Goal: Information Seeking & Learning: Learn about a topic

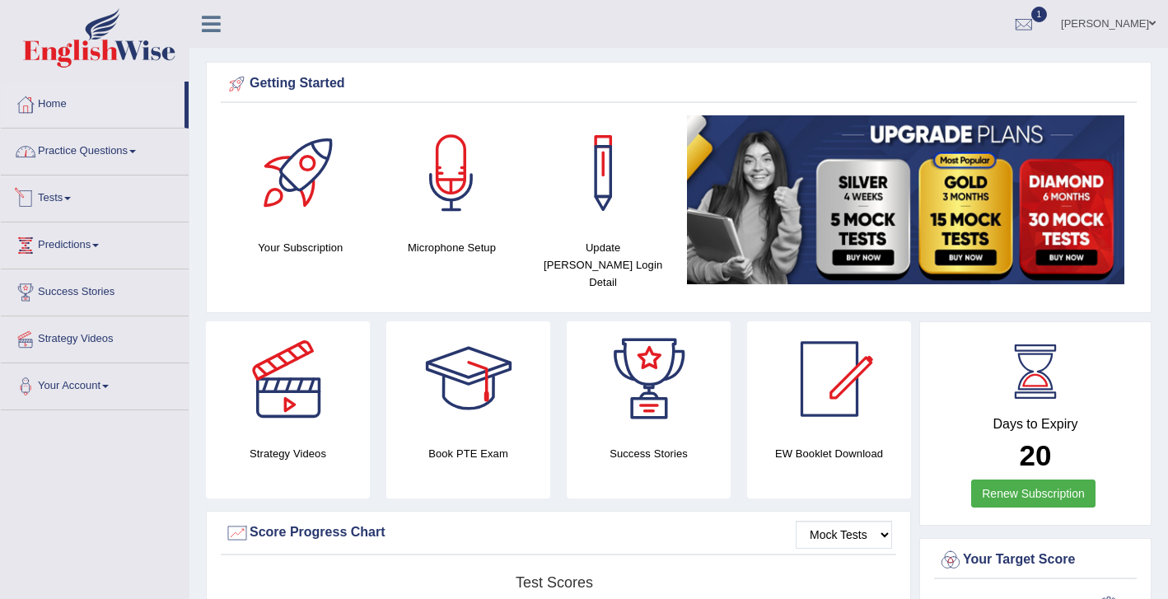
click at [77, 153] on link "Practice Questions" at bounding box center [95, 148] width 188 height 41
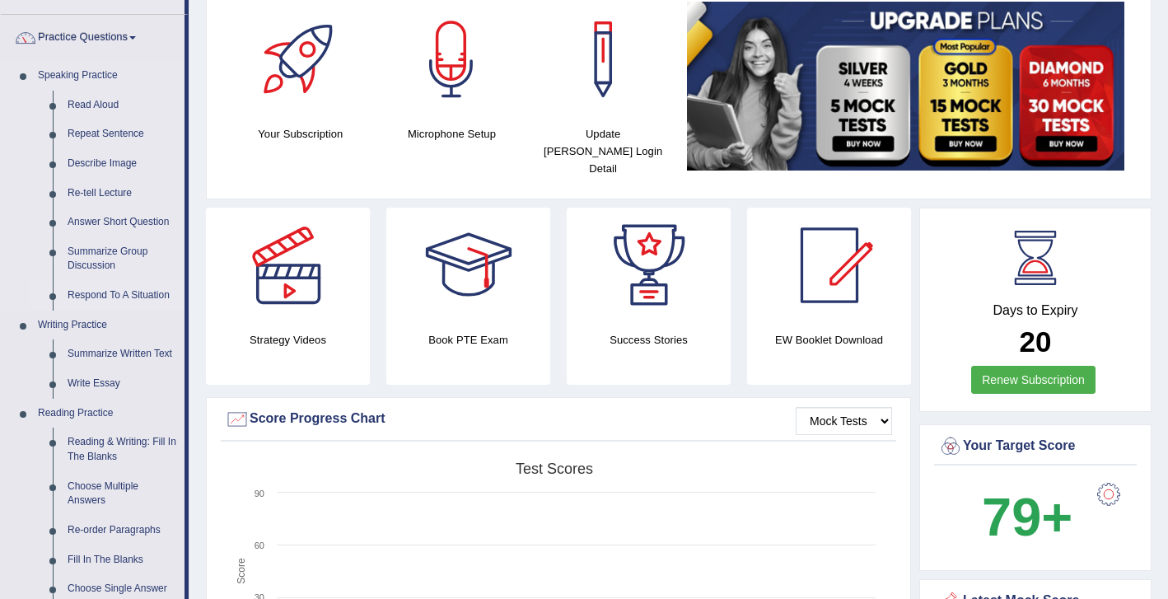
scroll to position [105, 0]
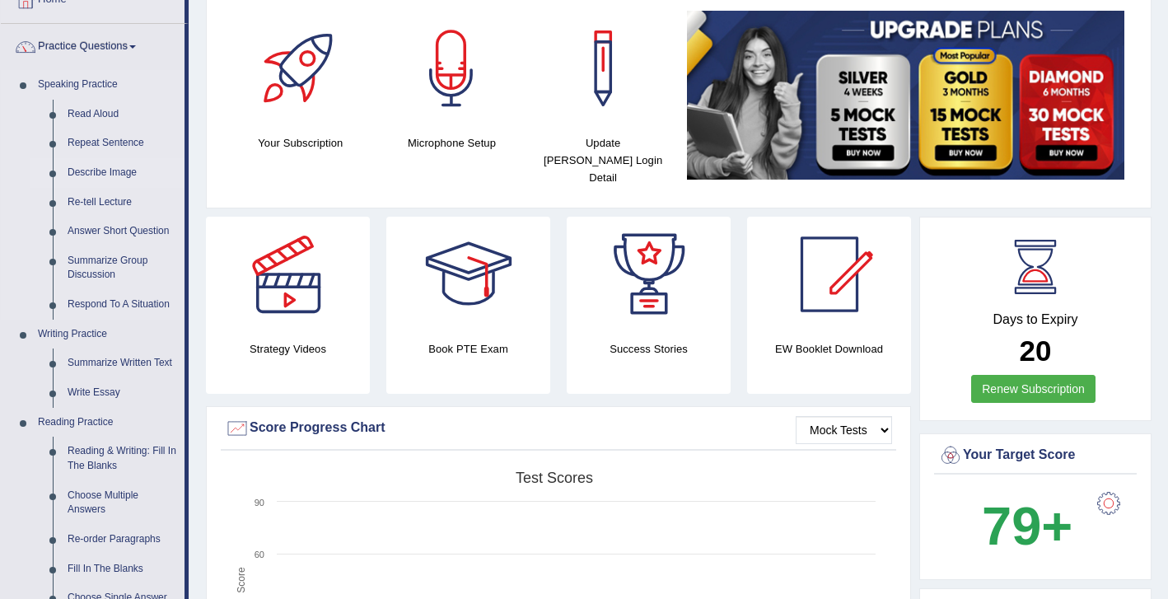
click at [111, 172] on link "Describe Image" at bounding box center [122, 173] width 124 height 30
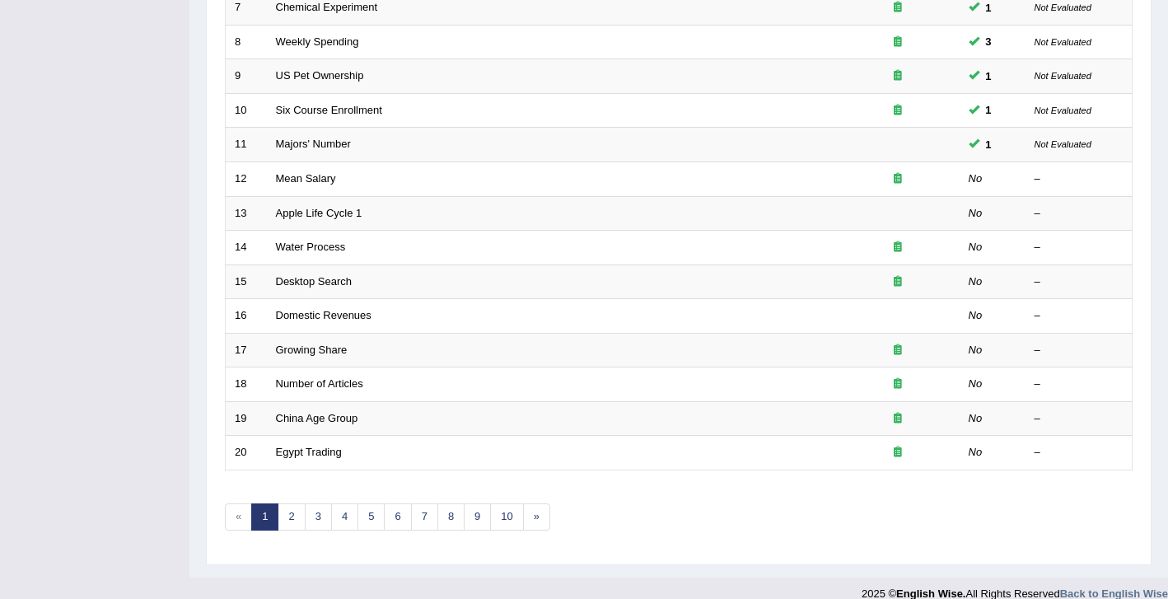
scroll to position [474, 0]
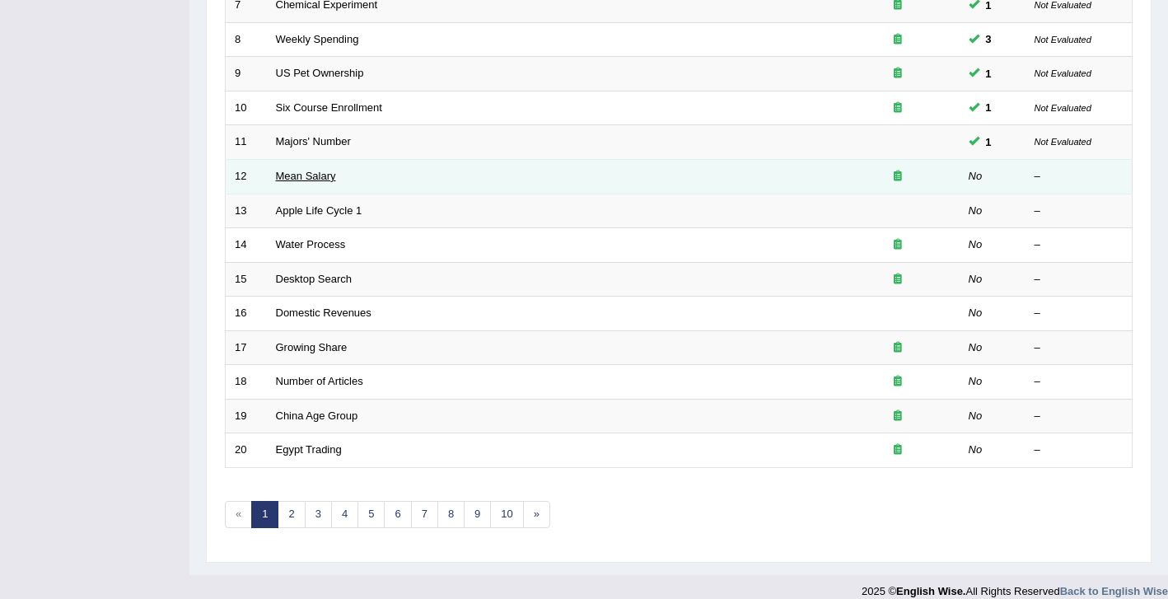
click at [329, 180] on link "Mean Salary" at bounding box center [306, 176] width 60 height 12
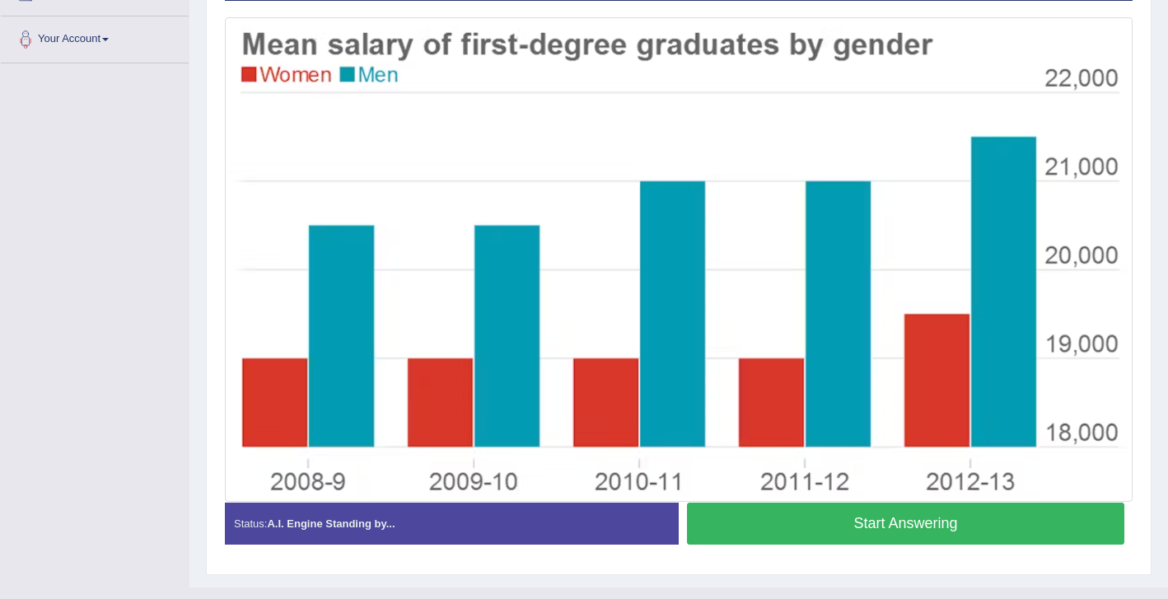
scroll to position [349, 0]
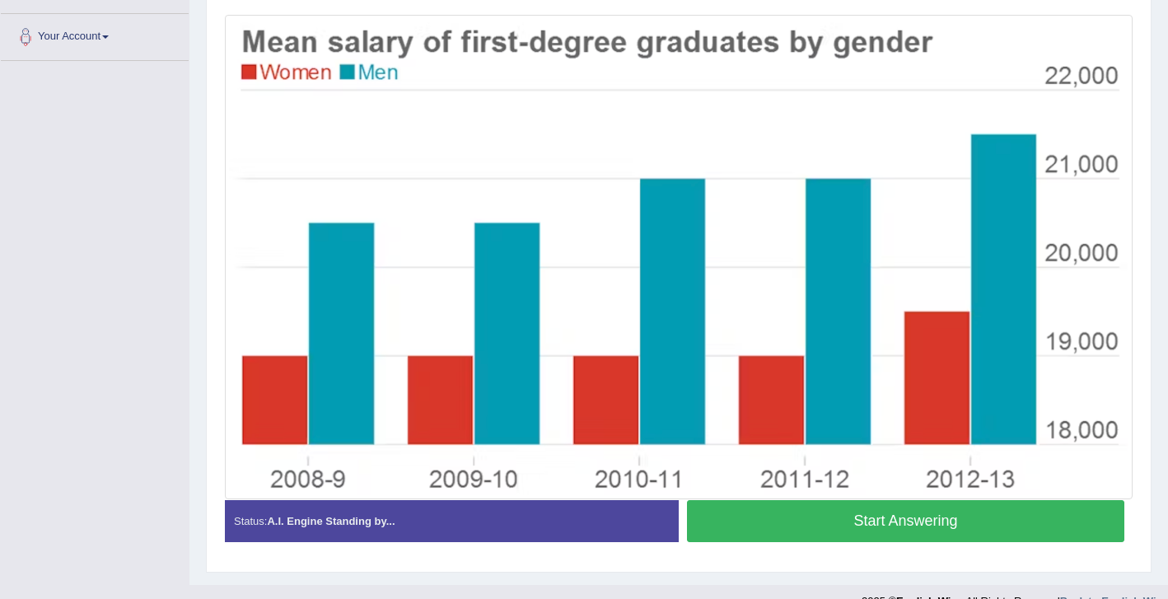
click at [815, 529] on button "Start Answering" at bounding box center [905, 521] width 437 height 42
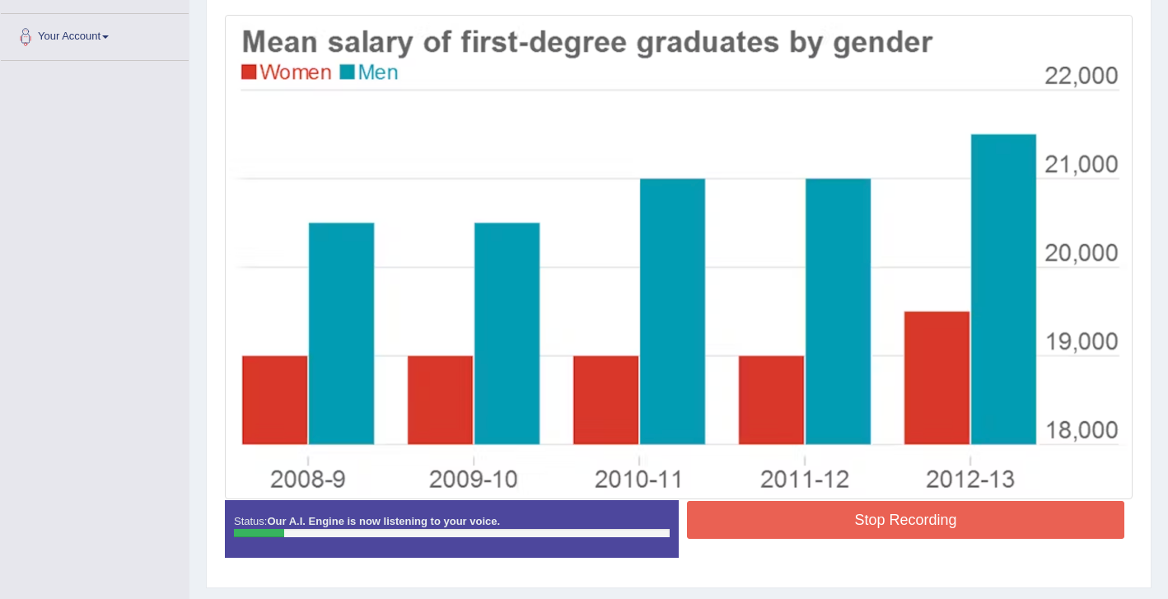
click at [815, 529] on button "Stop Recording" at bounding box center [905, 520] width 437 height 38
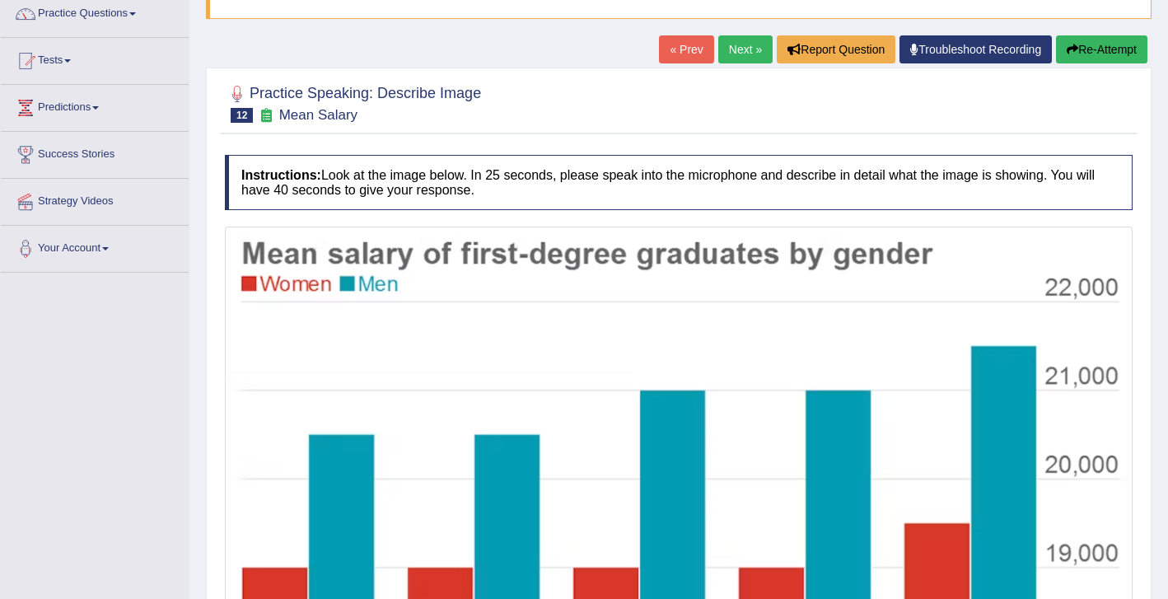
scroll to position [138, 0]
click at [1097, 47] on button "Re-Attempt" at bounding box center [1101, 49] width 91 height 28
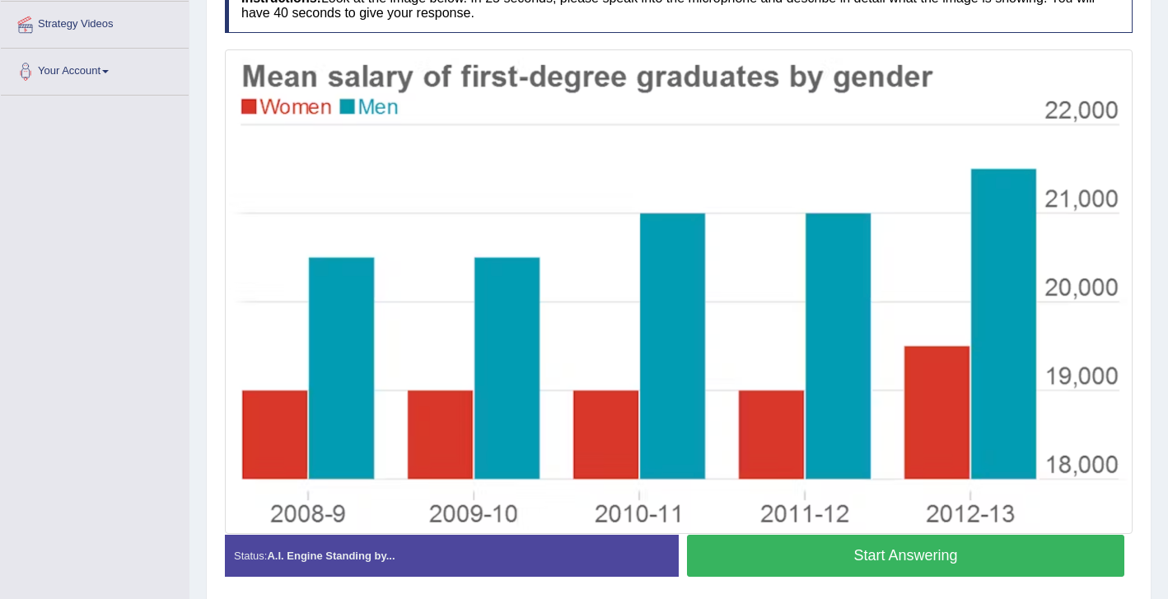
scroll to position [313, 0]
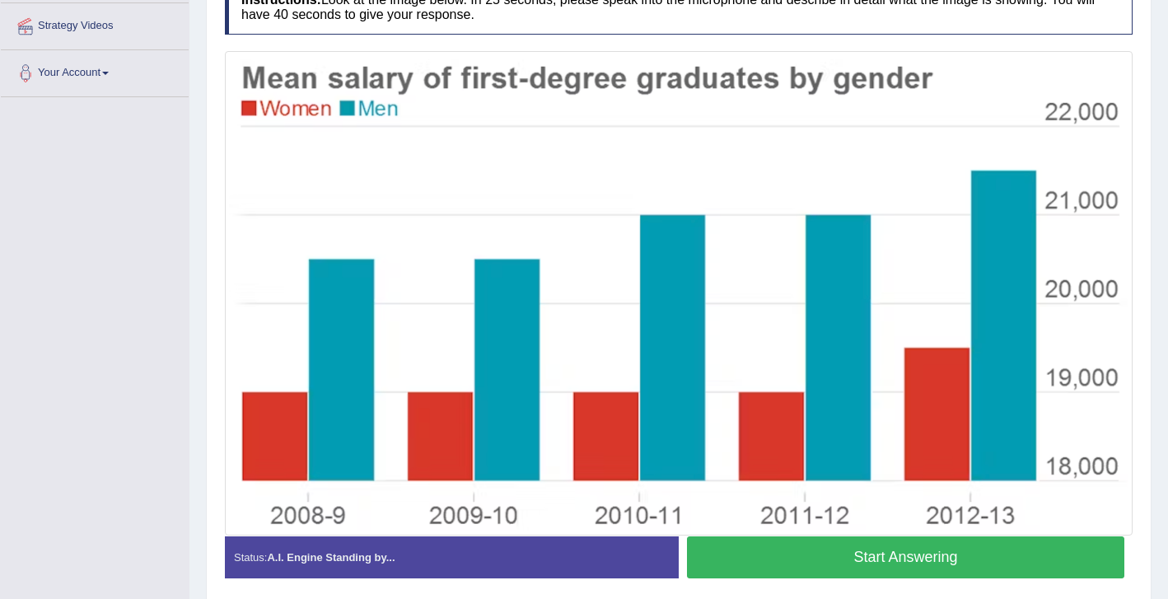
click at [777, 563] on button "Start Answering" at bounding box center [905, 557] width 437 height 42
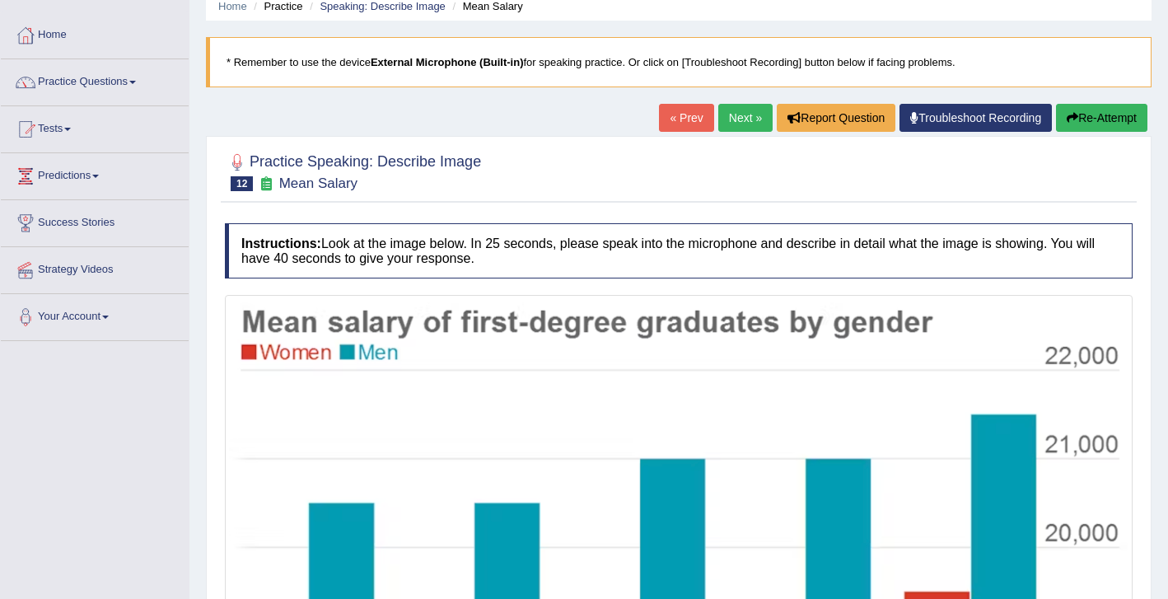
scroll to position [71, 0]
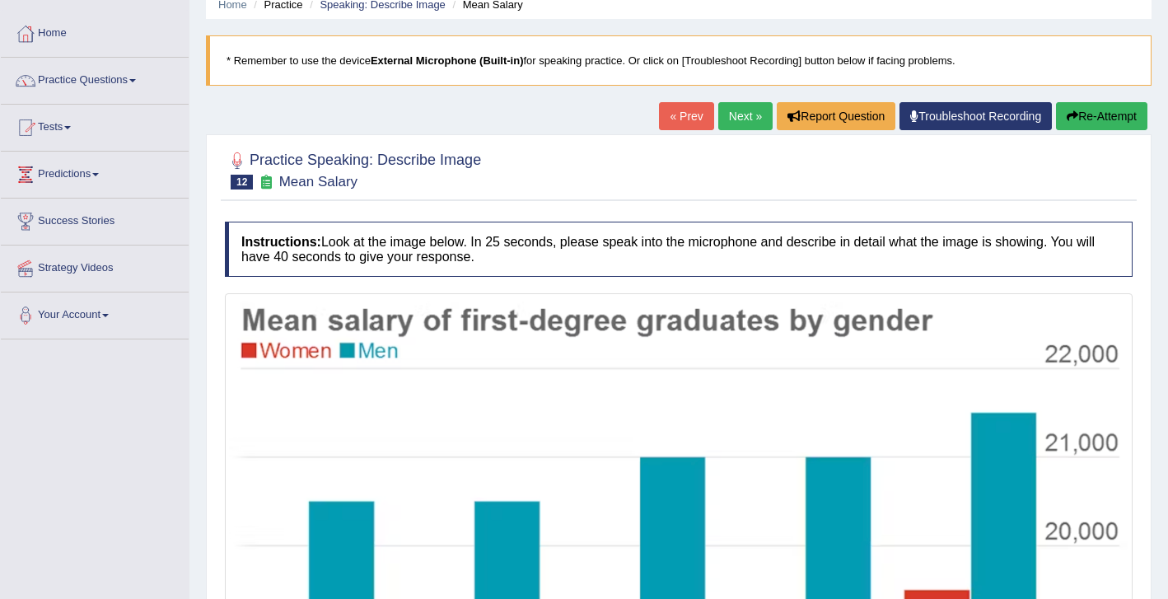
click at [1090, 118] on button "Re-Attempt" at bounding box center [1101, 116] width 91 height 28
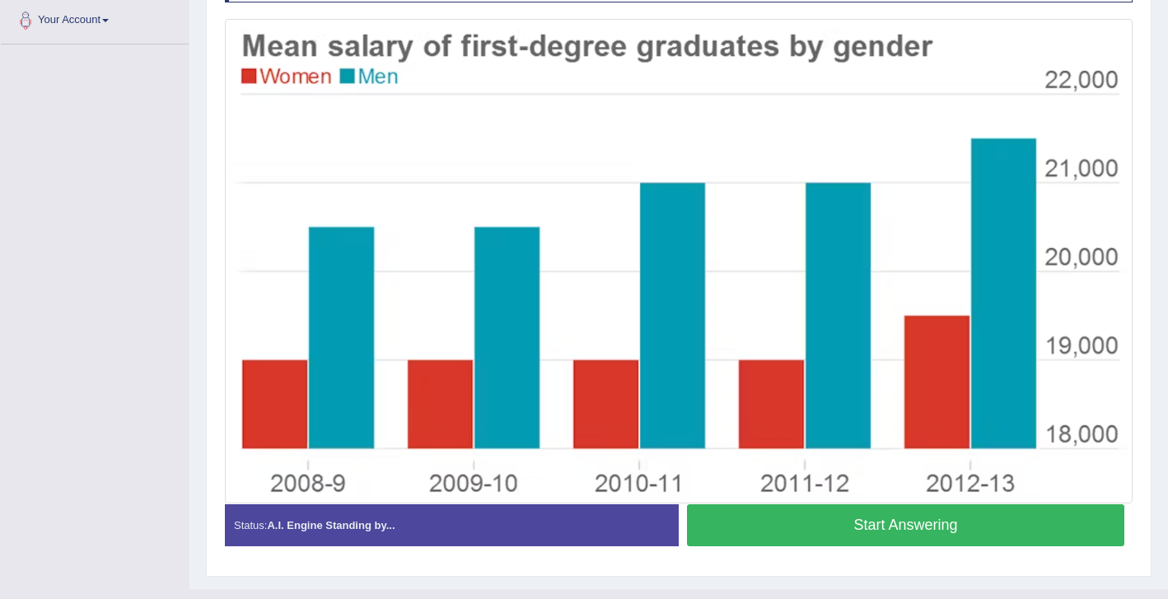
scroll to position [362, 0]
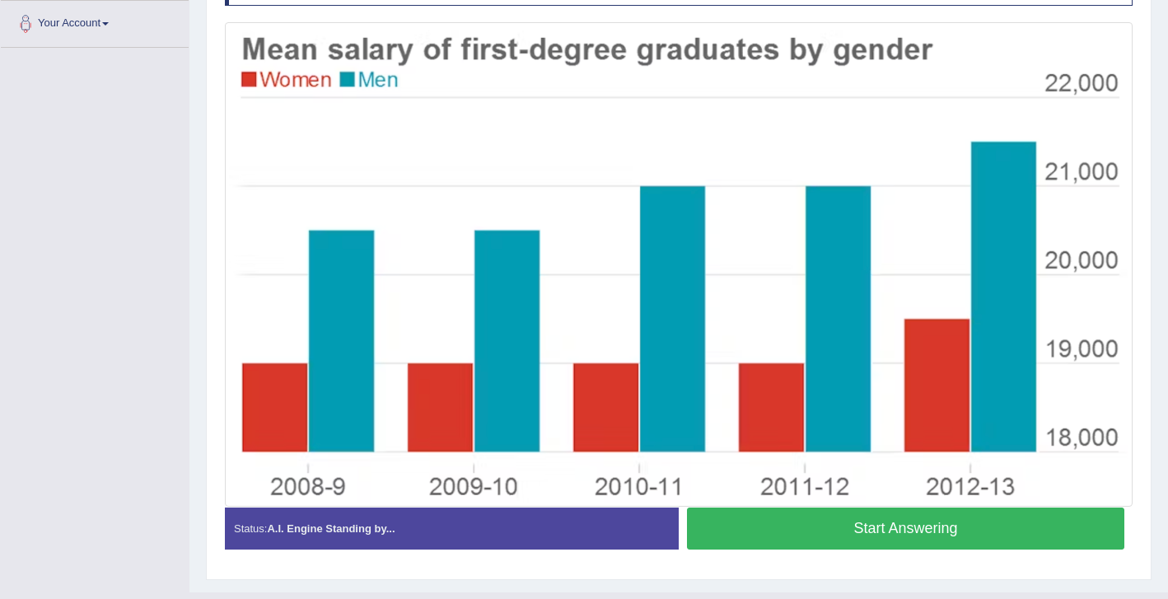
click at [764, 537] on button "Start Answering" at bounding box center [905, 528] width 437 height 42
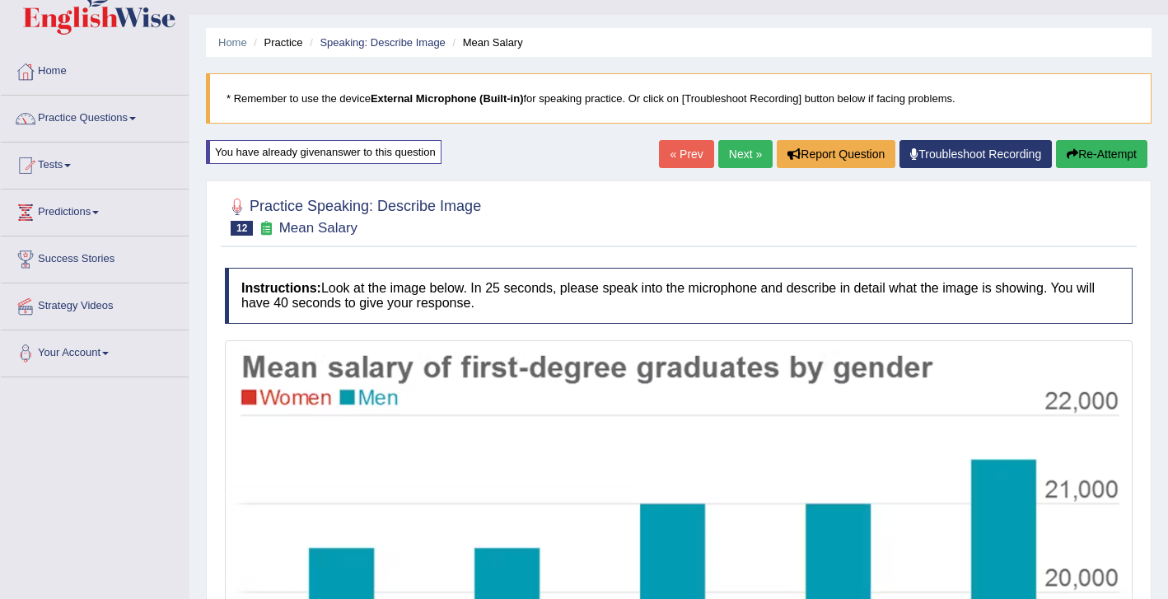
scroll to position [83, 0]
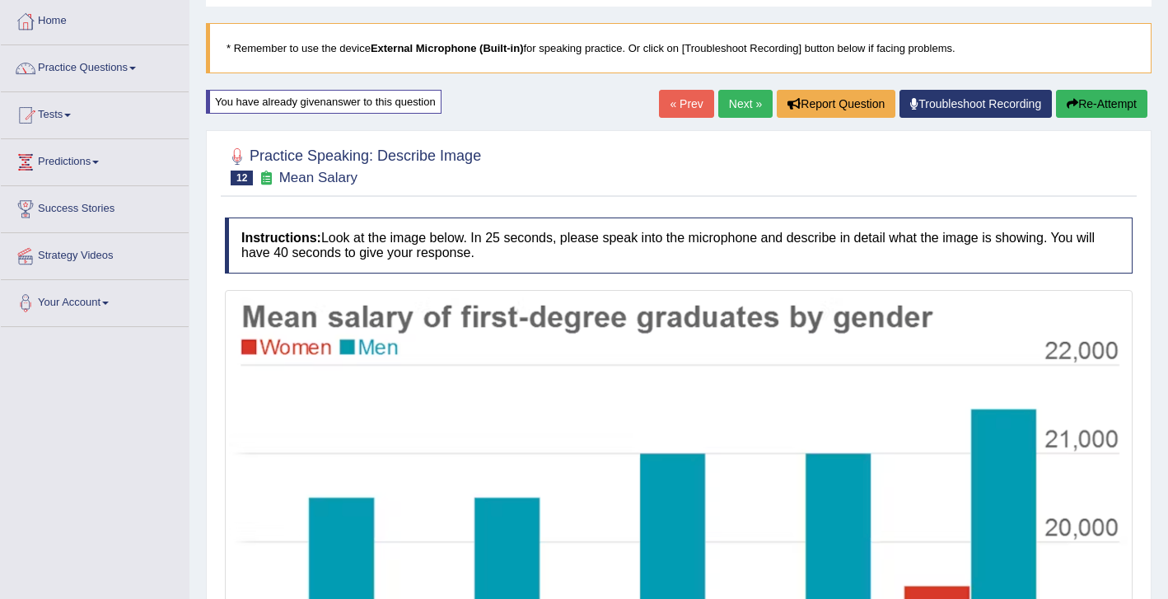
click at [1088, 103] on button "Re-Attempt" at bounding box center [1101, 104] width 91 height 28
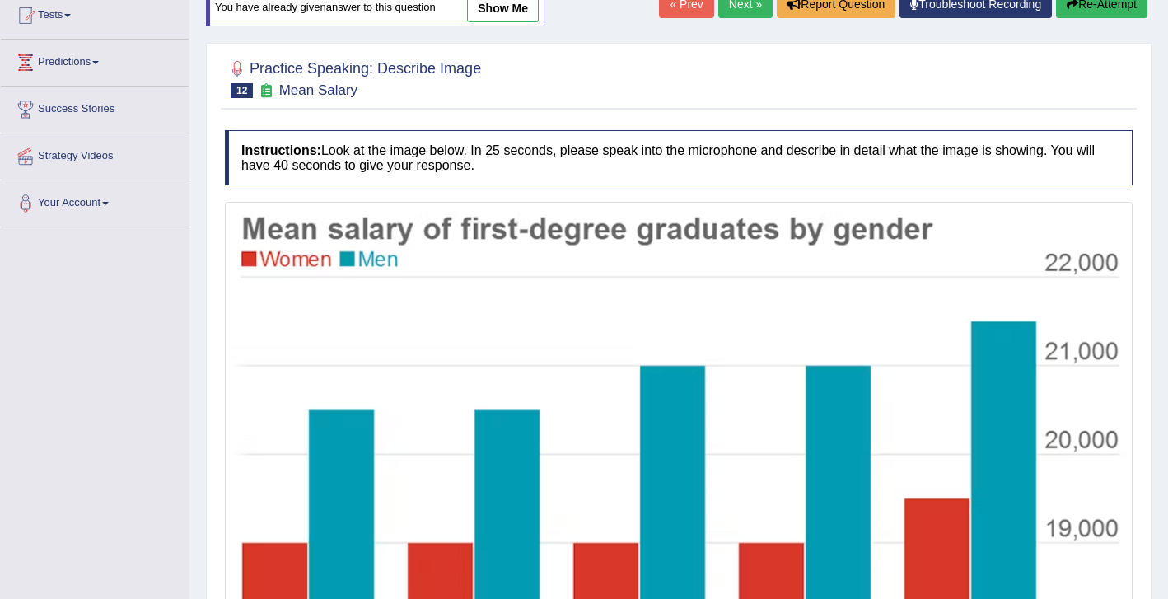
scroll to position [397, 0]
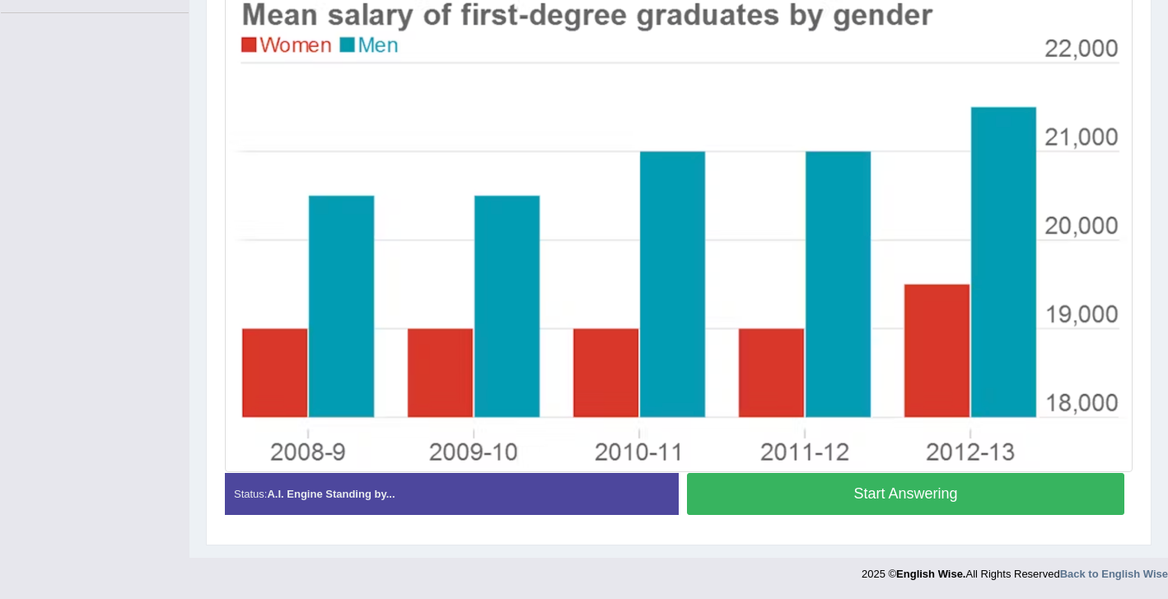
click at [773, 500] on button "Start Answering" at bounding box center [905, 494] width 437 height 42
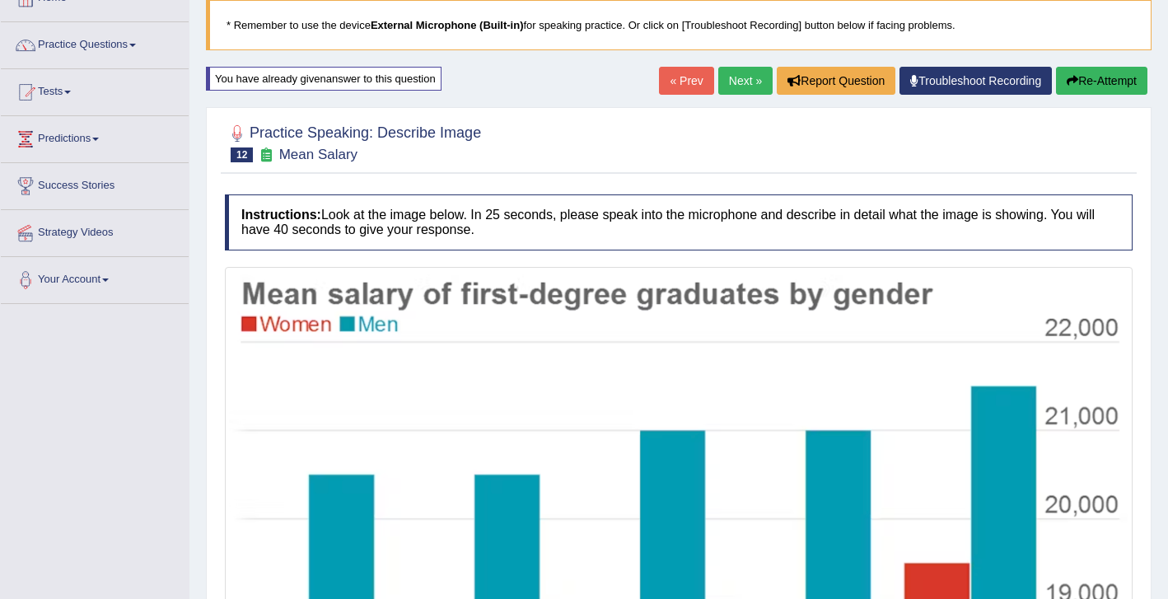
scroll to position [91, 0]
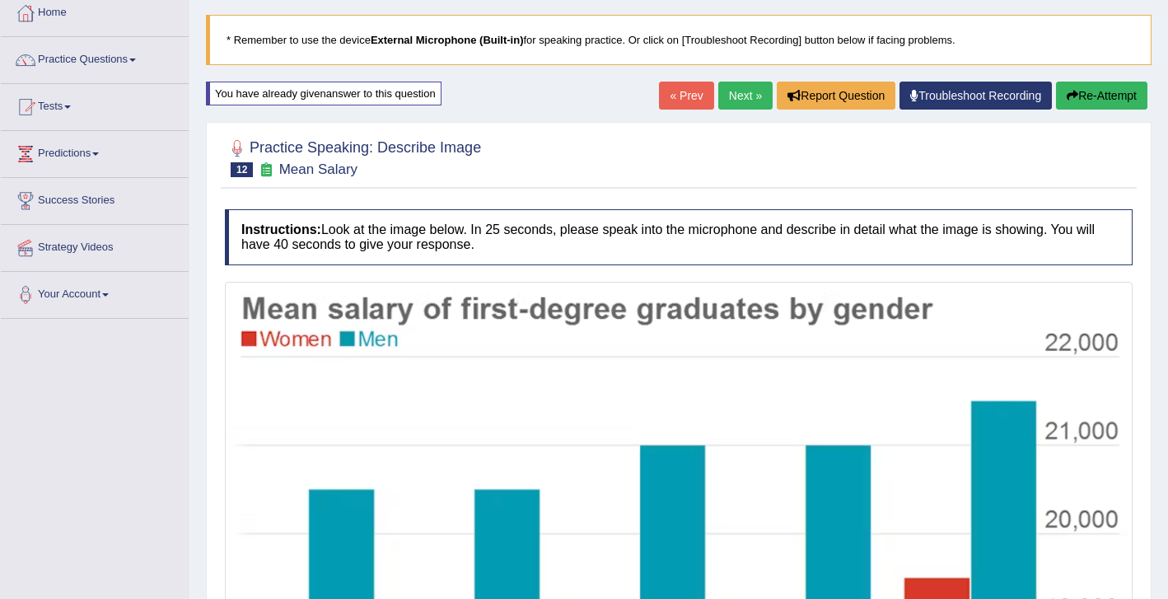
click at [1099, 94] on button "Re-Attempt" at bounding box center [1101, 96] width 91 height 28
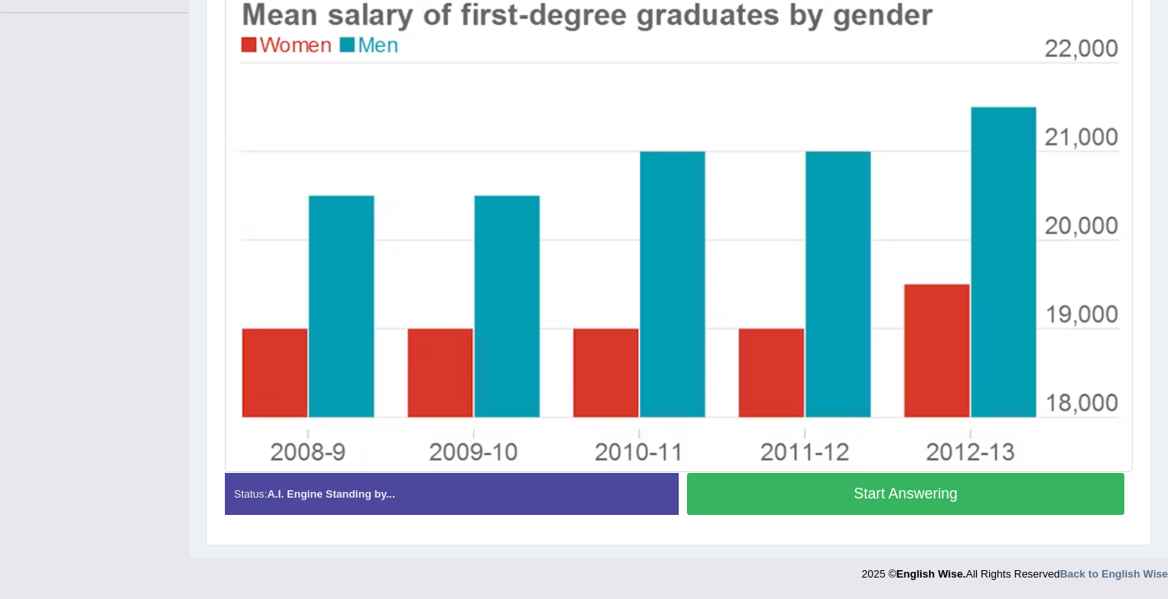
click at [873, 495] on button "Start Answering" at bounding box center [905, 494] width 437 height 42
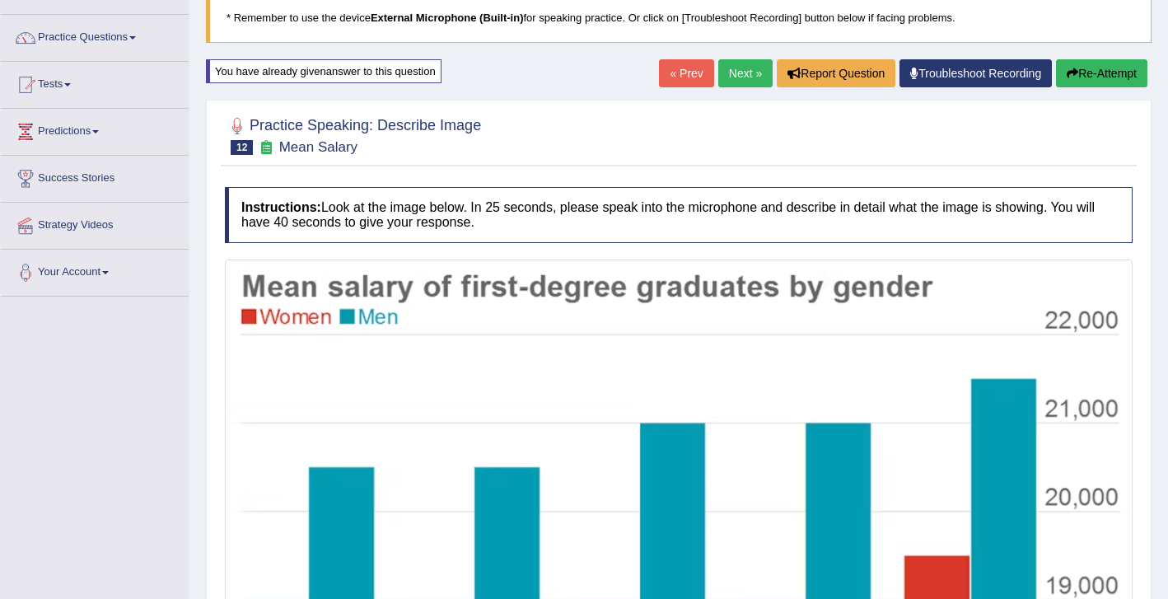
scroll to position [108, 0]
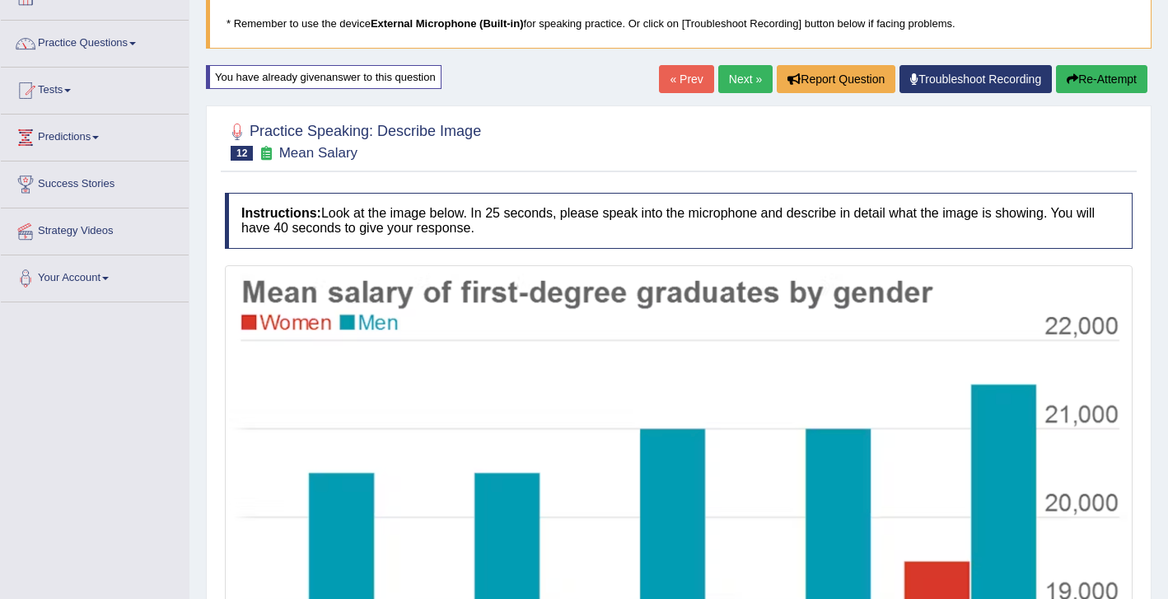
click at [735, 75] on link "Next »" at bounding box center [745, 79] width 54 height 28
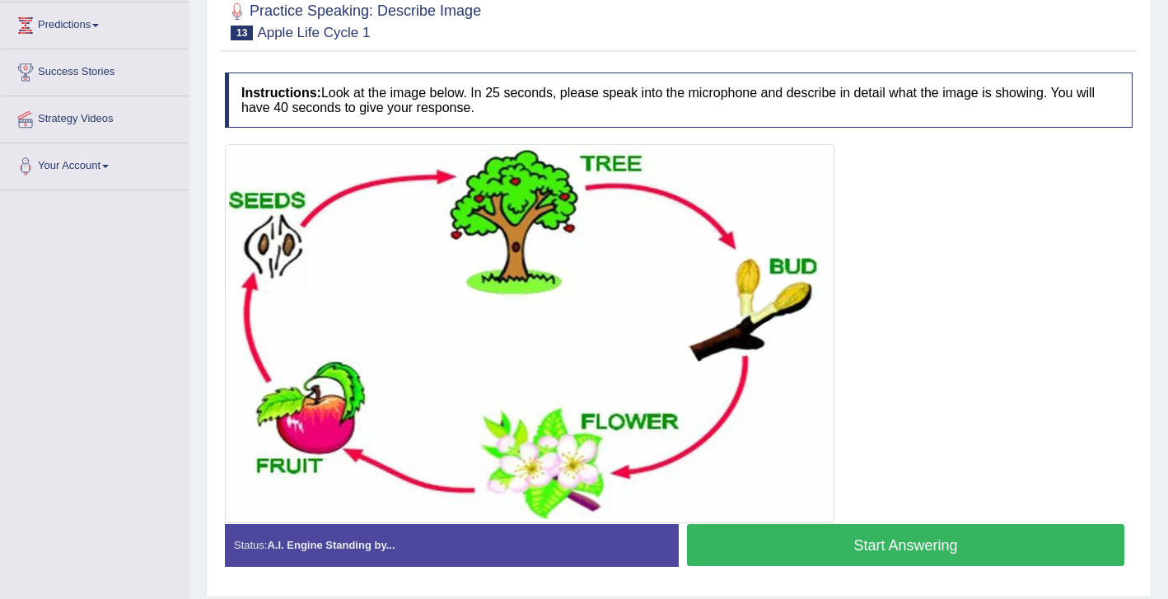
scroll to position [259, 0]
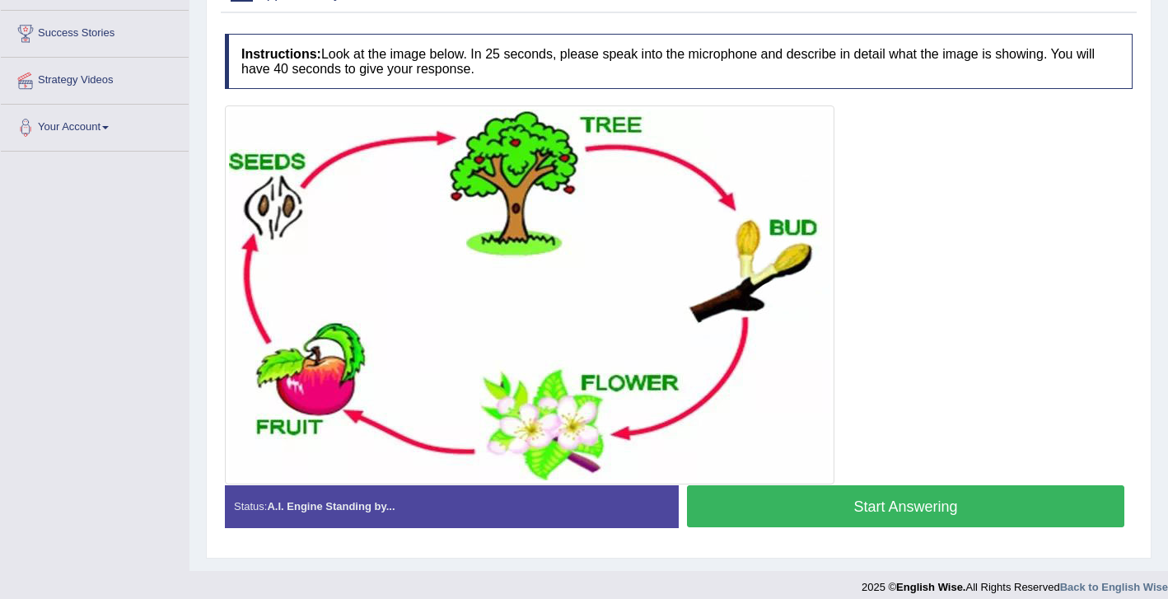
click at [721, 507] on button "Start Answering" at bounding box center [905, 506] width 437 height 42
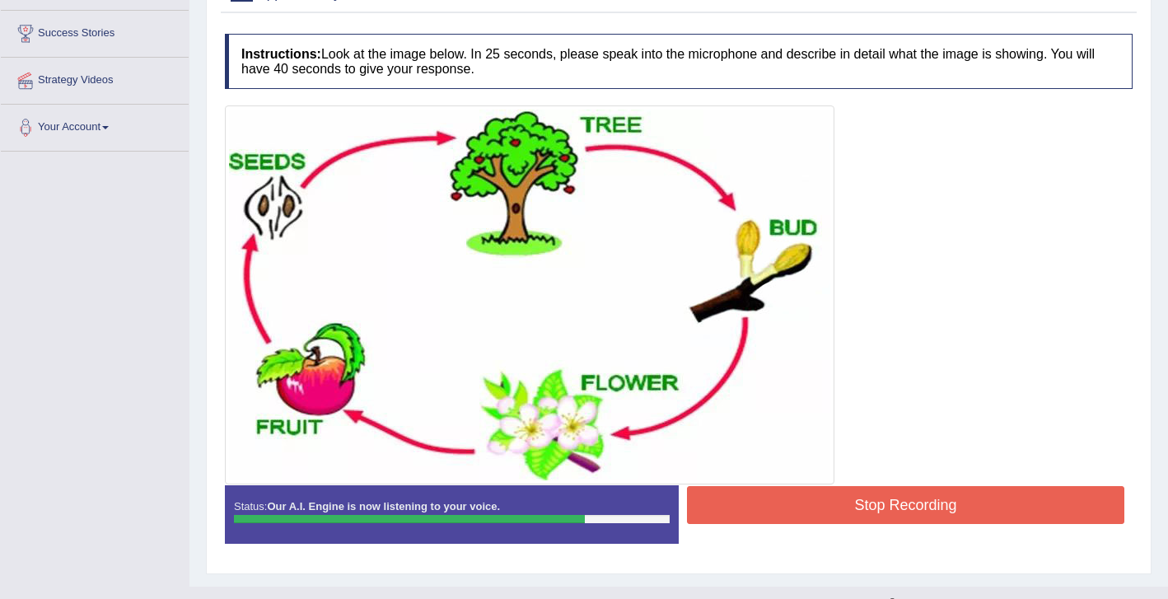
click at [749, 502] on button "Stop Recording" at bounding box center [905, 505] width 437 height 38
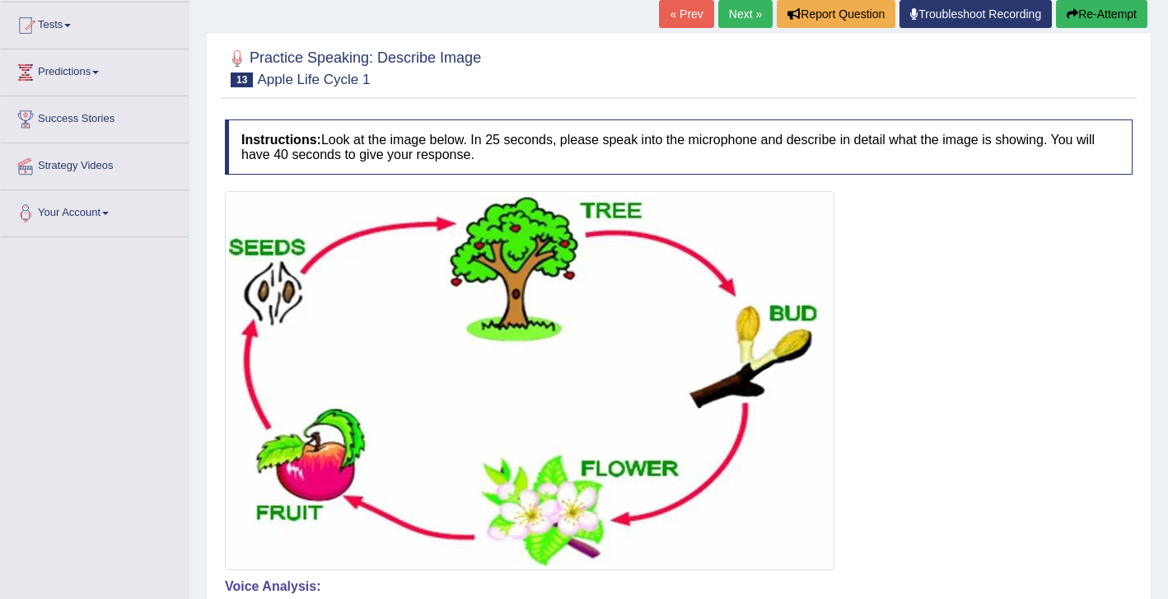
scroll to position [174, 0]
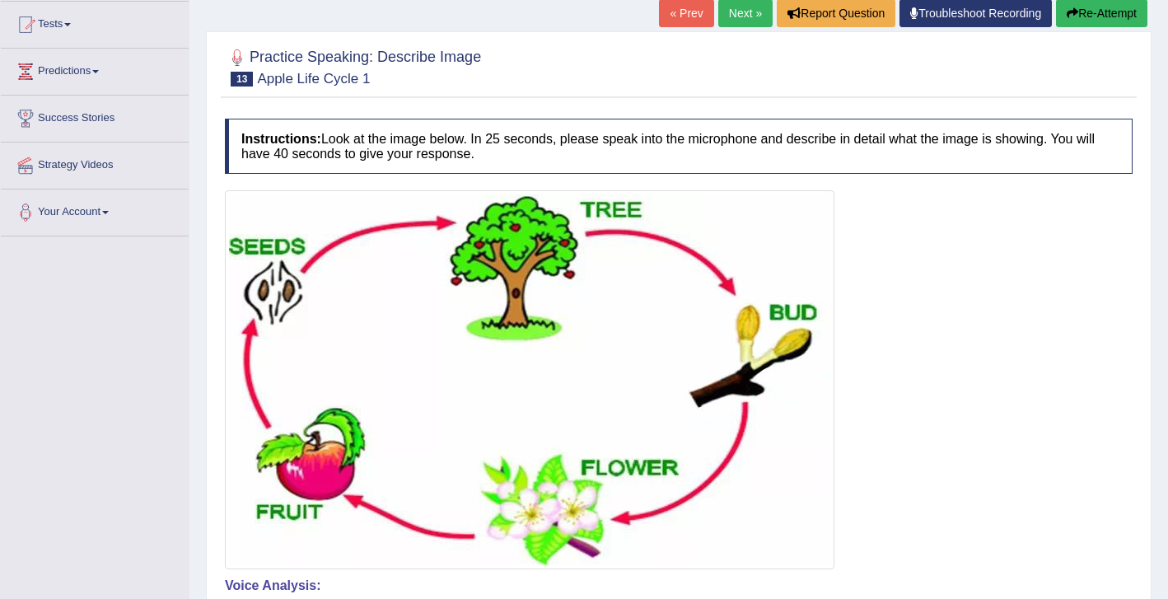
click at [1094, 21] on button "Re-Attempt" at bounding box center [1101, 13] width 91 height 28
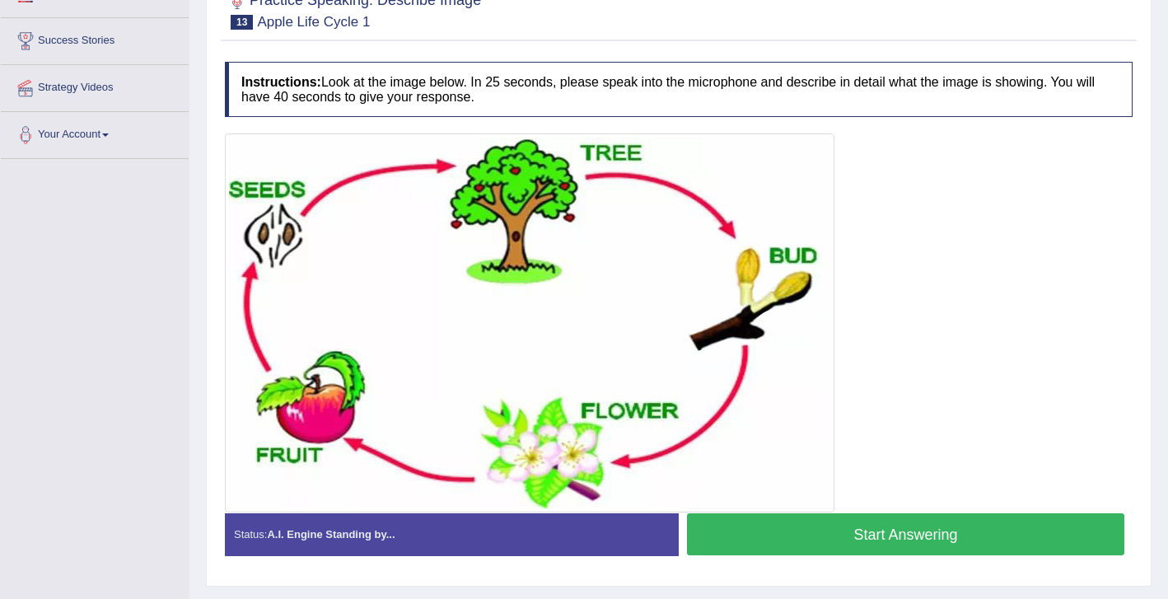
scroll to position [283, 0]
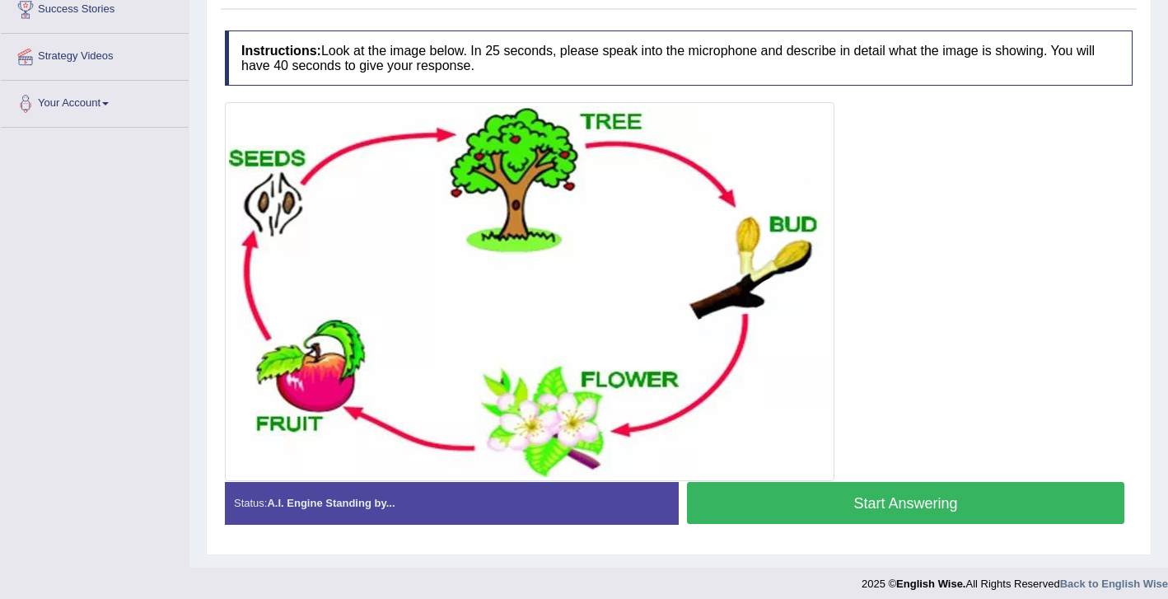
click at [792, 505] on button "Start Answering" at bounding box center [905, 503] width 437 height 42
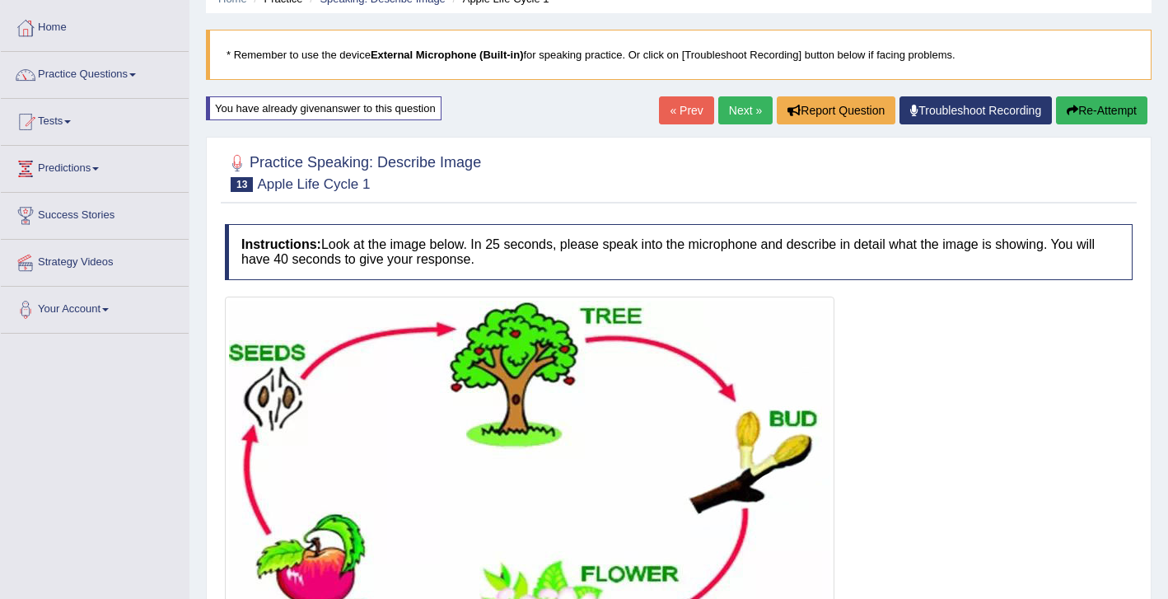
scroll to position [0, 0]
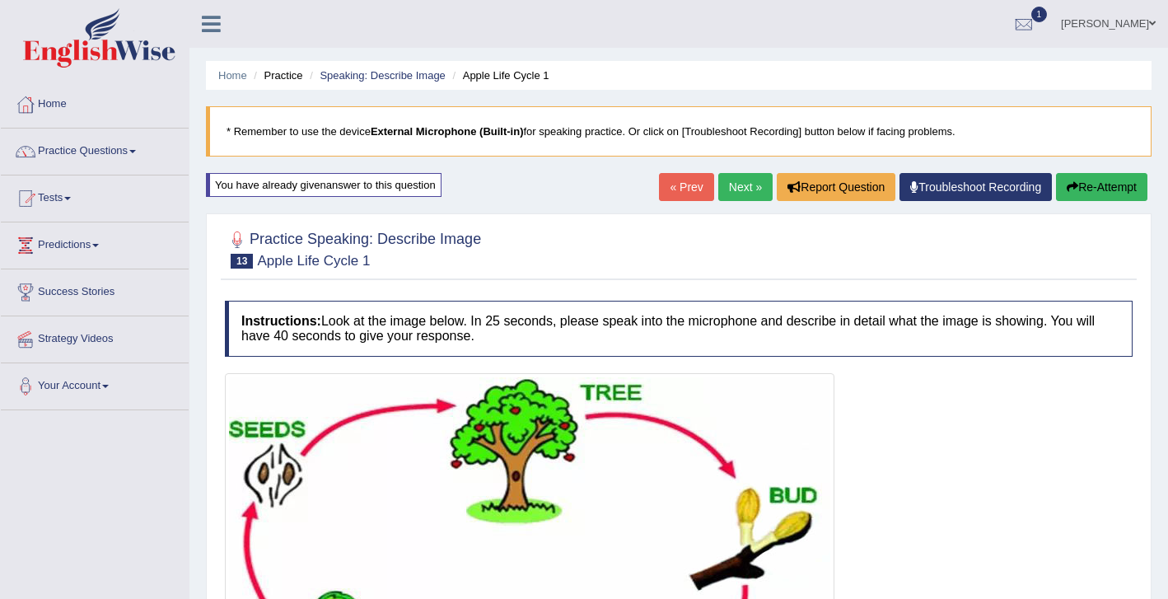
click at [723, 180] on link "Next »" at bounding box center [745, 187] width 54 height 28
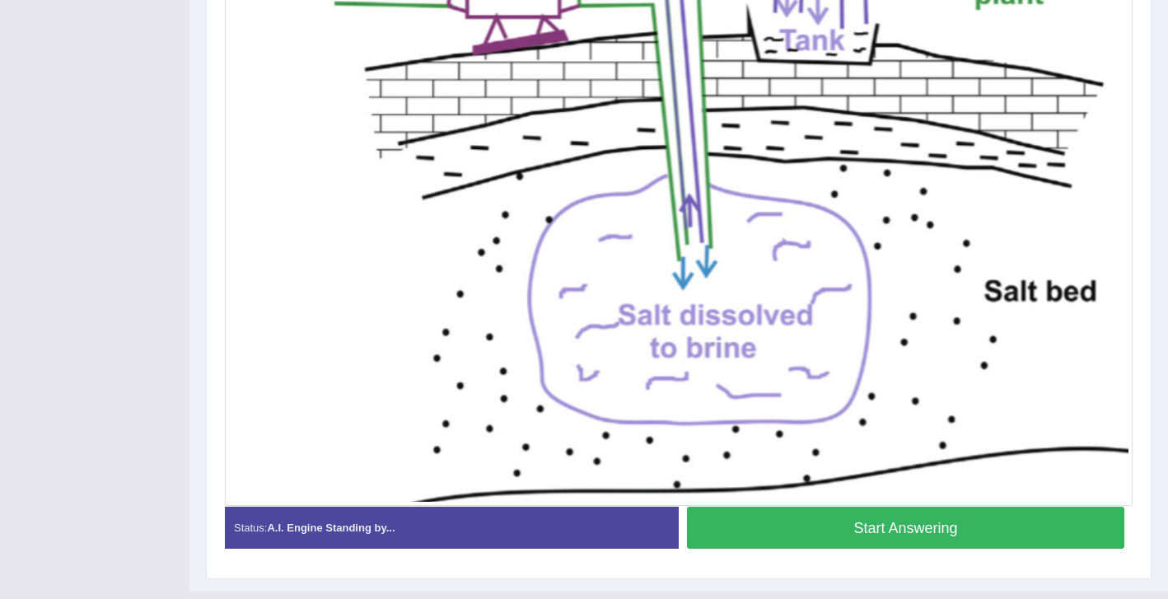
scroll to position [473, 0]
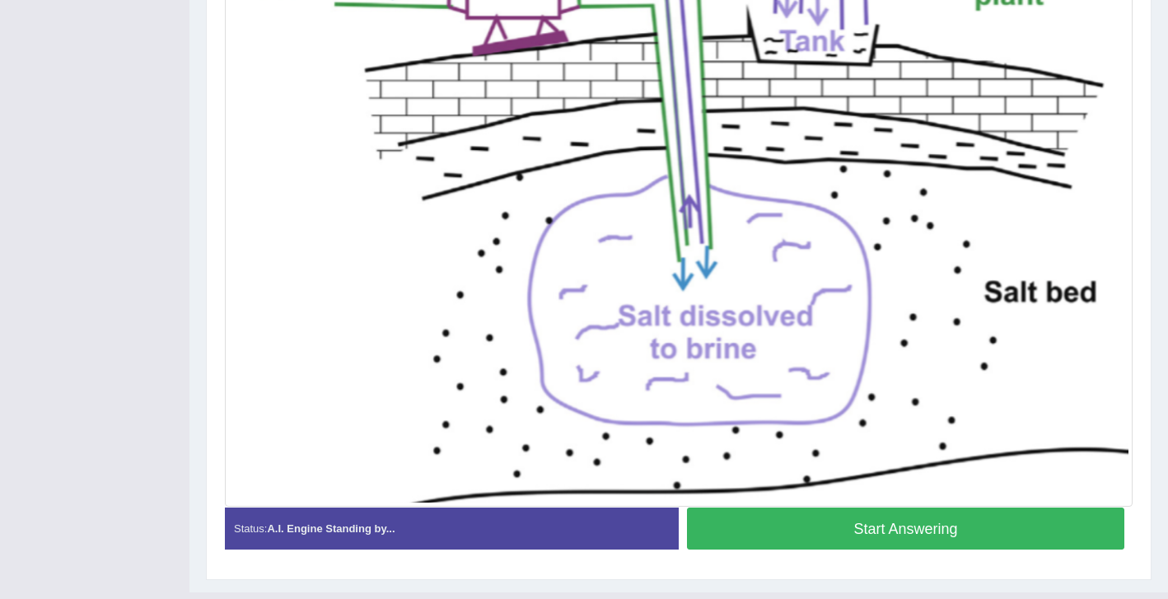
click at [764, 544] on button "Start Answering" at bounding box center [905, 528] width 437 height 42
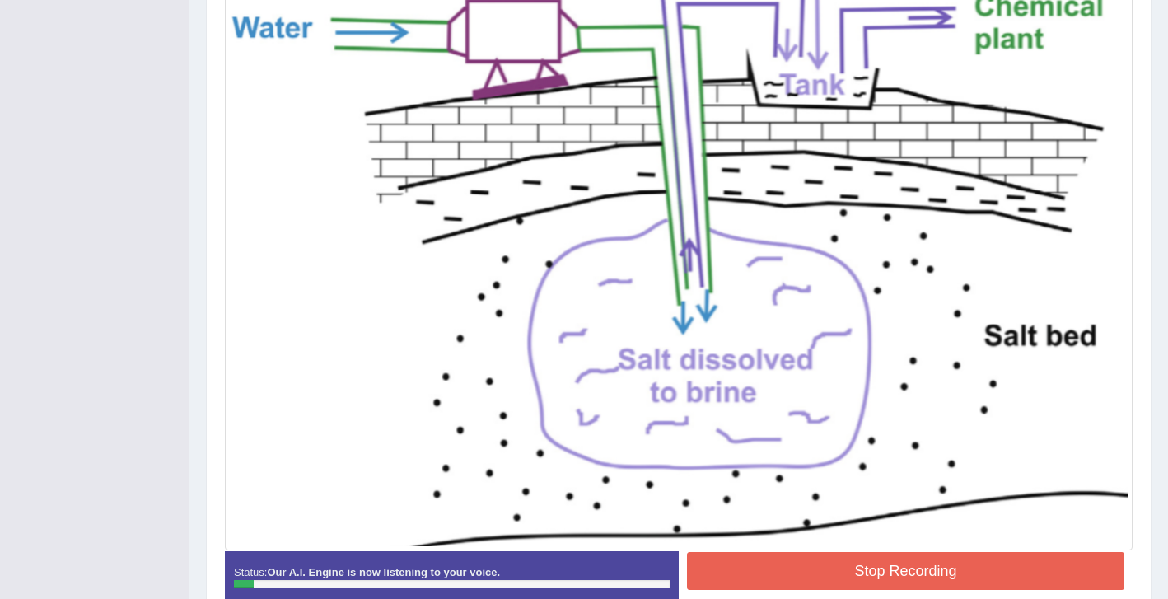
scroll to position [443, 0]
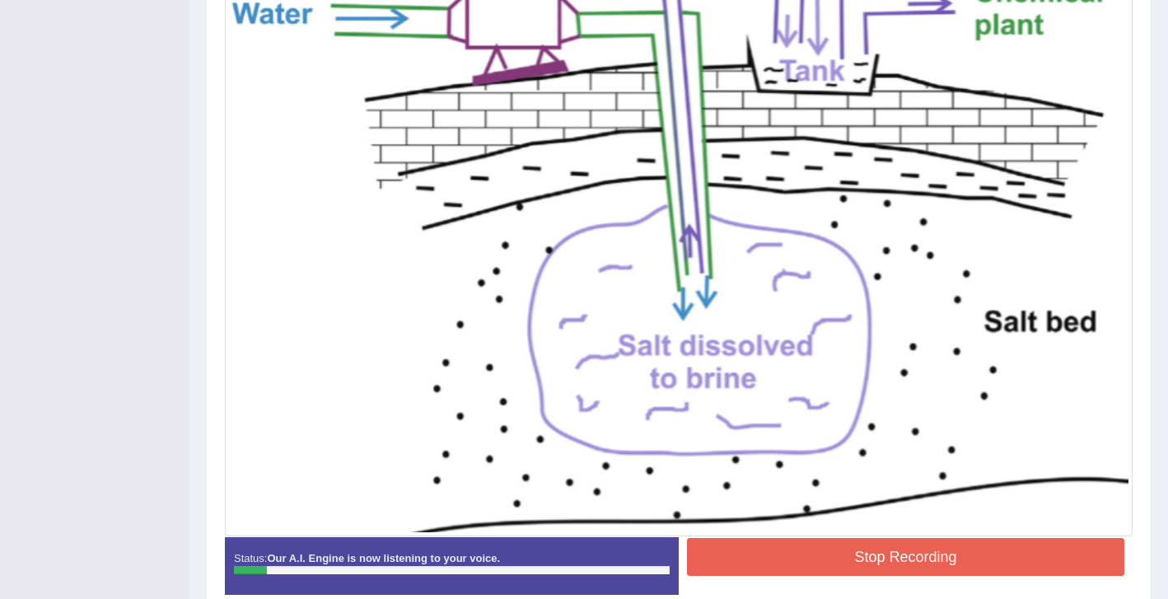
click at [805, 560] on button "Stop Recording" at bounding box center [905, 557] width 437 height 38
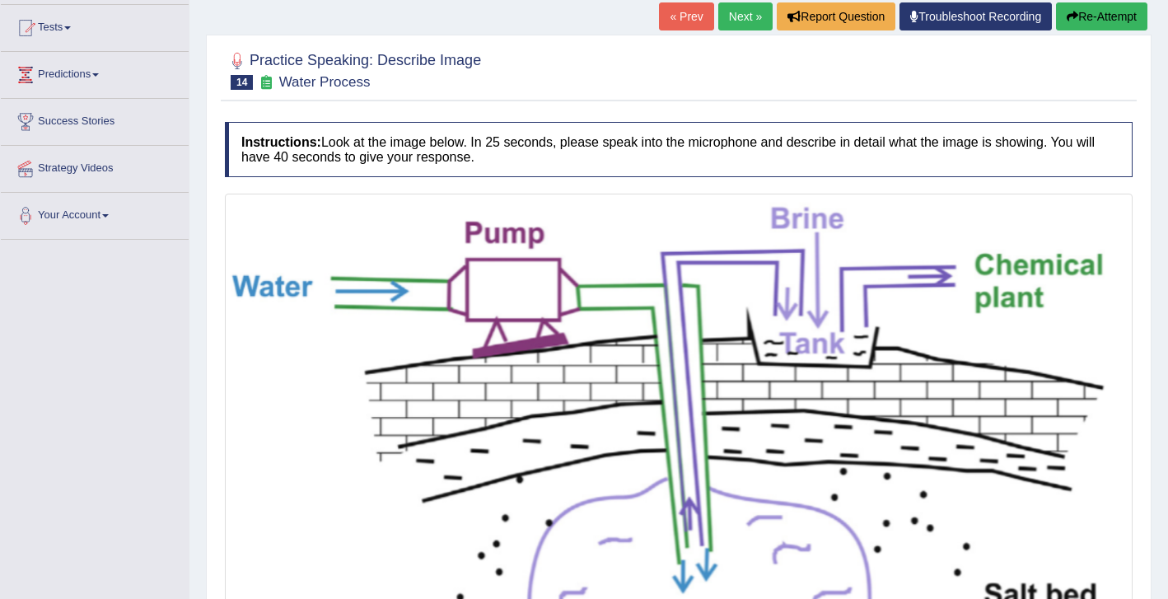
scroll to position [171, 0]
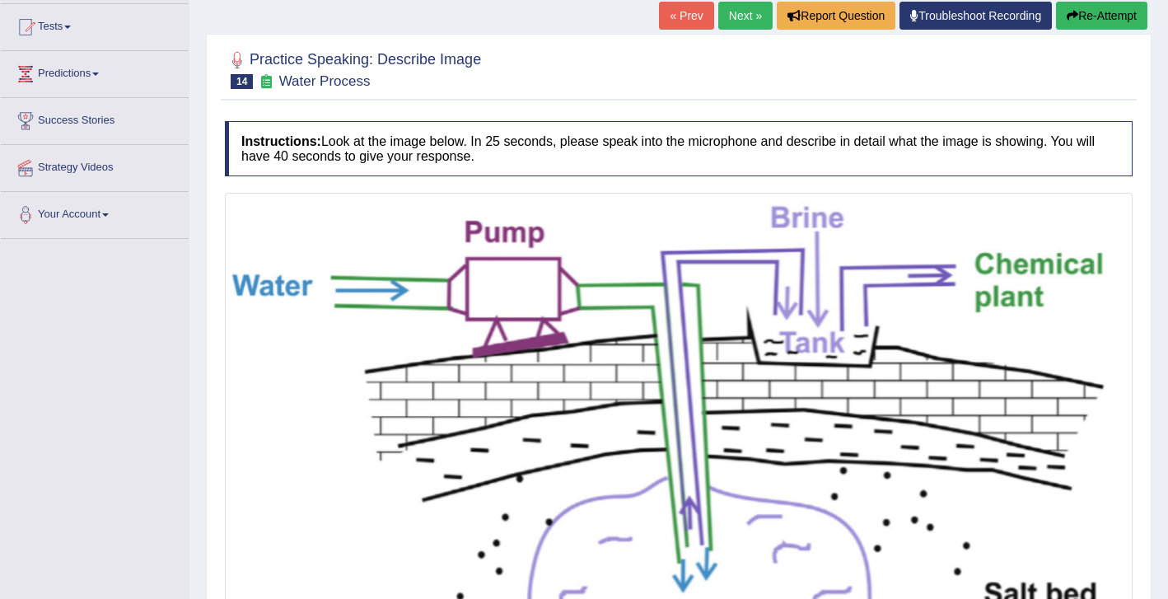
click at [1092, 12] on button "Re-Attempt" at bounding box center [1101, 16] width 91 height 28
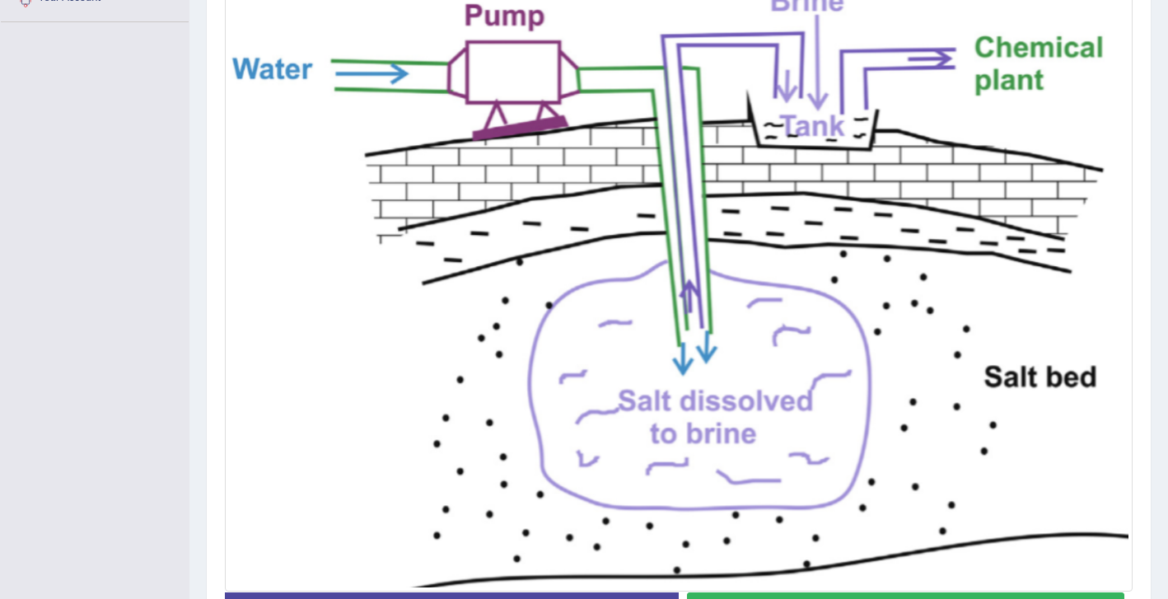
scroll to position [394, 0]
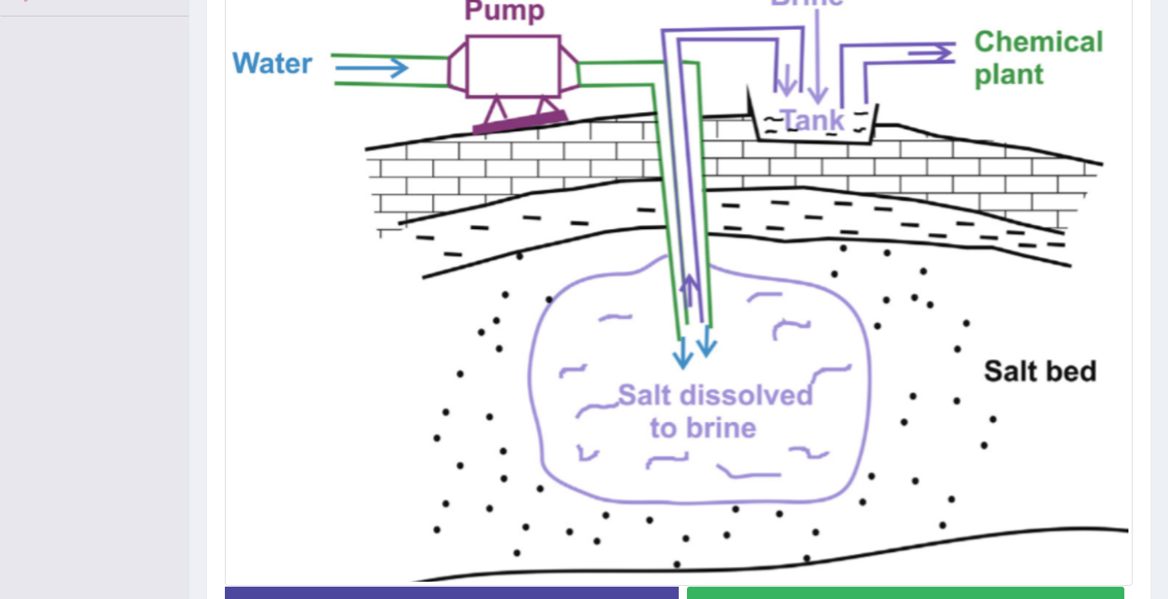
click at [880, 594] on button "Start Answering" at bounding box center [905, 607] width 437 height 42
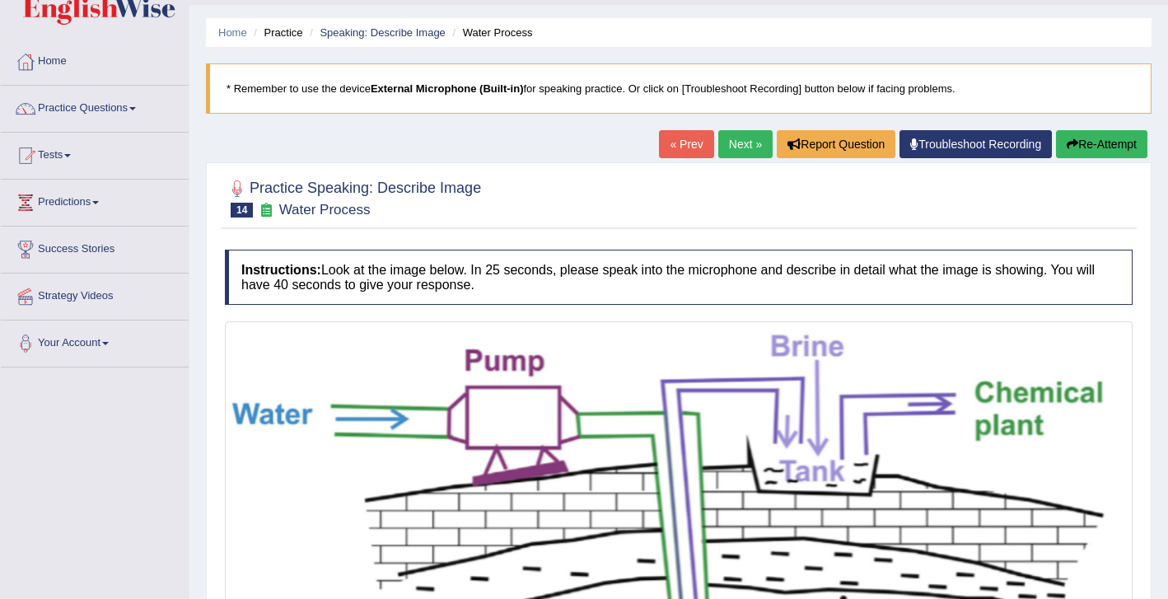
scroll to position [52, 0]
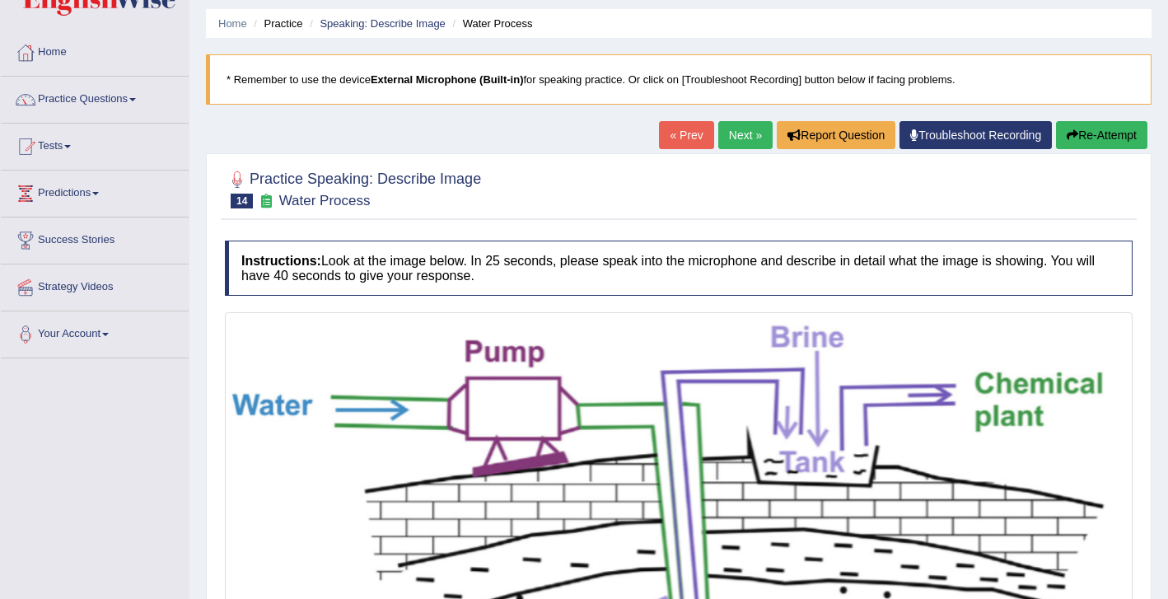
click at [1102, 141] on button "Re-Attempt" at bounding box center [1101, 135] width 91 height 28
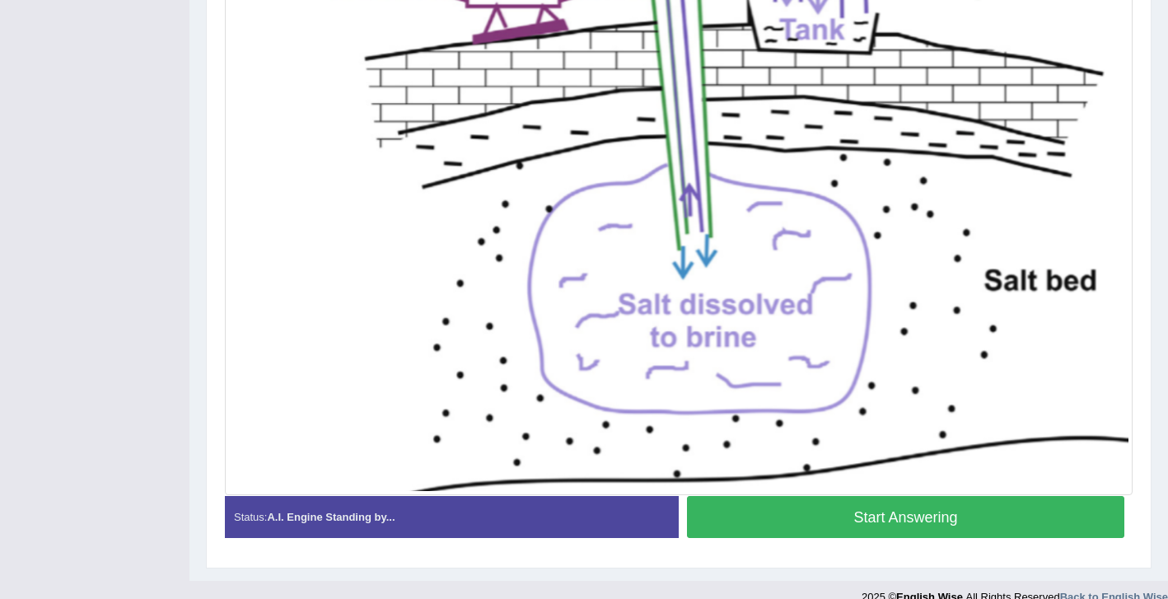
click at [787, 529] on button "Start Answering" at bounding box center [905, 517] width 437 height 42
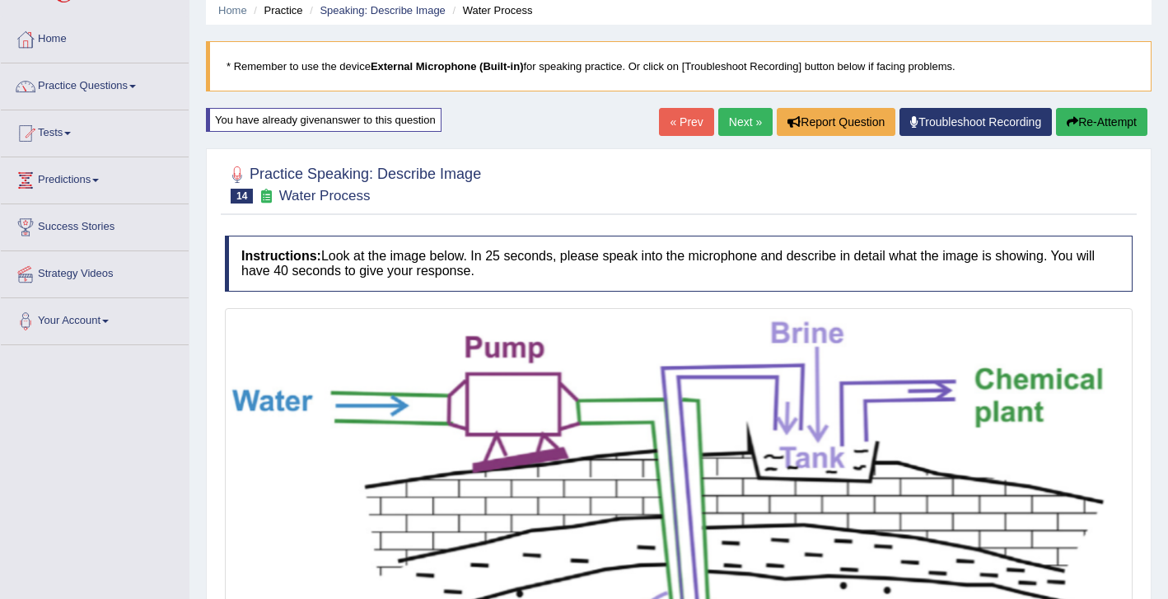
scroll to position [64, 0]
click at [737, 124] on link "Next »" at bounding box center [745, 123] width 54 height 28
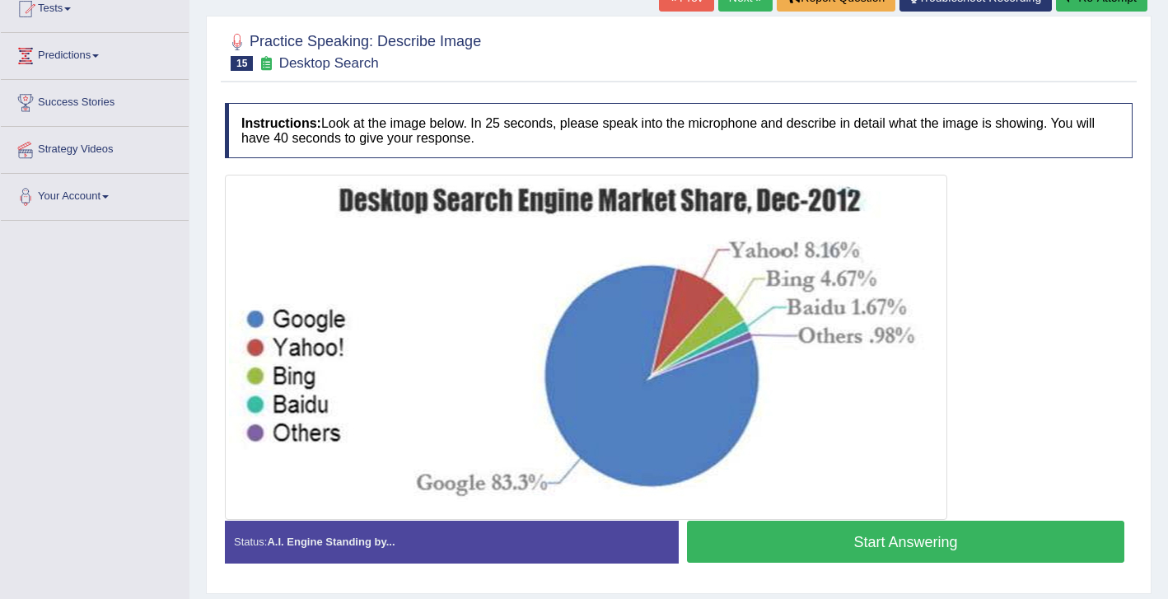
scroll to position [266, 0]
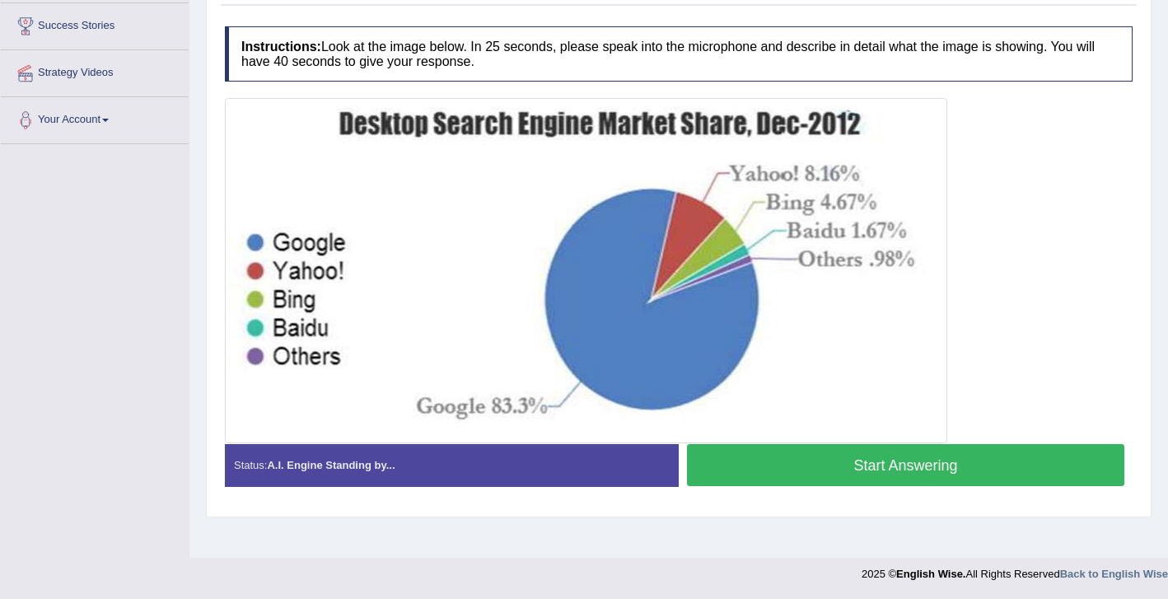
click at [746, 454] on button "Start Answering" at bounding box center [905, 465] width 437 height 42
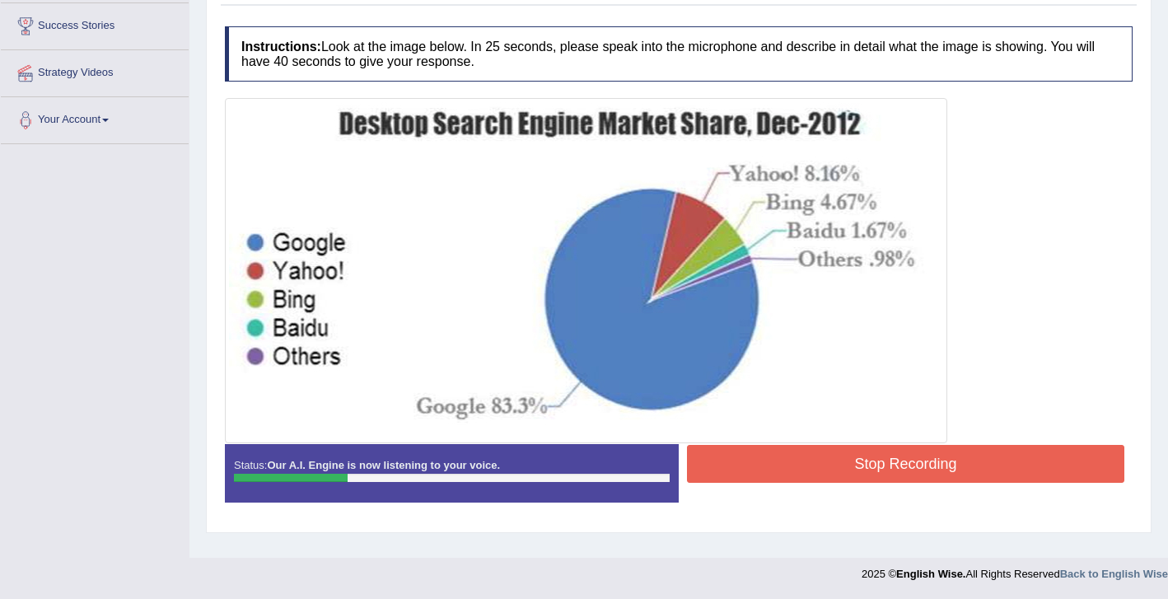
click at [787, 461] on button "Stop Recording" at bounding box center [905, 464] width 437 height 38
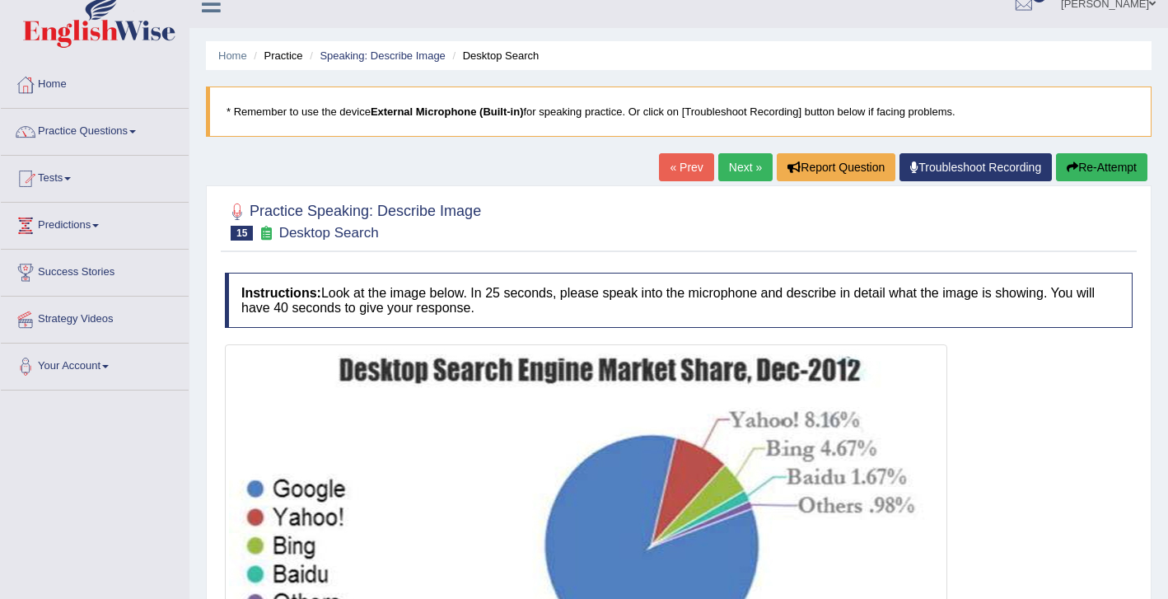
scroll to position [0, 0]
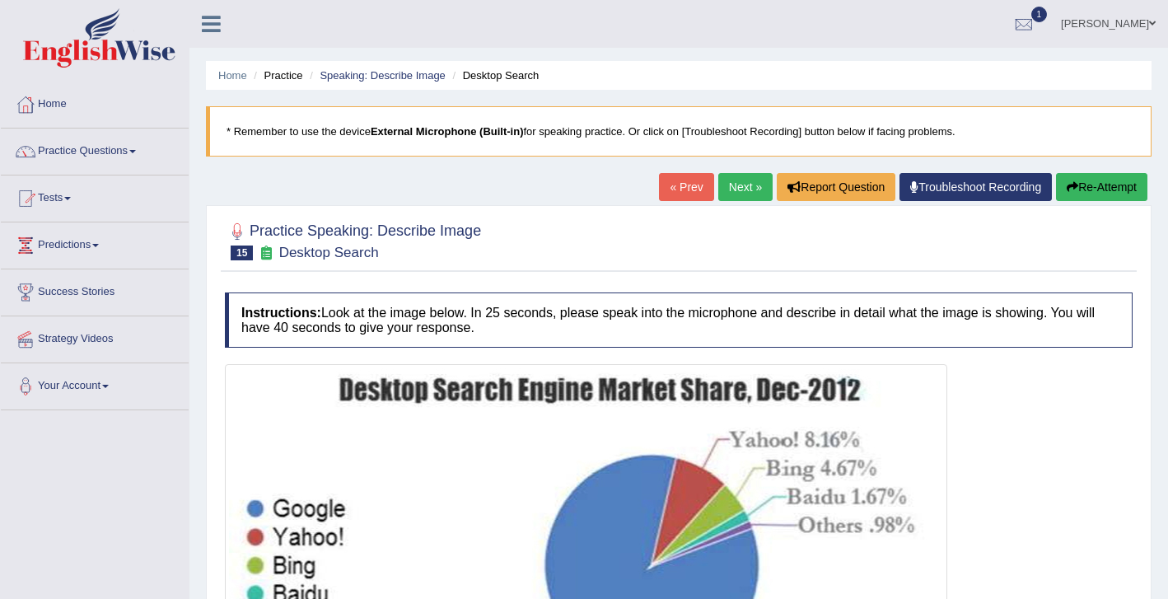
click at [1085, 189] on button "Re-Attempt" at bounding box center [1101, 187] width 91 height 28
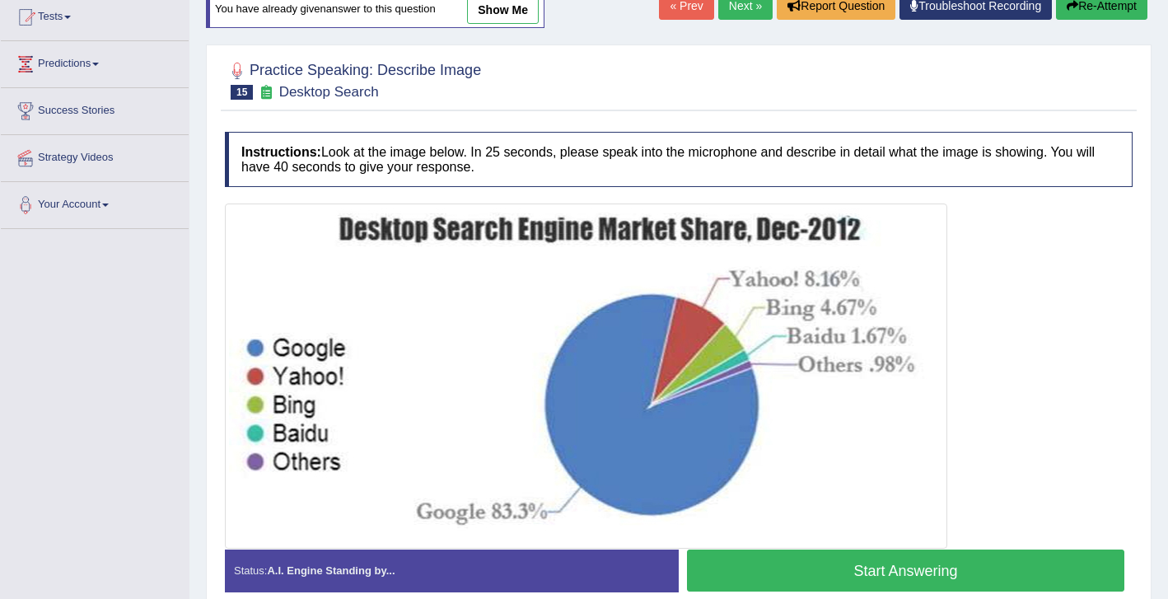
scroll to position [266, 0]
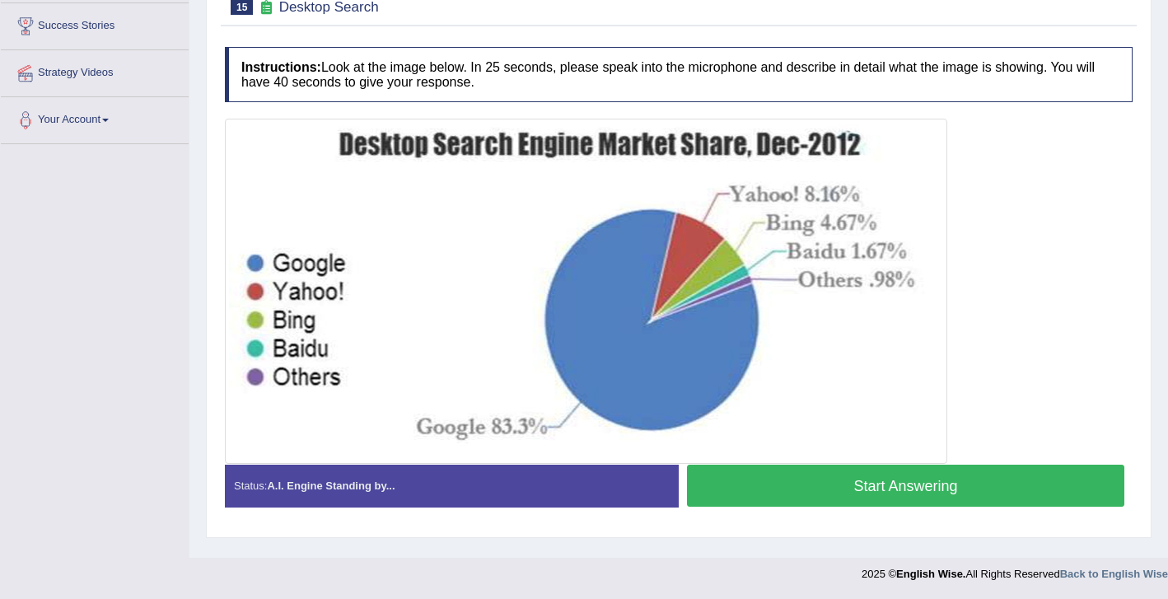
click at [796, 477] on button "Start Answering" at bounding box center [905, 486] width 437 height 42
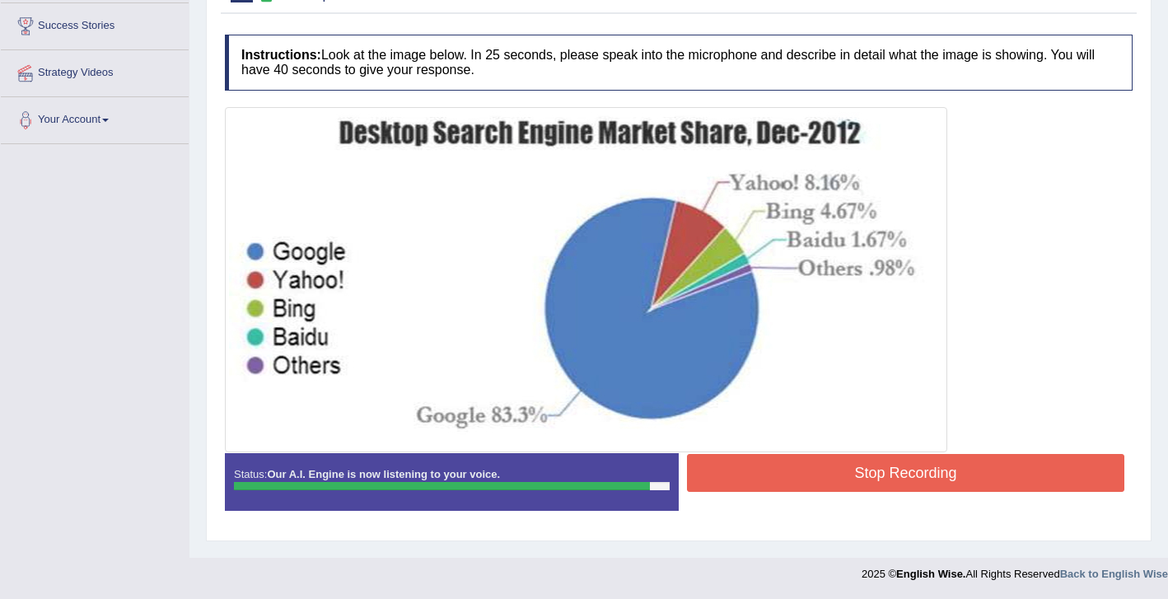
click at [802, 466] on button "Stop Recording" at bounding box center [905, 473] width 437 height 38
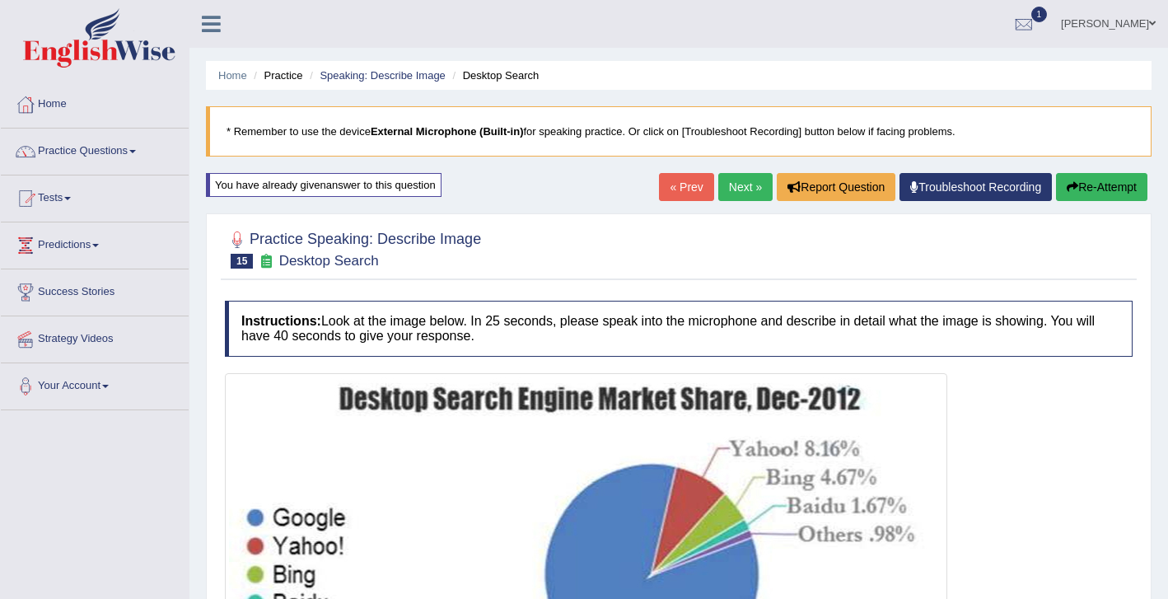
scroll to position [4, 0]
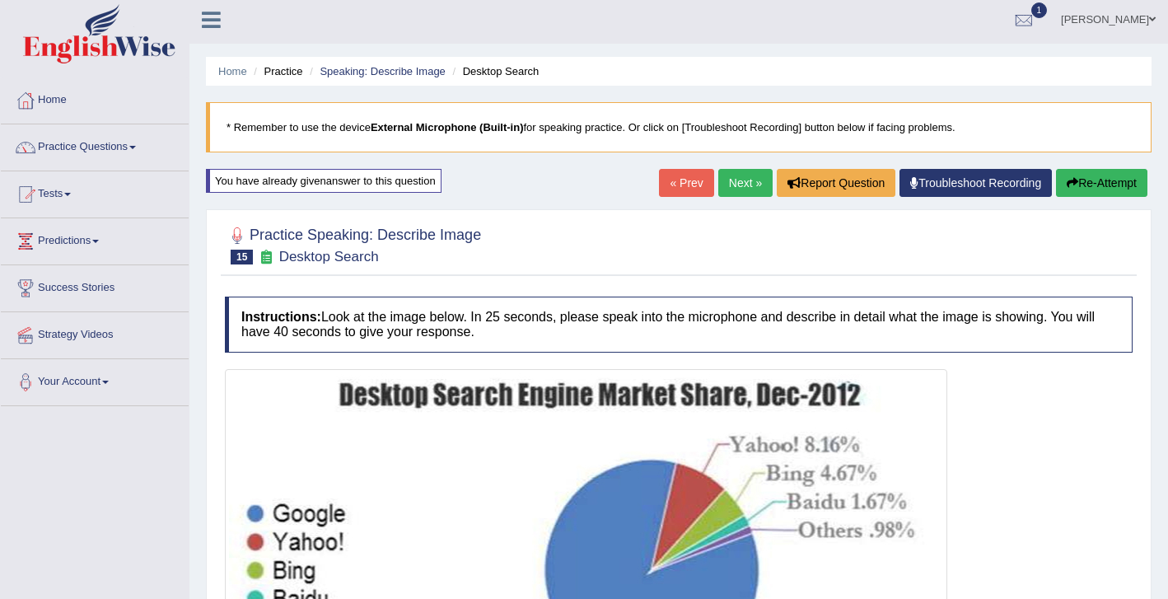
click at [1100, 179] on button "Re-Attempt" at bounding box center [1101, 183] width 91 height 28
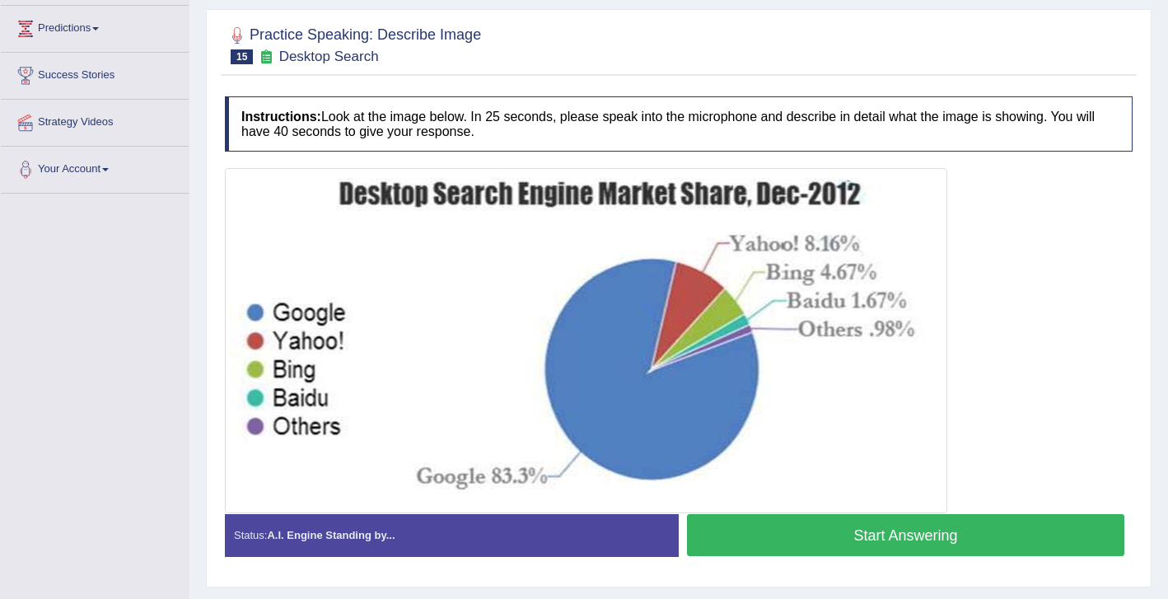
scroll to position [266, 0]
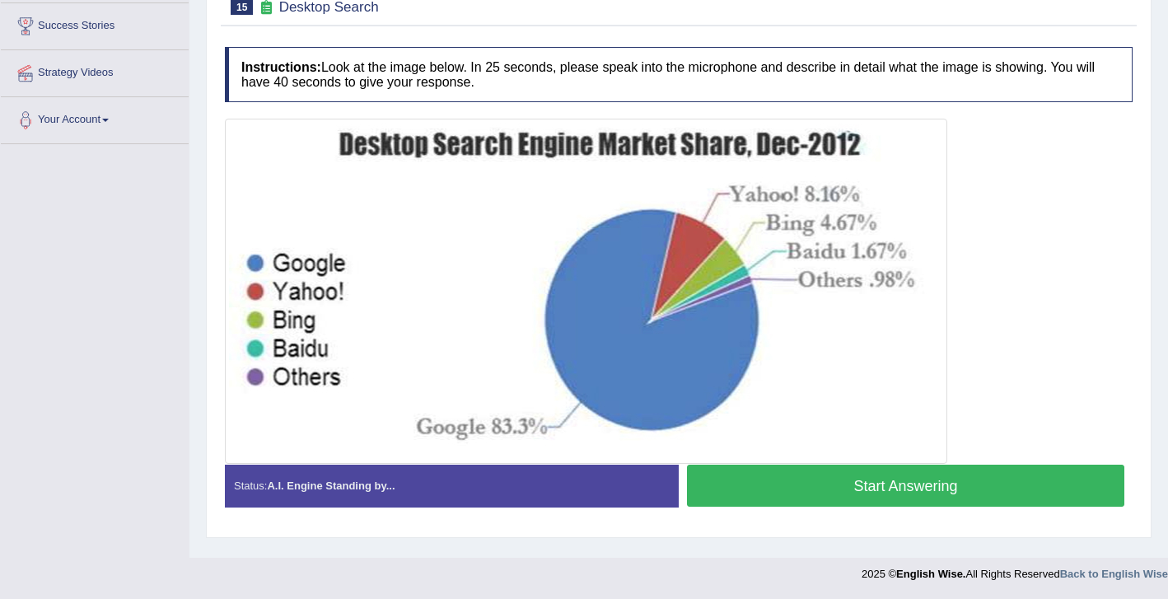
click at [817, 488] on button "Start Answering" at bounding box center [905, 486] width 437 height 42
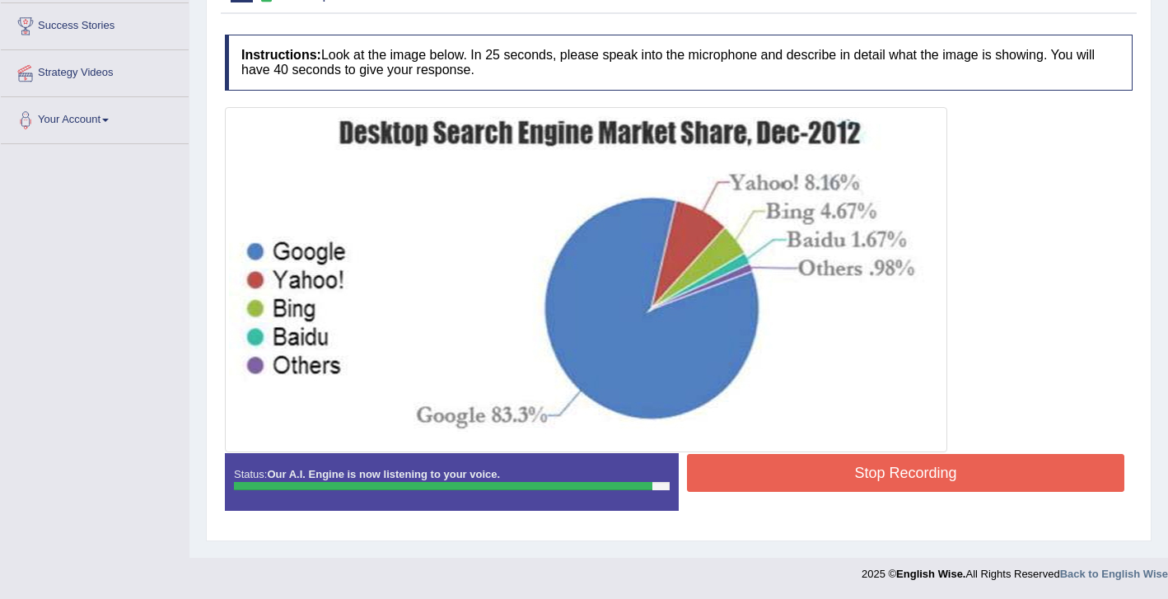
click at [850, 486] on button "Stop Recording" at bounding box center [905, 473] width 437 height 38
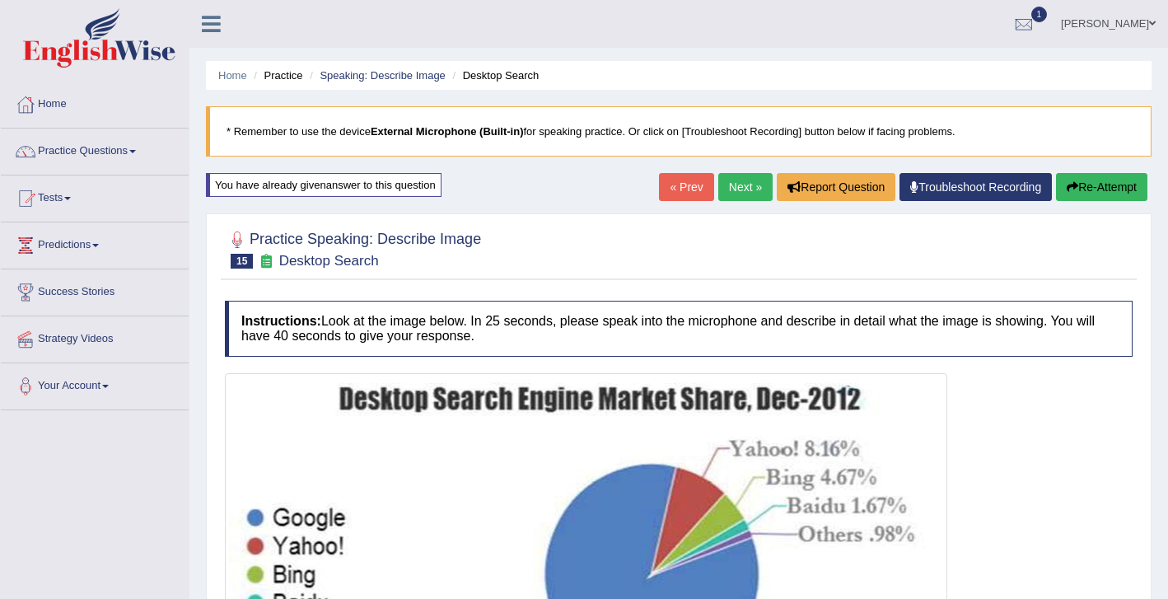
scroll to position [5, 0]
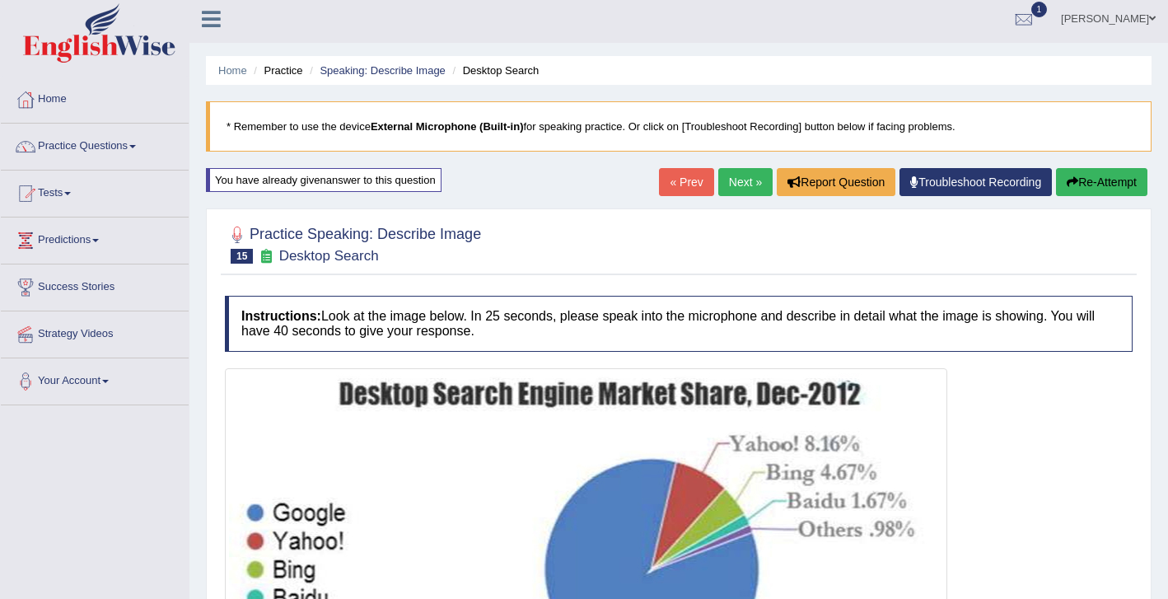
click at [735, 184] on link "Next »" at bounding box center [745, 182] width 54 height 28
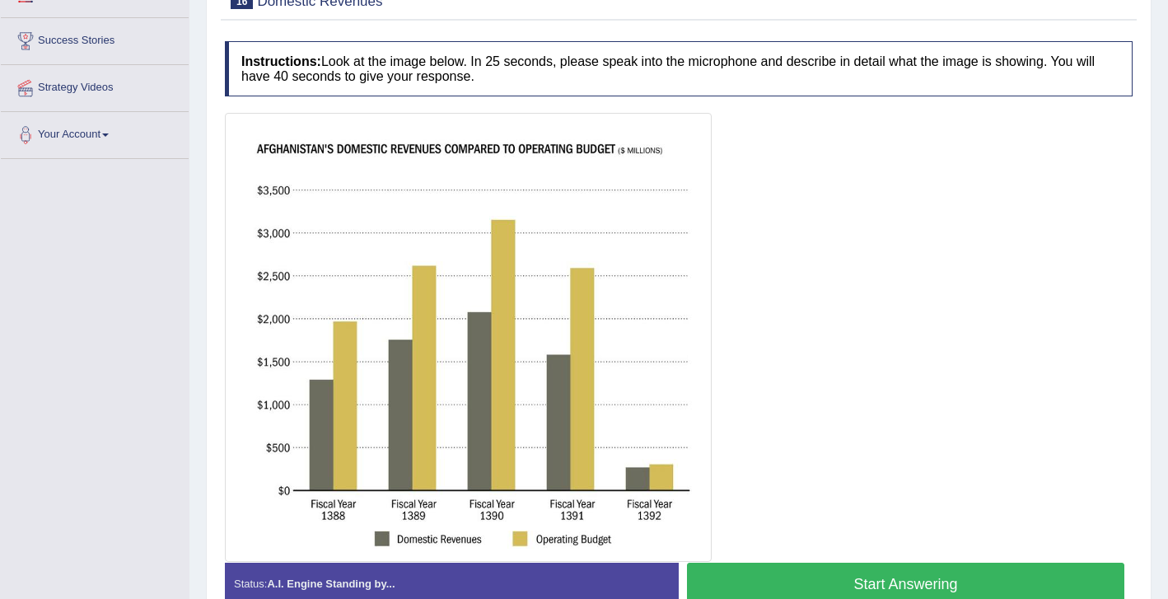
scroll to position [286, 0]
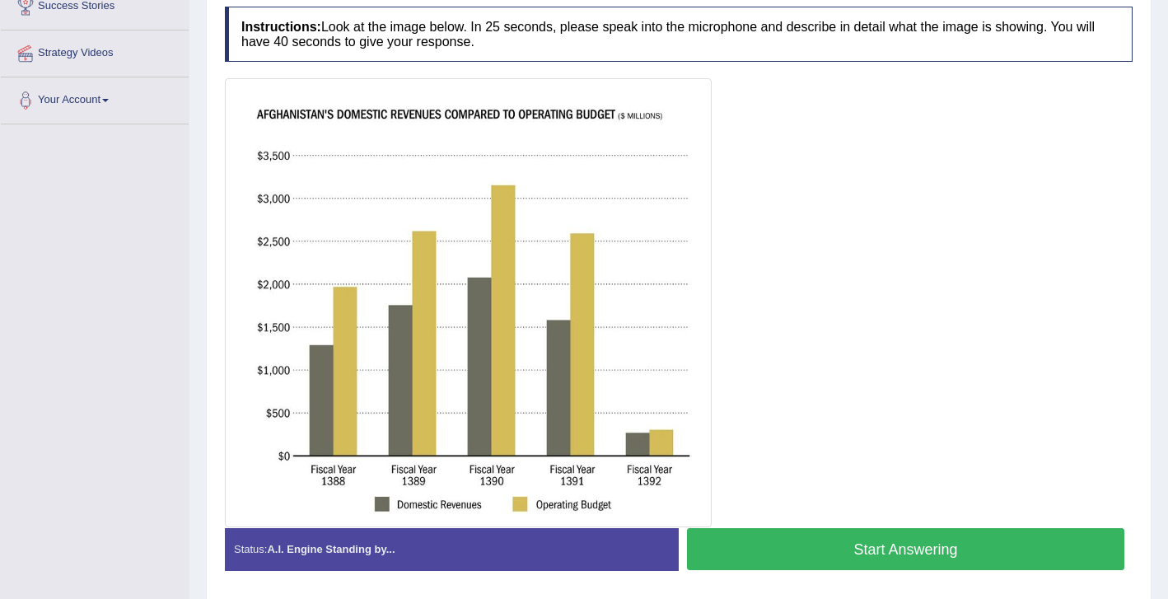
click at [778, 553] on button "Start Answering" at bounding box center [905, 549] width 437 height 42
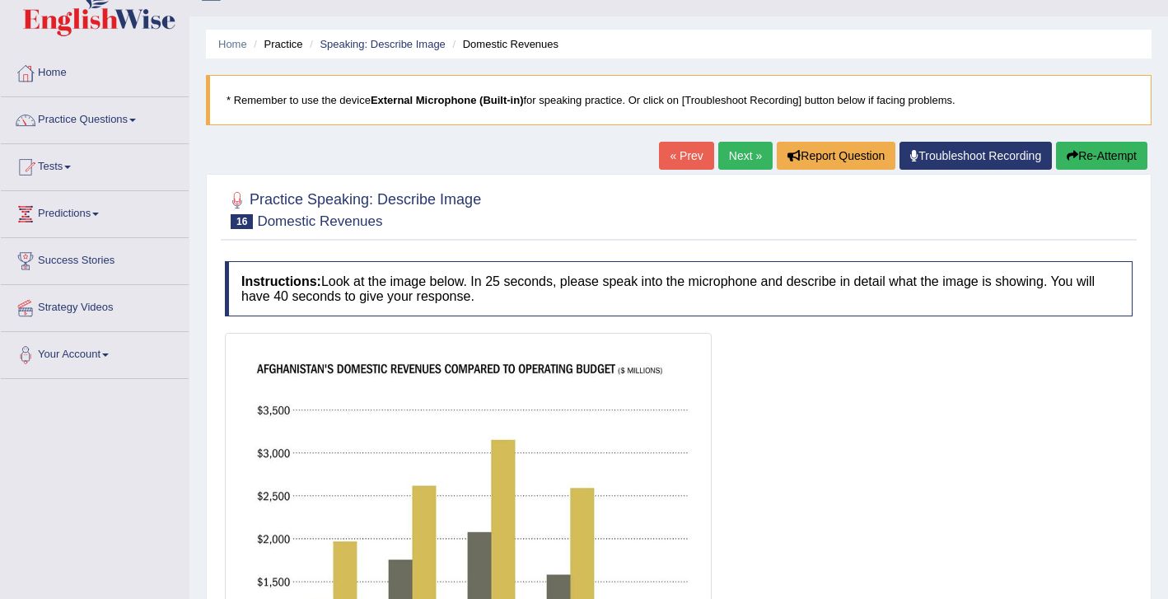
scroll to position [0, 0]
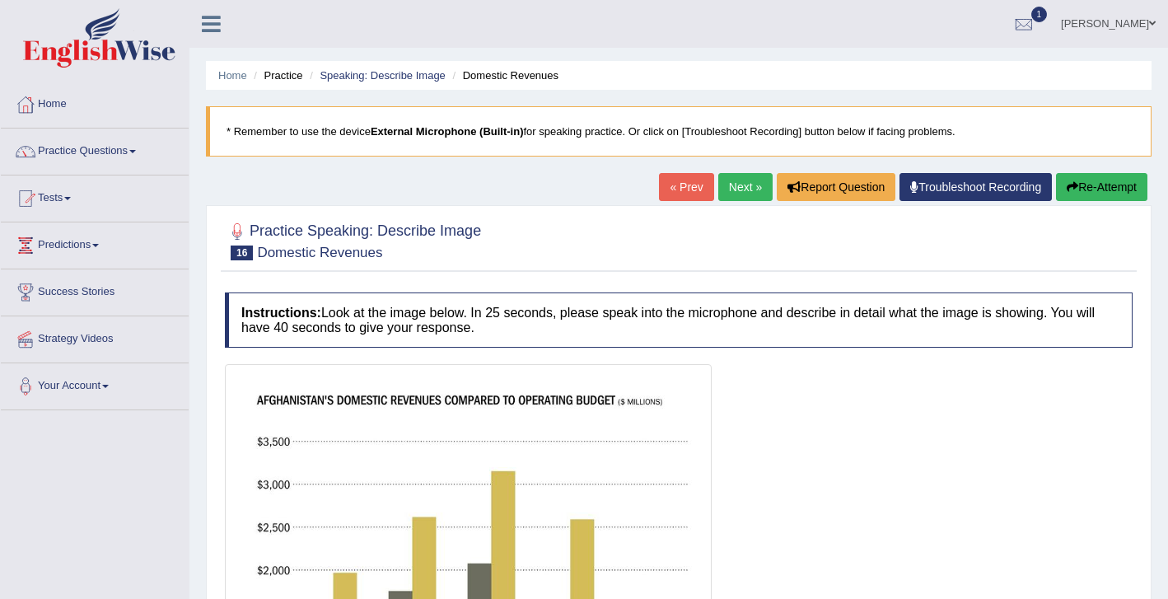
click at [1100, 188] on button "Re-Attempt" at bounding box center [1101, 187] width 91 height 28
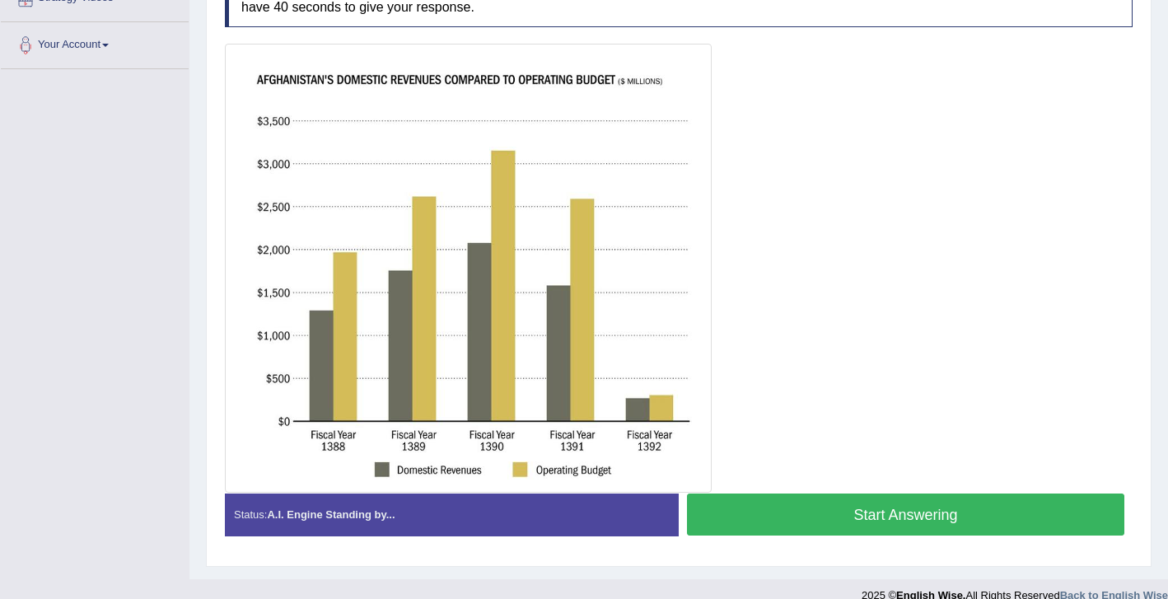
scroll to position [362, 0]
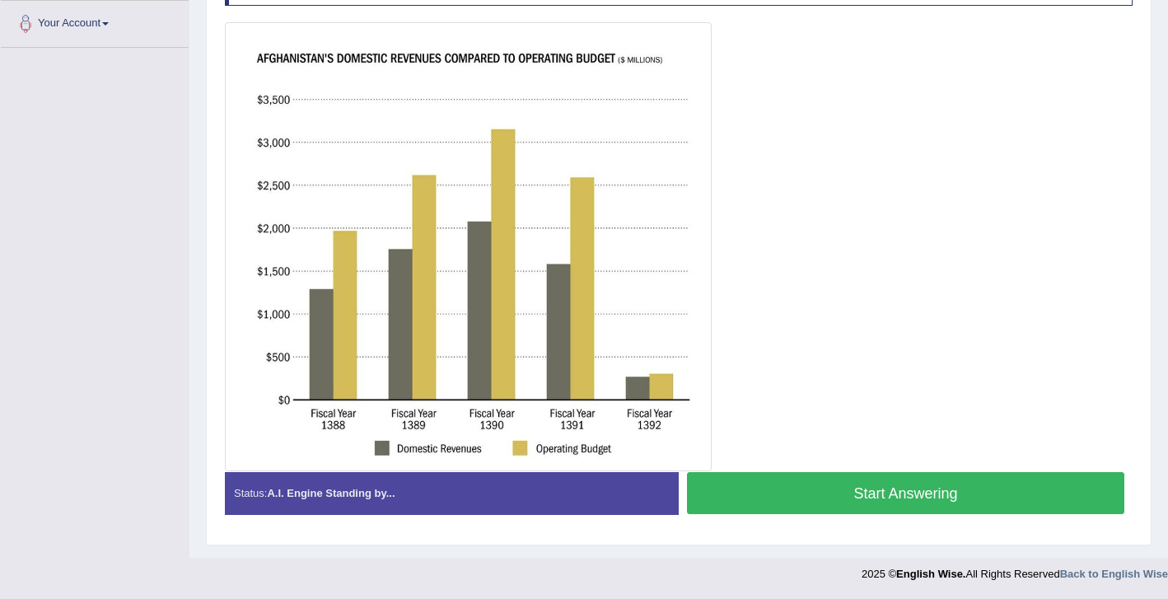
click at [831, 501] on button "Start Answering" at bounding box center [905, 493] width 437 height 42
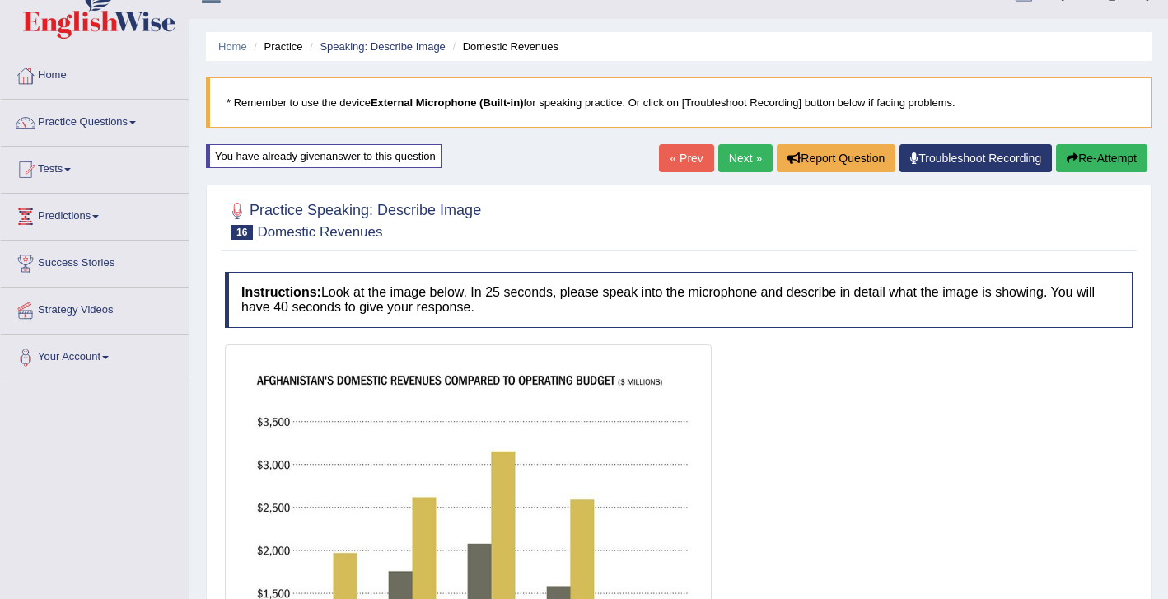
scroll to position [0, 0]
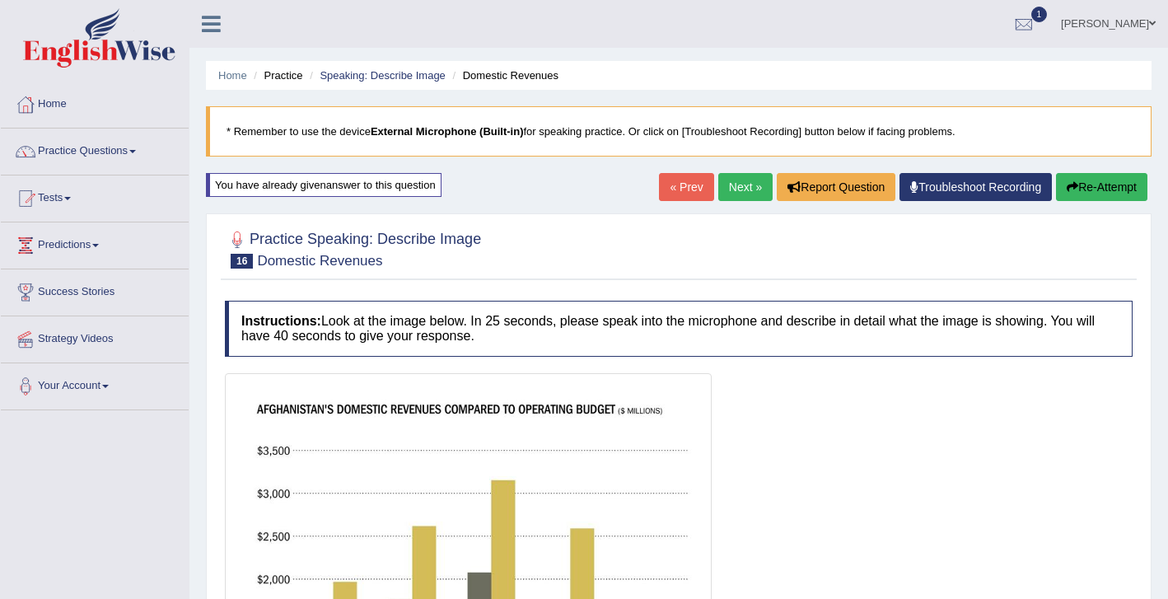
click at [1100, 185] on button "Re-Attempt" at bounding box center [1101, 187] width 91 height 28
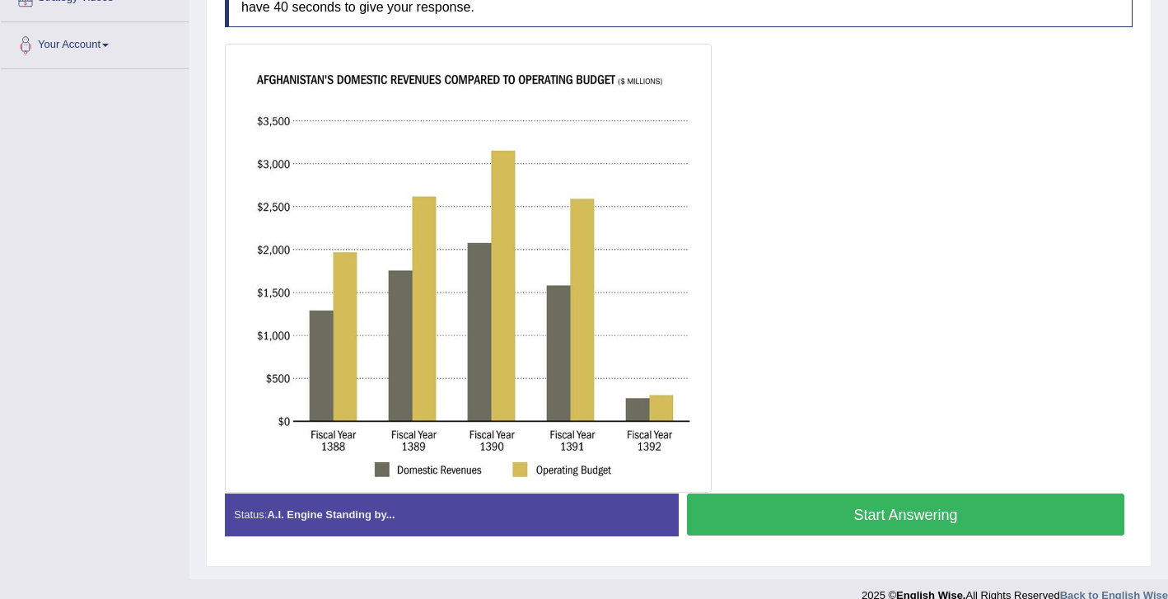
scroll to position [339, 0]
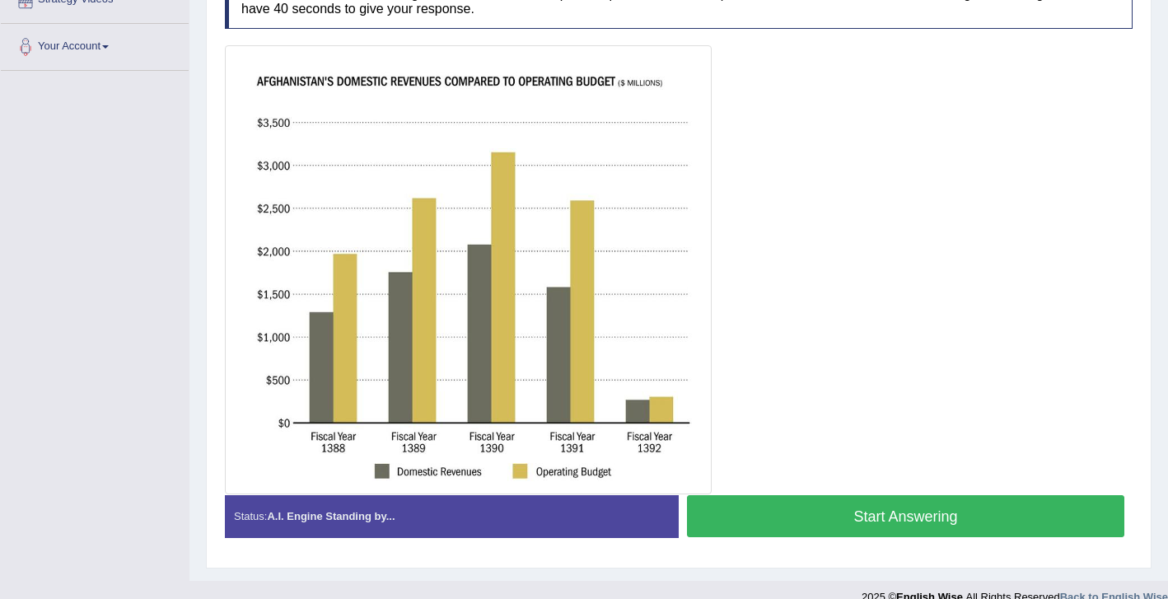
click at [817, 525] on button "Start Answering" at bounding box center [905, 516] width 437 height 42
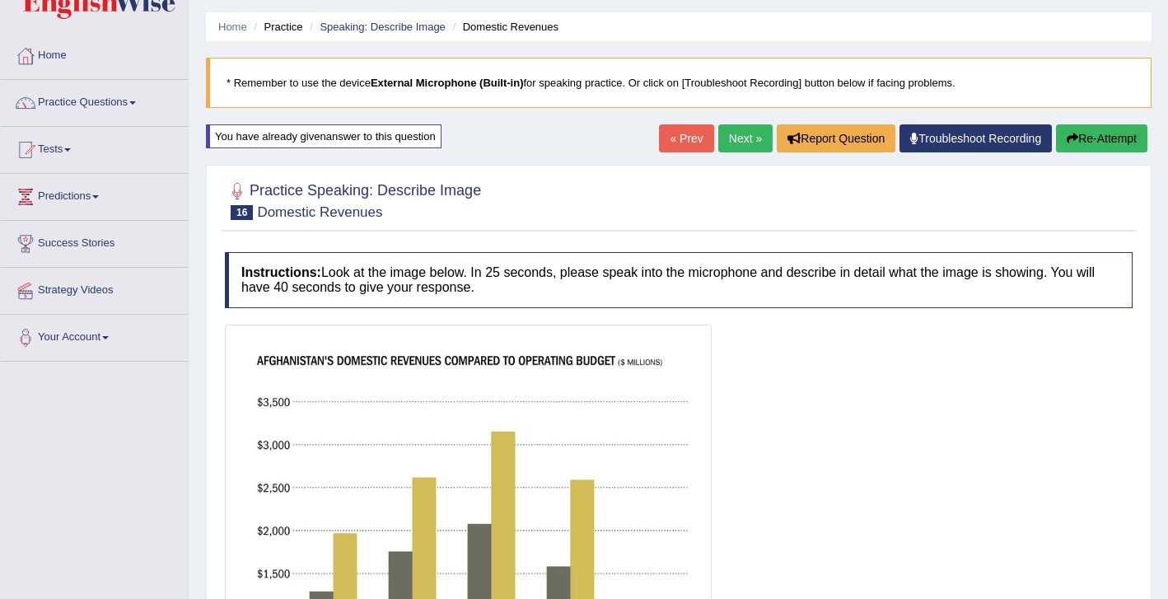
scroll to position [0, 0]
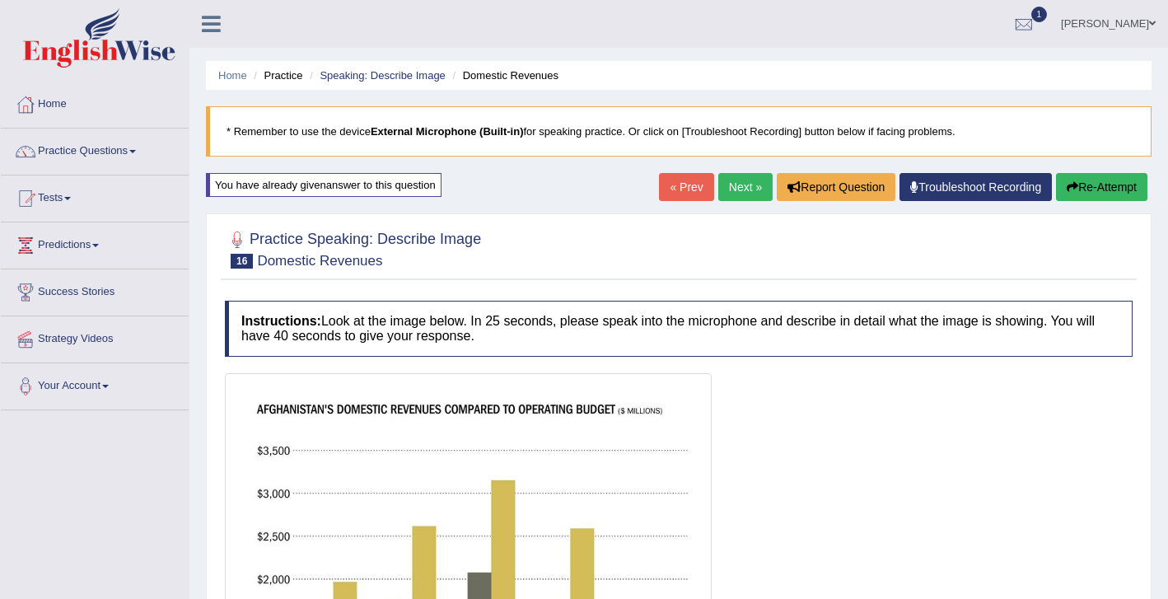
click at [1099, 190] on button "Re-Attempt" at bounding box center [1101, 187] width 91 height 28
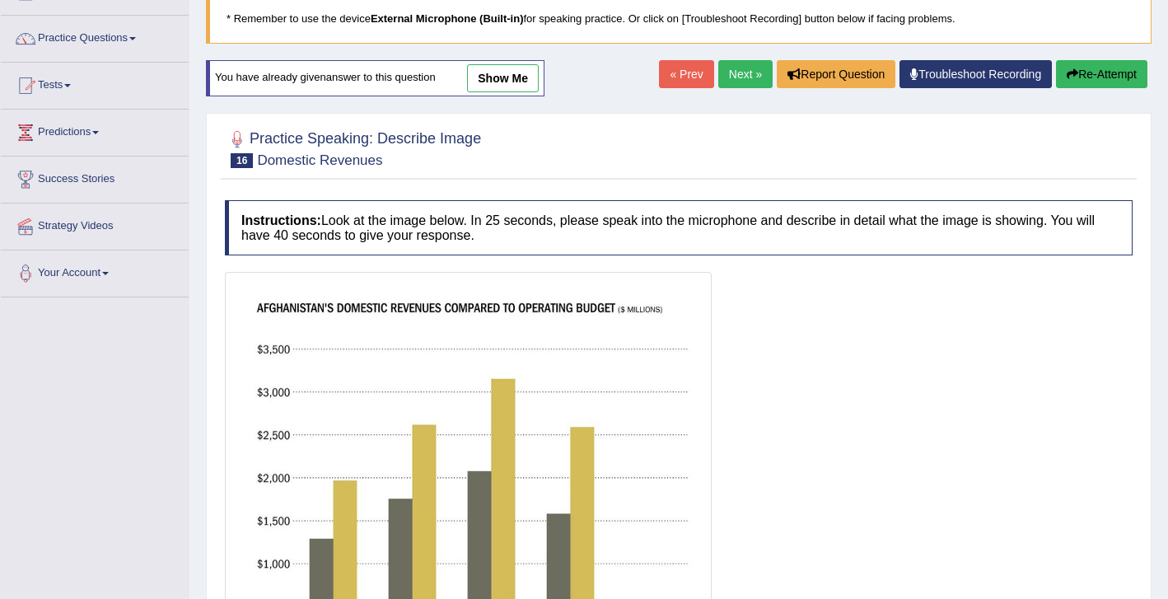
scroll to position [362, 0]
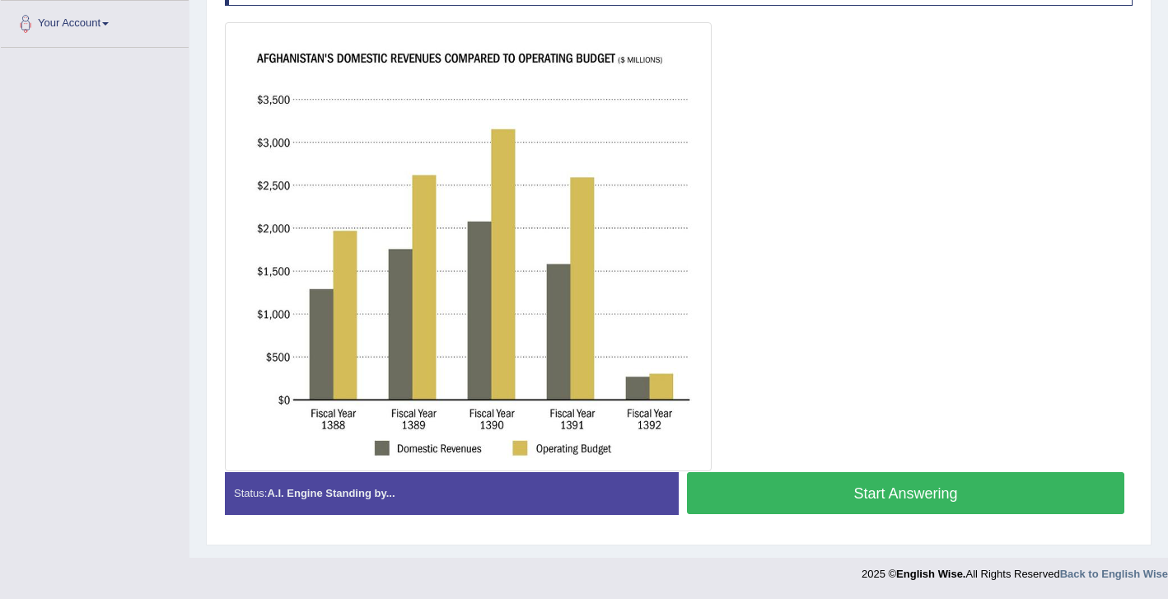
click at [805, 497] on button "Start Answering" at bounding box center [905, 493] width 437 height 42
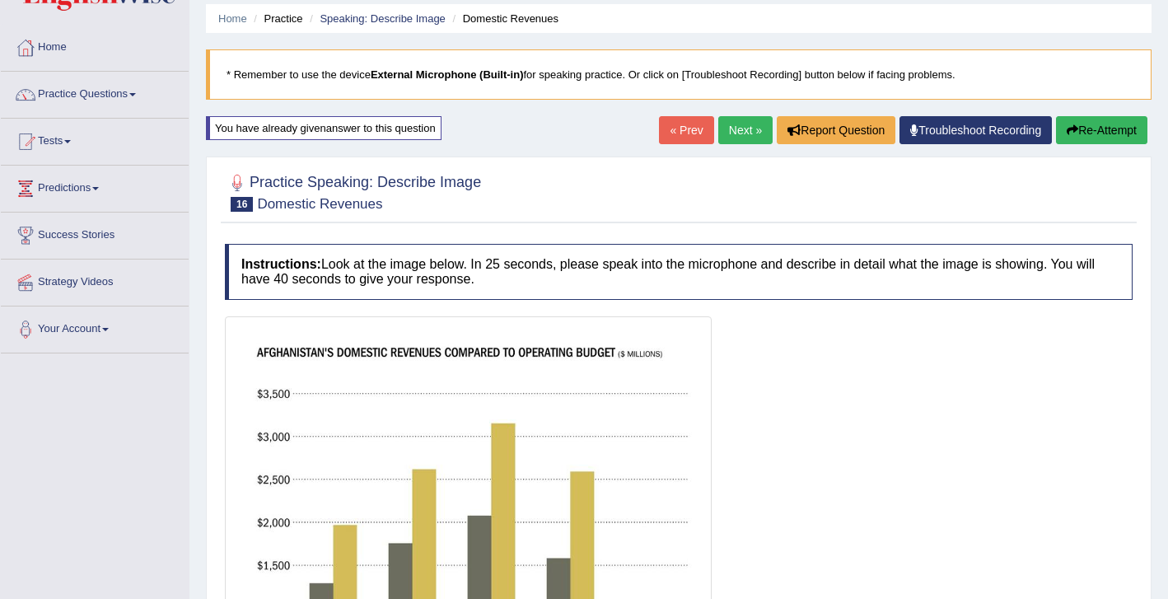
scroll to position [41, 0]
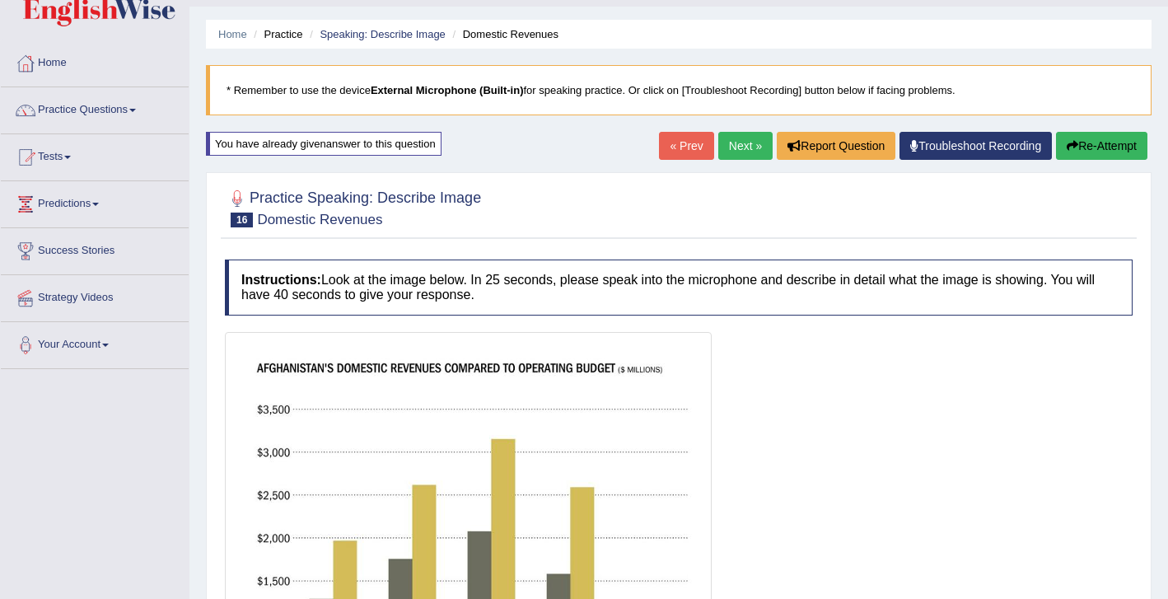
click at [1095, 142] on button "Re-Attempt" at bounding box center [1101, 146] width 91 height 28
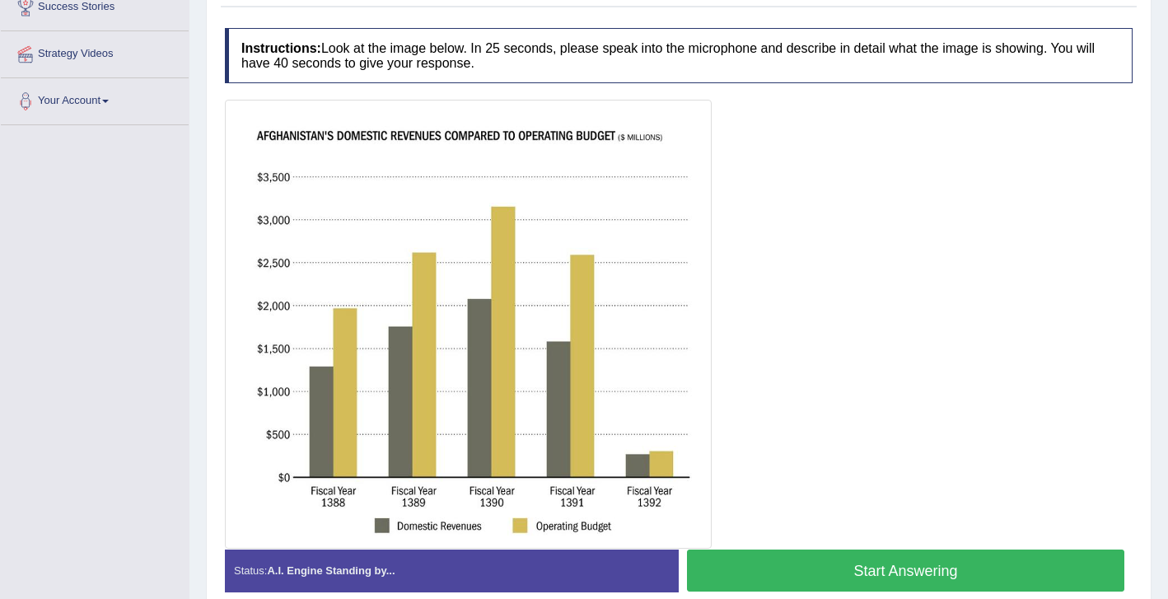
scroll to position [362, 0]
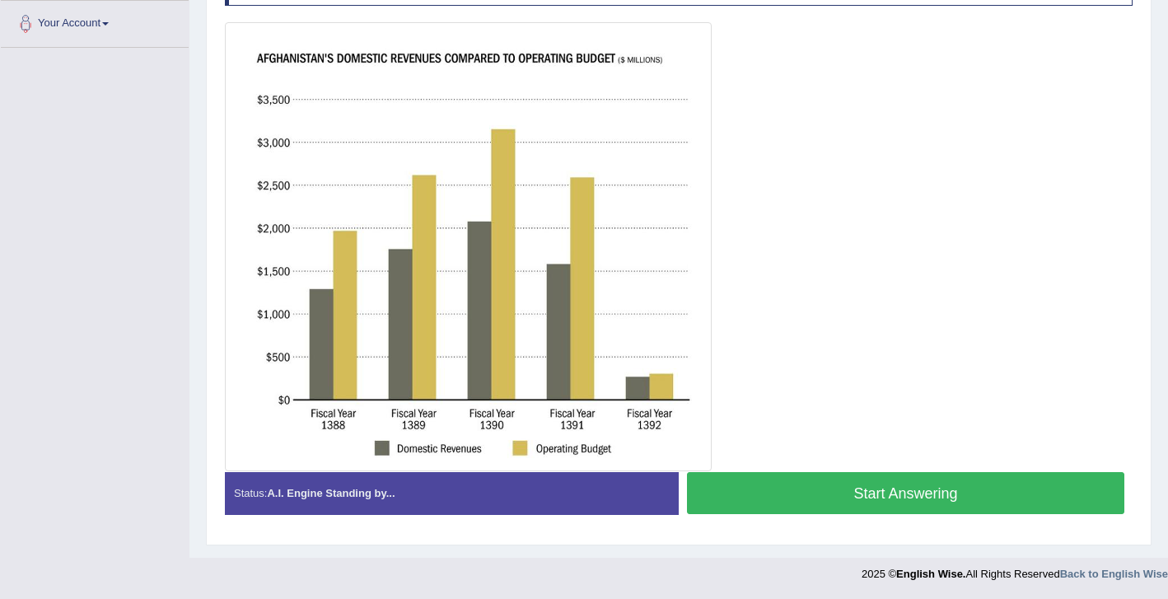
click at [830, 495] on button "Start Answering" at bounding box center [905, 493] width 437 height 42
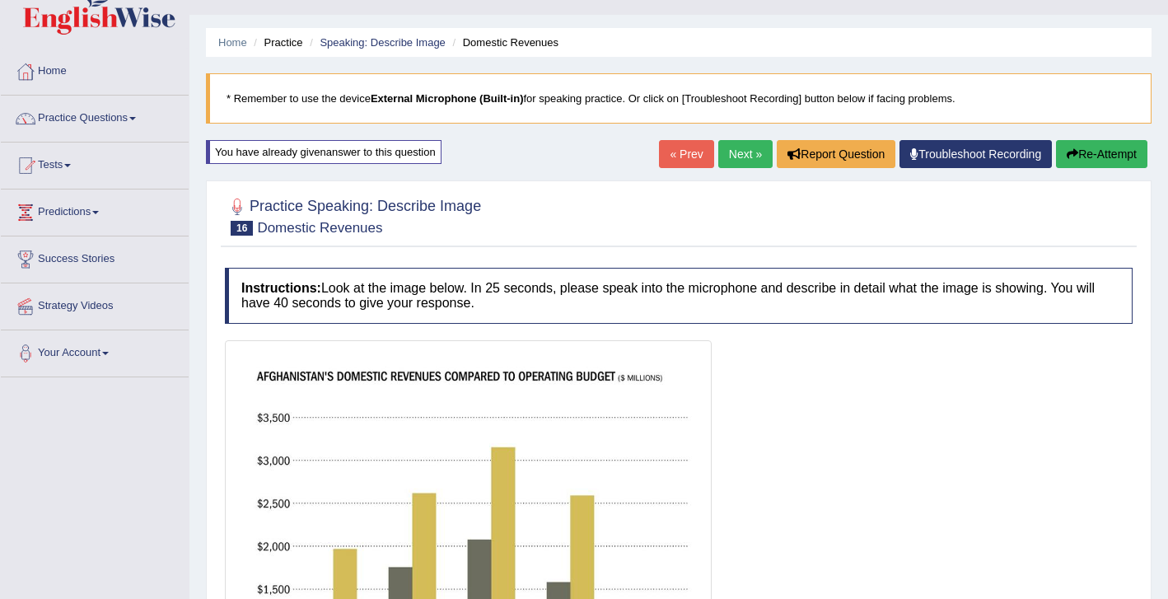
scroll to position [15, 0]
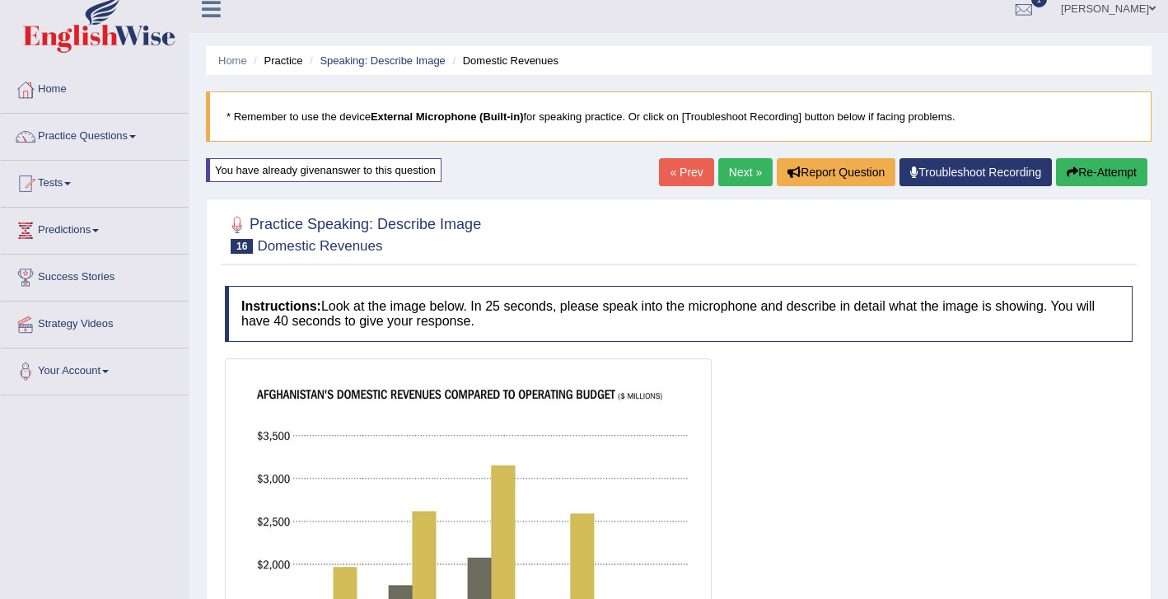
click at [737, 171] on link "Next »" at bounding box center [745, 172] width 54 height 28
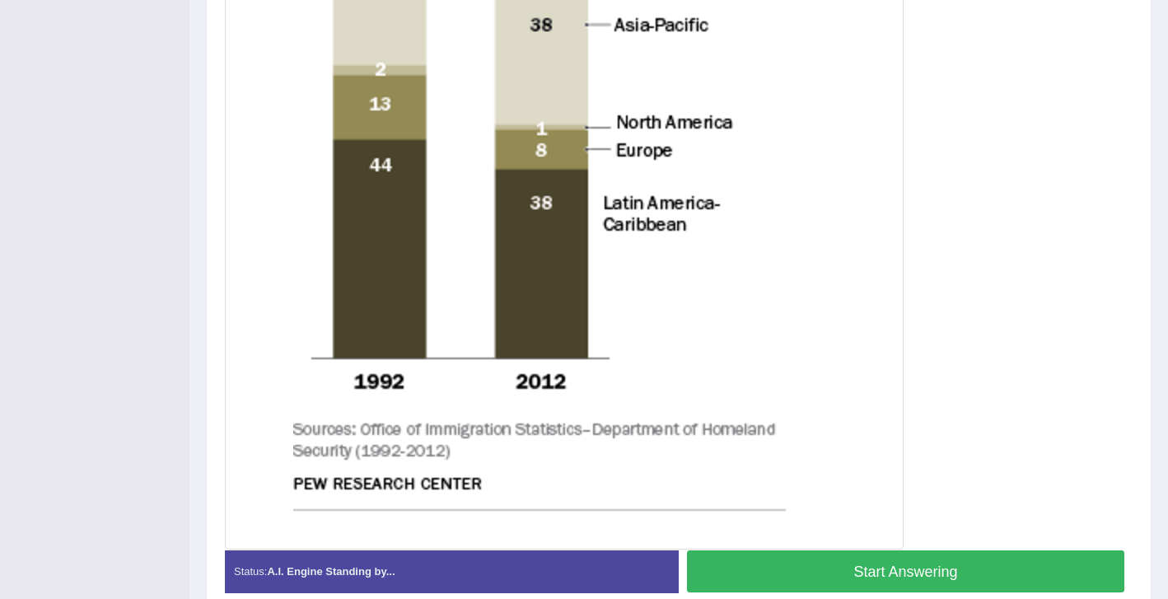
scroll to position [694, 0]
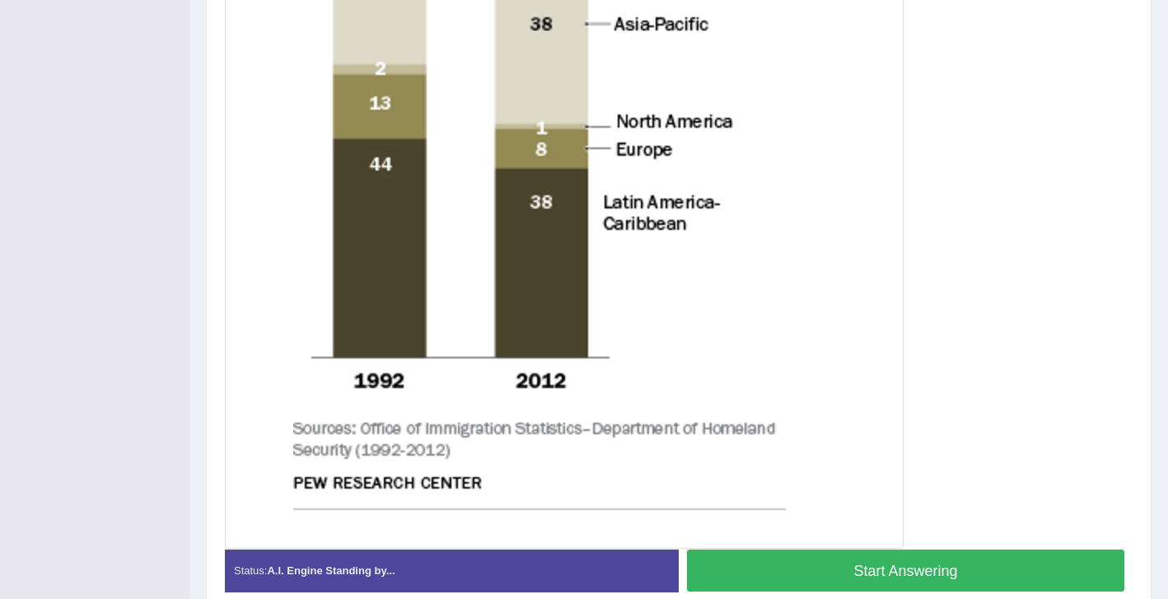
click at [763, 570] on button "Start Answering" at bounding box center [905, 570] width 437 height 42
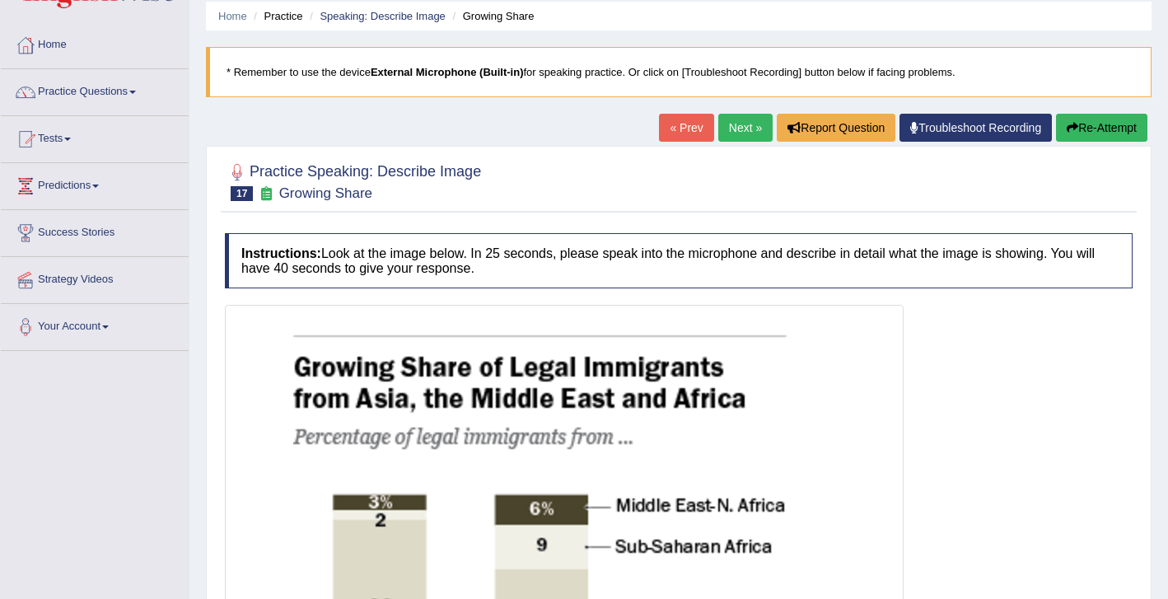
scroll to position [42, 0]
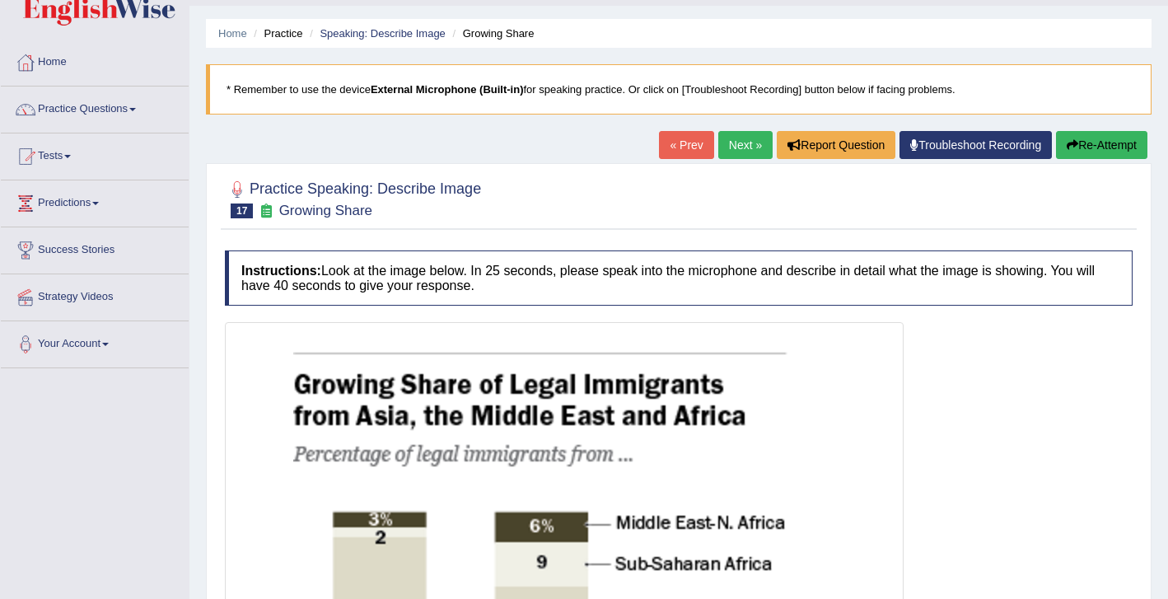
click at [1099, 150] on button "Re-Attempt" at bounding box center [1101, 145] width 91 height 28
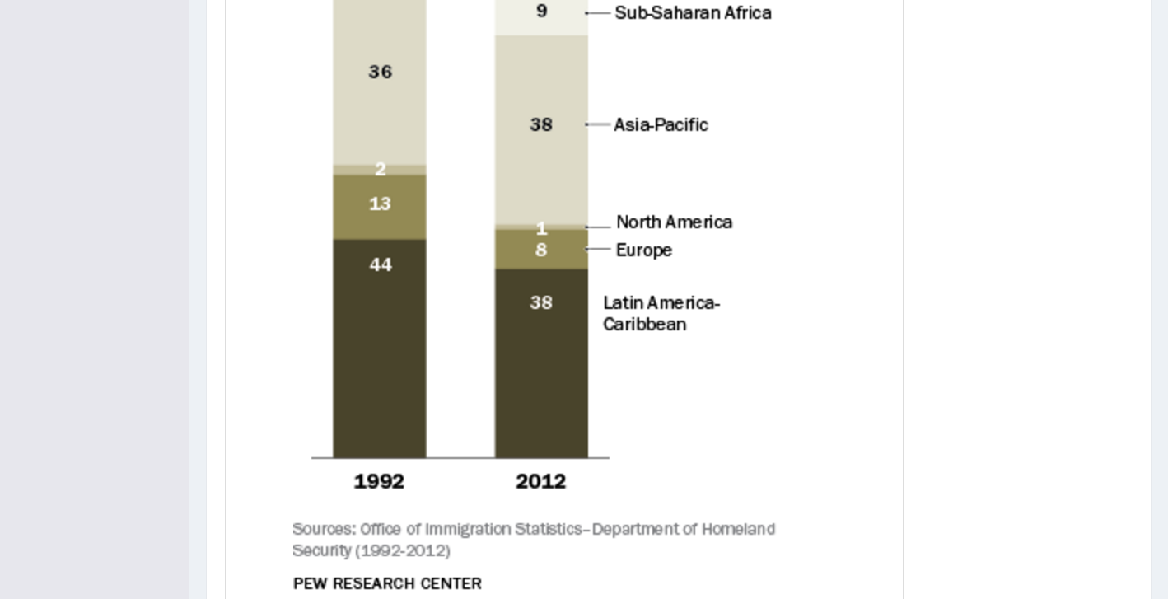
scroll to position [768, 0]
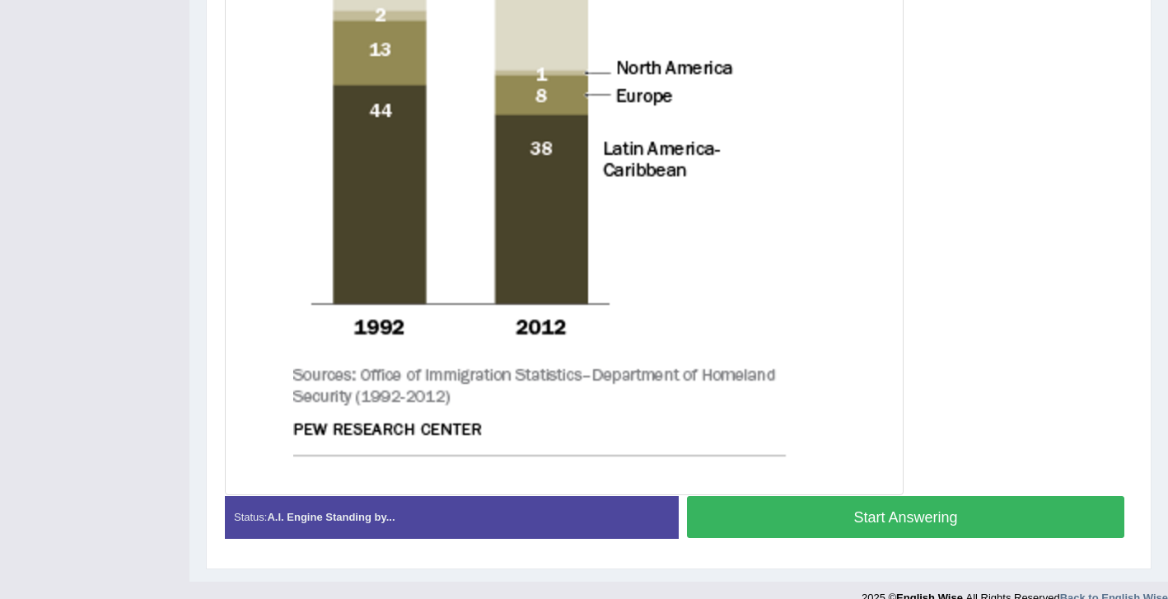
click at [831, 516] on button "Start Answering" at bounding box center [905, 517] width 437 height 42
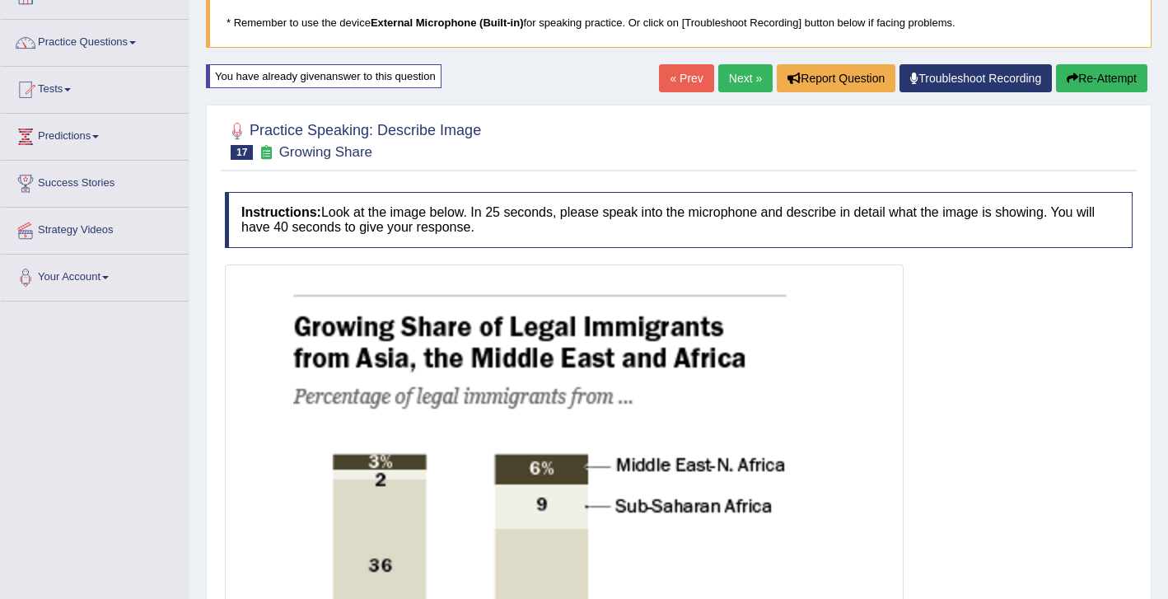
scroll to position [95, 0]
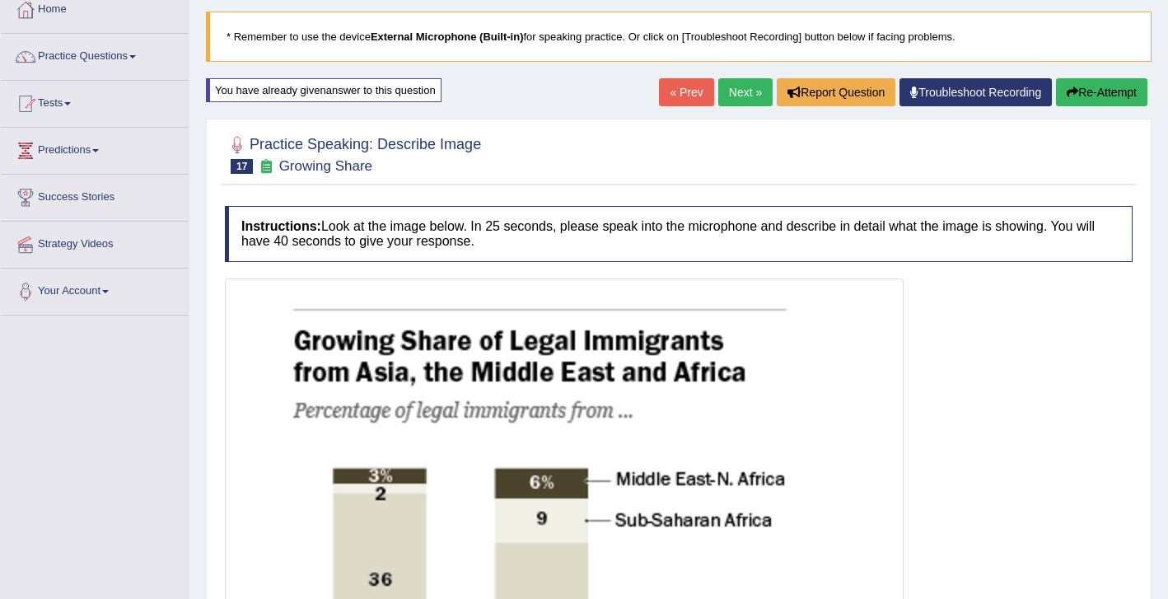
click at [733, 93] on link "Next »" at bounding box center [745, 92] width 54 height 28
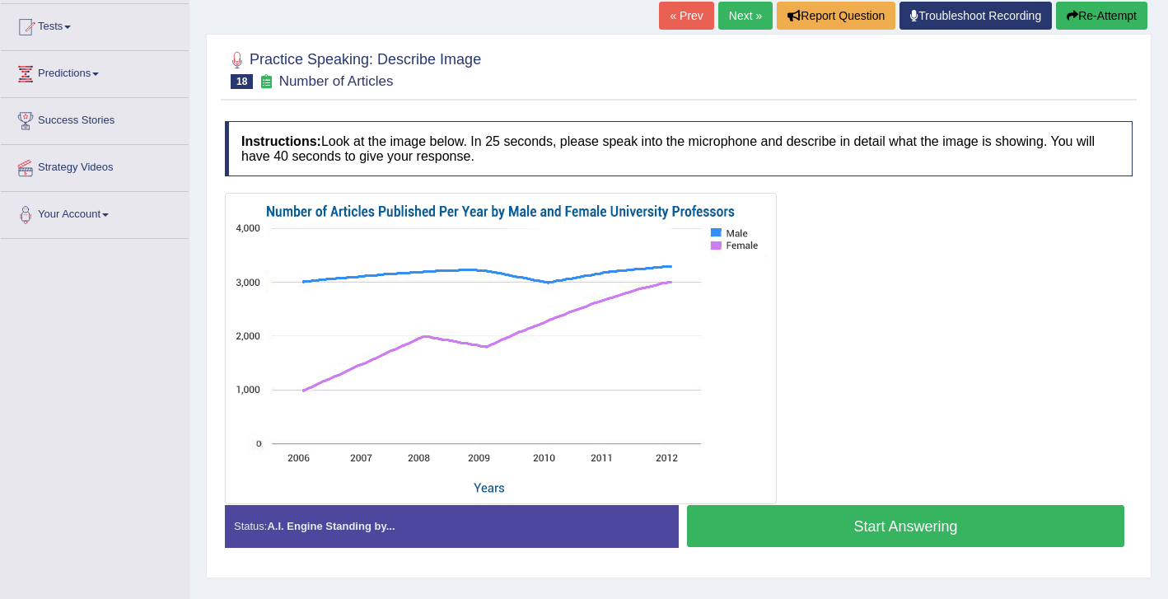
scroll to position [170, 0]
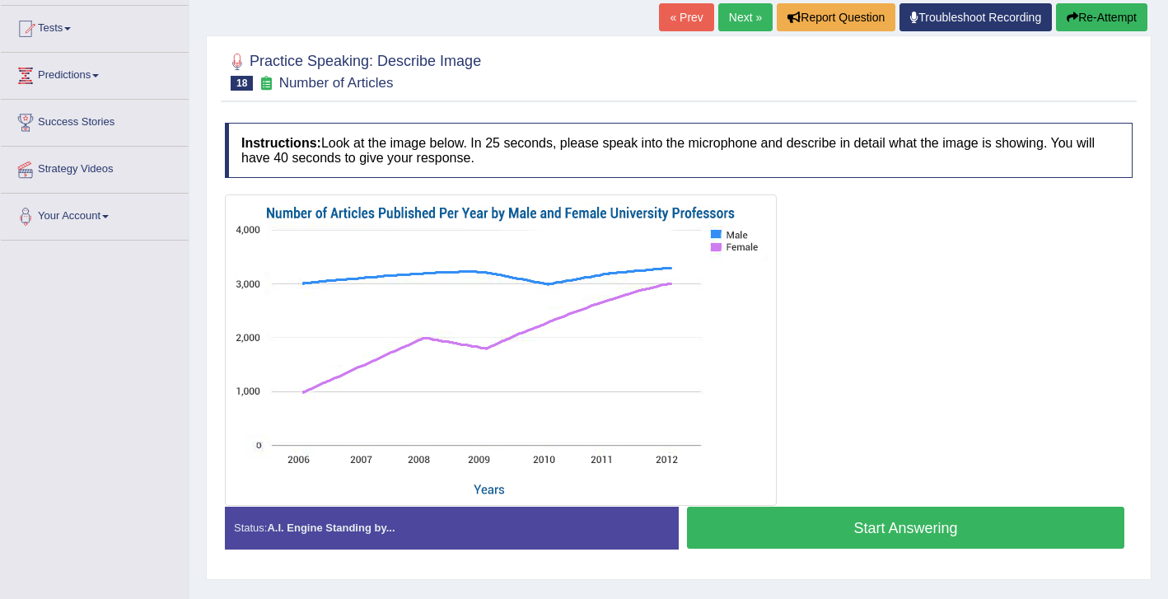
click at [748, 517] on button "Start Answering" at bounding box center [905, 528] width 437 height 42
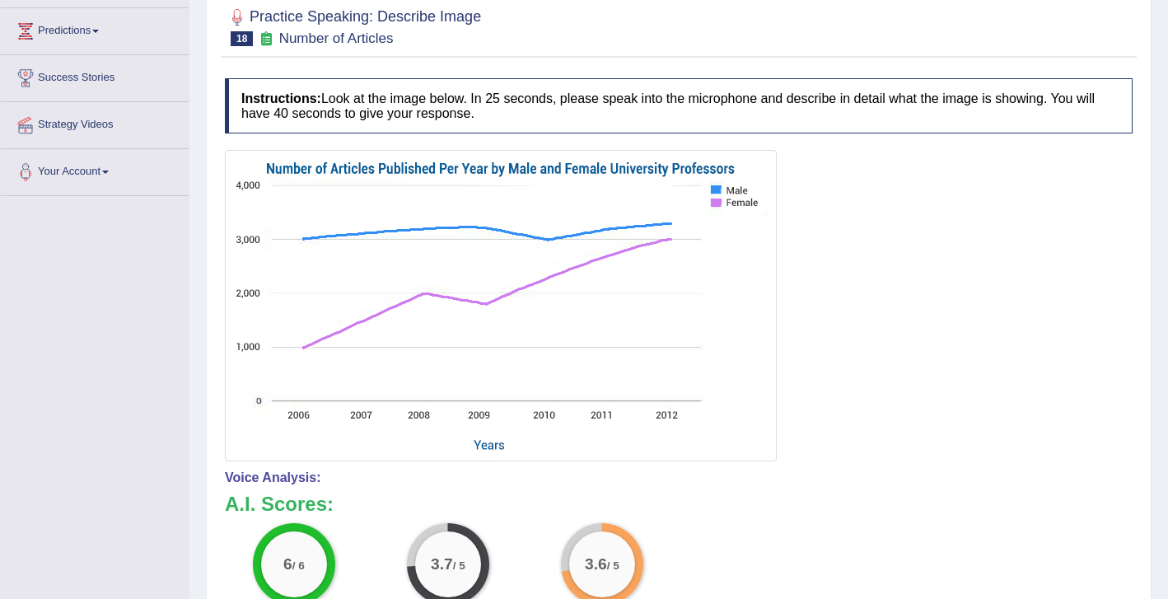
scroll to position [0, 0]
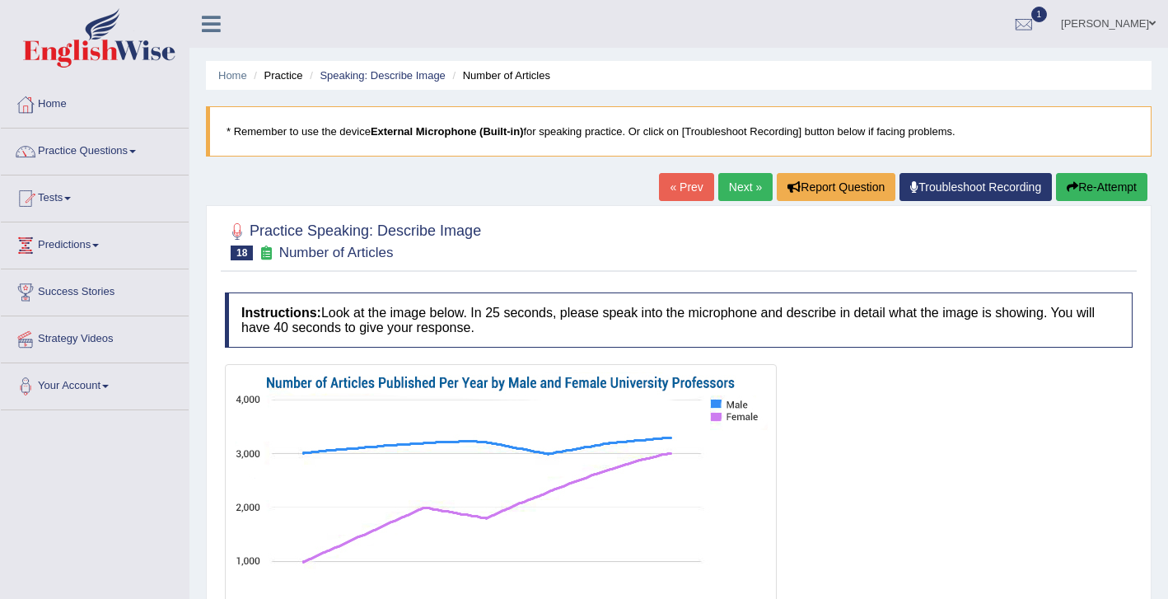
click at [740, 193] on link "Next »" at bounding box center [745, 187] width 54 height 28
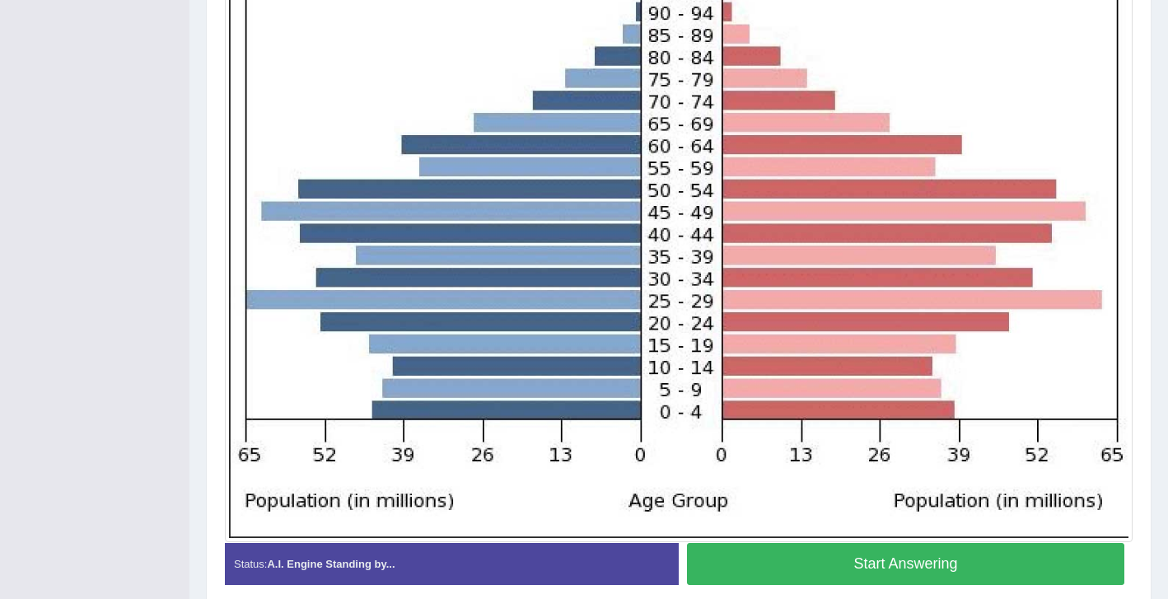
scroll to position [467, 0]
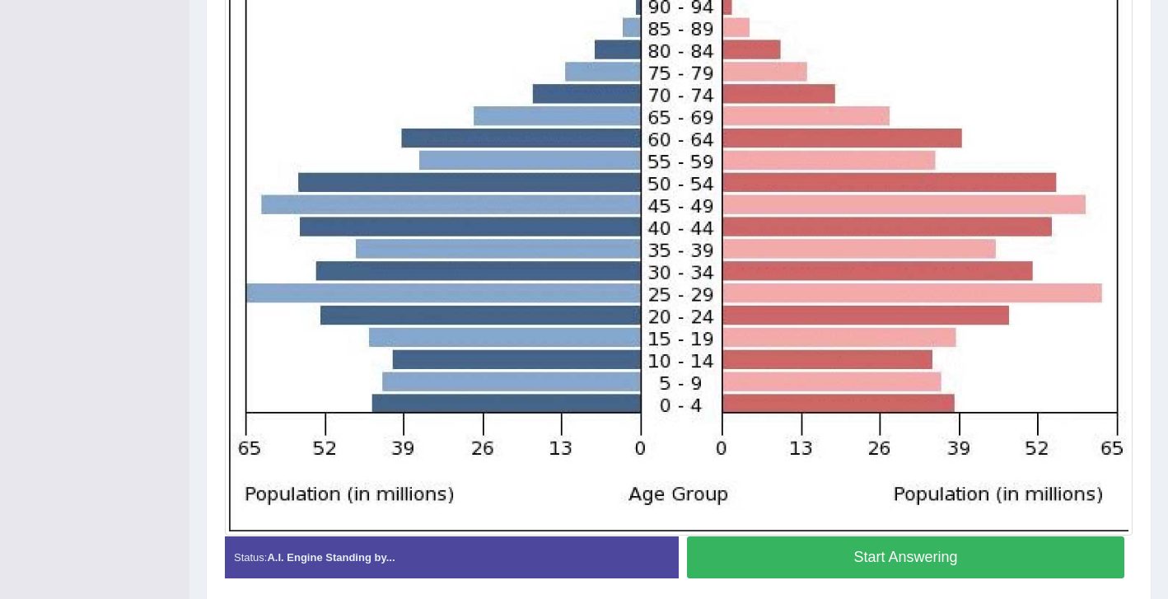
click at [776, 549] on button "Start Answering" at bounding box center [905, 557] width 437 height 42
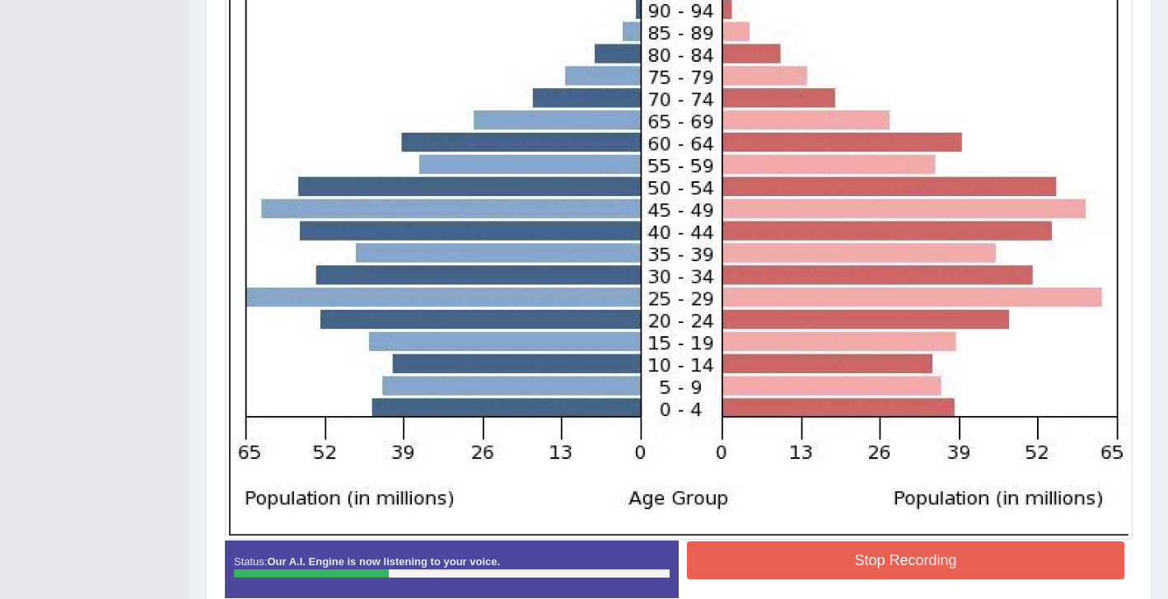
scroll to position [465, 0]
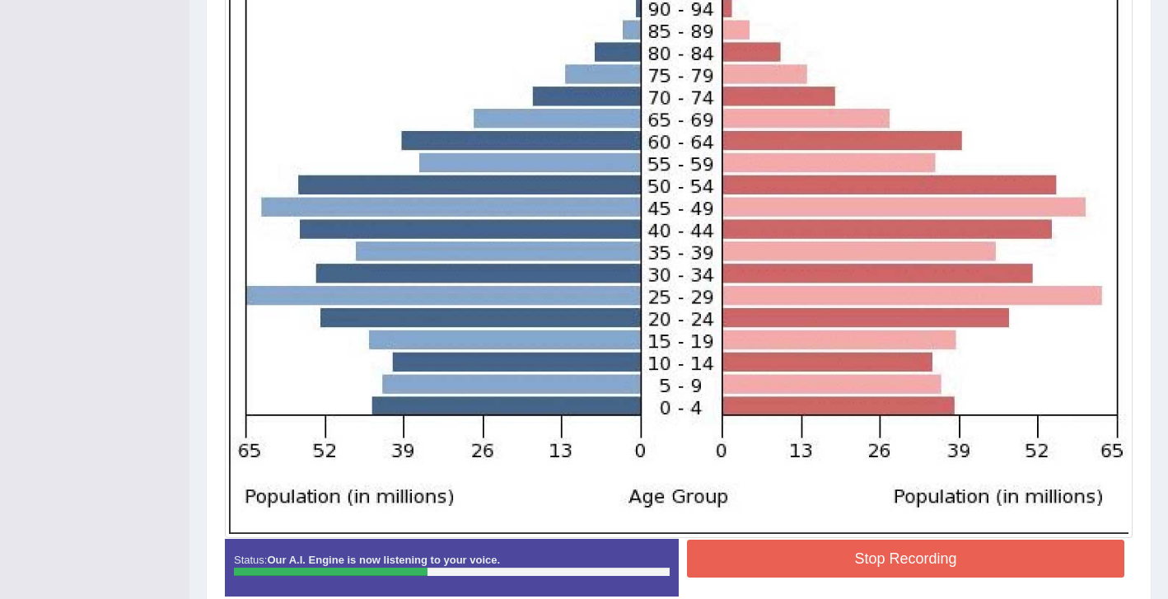
click at [753, 561] on button "Stop Recording" at bounding box center [905, 558] width 437 height 38
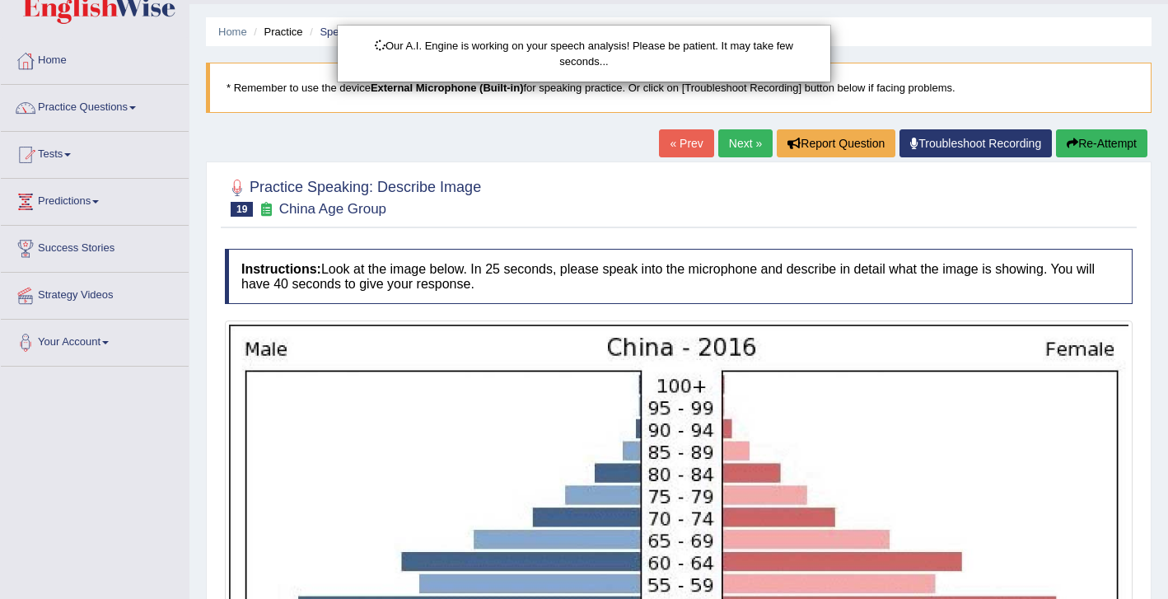
scroll to position [0, 0]
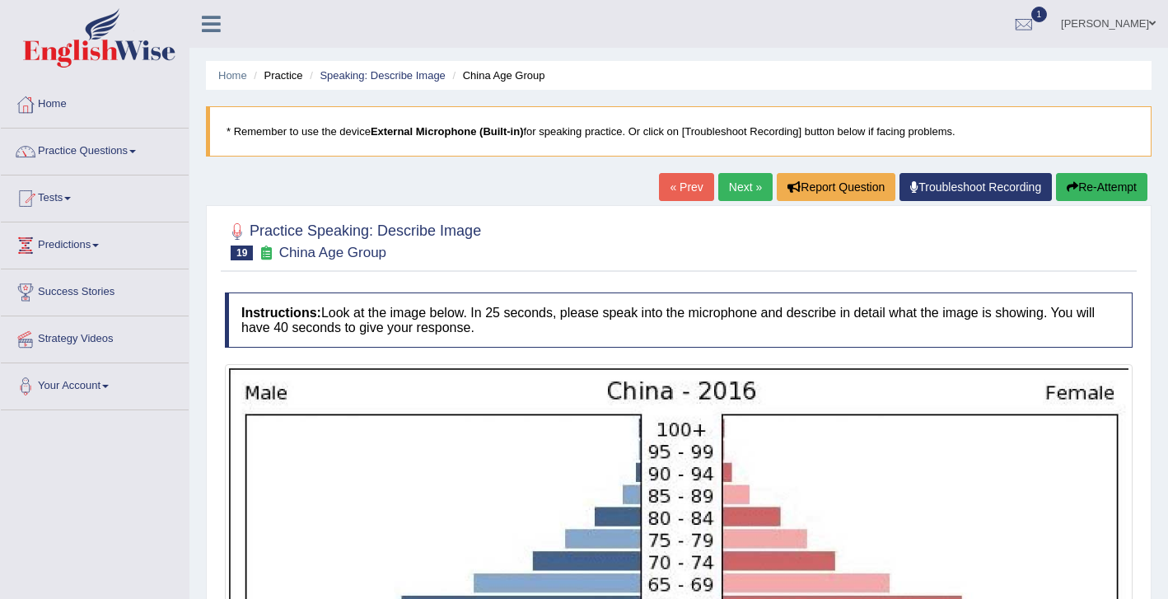
click at [1088, 186] on button "Re-Attempt" at bounding box center [1101, 187] width 91 height 28
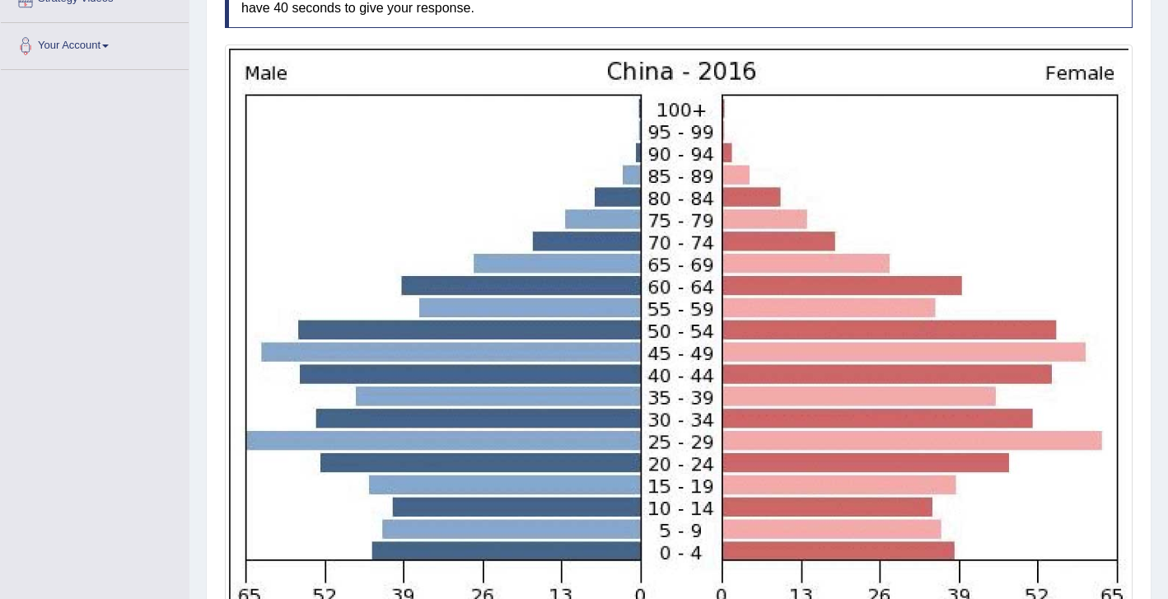
scroll to position [551, 0]
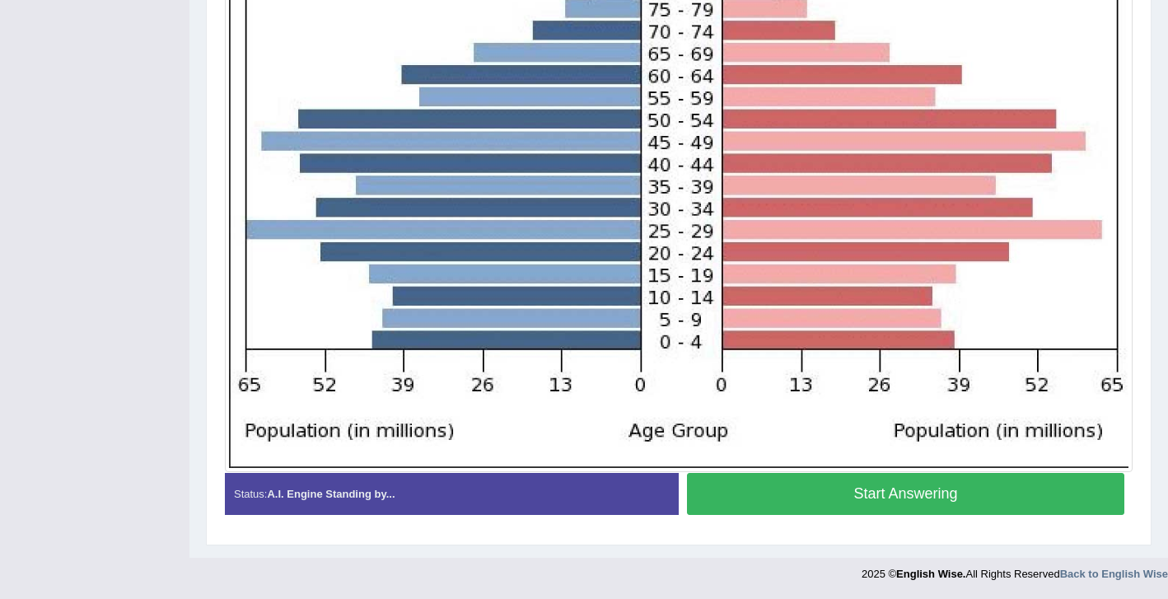
click at [764, 497] on button "Start Answering" at bounding box center [905, 494] width 437 height 42
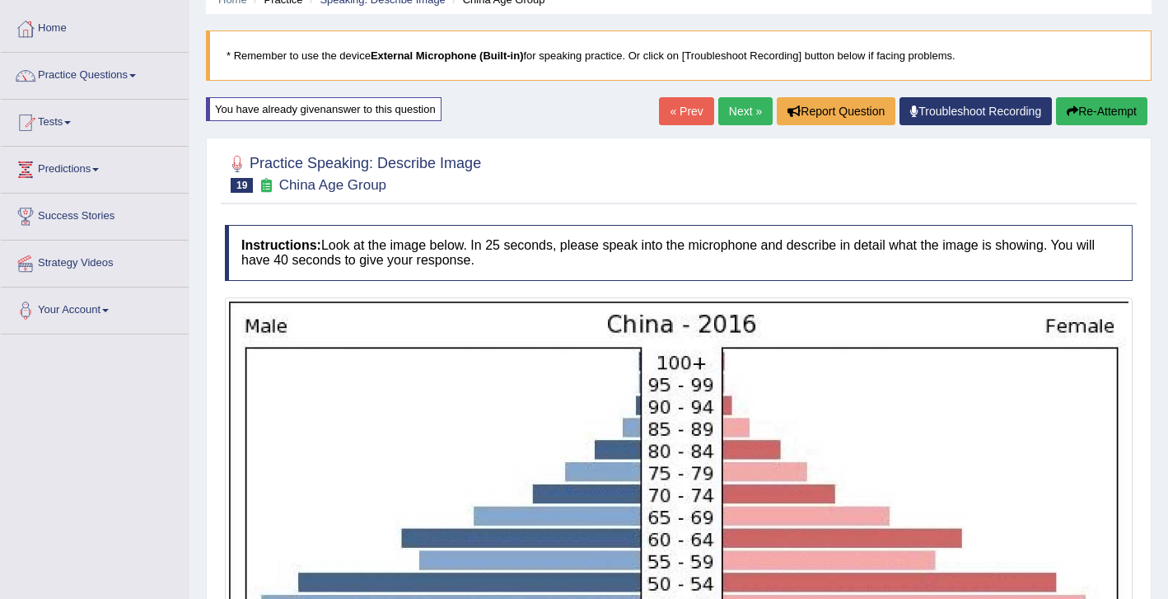
scroll to position [77, 0]
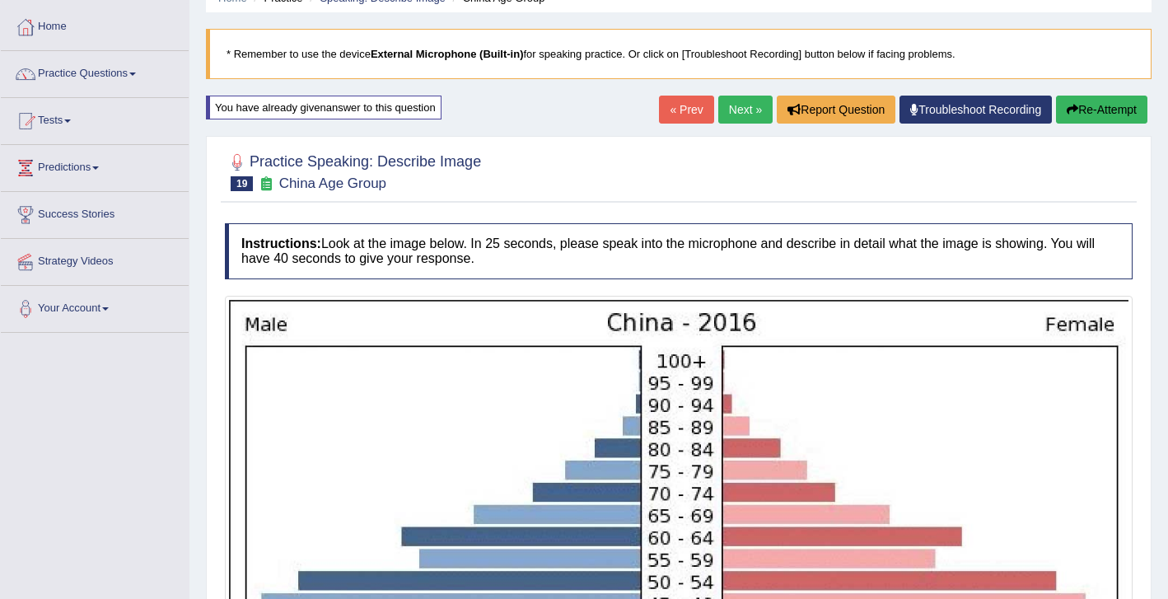
click at [1082, 120] on button "Re-Attempt" at bounding box center [1101, 110] width 91 height 28
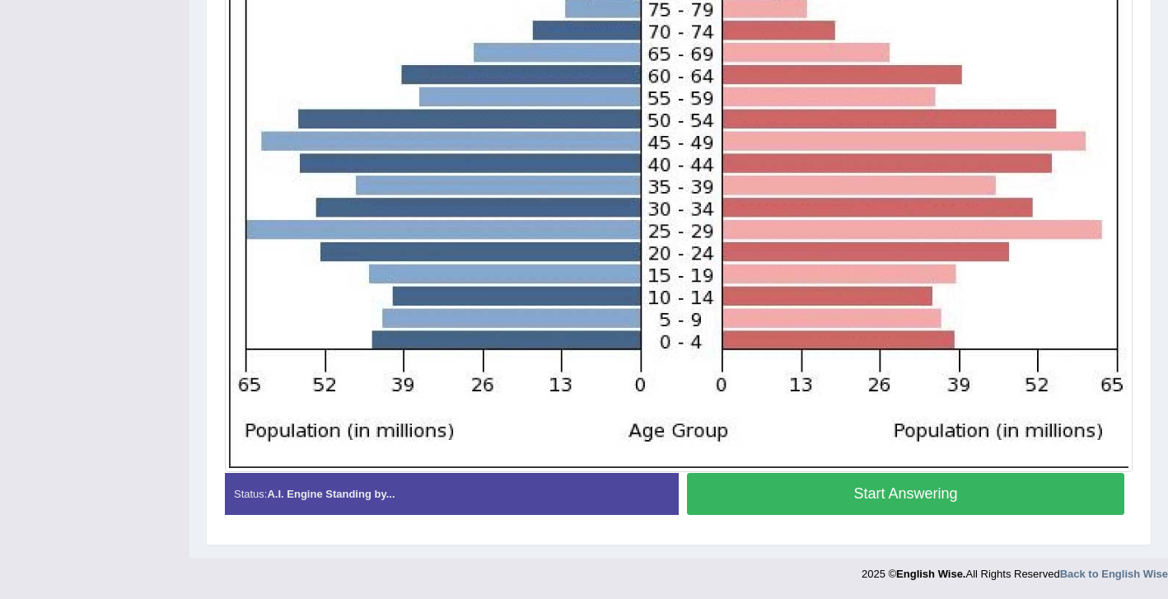
click at [778, 497] on button "Start Answering" at bounding box center [905, 494] width 437 height 42
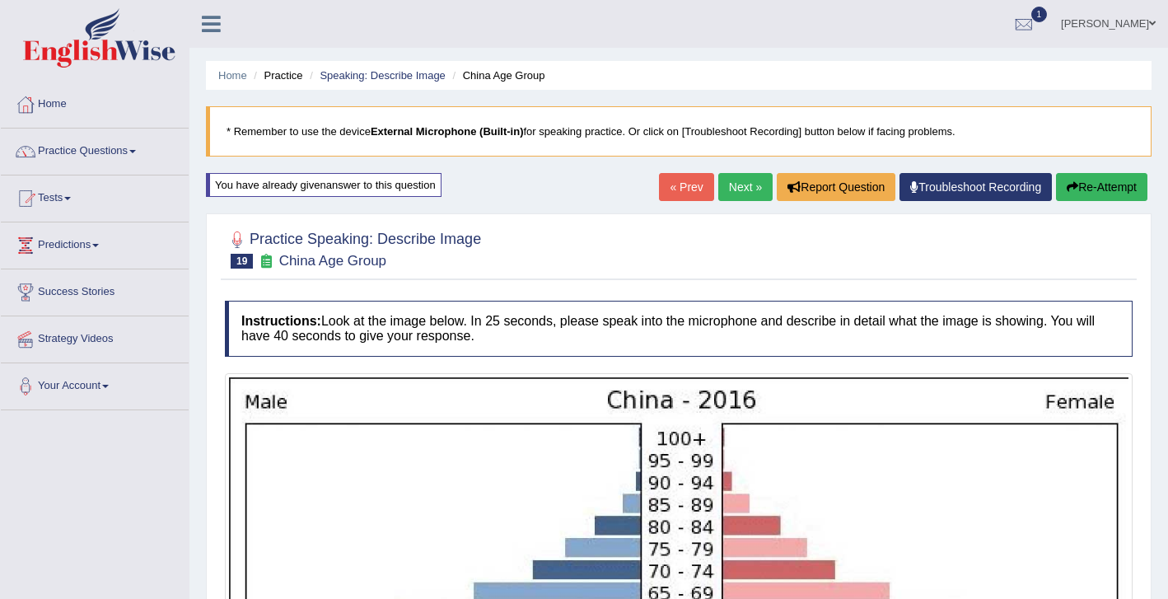
click at [729, 180] on link "Next »" at bounding box center [745, 187] width 54 height 28
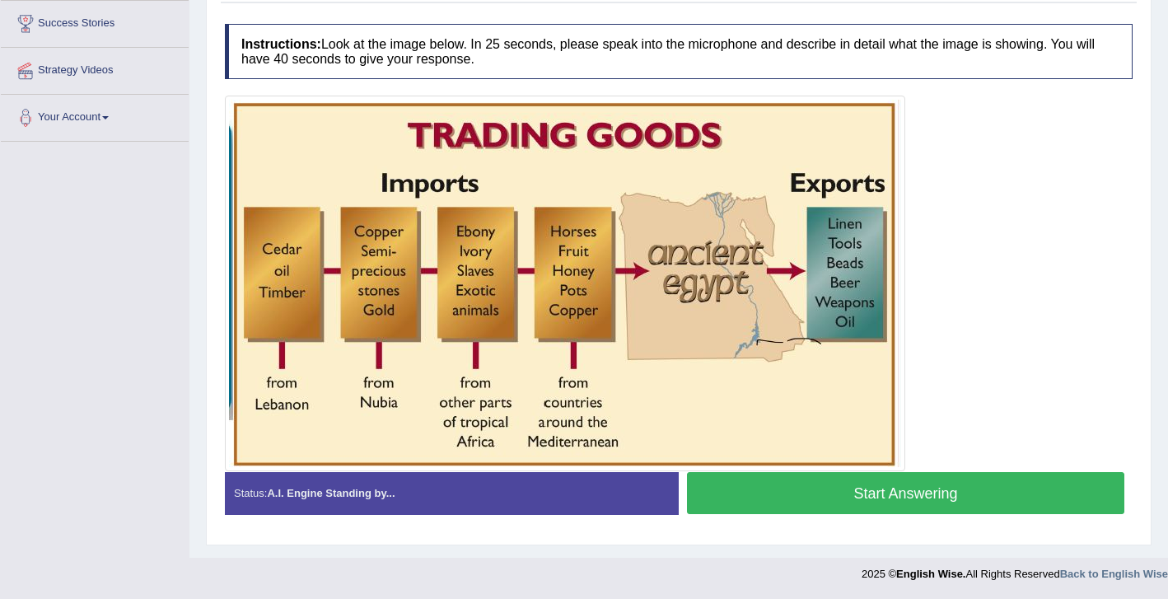
scroll to position [255, 0]
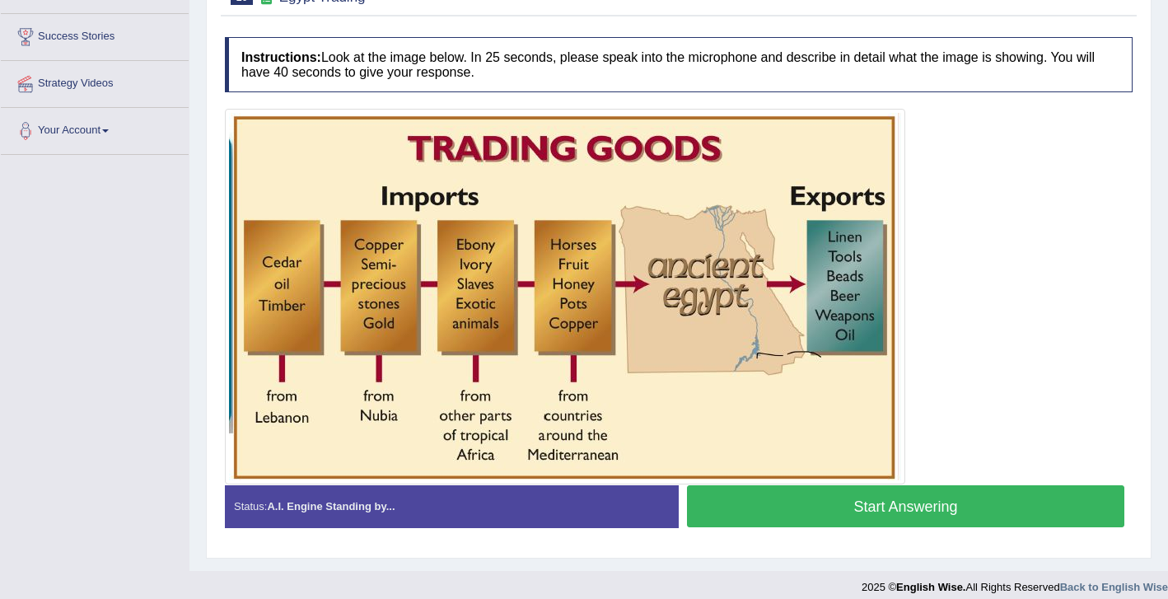
click at [787, 504] on button "Start Answering" at bounding box center [905, 506] width 437 height 42
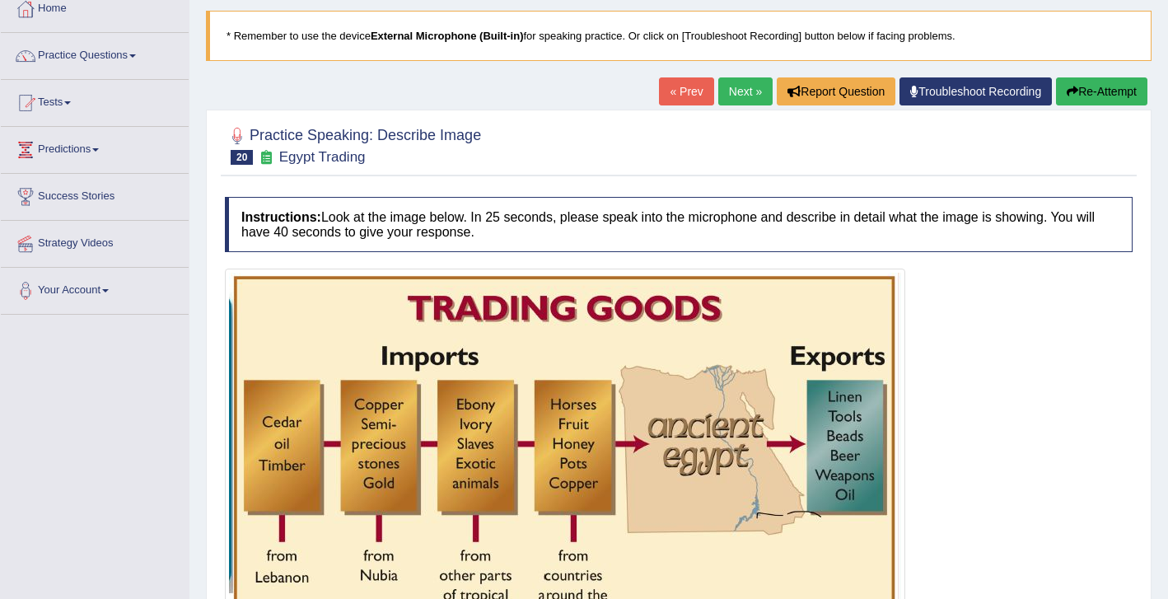
scroll to position [96, 0]
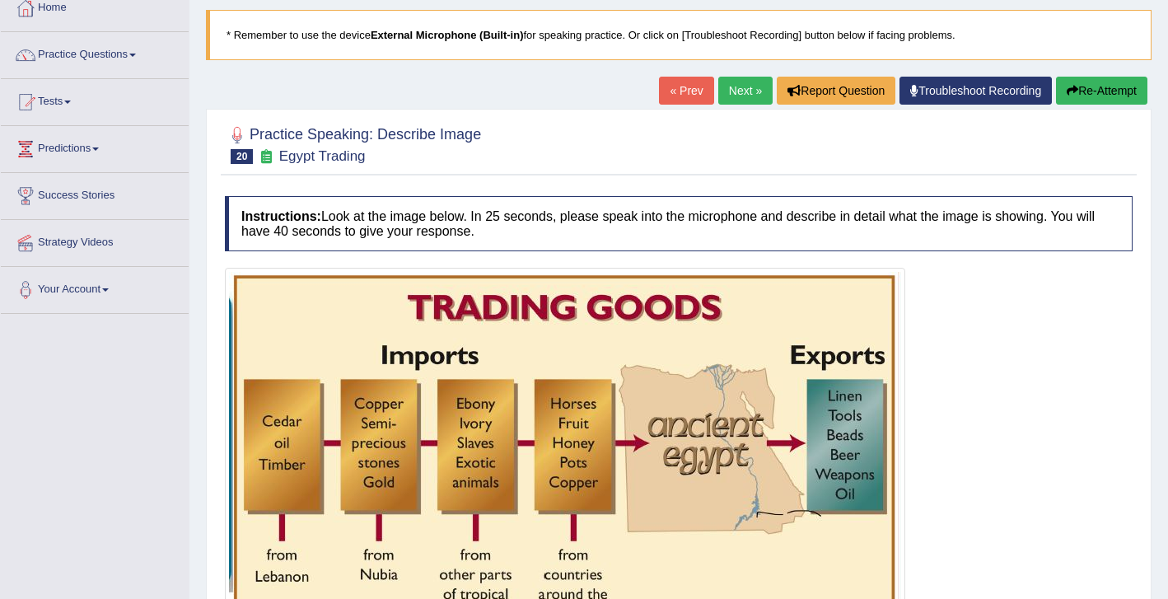
click at [1099, 96] on button "Re-Attempt" at bounding box center [1101, 91] width 91 height 28
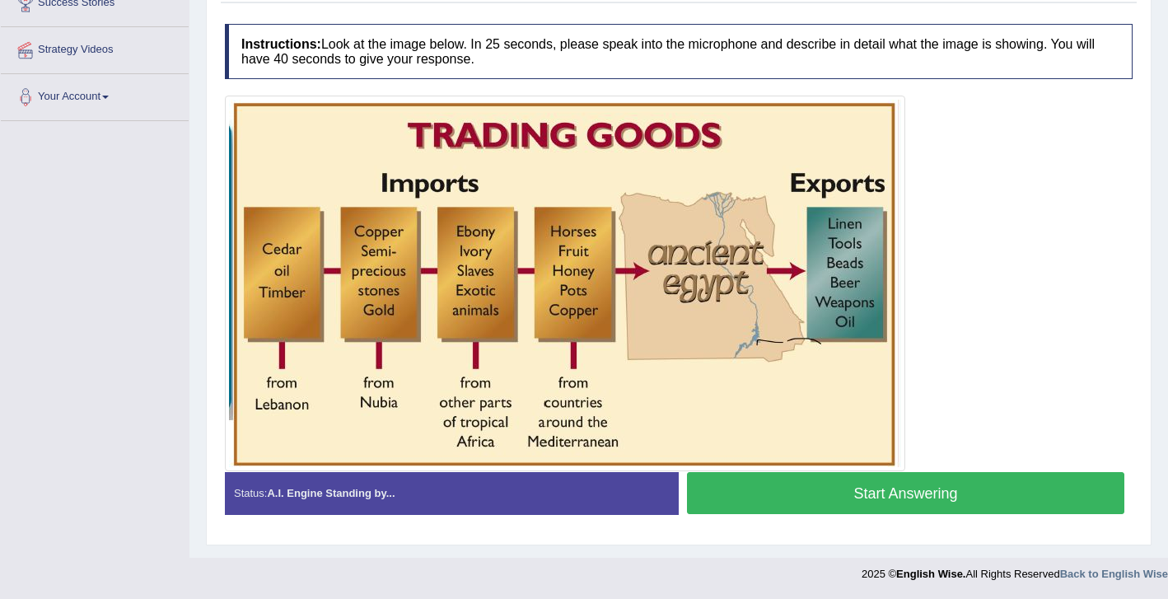
click at [848, 491] on button "Start Answering" at bounding box center [905, 493] width 437 height 42
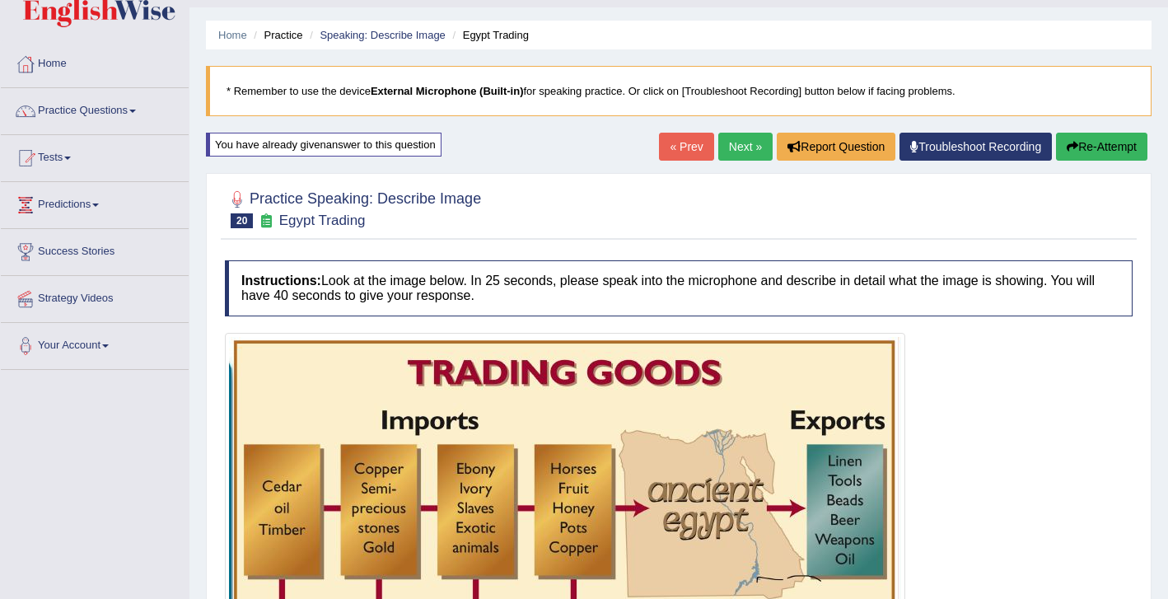
scroll to position [38, 0]
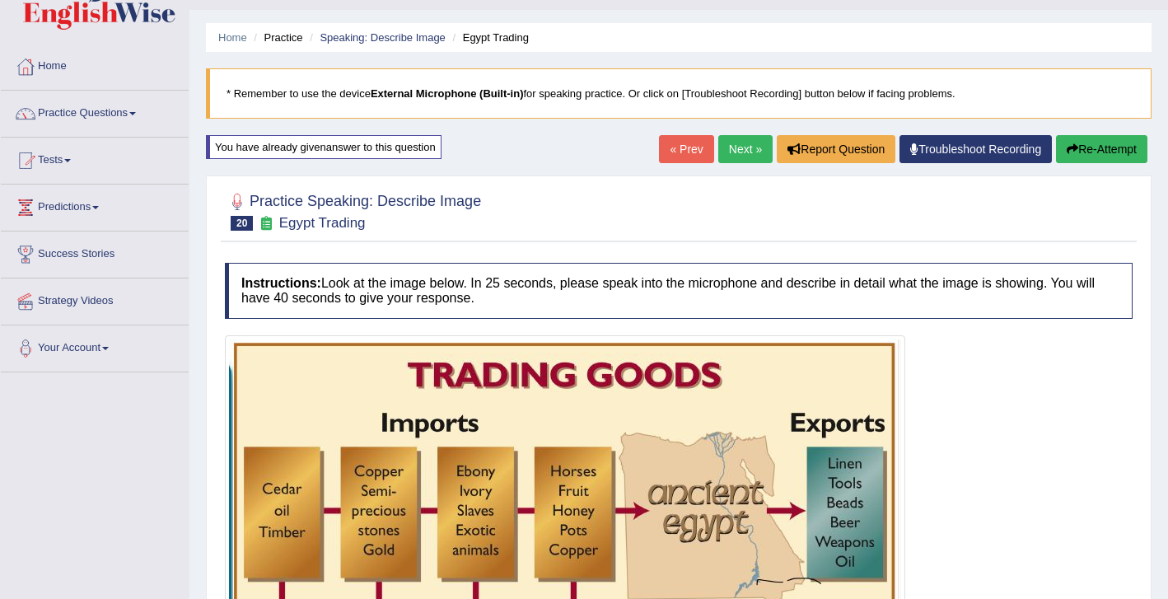
click at [728, 144] on link "Next »" at bounding box center [745, 149] width 54 height 28
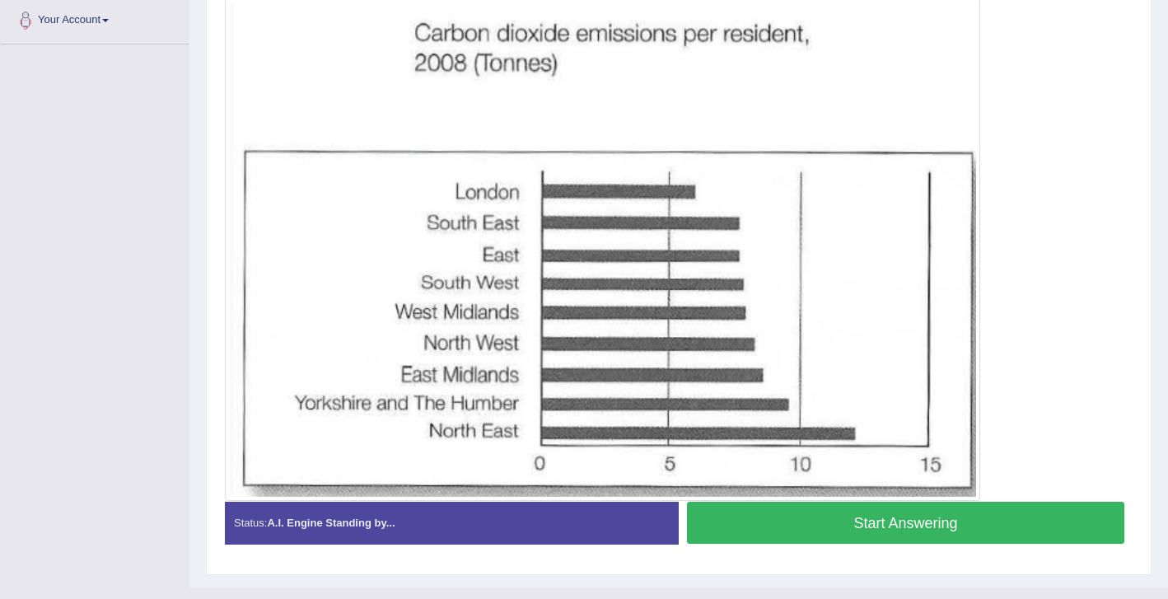
scroll to position [363, 0]
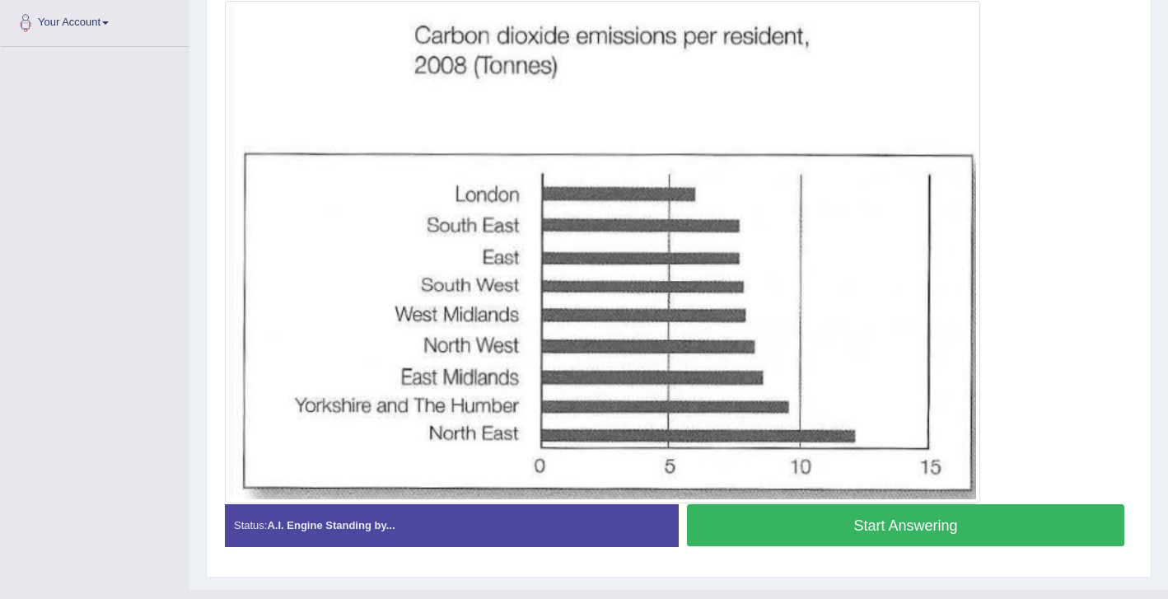
click at [806, 531] on button "Start Answering" at bounding box center [905, 525] width 437 height 42
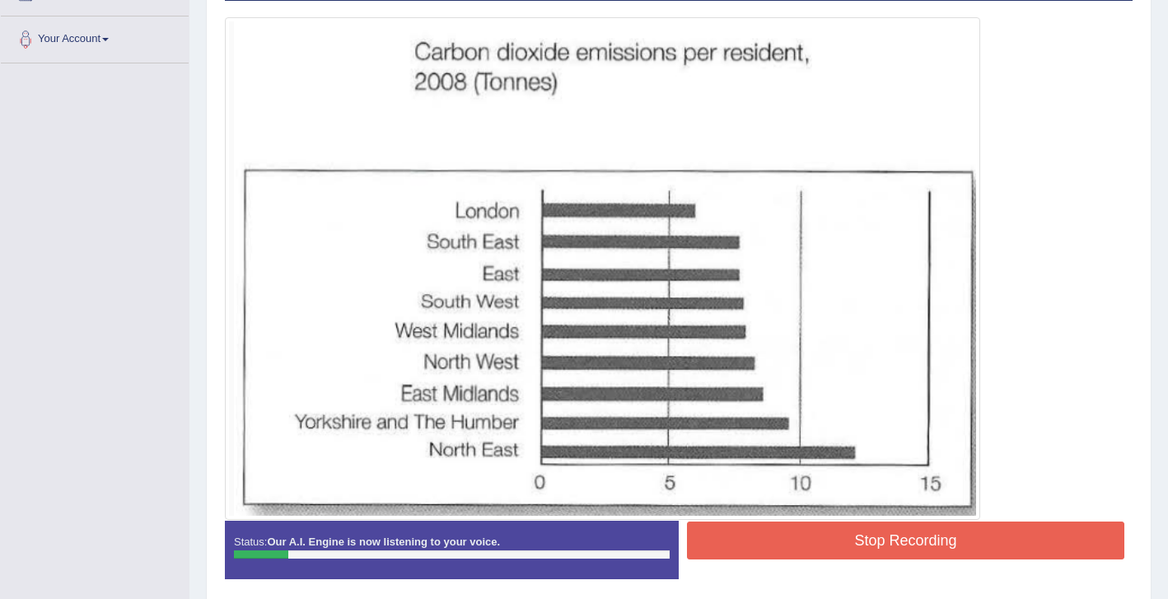
scroll to position [364, 0]
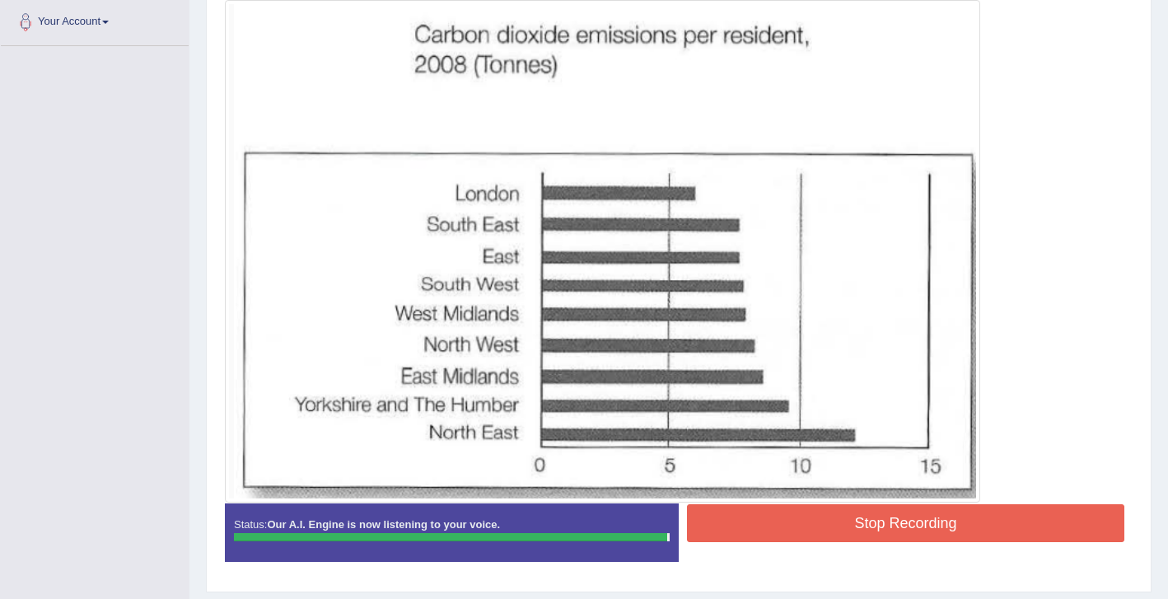
click at [752, 525] on button "Stop Recording" at bounding box center [905, 523] width 437 height 38
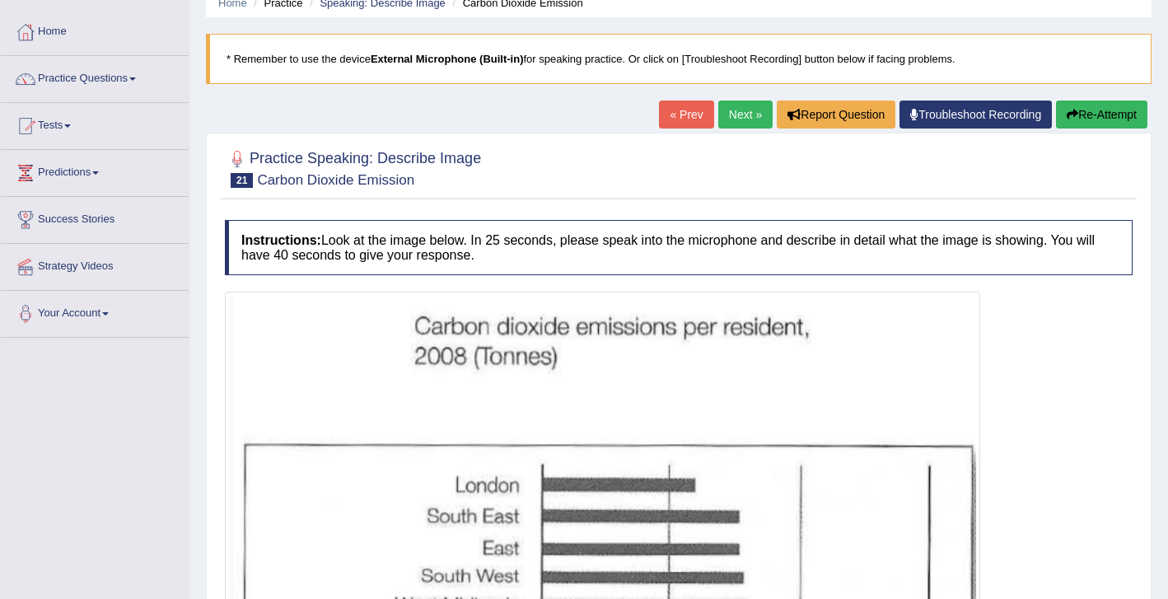
scroll to position [69, 0]
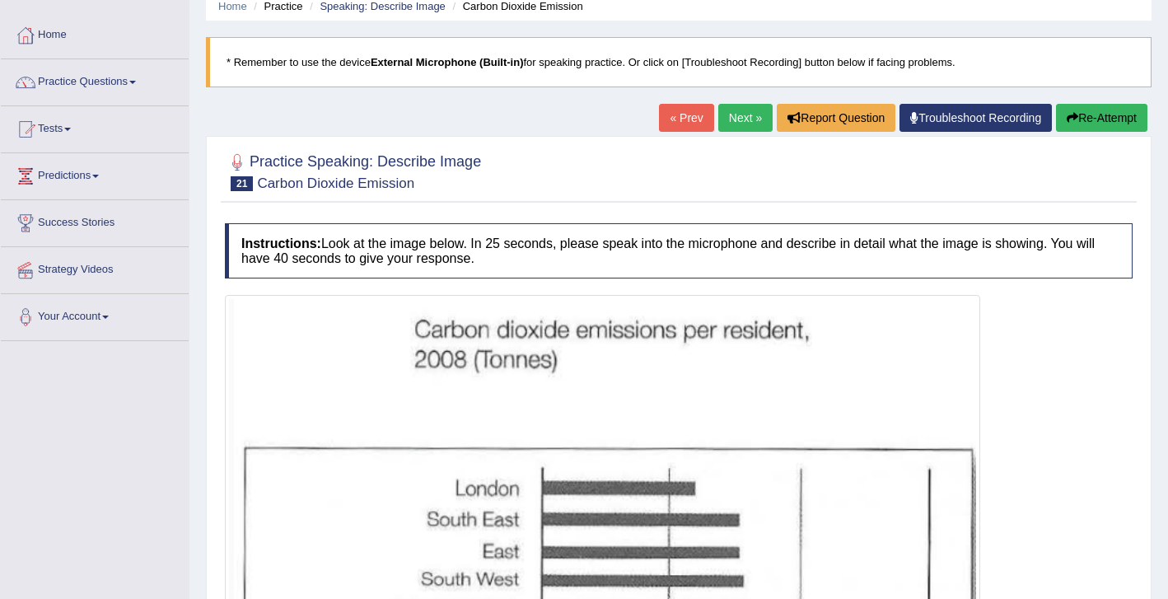
click at [724, 116] on link "Next »" at bounding box center [745, 118] width 54 height 28
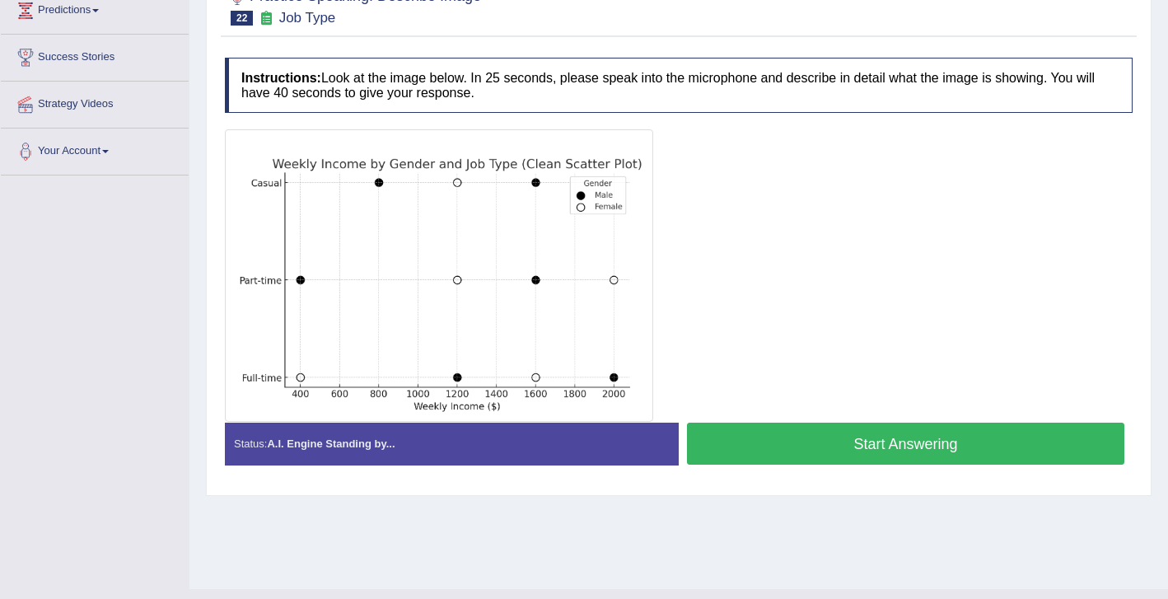
scroll to position [232, 0]
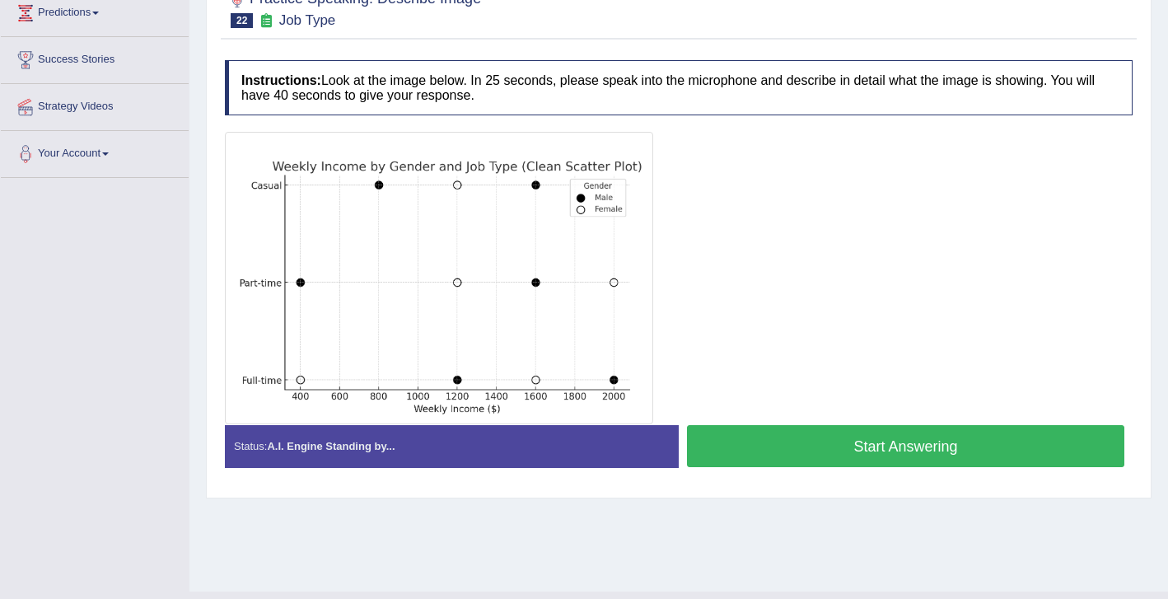
click at [758, 453] on button "Start Answering" at bounding box center [905, 446] width 437 height 42
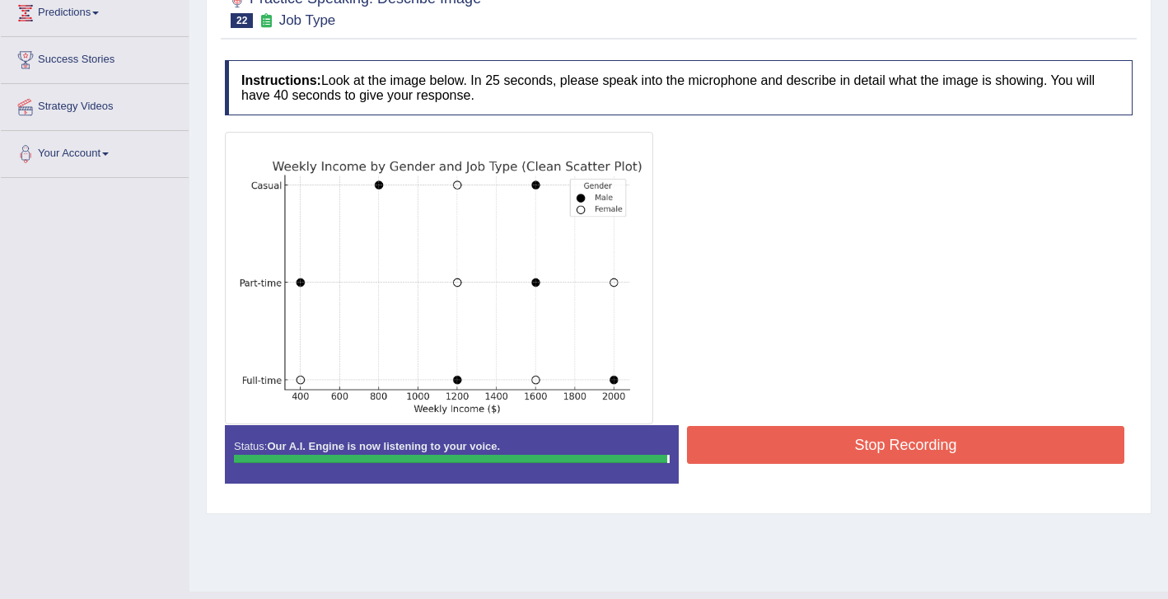
click at [849, 445] on button "Stop Recording" at bounding box center [905, 445] width 437 height 38
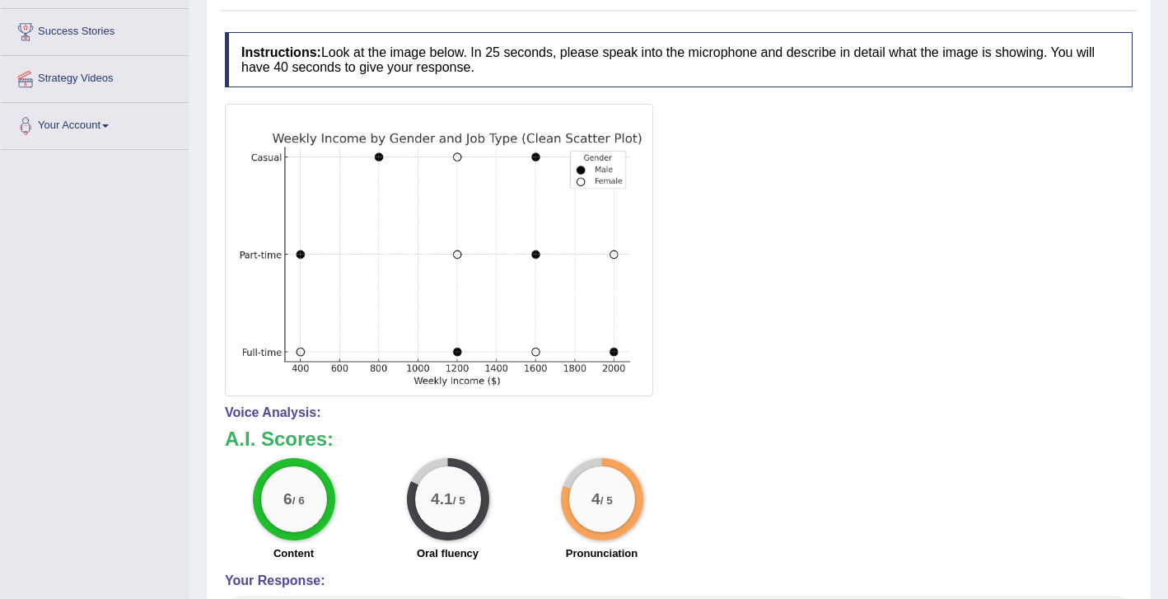
scroll to position [0, 0]
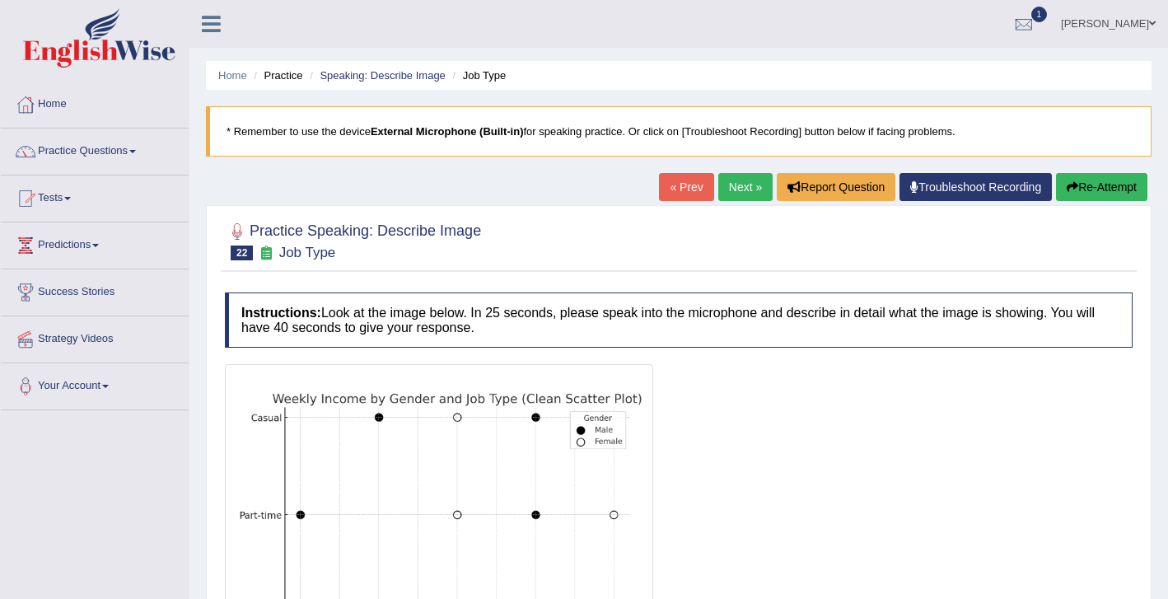
click at [743, 184] on link "Next »" at bounding box center [745, 187] width 54 height 28
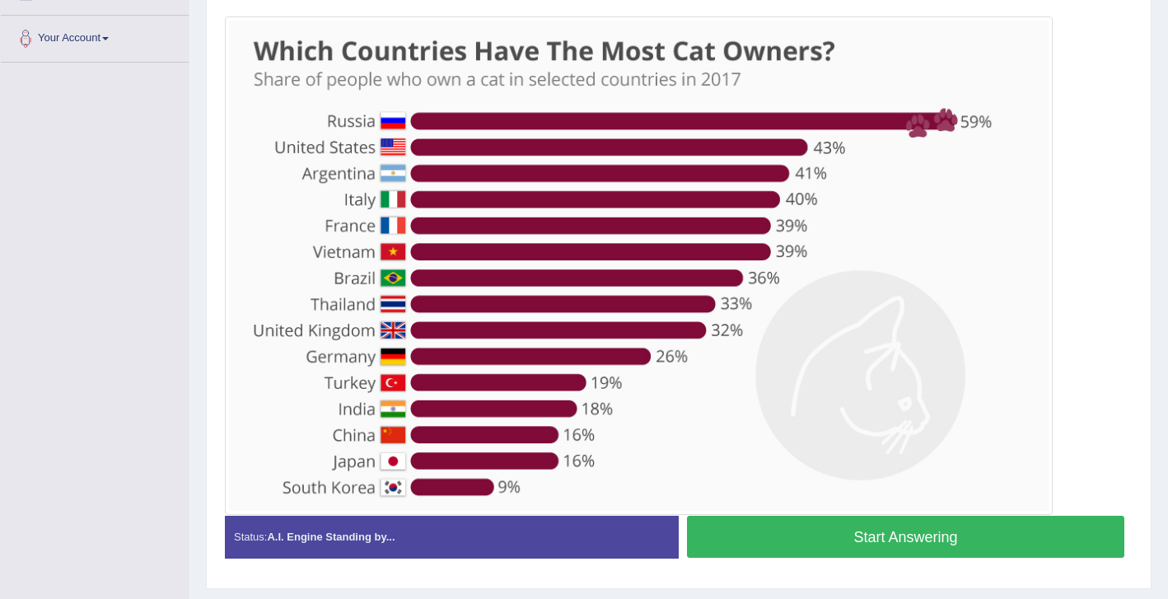
scroll to position [359, 0]
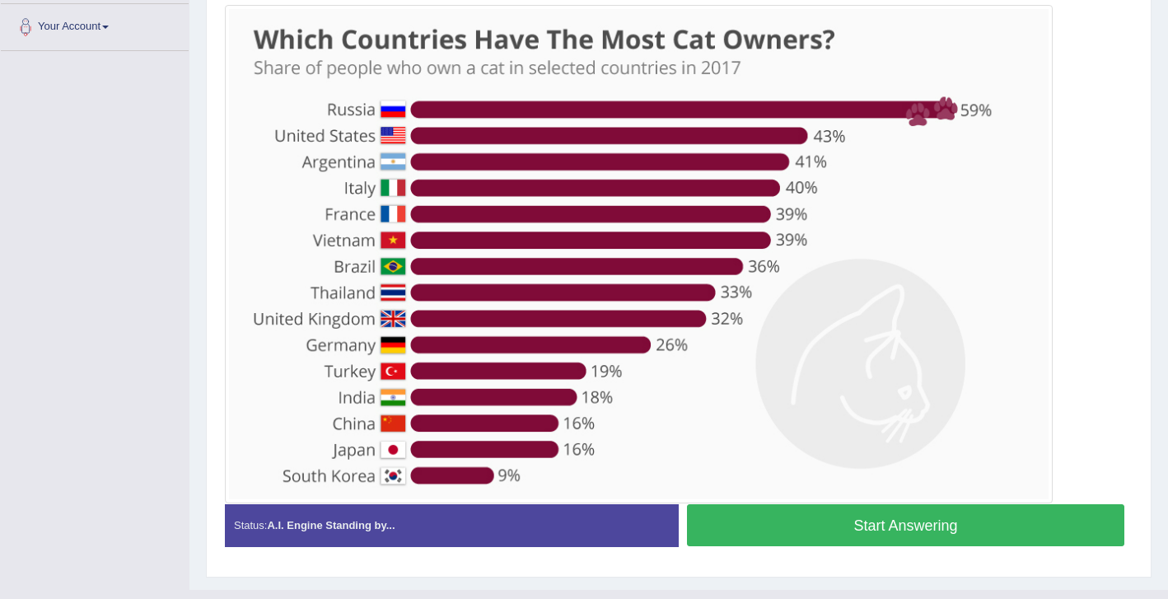
click at [787, 529] on button "Start Answering" at bounding box center [905, 525] width 437 height 42
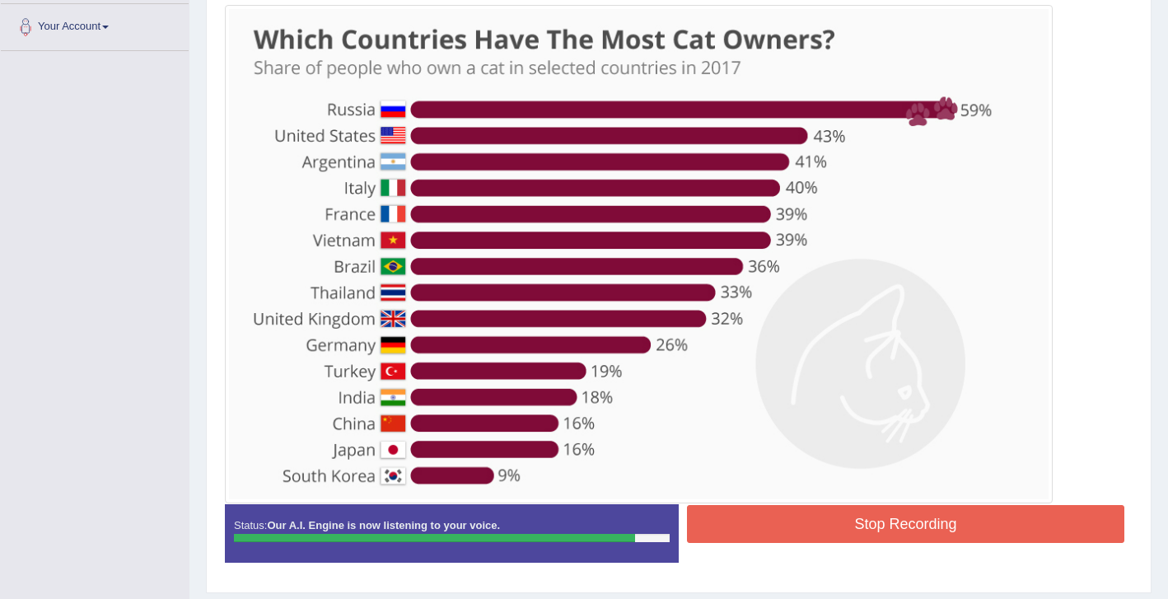
click at [807, 535] on button "Stop Recording" at bounding box center [905, 524] width 437 height 38
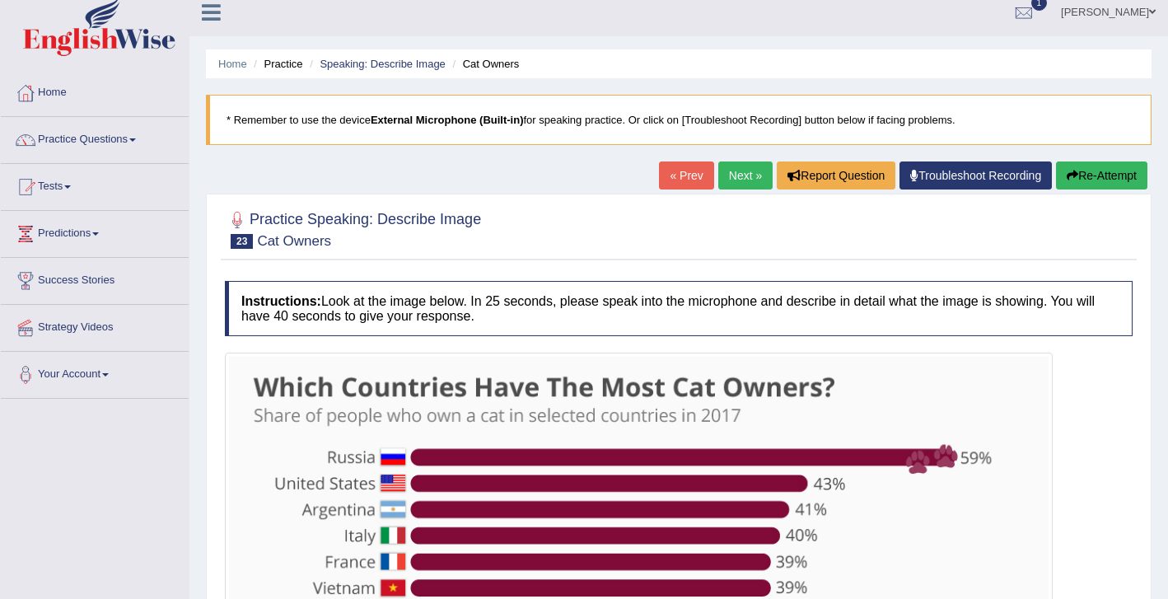
scroll to position [0, 0]
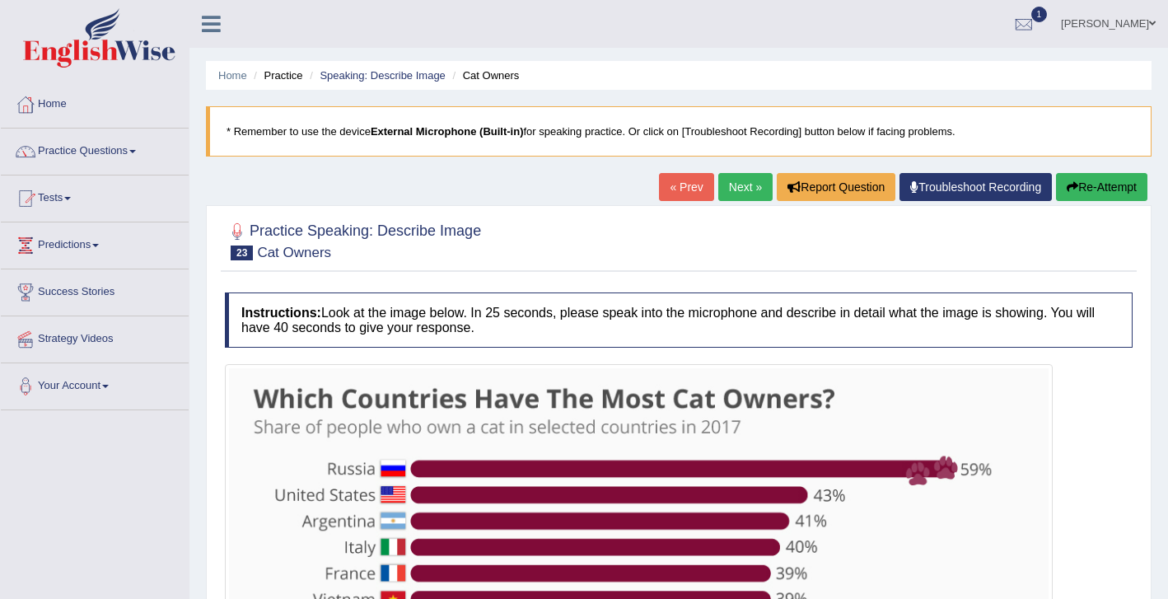
click at [743, 191] on link "Next »" at bounding box center [745, 187] width 54 height 28
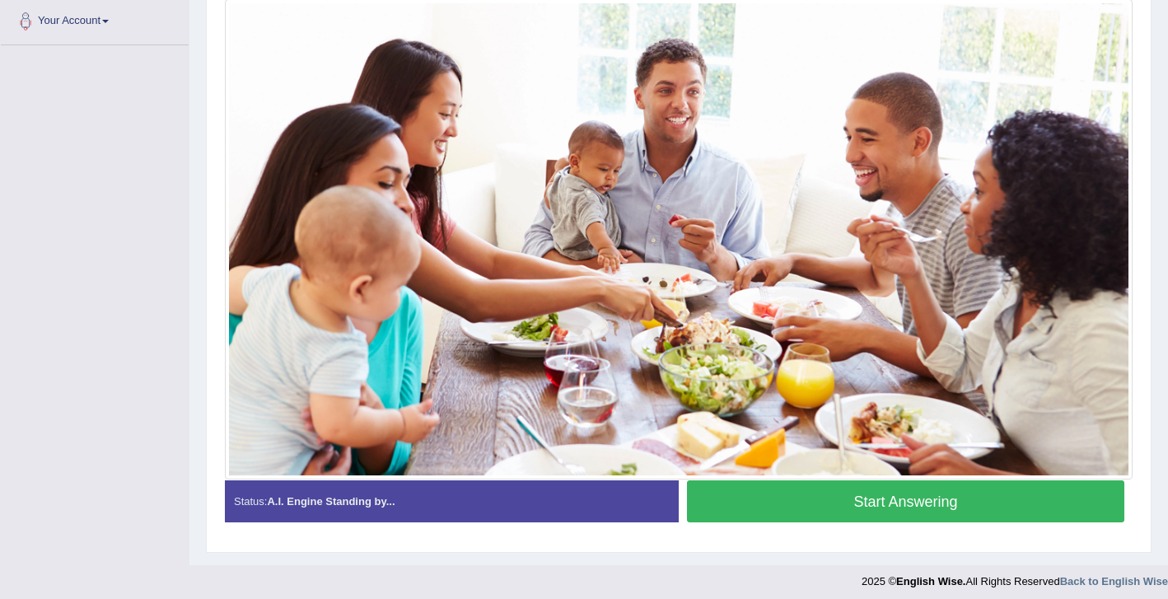
scroll to position [373, 0]
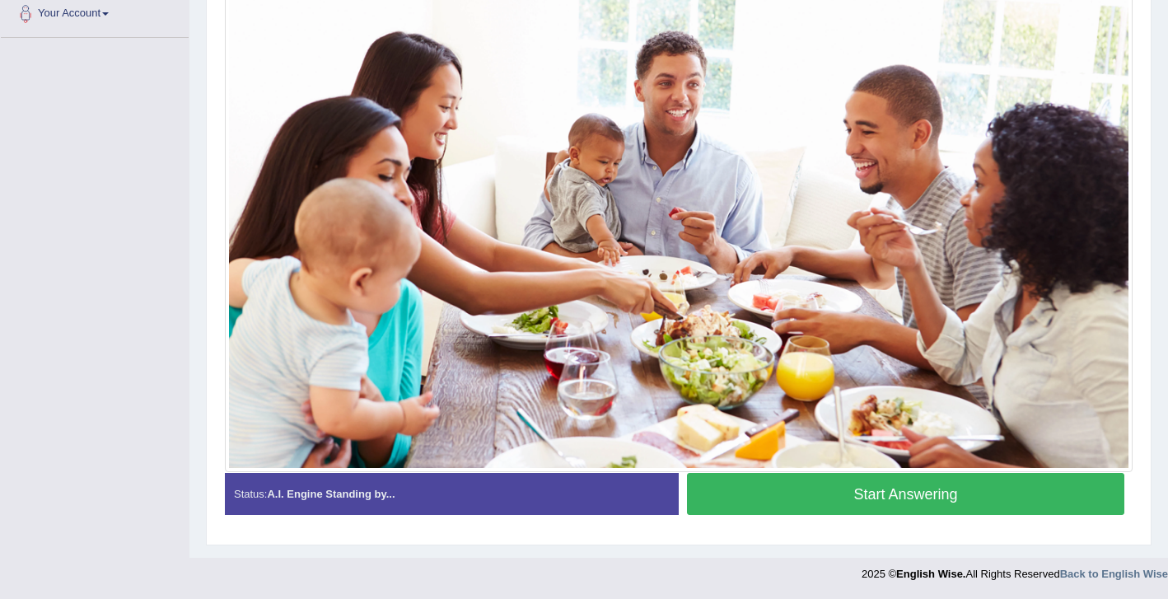
click at [858, 502] on button "Start Answering" at bounding box center [905, 494] width 437 height 42
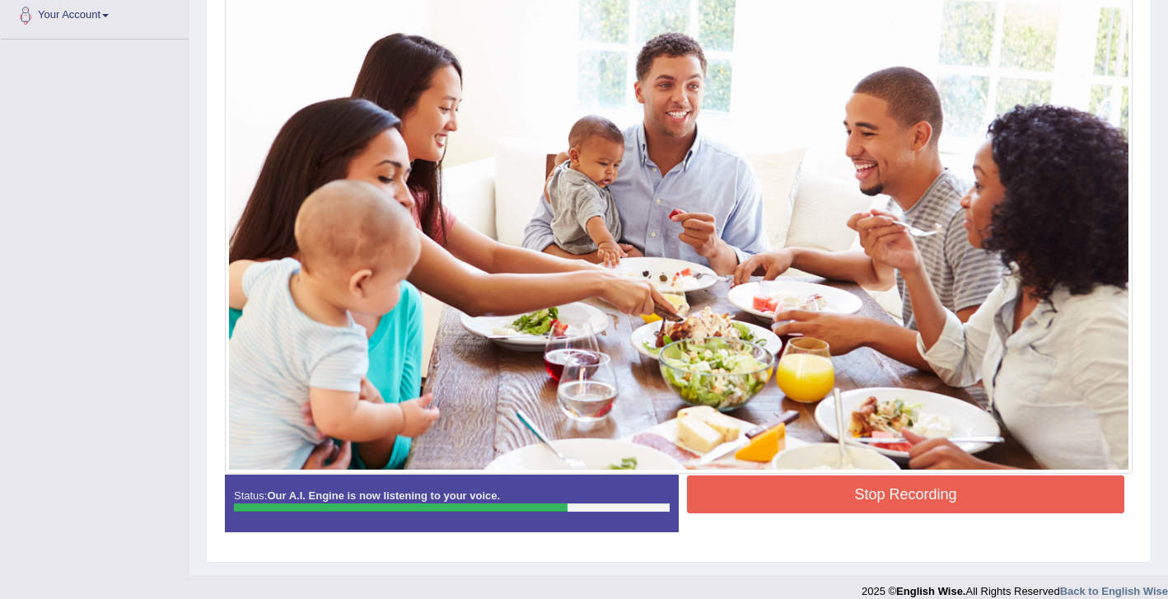
scroll to position [389, 0]
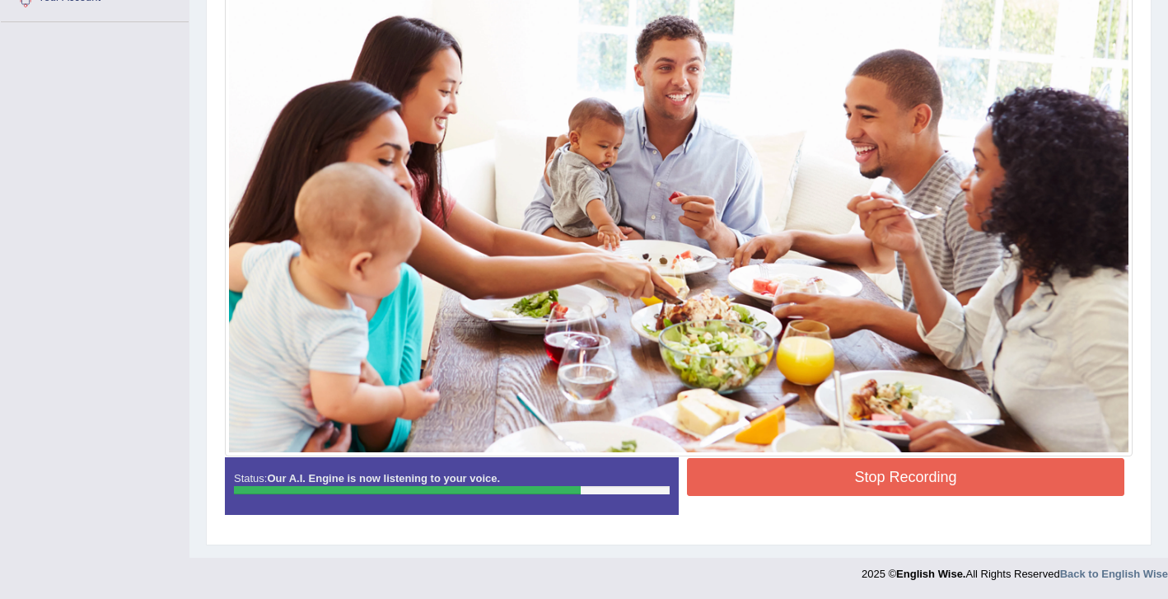
click at [845, 479] on button "Stop Recording" at bounding box center [905, 477] width 437 height 38
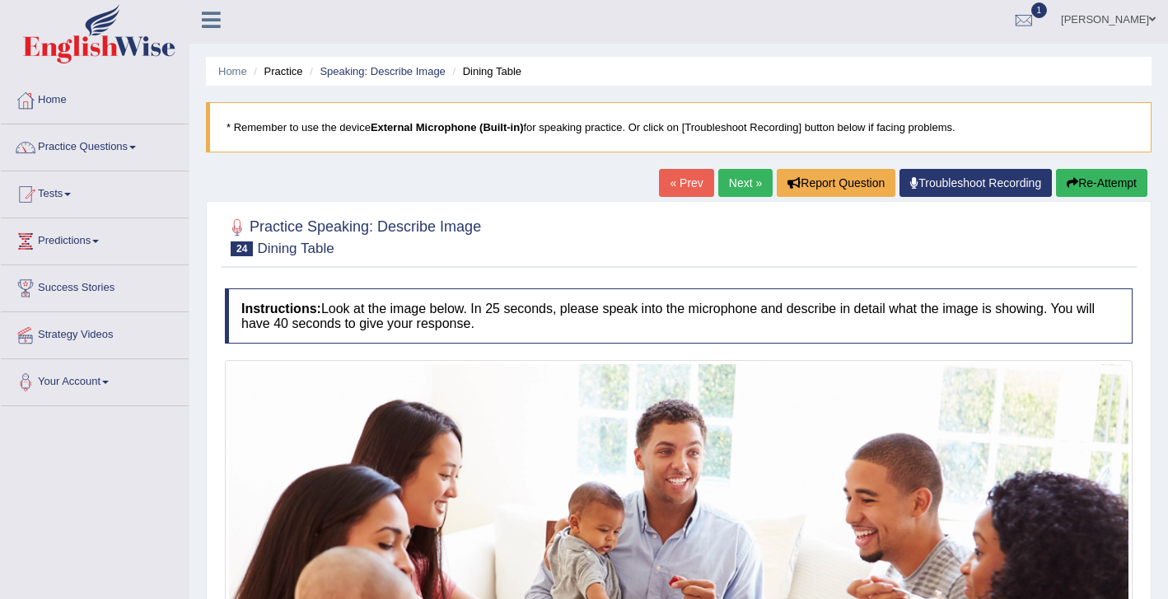
scroll to position [0, 0]
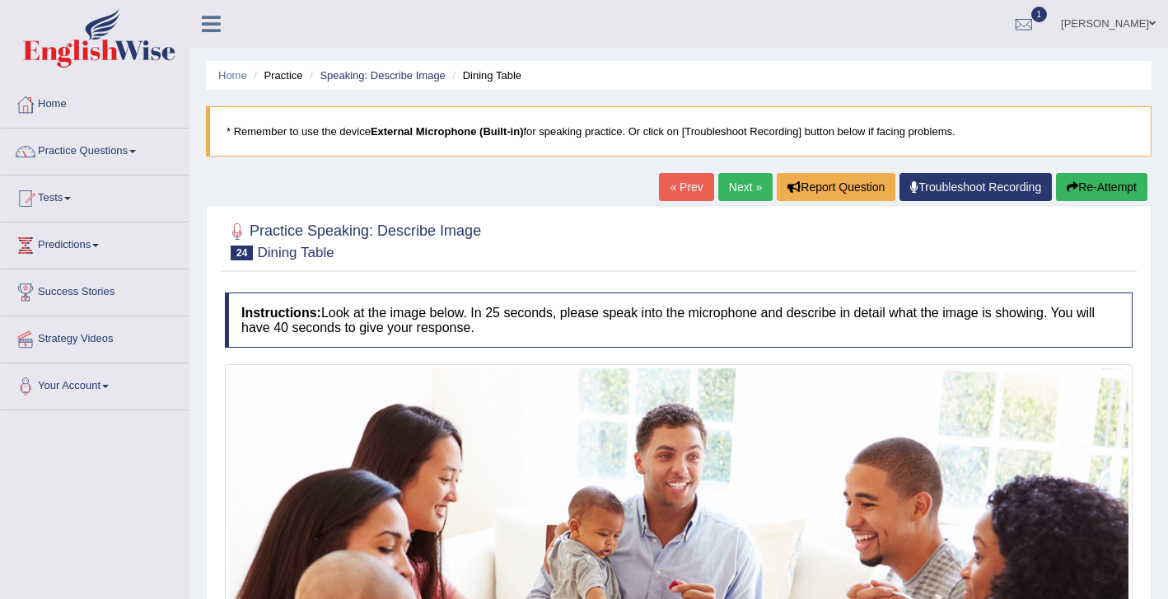
click at [734, 188] on link "Next »" at bounding box center [745, 187] width 54 height 28
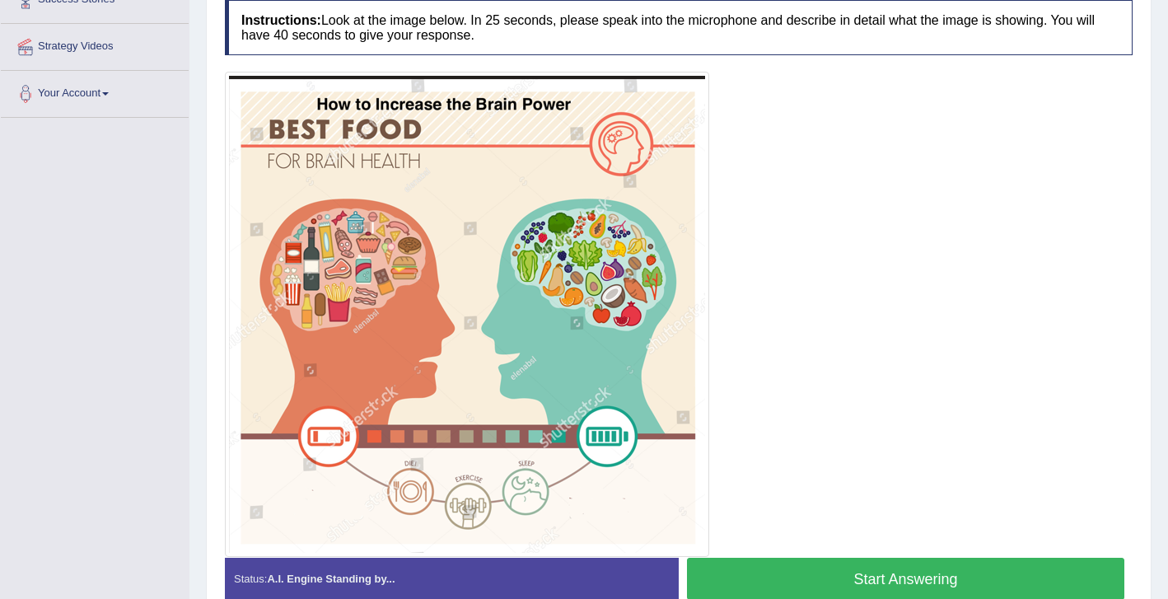
scroll to position [296, 0]
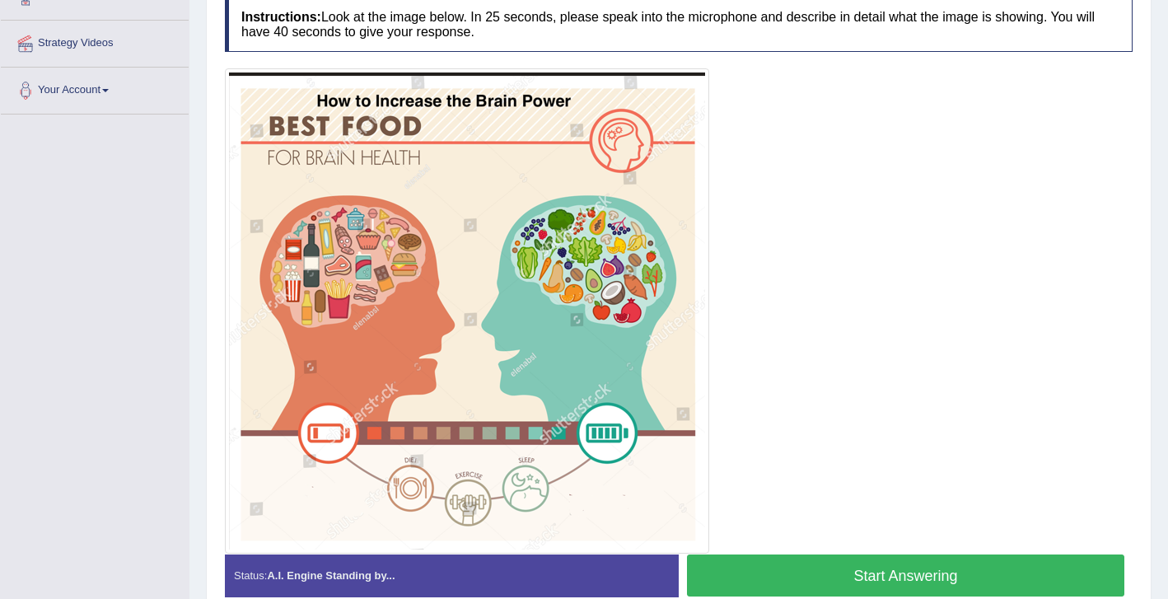
click at [819, 579] on button "Start Answering" at bounding box center [905, 575] width 437 height 42
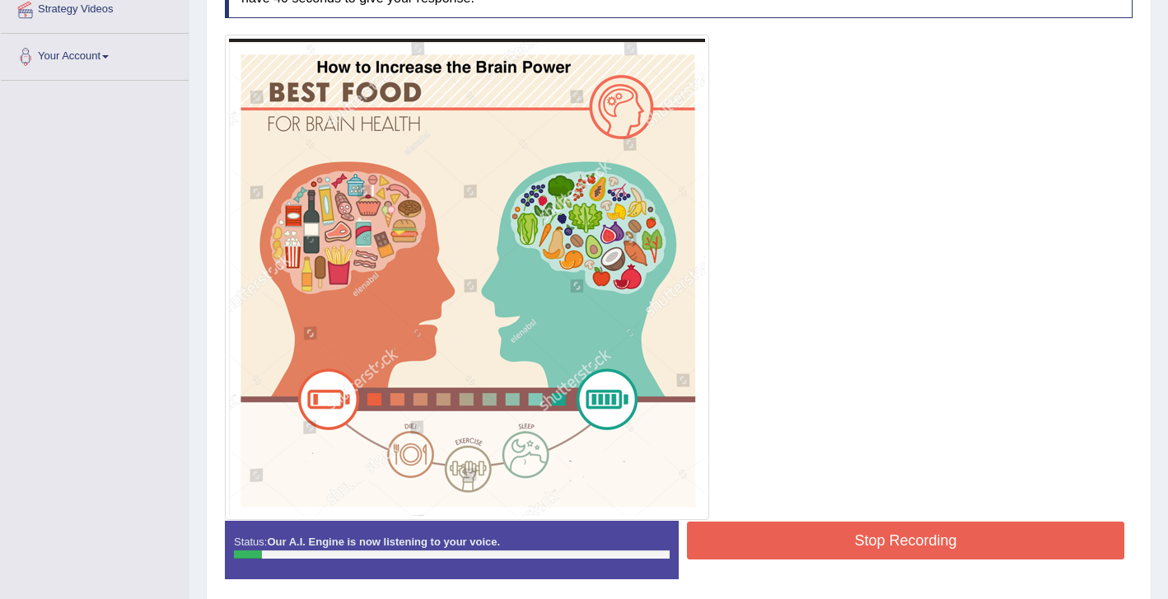
scroll to position [330, 0]
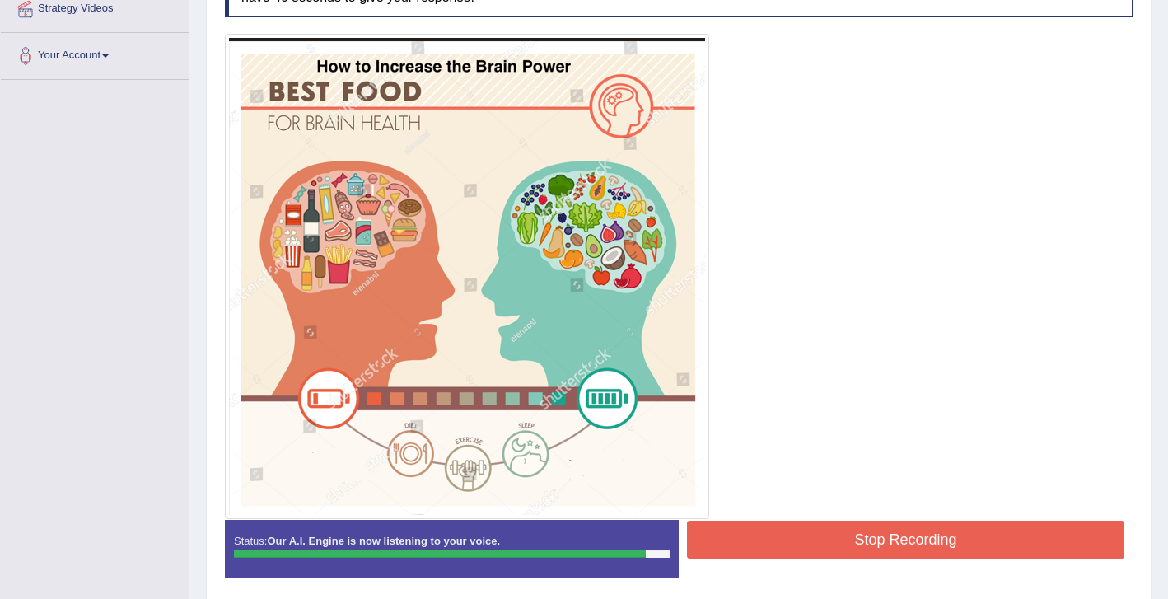
click at [746, 526] on button "Stop Recording" at bounding box center [905, 540] width 437 height 38
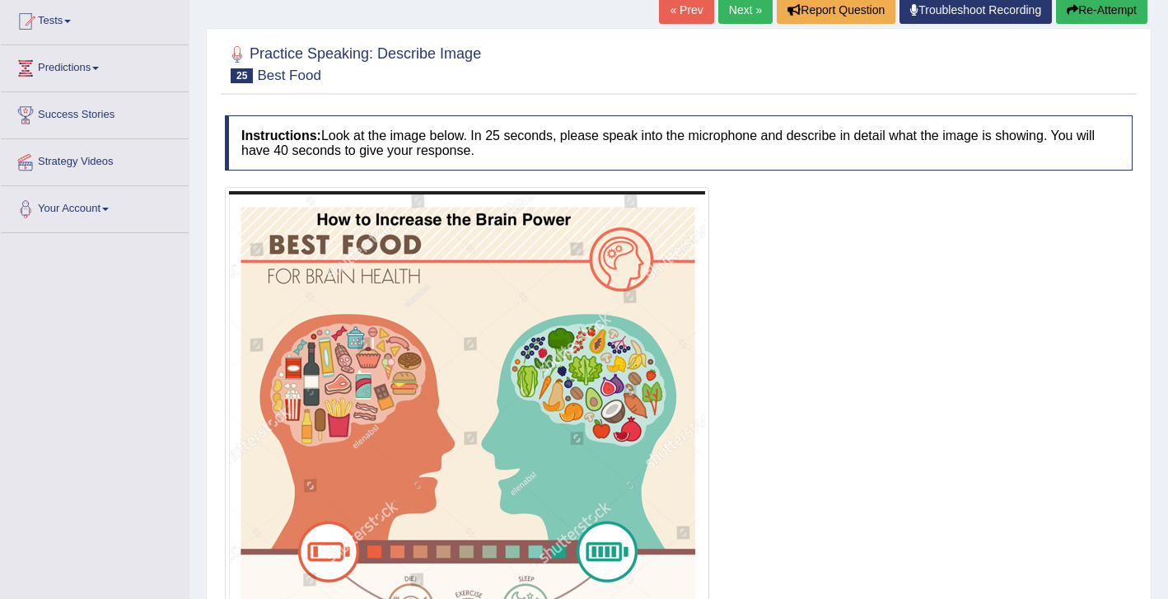
scroll to position [160, 0]
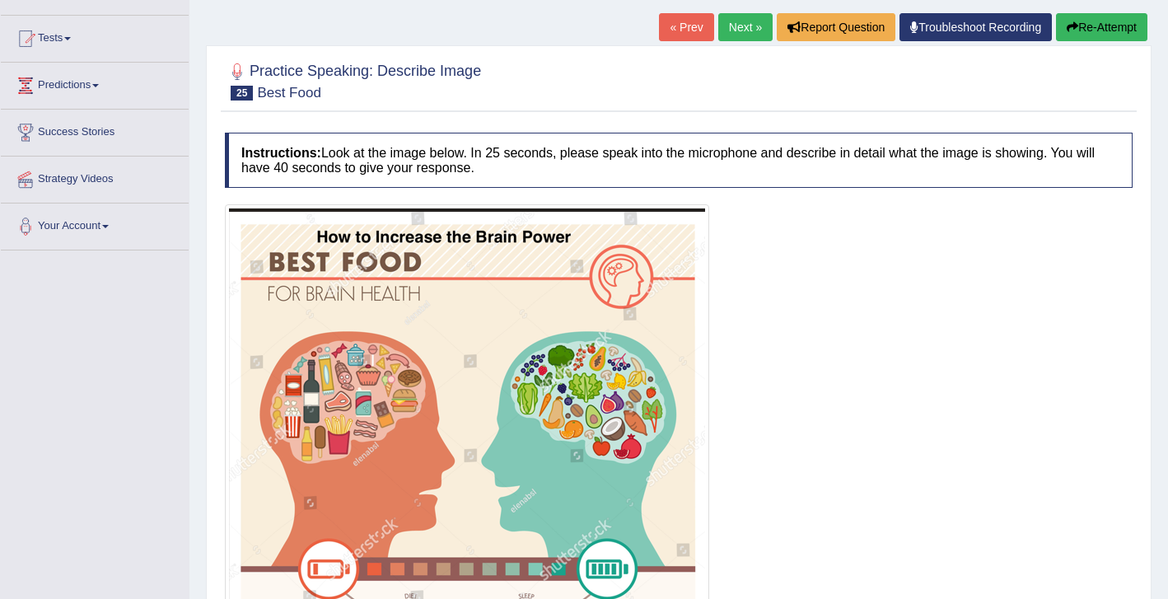
click at [740, 18] on link "Next »" at bounding box center [745, 27] width 54 height 28
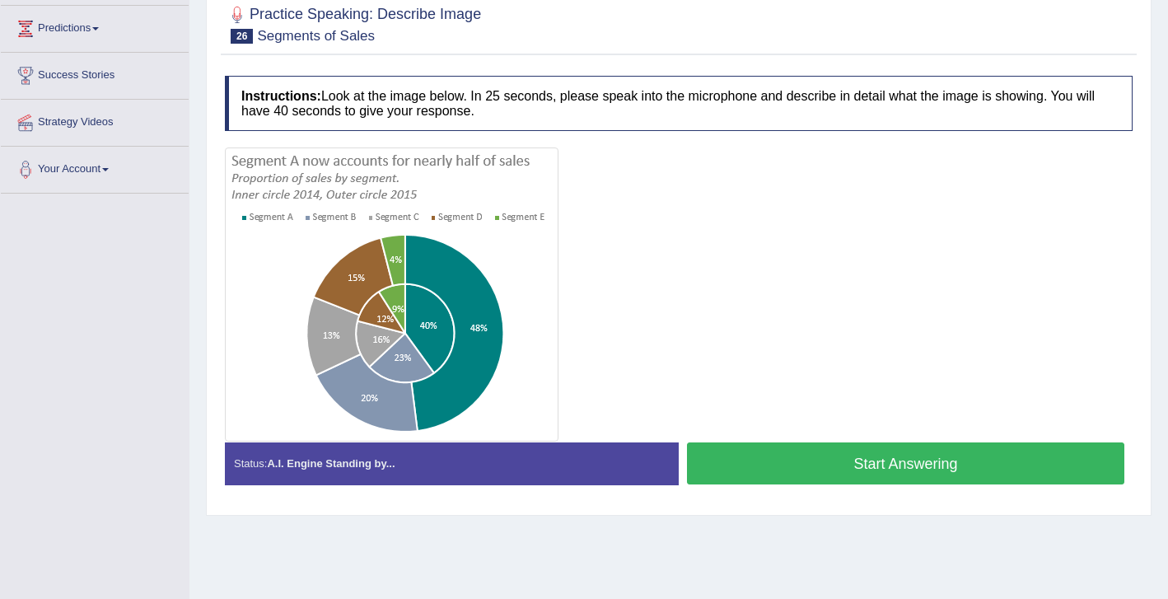
scroll to position [210, 0]
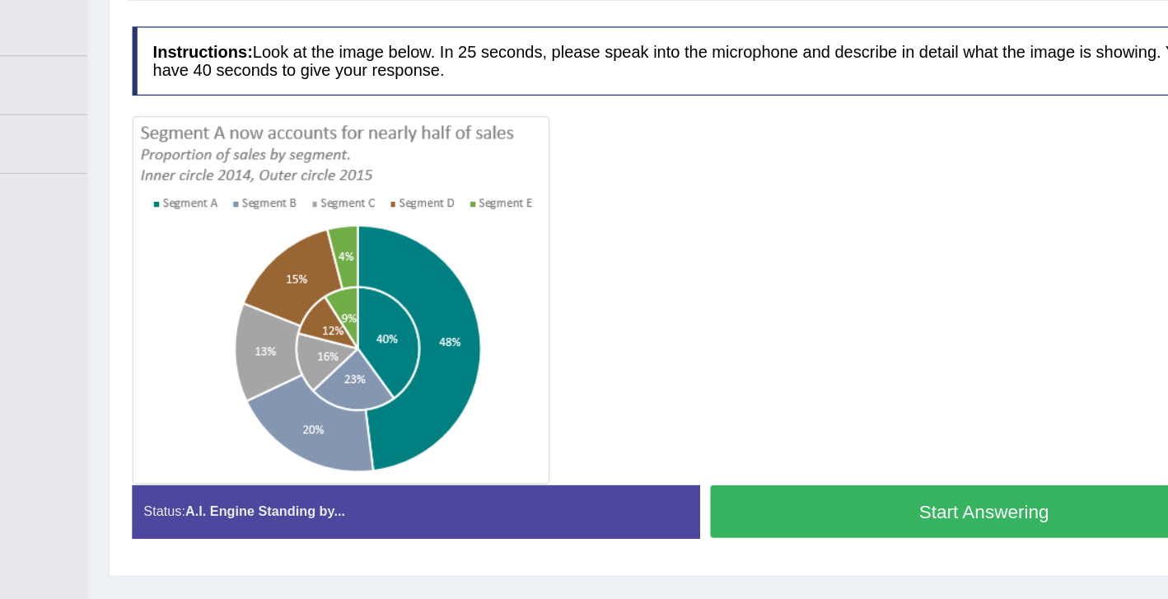
click at [733, 469] on button "Start Answering" at bounding box center [905, 470] width 437 height 42
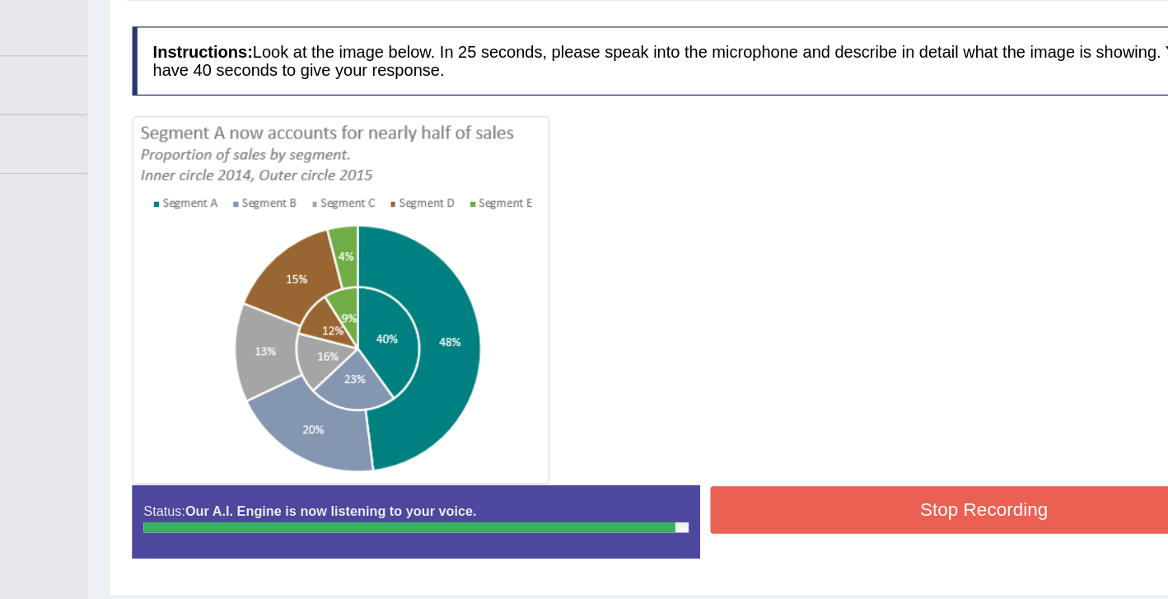
click at [745, 476] on button "Stop Recording" at bounding box center [905, 469] width 437 height 38
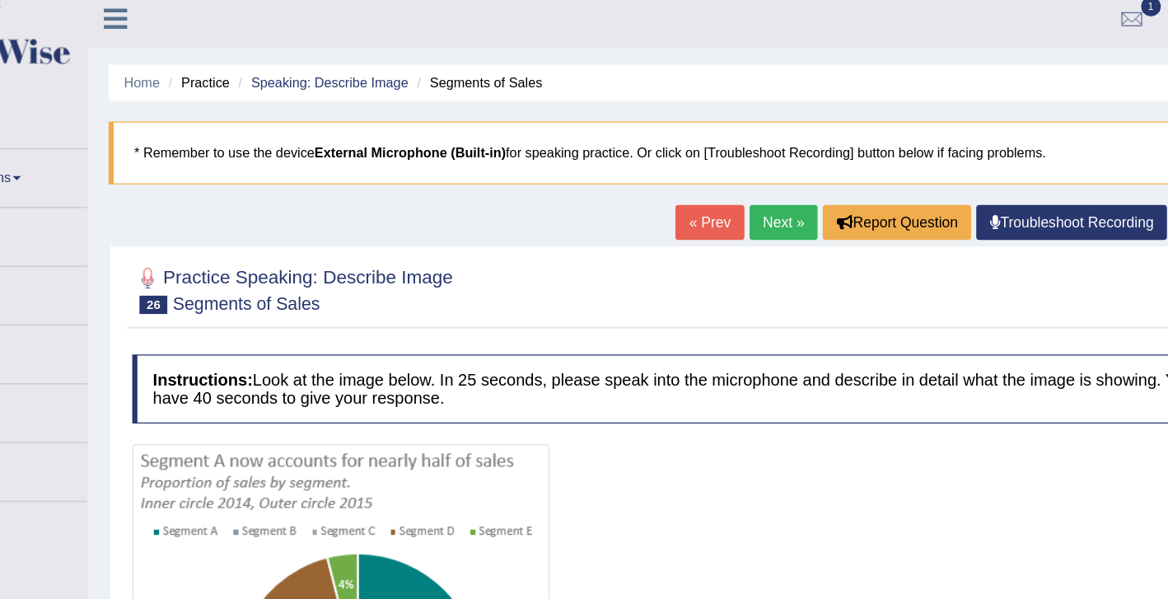
scroll to position [0, 0]
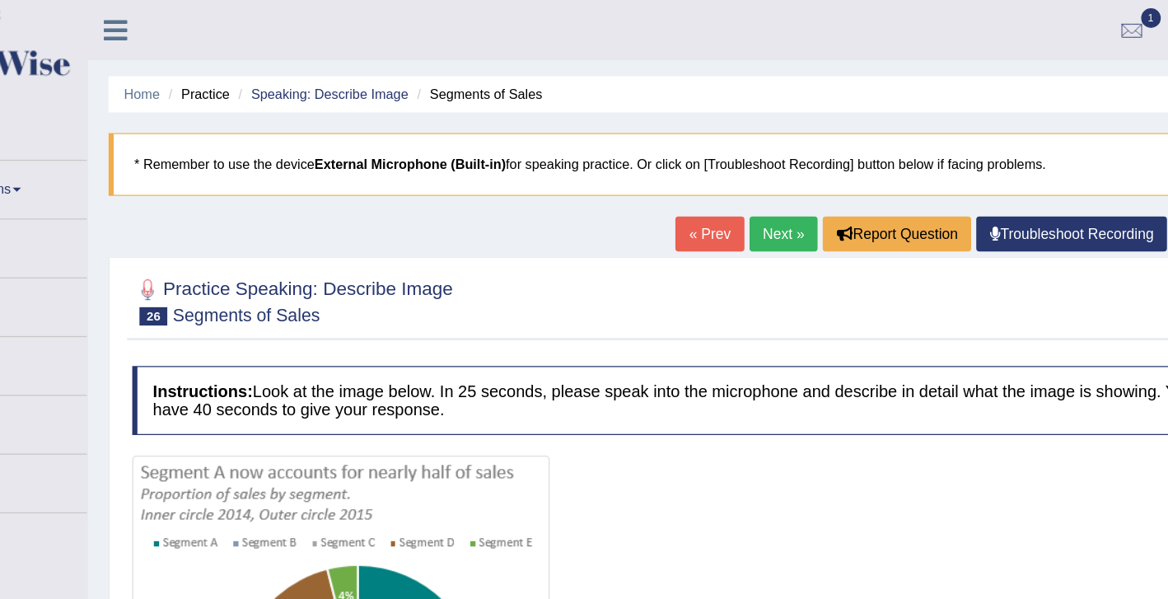
click at [739, 189] on link "Next »" at bounding box center [745, 187] width 54 height 28
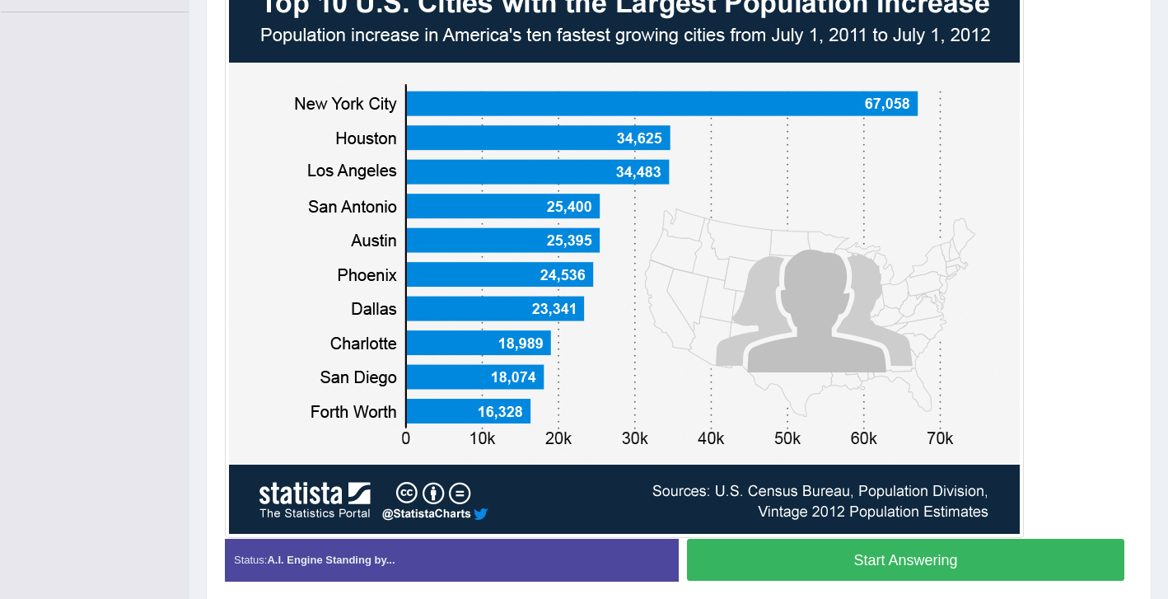
scroll to position [391, 0]
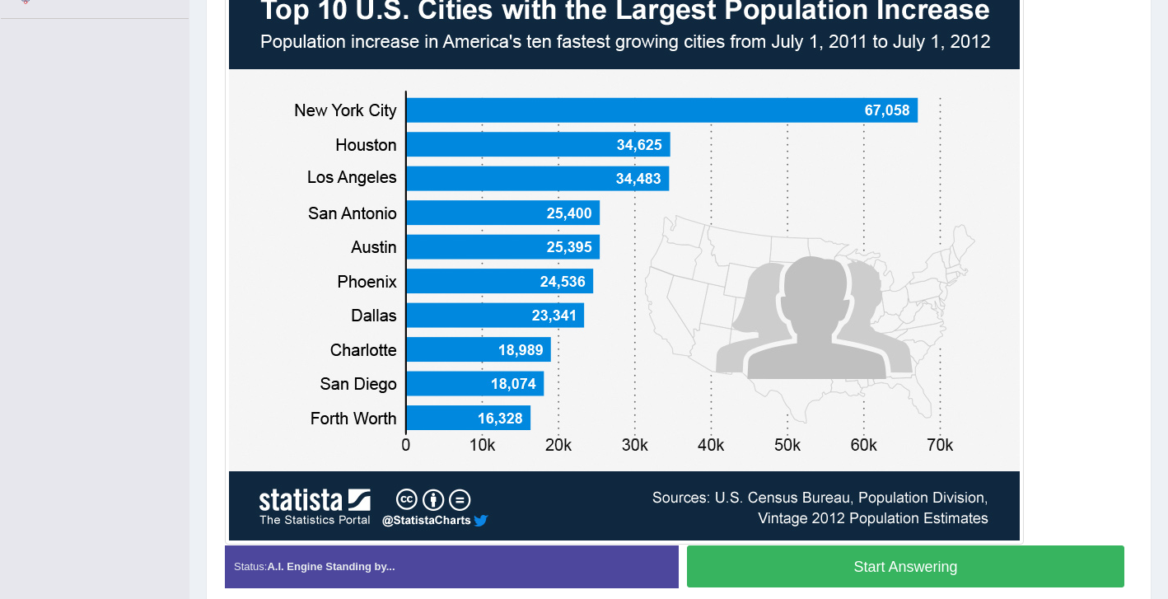
click at [754, 563] on button "Start Answering" at bounding box center [905, 566] width 437 height 42
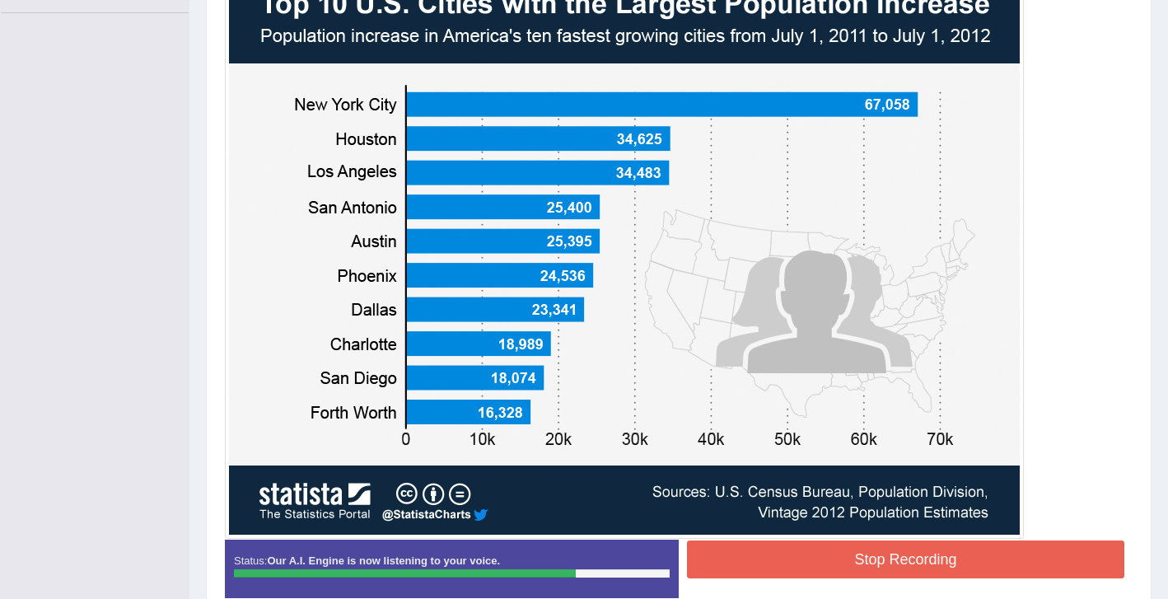
scroll to position [416, 0]
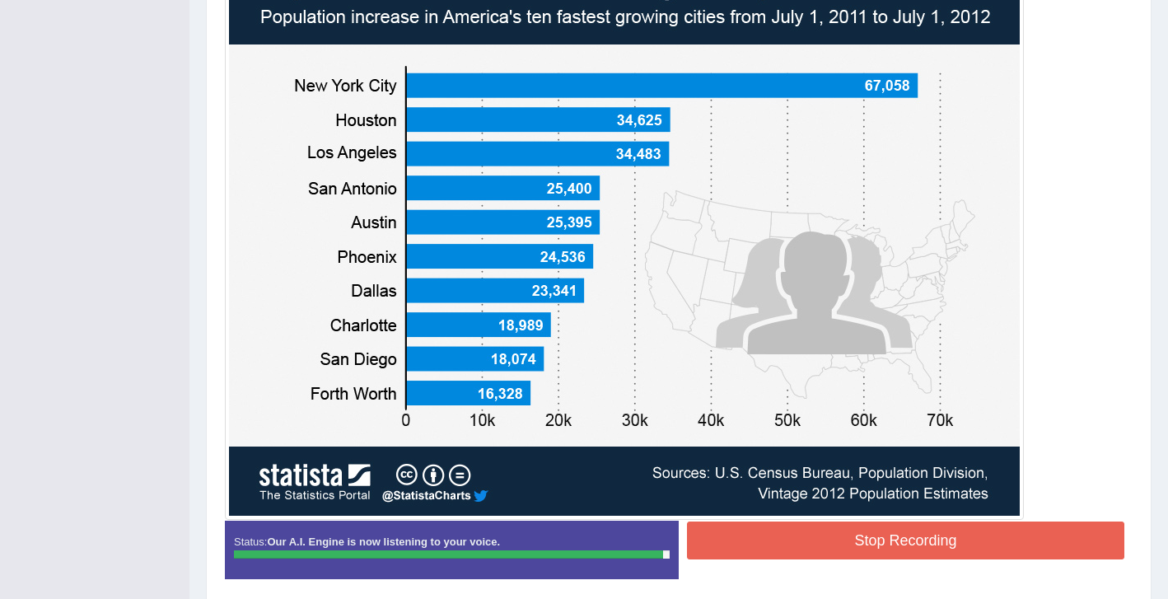
click at [843, 536] on button "Stop Recording" at bounding box center [905, 540] width 437 height 38
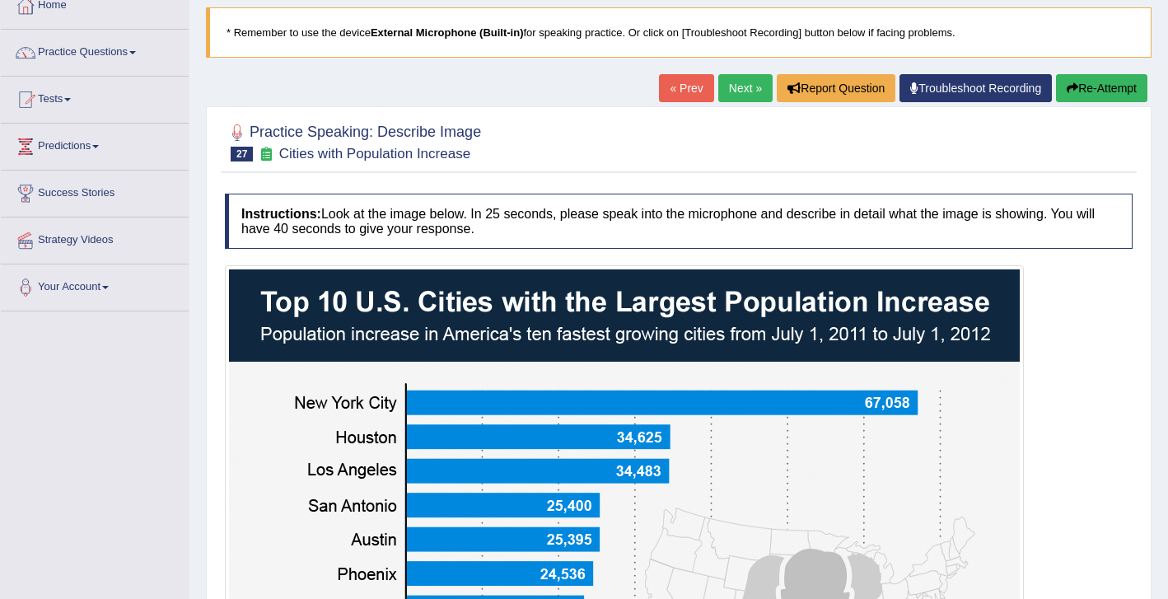
scroll to position [97, 0]
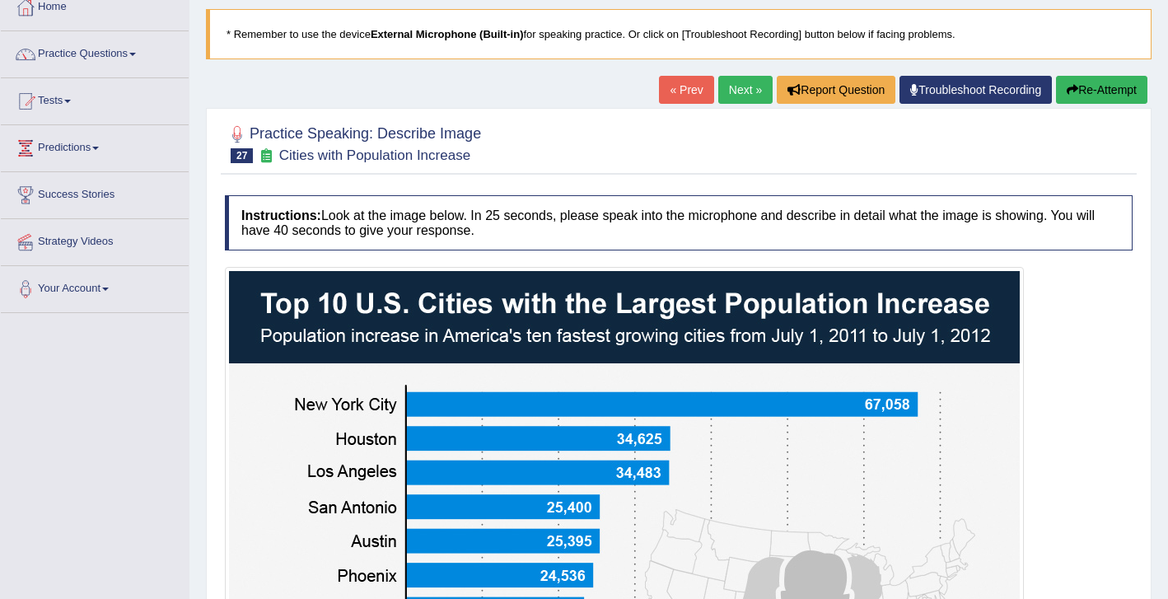
click at [1087, 94] on button "Re-Attempt" at bounding box center [1101, 90] width 91 height 28
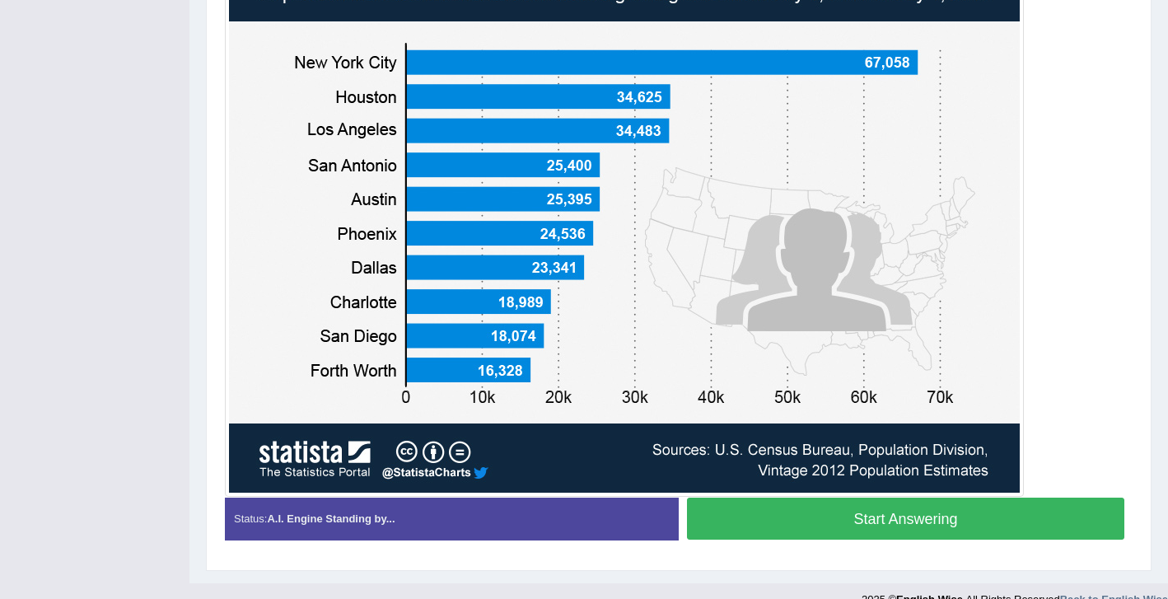
scroll to position [485, 0]
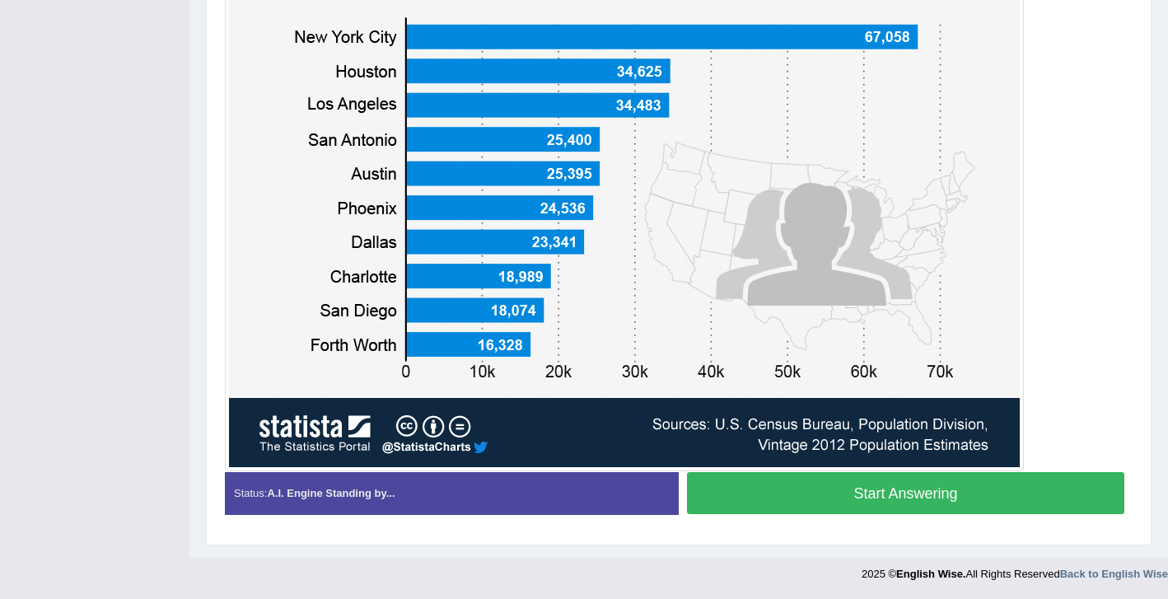
click at [831, 502] on button "Start Answering" at bounding box center [905, 493] width 437 height 42
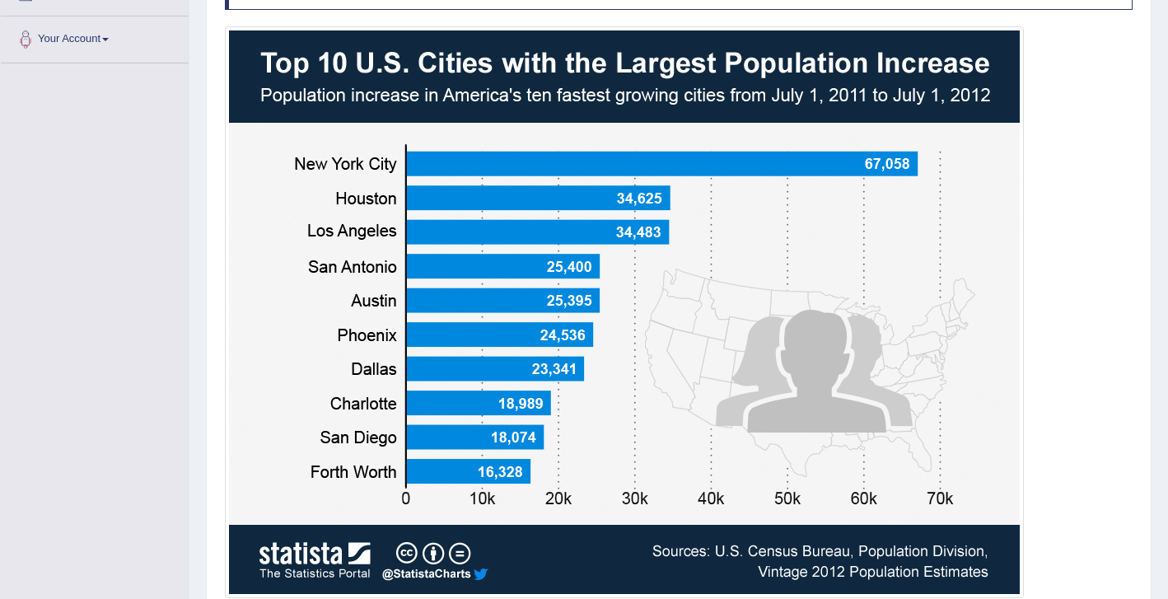
scroll to position [0, 0]
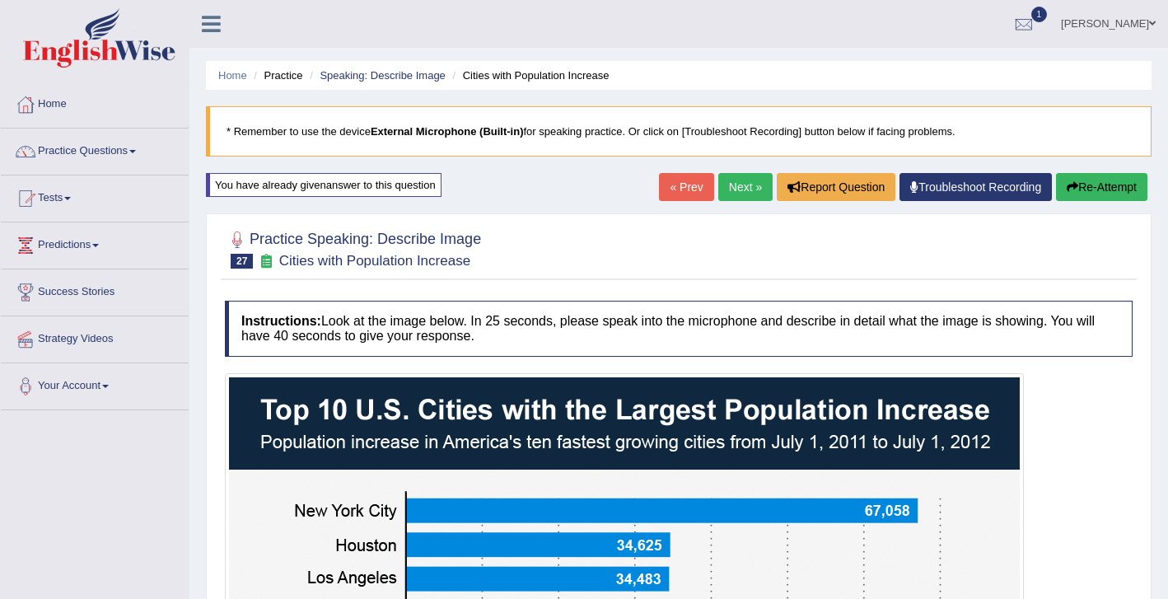
click at [753, 189] on link "Next »" at bounding box center [745, 187] width 54 height 28
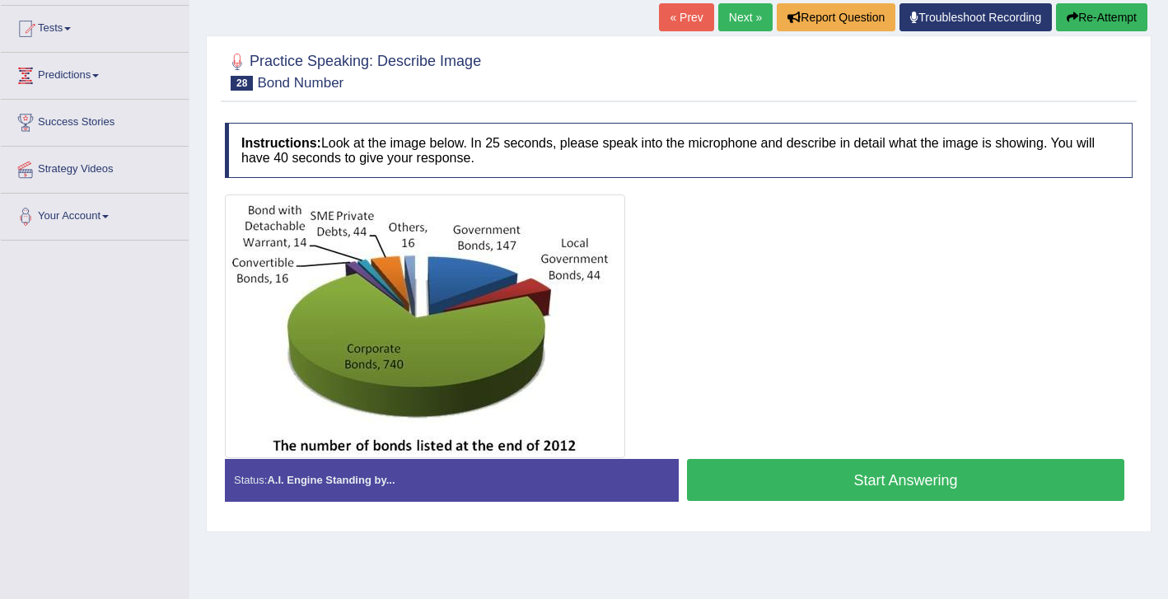
scroll to position [177, 0]
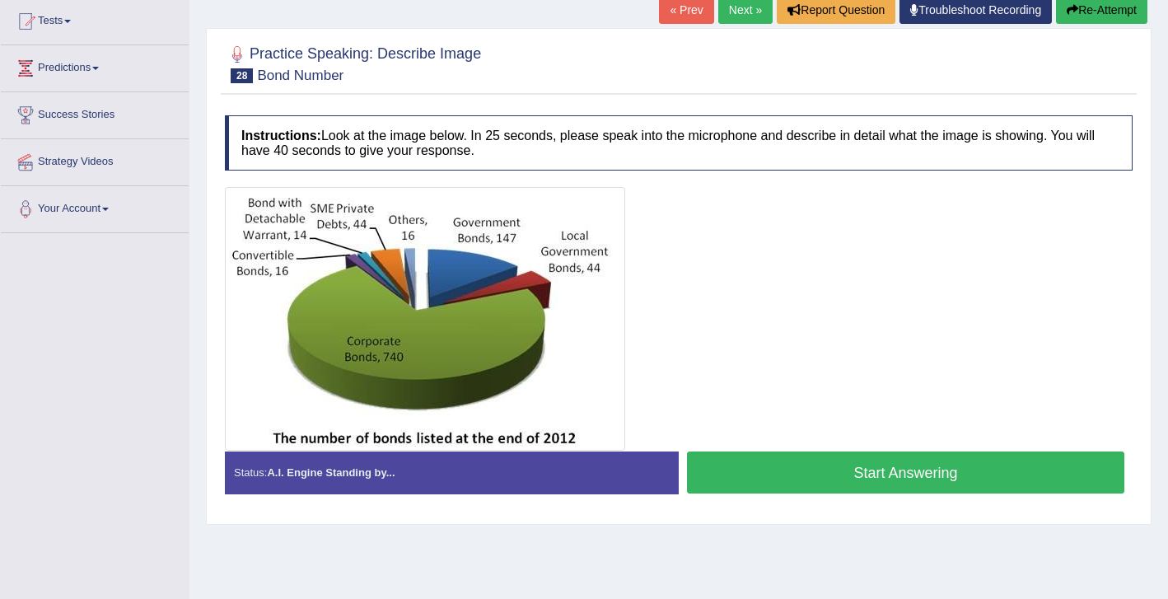
click at [792, 485] on button "Start Answering" at bounding box center [905, 472] width 437 height 42
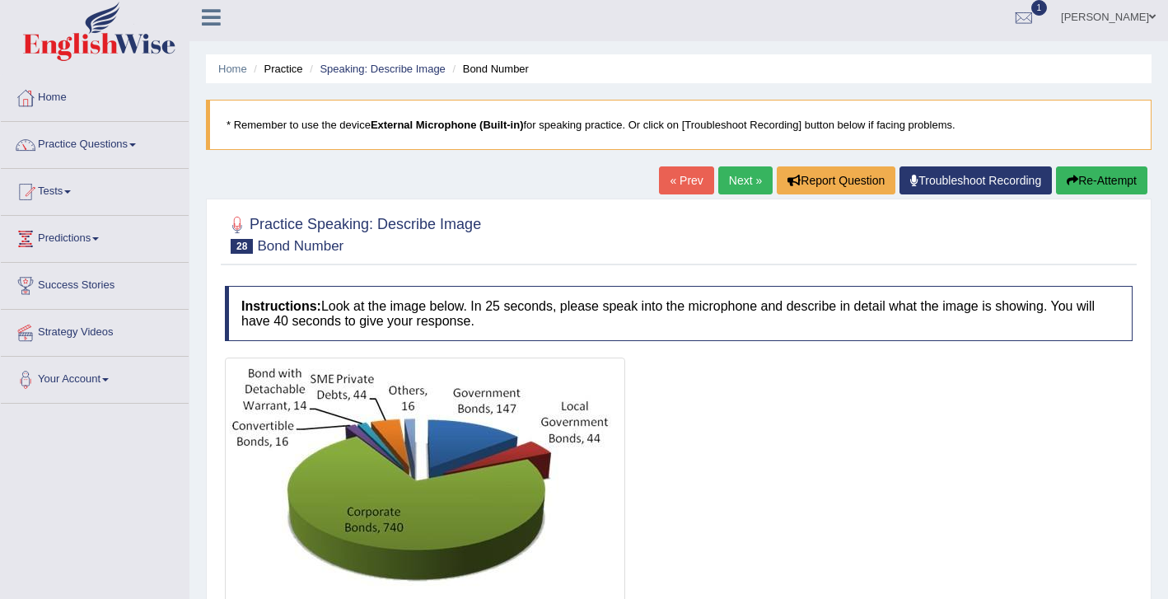
scroll to position [7, 0]
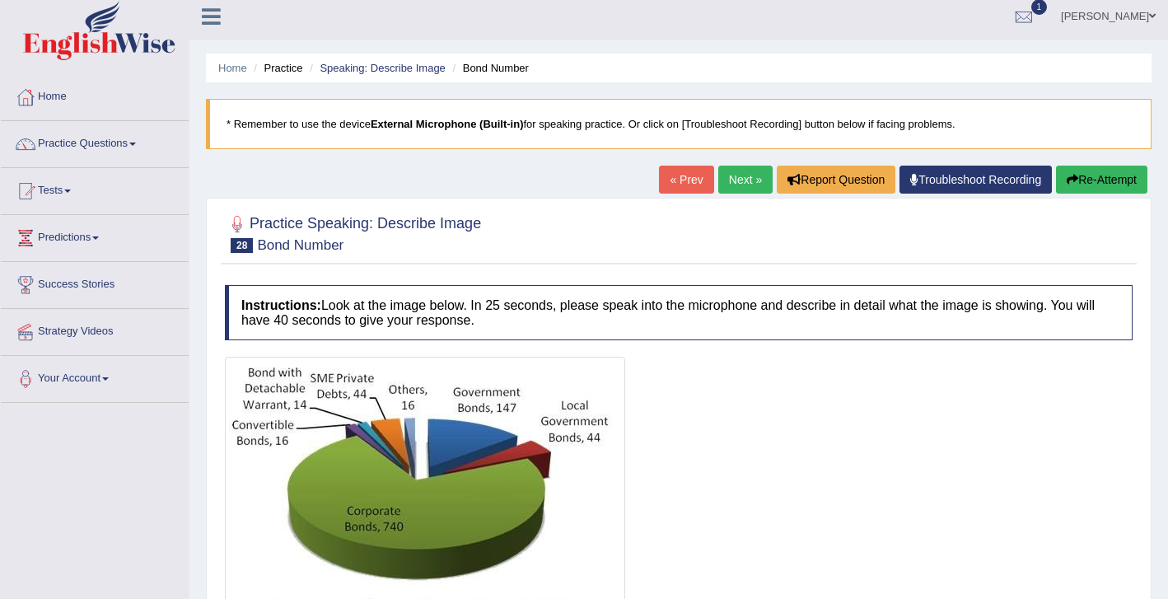
click at [738, 184] on link "Next »" at bounding box center [745, 180] width 54 height 28
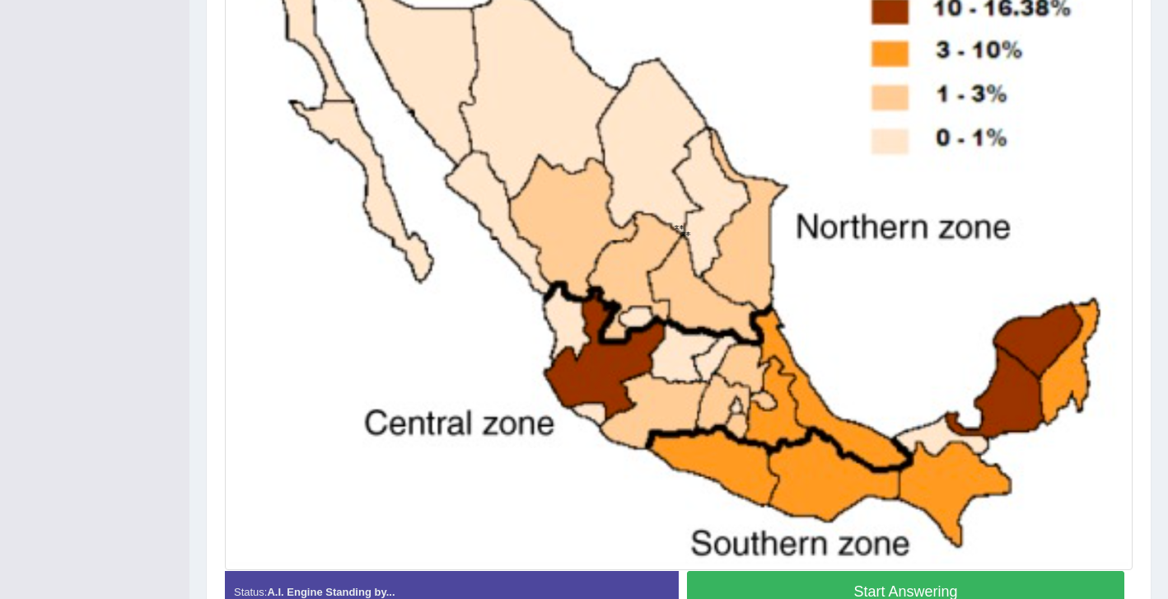
scroll to position [501, 0]
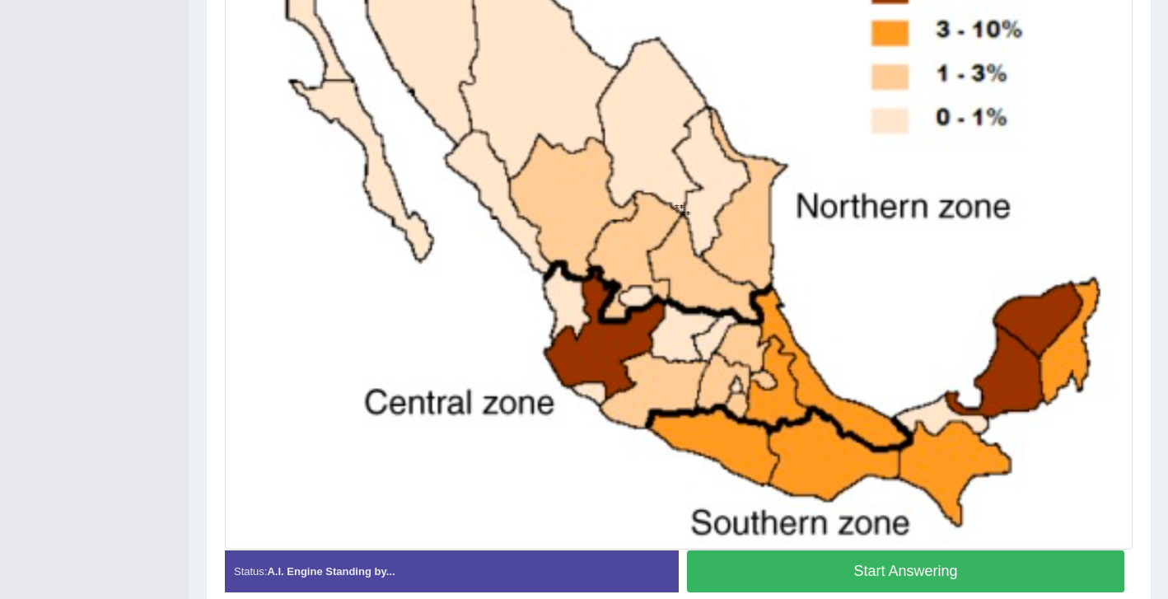
click at [773, 571] on button "Start Answering" at bounding box center [905, 571] width 437 height 42
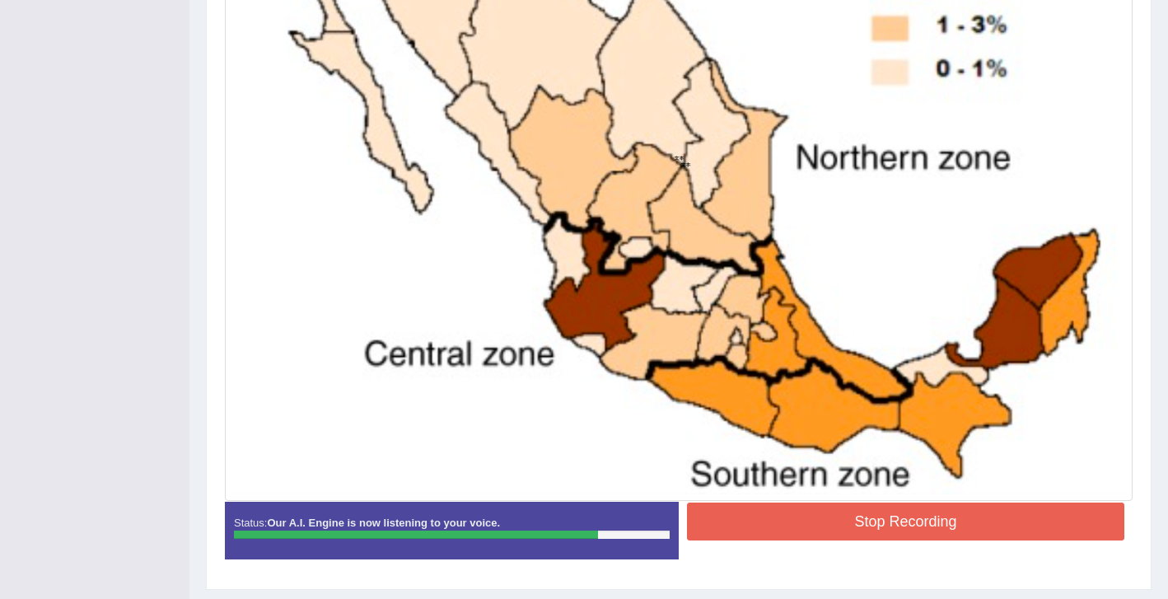
scroll to position [562, 0]
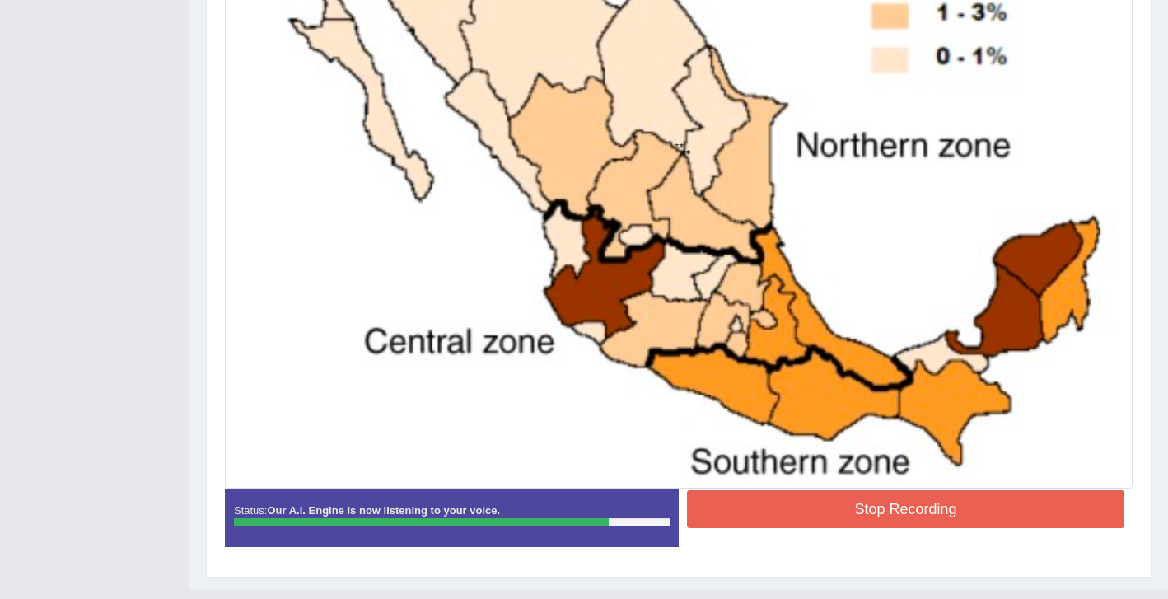
click at [824, 521] on button "Stop Recording" at bounding box center [905, 509] width 437 height 38
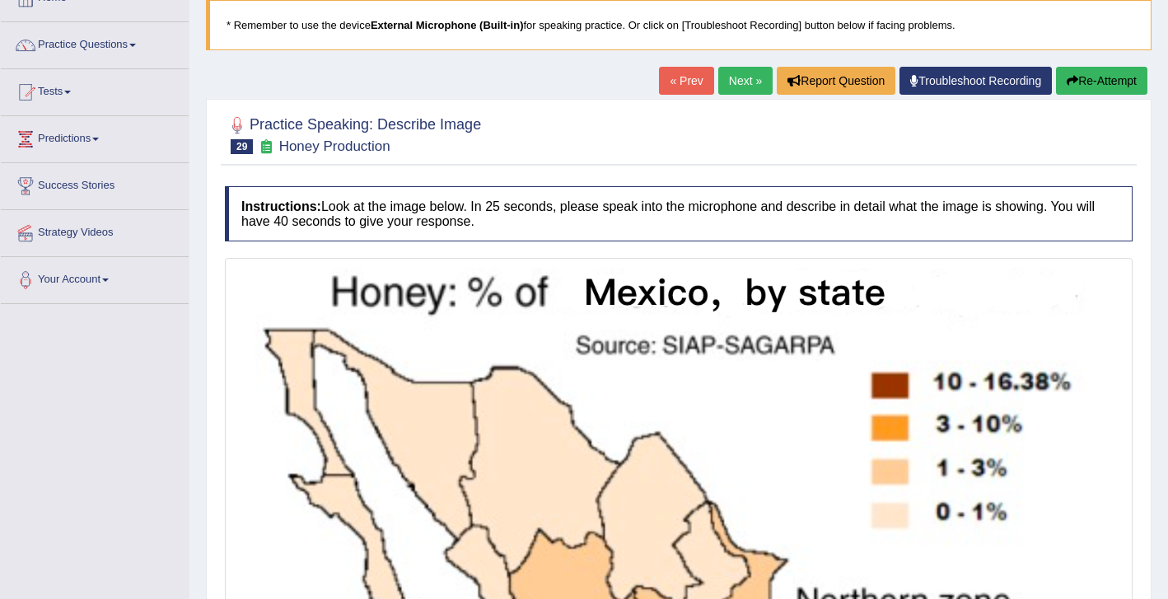
scroll to position [102, 0]
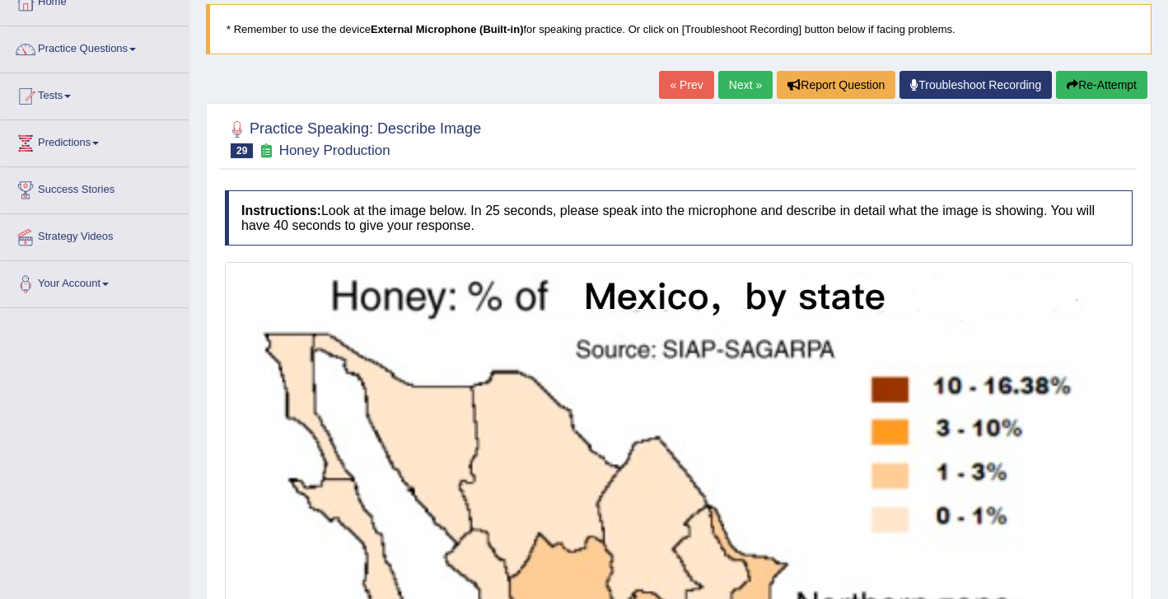
click at [740, 91] on link "Next »" at bounding box center [745, 85] width 54 height 28
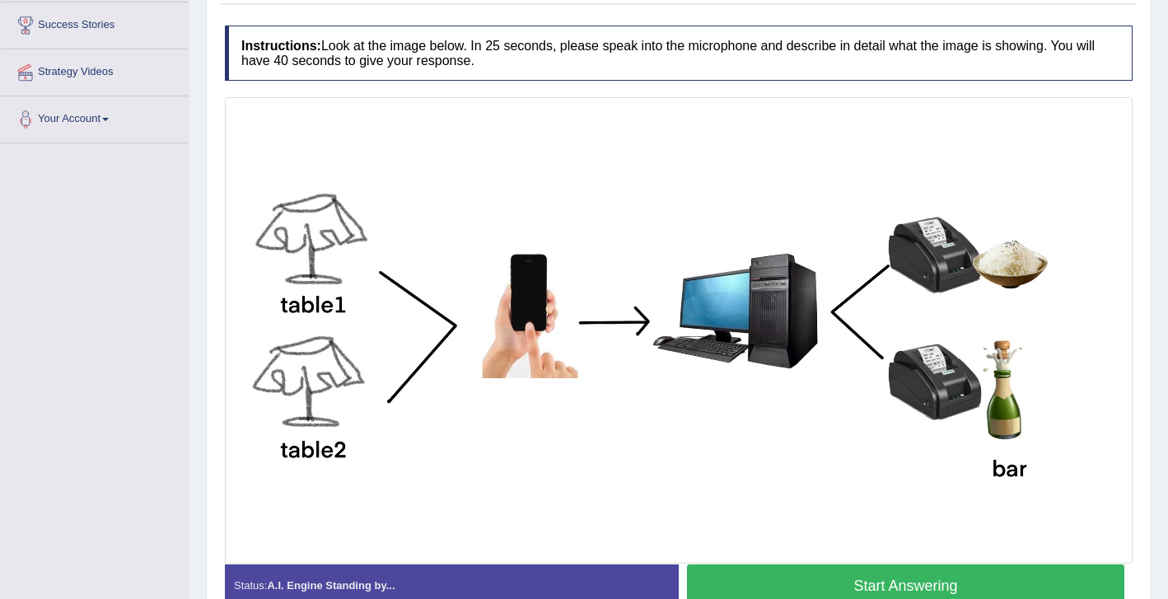
scroll to position [265, 0]
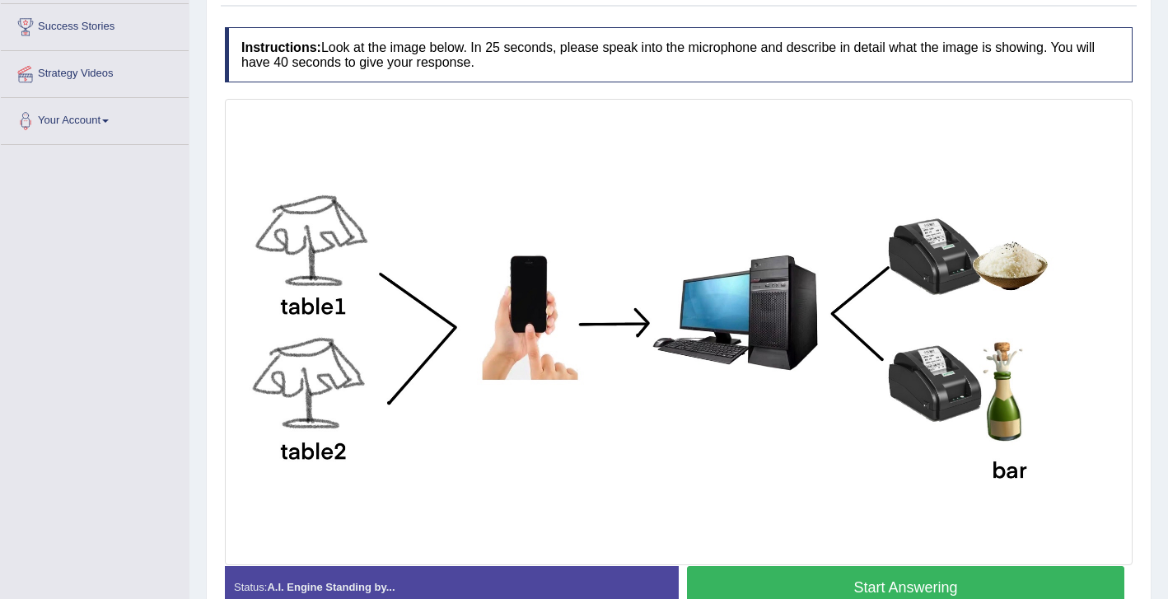
click at [772, 579] on button "Start Answering" at bounding box center [905, 587] width 437 height 42
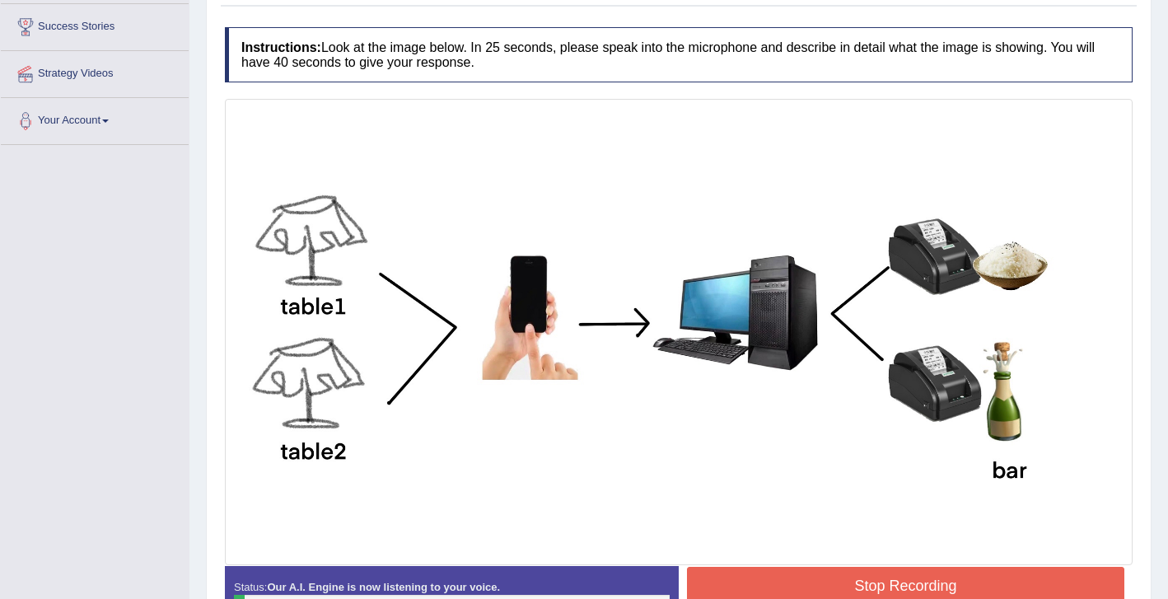
scroll to position [288, 0]
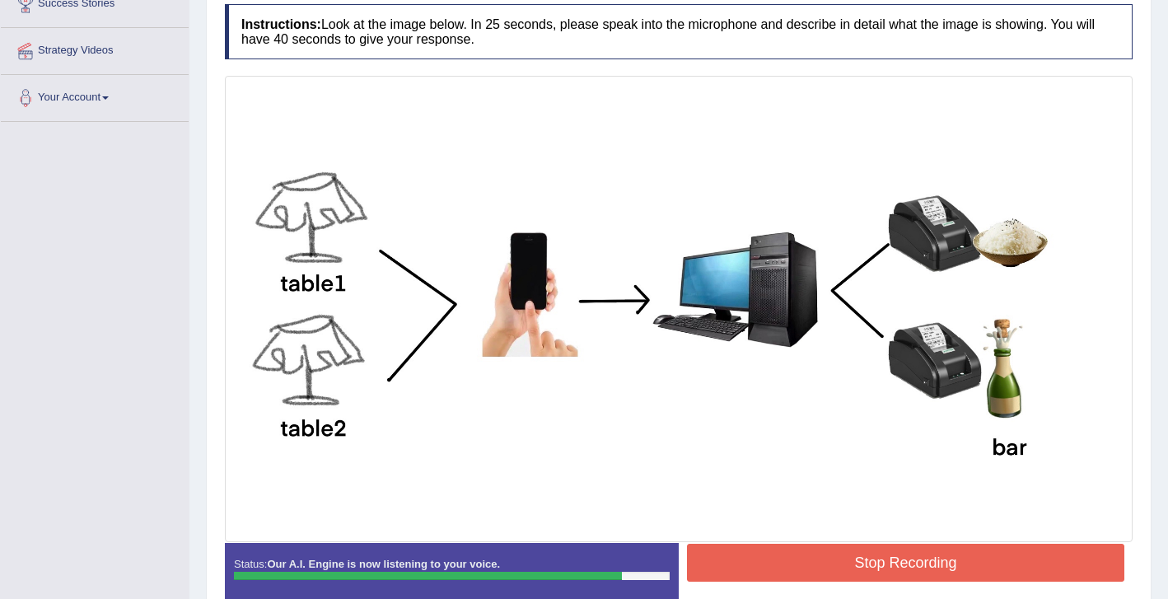
click at [842, 561] on button "Stop Recording" at bounding box center [905, 563] width 437 height 38
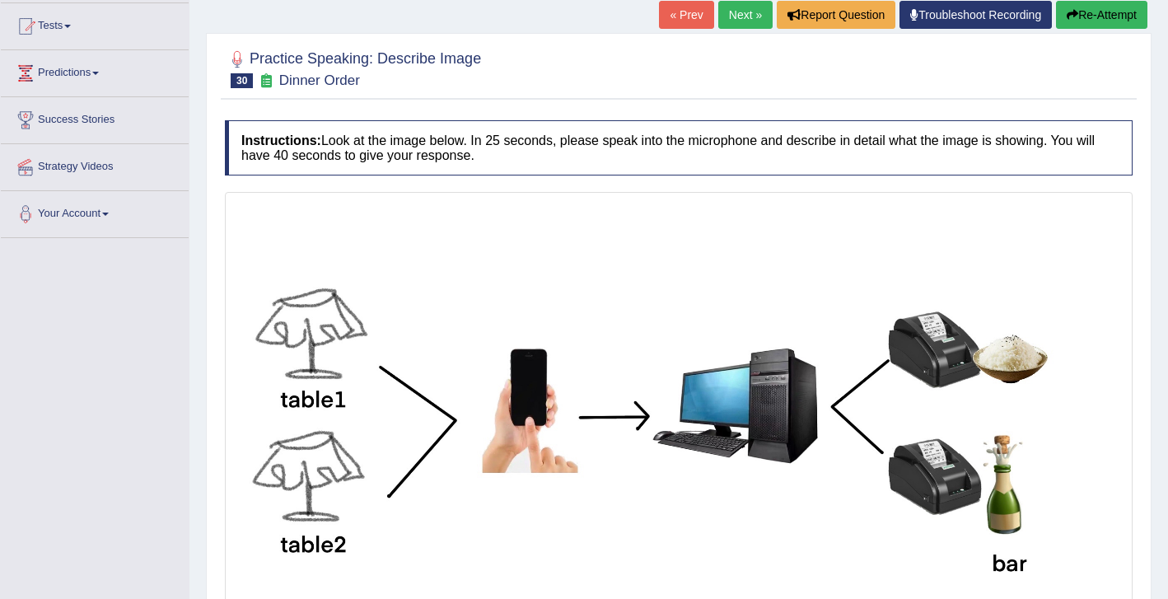
scroll to position [0, 0]
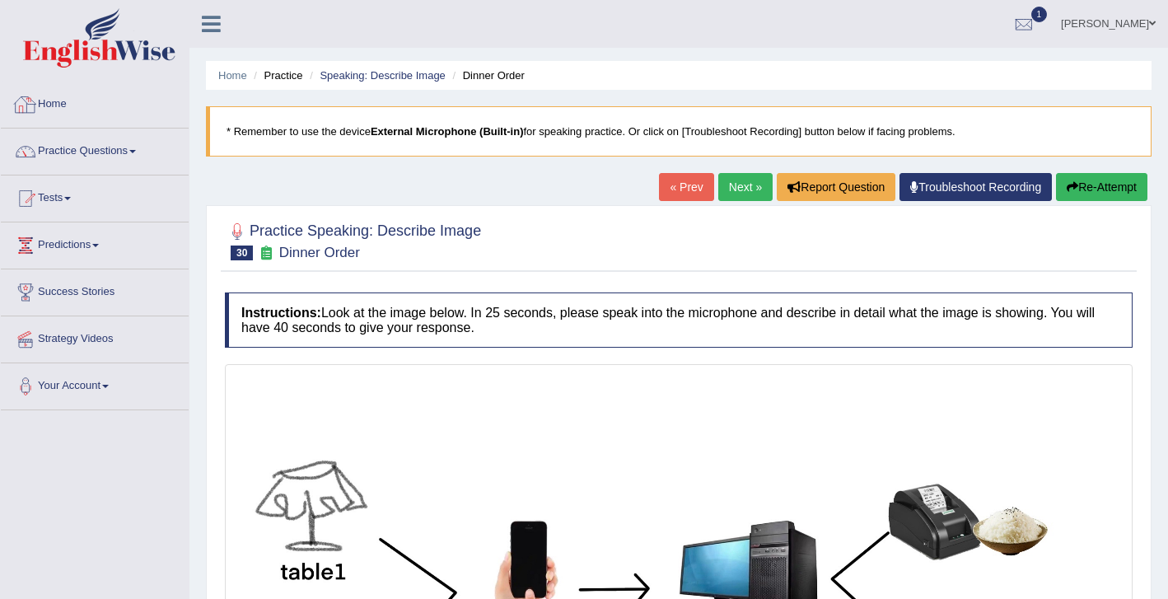
click at [60, 108] on link "Home" at bounding box center [95, 102] width 188 height 41
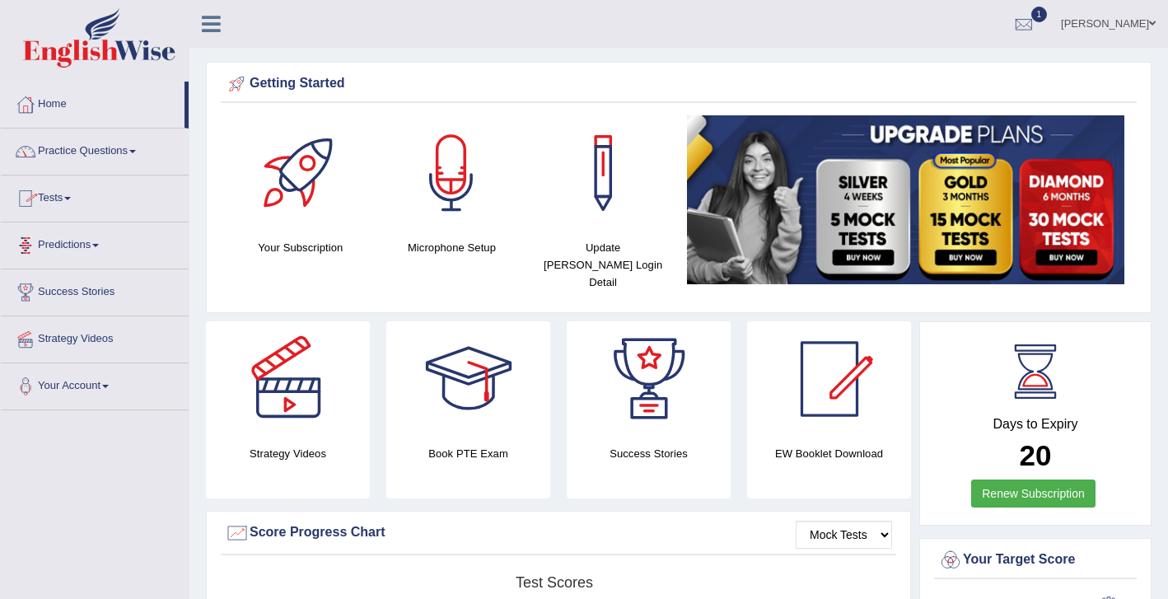
click at [78, 153] on link "Practice Questions" at bounding box center [95, 148] width 188 height 41
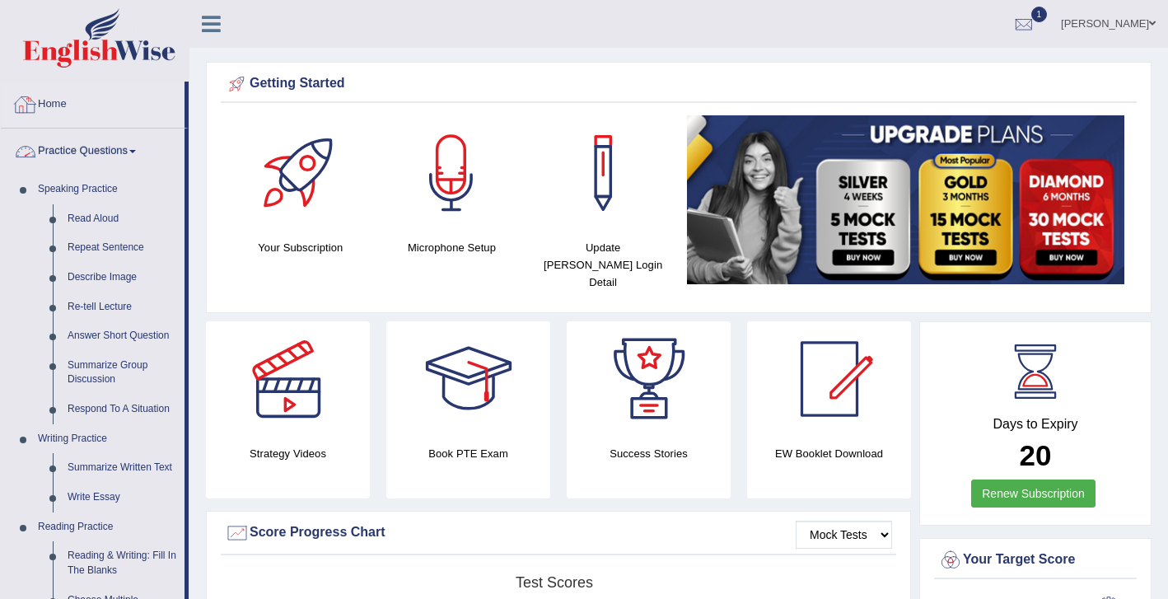
click at [50, 105] on link "Home" at bounding box center [93, 102] width 184 height 41
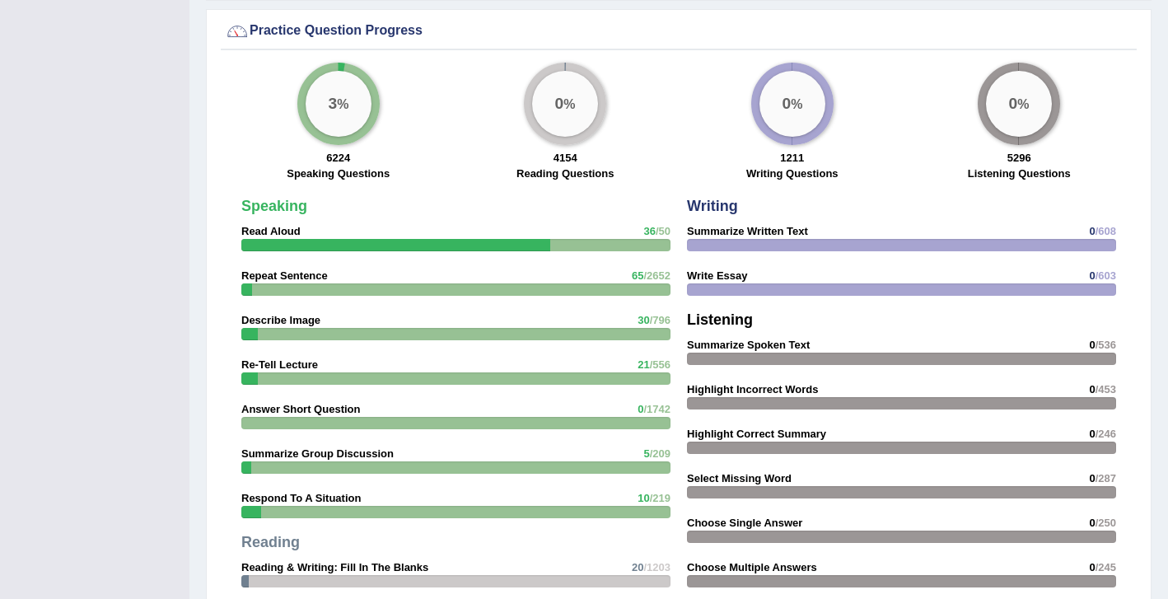
scroll to position [1213, 0]
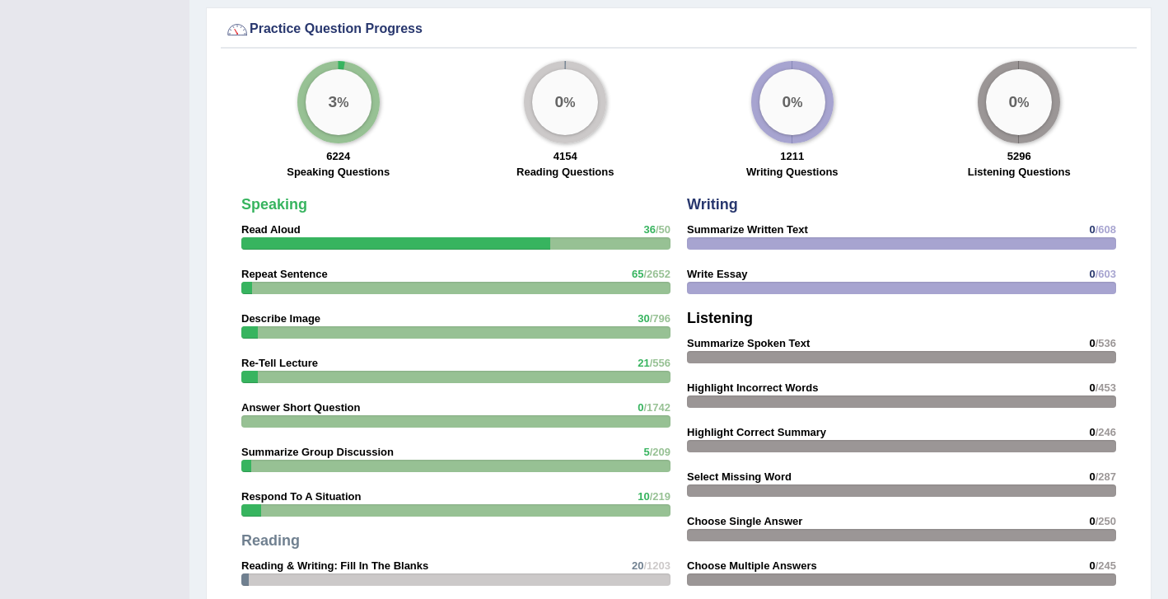
click at [388, 505] on div "Speaking Read Aloud 36 /50 Repeat Sentence 65 /2652 Describe Image 30 /796 Re-T…" at bounding box center [456, 485] width 446 height 592
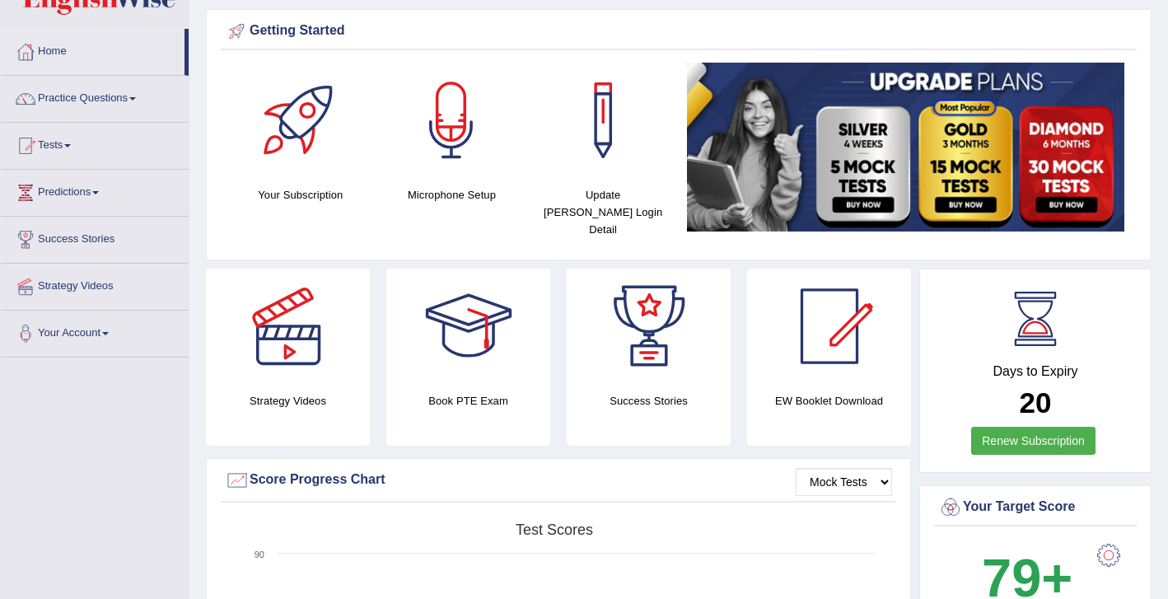
scroll to position [0, 0]
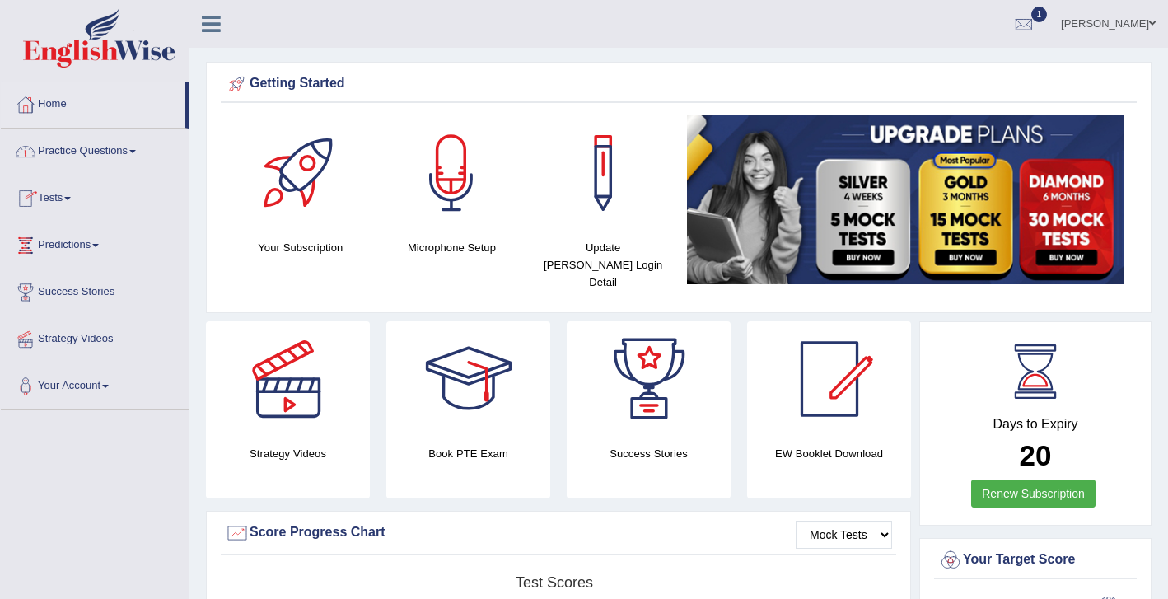
click at [86, 154] on link "Practice Questions" at bounding box center [95, 148] width 188 height 41
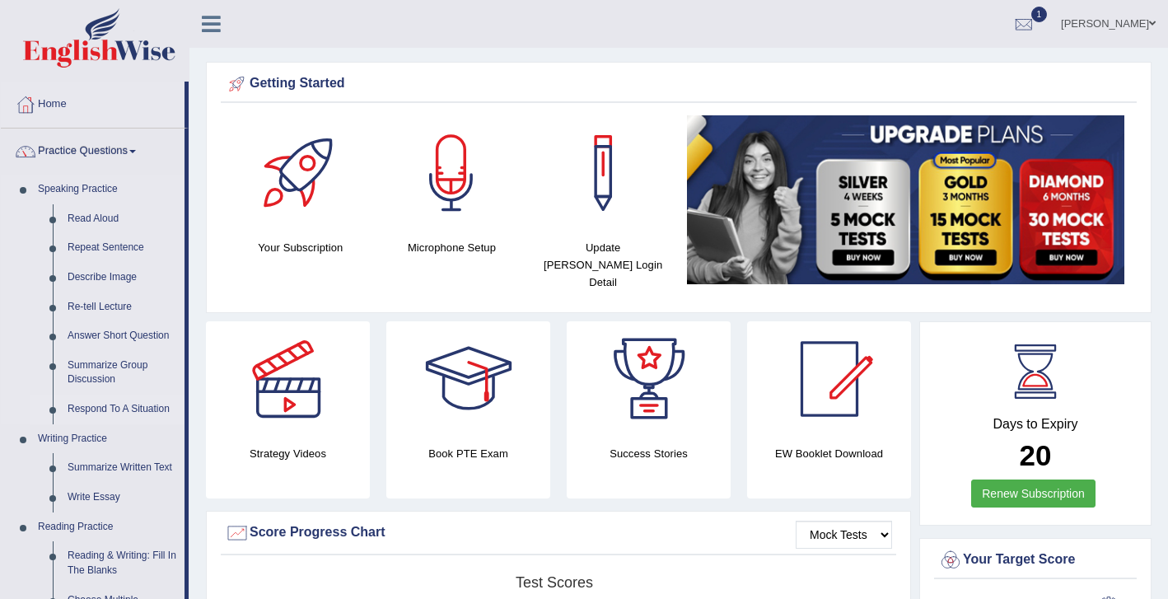
click at [119, 410] on link "Respond To A Situation" at bounding box center [122, 410] width 124 height 30
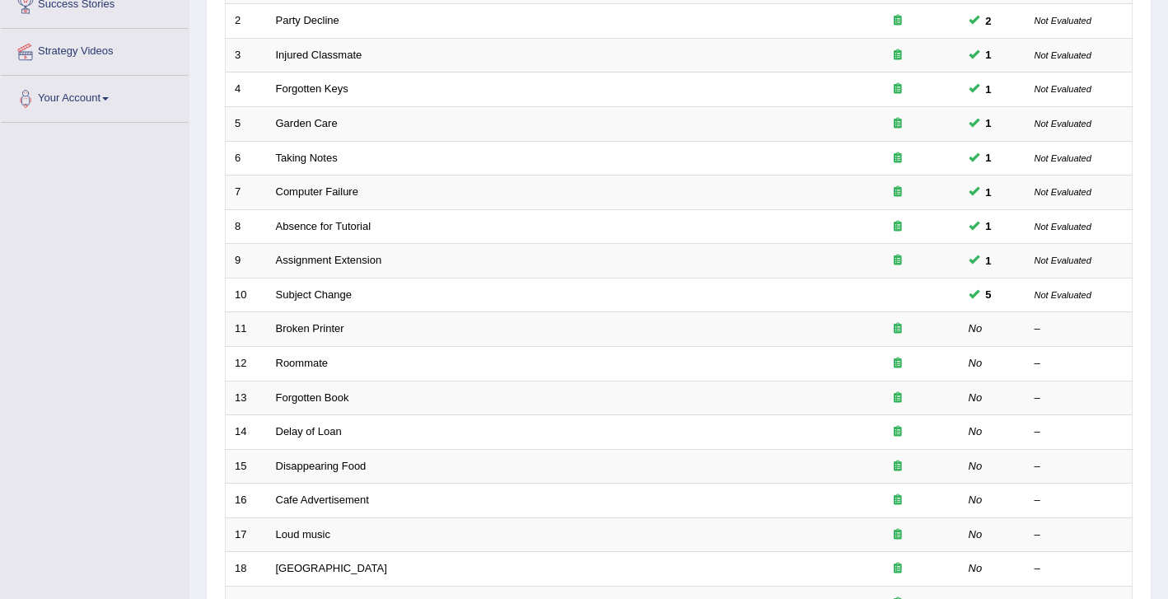
scroll to position [293, 0]
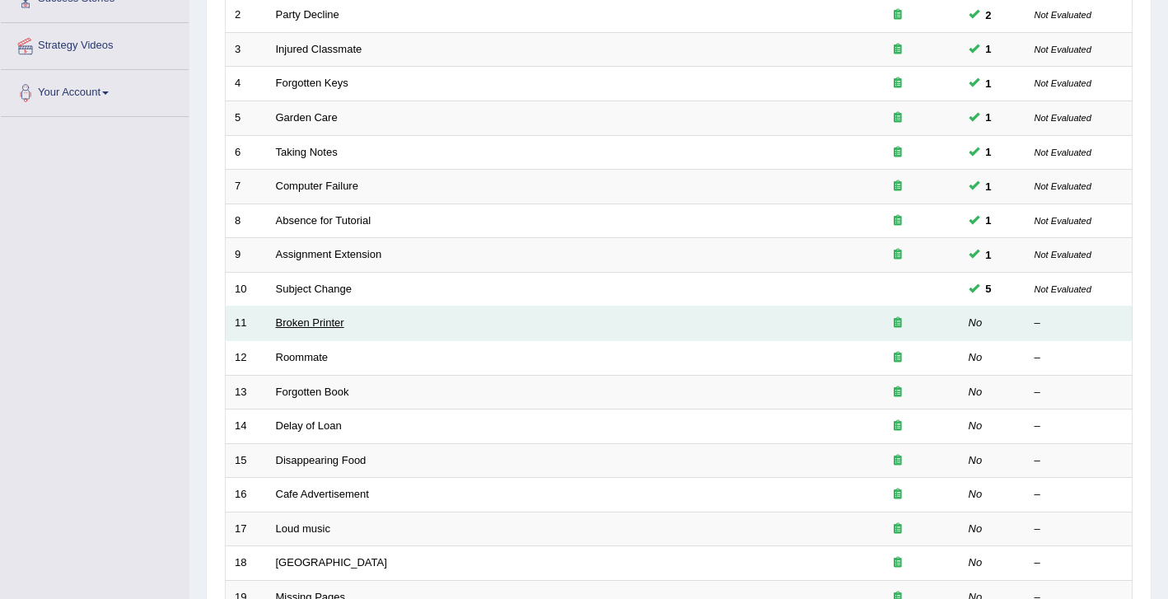
click at [309, 320] on link "Broken Printer" at bounding box center [310, 322] width 68 height 12
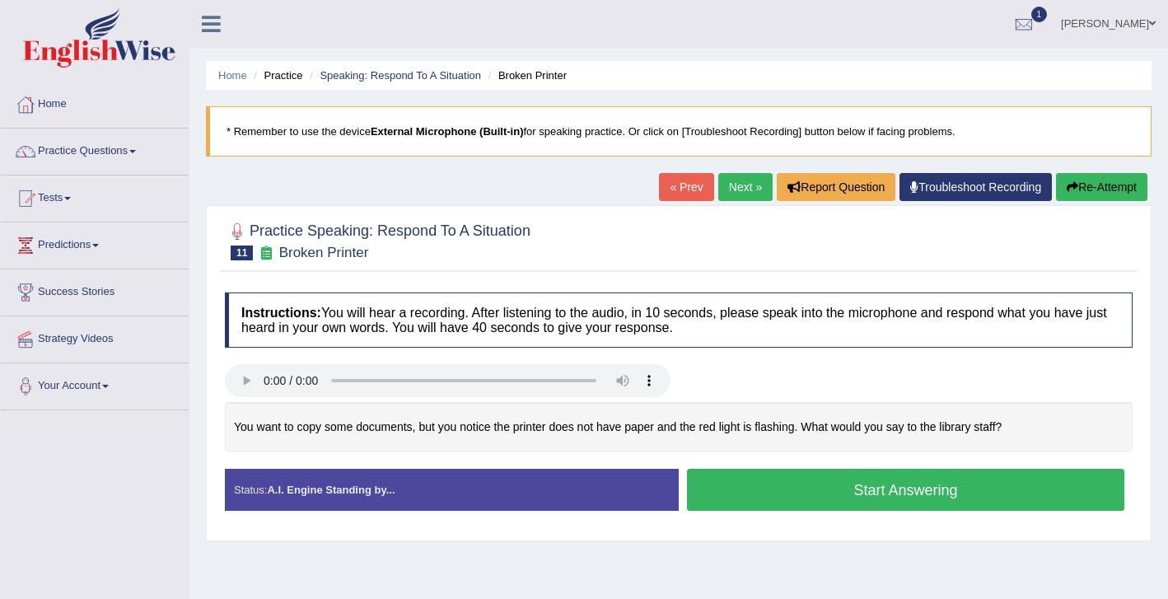
click at [782, 490] on button "Start Answering" at bounding box center [905, 490] width 437 height 42
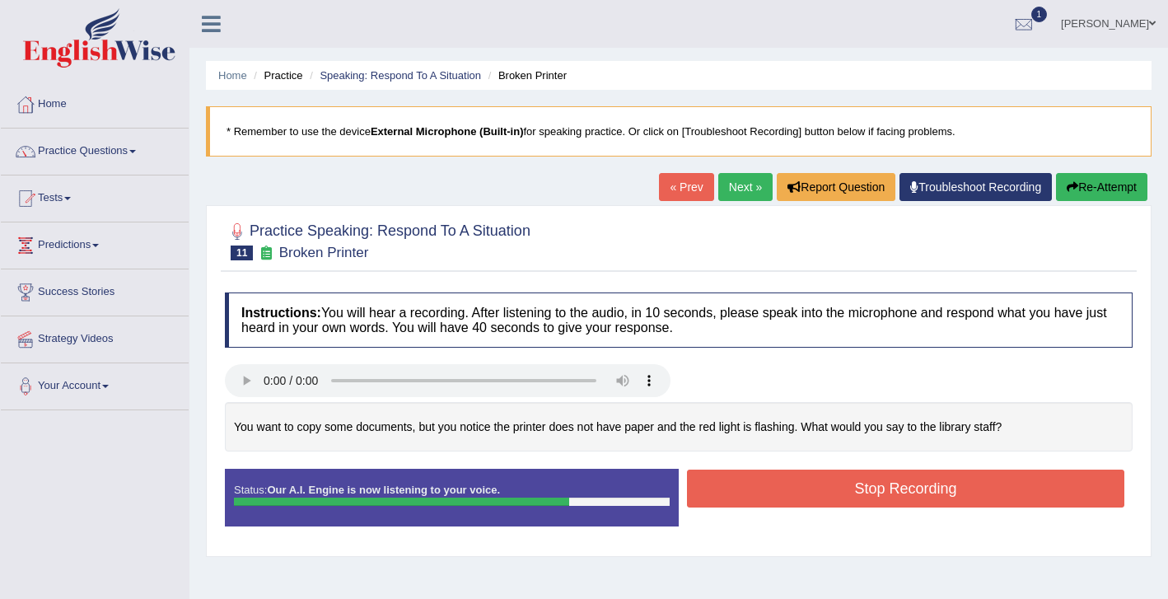
click at [865, 482] on button "Stop Recording" at bounding box center [905, 488] width 437 height 38
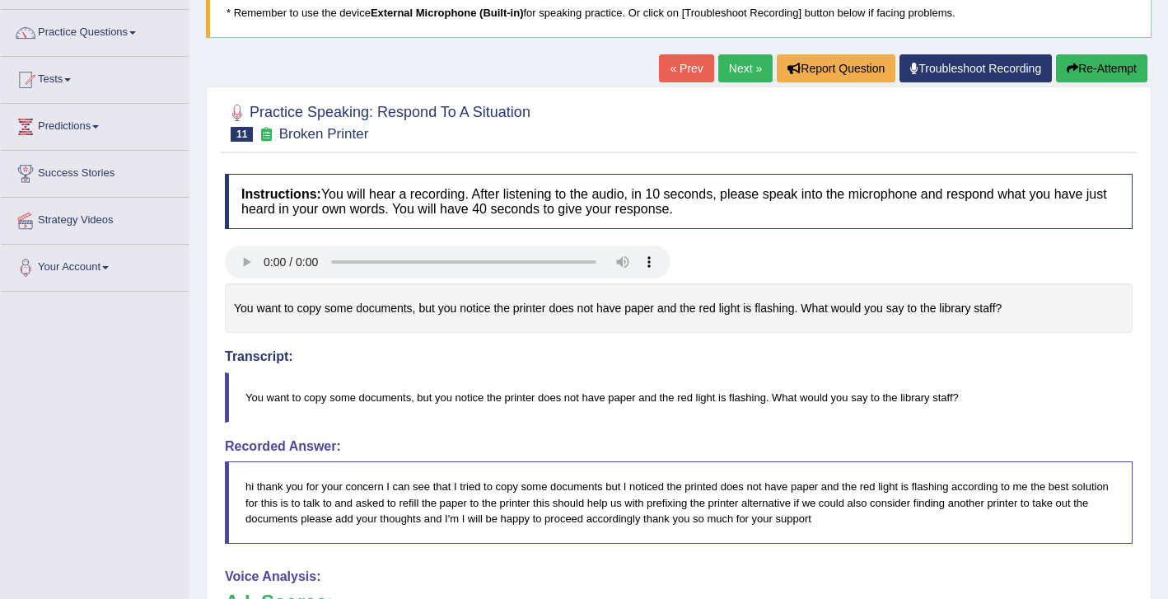
scroll to position [118, 0]
click at [744, 63] on link "Next »" at bounding box center [745, 69] width 54 height 28
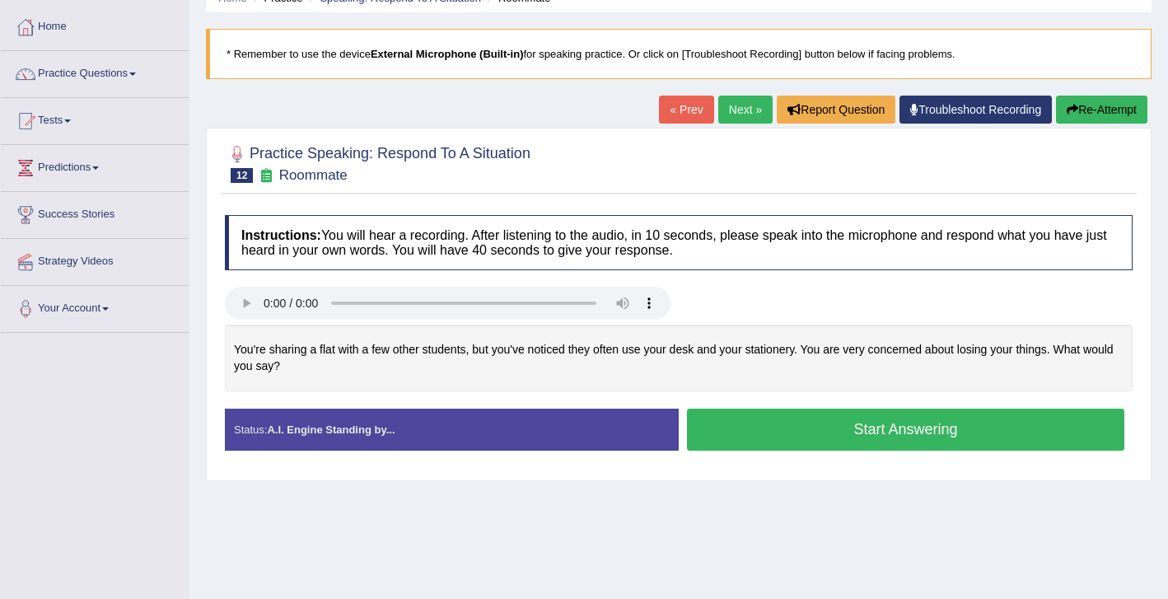
scroll to position [82, 0]
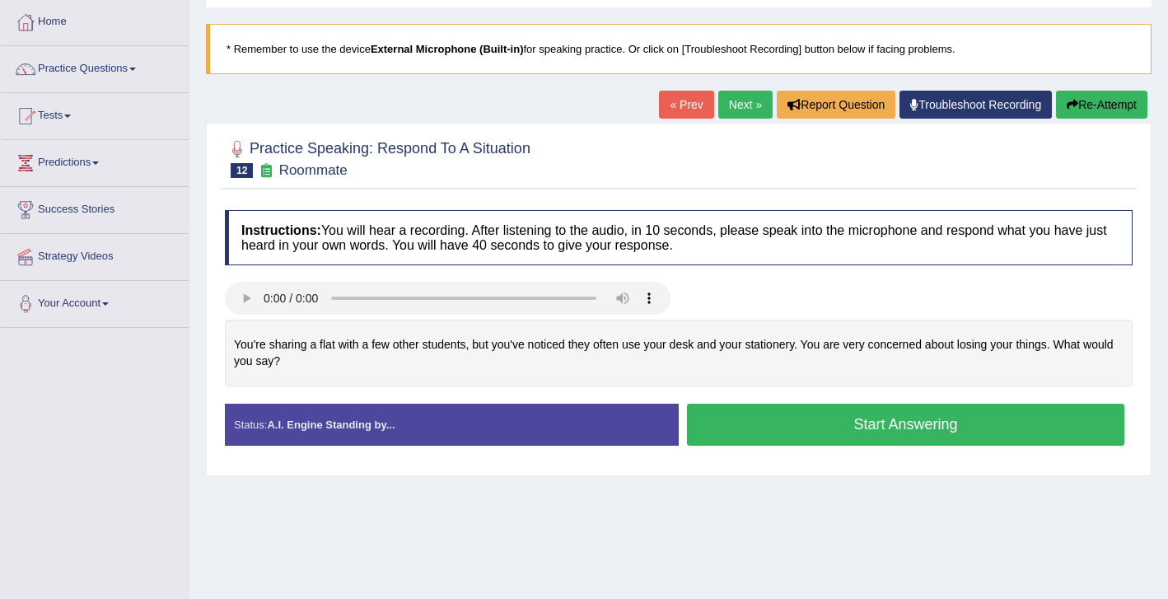
click at [766, 427] on button "Start Answering" at bounding box center [905, 425] width 437 height 42
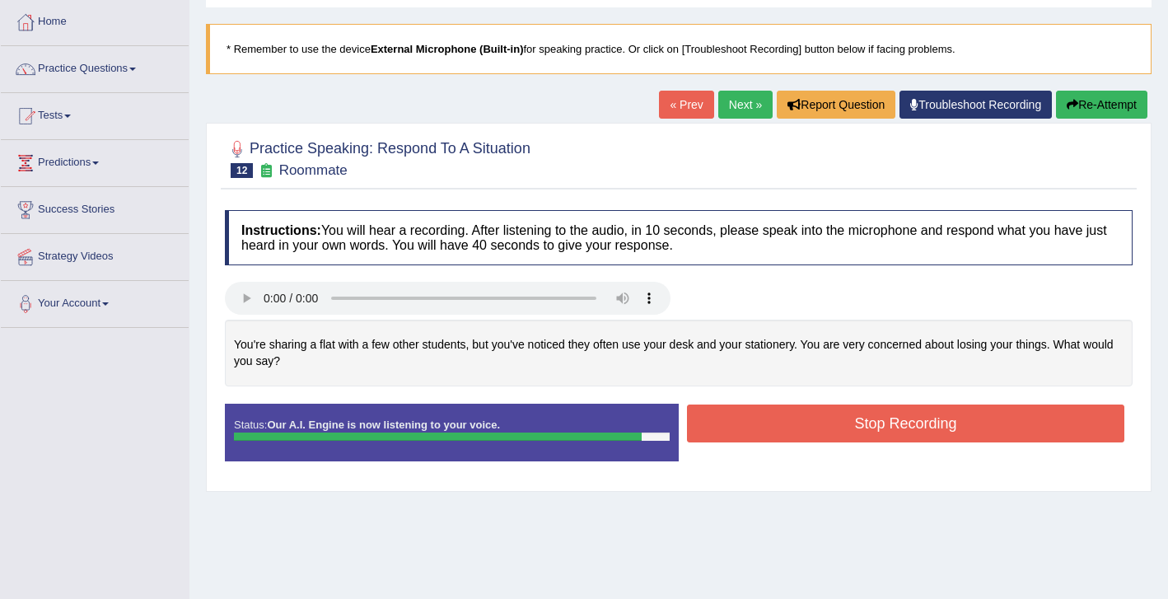
click at [853, 413] on button "Stop Recording" at bounding box center [905, 423] width 437 height 38
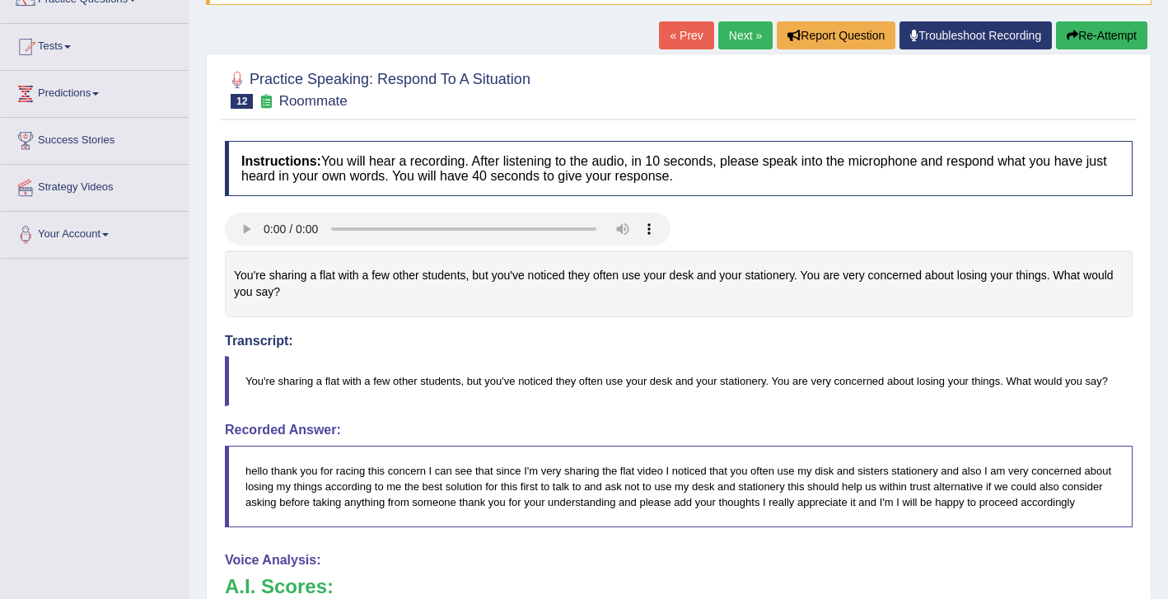
scroll to position [155, 0]
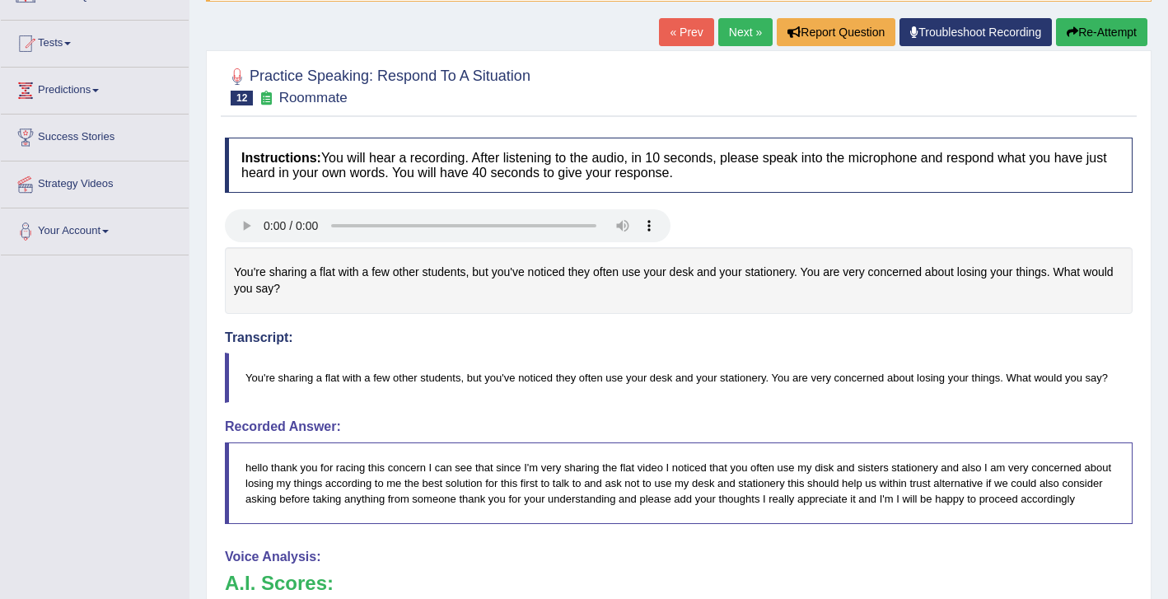
click at [1083, 29] on button "Re-Attempt" at bounding box center [1101, 32] width 91 height 28
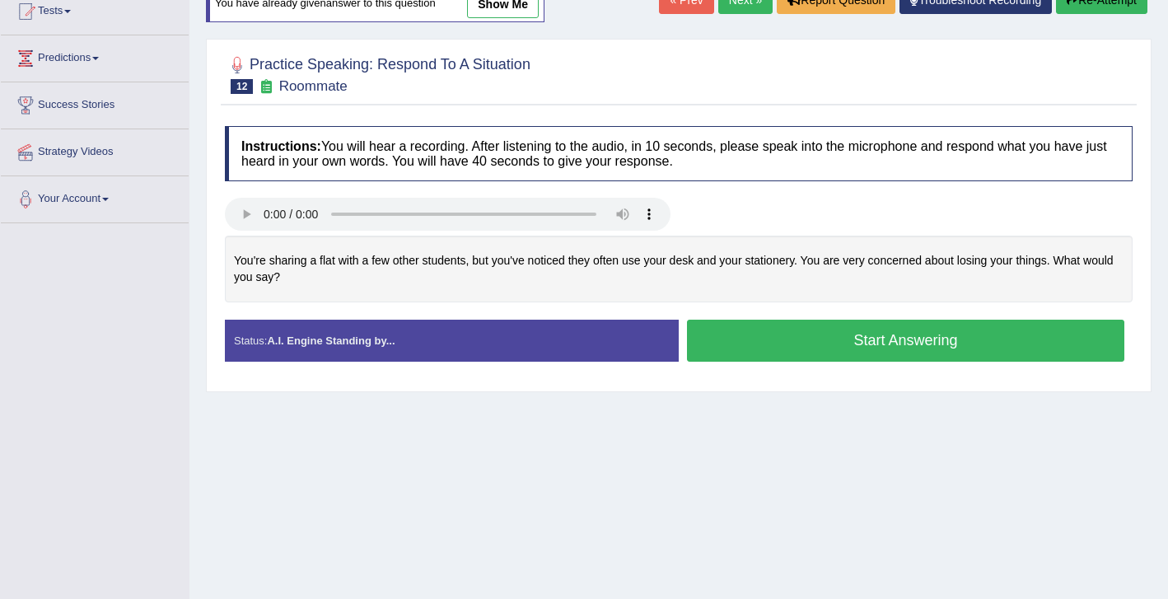
scroll to position [252, 0]
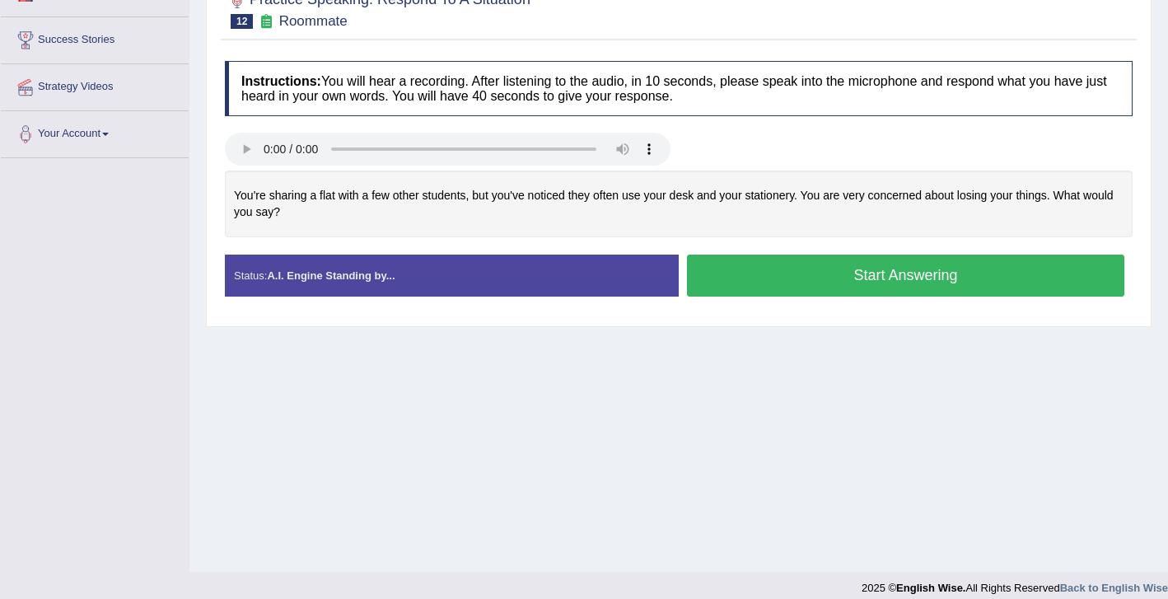
click at [860, 279] on button "Start Answering" at bounding box center [905, 276] width 437 height 42
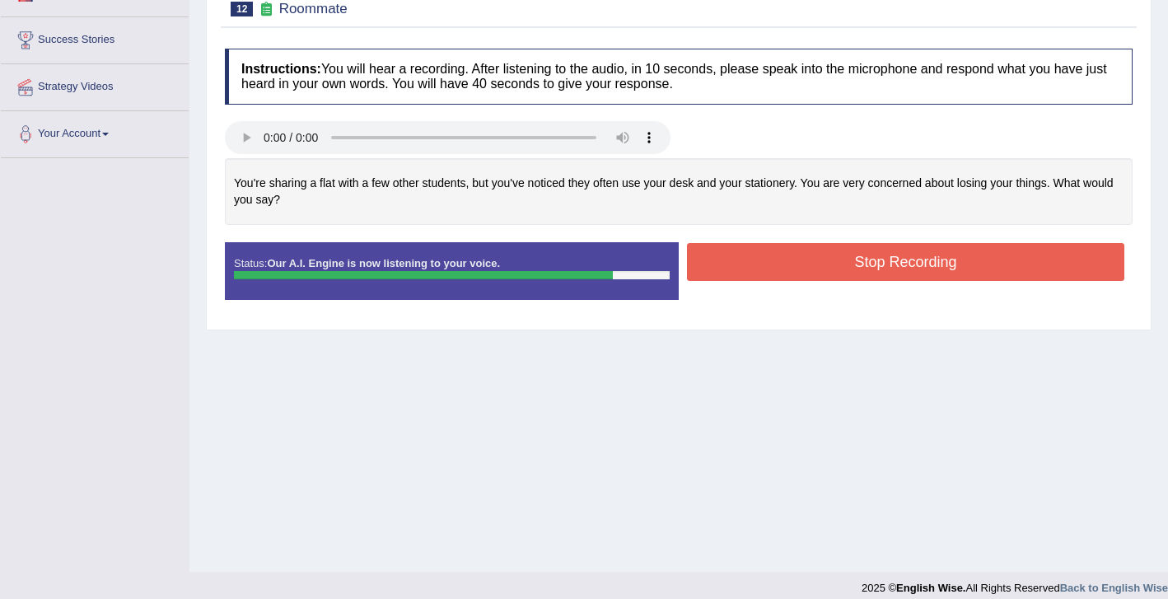
click at [792, 273] on button "Stop Recording" at bounding box center [905, 262] width 437 height 38
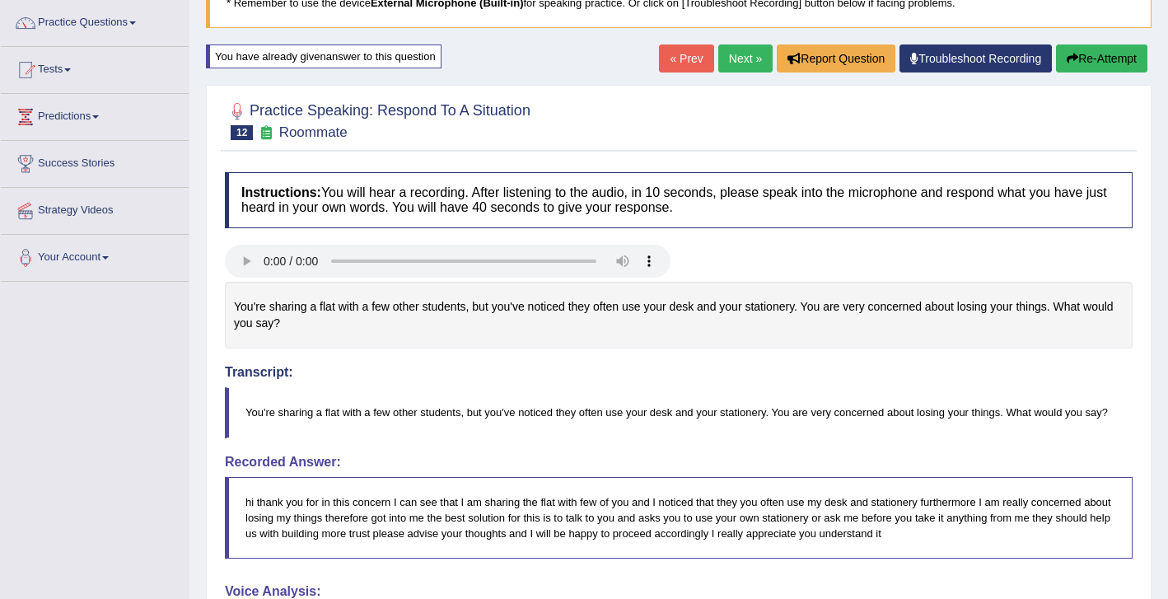
scroll to position [0, 0]
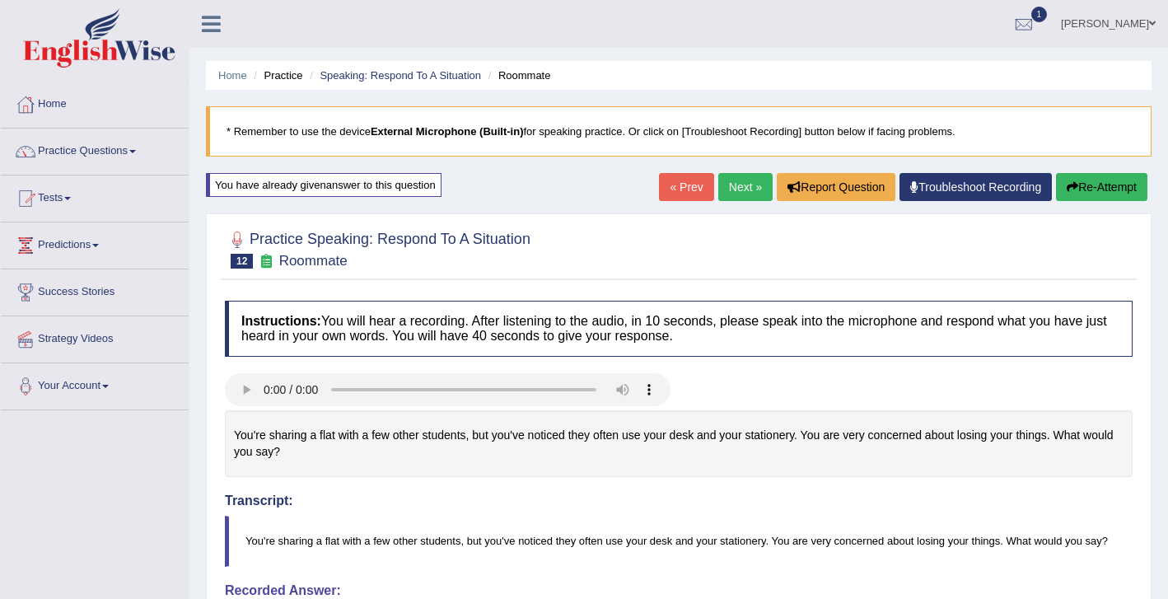
click at [1082, 194] on button "Re-Attempt" at bounding box center [1101, 187] width 91 height 28
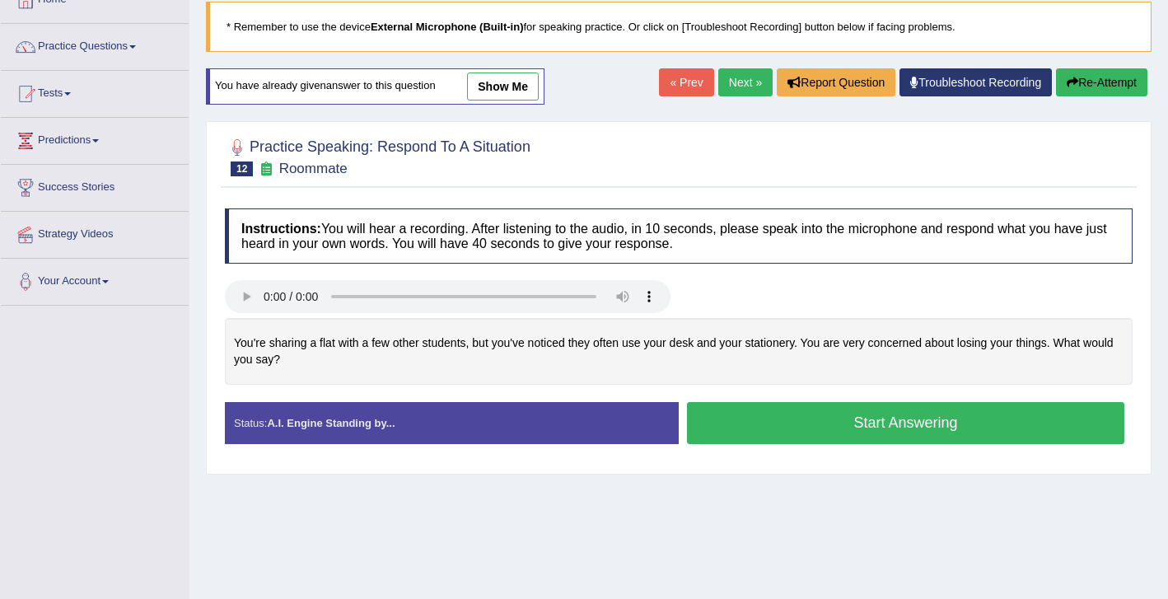
scroll to position [109, 0]
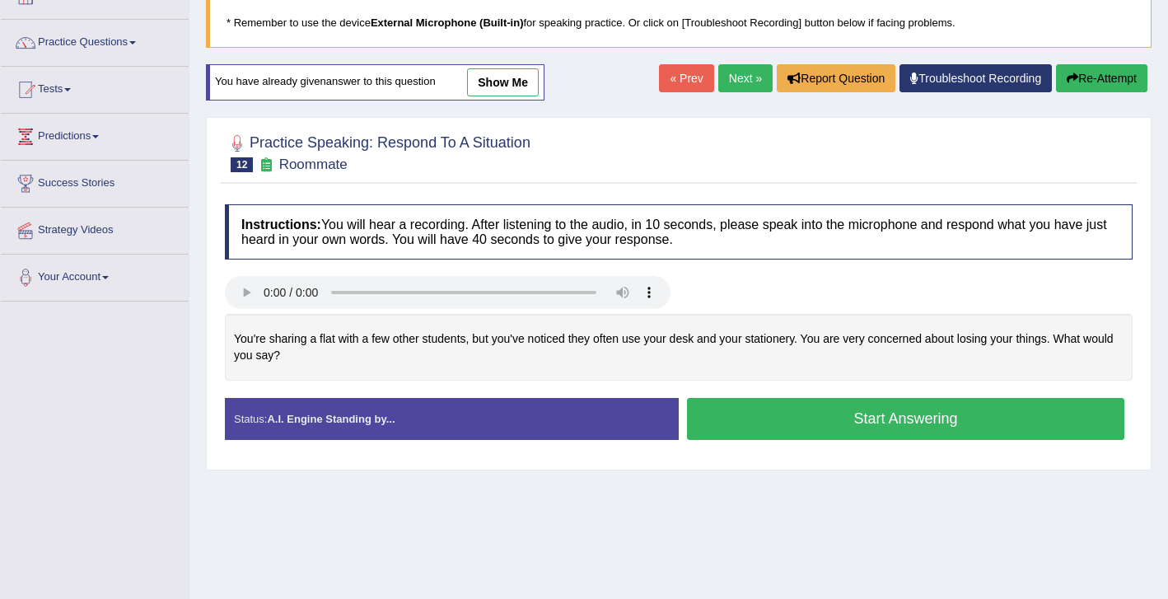
click at [814, 427] on button "Start Answering" at bounding box center [905, 419] width 437 height 42
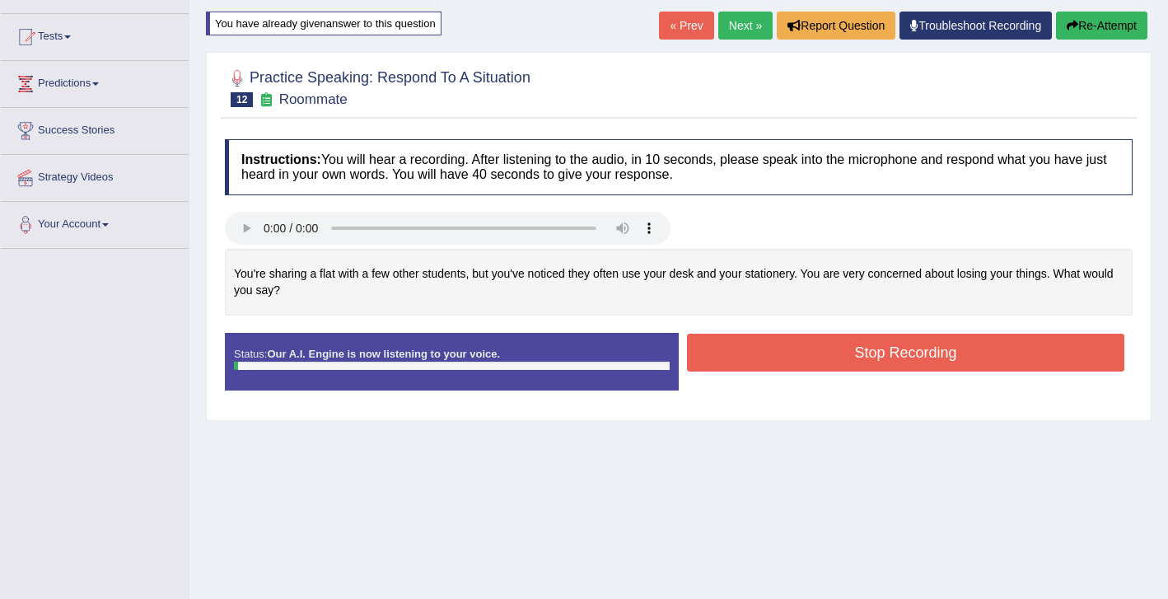
scroll to position [198, 0]
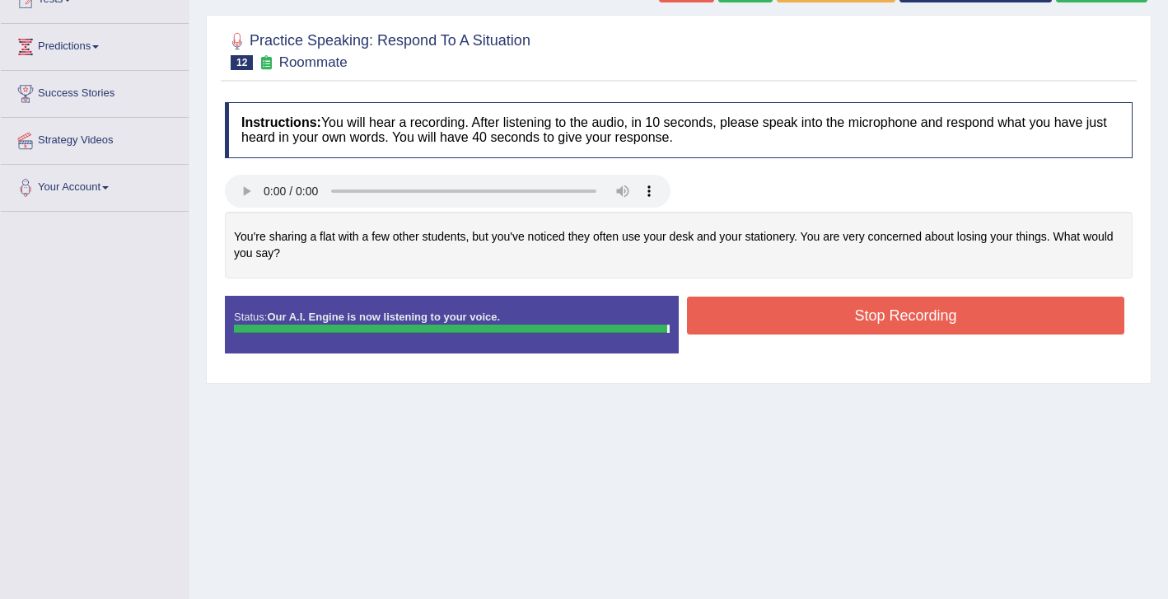
click at [880, 314] on button "Stop Recording" at bounding box center [905, 316] width 437 height 38
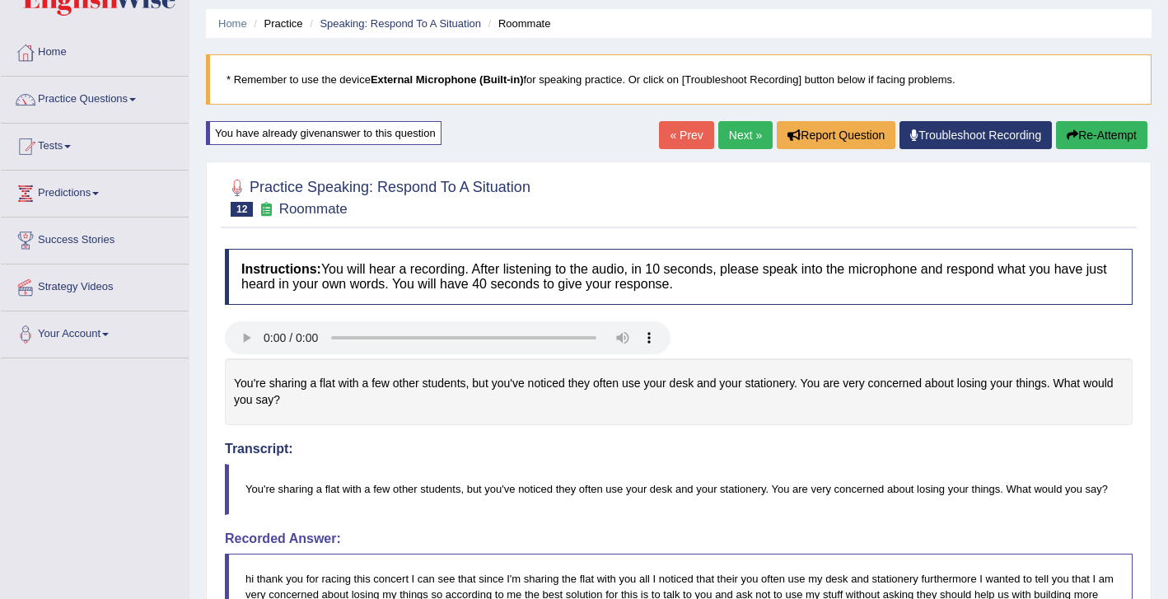
scroll to position [44, 0]
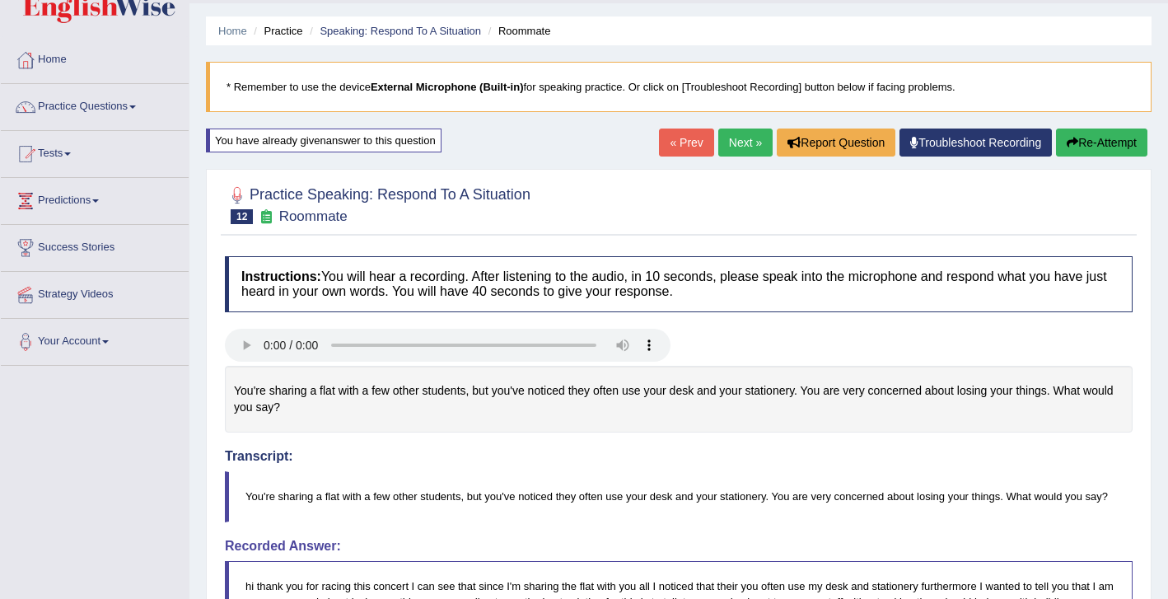
click at [739, 145] on link "Next »" at bounding box center [745, 142] width 54 height 28
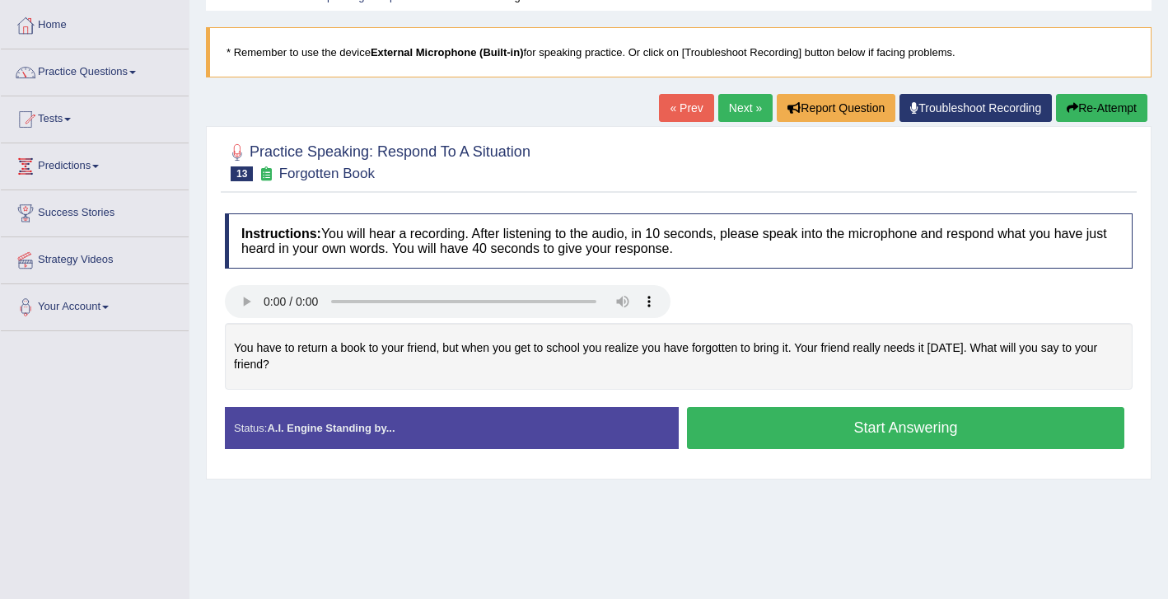
scroll to position [82, 0]
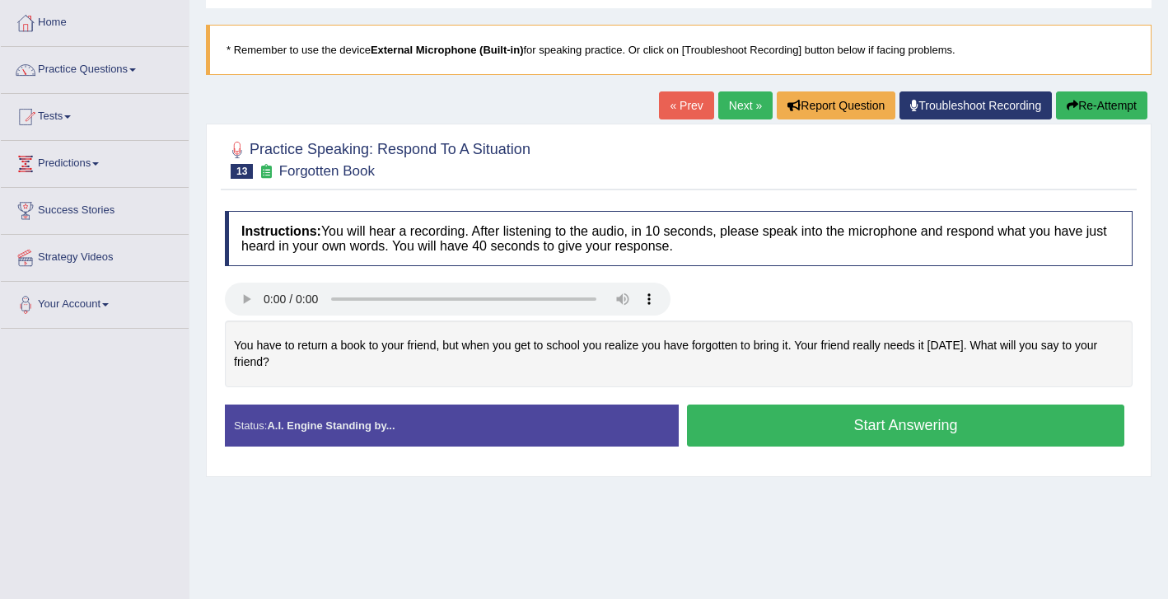
click at [840, 424] on button "Start Answering" at bounding box center [905, 425] width 437 height 42
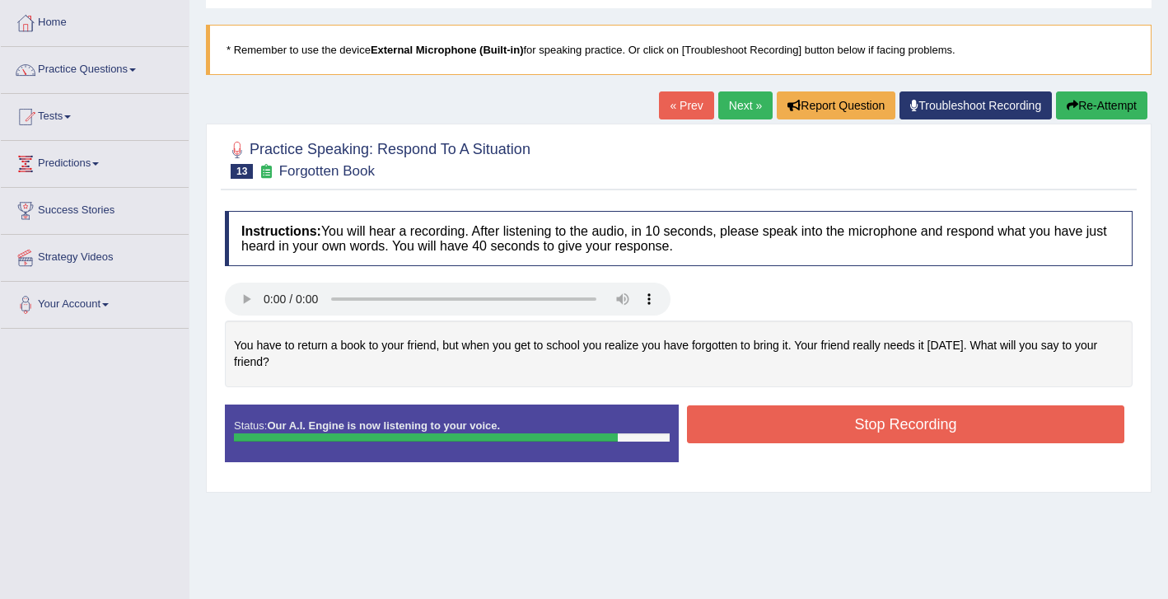
click at [787, 433] on button "Stop Recording" at bounding box center [905, 424] width 437 height 38
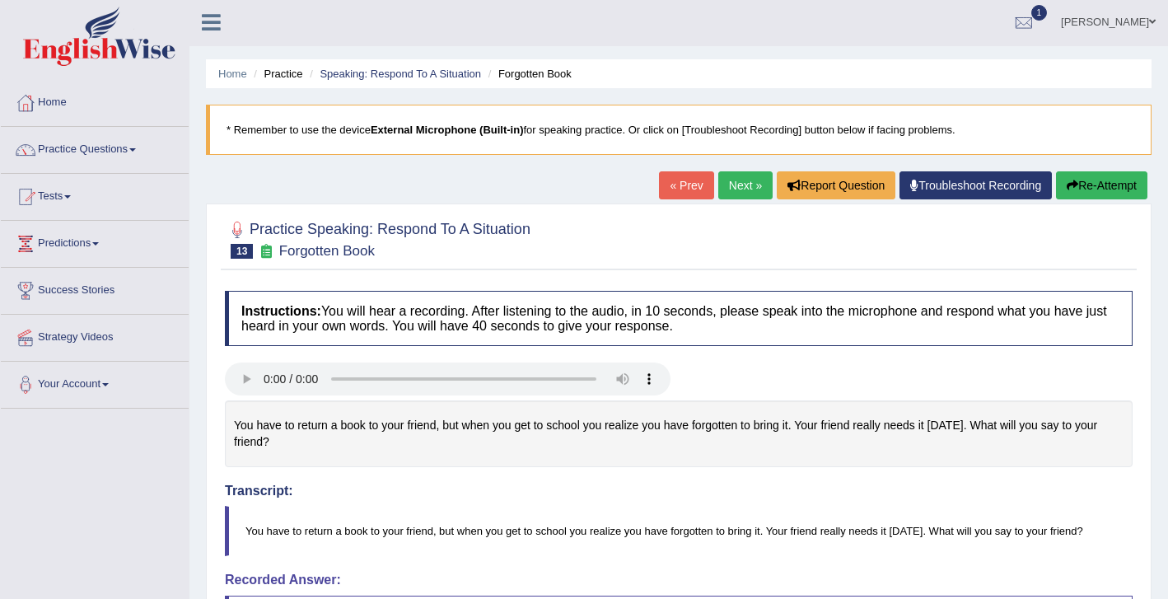
scroll to position [0, 0]
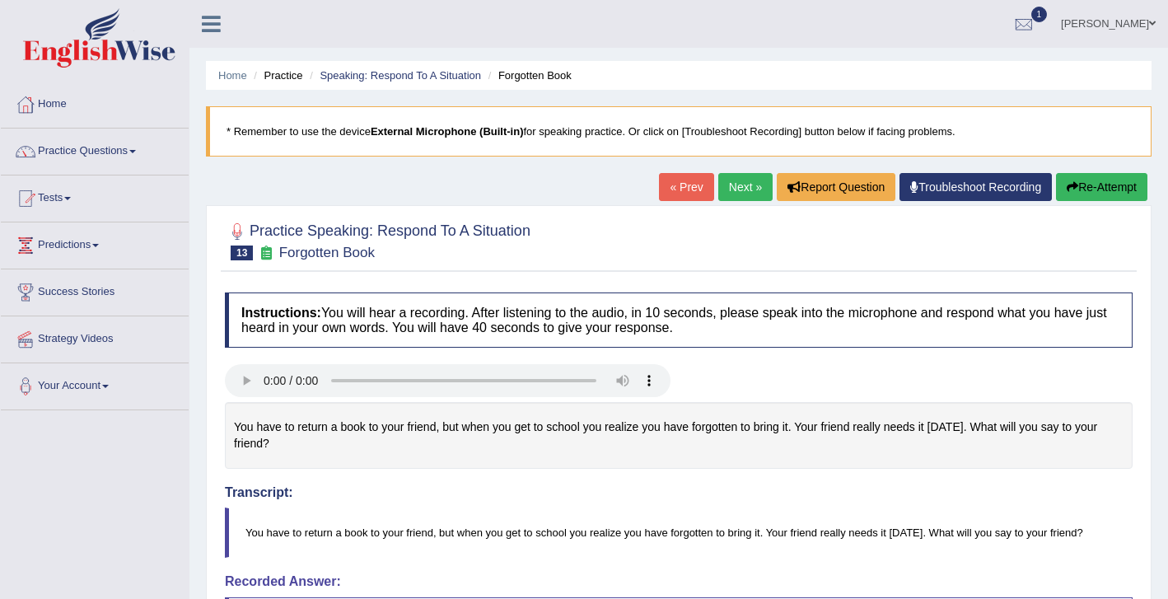
click at [731, 184] on link "Next »" at bounding box center [745, 187] width 54 height 28
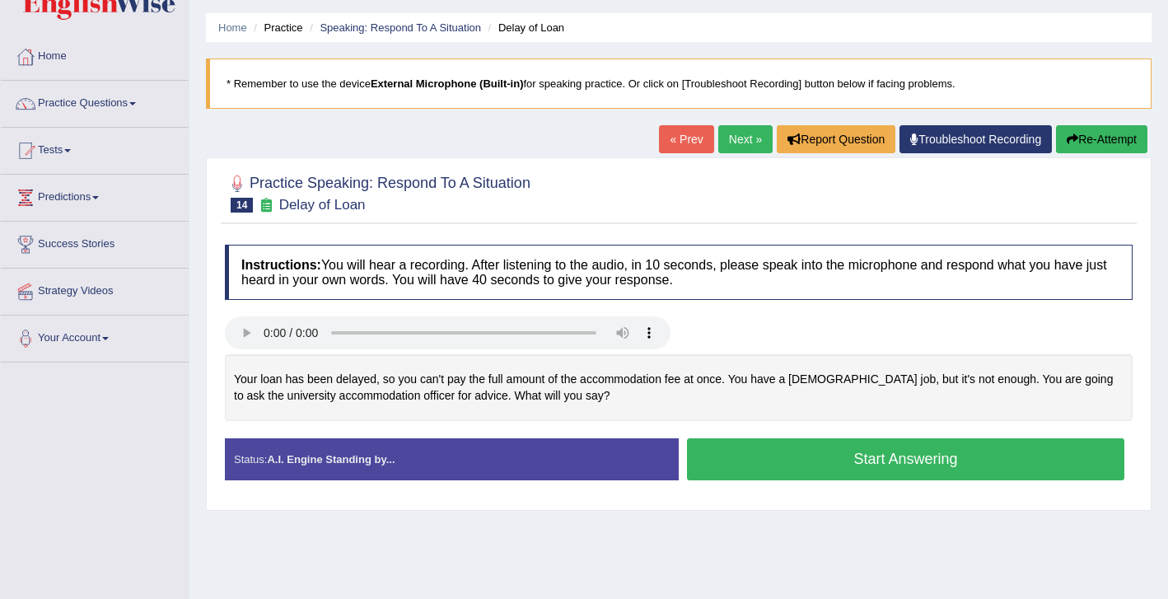
scroll to position [53, 0]
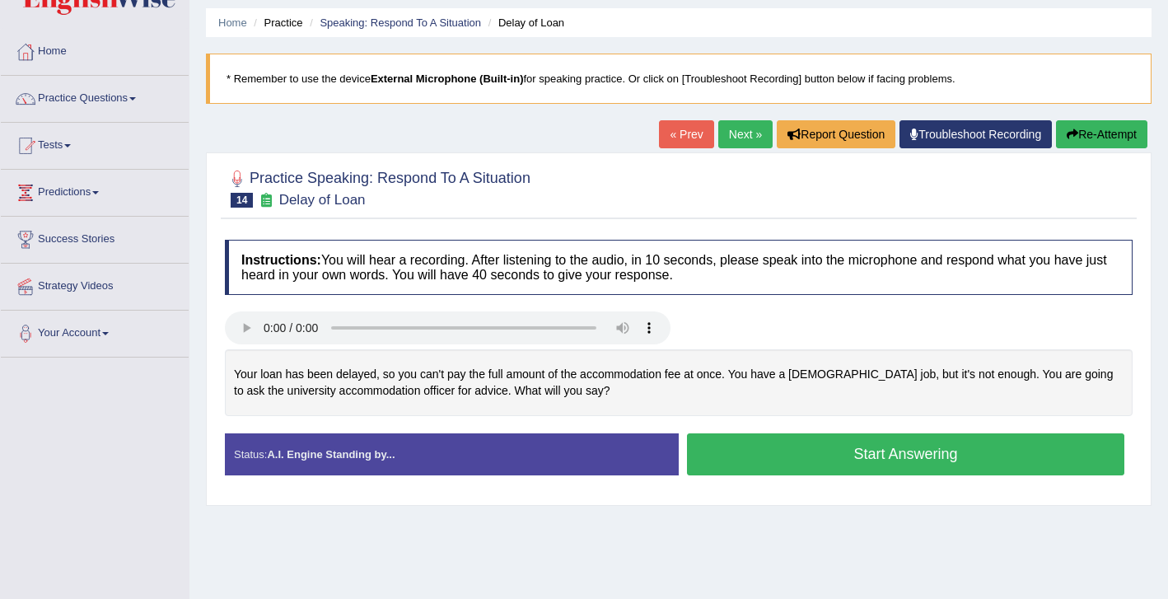
click at [764, 455] on button "Start Answering" at bounding box center [905, 454] width 437 height 42
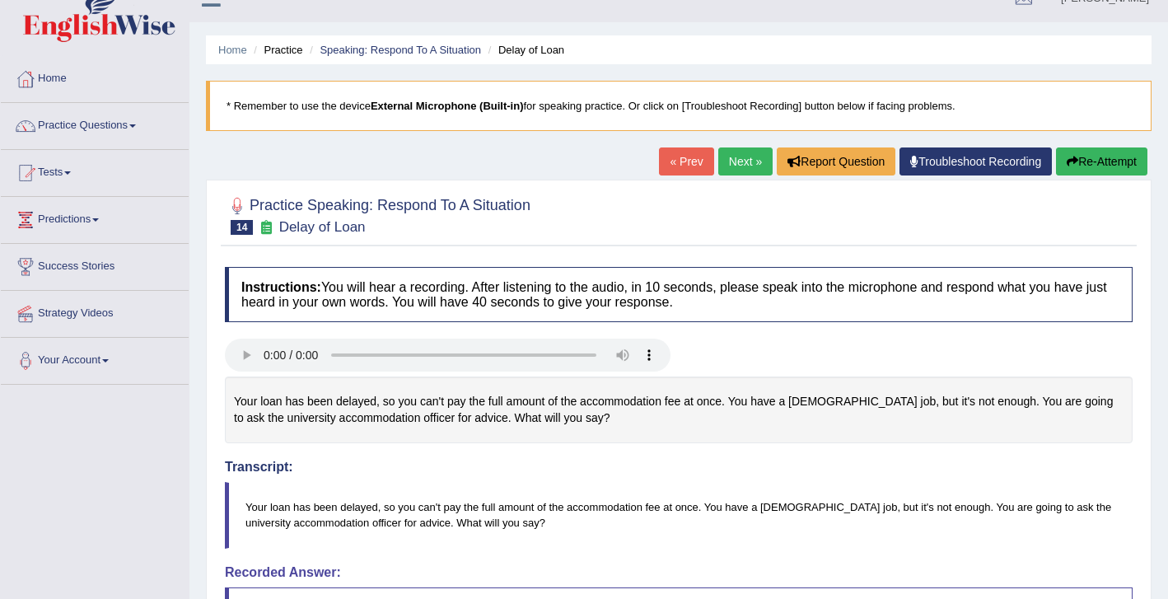
scroll to position [13, 0]
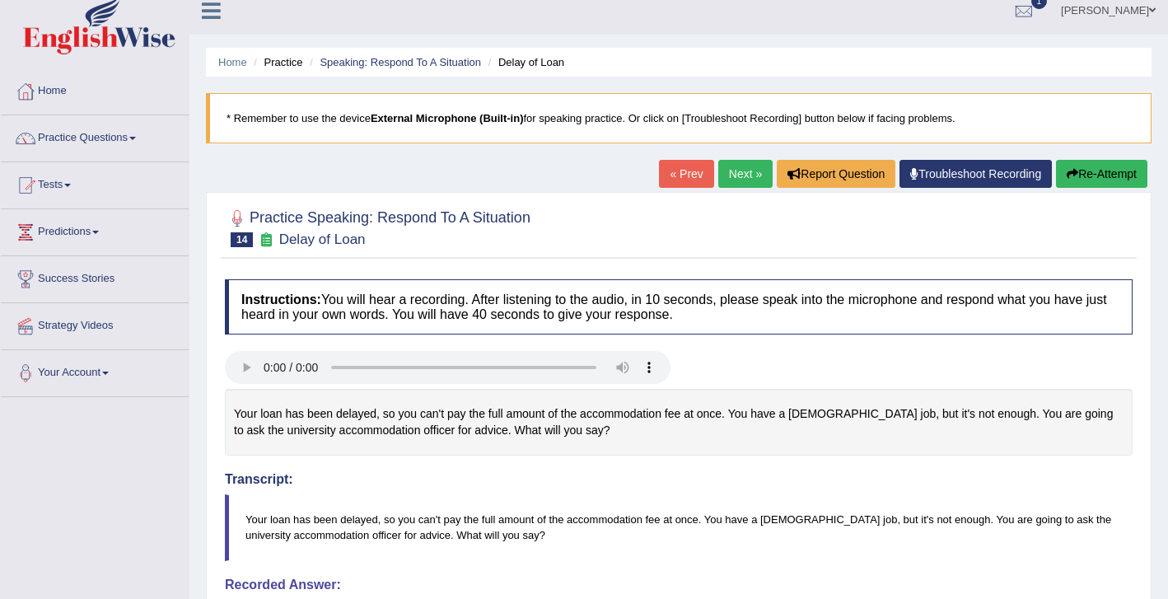
click at [727, 176] on link "Next »" at bounding box center [745, 174] width 54 height 28
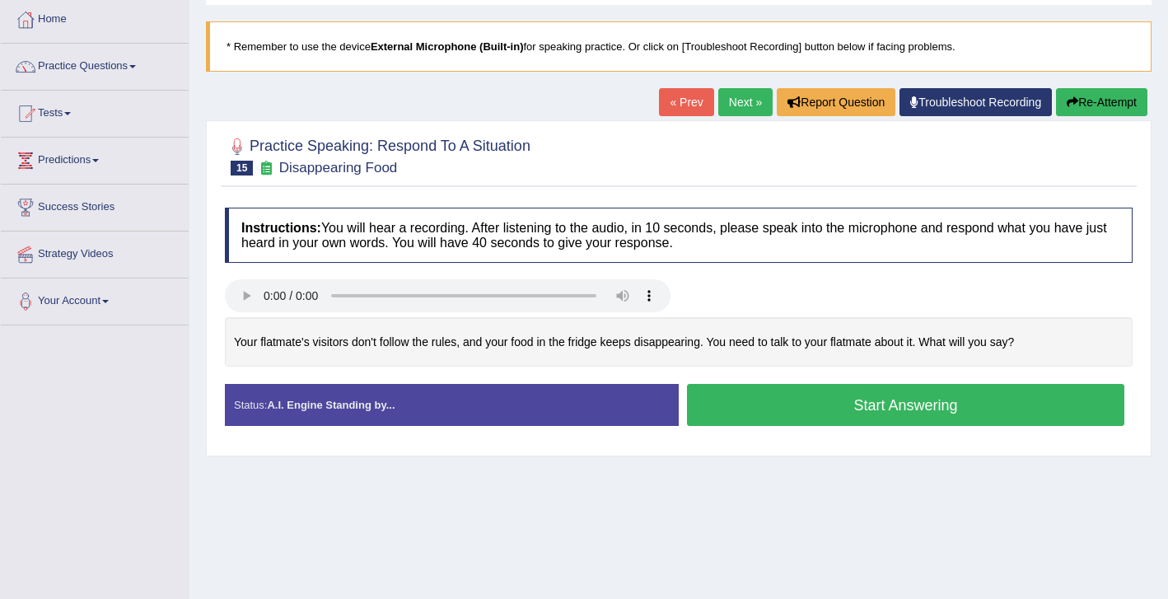
scroll to position [86, 0]
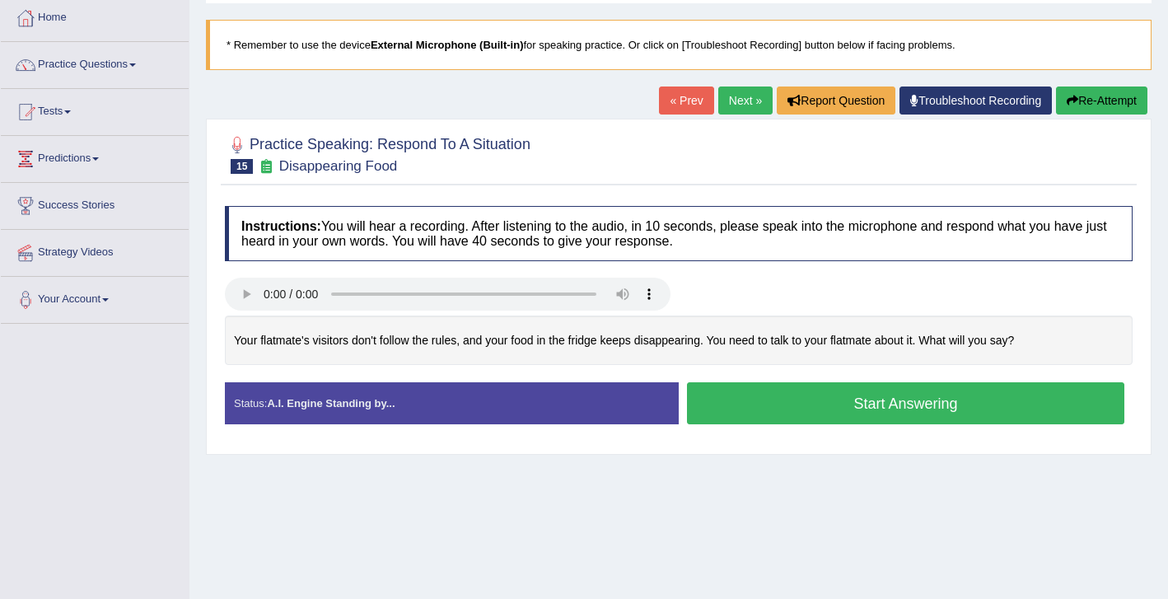
click at [829, 408] on button "Start Answering" at bounding box center [905, 403] width 437 height 42
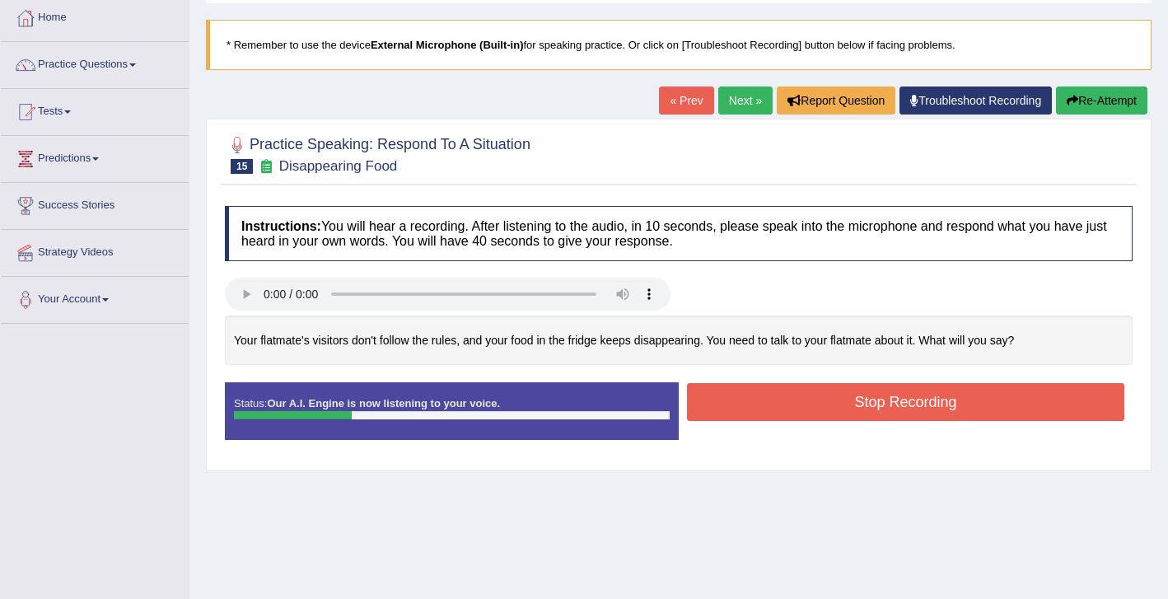
click at [870, 398] on button "Stop Recording" at bounding box center [905, 402] width 437 height 38
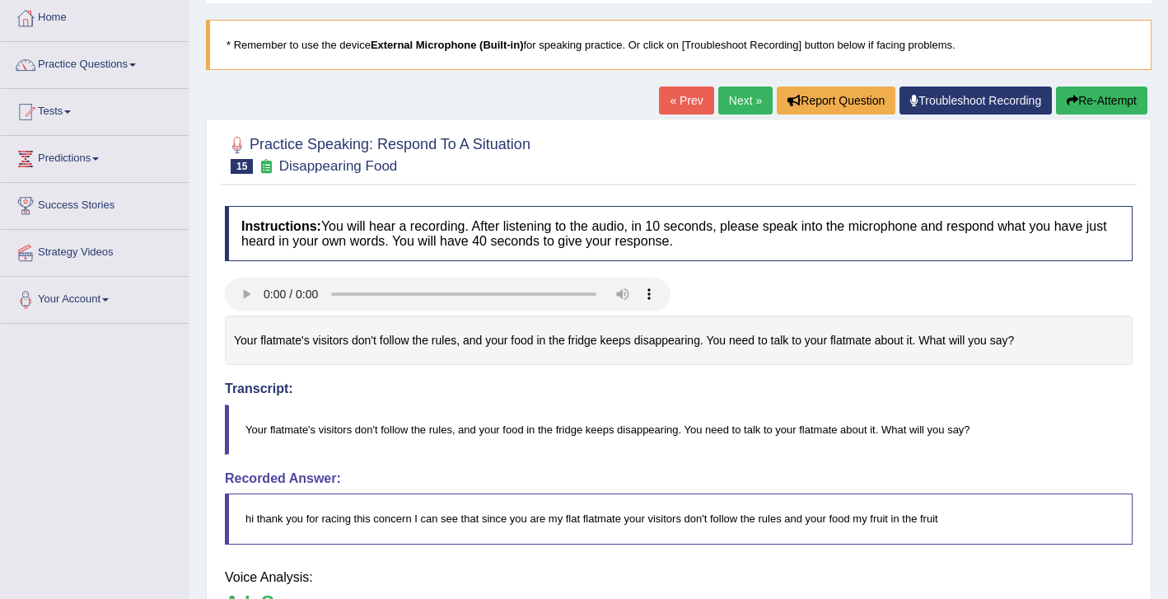
click at [1089, 104] on body "Toggle navigation Home Practice Questions Speaking Practice Read Aloud Repeat S…" at bounding box center [584, 213] width 1168 height 599
click at [1089, 104] on button "Re-Attempt" at bounding box center [1101, 100] width 91 height 28
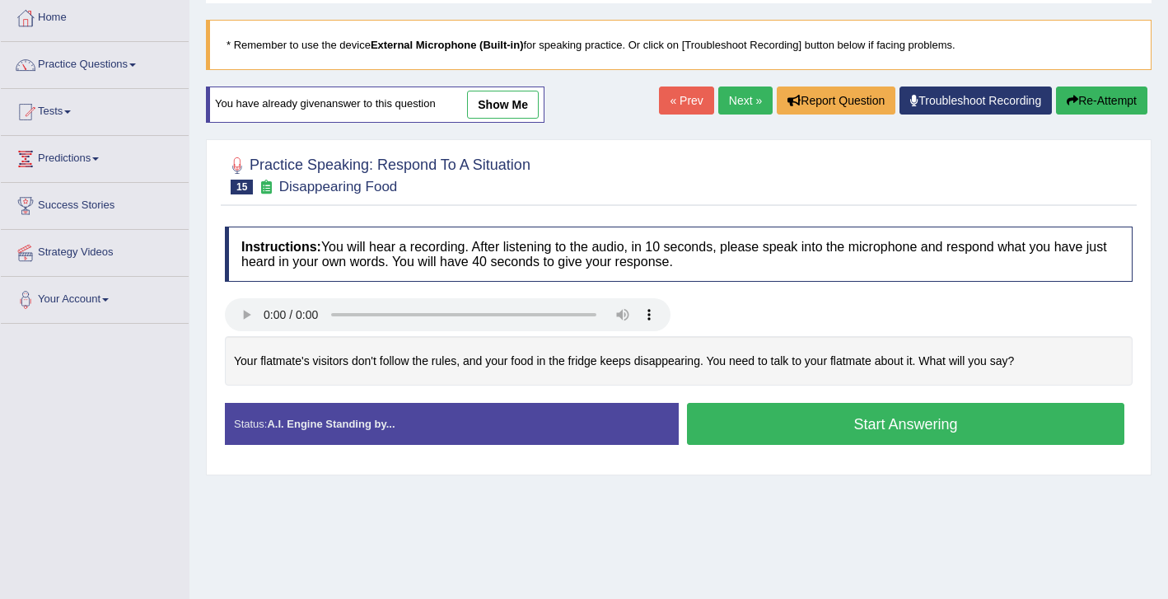
click at [810, 420] on button "Start Answering" at bounding box center [905, 424] width 437 height 42
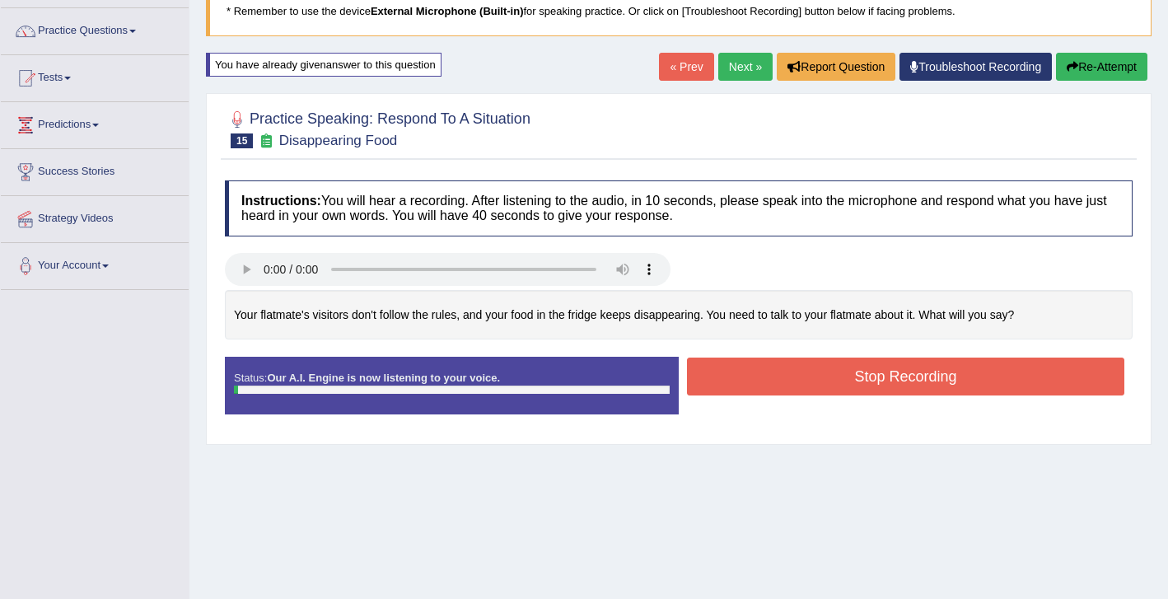
scroll to position [124, 0]
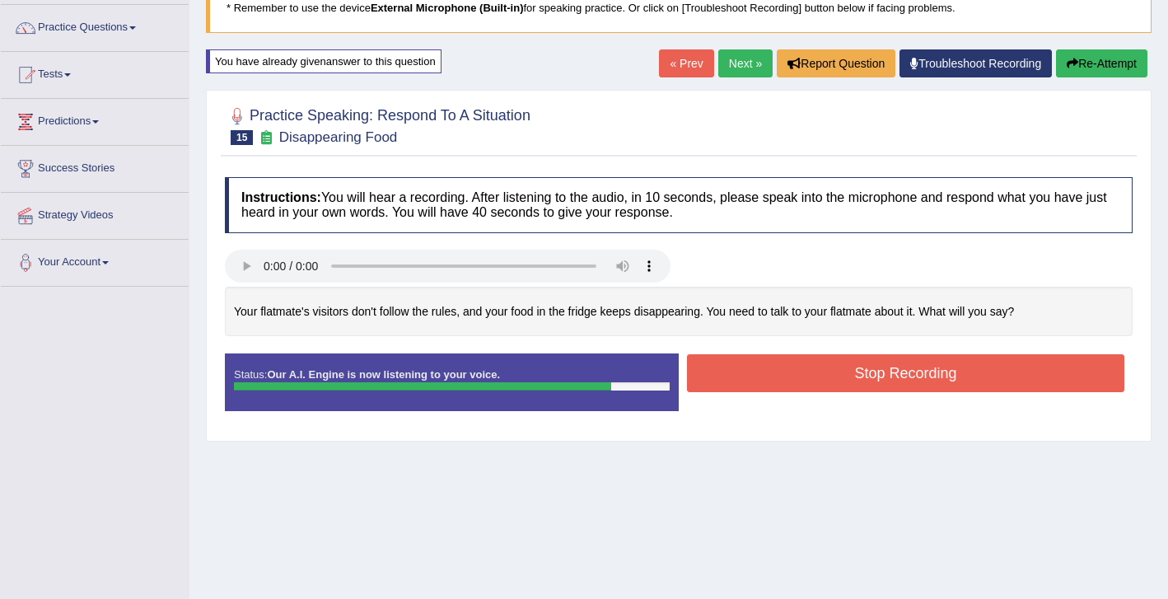
click at [804, 381] on button "Stop Recording" at bounding box center [905, 373] width 437 height 38
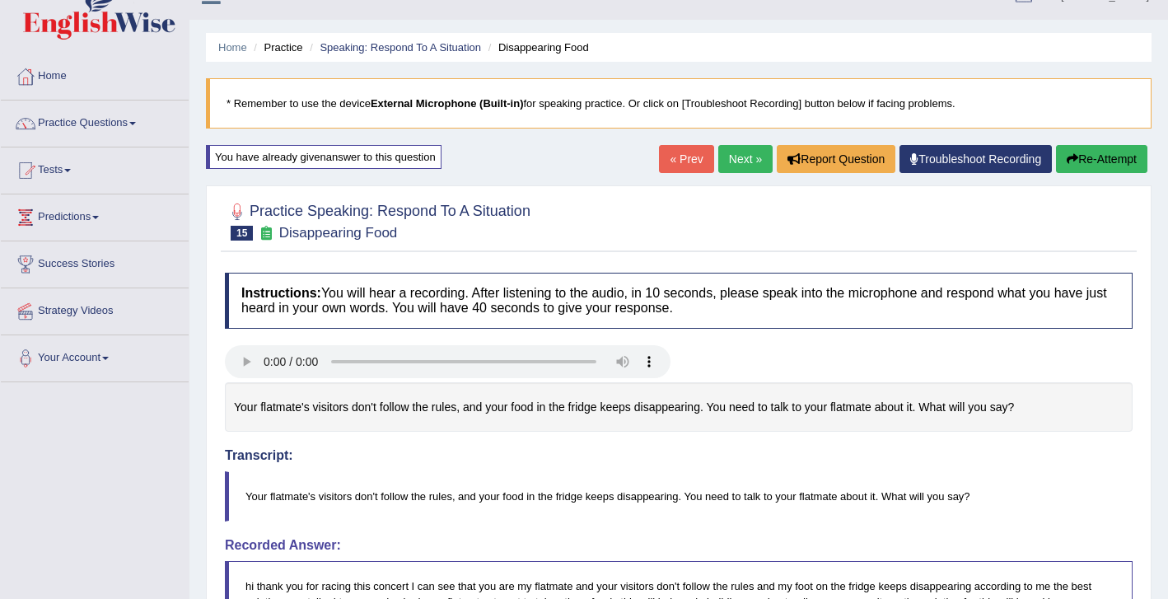
scroll to position [0, 0]
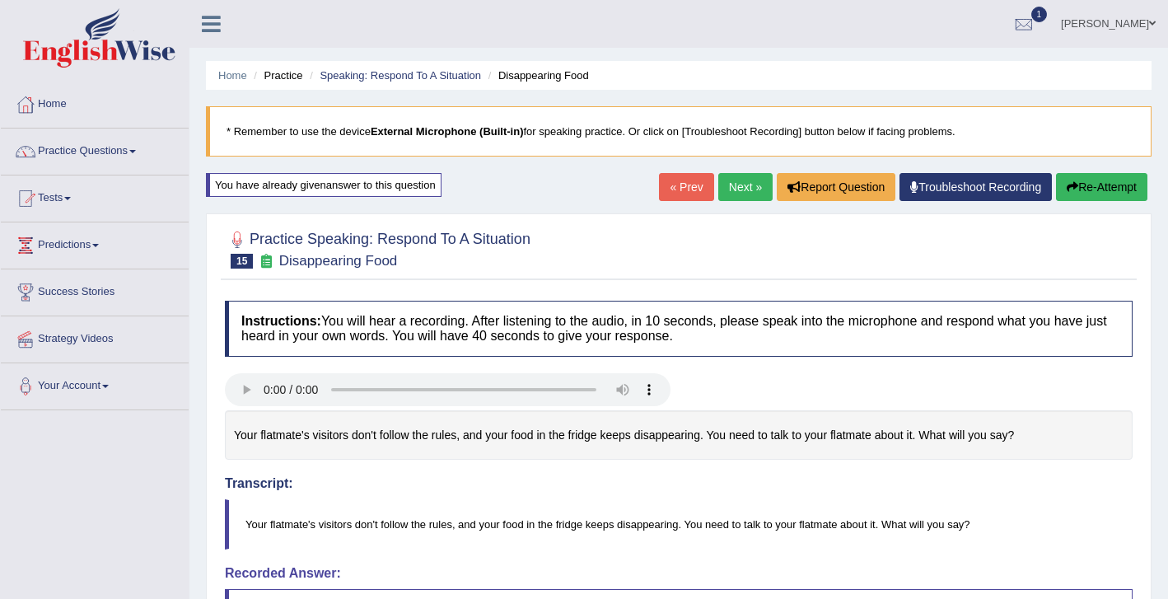
click at [745, 189] on link "Next »" at bounding box center [745, 187] width 54 height 28
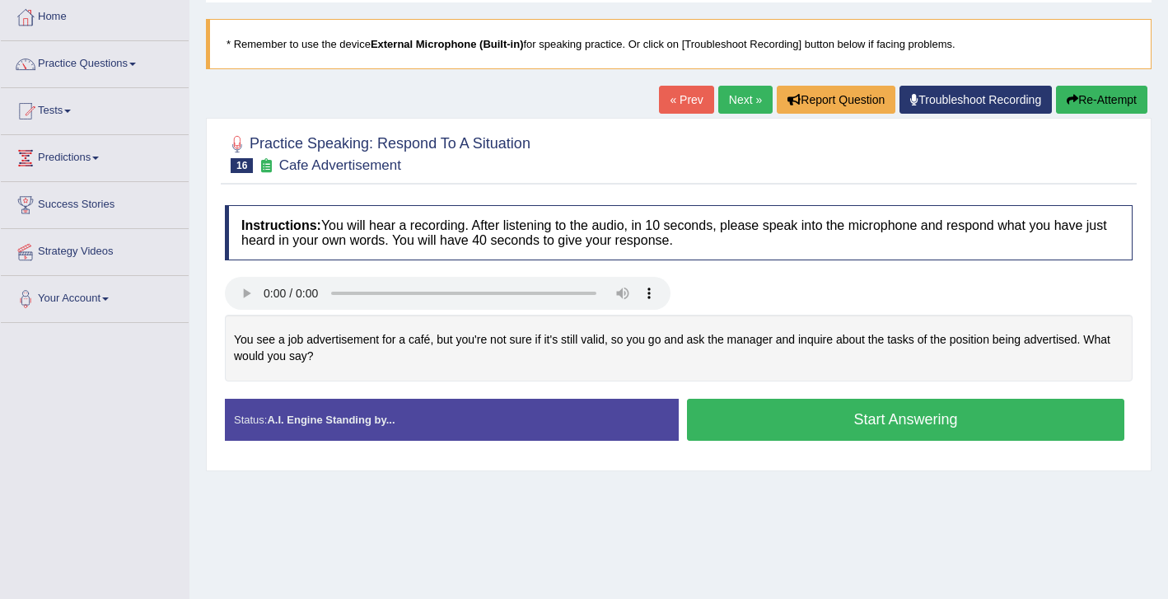
scroll to position [90, 0]
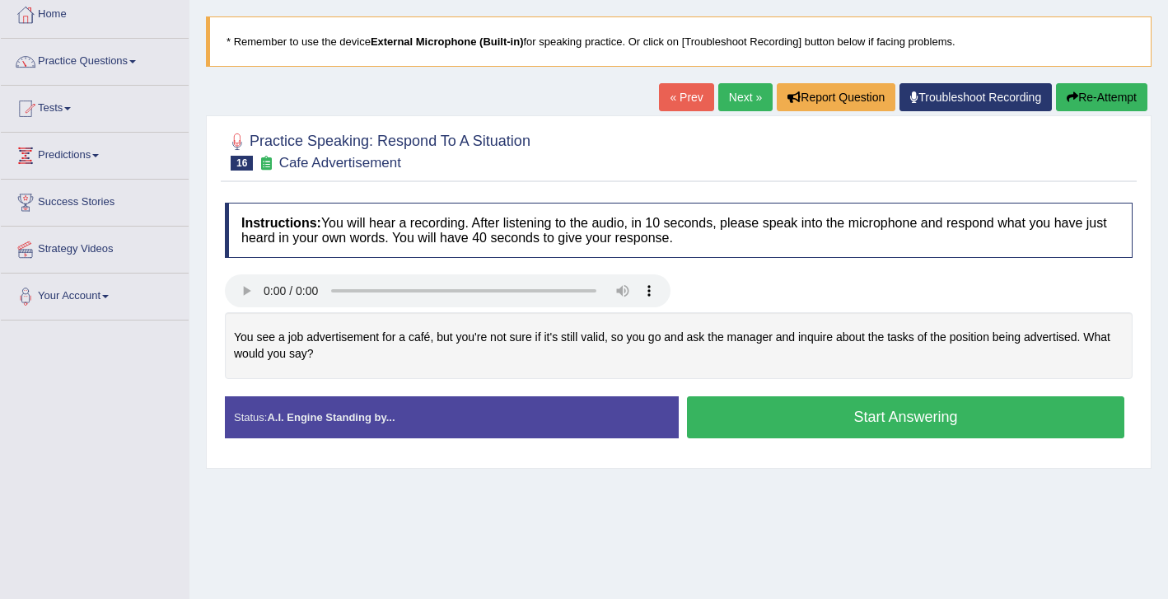
click at [806, 421] on button "Start Answering" at bounding box center [905, 417] width 437 height 42
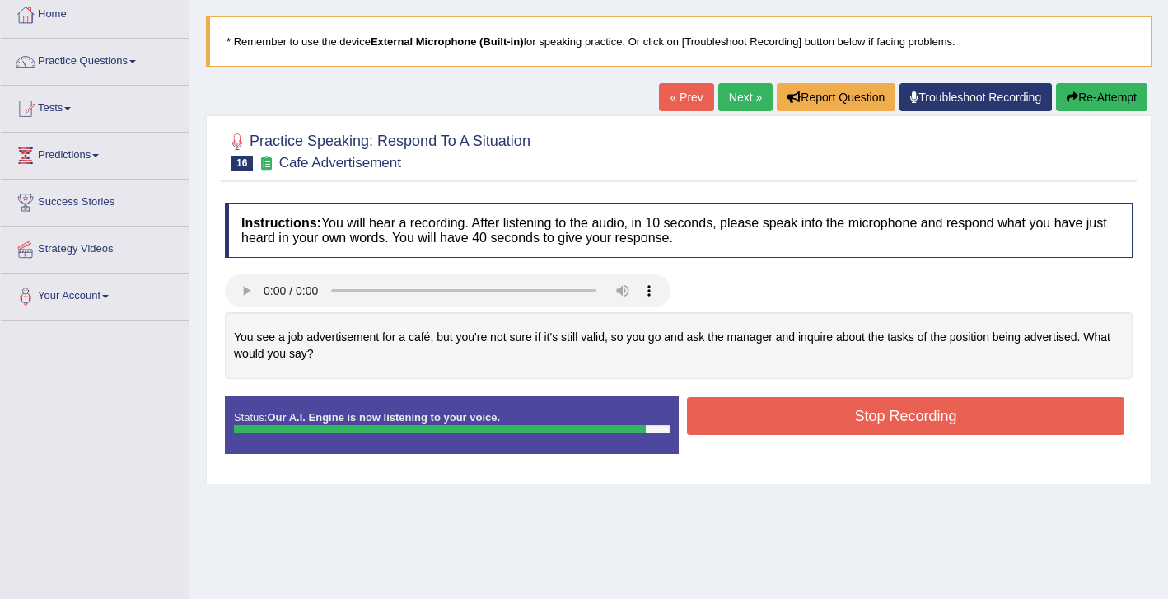
click at [767, 406] on button "Stop Recording" at bounding box center [905, 416] width 437 height 38
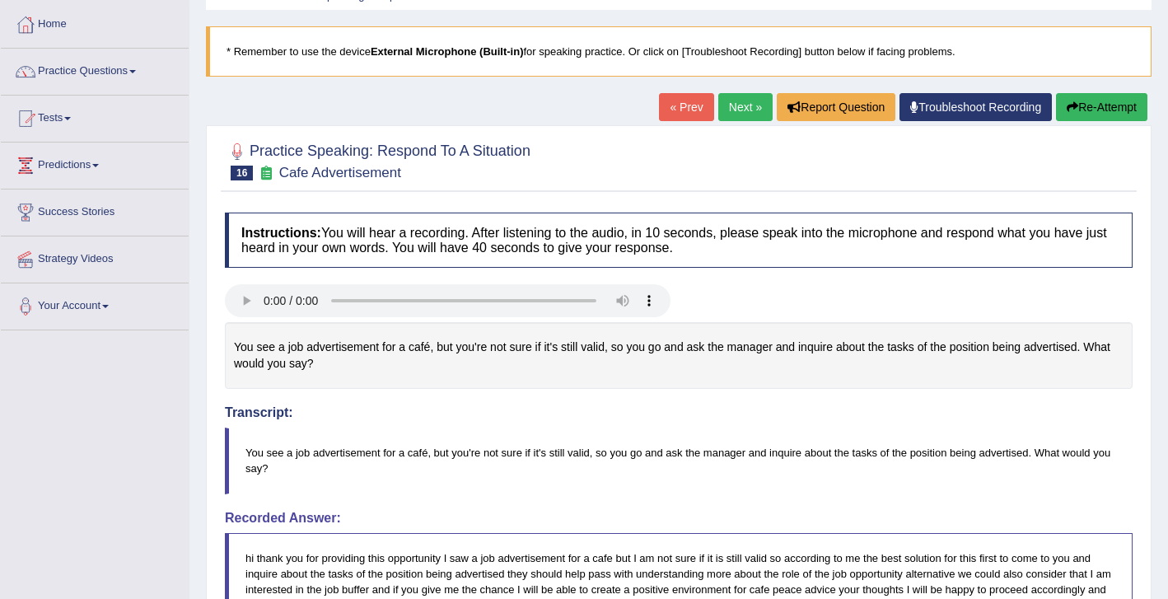
scroll to position [79, 0]
click at [1105, 110] on button "Re-Attempt" at bounding box center [1101, 108] width 91 height 28
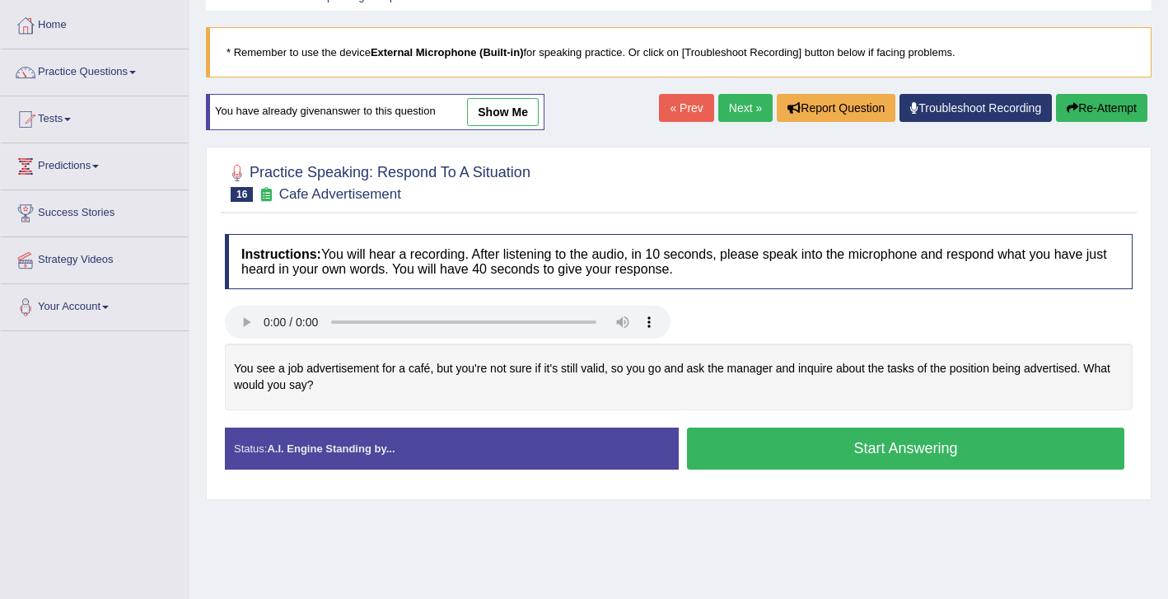
click at [834, 454] on button "Start Answering" at bounding box center [905, 448] width 437 height 42
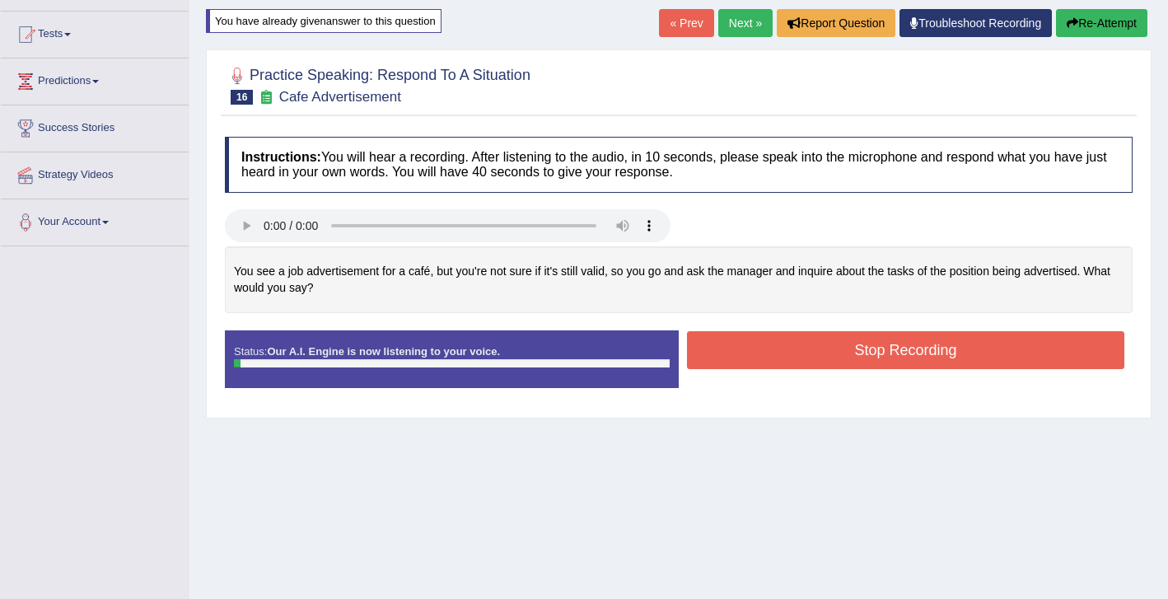
scroll to position [166, 0]
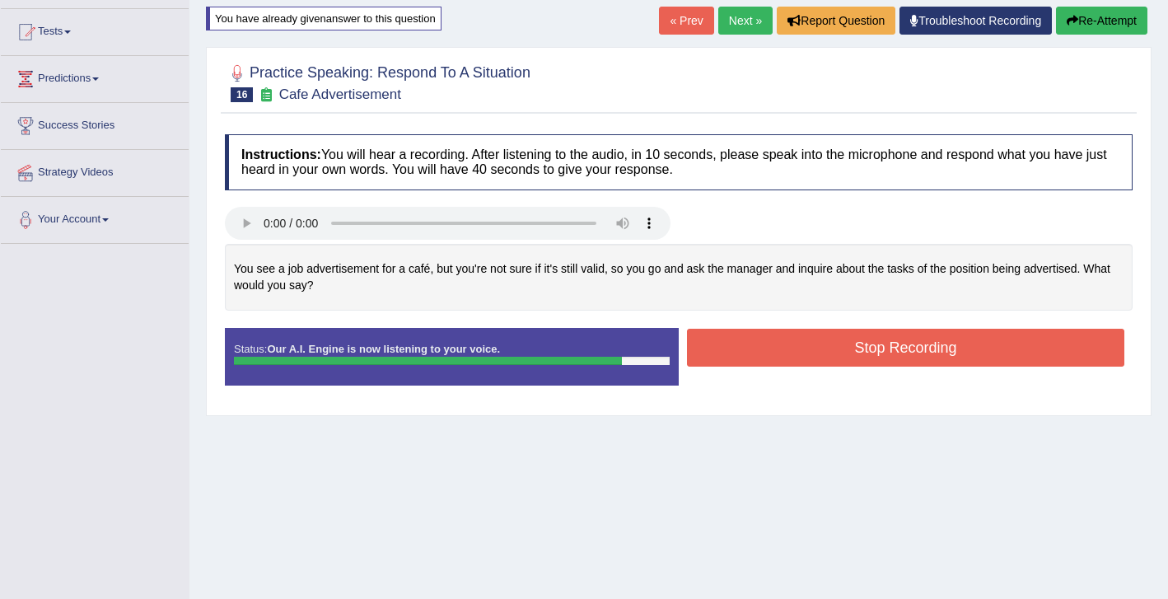
click at [885, 360] on button "Stop Recording" at bounding box center [905, 348] width 437 height 38
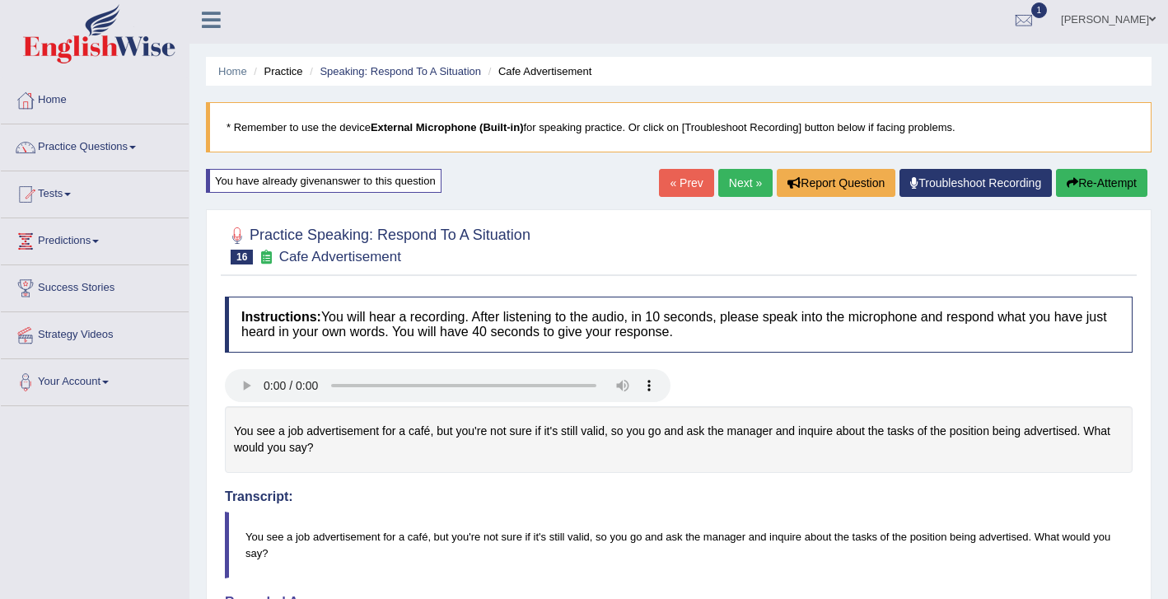
scroll to position [0, 0]
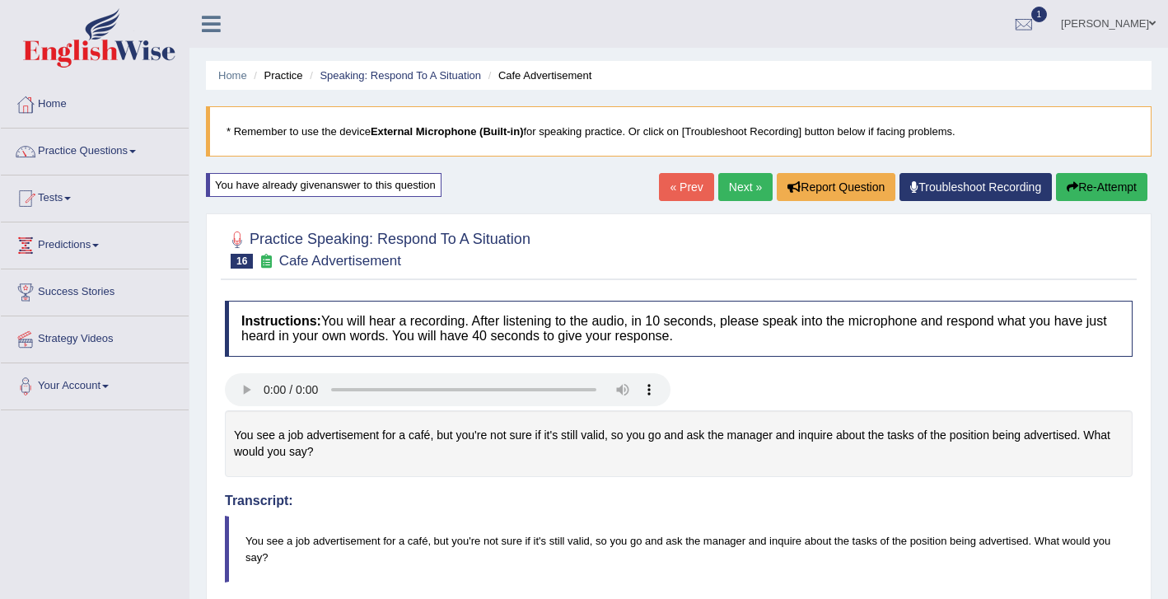
click at [725, 194] on link "Next »" at bounding box center [745, 187] width 54 height 28
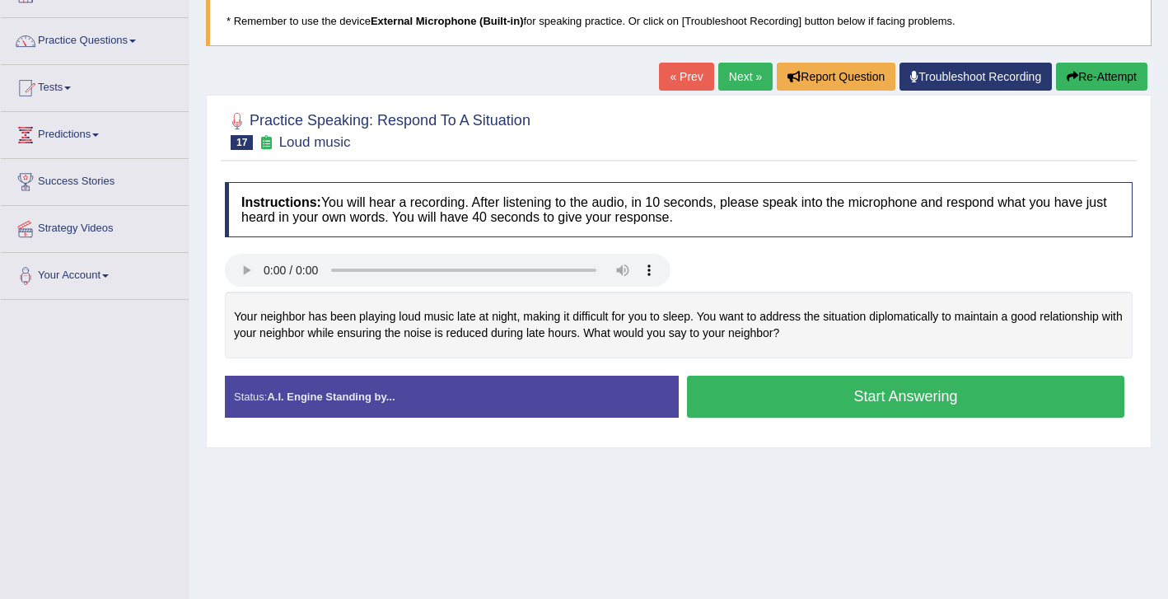
scroll to position [120, 0]
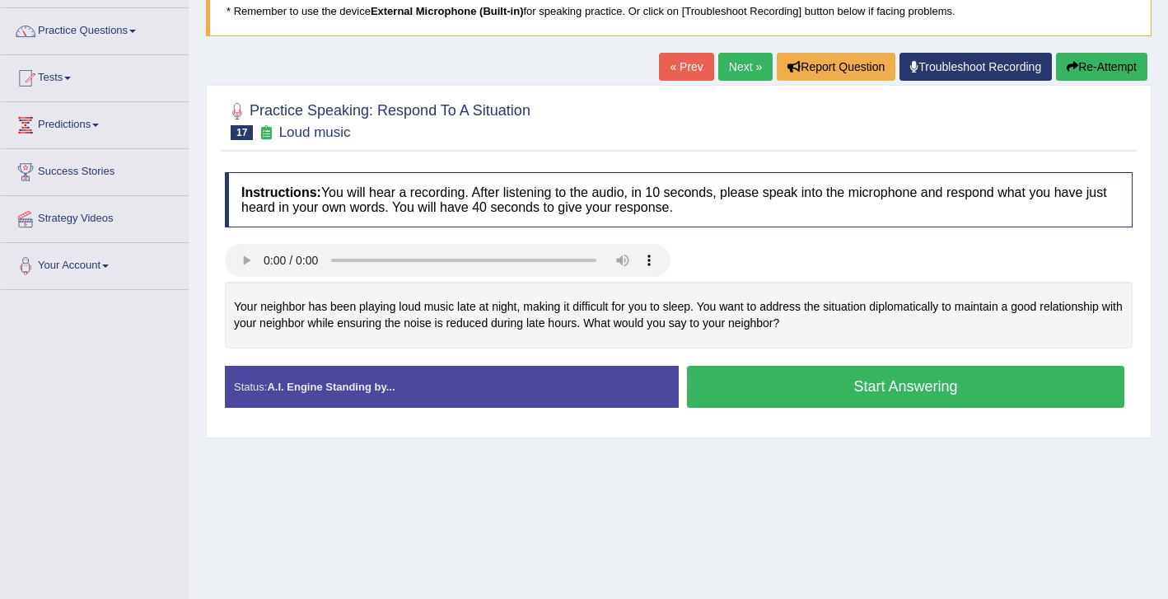
click at [799, 386] on button "Start Answering" at bounding box center [905, 387] width 437 height 42
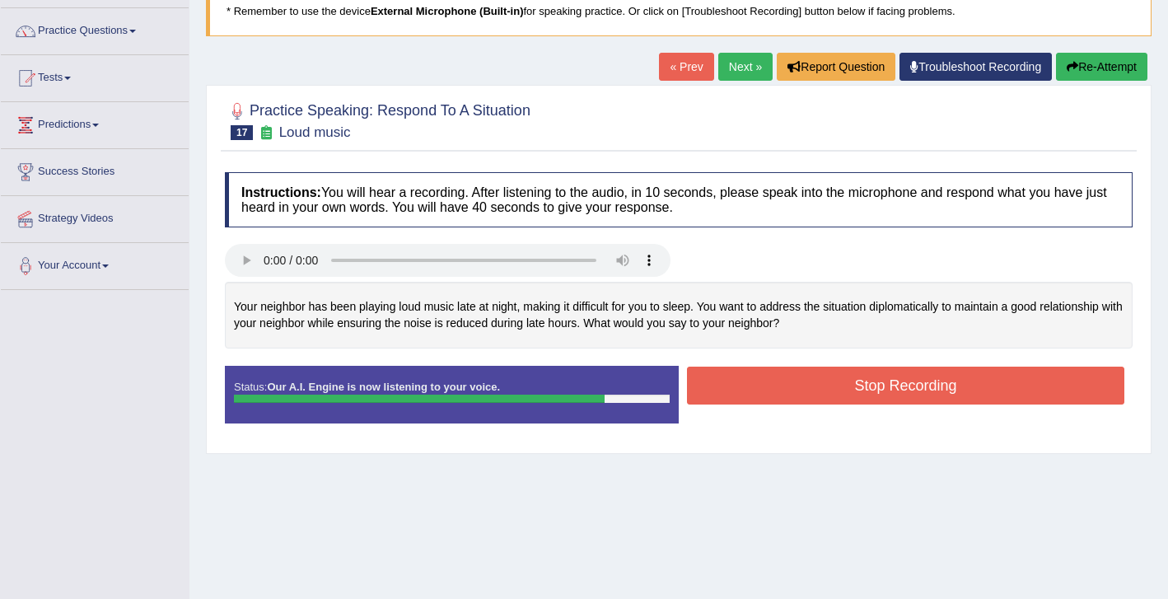
click at [841, 381] on button "Stop Recording" at bounding box center [905, 386] width 437 height 38
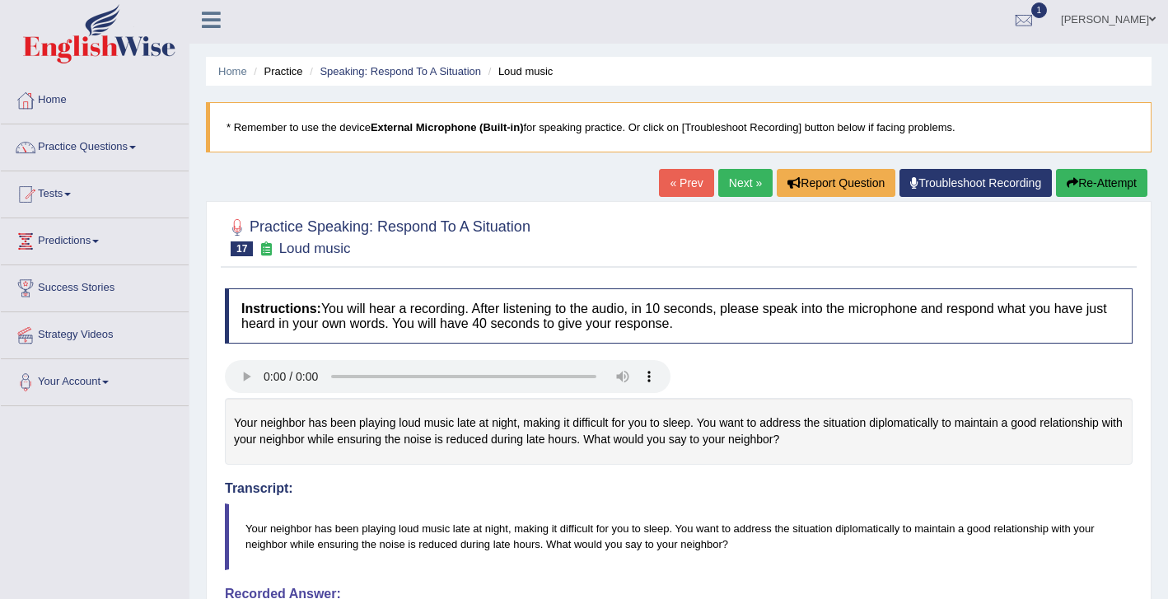
scroll to position [0, 0]
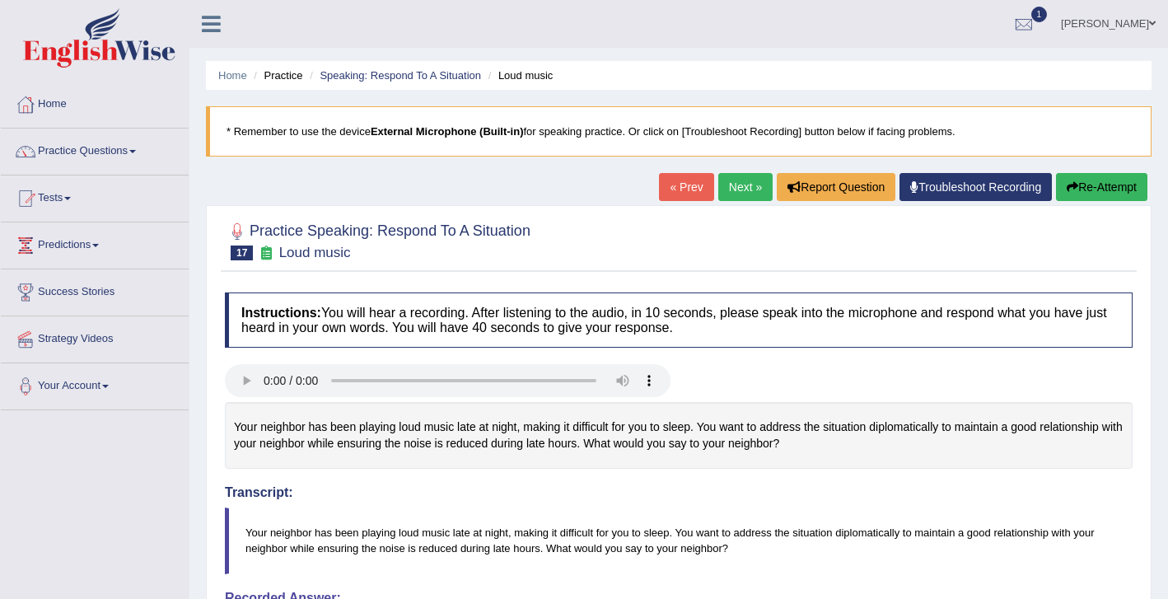
click at [730, 180] on link "Next »" at bounding box center [745, 187] width 54 height 28
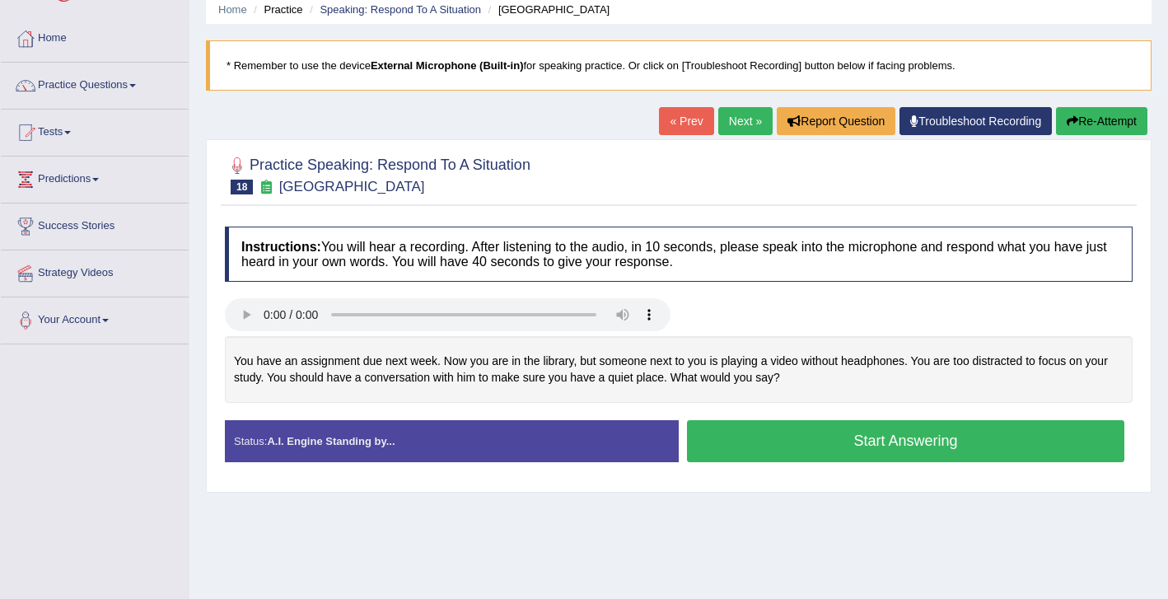
scroll to position [72, 0]
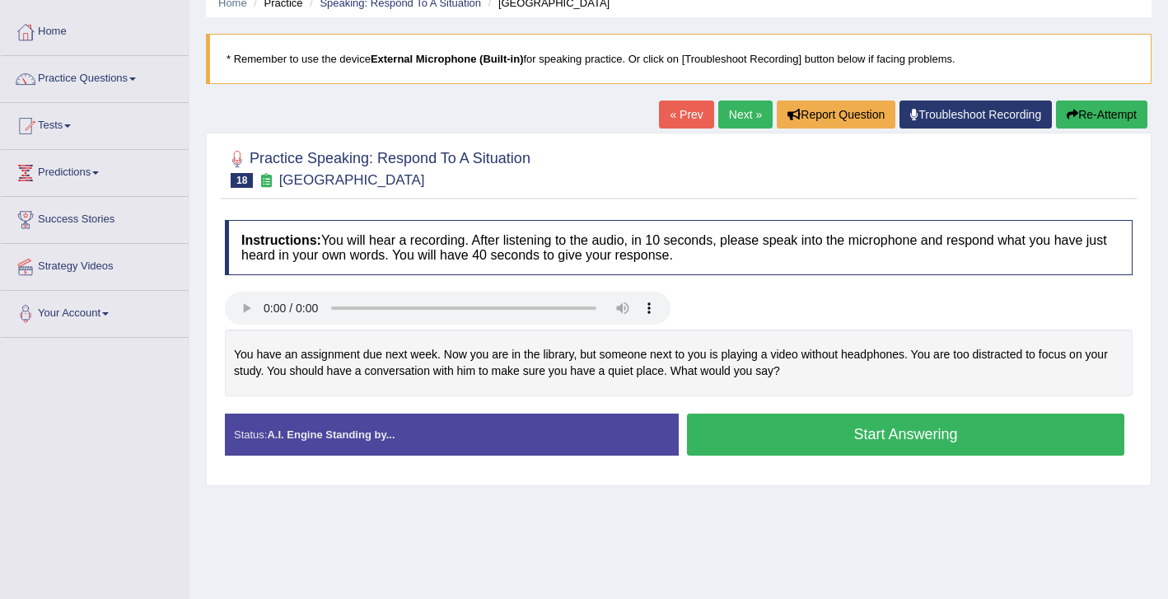
click at [750, 436] on button "Start Answering" at bounding box center [905, 434] width 437 height 42
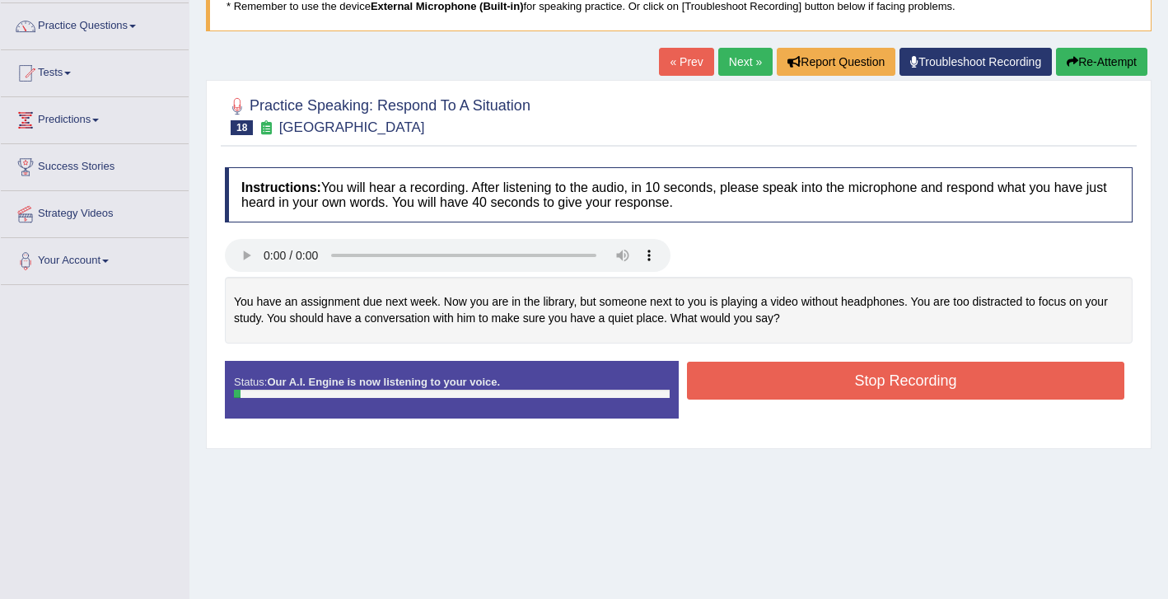
scroll to position [128, 0]
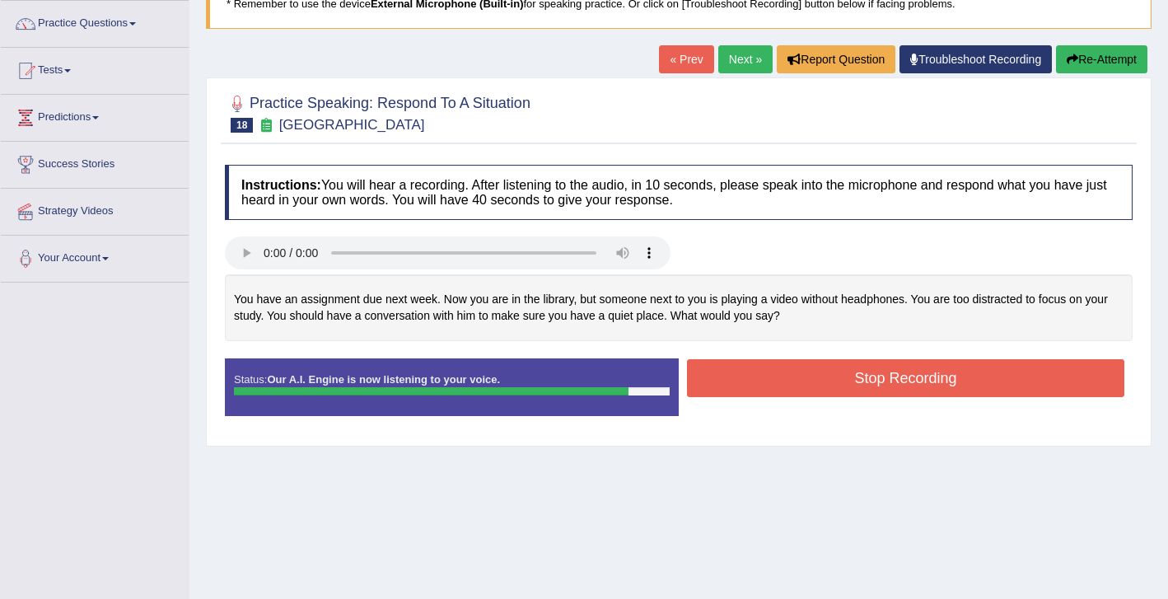
click at [777, 382] on button "Stop Recording" at bounding box center [905, 378] width 437 height 38
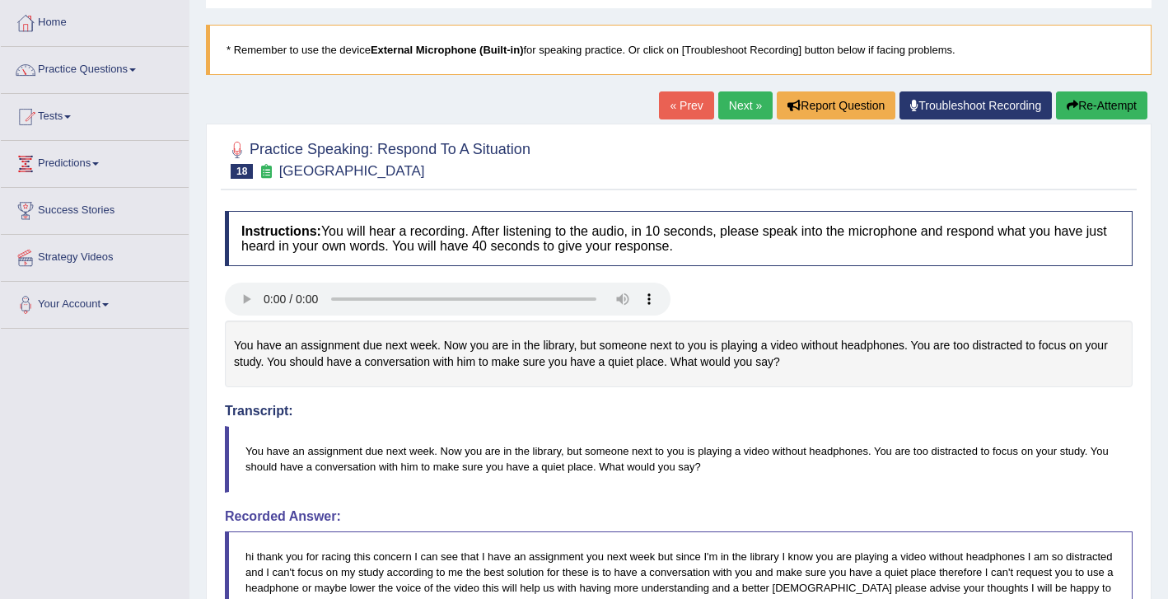
scroll to position [0, 0]
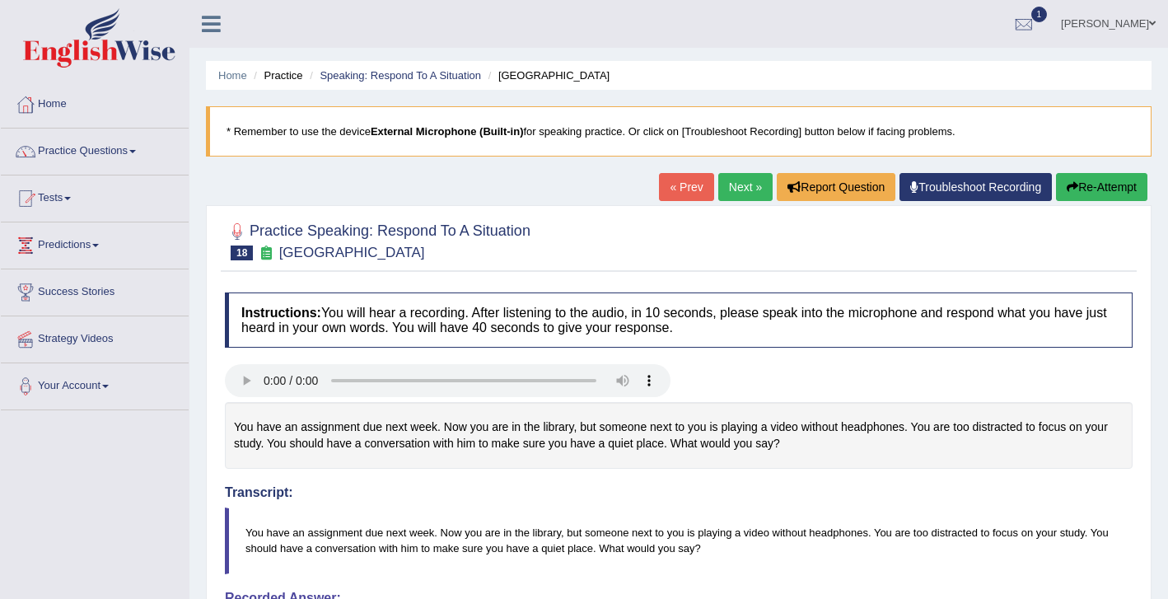
click at [727, 180] on link "Next »" at bounding box center [745, 187] width 54 height 28
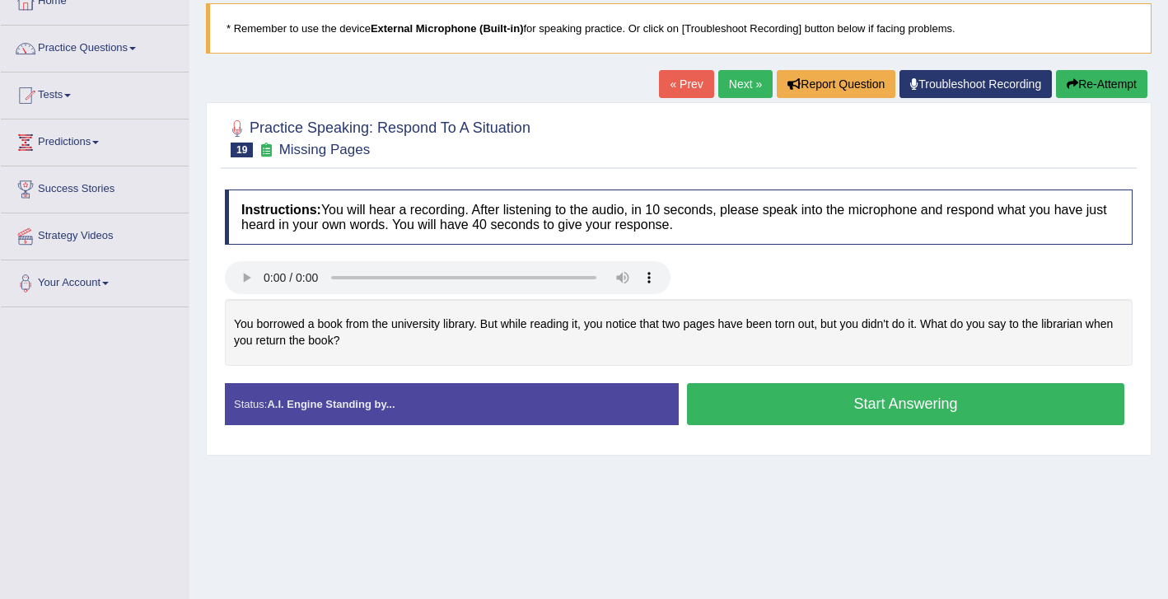
scroll to position [110, 0]
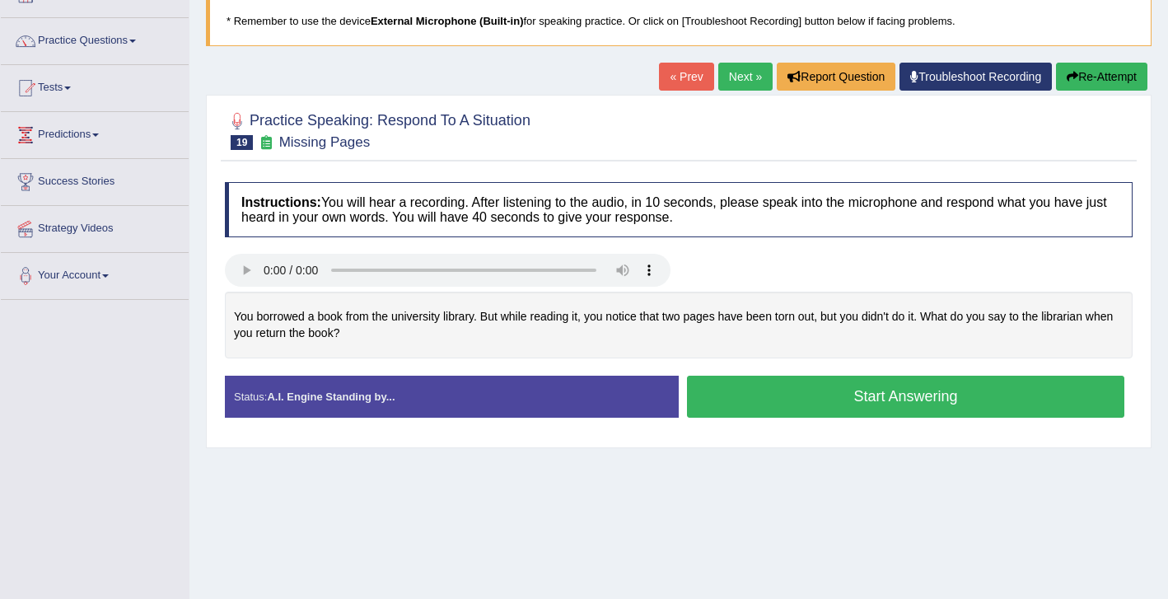
click at [792, 402] on button "Start Answering" at bounding box center [905, 397] width 437 height 42
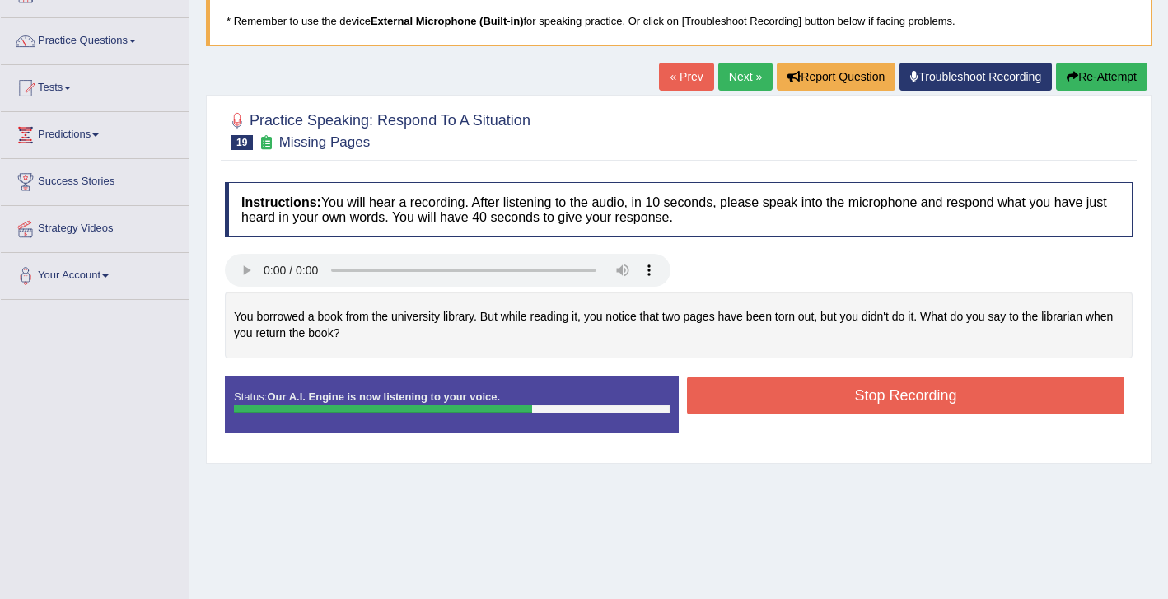
click at [908, 404] on button "Stop Recording" at bounding box center [905, 395] width 437 height 38
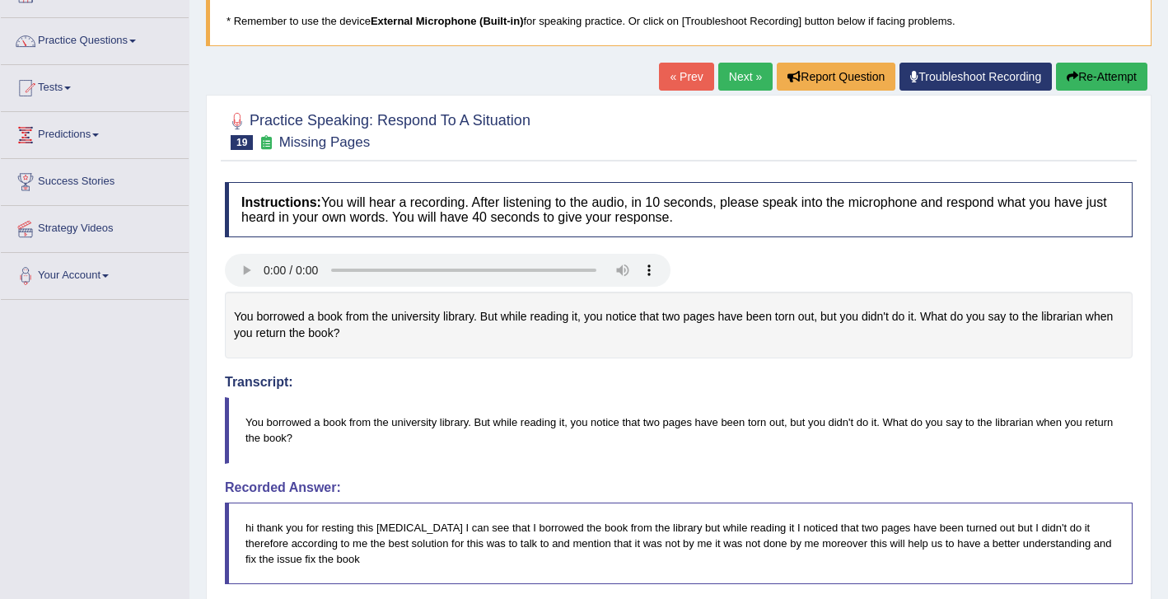
click at [1093, 79] on button "Re-Attempt" at bounding box center [1101, 77] width 91 height 28
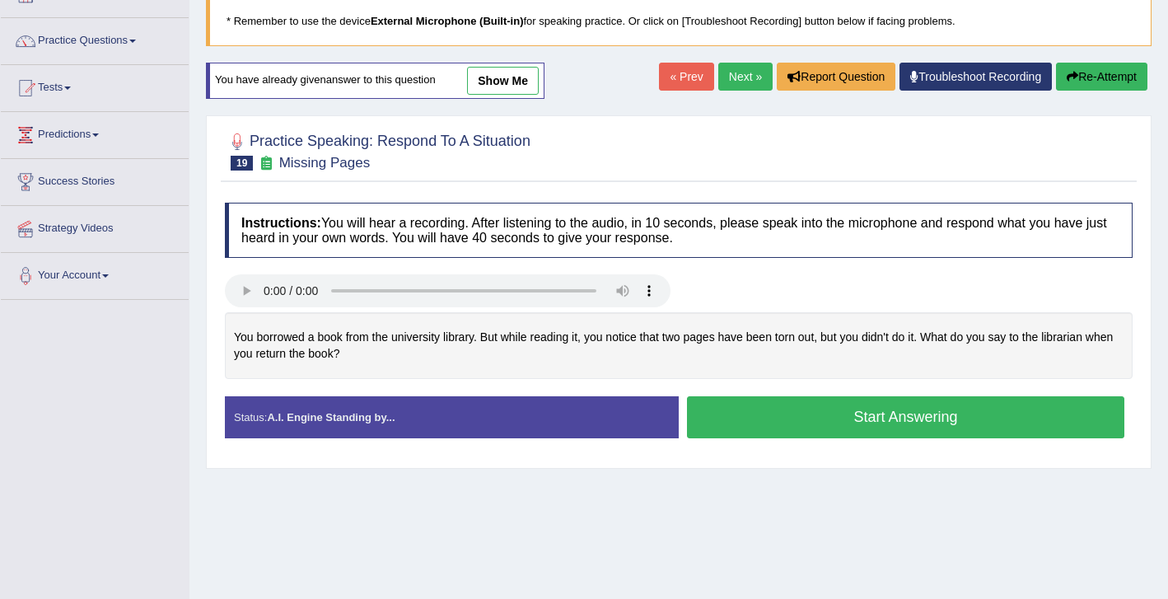
click at [832, 421] on button "Start Answering" at bounding box center [905, 417] width 437 height 42
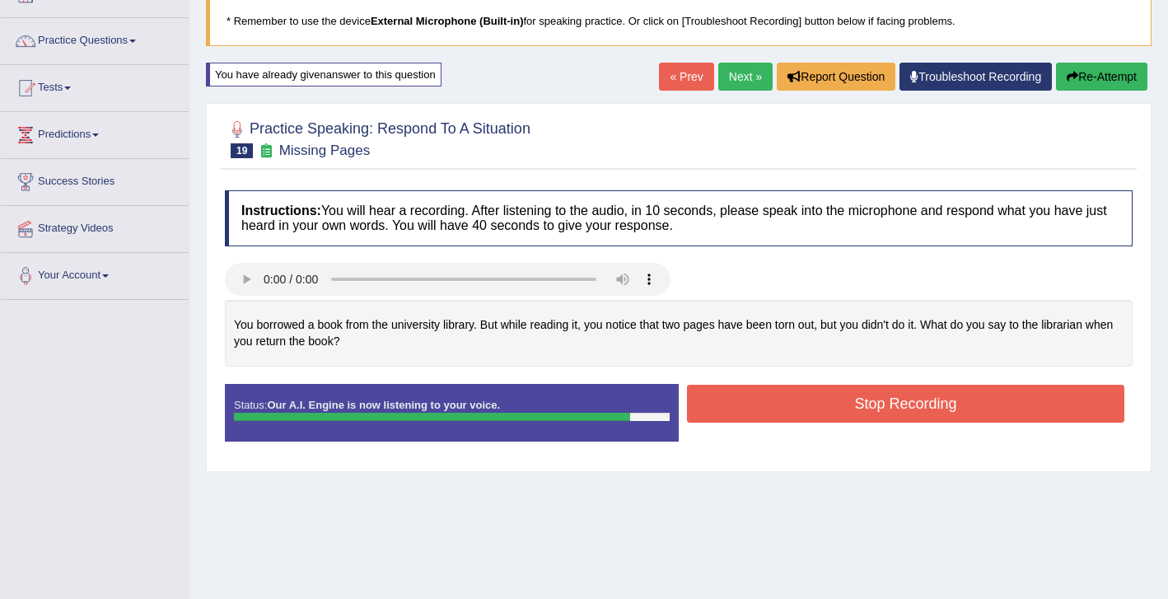
click at [778, 410] on button "Stop Recording" at bounding box center [905, 404] width 437 height 38
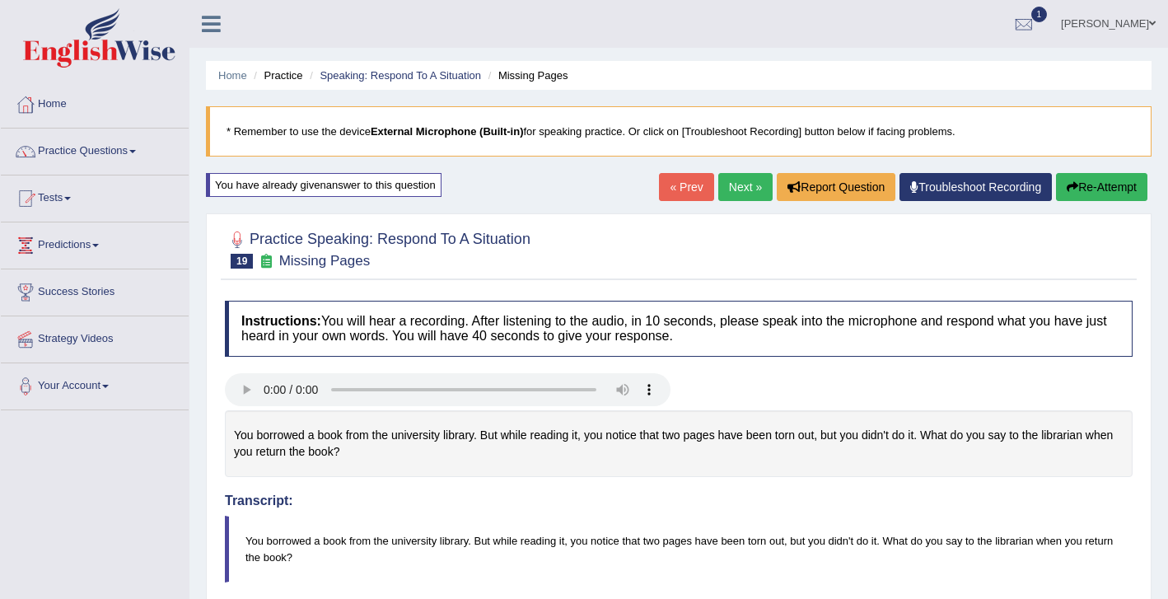
click at [732, 184] on link "Next »" at bounding box center [745, 187] width 54 height 28
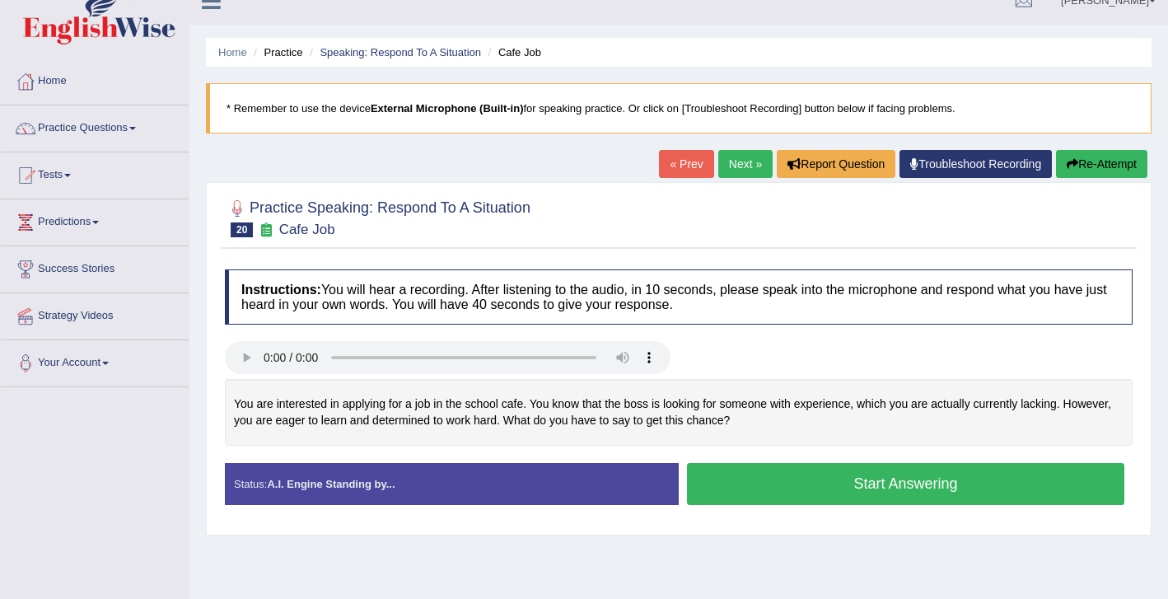
scroll to position [26, 0]
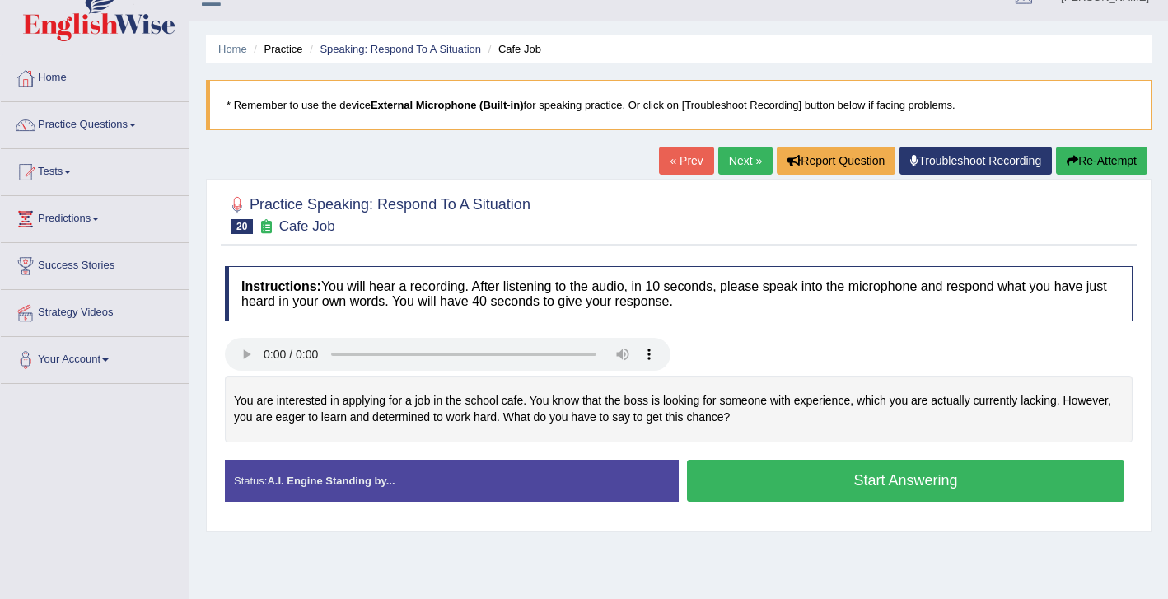
click at [817, 484] on button "Start Answering" at bounding box center [905, 481] width 437 height 42
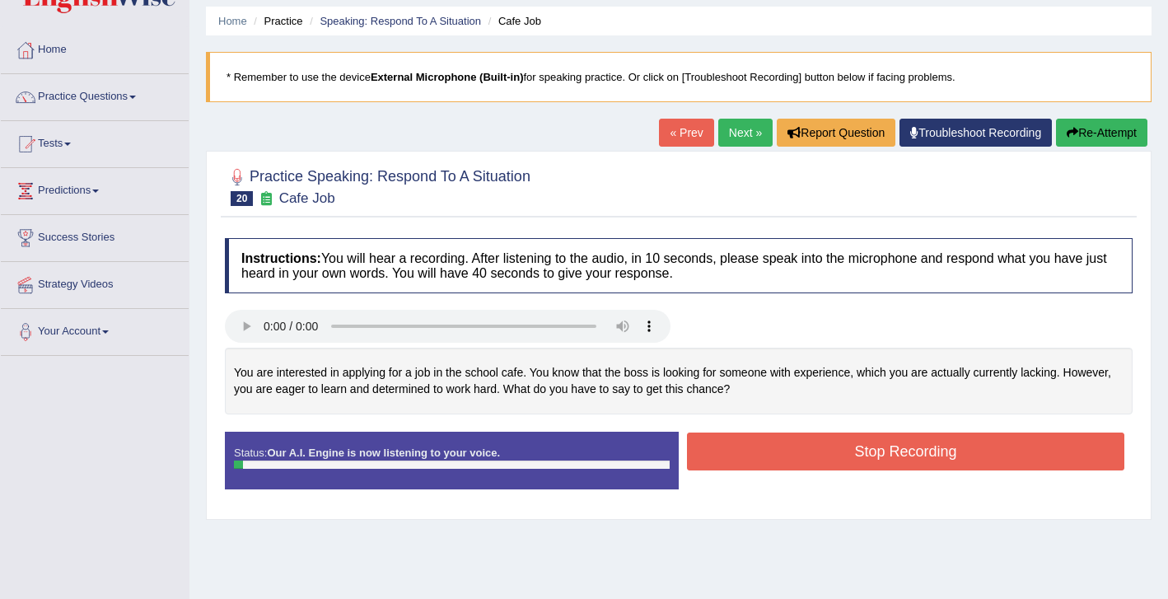
scroll to position [59, 0]
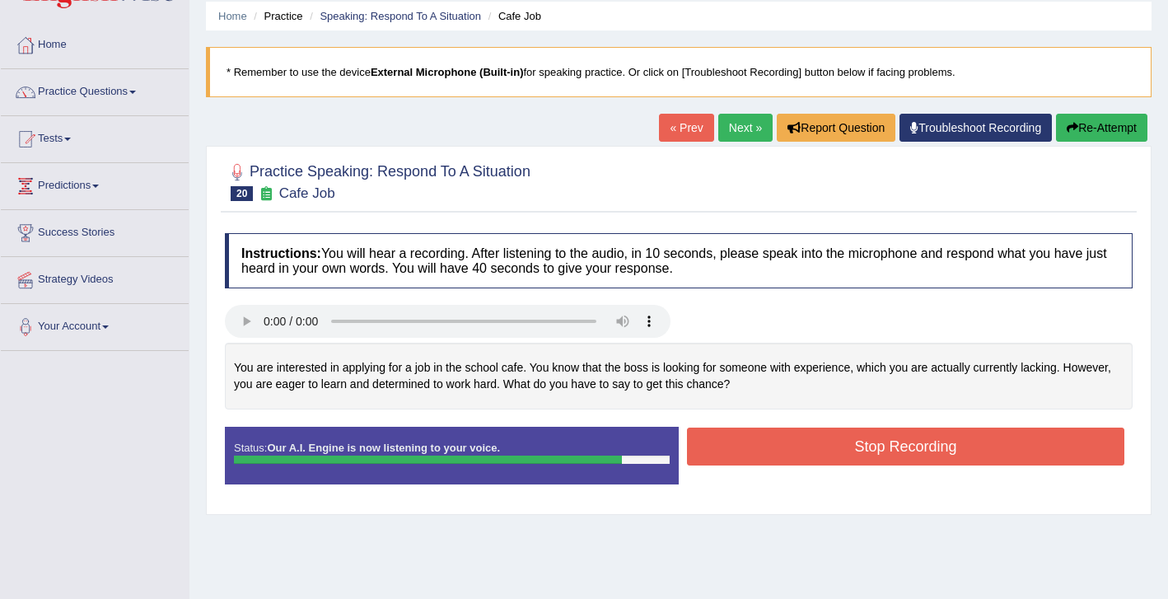
click at [780, 455] on button "Stop Recording" at bounding box center [905, 446] width 437 height 38
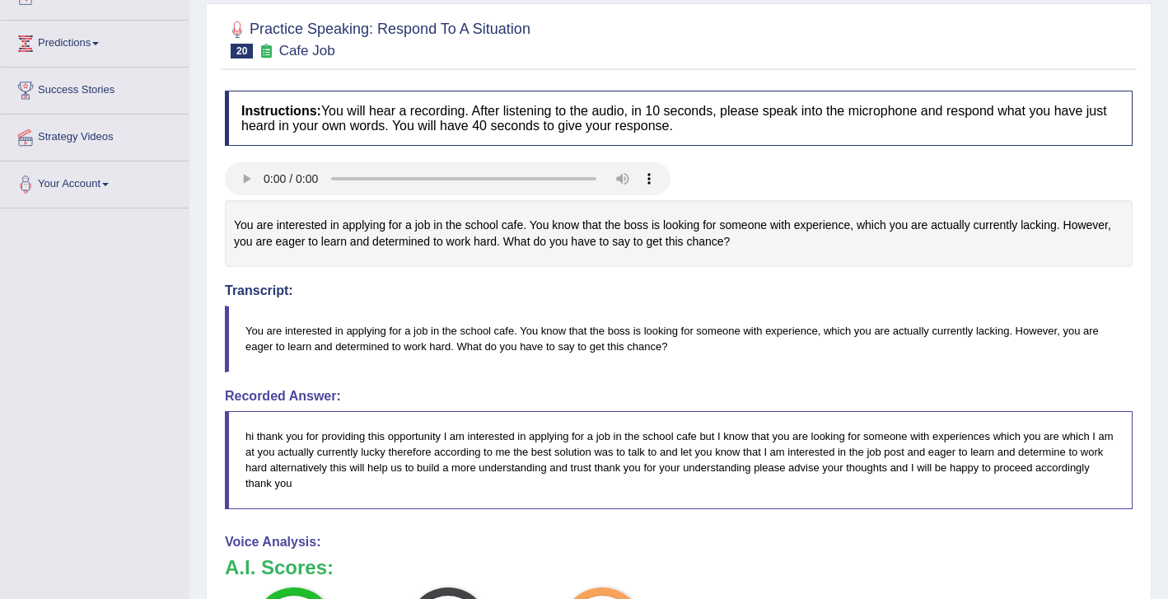
scroll to position [0, 0]
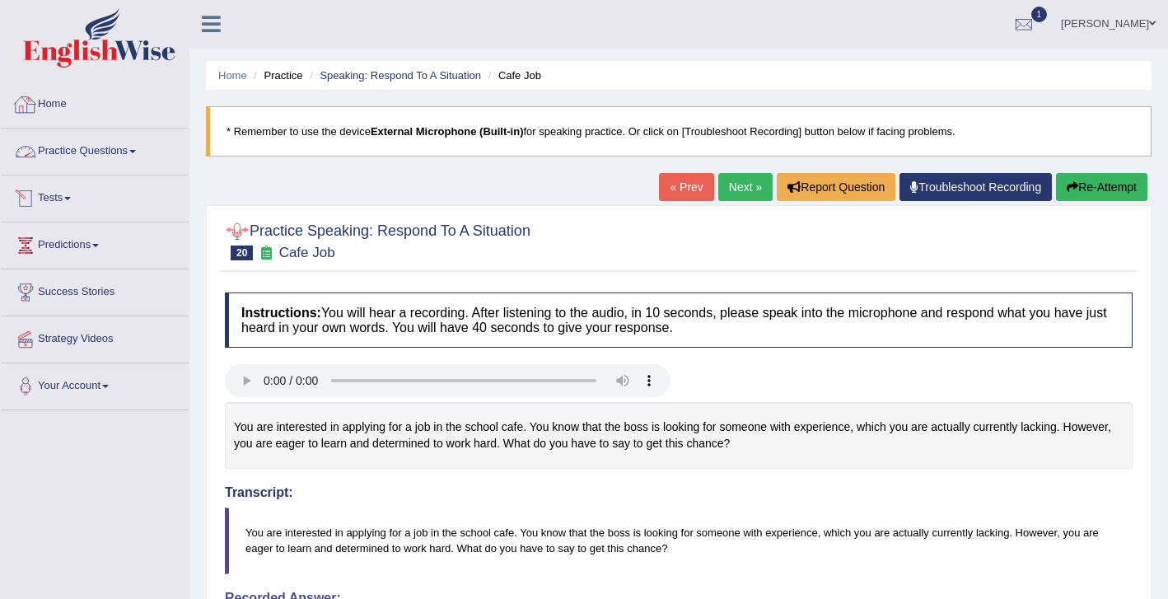
click at [65, 104] on link "Home" at bounding box center [95, 102] width 188 height 41
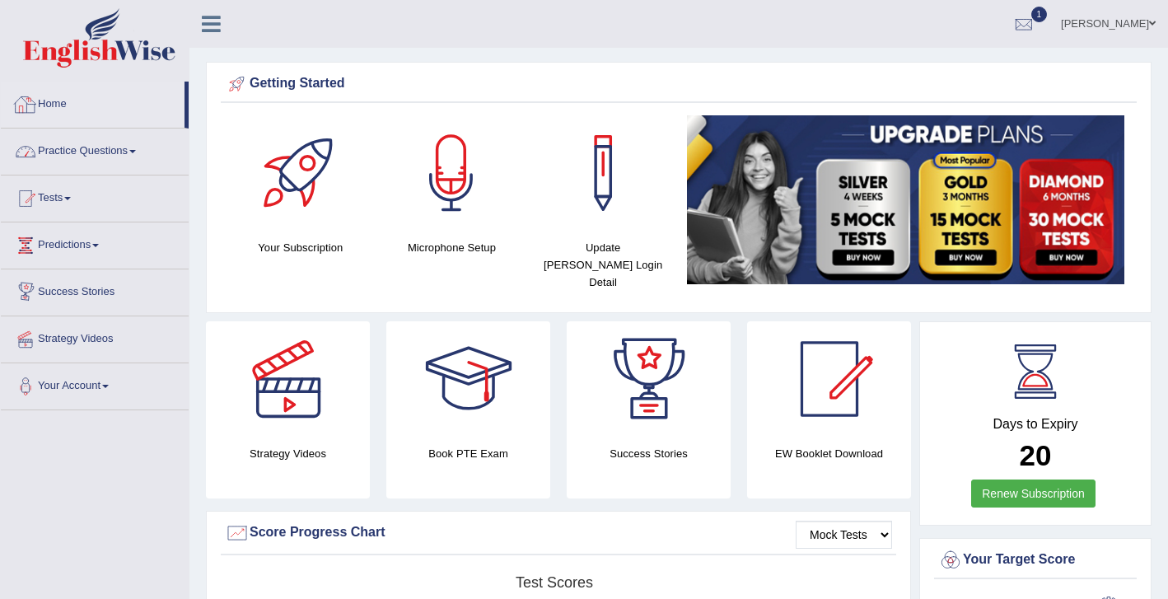
click at [85, 153] on link "Practice Questions" at bounding box center [95, 148] width 188 height 41
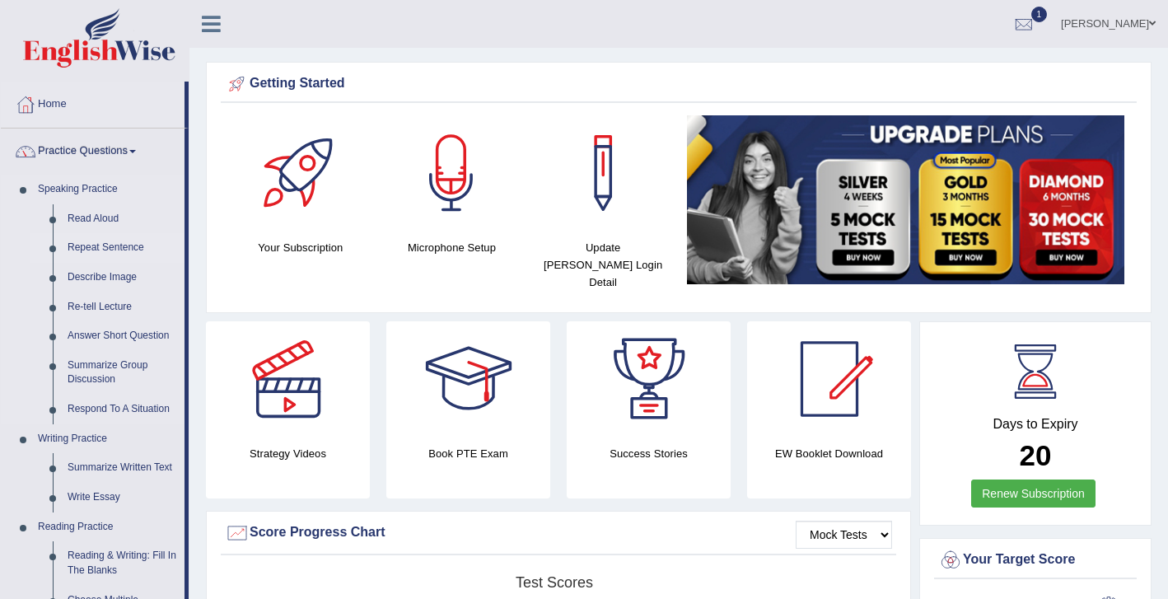
click at [117, 259] on link "Repeat Sentence" at bounding box center [122, 248] width 124 height 30
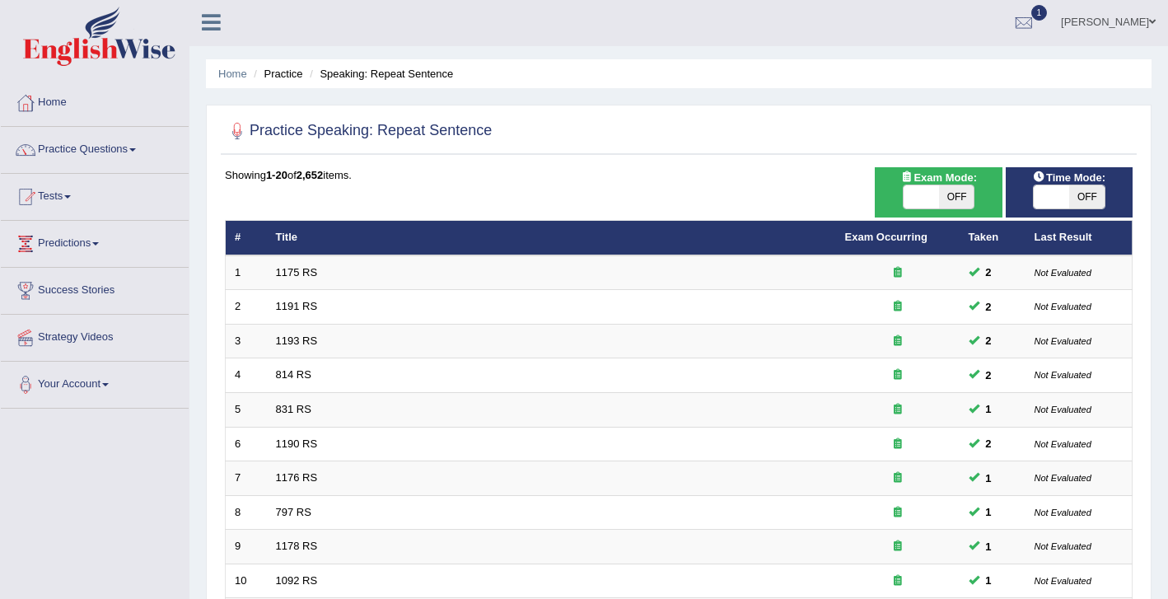
scroll to position [492, 0]
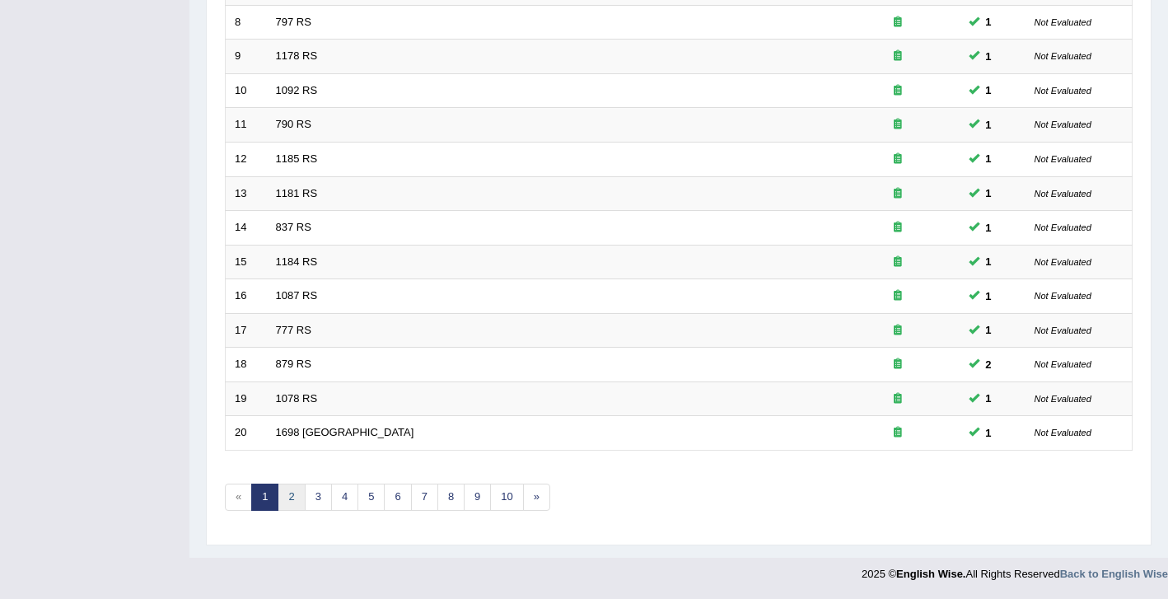
click at [297, 494] on link "2" at bounding box center [291, 496] width 27 height 27
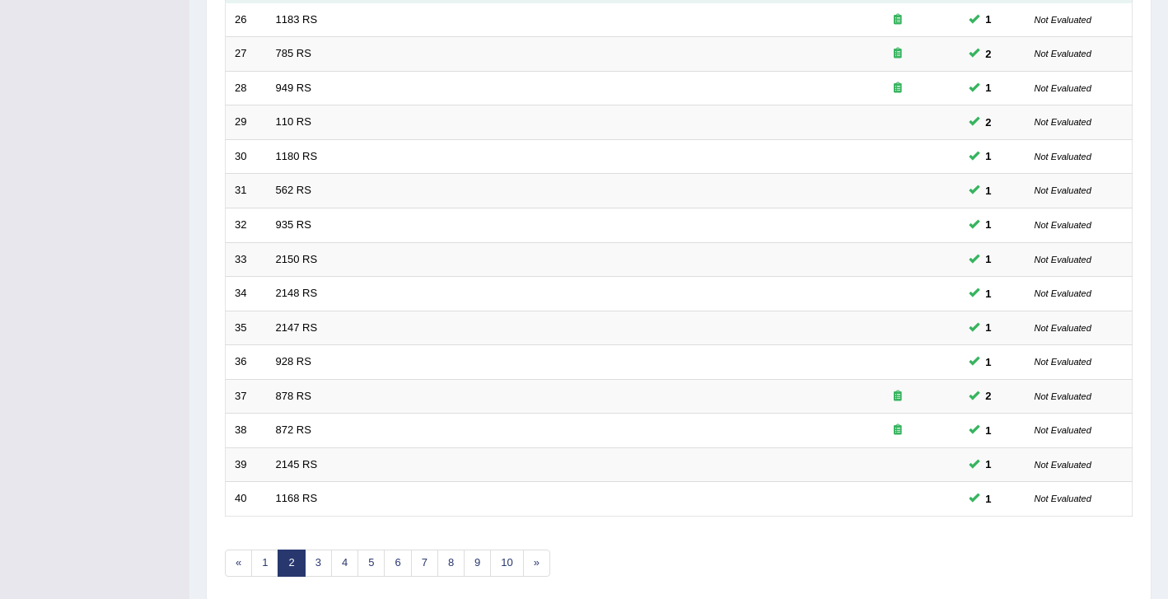
scroll to position [492, 0]
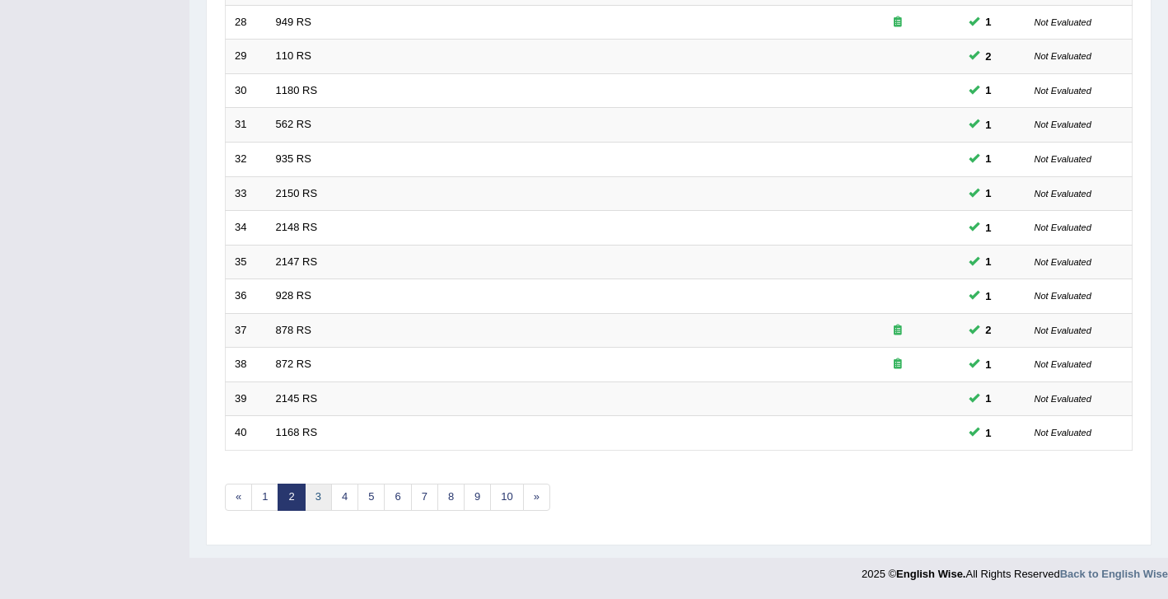
click at [318, 501] on link "3" at bounding box center [318, 496] width 27 height 27
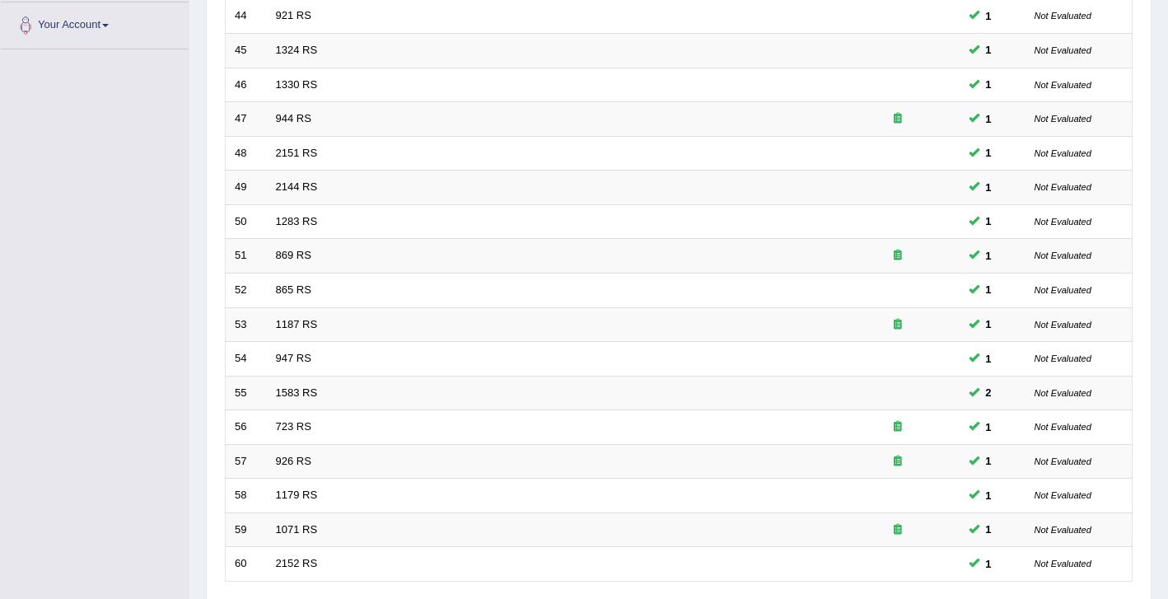
scroll to position [492, 0]
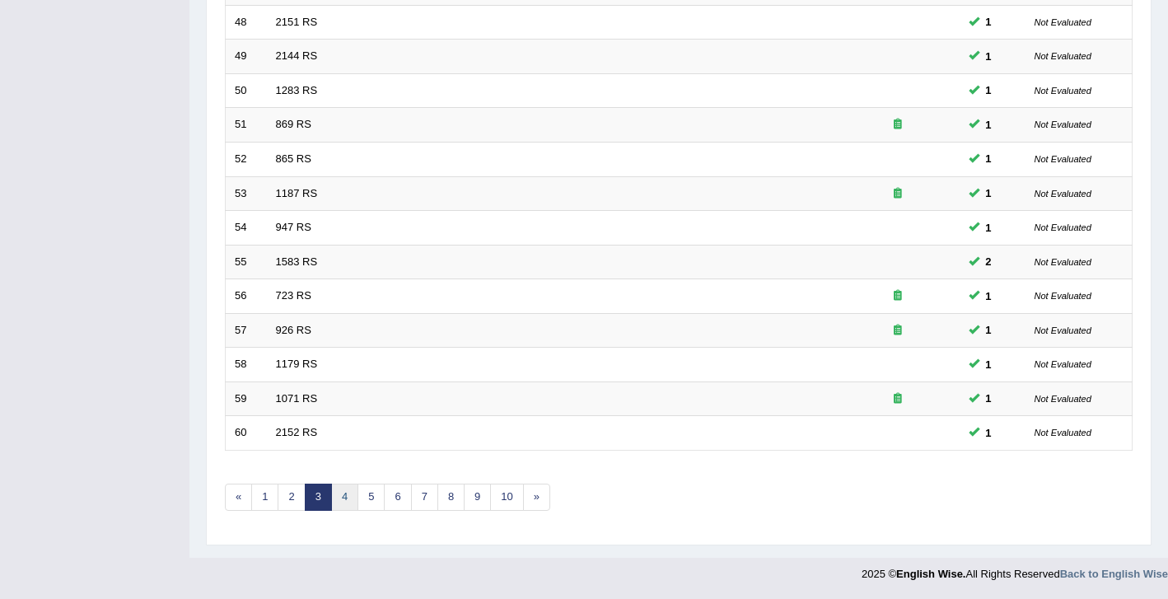
click at [345, 501] on link "4" at bounding box center [344, 496] width 27 height 27
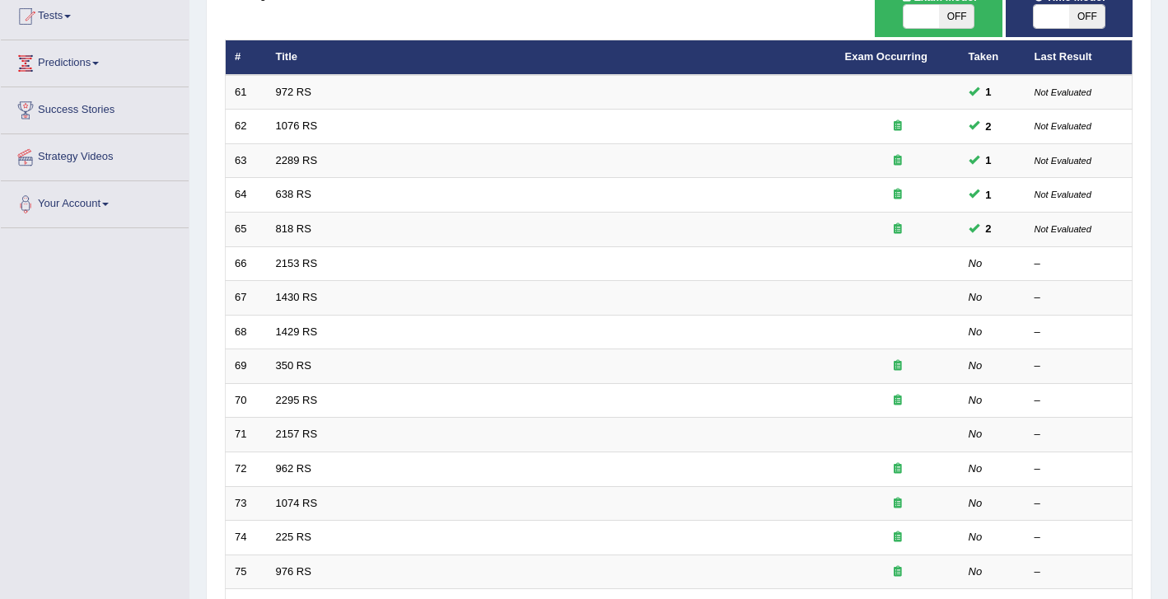
scroll to position [196, 0]
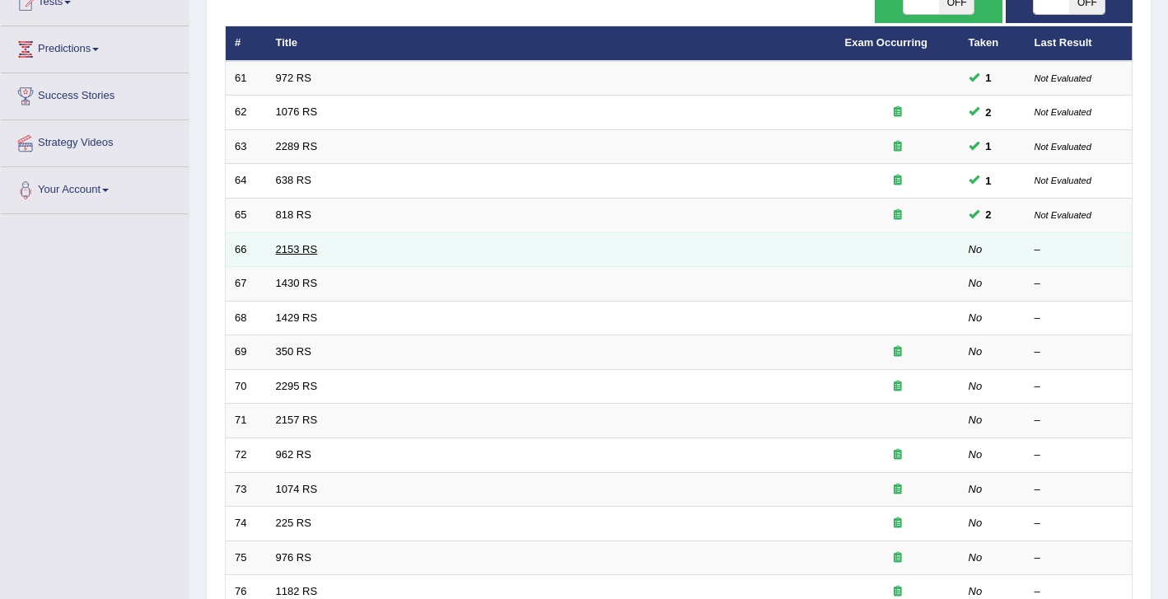
click at [289, 245] on link "2153 RS" at bounding box center [297, 249] width 42 height 12
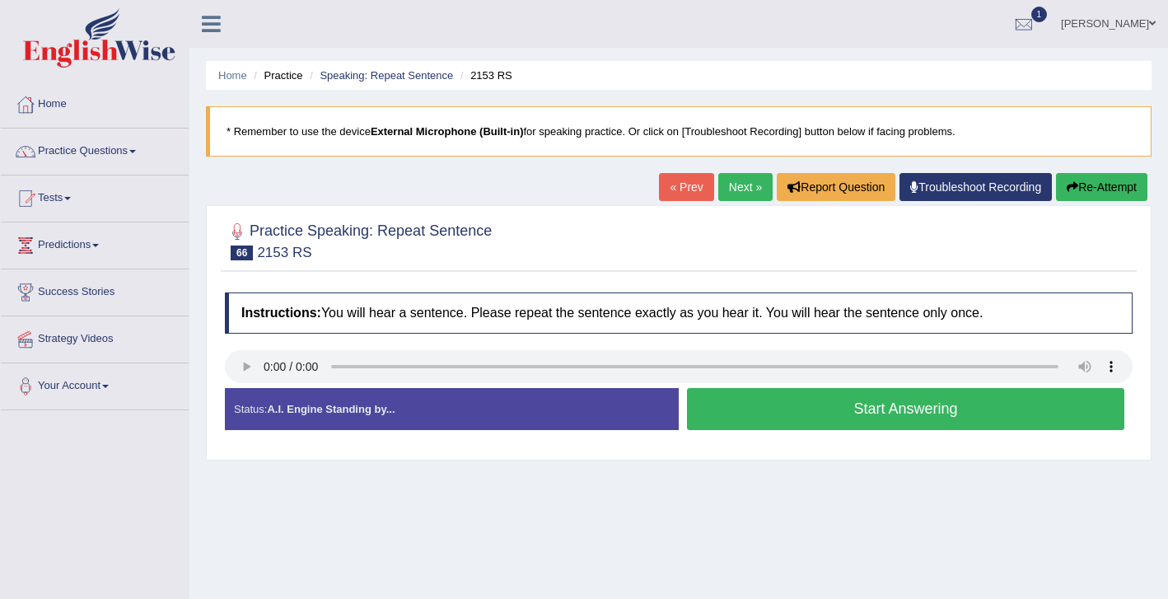
click at [799, 413] on button "Start Answering" at bounding box center [905, 409] width 437 height 42
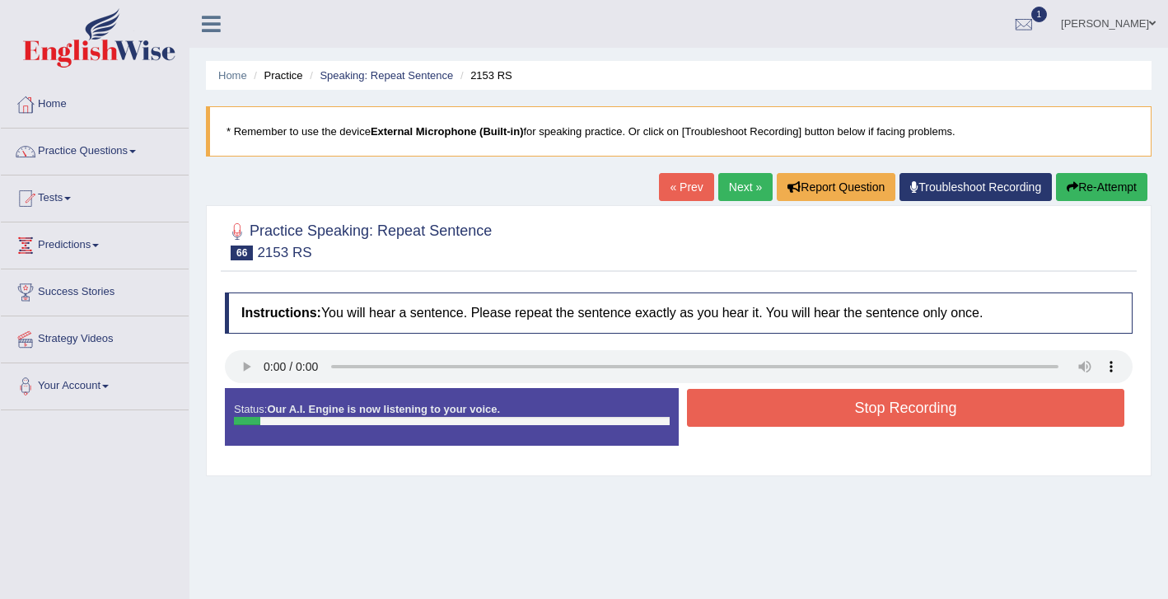
click at [799, 413] on button "Stop Recording" at bounding box center [905, 408] width 437 height 38
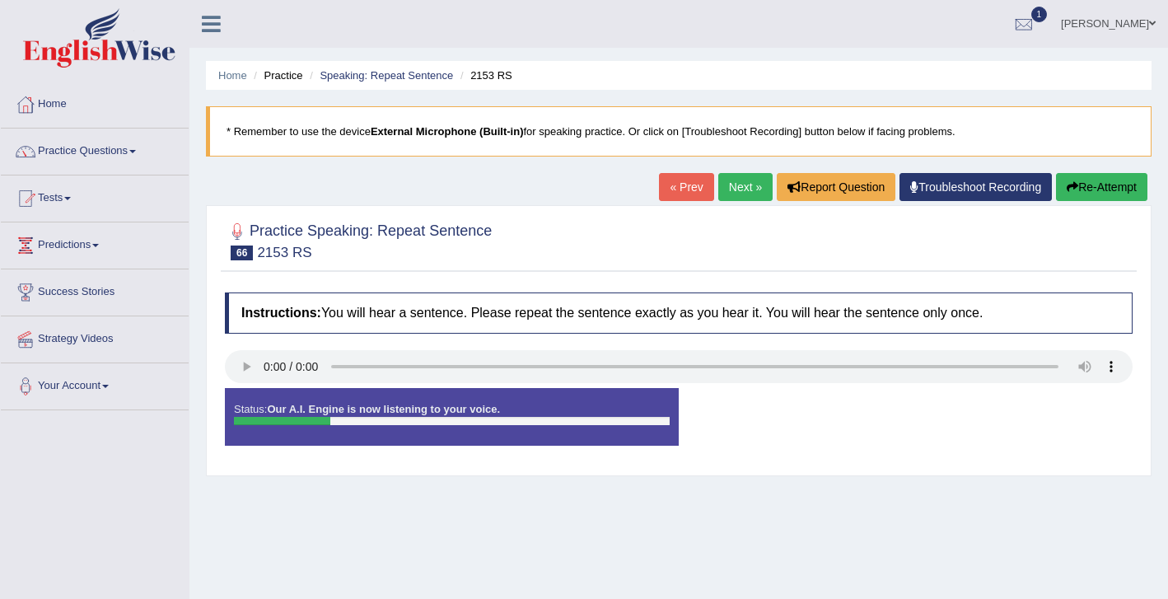
click at [1083, 195] on button "Re-Attempt" at bounding box center [1101, 187] width 91 height 28
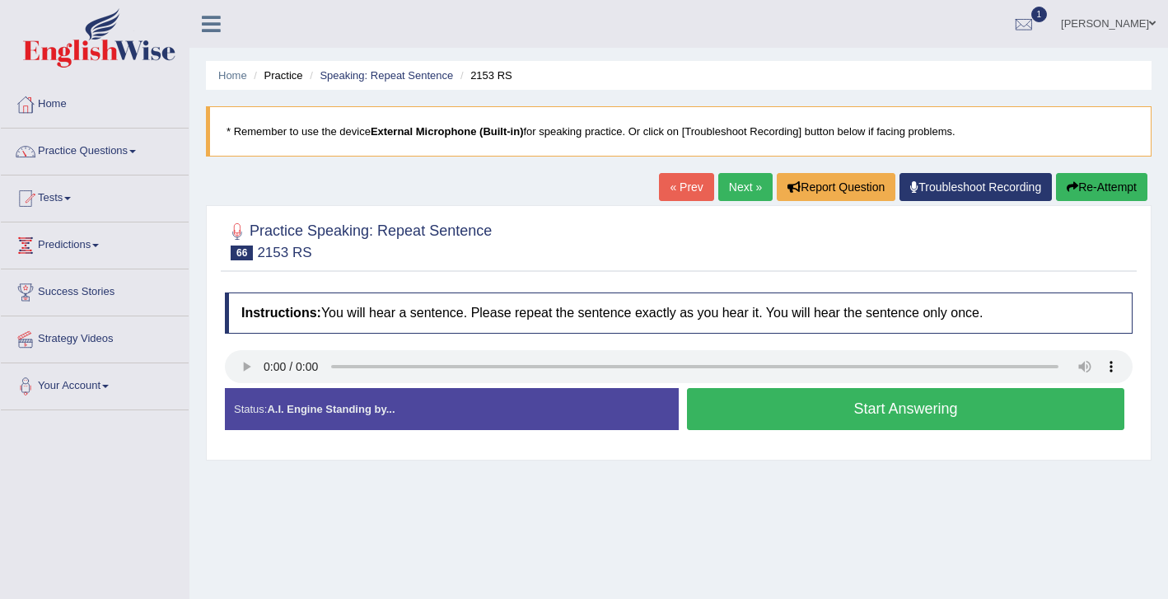
click at [765, 415] on button "Start Answering" at bounding box center [905, 409] width 437 height 42
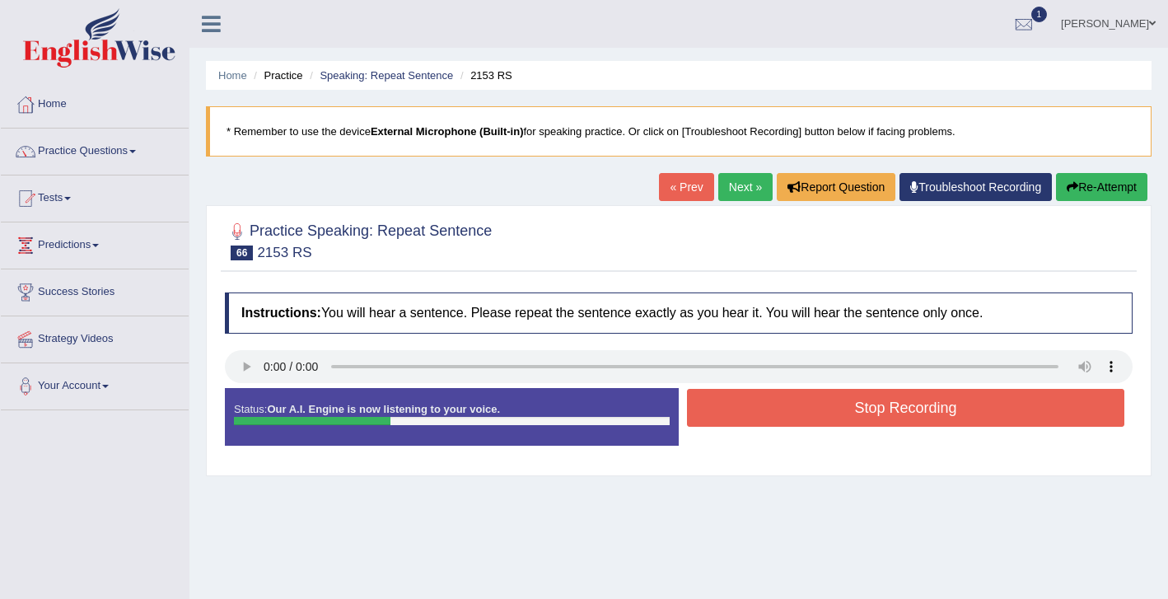
click at [765, 415] on button "Stop Recording" at bounding box center [905, 408] width 437 height 38
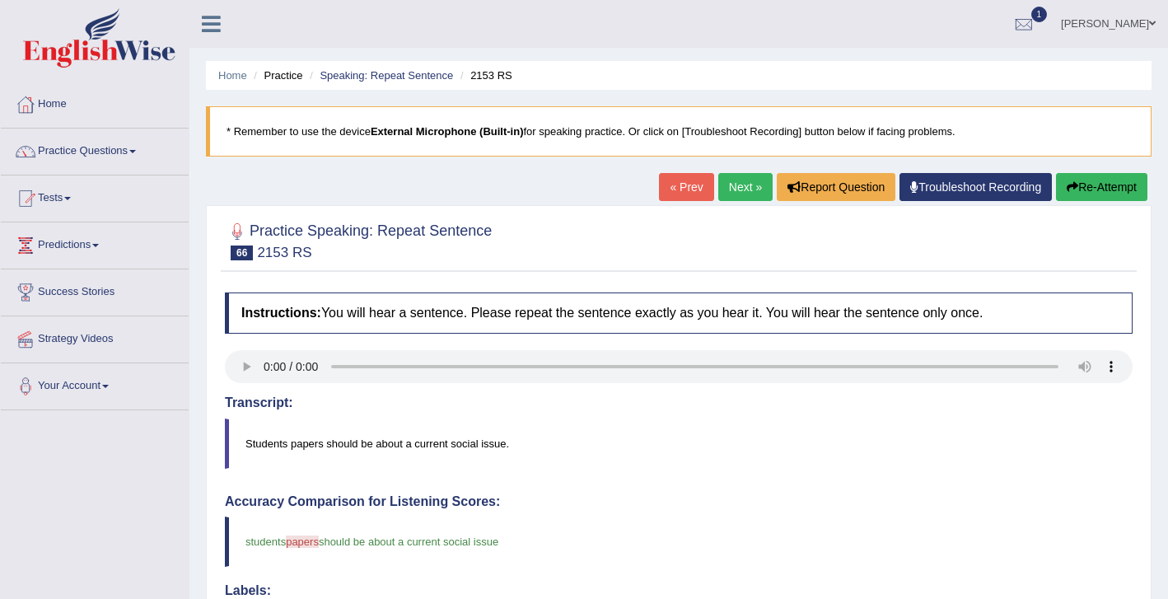
click at [738, 180] on link "Next »" at bounding box center [745, 187] width 54 height 28
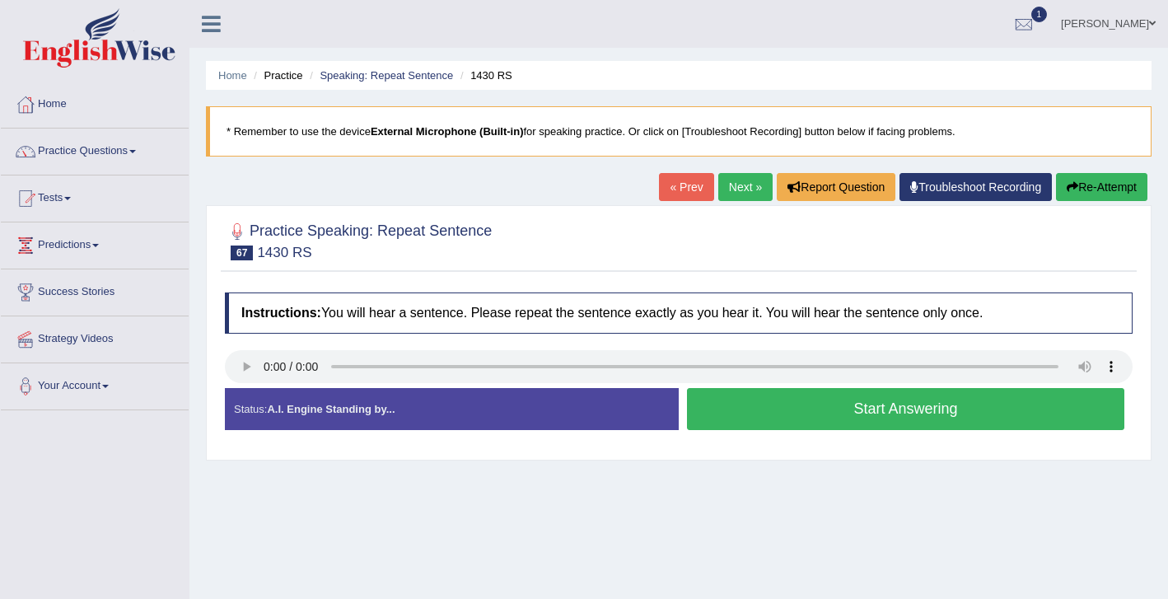
click at [768, 426] on button "Start Answering" at bounding box center [905, 409] width 437 height 42
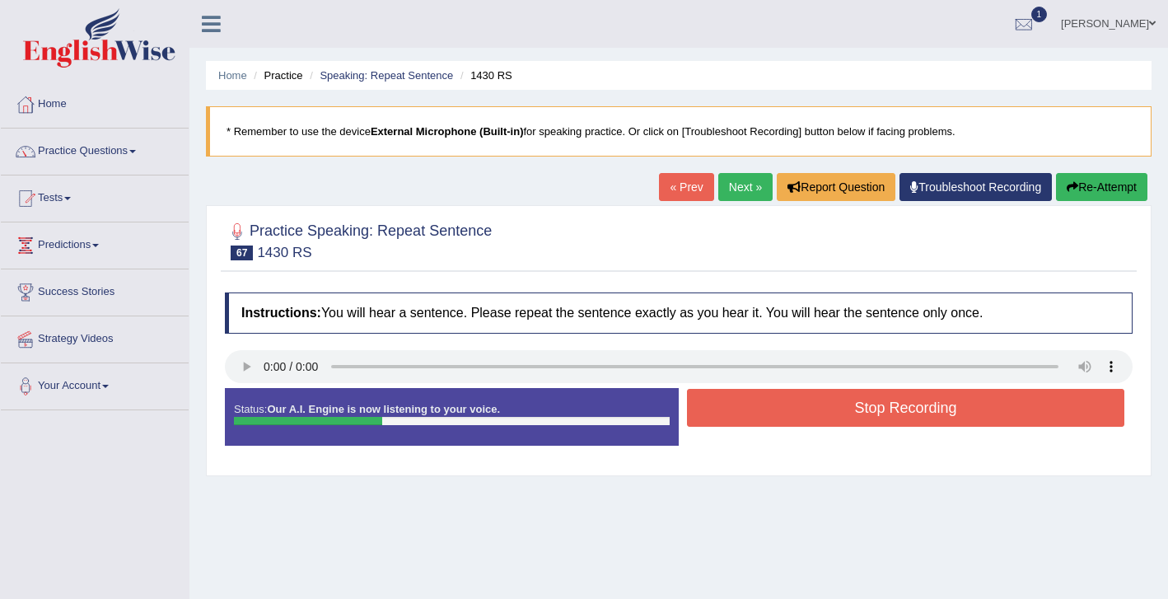
click at [829, 418] on button "Stop Recording" at bounding box center [905, 408] width 437 height 38
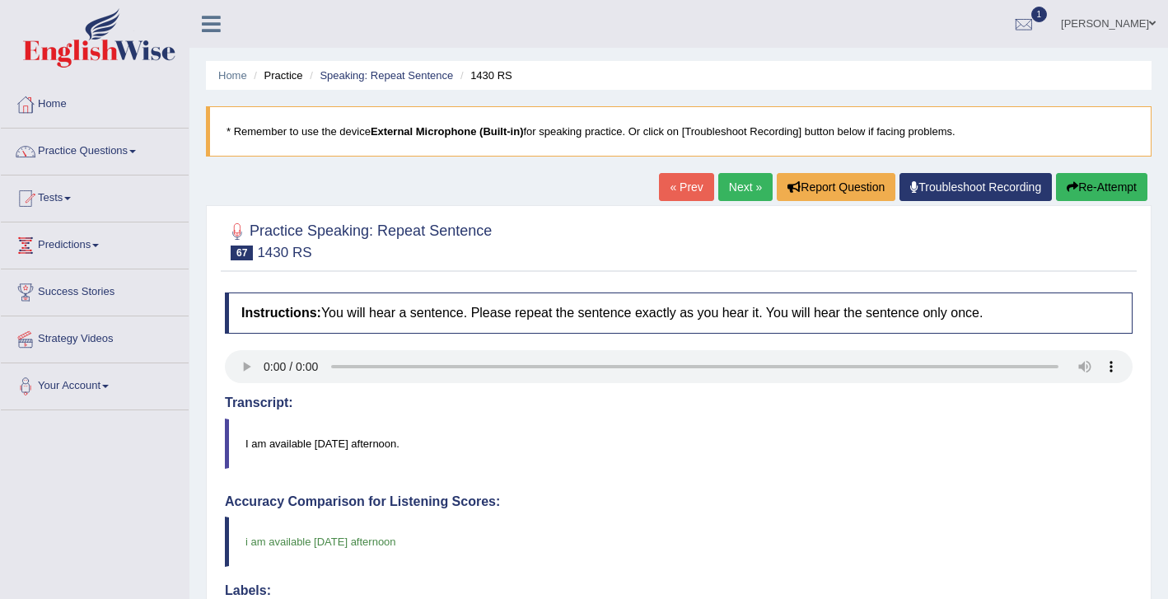
click at [731, 190] on link "Next »" at bounding box center [745, 187] width 54 height 28
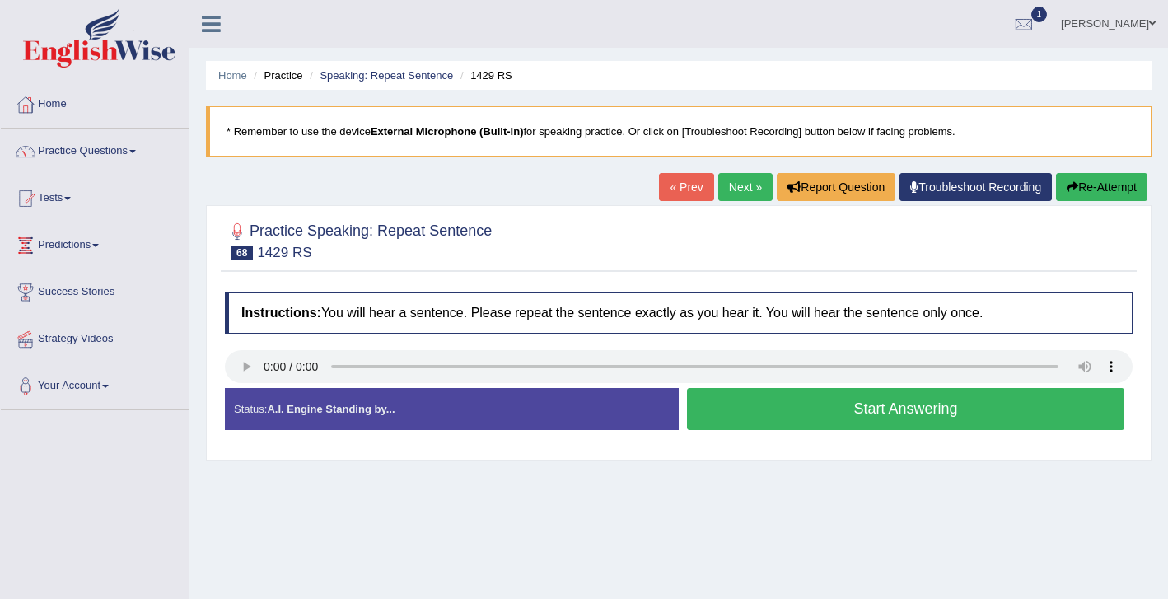
scroll to position [12, 0]
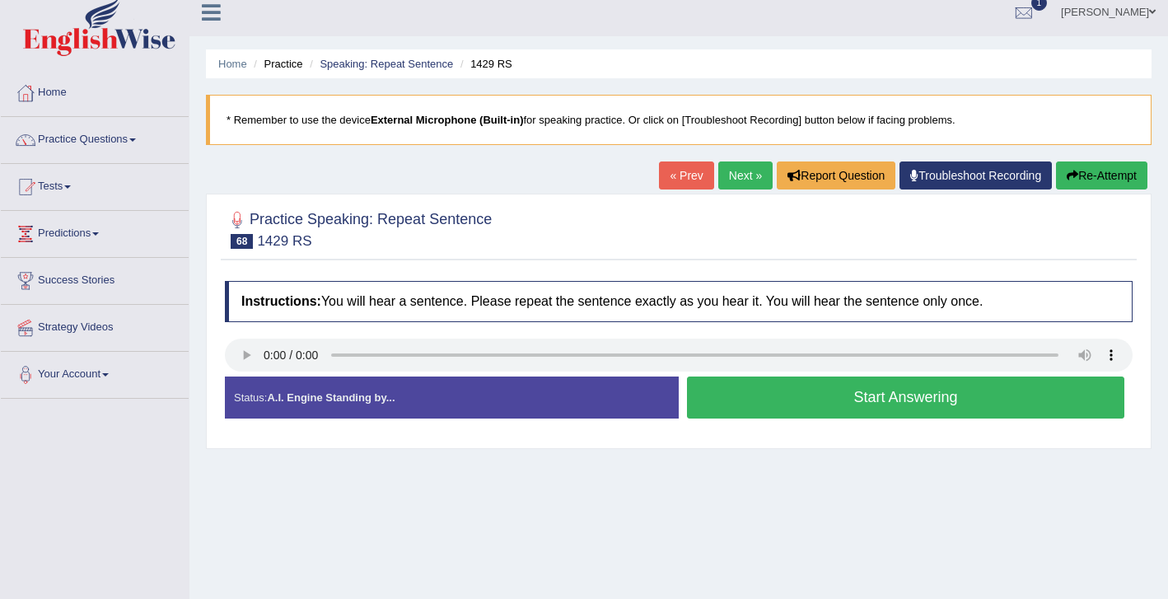
click at [793, 408] on button "Start Answering" at bounding box center [905, 397] width 437 height 42
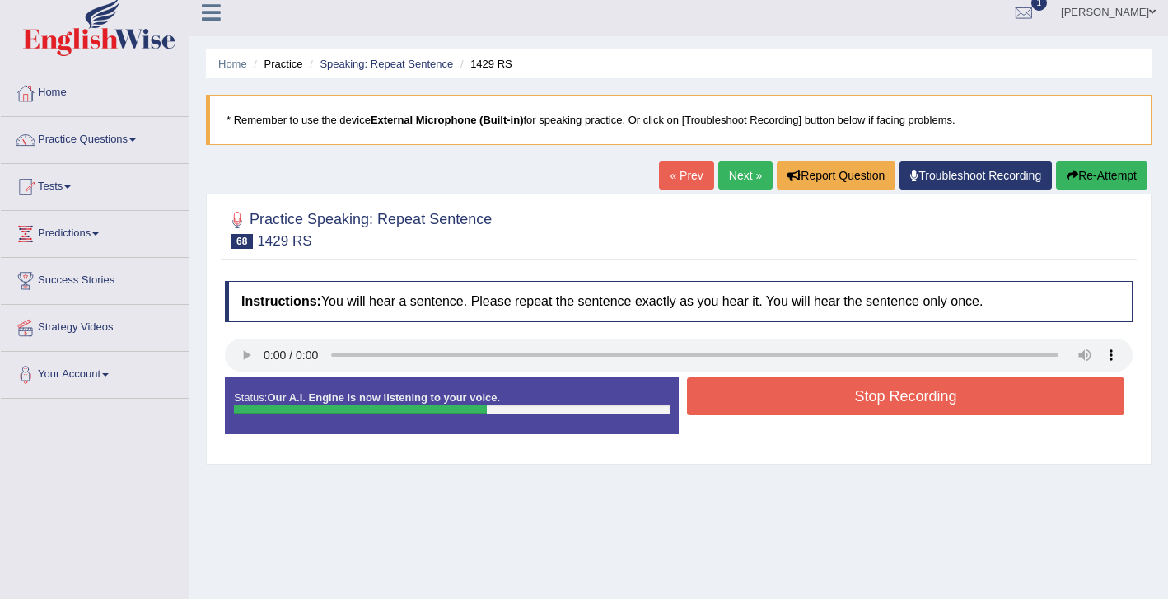
click at [852, 404] on button "Stop Recording" at bounding box center [905, 396] width 437 height 38
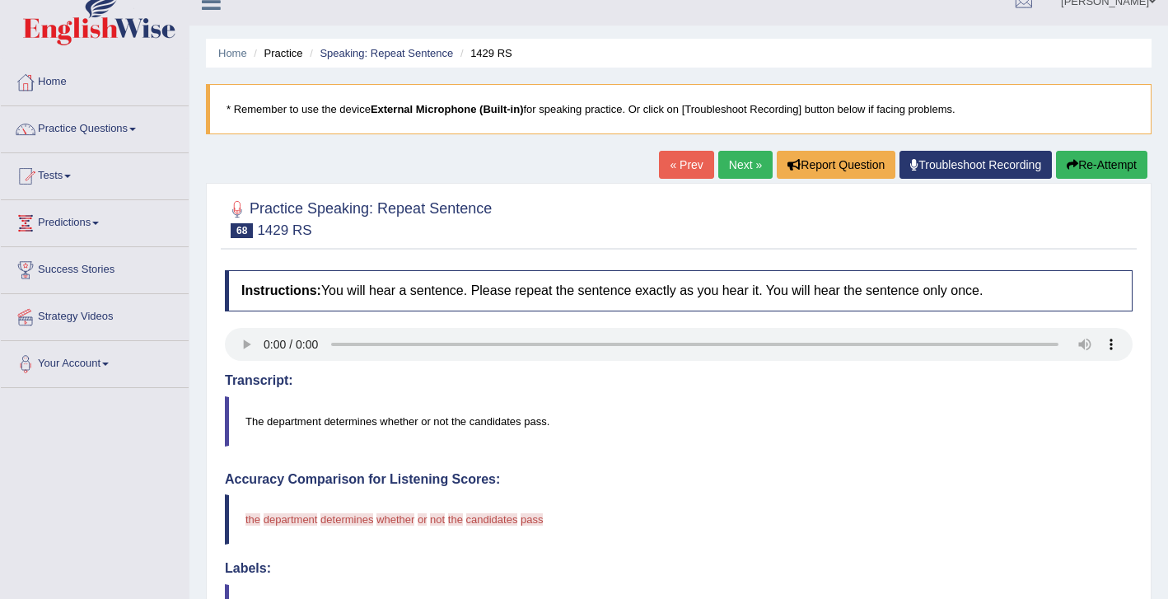
scroll to position [0, 0]
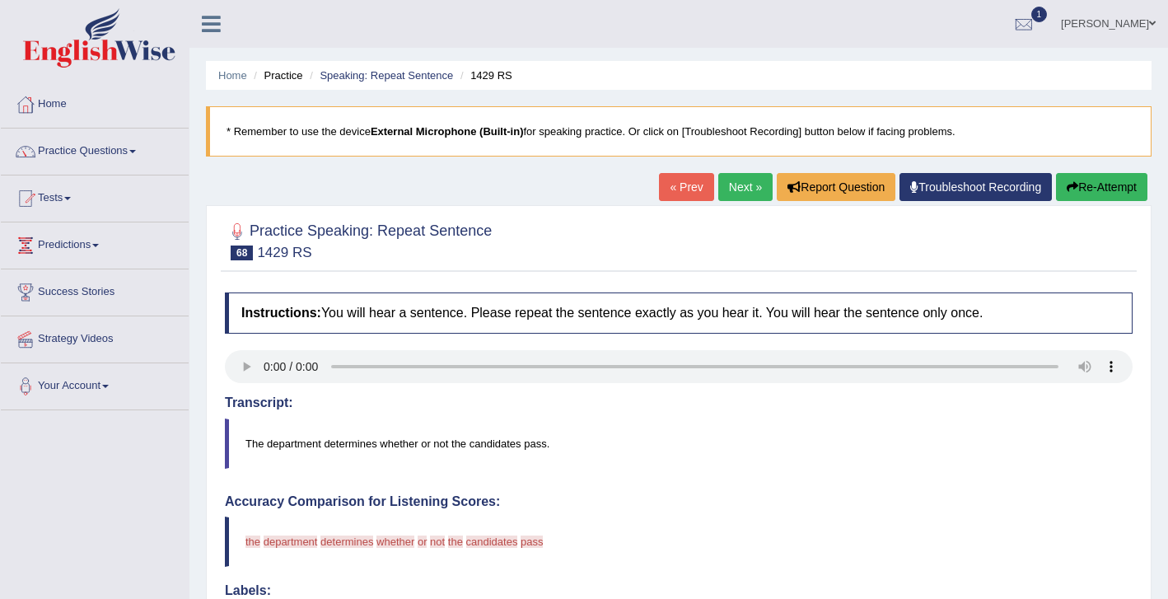
click at [682, 191] on link "« Prev" at bounding box center [686, 187] width 54 height 28
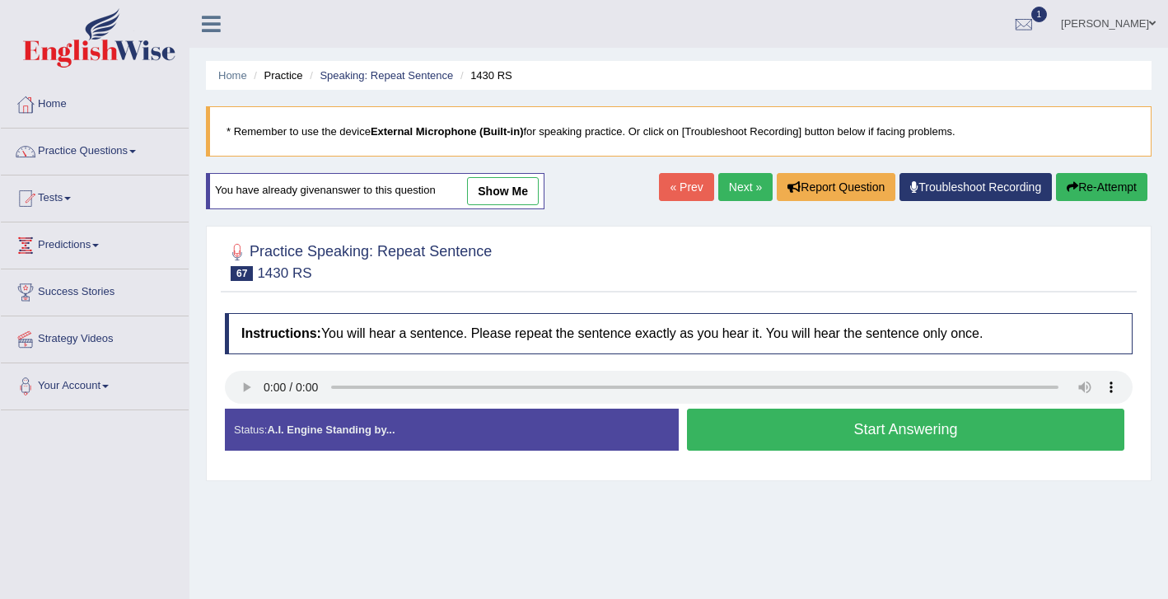
click at [798, 432] on button "Start Answering" at bounding box center [905, 430] width 437 height 42
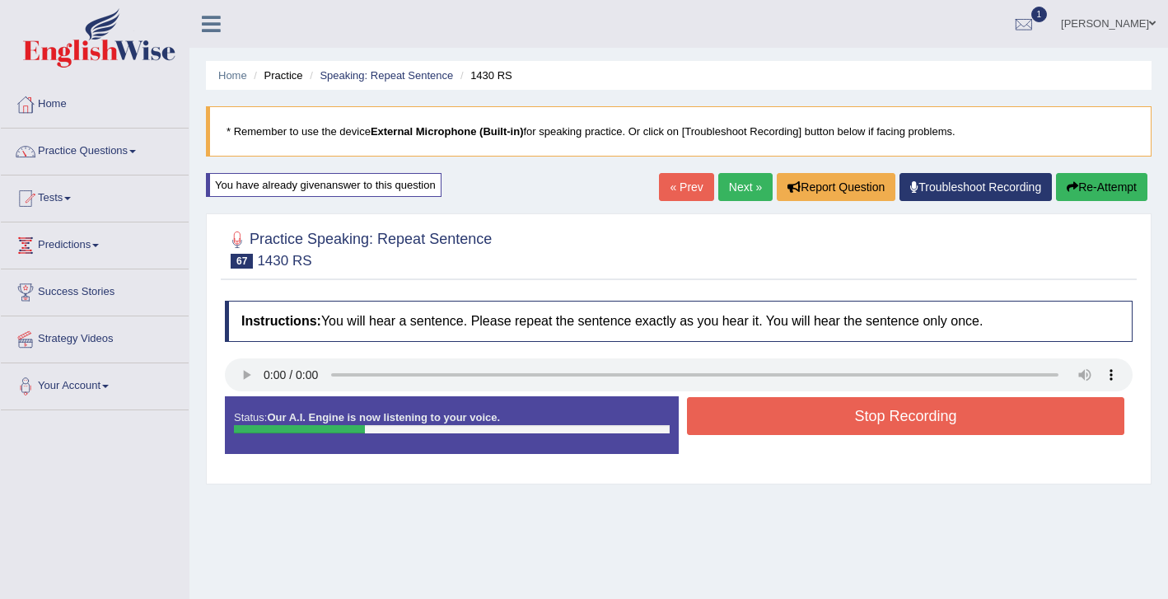
click at [798, 432] on button "Stop Recording" at bounding box center [905, 416] width 437 height 38
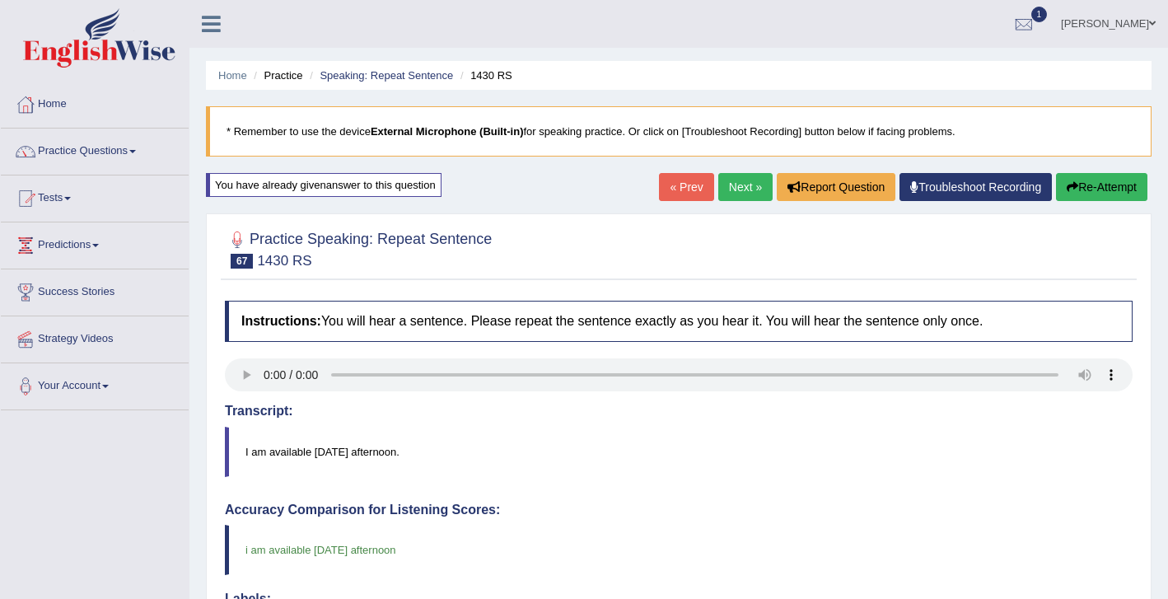
click at [736, 191] on link "Next »" at bounding box center [745, 187] width 54 height 28
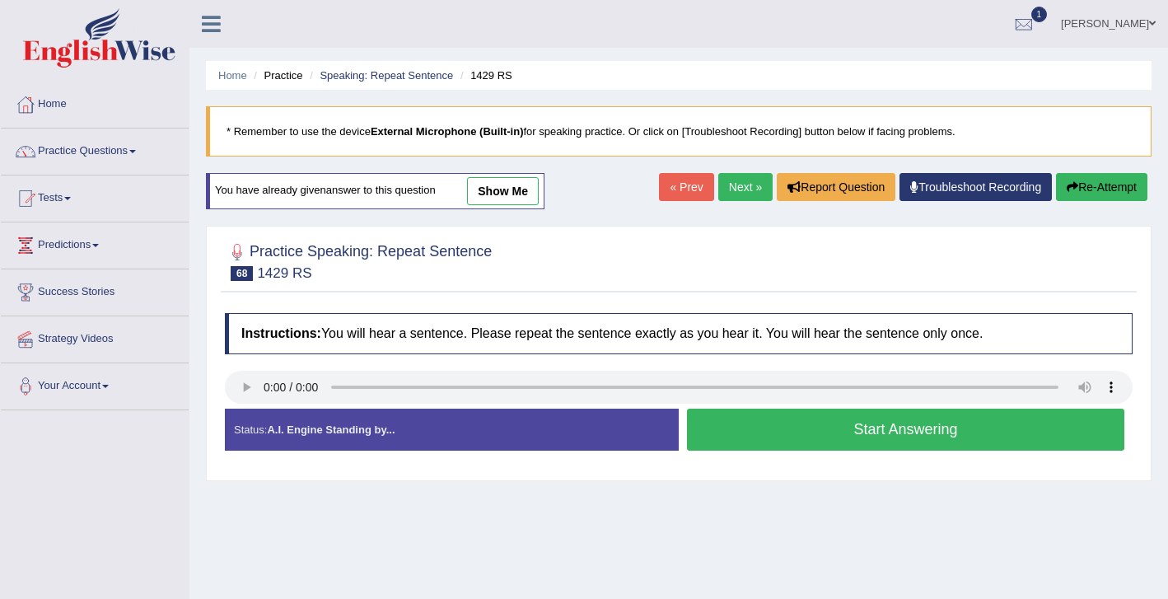
click at [794, 439] on button "Start Answering" at bounding box center [905, 430] width 437 height 42
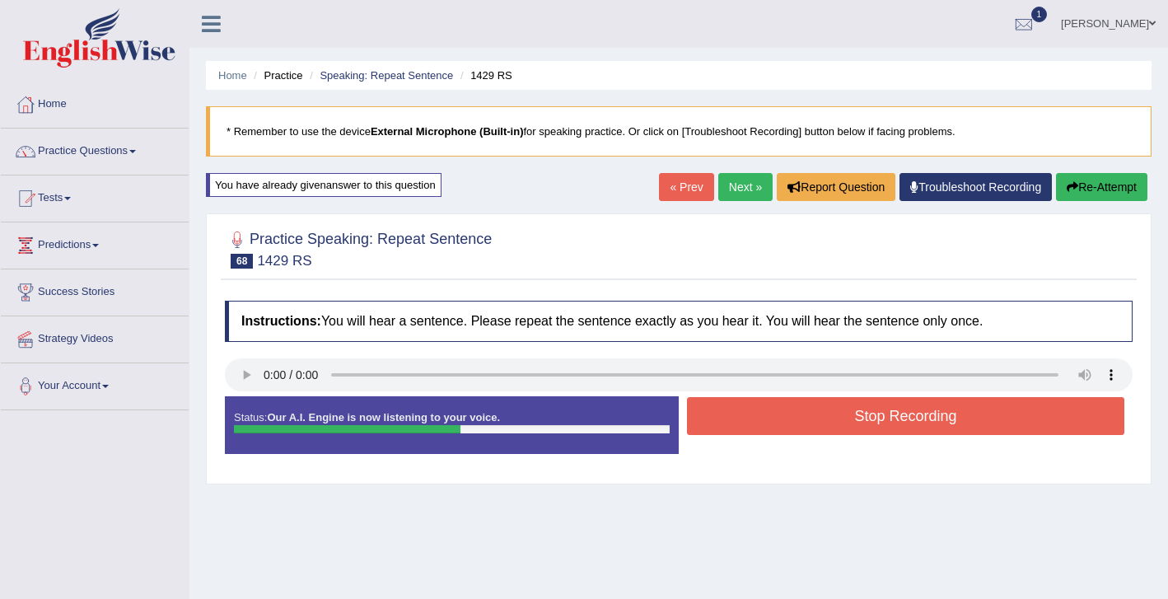
click at [829, 413] on button "Stop Recording" at bounding box center [905, 416] width 437 height 38
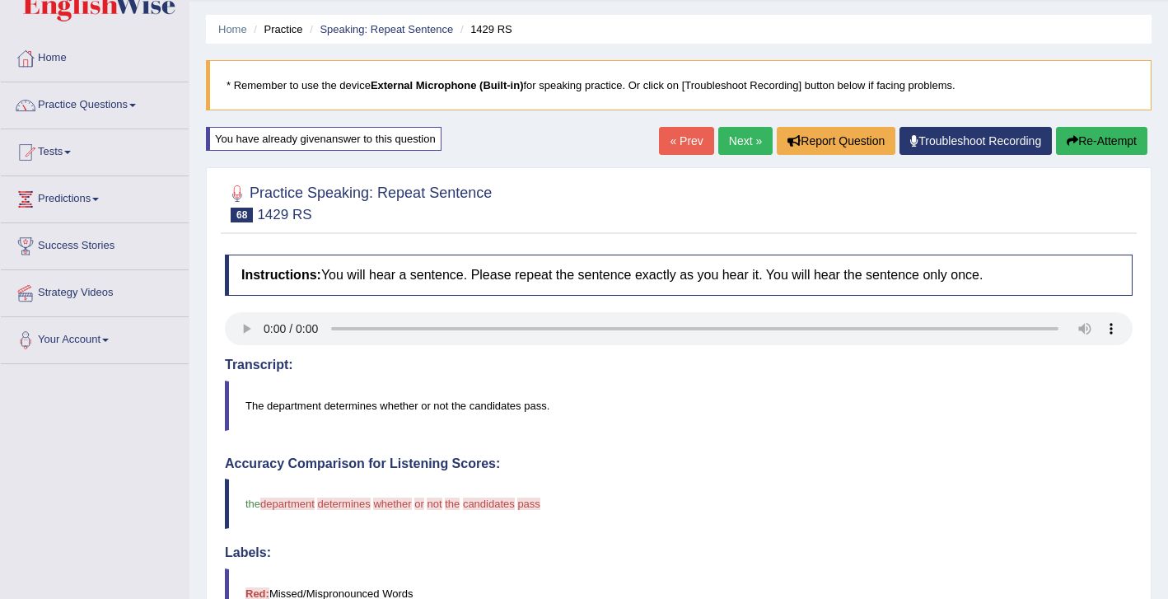
scroll to position [7, 0]
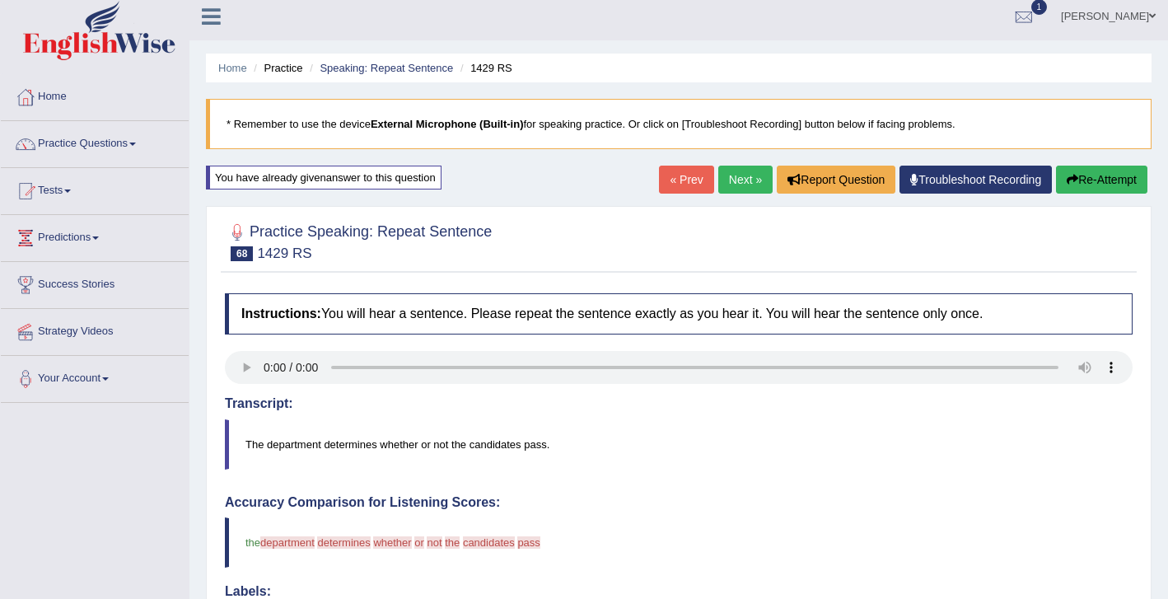
click at [726, 184] on link "Next »" at bounding box center [745, 180] width 54 height 28
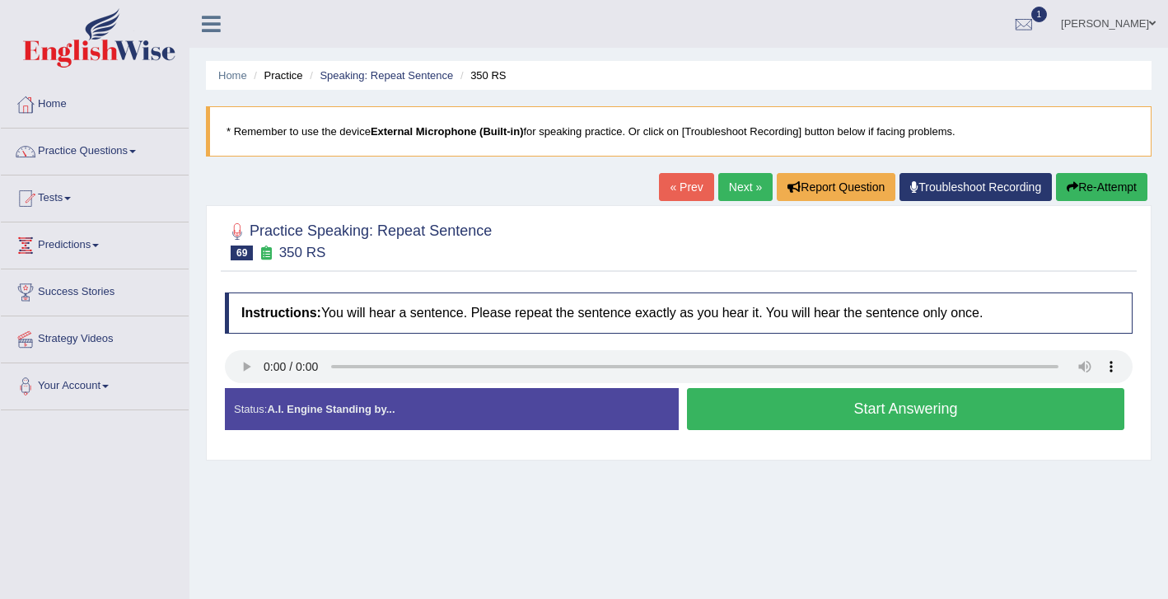
click at [812, 415] on button "Start Answering" at bounding box center [905, 409] width 437 height 42
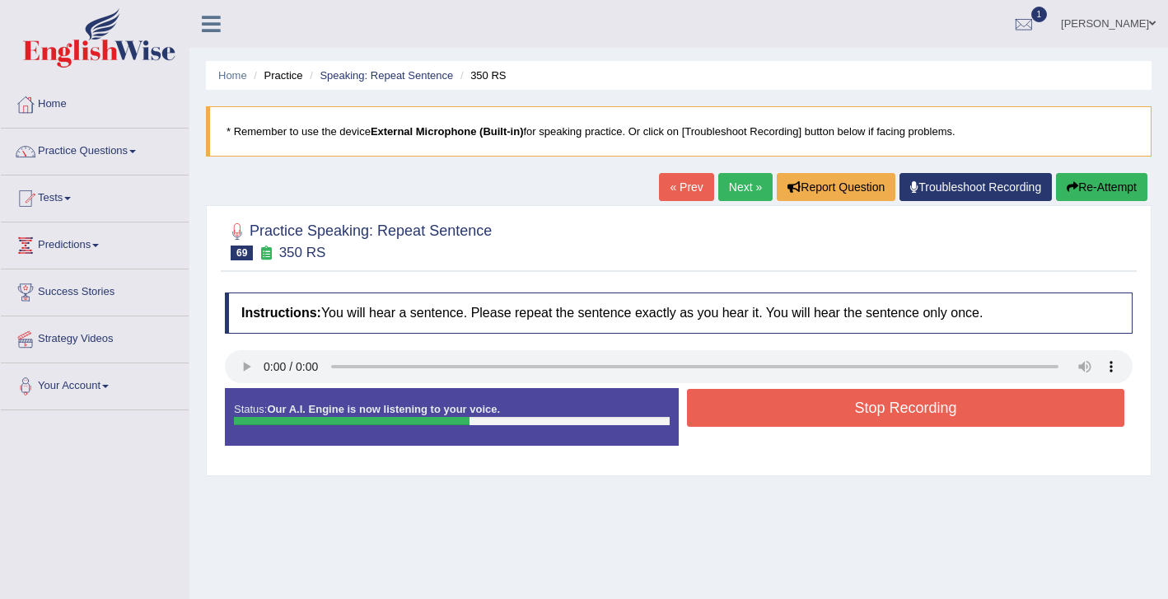
click at [833, 412] on button "Stop Recording" at bounding box center [905, 408] width 437 height 38
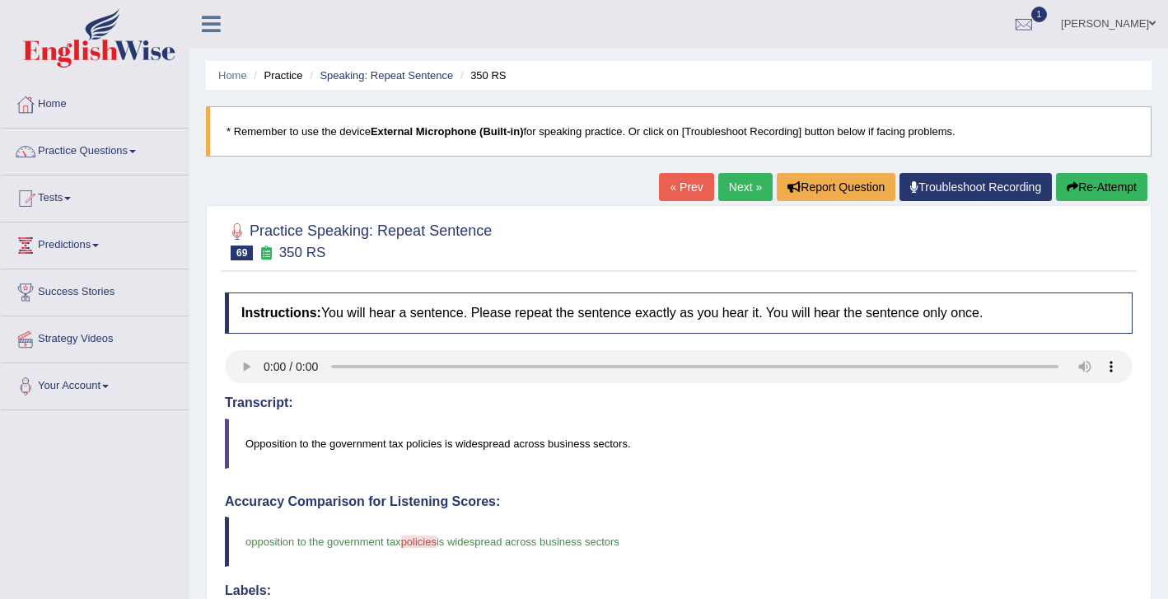
click at [736, 190] on link "Next »" at bounding box center [745, 187] width 54 height 28
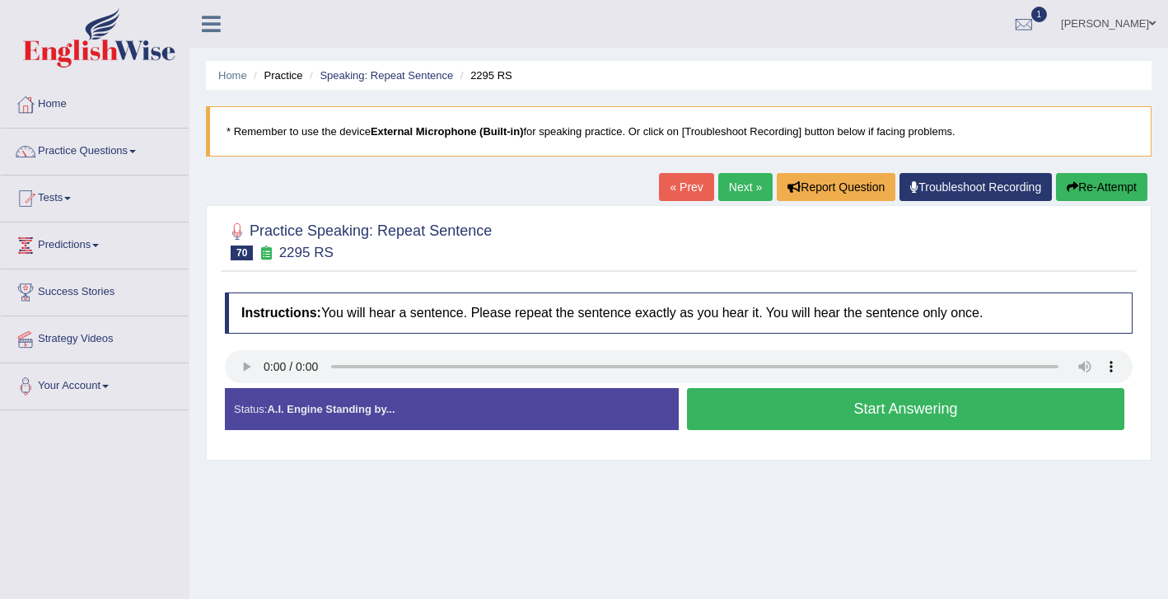
scroll to position [12, 0]
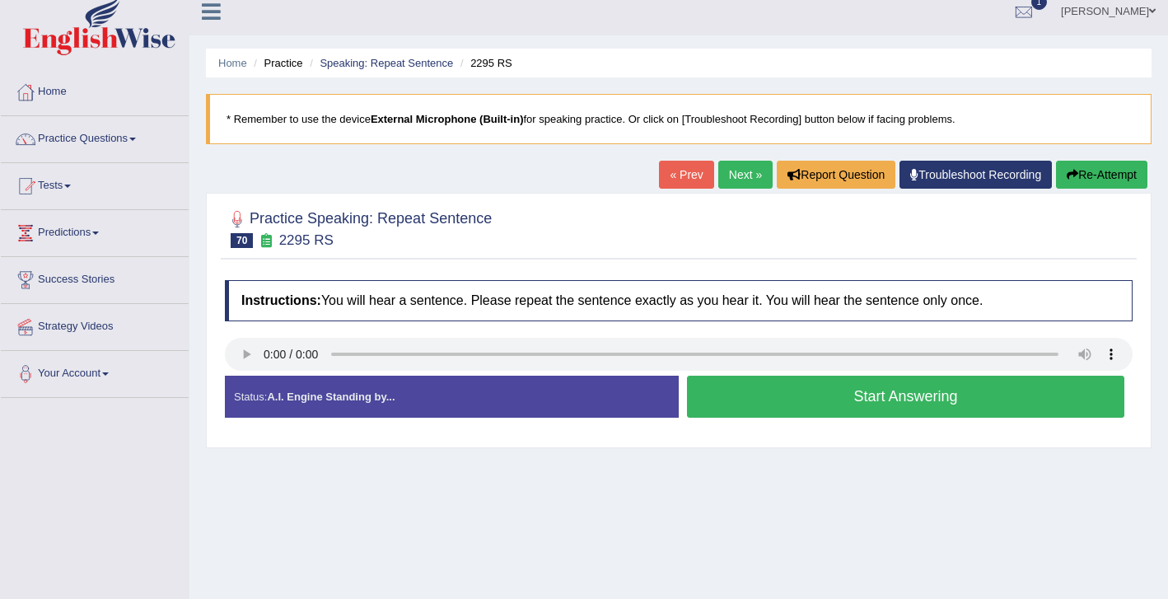
click at [789, 399] on button "Start Answering" at bounding box center [905, 397] width 437 height 42
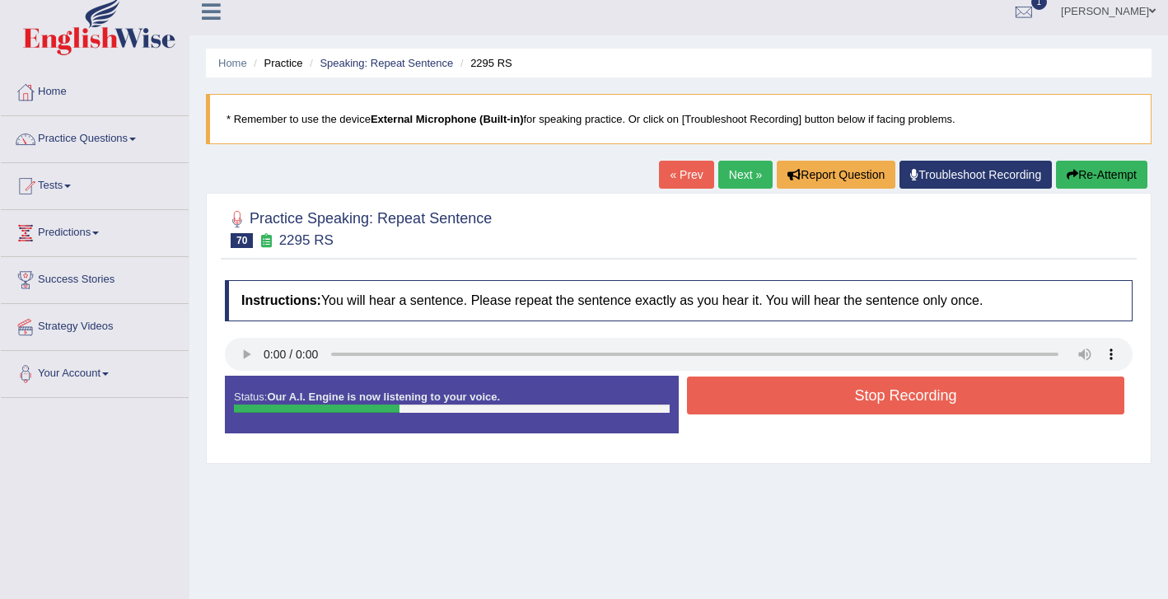
click at [871, 401] on button "Stop Recording" at bounding box center [905, 395] width 437 height 38
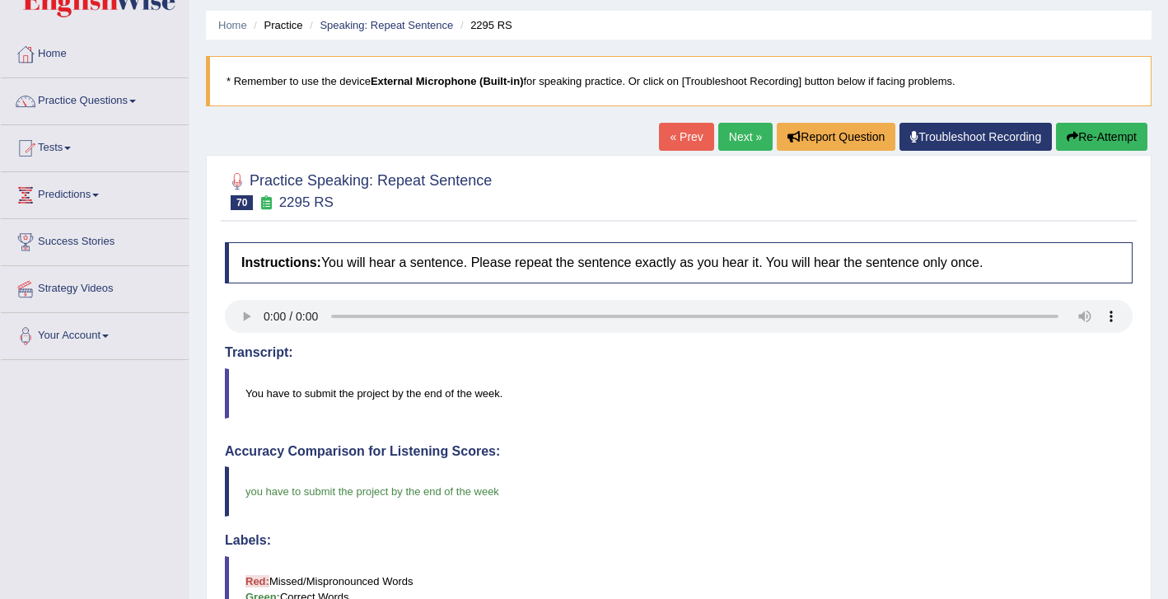
scroll to position [0, 0]
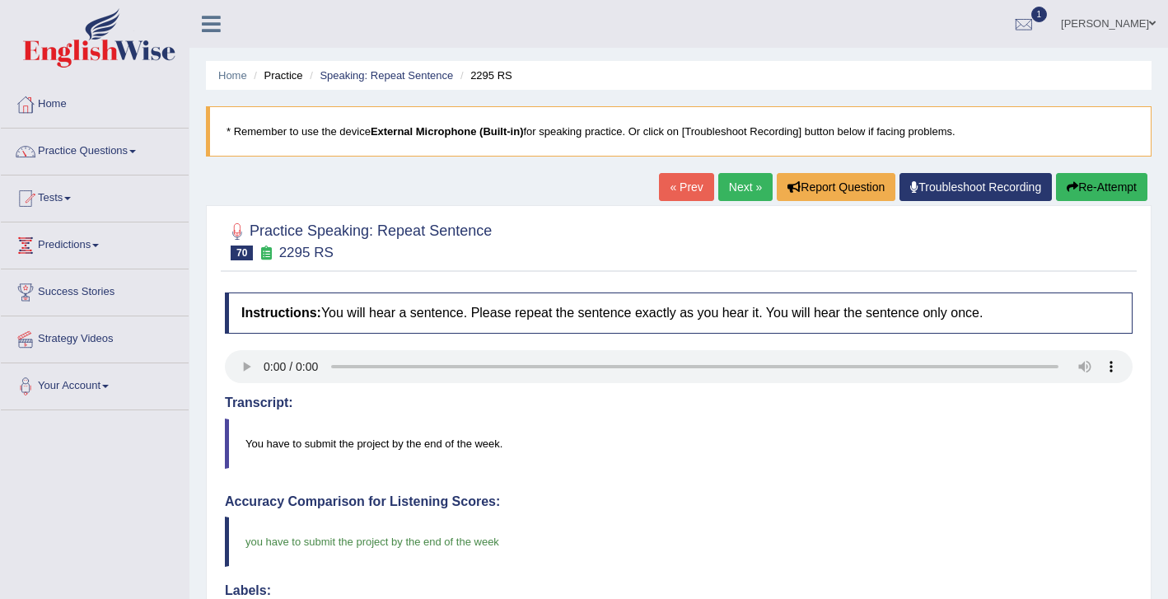
click at [745, 189] on link "Next »" at bounding box center [745, 187] width 54 height 28
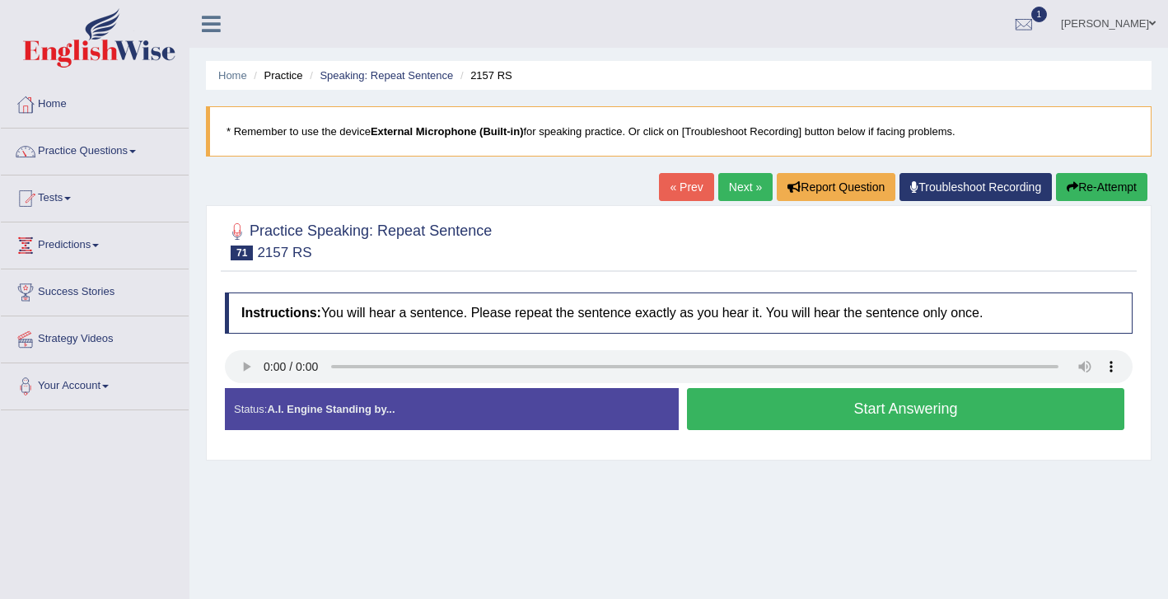
click at [787, 413] on button "Start Answering" at bounding box center [905, 409] width 437 height 42
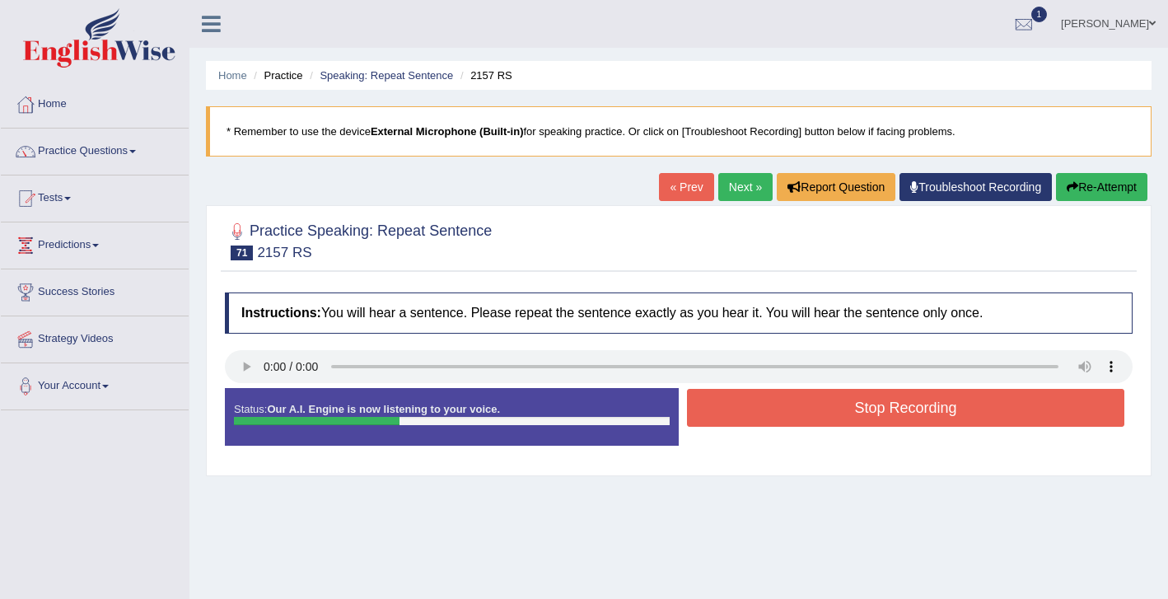
click at [868, 415] on button "Stop Recording" at bounding box center [905, 408] width 437 height 38
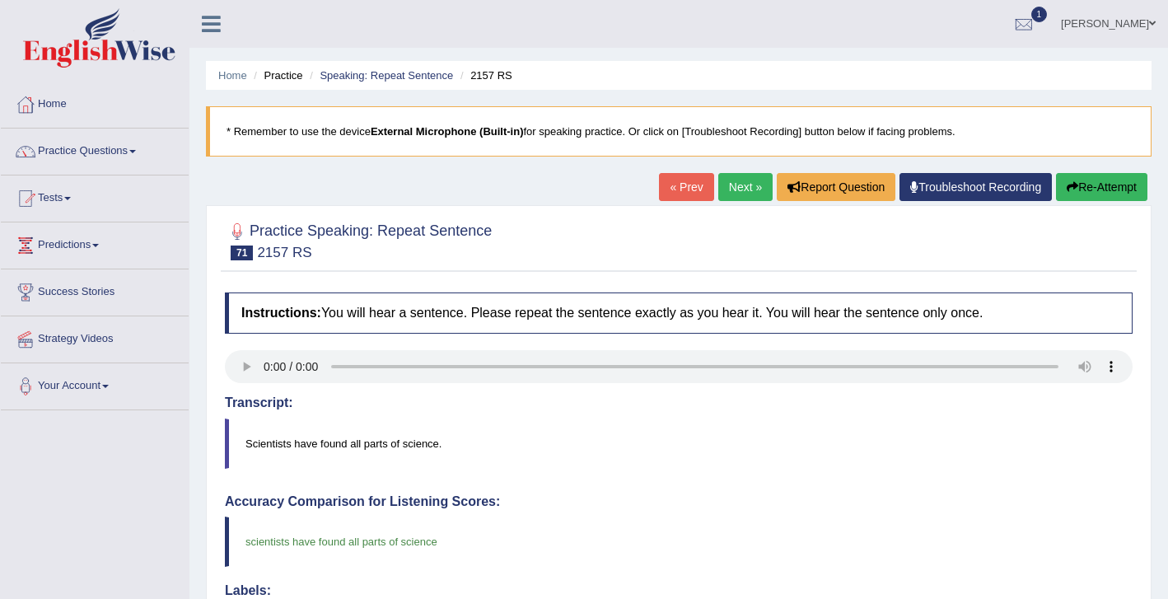
click at [739, 186] on link "Next »" at bounding box center [745, 187] width 54 height 28
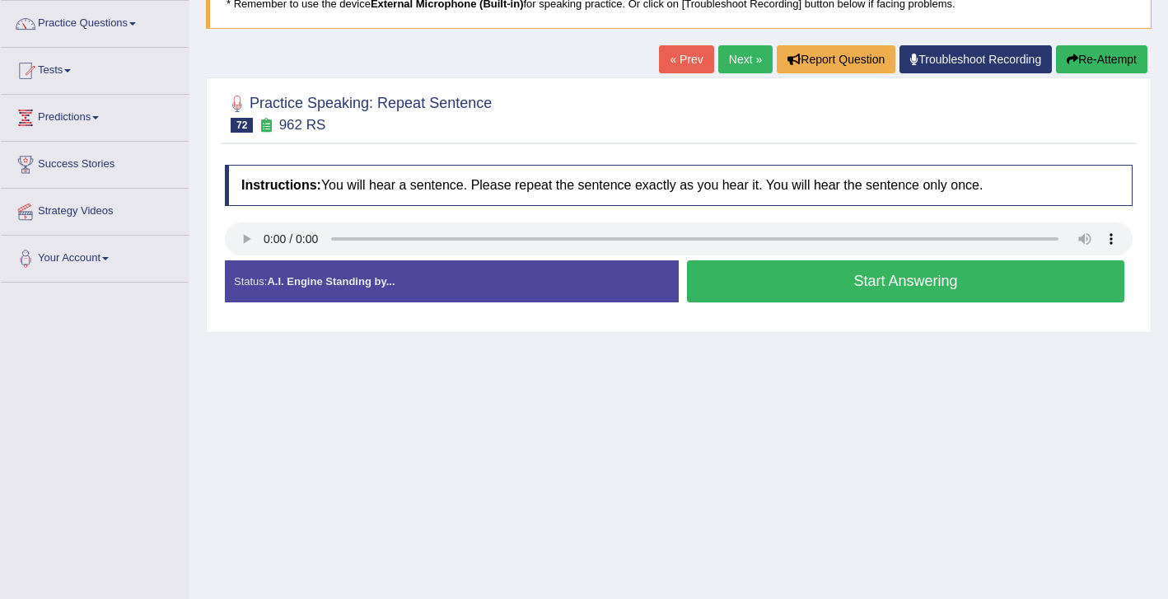
scroll to position [139, 0]
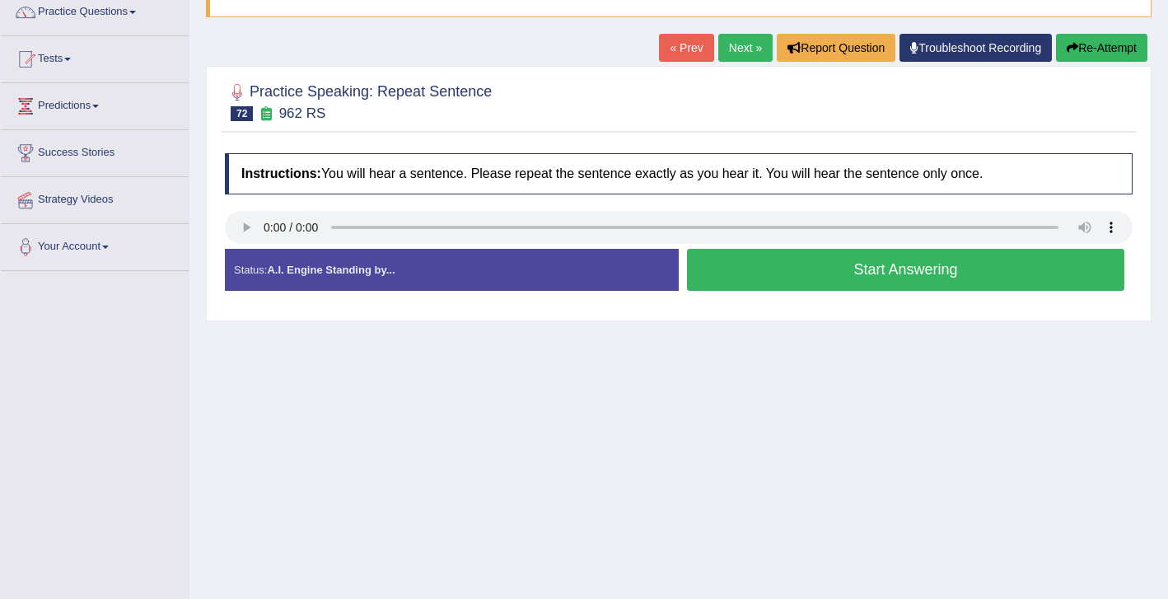
click at [824, 278] on button "Start Answering" at bounding box center [905, 270] width 437 height 42
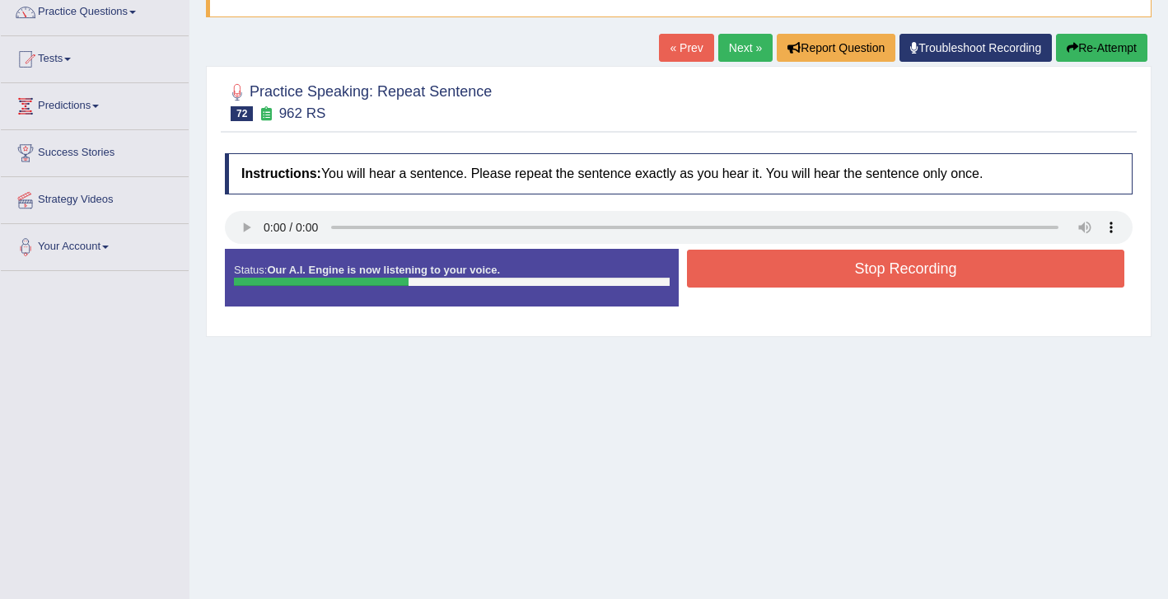
click at [863, 269] on button "Stop Recording" at bounding box center [905, 269] width 437 height 38
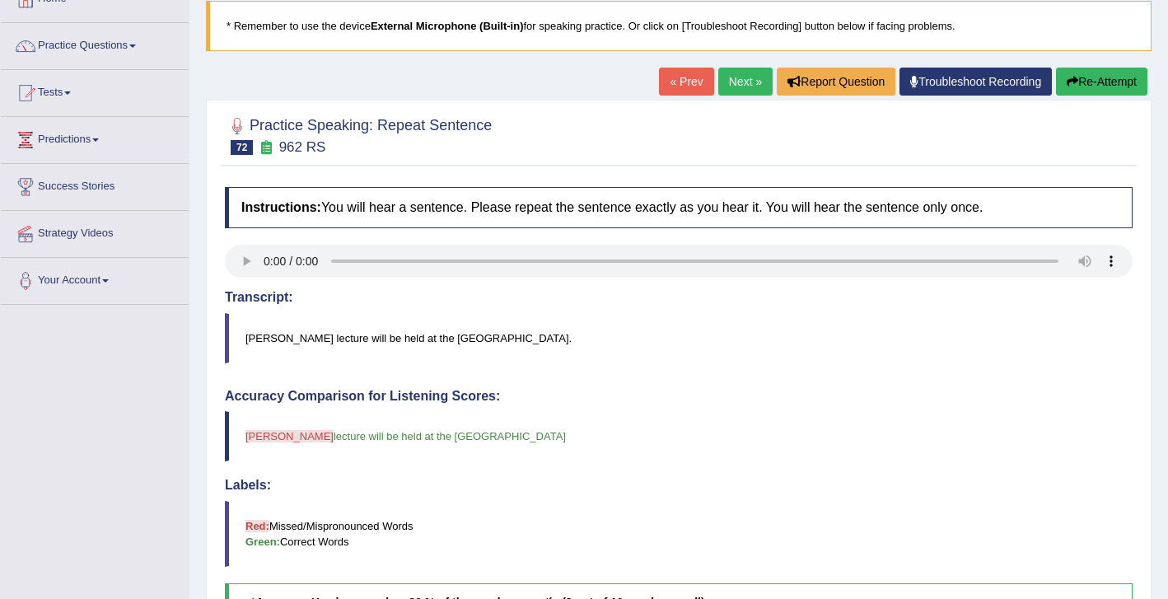
scroll to position [105, 0]
click at [740, 86] on link "Next »" at bounding box center [745, 82] width 54 height 28
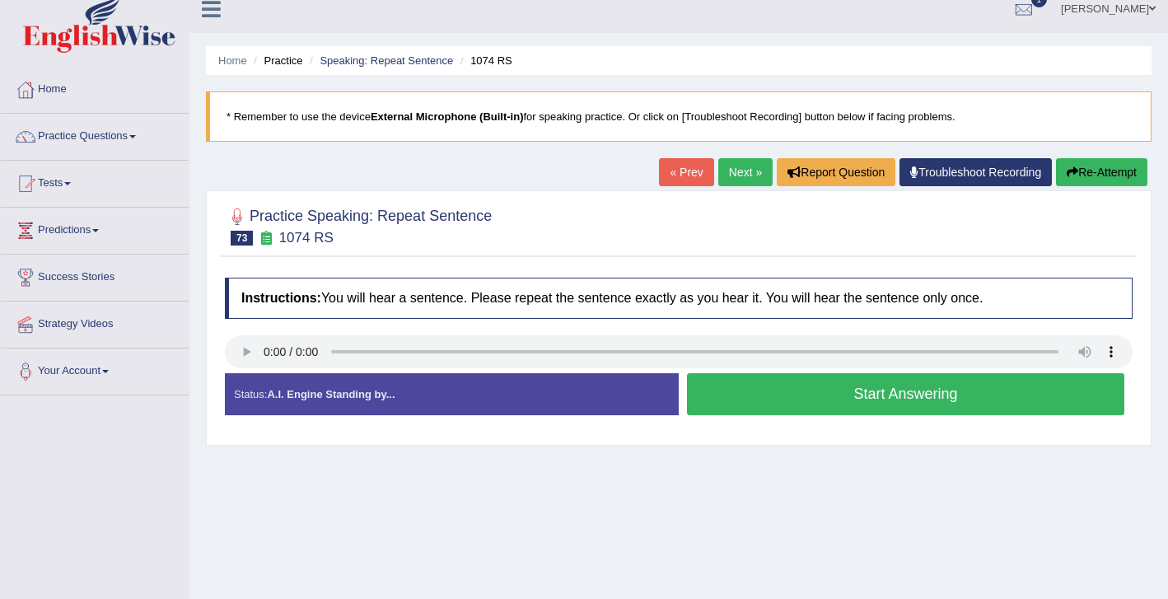
scroll to position [44, 0]
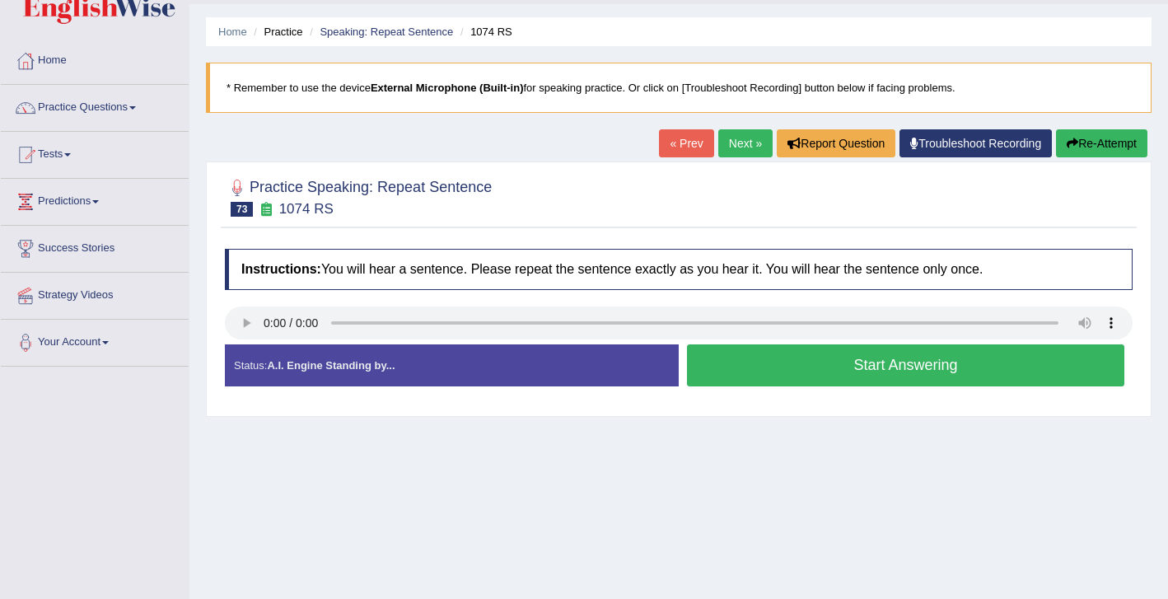
click at [817, 376] on button "Start Answering" at bounding box center [905, 365] width 437 height 42
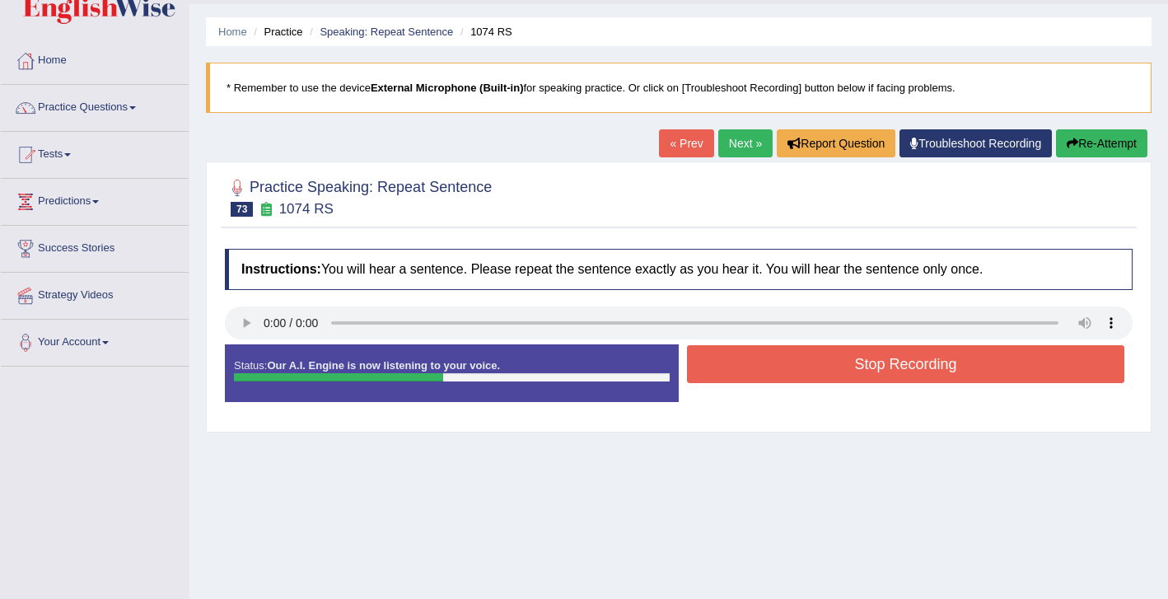
click at [848, 362] on button "Stop Recording" at bounding box center [905, 364] width 437 height 38
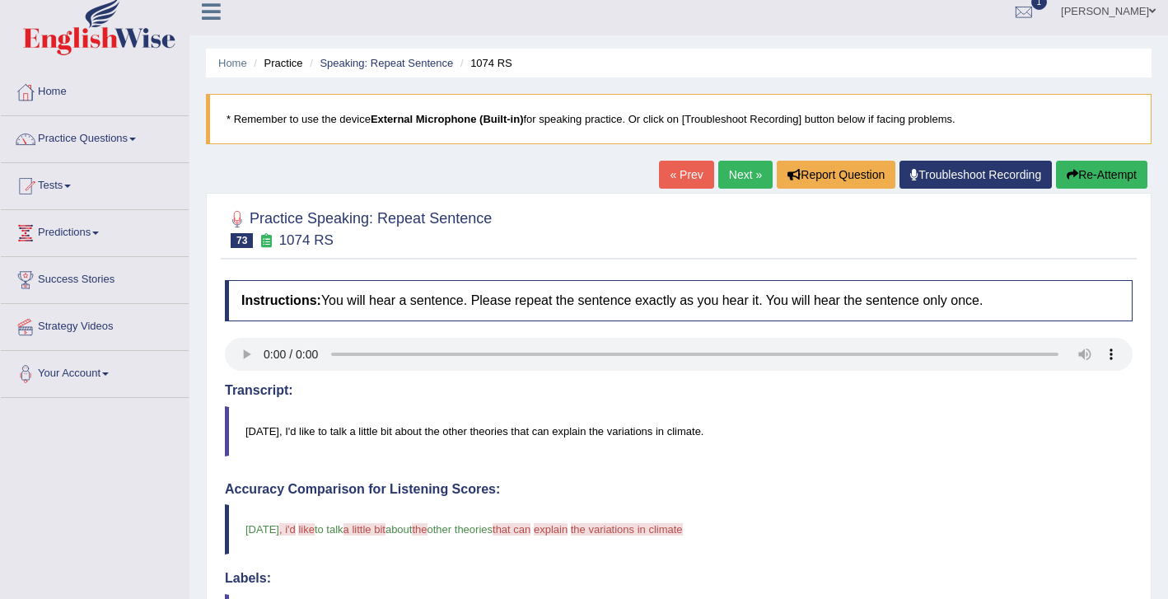
scroll to position [11, 0]
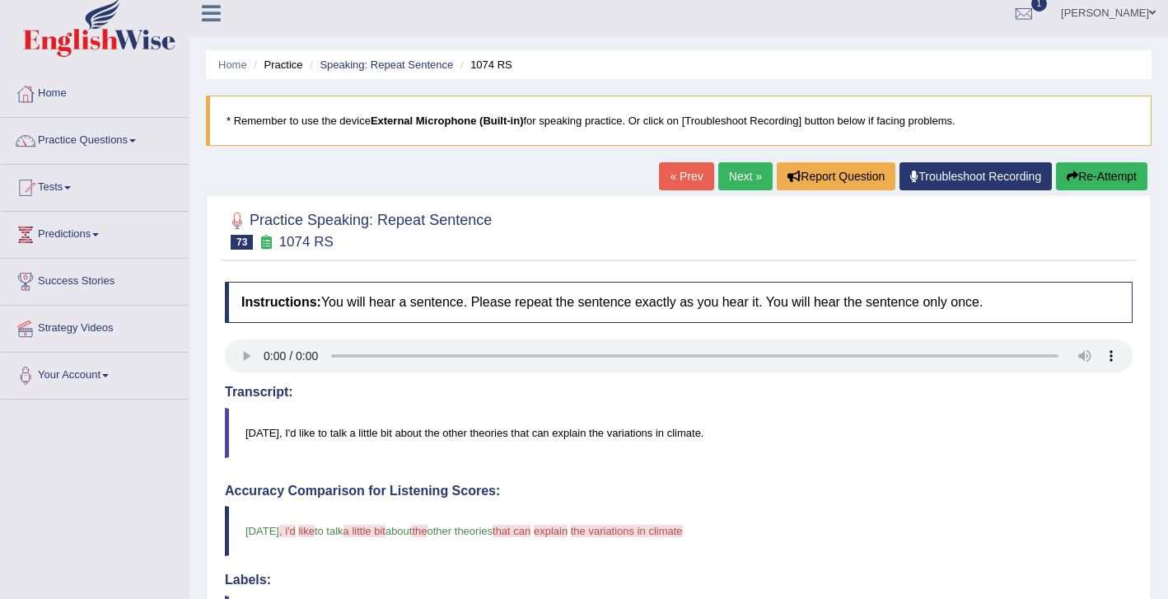
click at [1098, 180] on button "Re-Attempt" at bounding box center [1101, 176] width 91 height 28
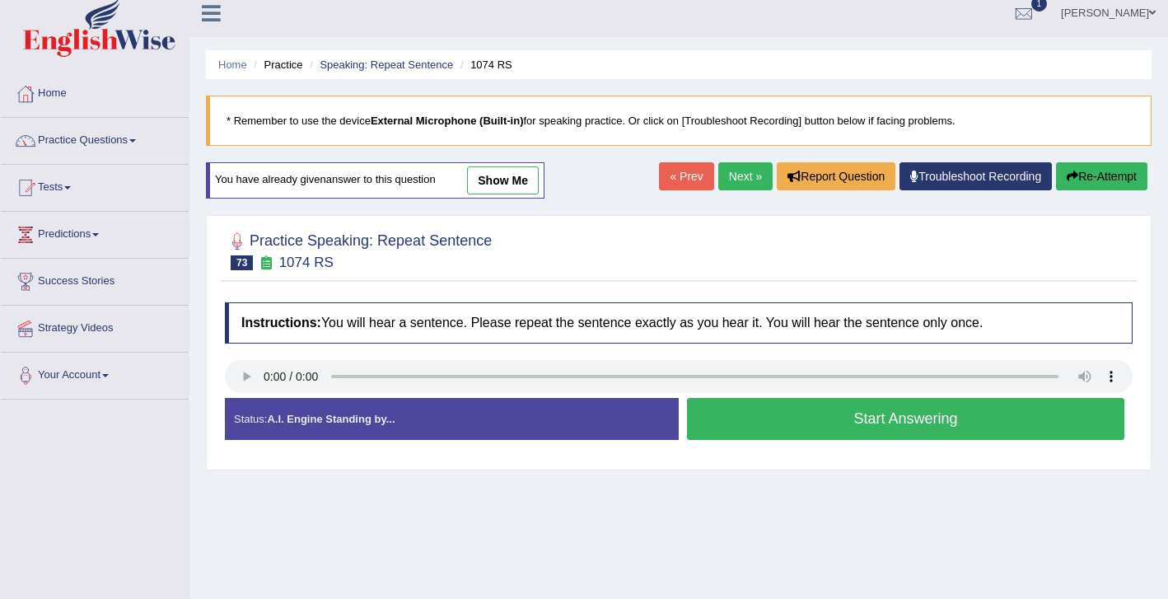
click at [811, 427] on button "Start Answering" at bounding box center [905, 419] width 437 height 42
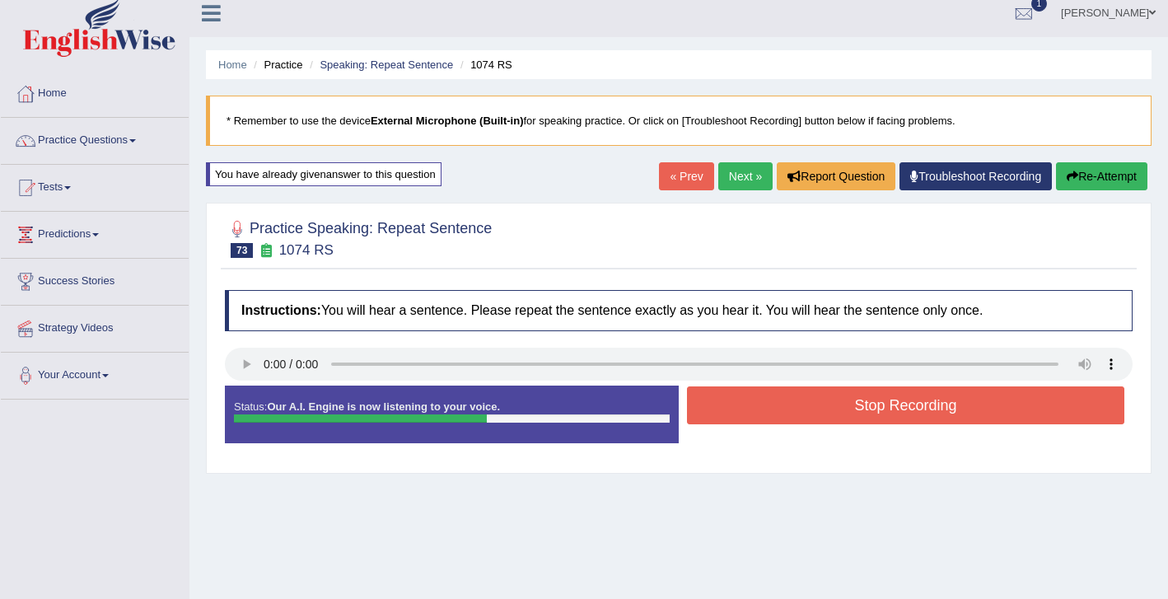
click at [815, 414] on button "Stop Recording" at bounding box center [905, 405] width 437 height 38
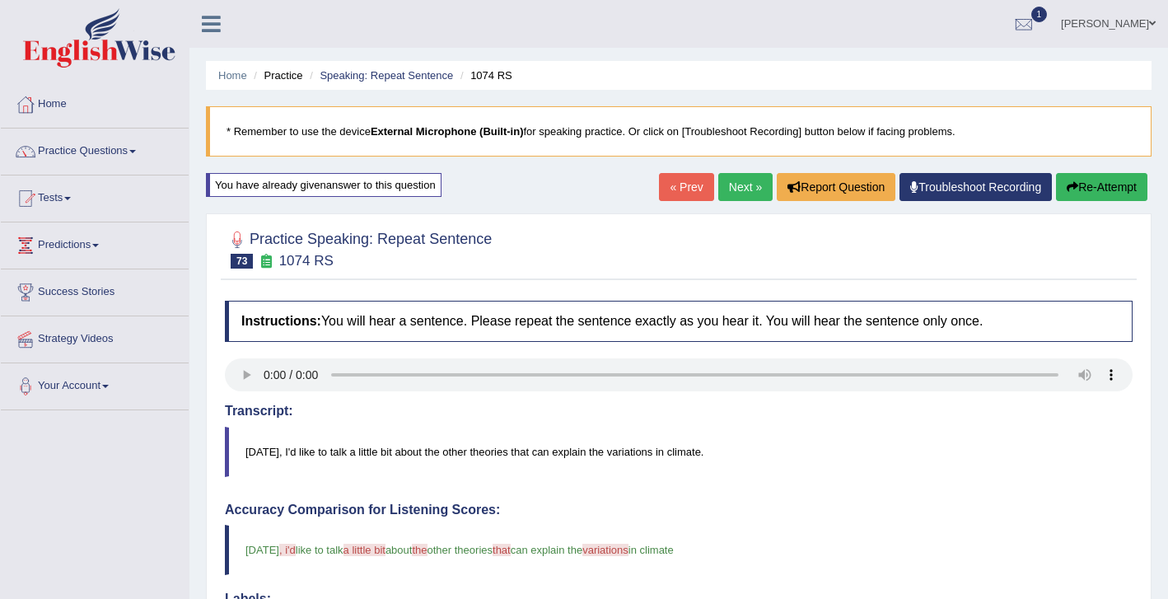
click at [733, 175] on link "Next »" at bounding box center [745, 187] width 54 height 28
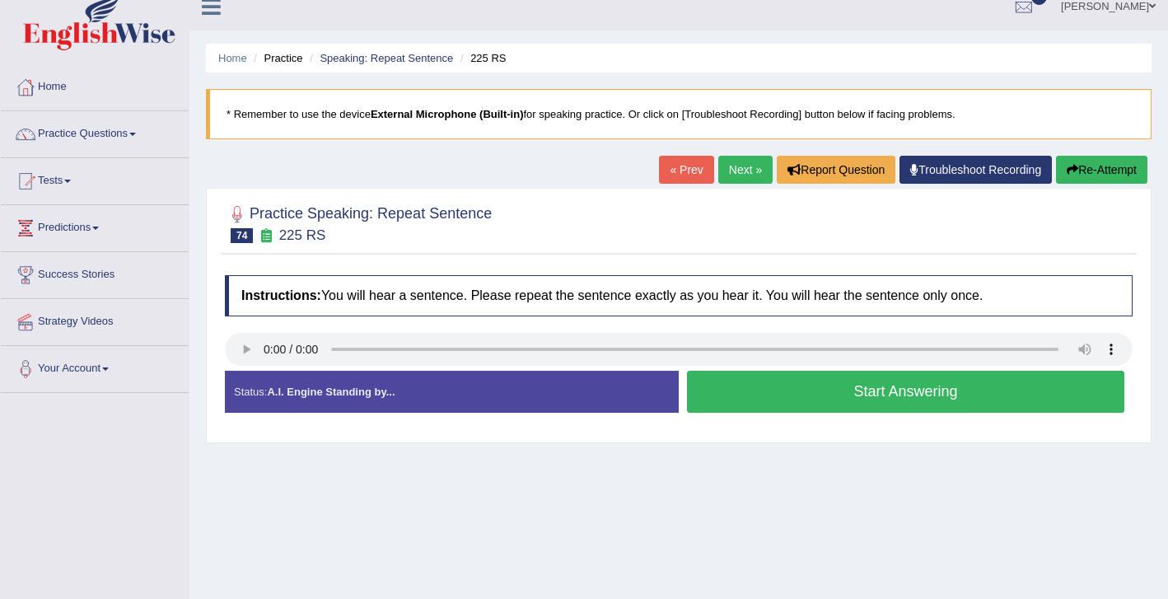
scroll to position [18, 0]
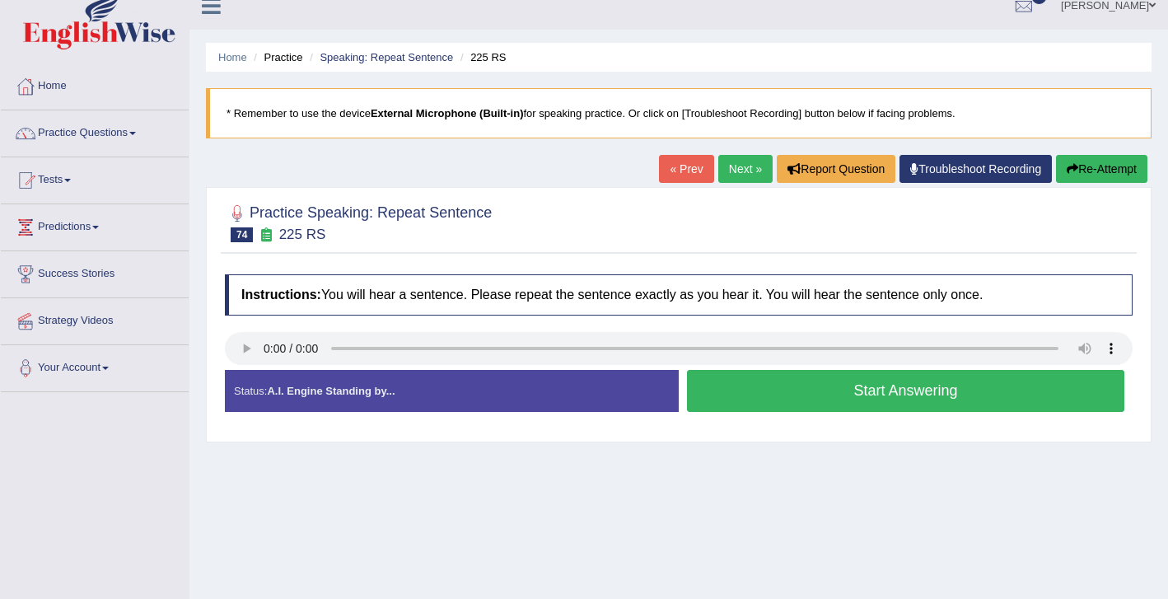
click at [837, 395] on button "Start Answering" at bounding box center [905, 391] width 437 height 42
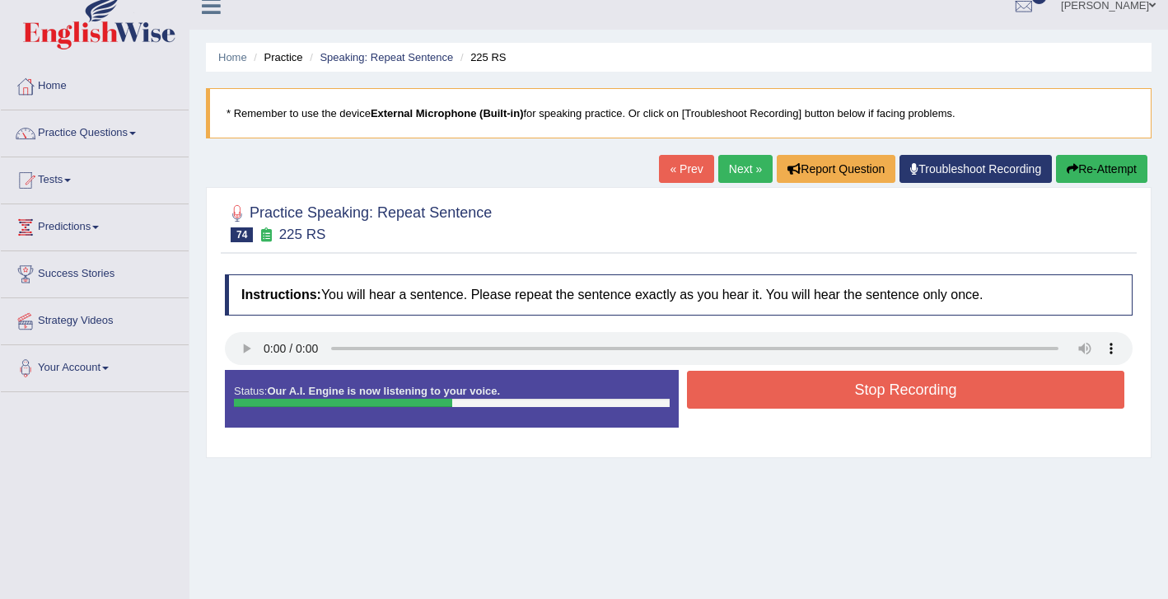
click at [881, 388] on button "Stop Recording" at bounding box center [905, 390] width 437 height 38
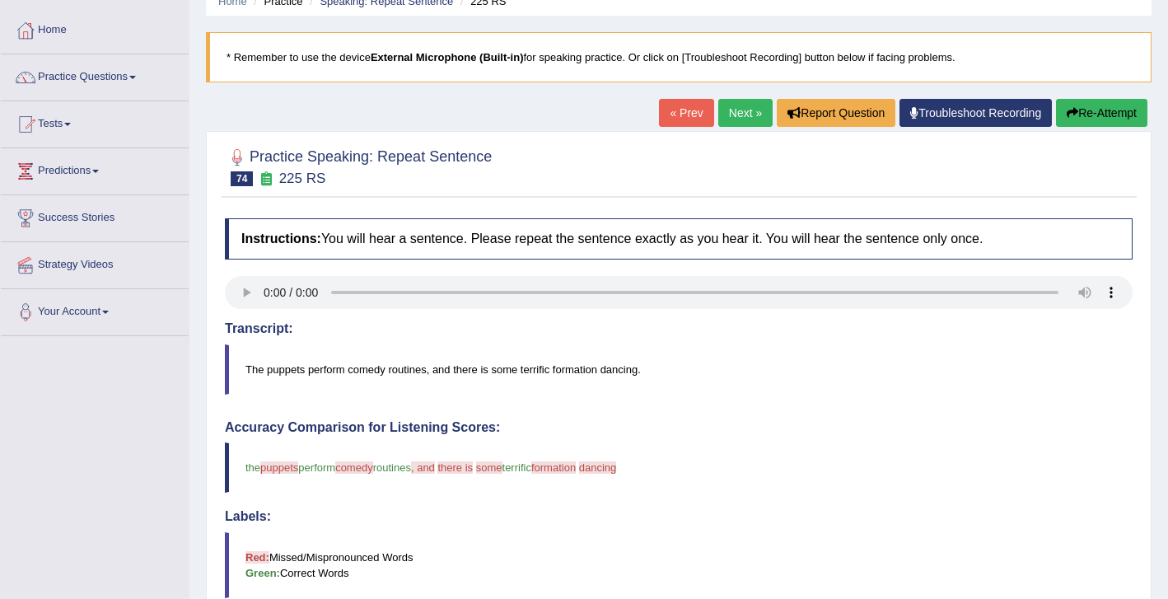
scroll to position [64, 0]
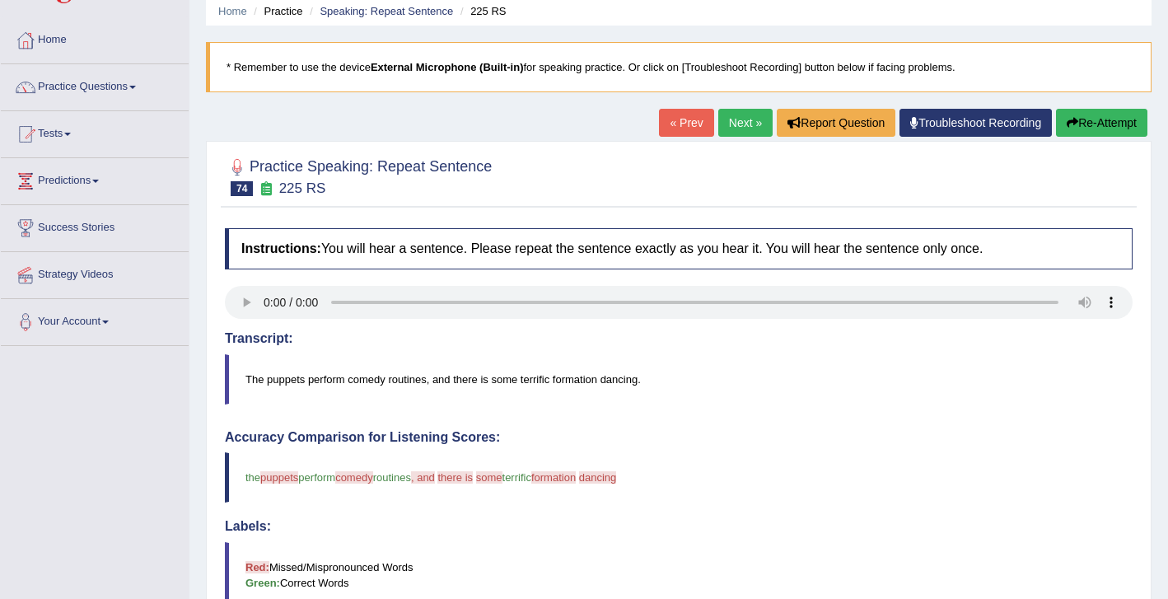
click at [1092, 129] on button "Re-Attempt" at bounding box center [1101, 123] width 91 height 28
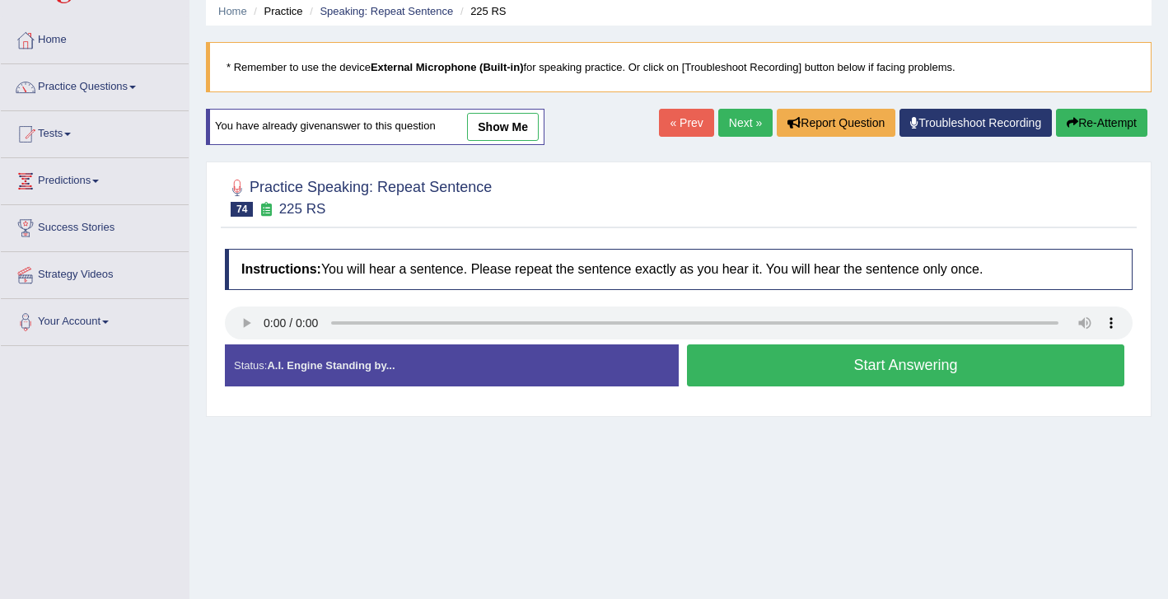
click at [781, 368] on button "Start Answering" at bounding box center [905, 365] width 437 height 42
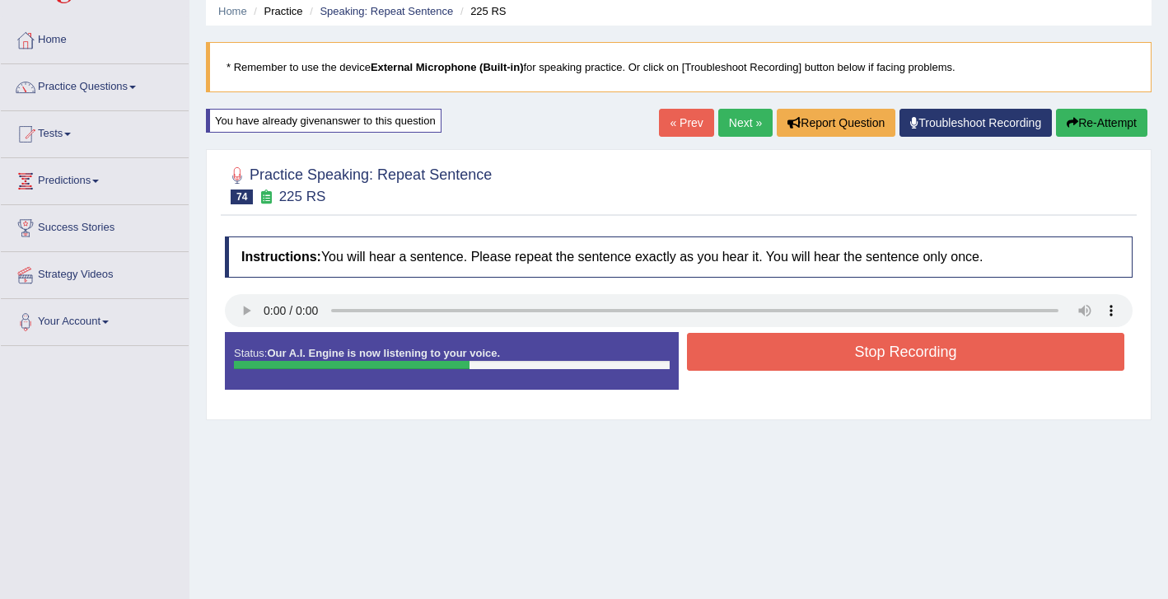
click at [832, 355] on button "Stop Recording" at bounding box center [905, 352] width 437 height 38
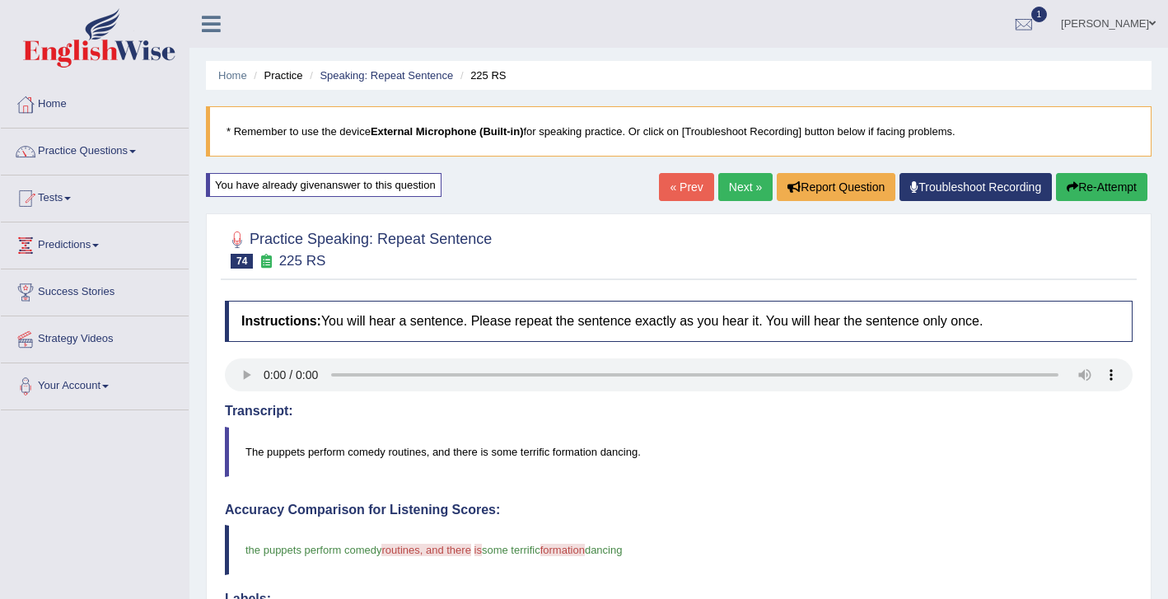
click at [735, 180] on link "Next »" at bounding box center [745, 187] width 54 height 28
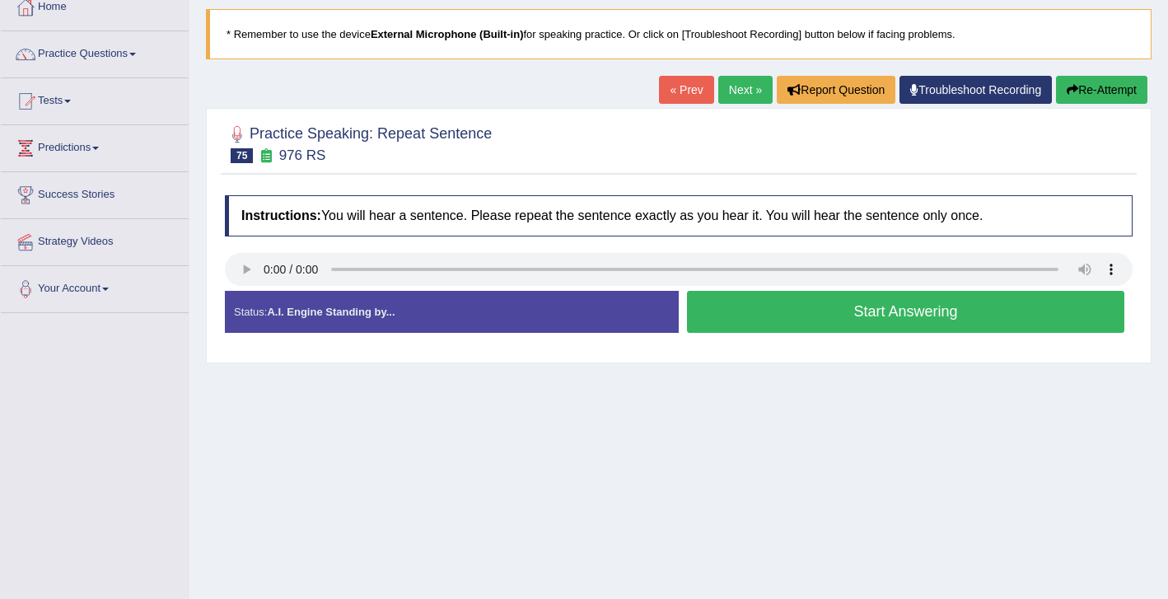
scroll to position [100, 0]
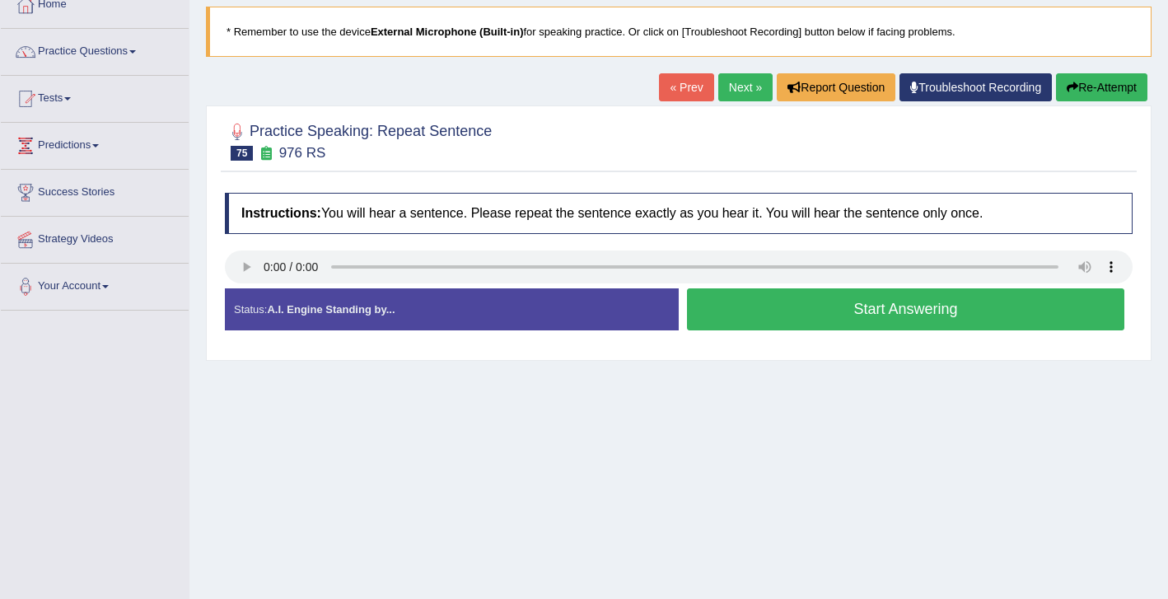
click at [806, 309] on button "Start Answering" at bounding box center [905, 309] width 437 height 42
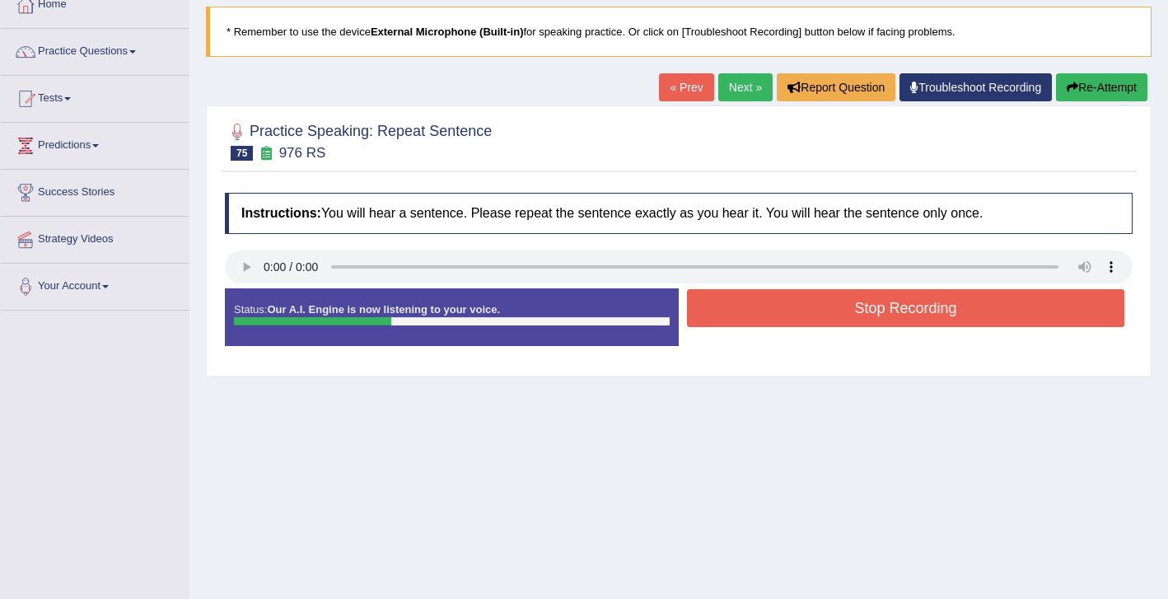
click at [811, 305] on button "Stop Recording" at bounding box center [905, 308] width 437 height 38
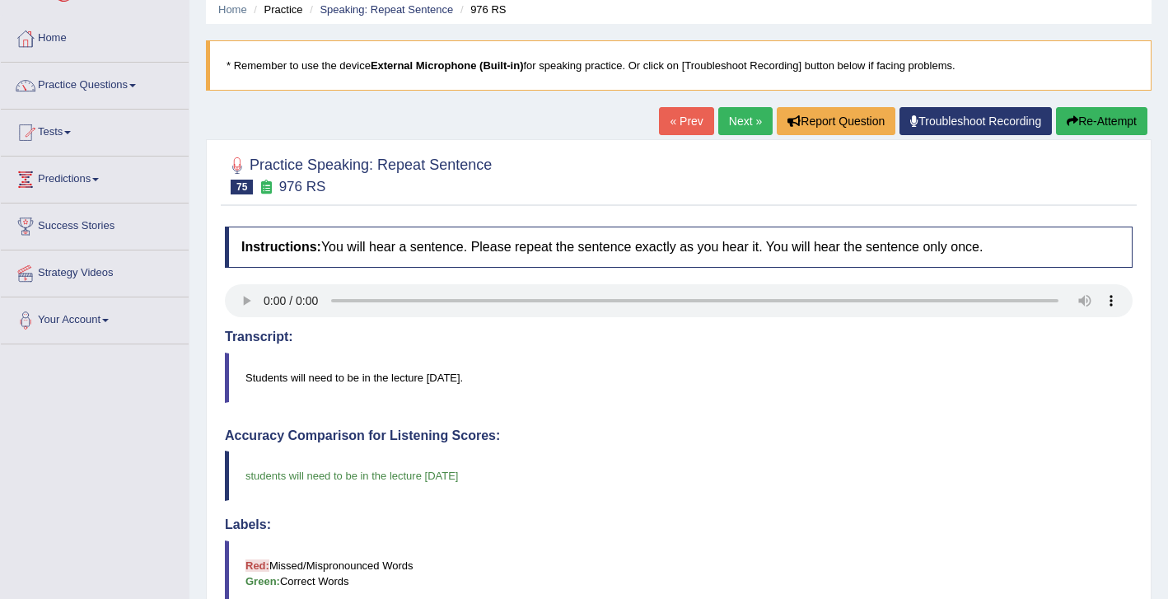
scroll to position [57, 0]
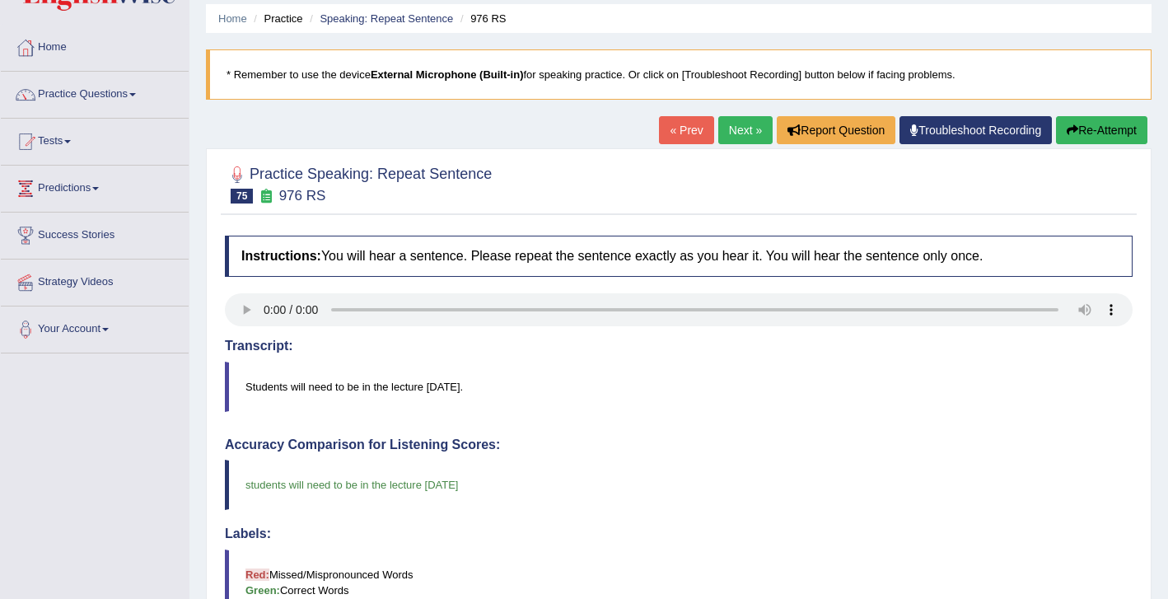
click at [733, 139] on link "Next »" at bounding box center [745, 130] width 54 height 28
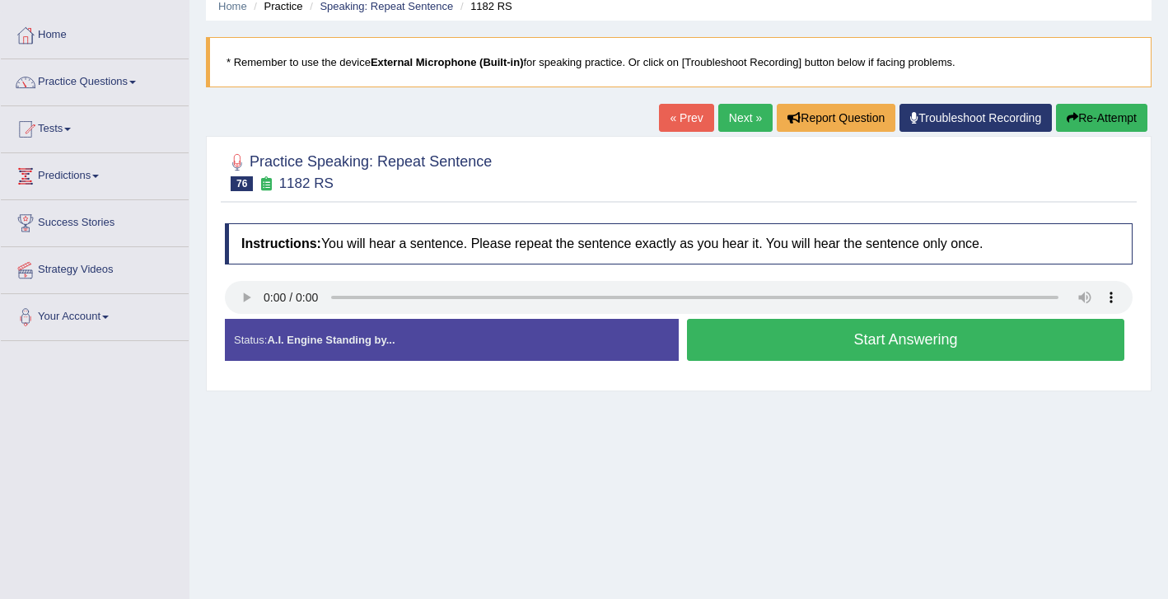
scroll to position [71, 0]
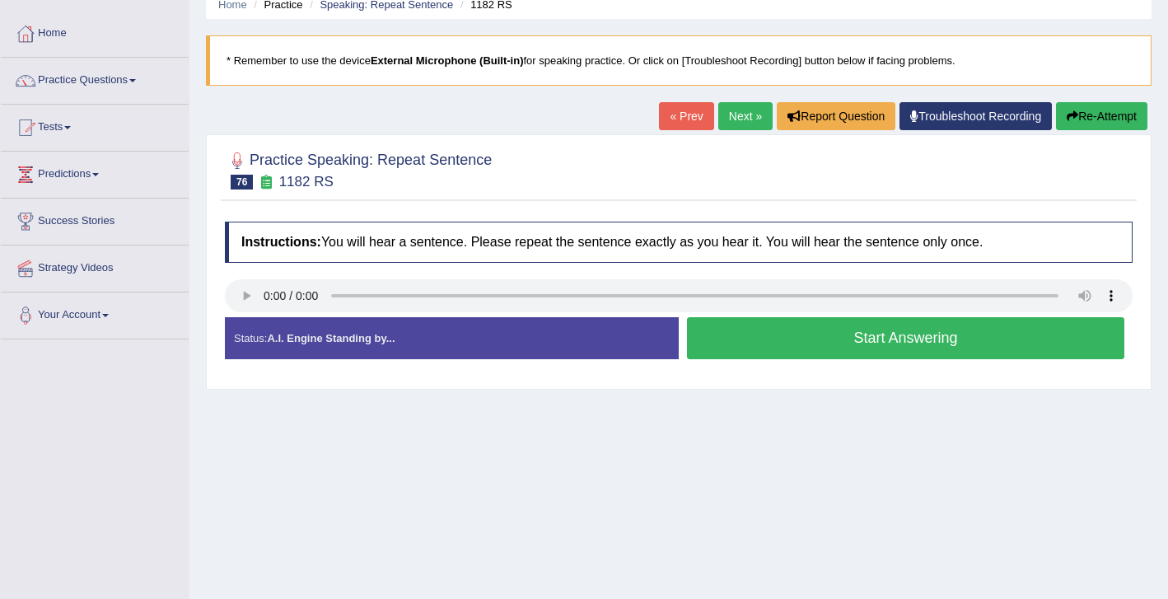
click at [796, 343] on button "Start Answering" at bounding box center [905, 338] width 437 height 42
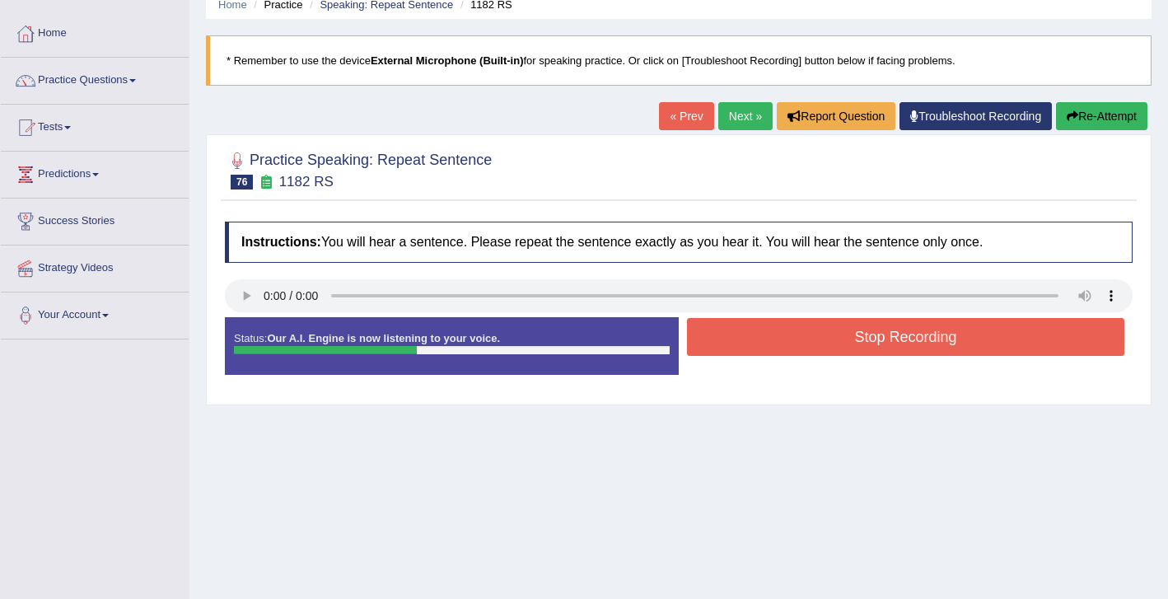
click at [874, 334] on button "Stop Recording" at bounding box center [905, 337] width 437 height 38
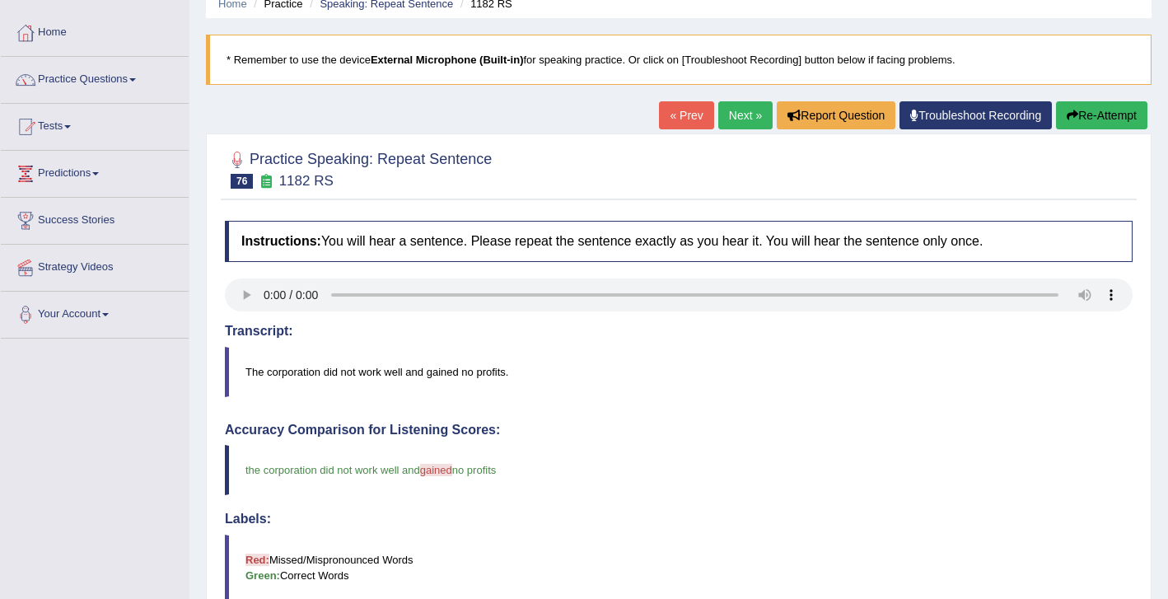
scroll to position [0, 0]
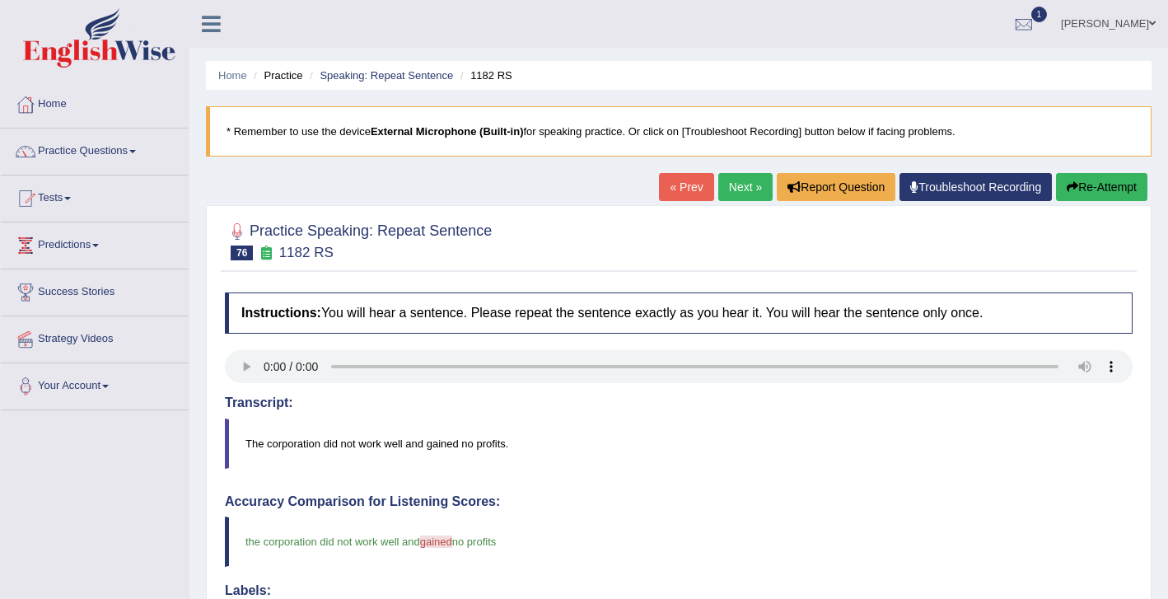
click at [737, 189] on link "Next »" at bounding box center [745, 187] width 54 height 28
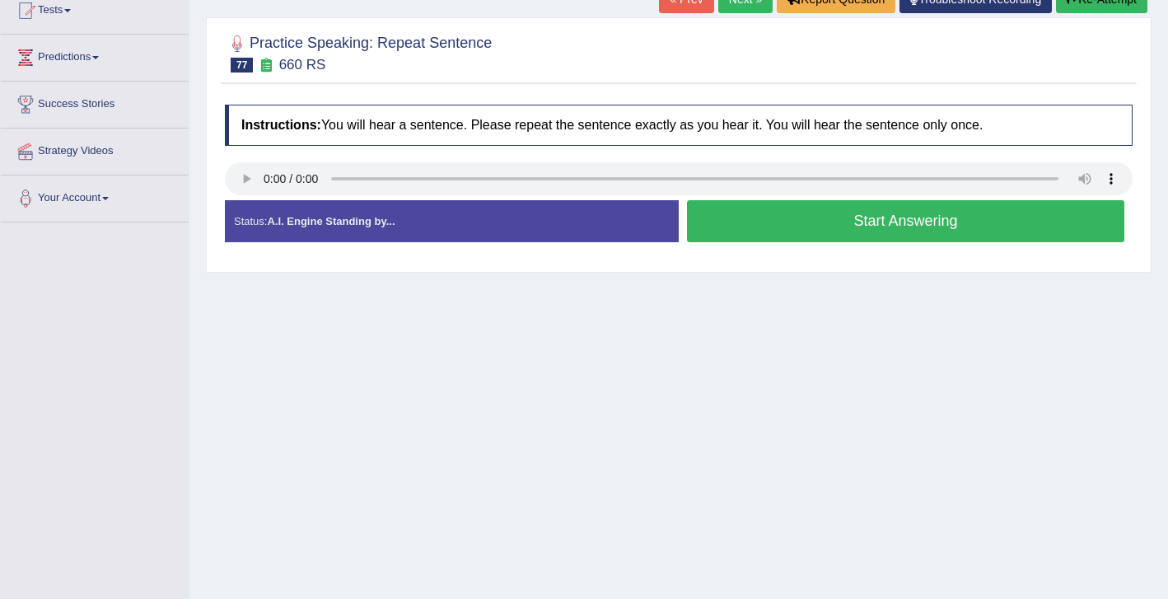
scroll to position [266, 0]
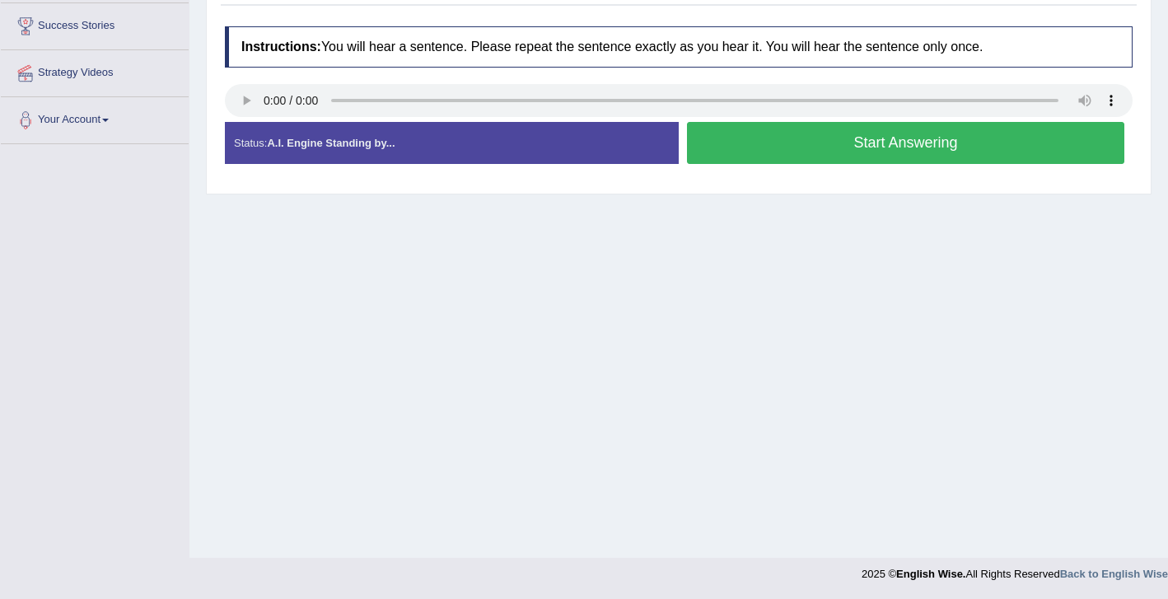
click at [871, 143] on button "Start Answering" at bounding box center [905, 143] width 437 height 42
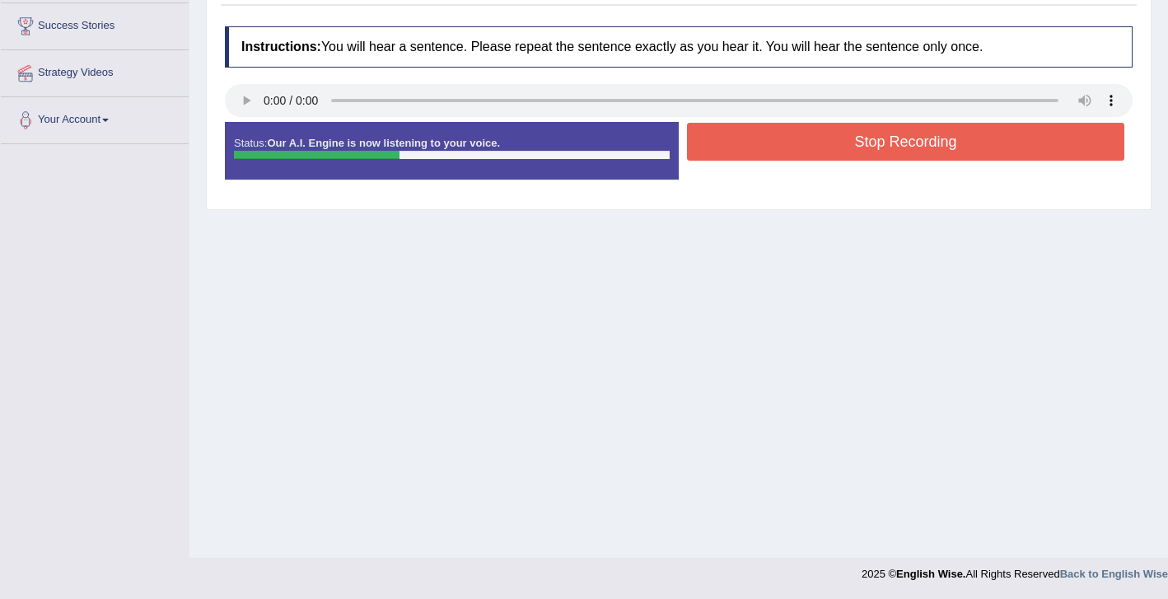
click at [897, 147] on button "Stop Recording" at bounding box center [905, 142] width 437 height 38
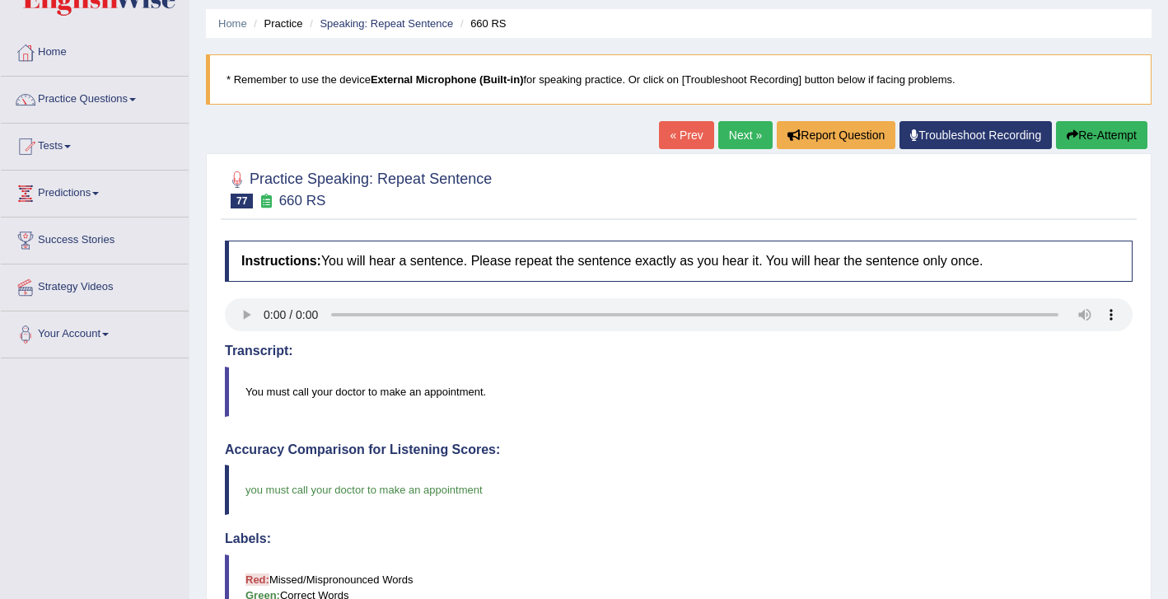
scroll to position [7, 0]
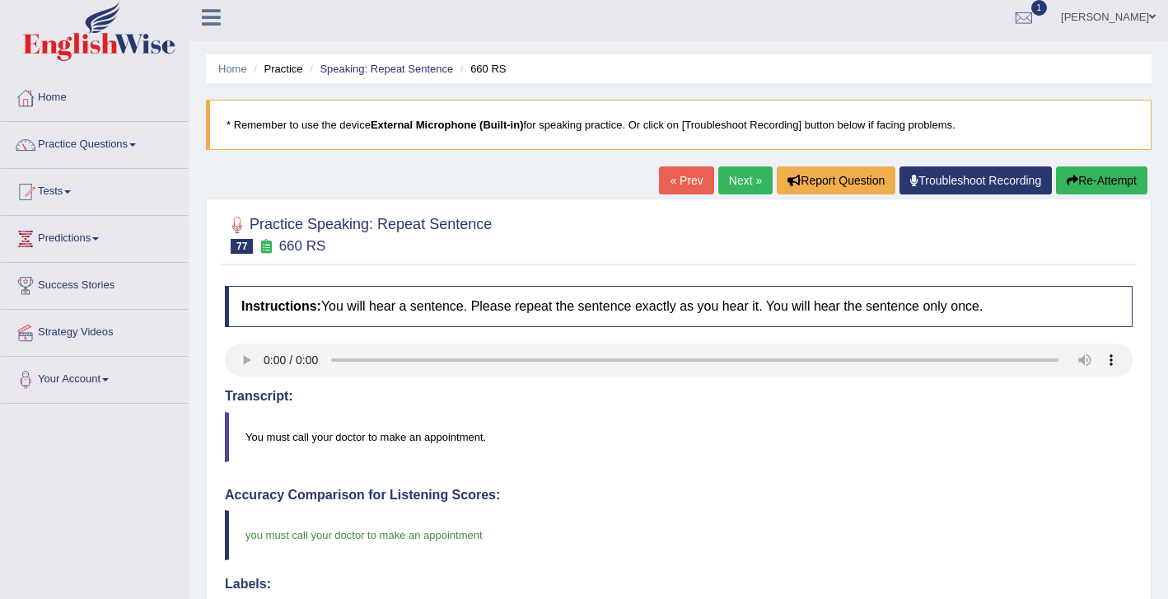
click at [726, 186] on link "Next »" at bounding box center [745, 180] width 54 height 28
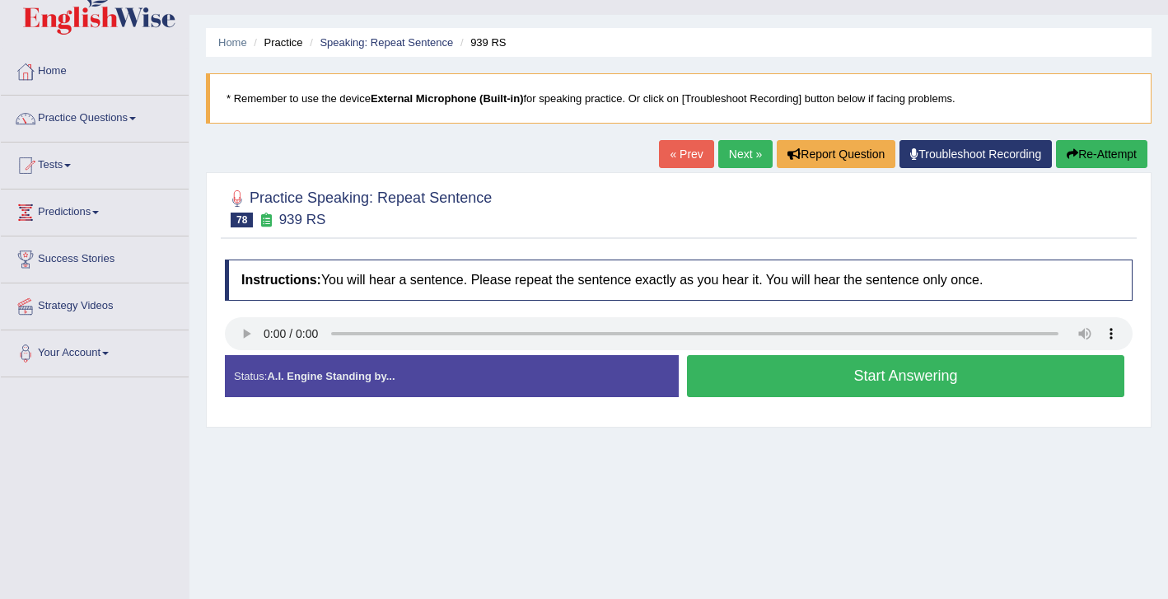
scroll to position [46, 0]
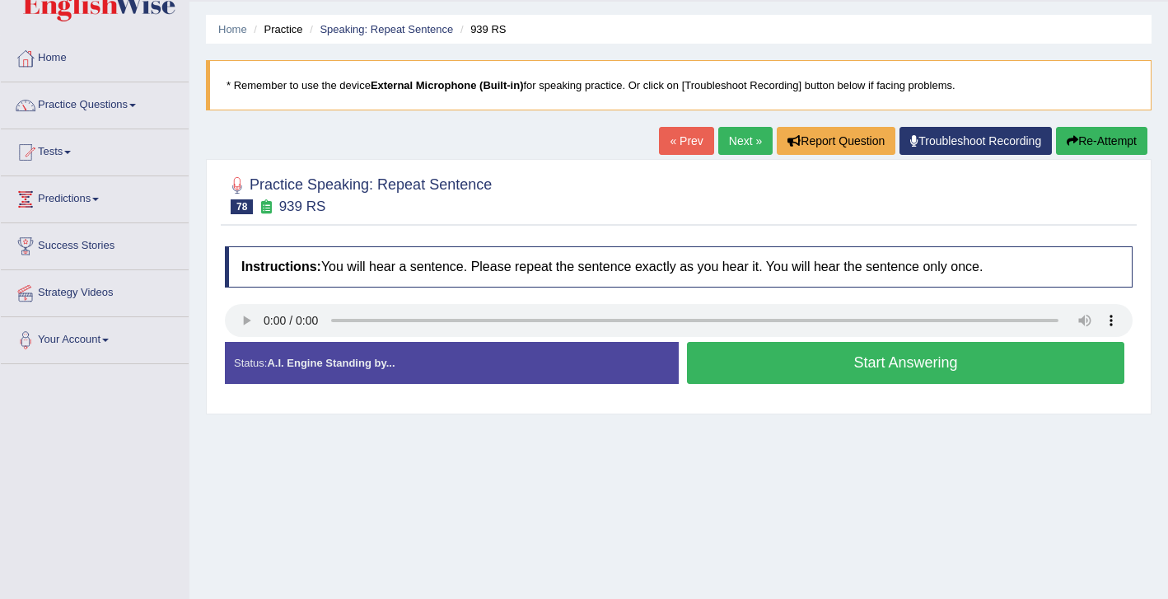
click at [760, 371] on button "Start Answering" at bounding box center [905, 363] width 437 height 42
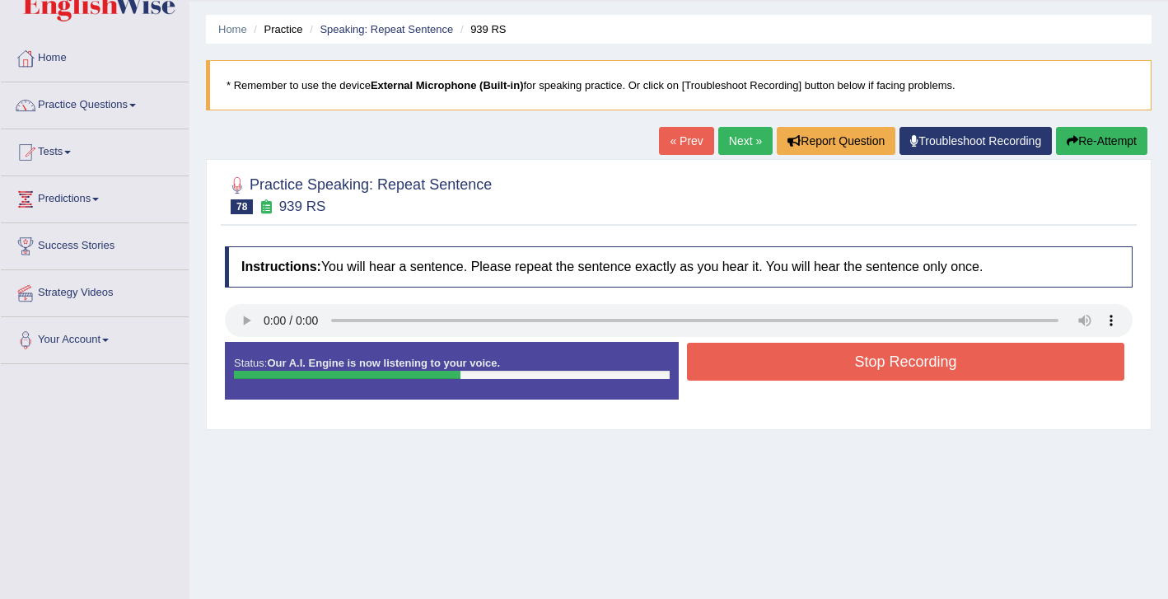
click at [836, 366] on button "Stop Recording" at bounding box center [905, 362] width 437 height 38
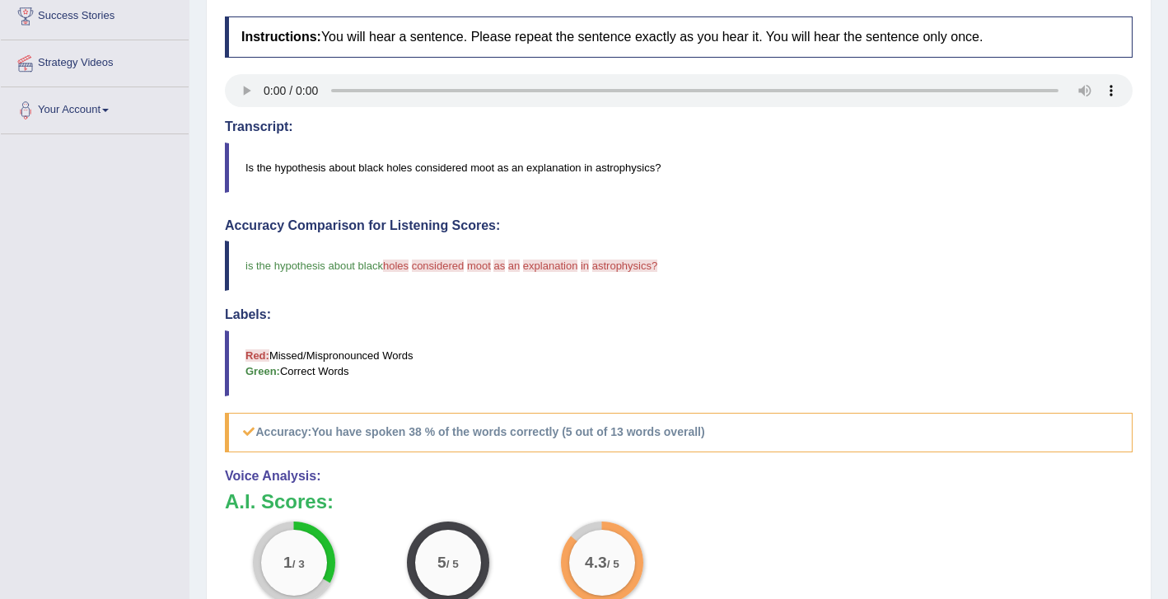
scroll to position [0, 0]
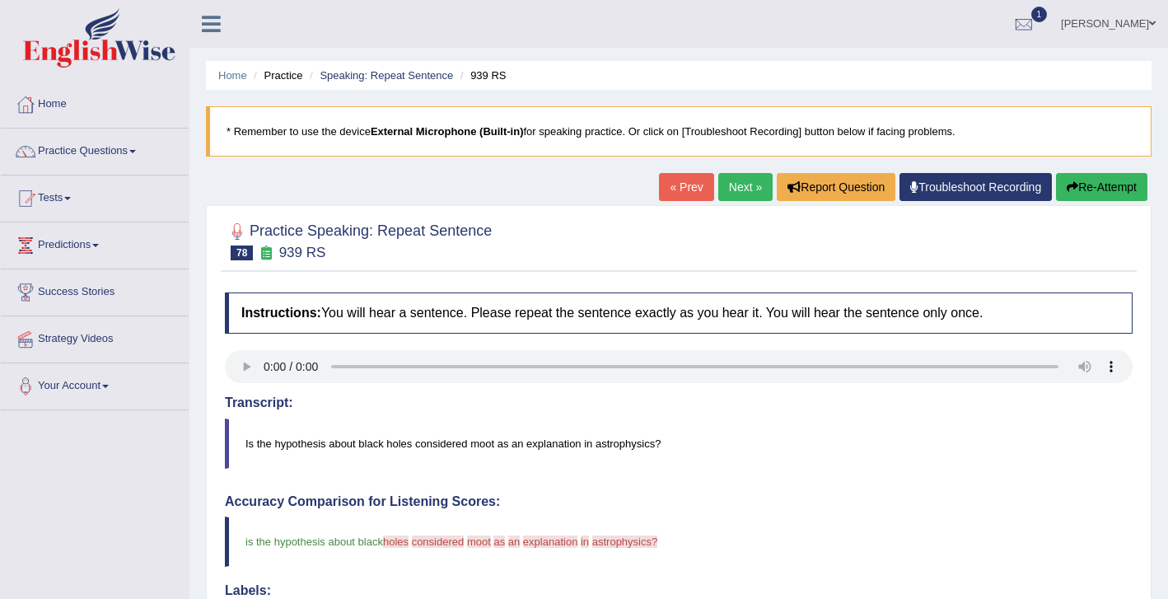
click at [731, 190] on link "Next »" at bounding box center [745, 187] width 54 height 28
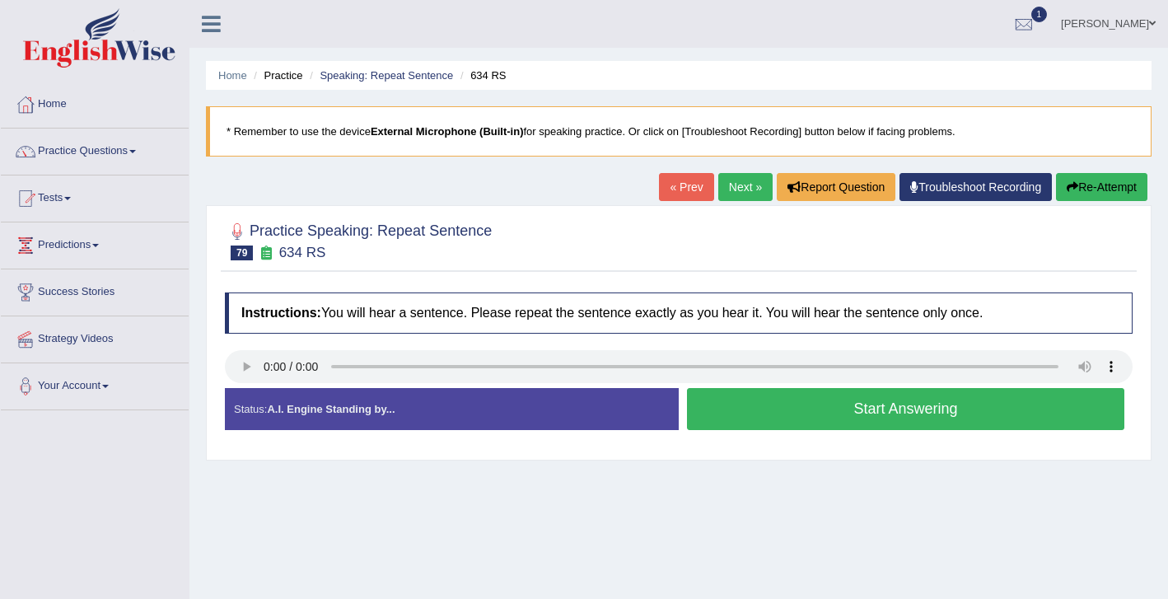
scroll to position [44, 0]
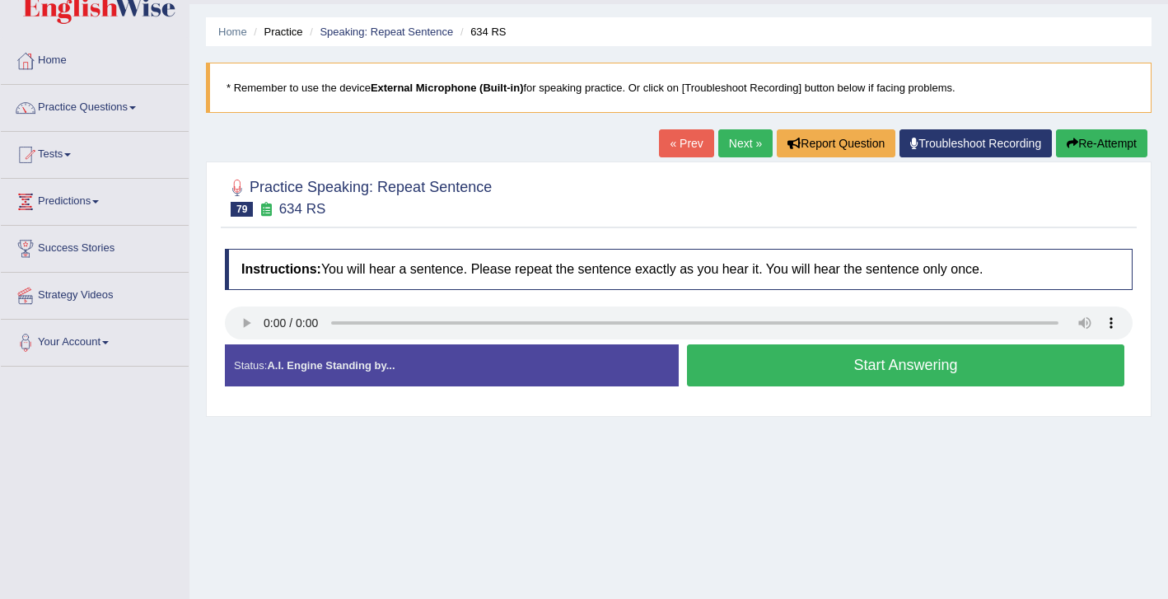
click at [823, 370] on button "Start Answering" at bounding box center [905, 365] width 437 height 42
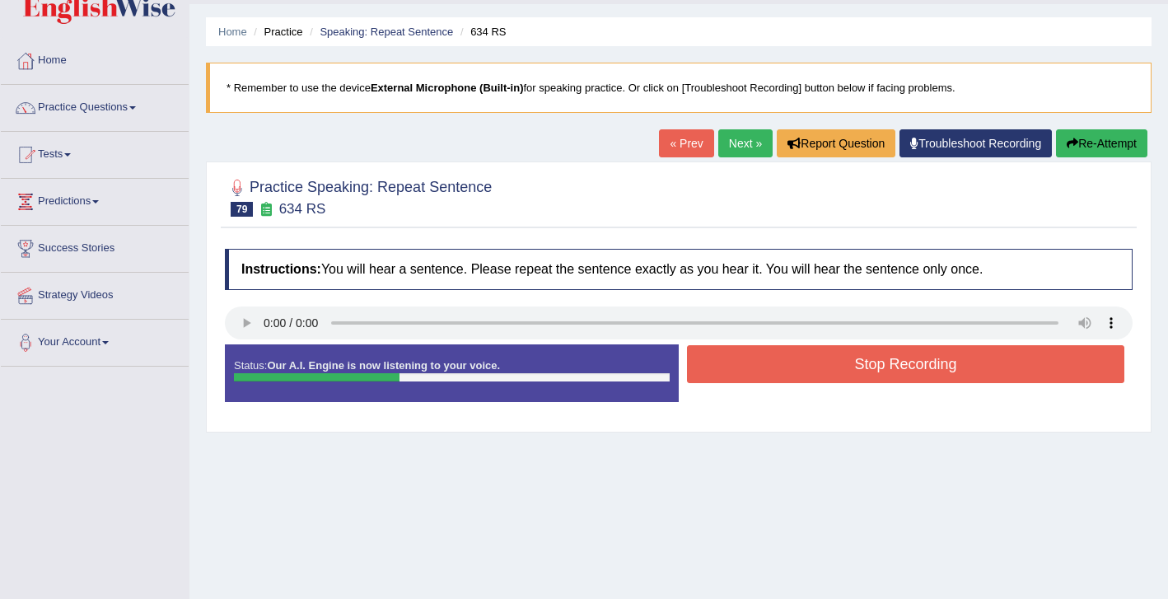
click at [867, 364] on button "Stop Recording" at bounding box center [905, 364] width 437 height 38
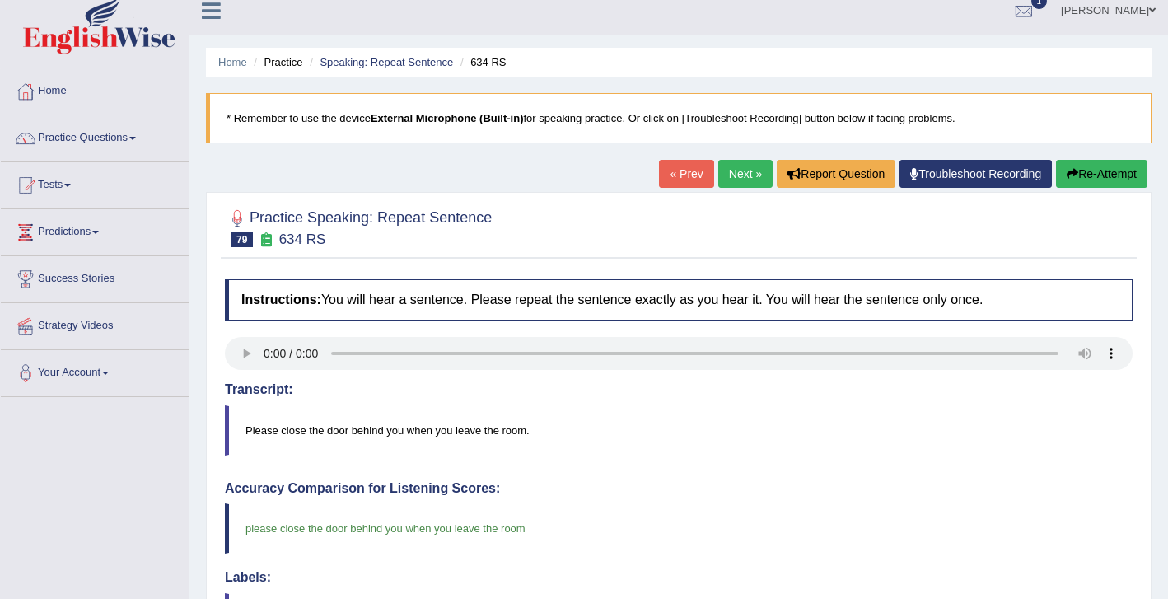
scroll to position [0, 0]
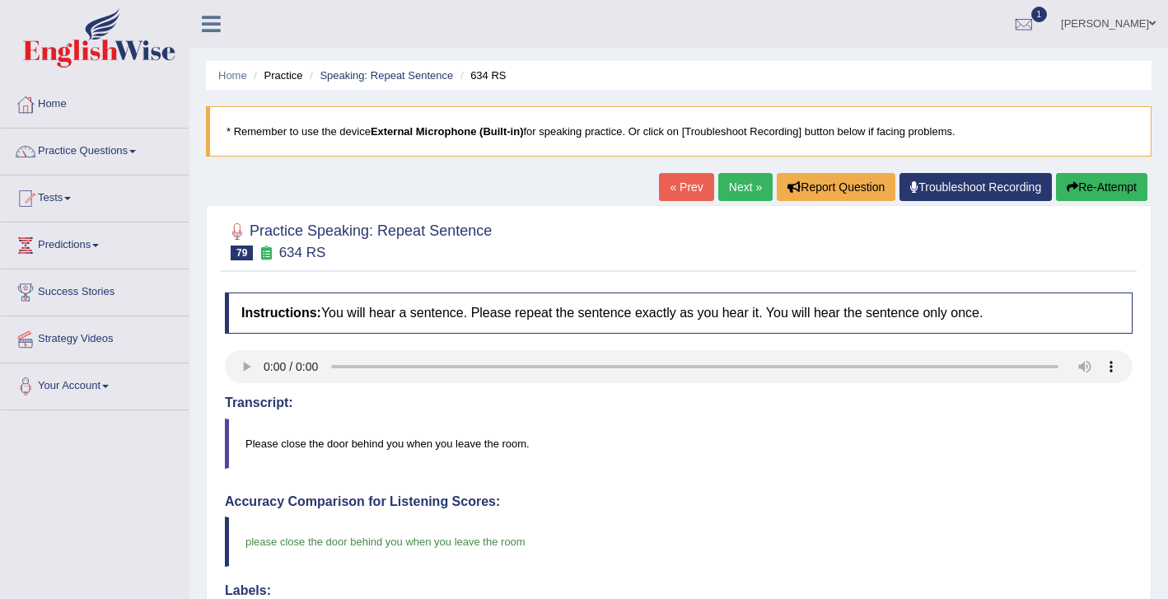
click at [738, 197] on link "Next »" at bounding box center [745, 187] width 54 height 28
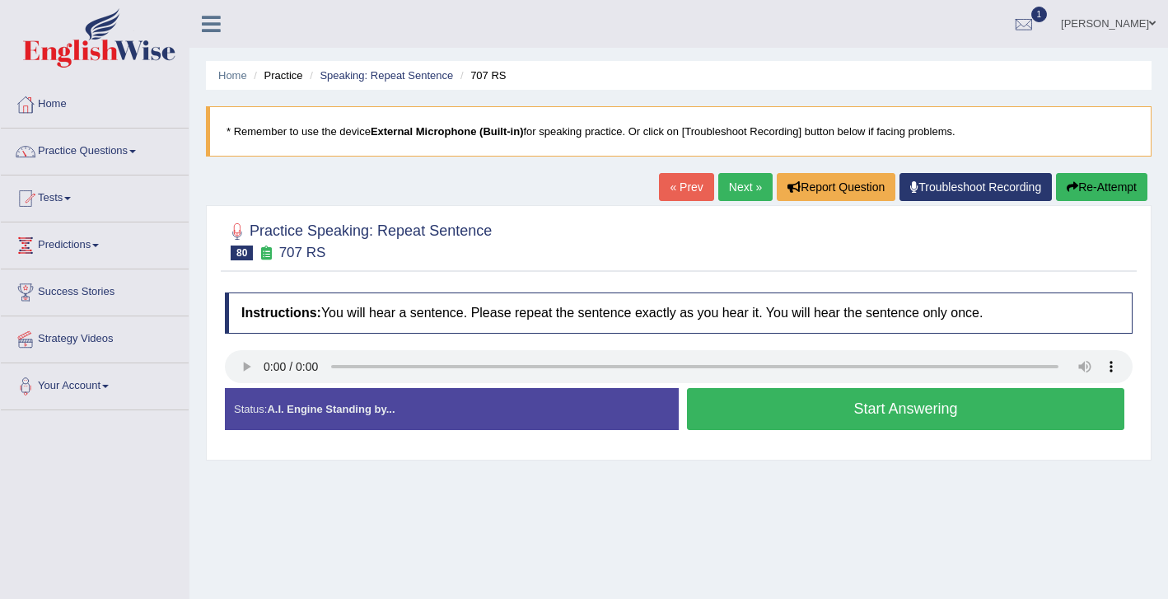
scroll to position [24, 0]
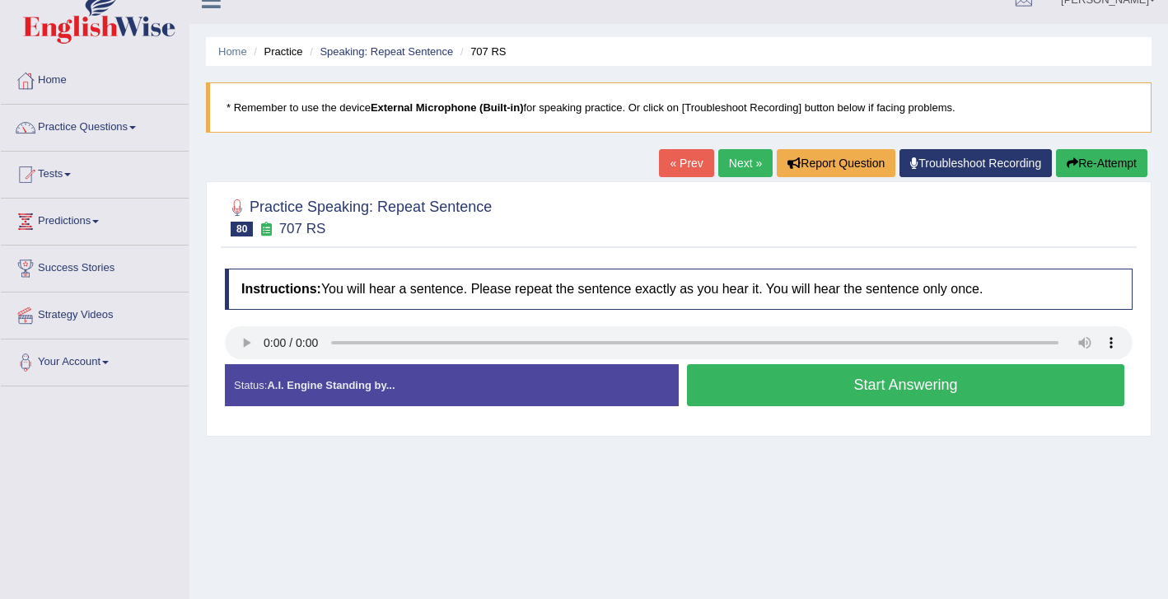
click at [857, 394] on button "Start Answering" at bounding box center [905, 385] width 437 height 42
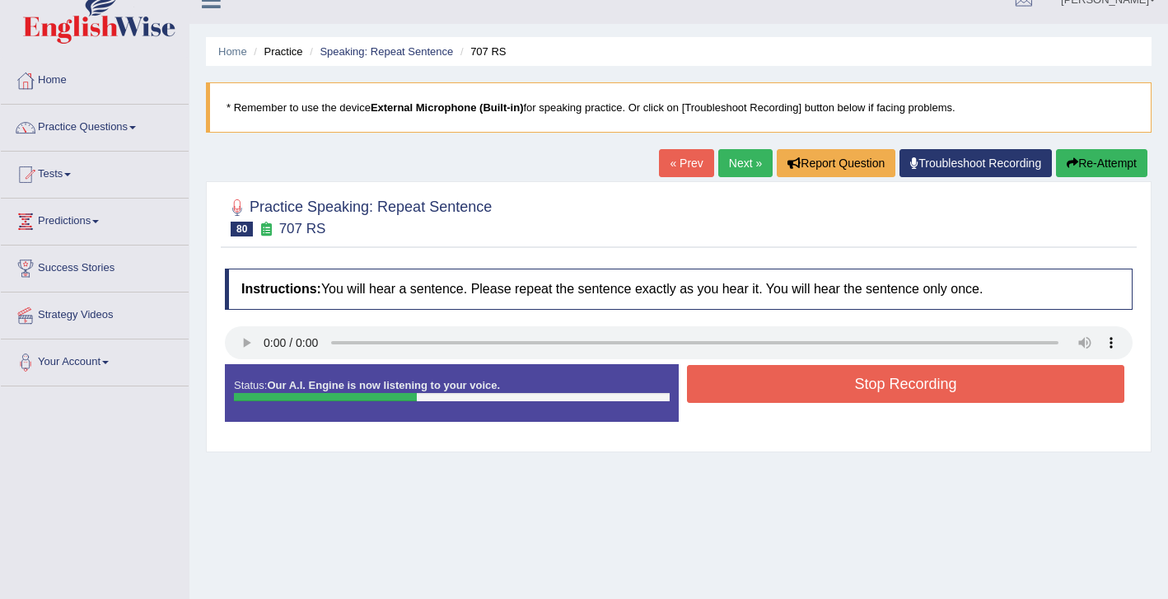
click at [861, 390] on button "Stop Recording" at bounding box center [905, 384] width 437 height 38
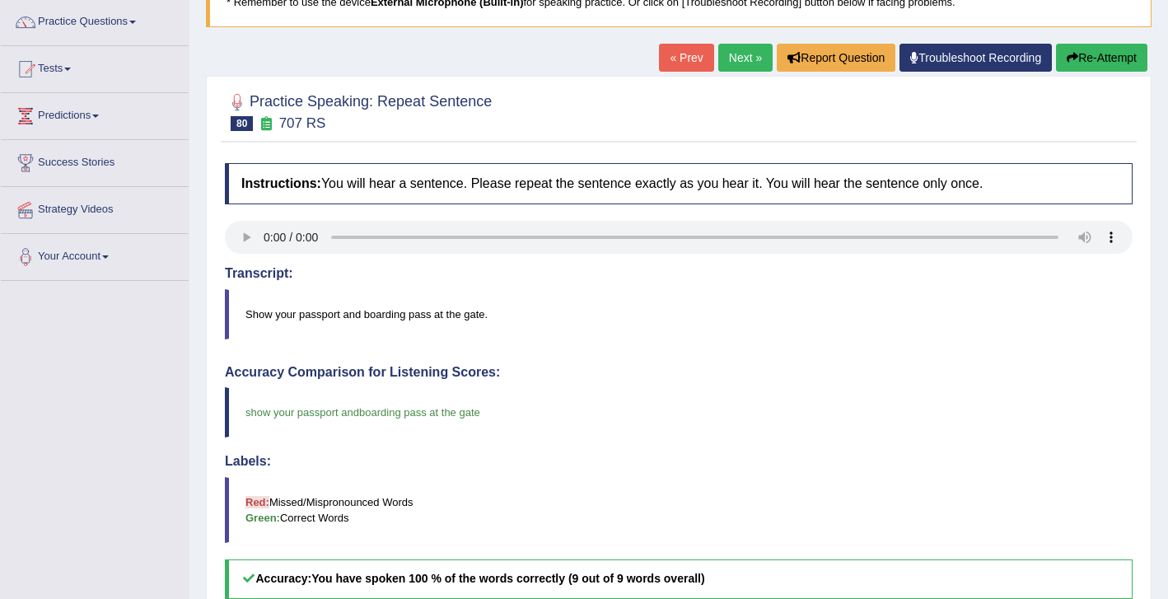
scroll to position [0, 0]
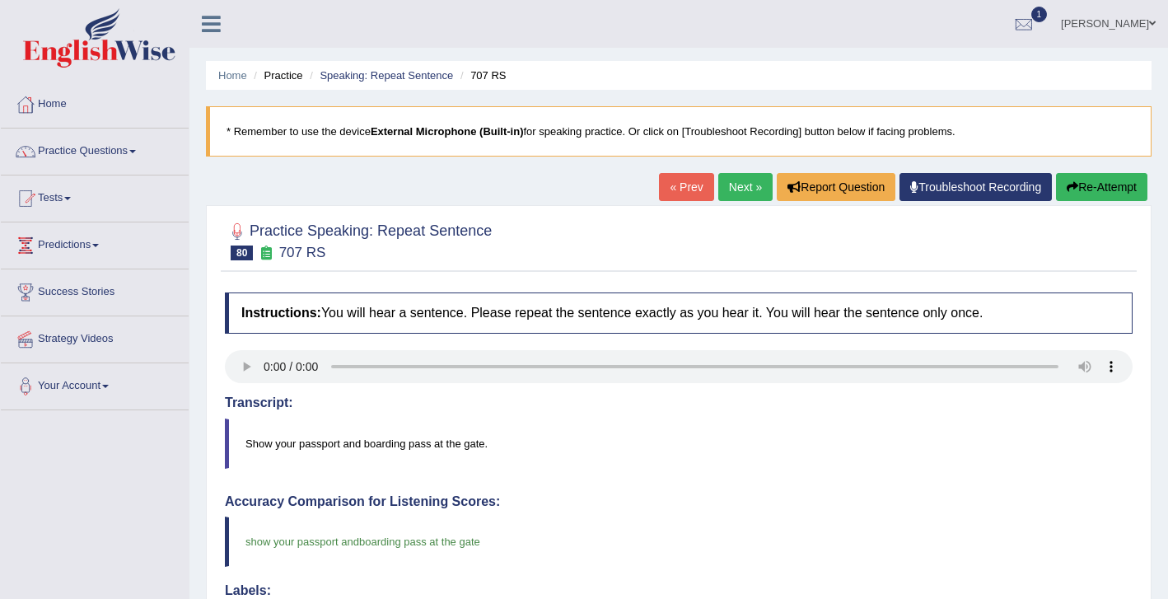
click at [734, 182] on link "Next »" at bounding box center [745, 187] width 54 height 28
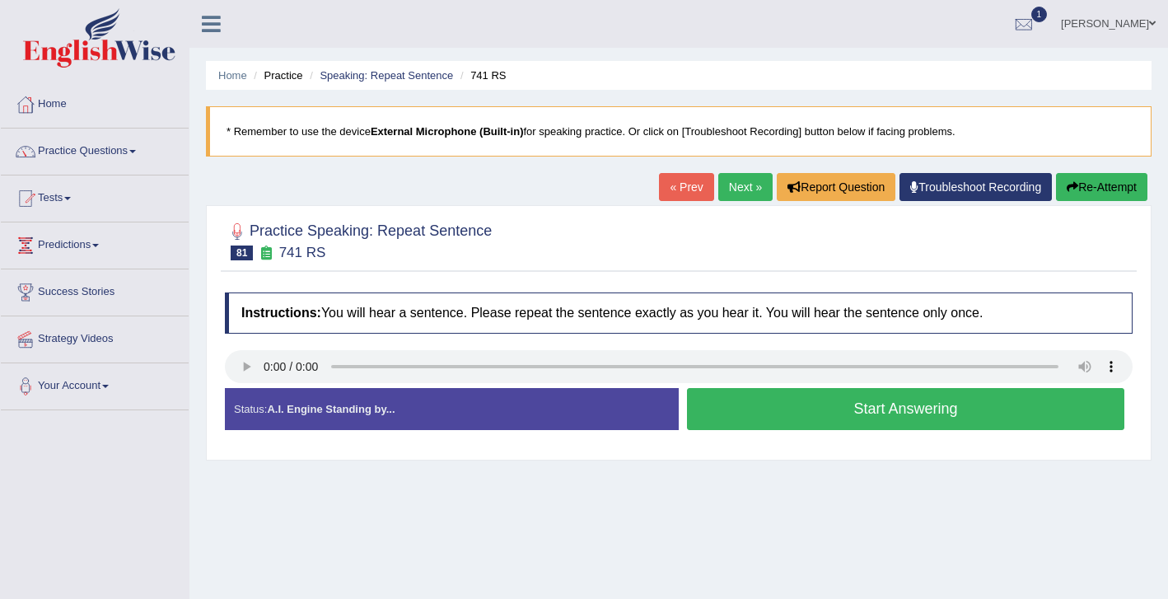
click at [765, 424] on button "Start Answering" at bounding box center [905, 409] width 437 height 42
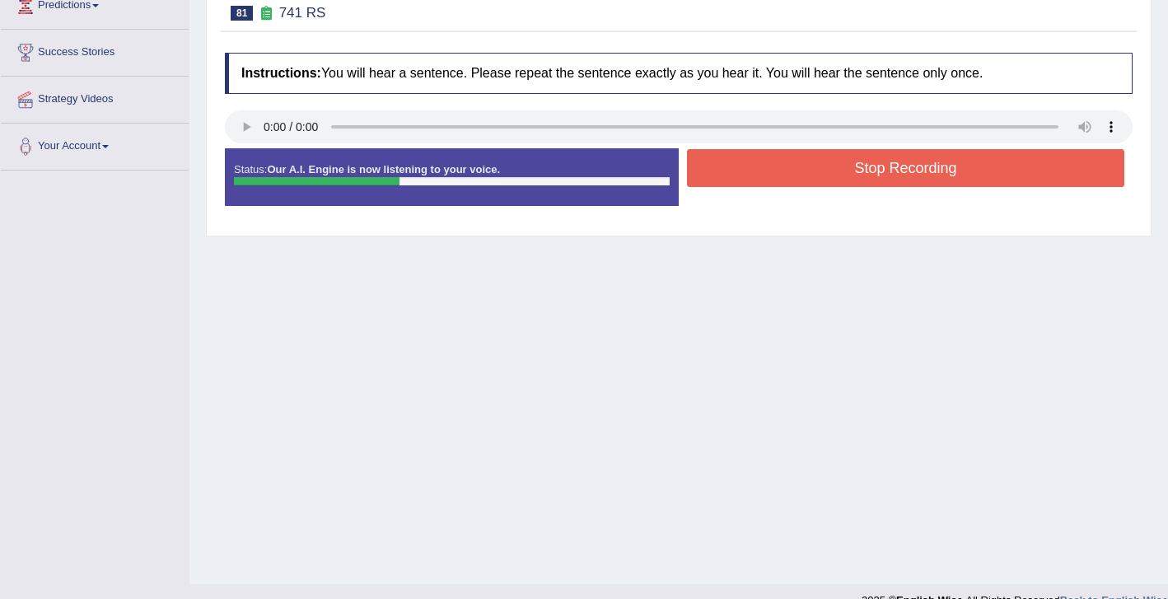
scroll to position [241, 0]
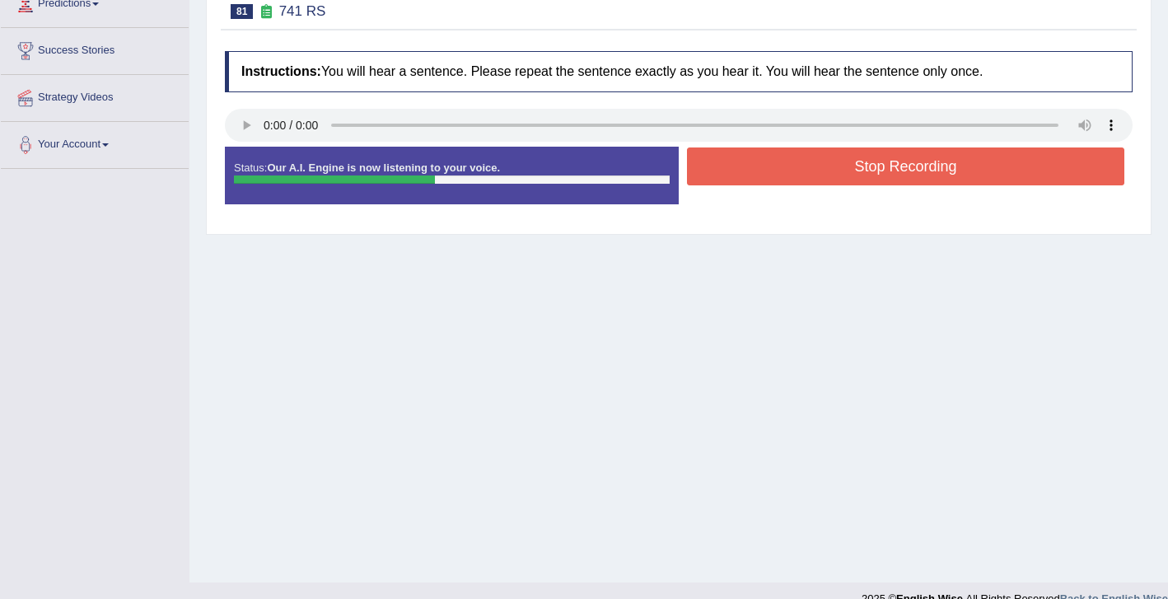
click at [867, 168] on button "Stop Recording" at bounding box center [905, 166] width 437 height 38
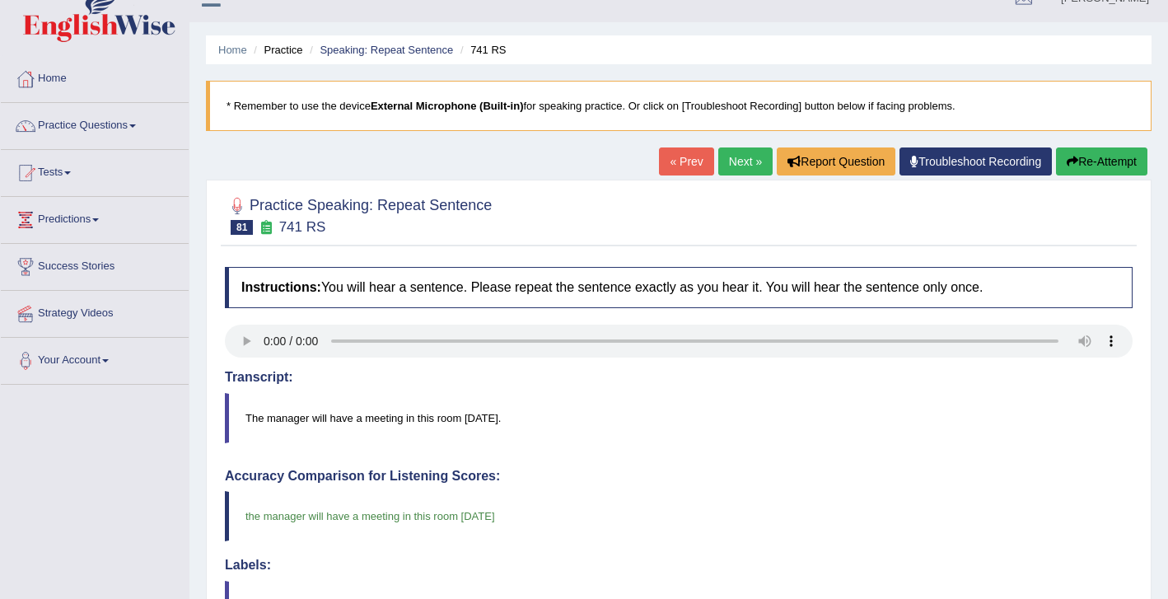
scroll to position [0, 0]
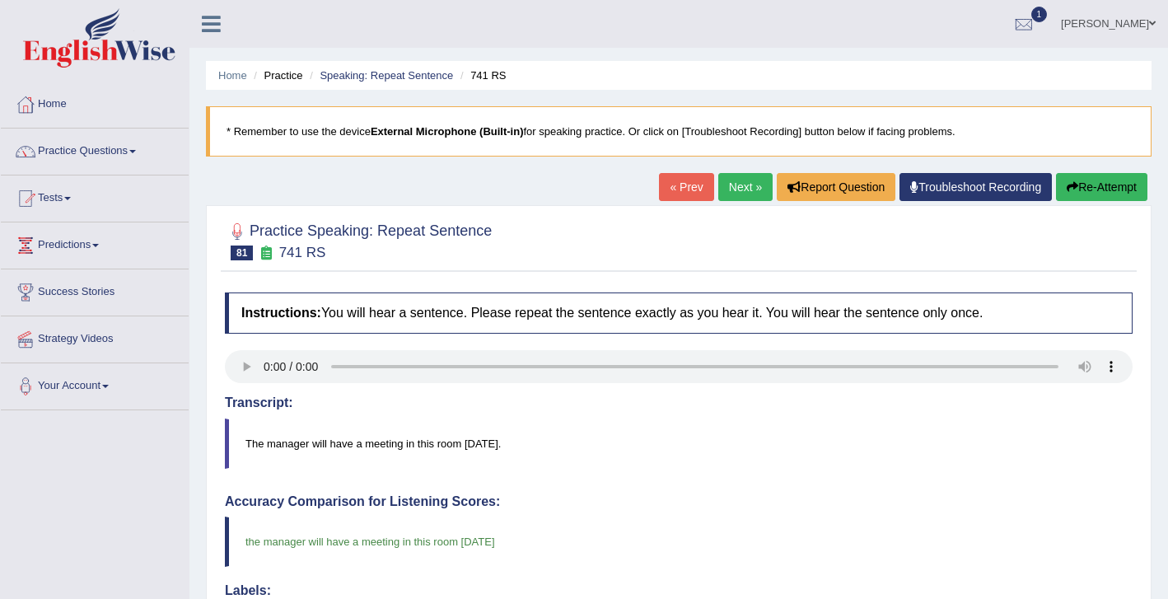
click at [728, 185] on link "Next »" at bounding box center [745, 187] width 54 height 28
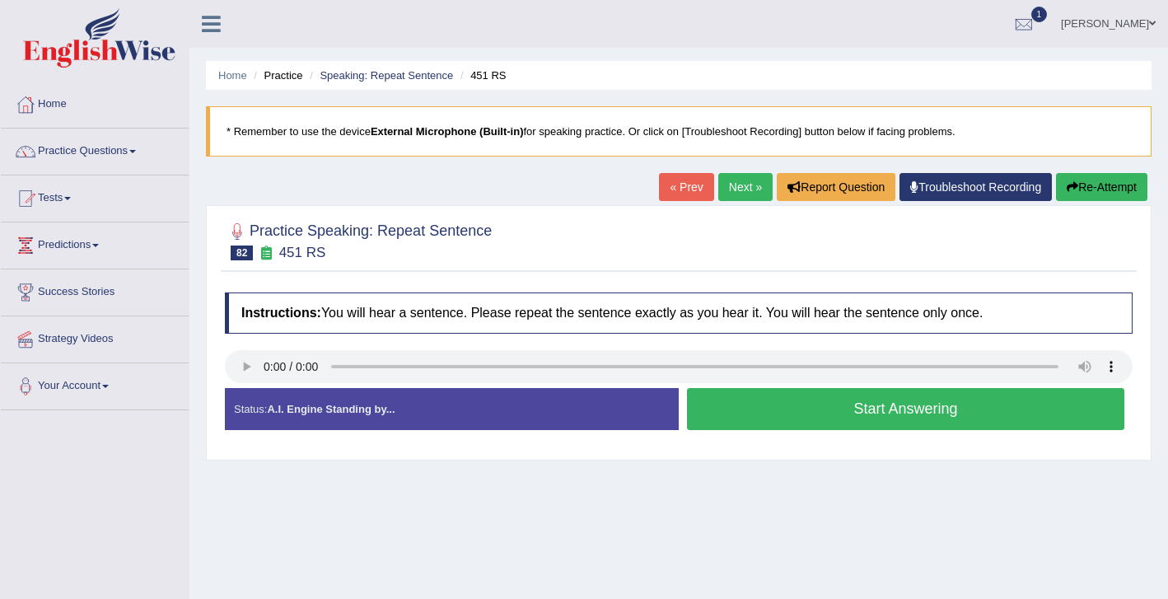
click at [840, 409] on button "Start Answering" at bounding box center [905, 409] width 437 height 42
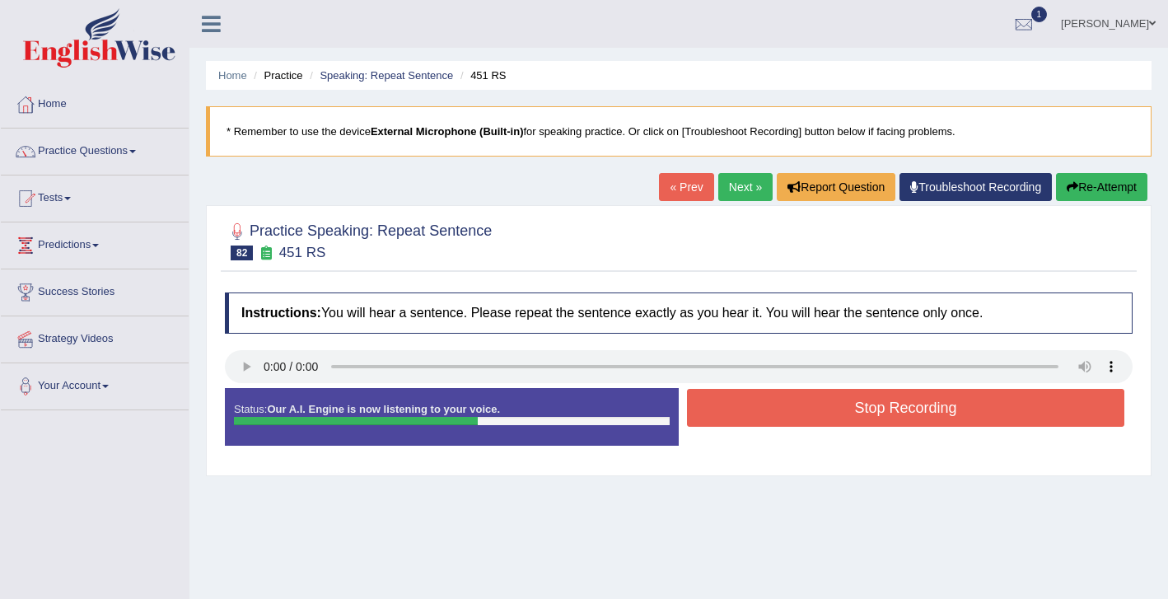
click at [917, 404] on button "Stop Recording" at bounding box center [905, 408] width 437 height 38
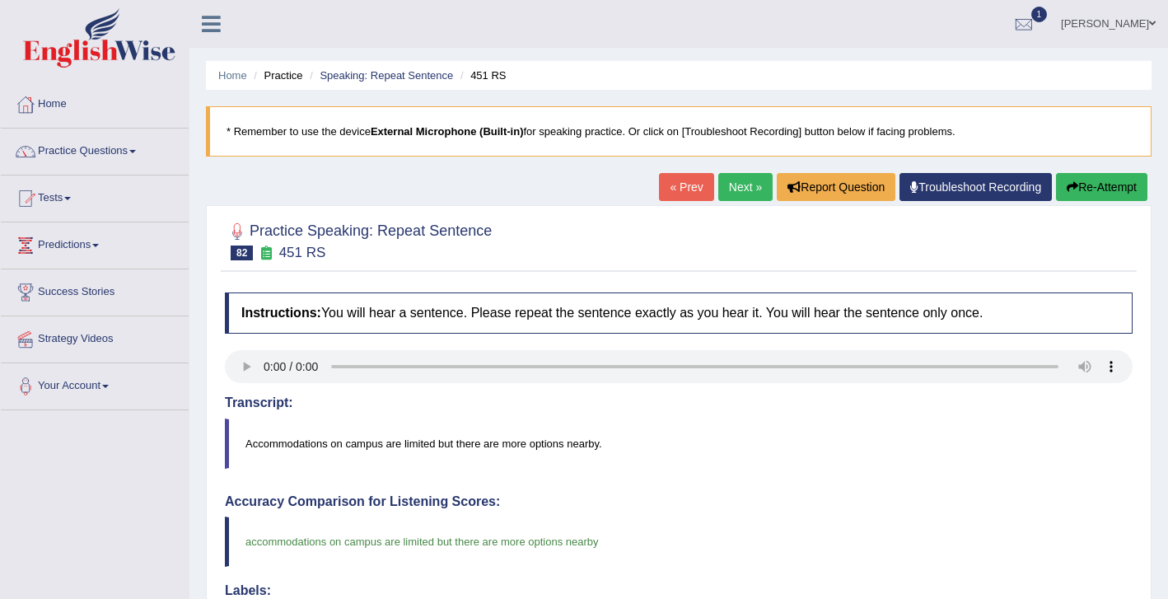
click at [738, 189] on link "Next »" at bounding box center [745, 187] width 54 height 28
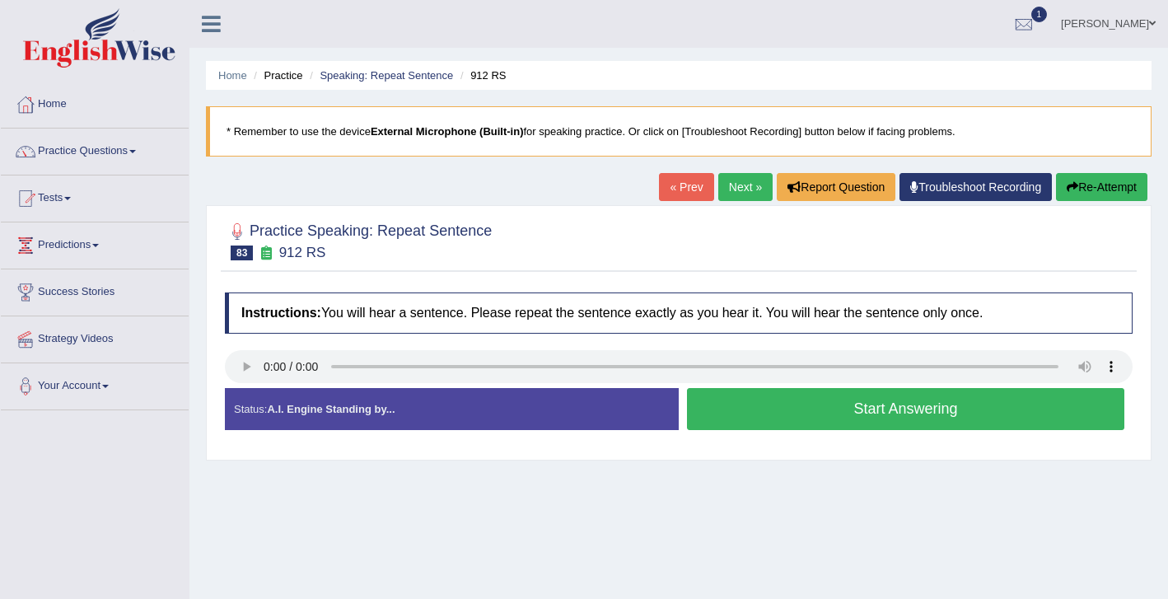
click at [826, 412] on button "Start Answering" at bounding box center [905, 409] width 437 height 42
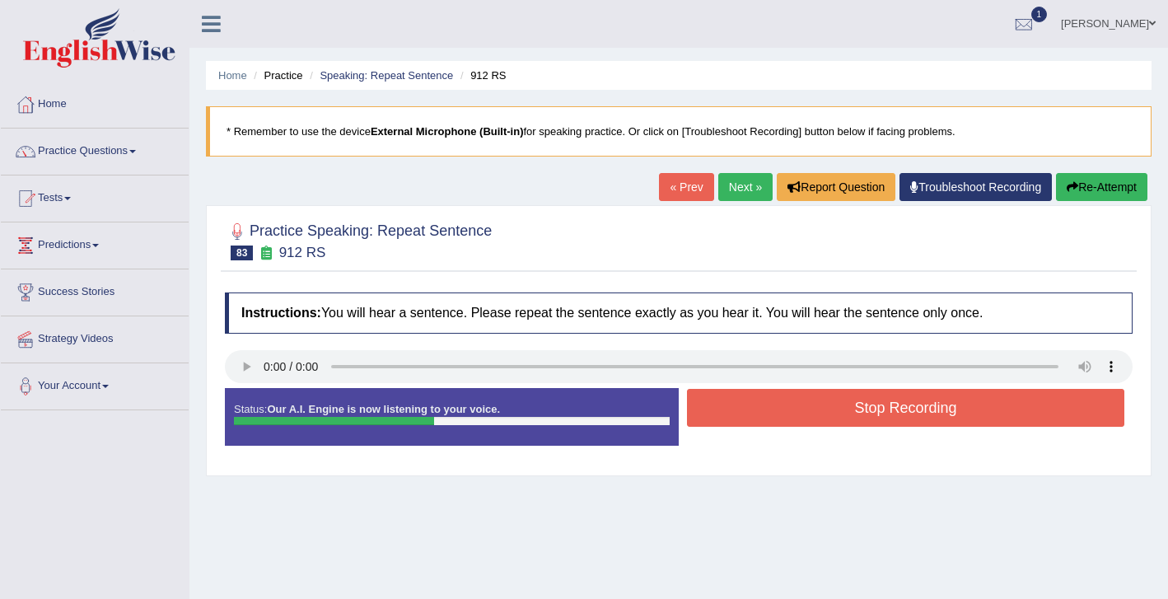
click at [894, 395] on button "Stop Recording" at bounding box center [905, 408] width 437 height 38
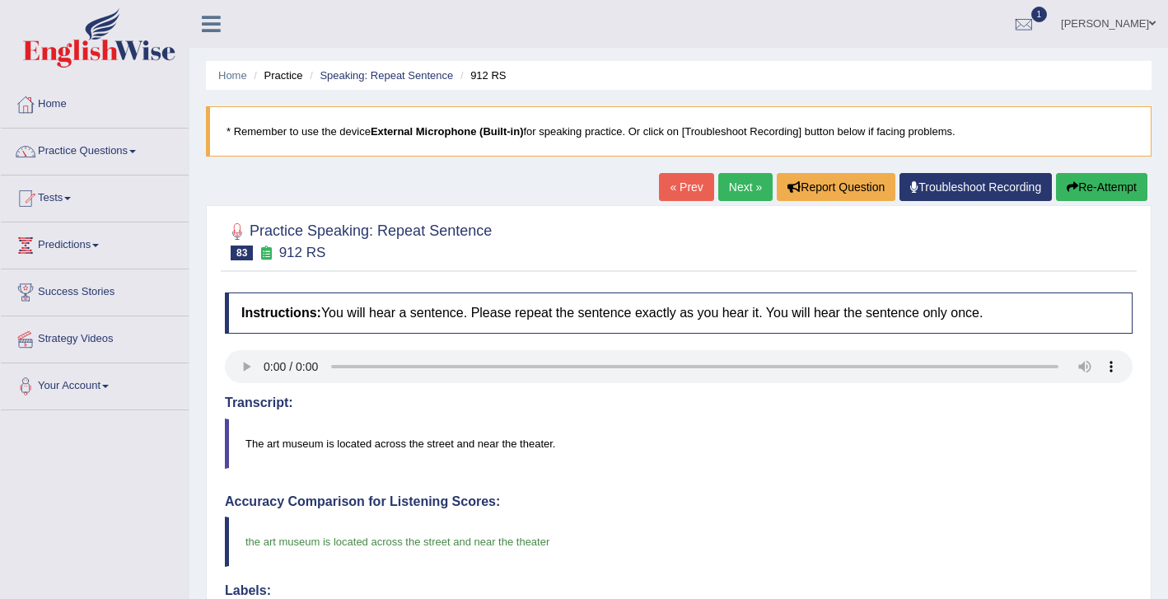
click at [732, 188] on link "Next »" at bounding box center [745, 187] width 54 height 28
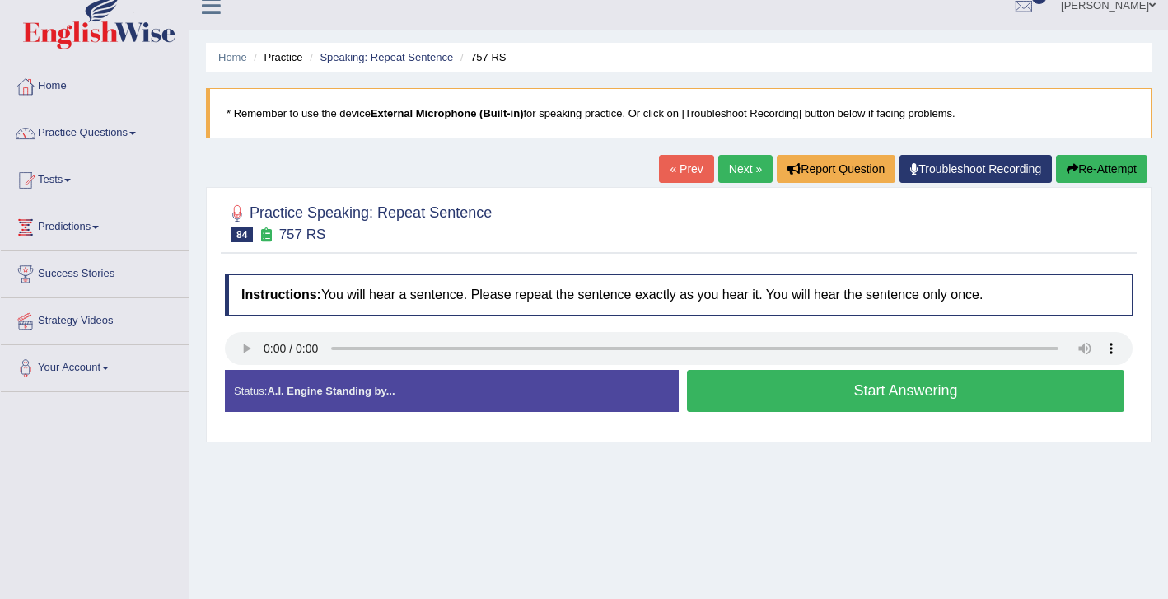
scroll to position [21, 0]
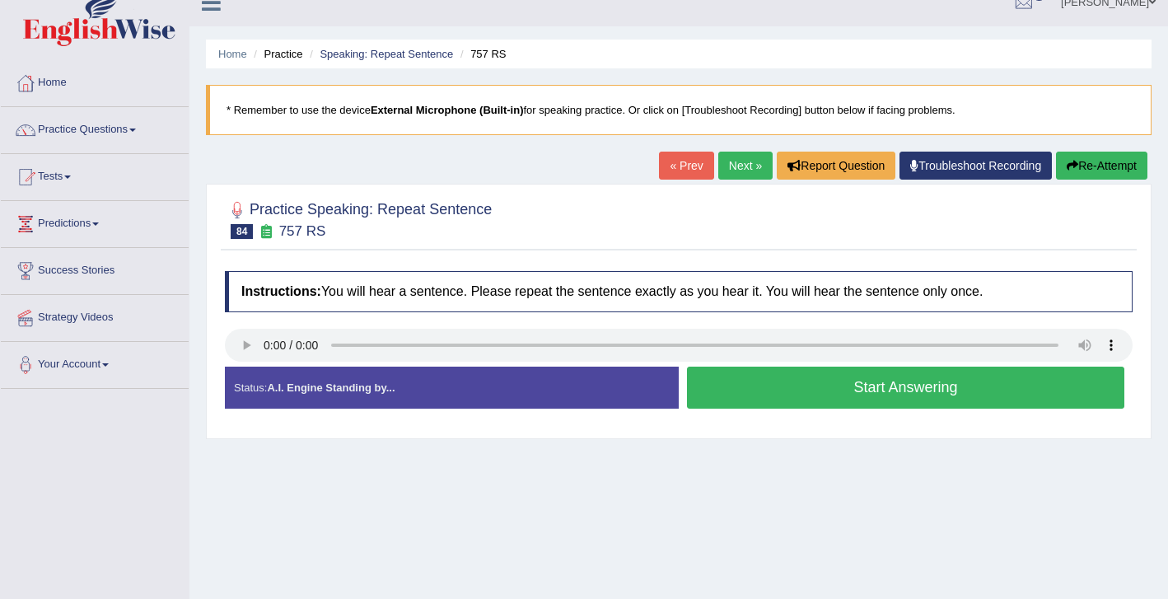
click at [804, 392] on button "Start Answering" at bounding box center [905, 388] width 437 height 42
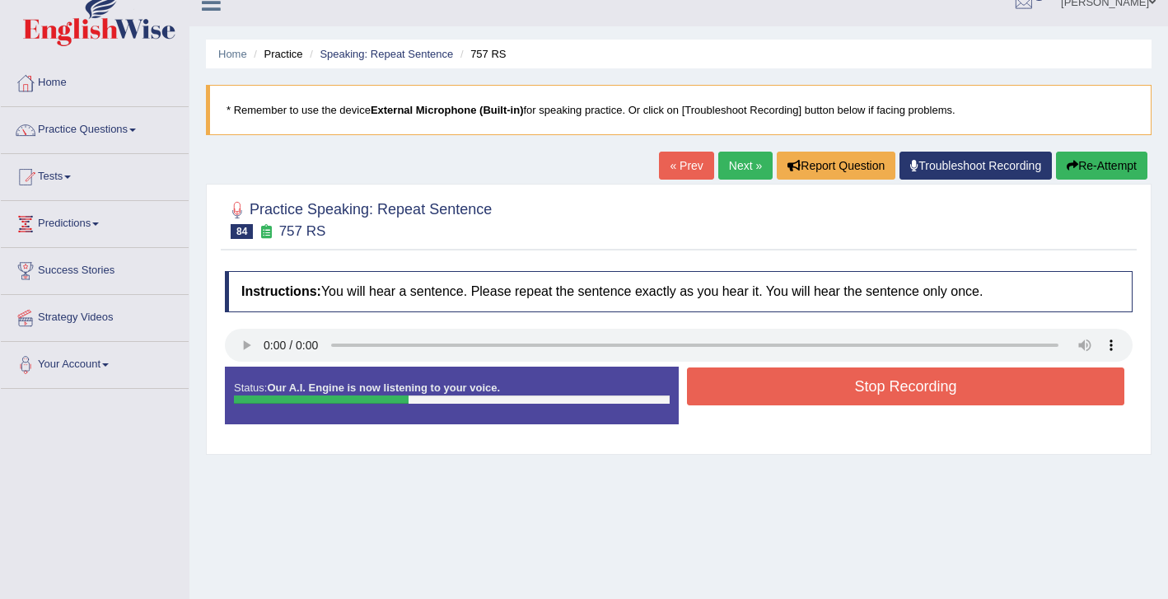
click at [852, 395] on button "Stop Recording" at bounding box center [905, 386] width 437 height 38
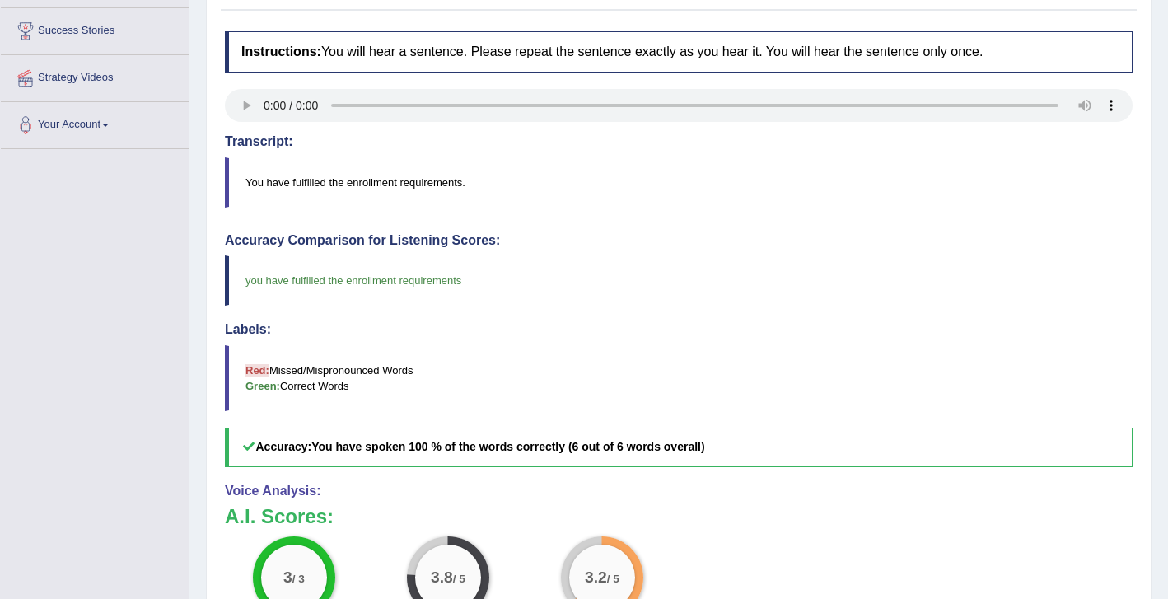
scroll to position [0, 0]
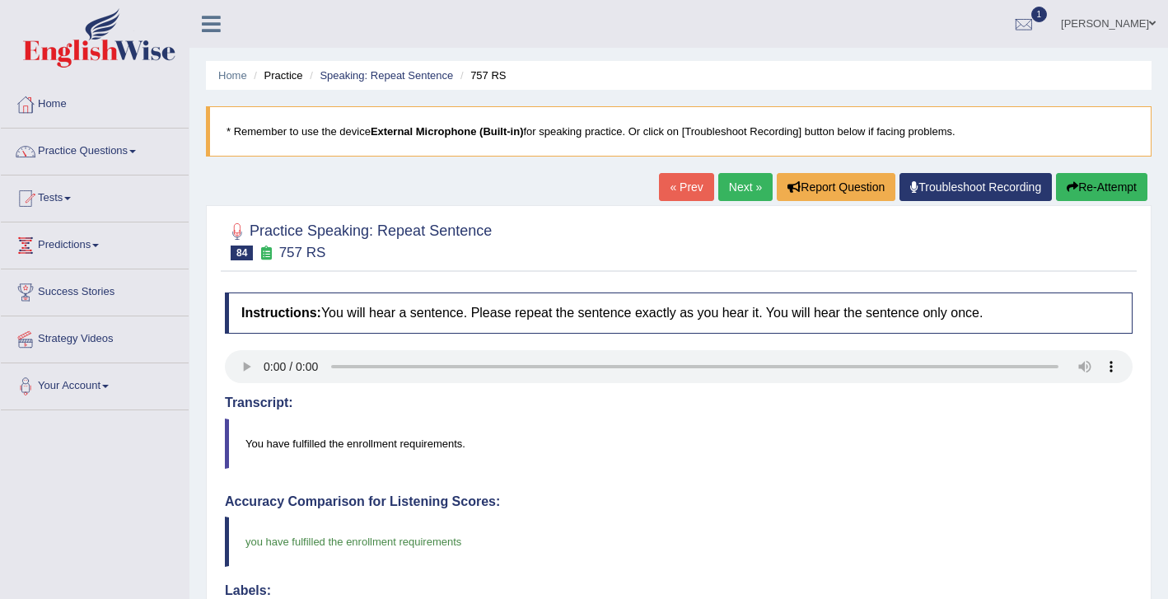
click at [750, 192] on link "Next »" at bounding box center [745, 187] width 54 height 28
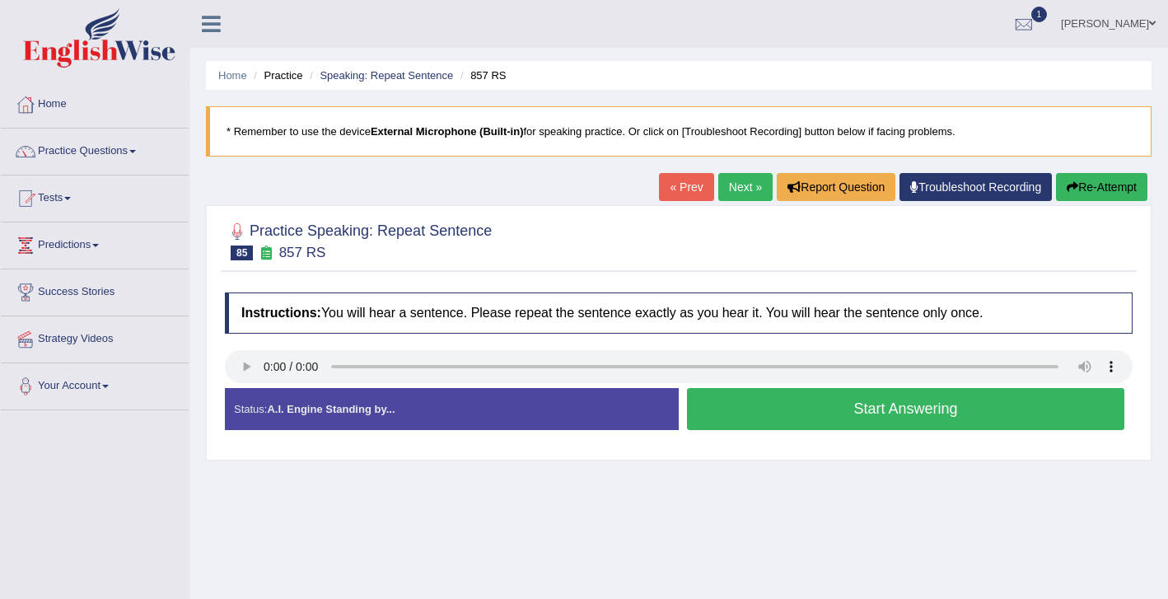
click at [857, 418] on button "Start Answering" at bounding box center [905, 409] width 437 height 42
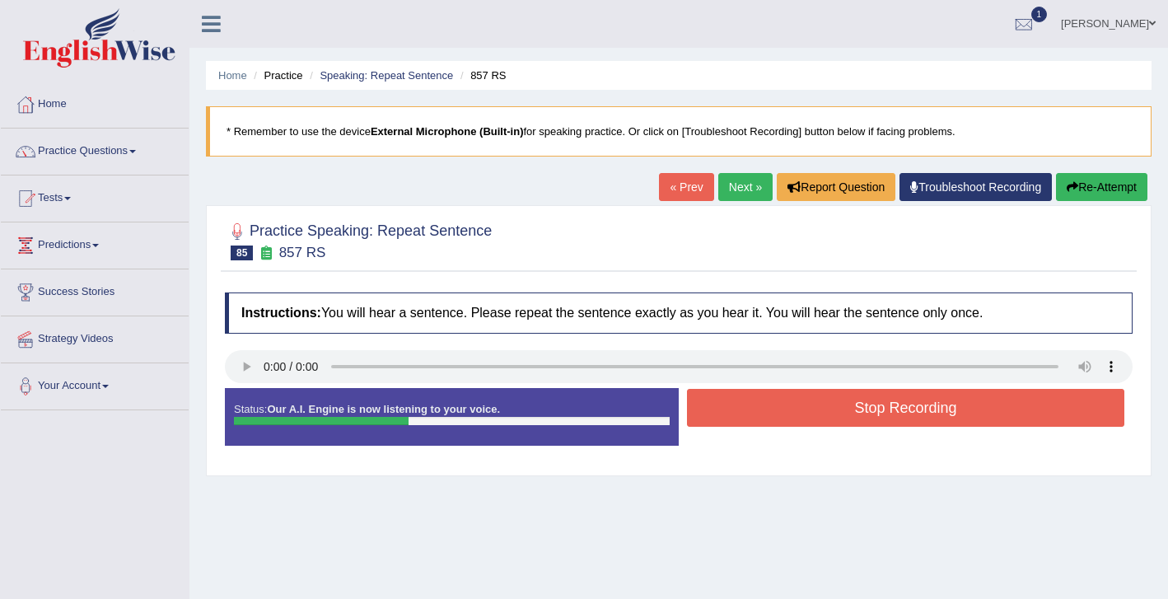
click at [876, 412] on button "Stop Recording" at bounding box center [905, 408] width 437 height 38
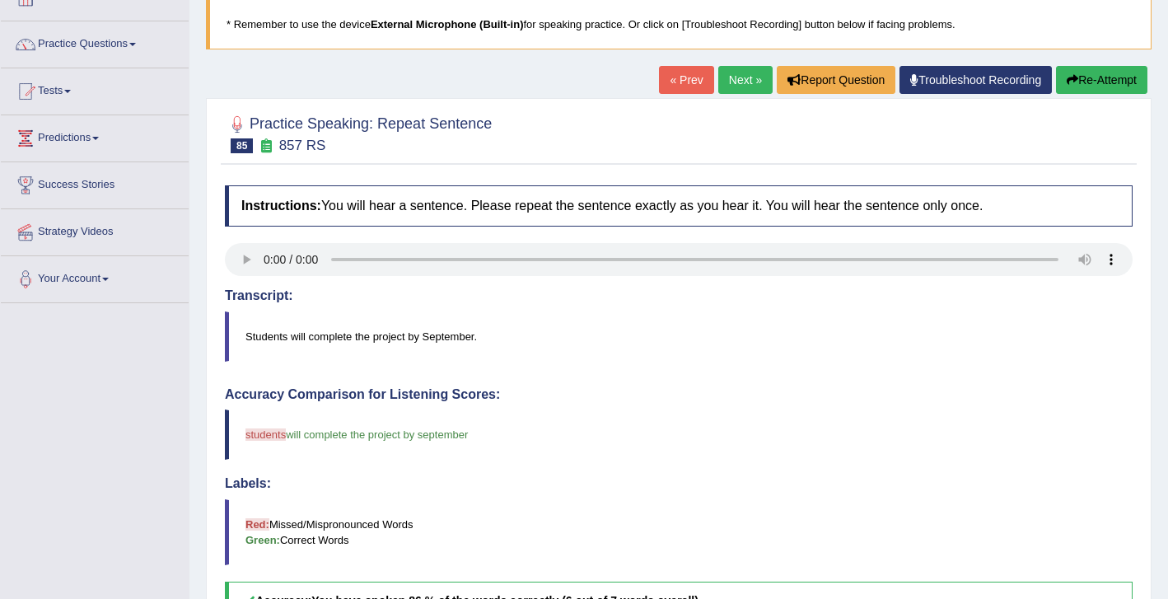
scroll to position [99, 0]
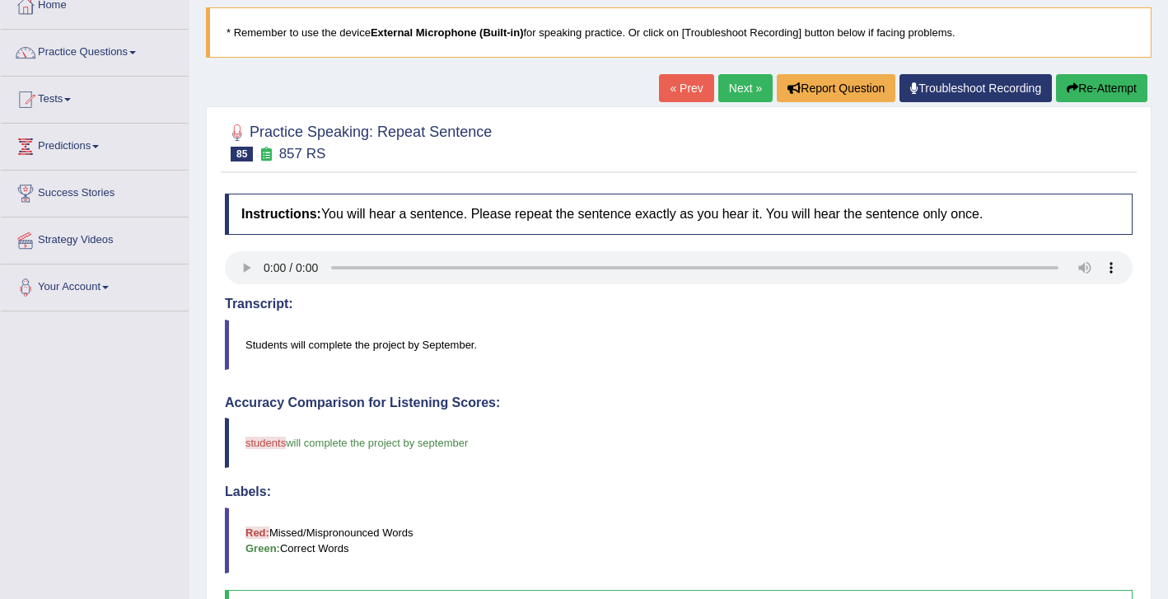
click at [741, 95] on link "Next »" at bounding box center [745, 88] width 54 height 28
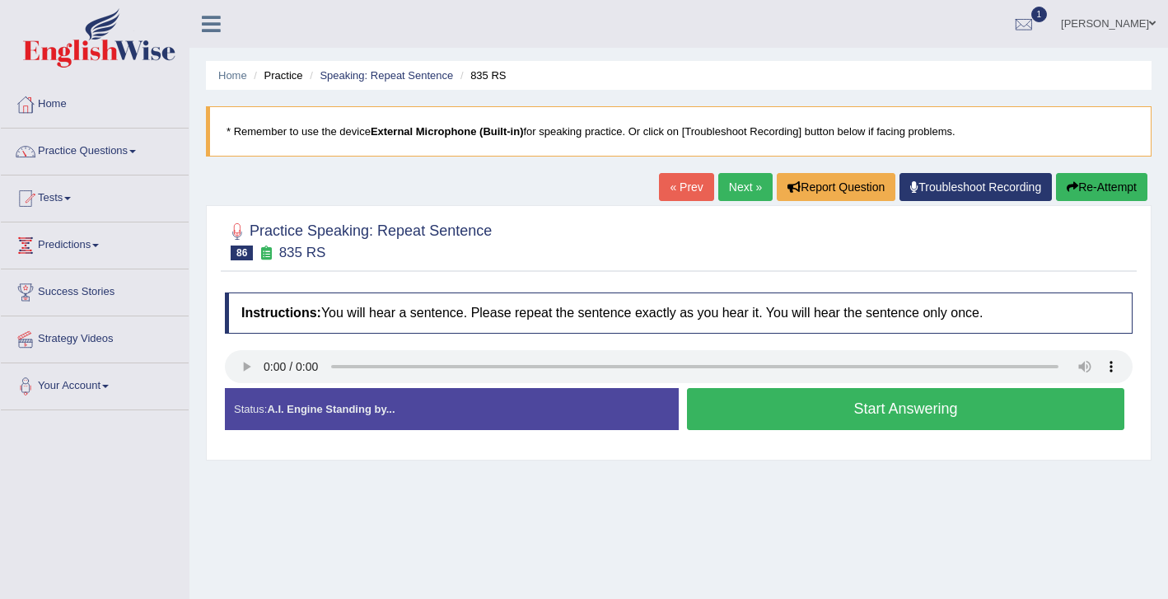
click at [793, 410] on button "Start Answering" at bounding box center [905, 409] width 437 height 42
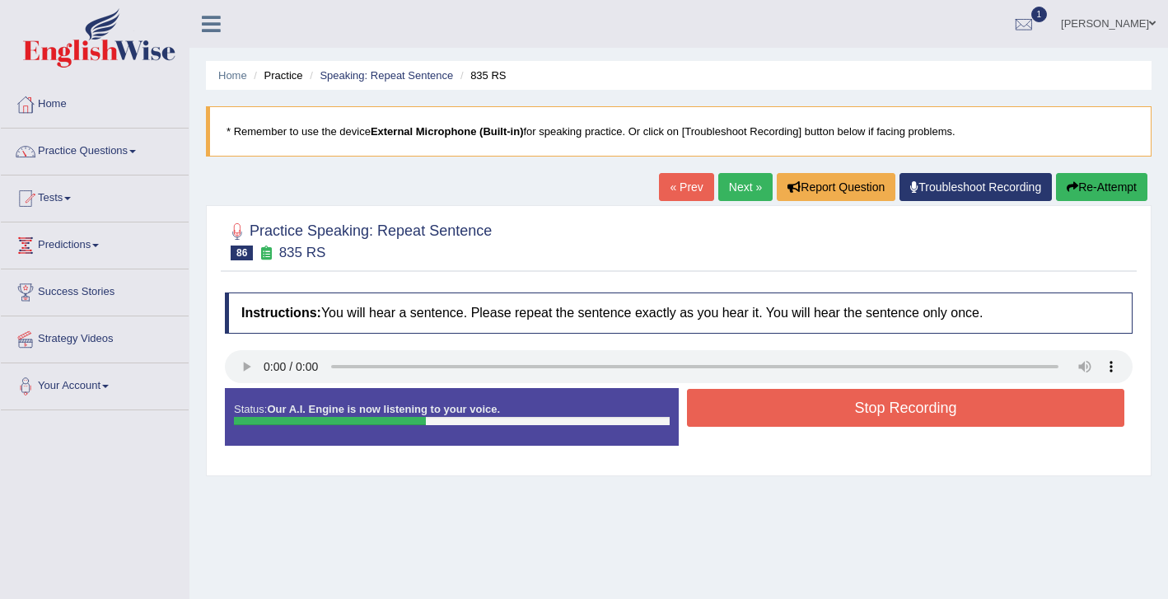
click at [842, 416] on button "Stop Recording" at bounding box center [905, 408] width 437 height 38
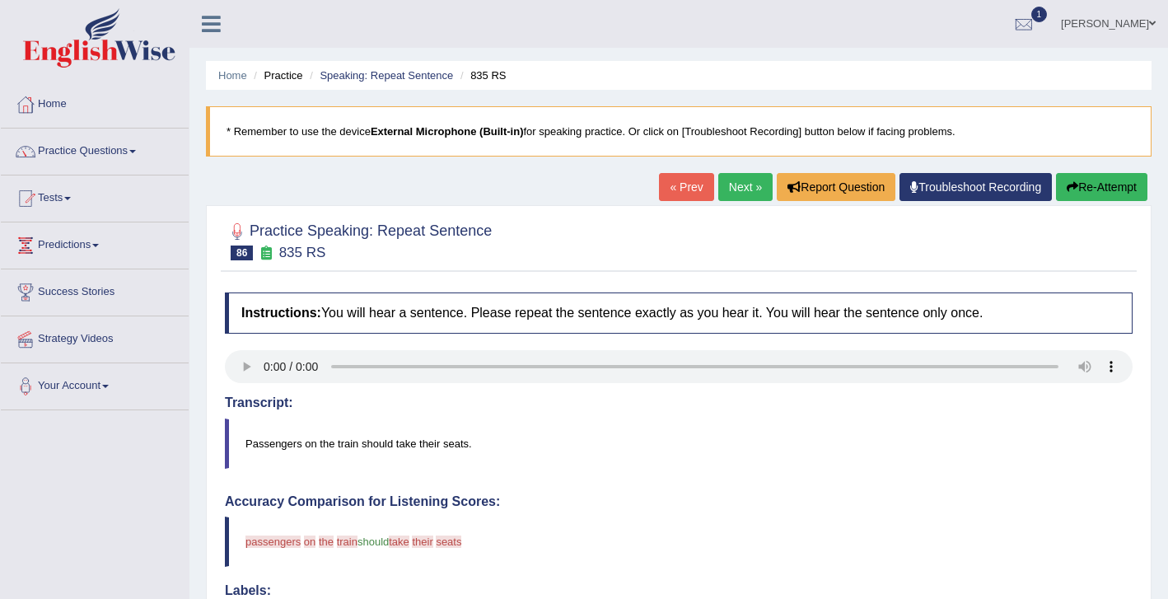
click at [744, 196] on link "Next »" at bounding box center [745, 187] width 54 height 28
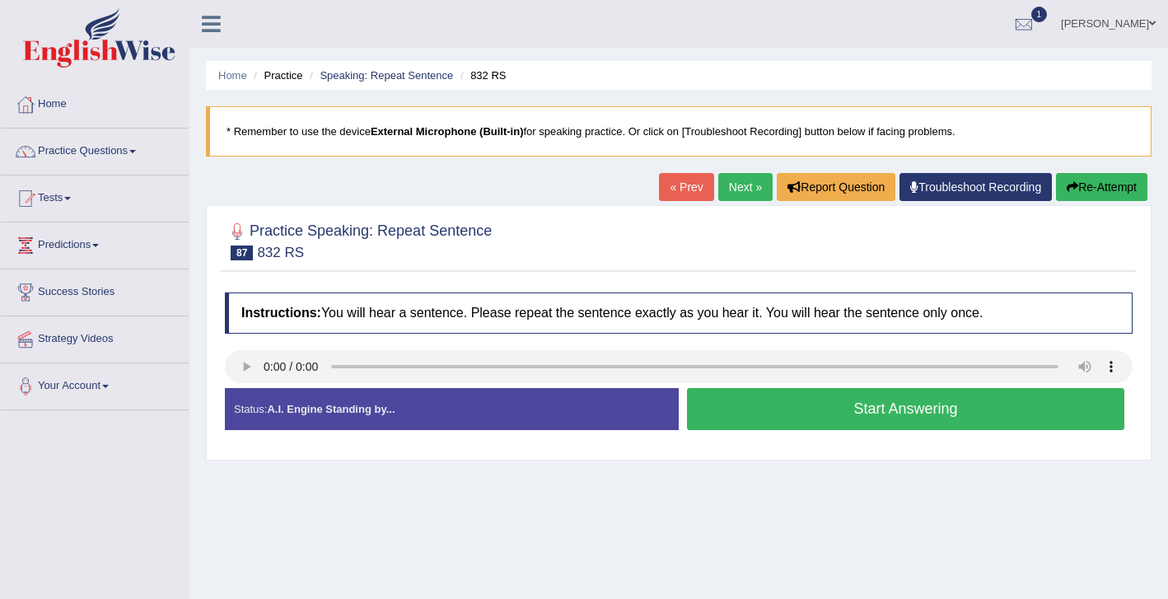
click at [815, 413] on button "Start Answering" at bounding box center [905, 409] width 437 height 42
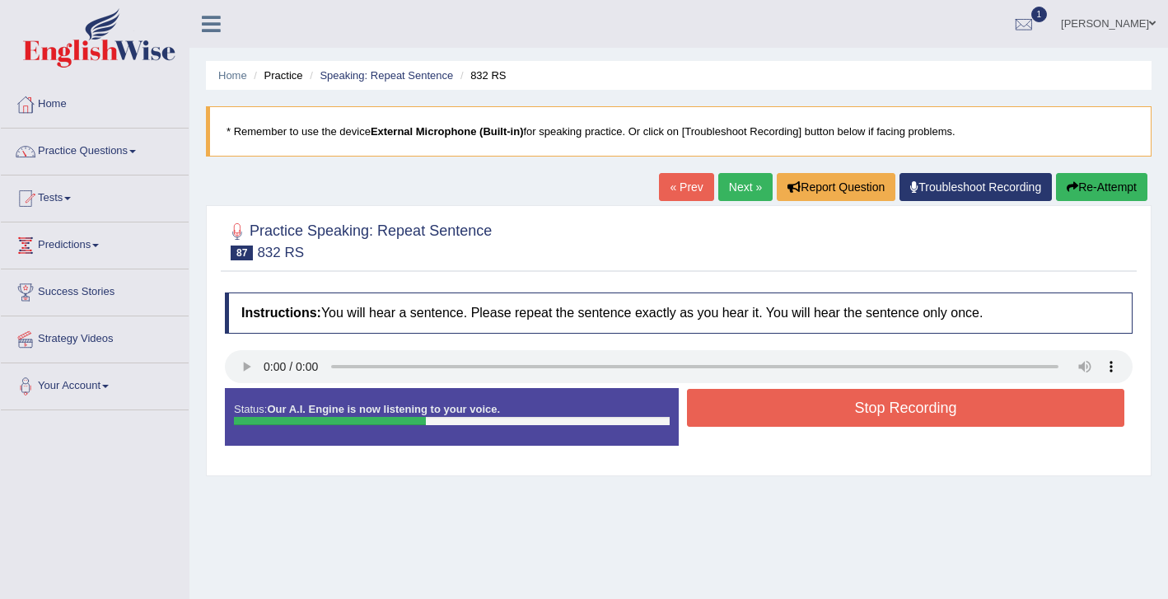
click at [833, 413] on button "Stop Recording" at bounding box center [905, 408] width 437 height 38
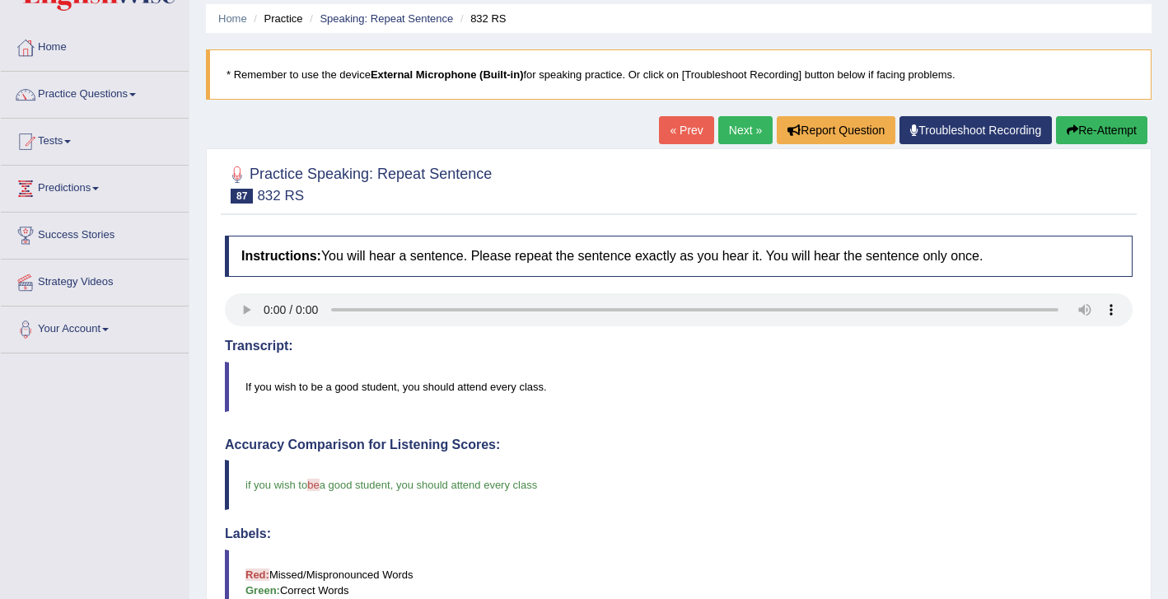
scroll to position [17, 0]
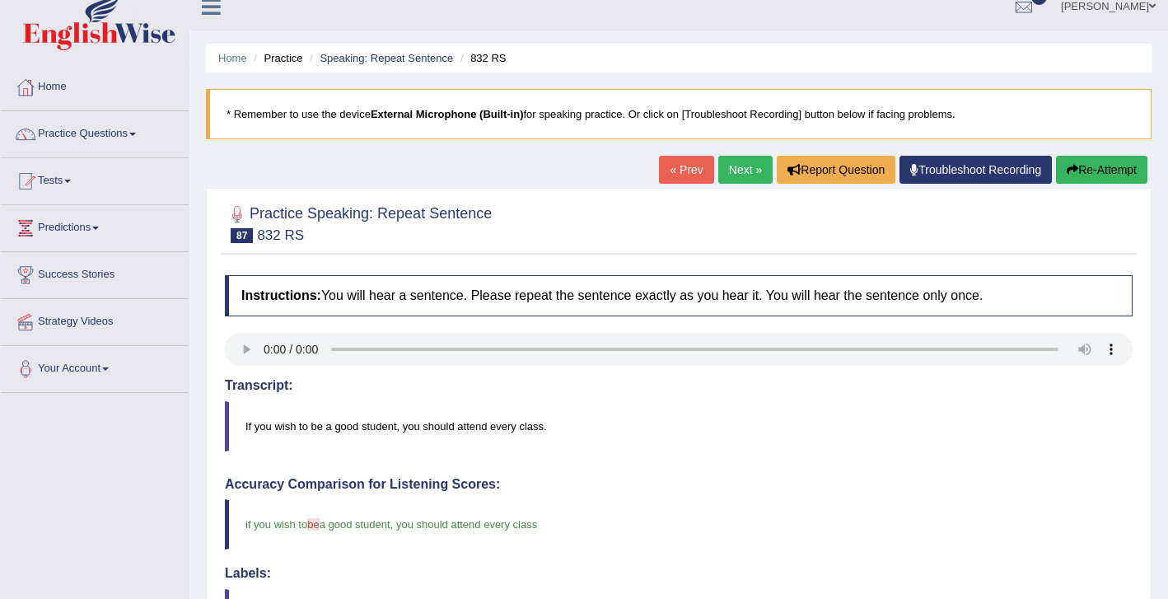
click at [736, 173] on link "Next »" at bounding box center [745, 170] width 54 height 28
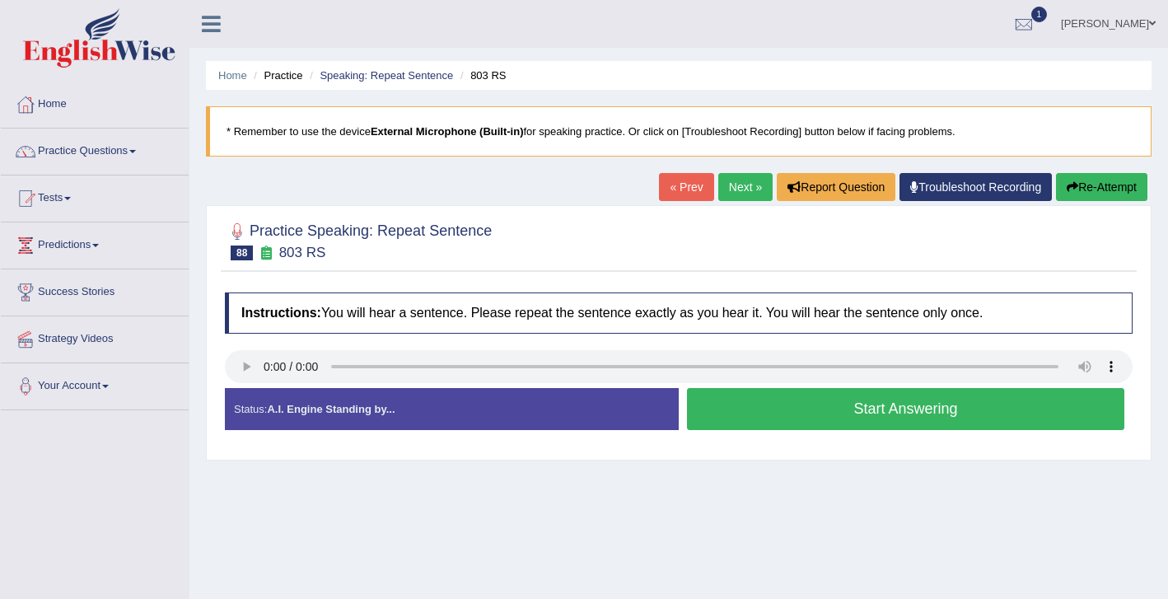
click at [785, 416] on button "Start Answering" at bounding box center [905, 409] width 437 height 42
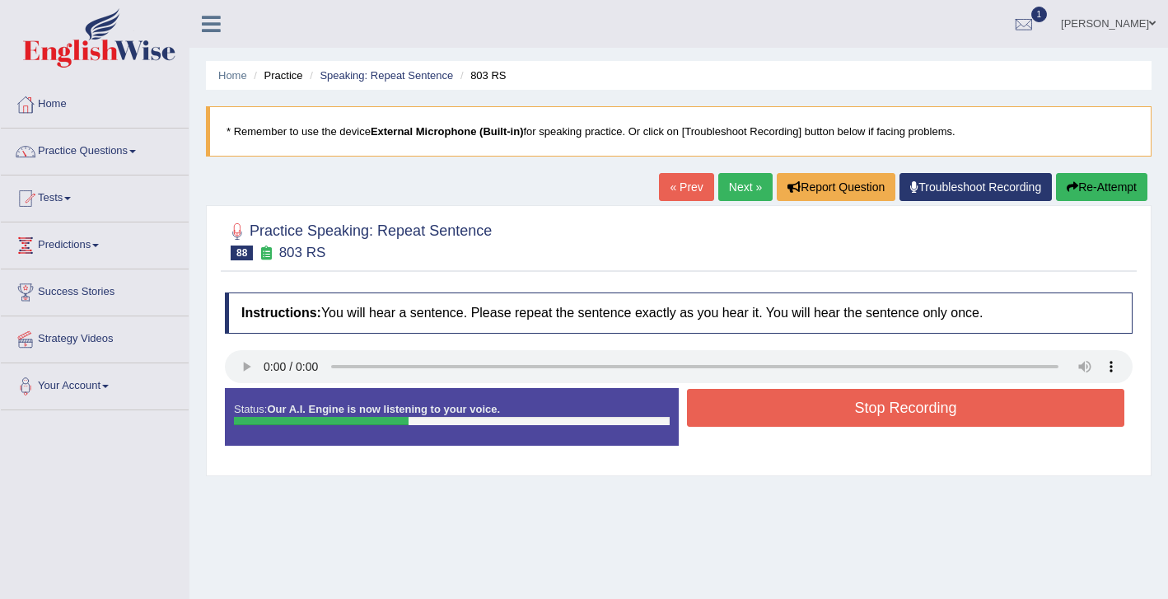
click at [852, 409] on button "Stop Recording" at bounding box center [905, 408] width 437 height 38
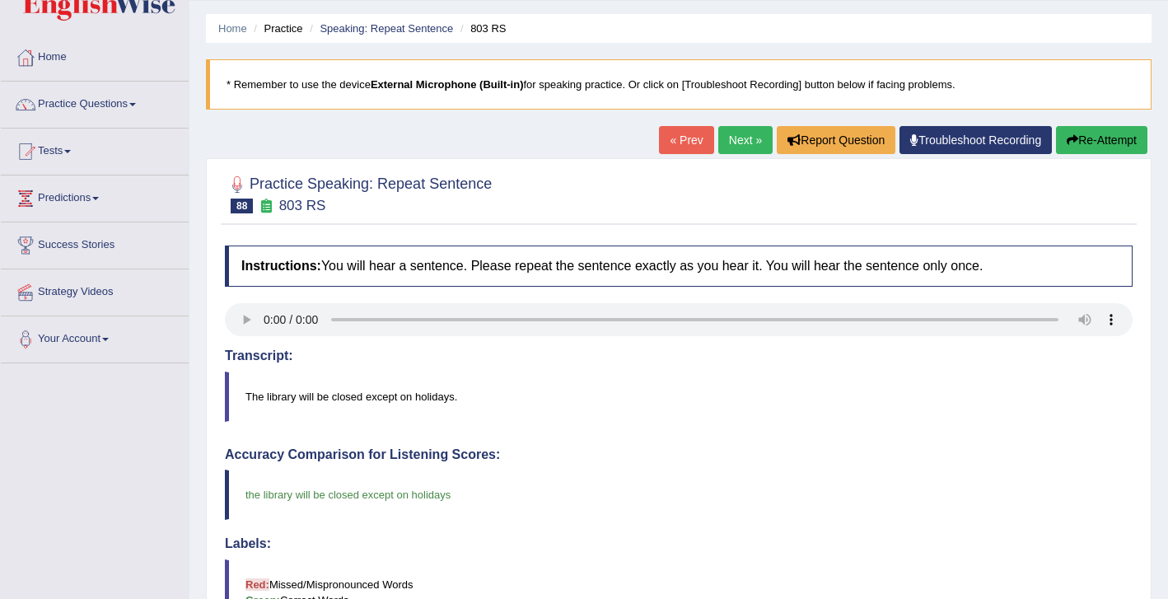
scroll to position [41, 0]
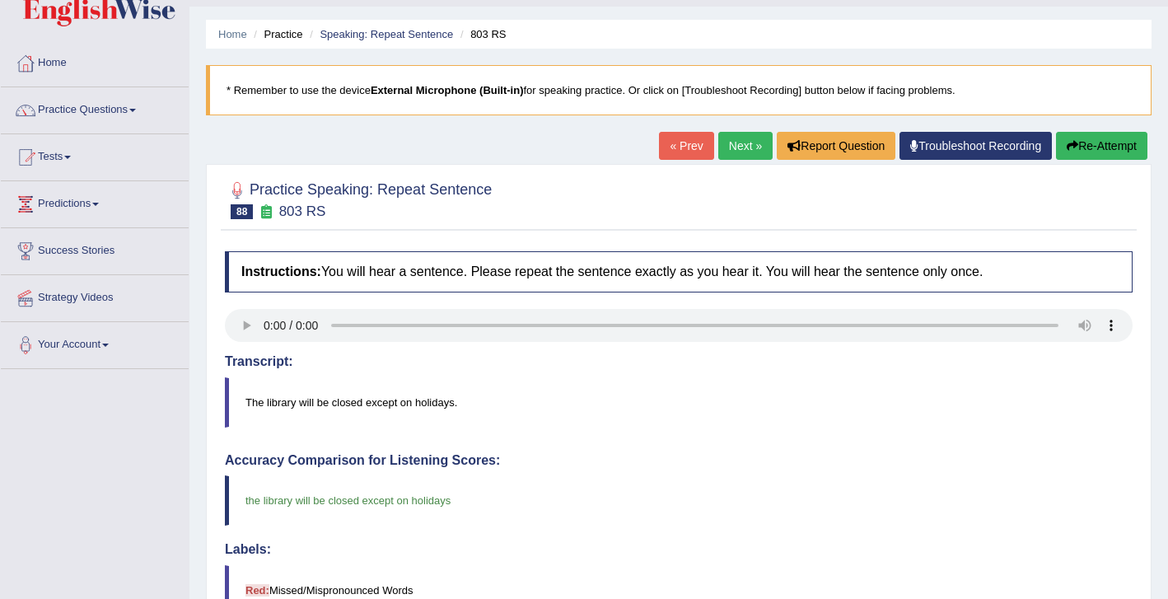
click at [739, 145] on link "Next »" at bounding box center [745, 146] width 54 height 28
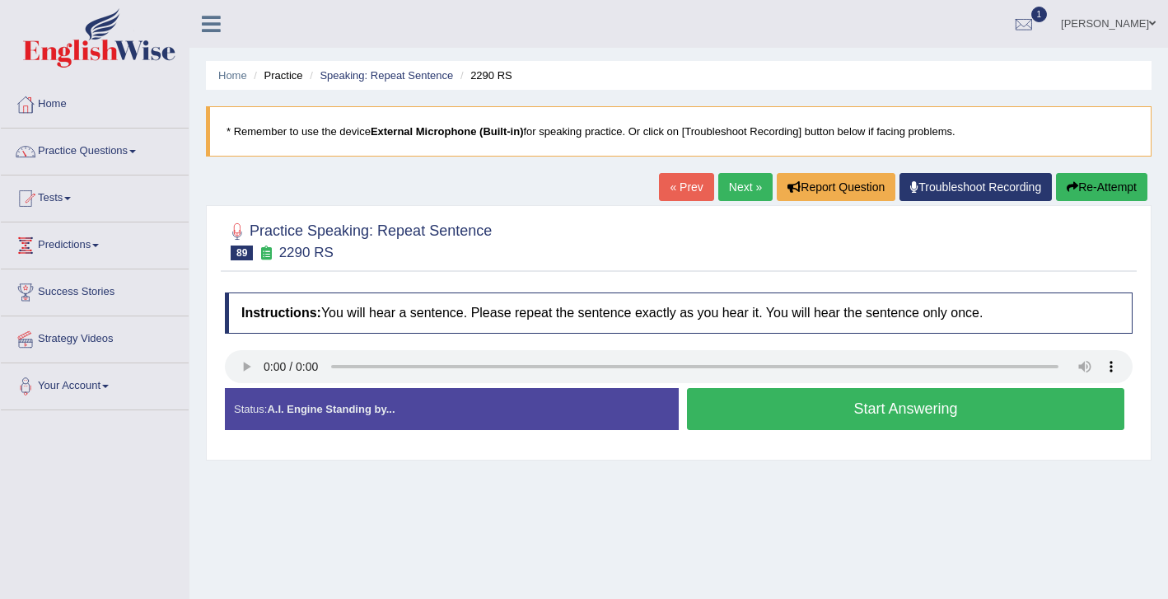
click at [800, 418] on button "Start Answering" at bounding box center [905, 409] width 437 height 42
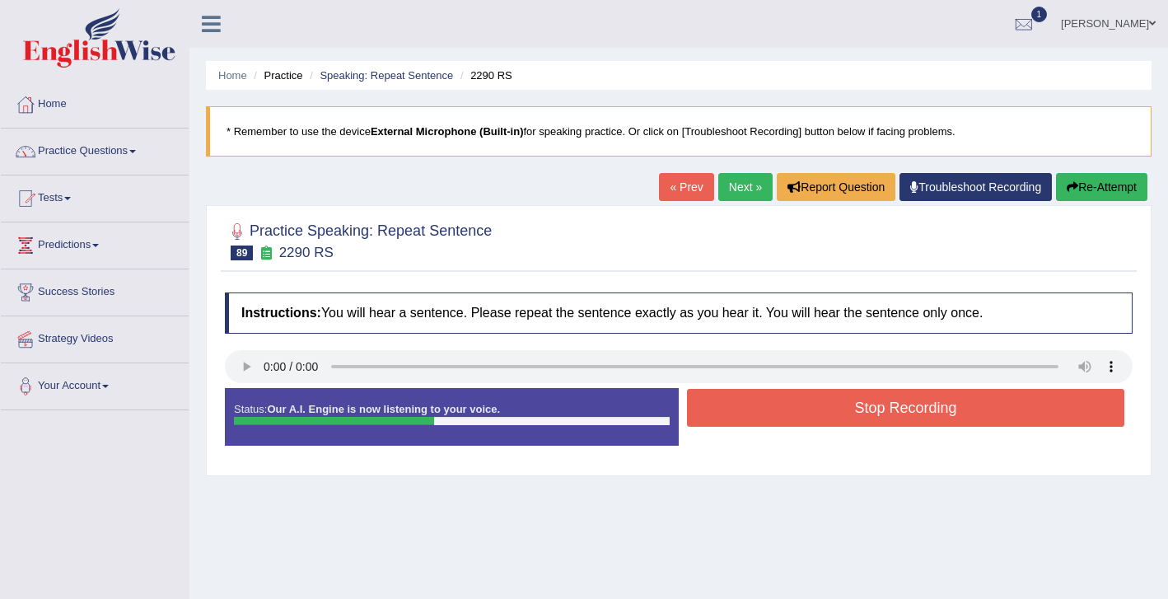
click at [885, 409] on button "Stop Recording" at bounding box center [905, 408] width 437 height 38
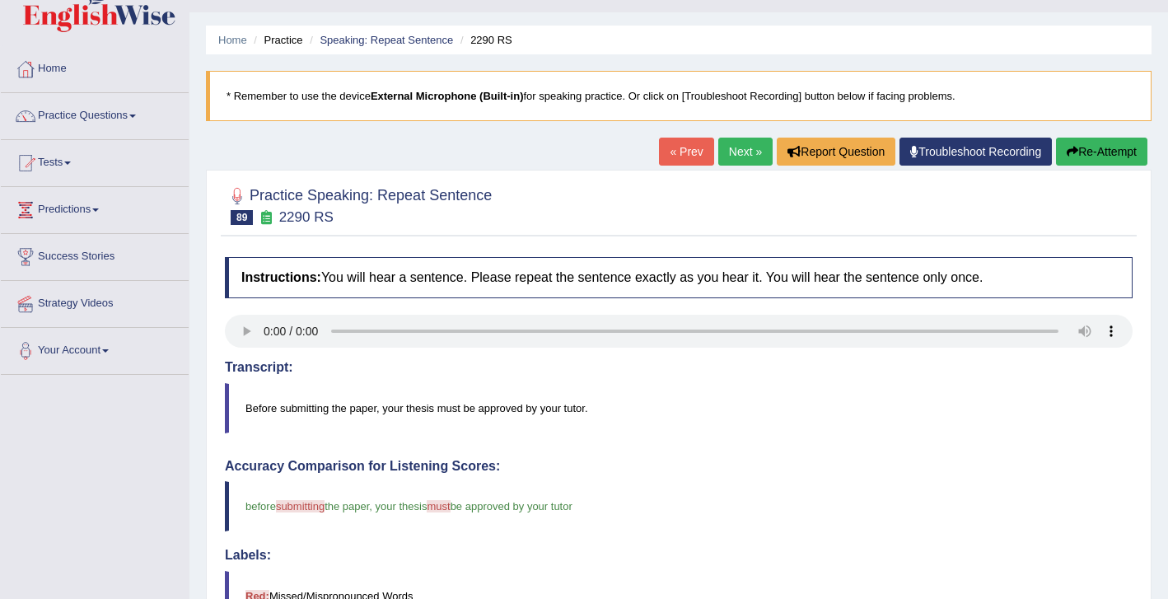
scroll to position [30, 0]
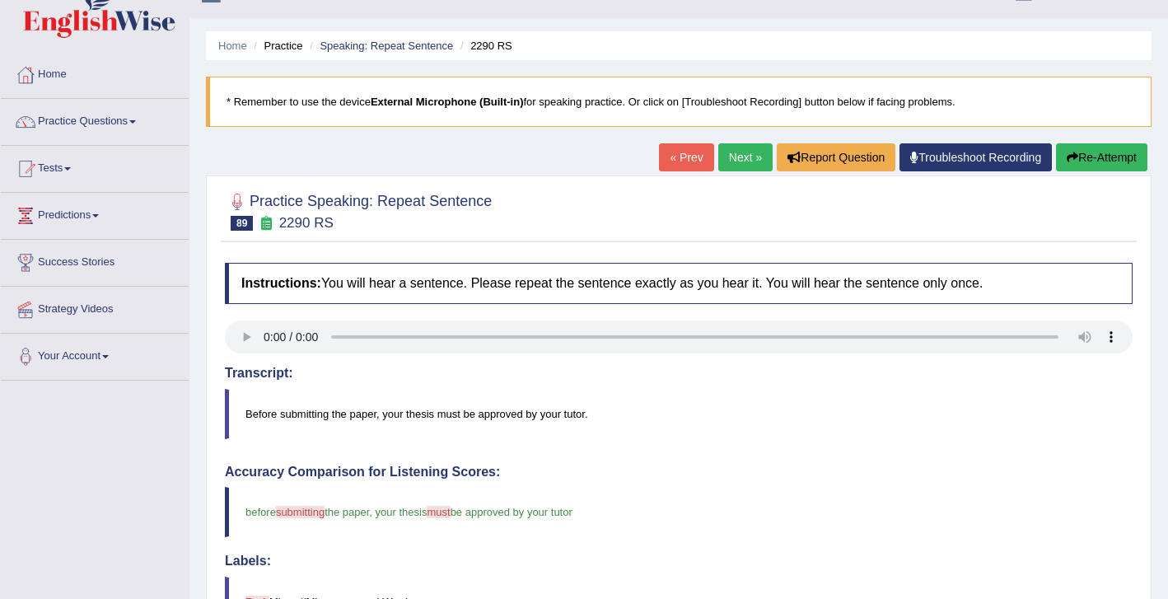
click at [744, 157] on link "Next »" at bounding box center [745, 157] width 54 height 28
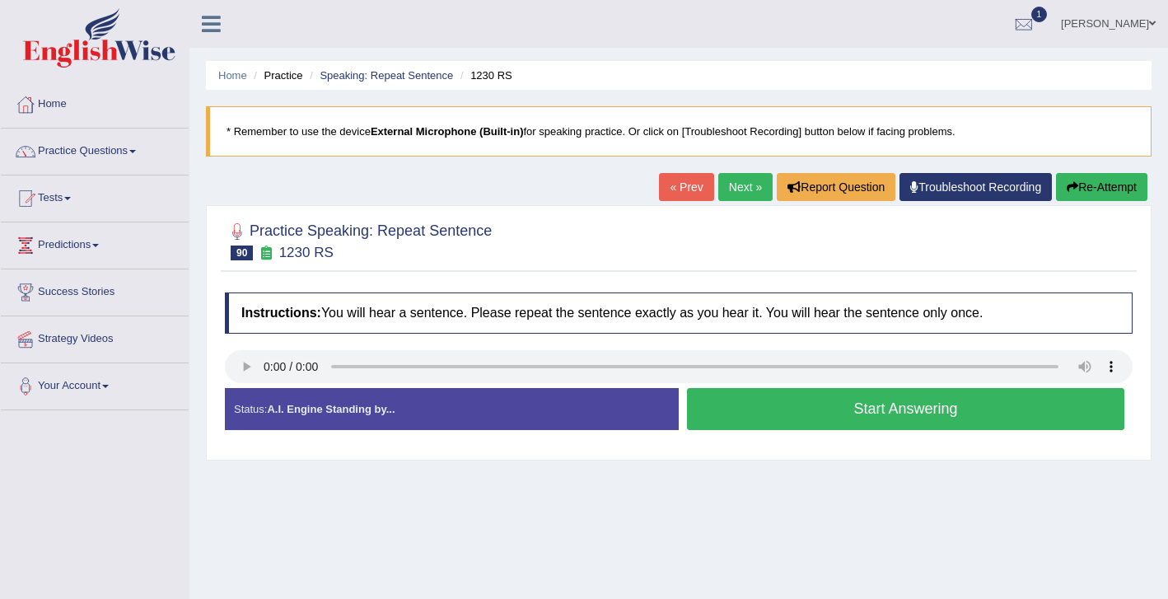
click at [758, 412] on button "Start Answering" at bounding box center [905, 409] width 437 height 42
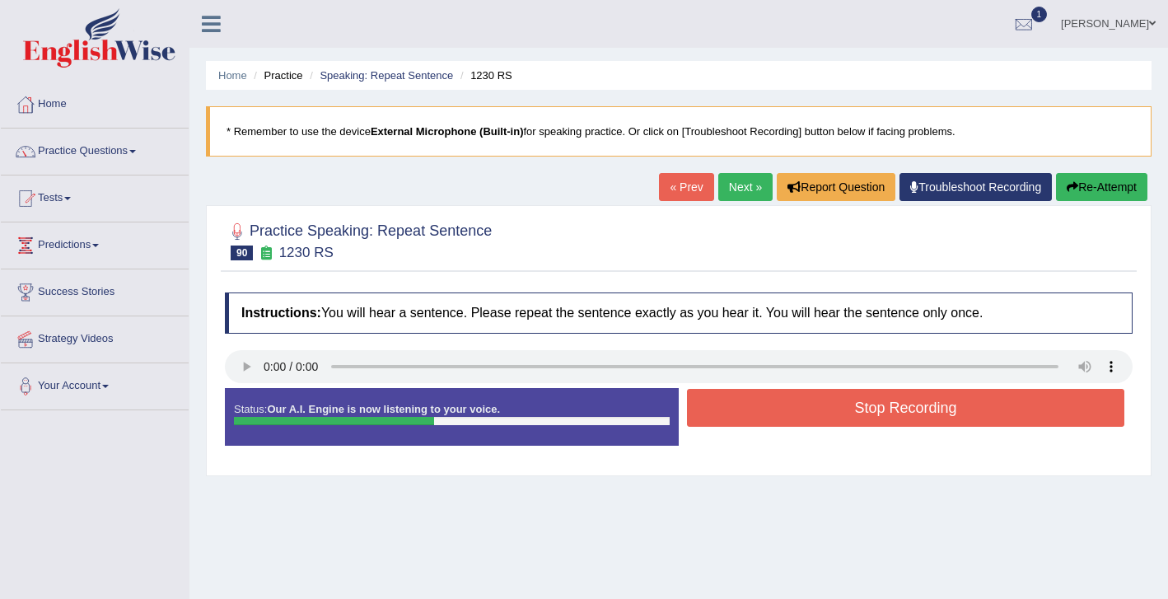
click at [838, 401] on button "Stop Recording" at bounding box center [905, 408] width 437 height 38
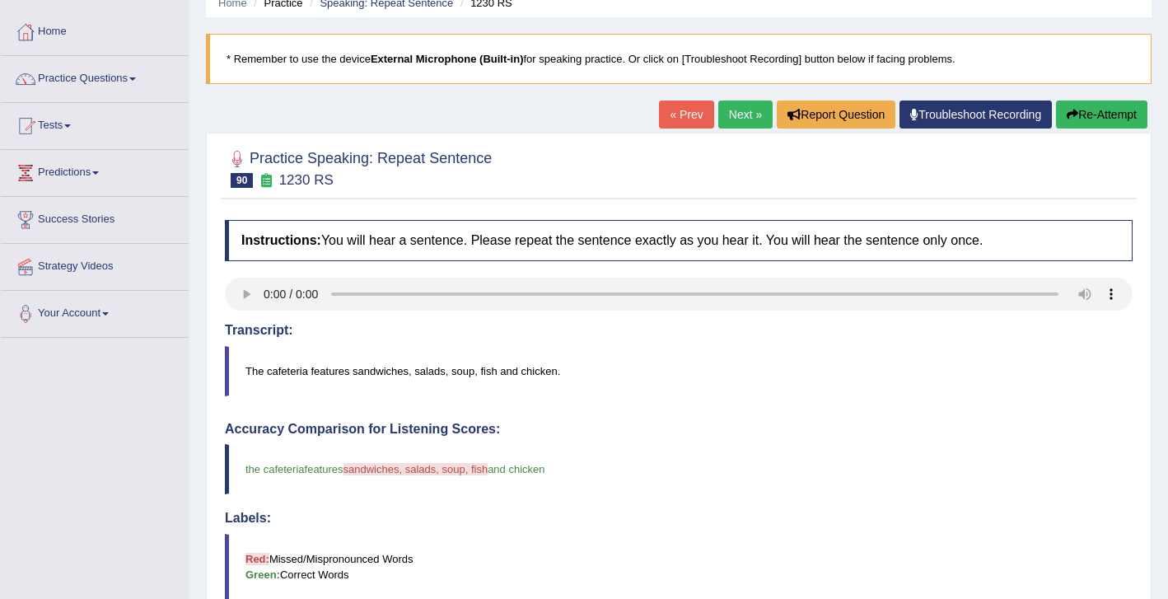
scroll to position [68, 0]
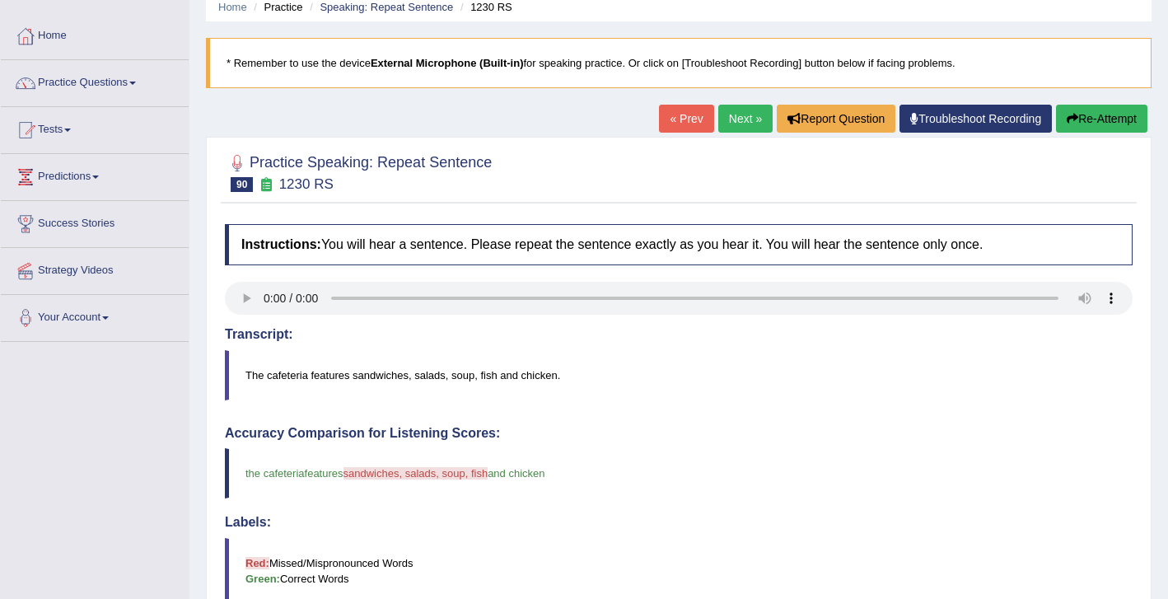
click at [734, 120] on link "Next »" at bounding box center [745, 119] width 54 height 28
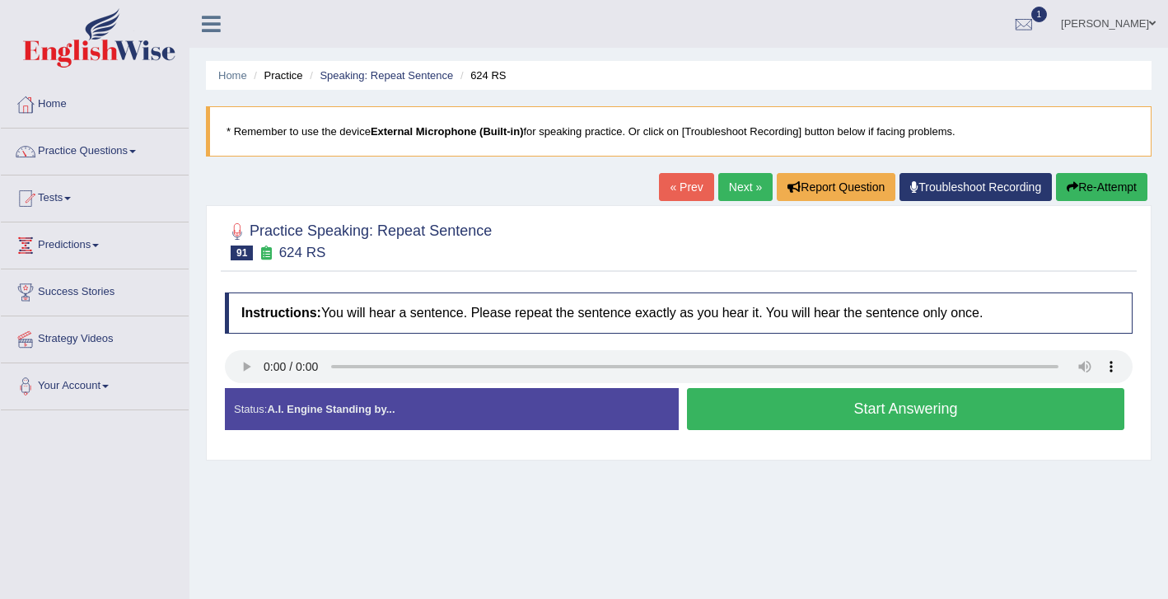
click at [805, 410] on button "Start Answering" at bounding box center [905, 409] width 437 height 42
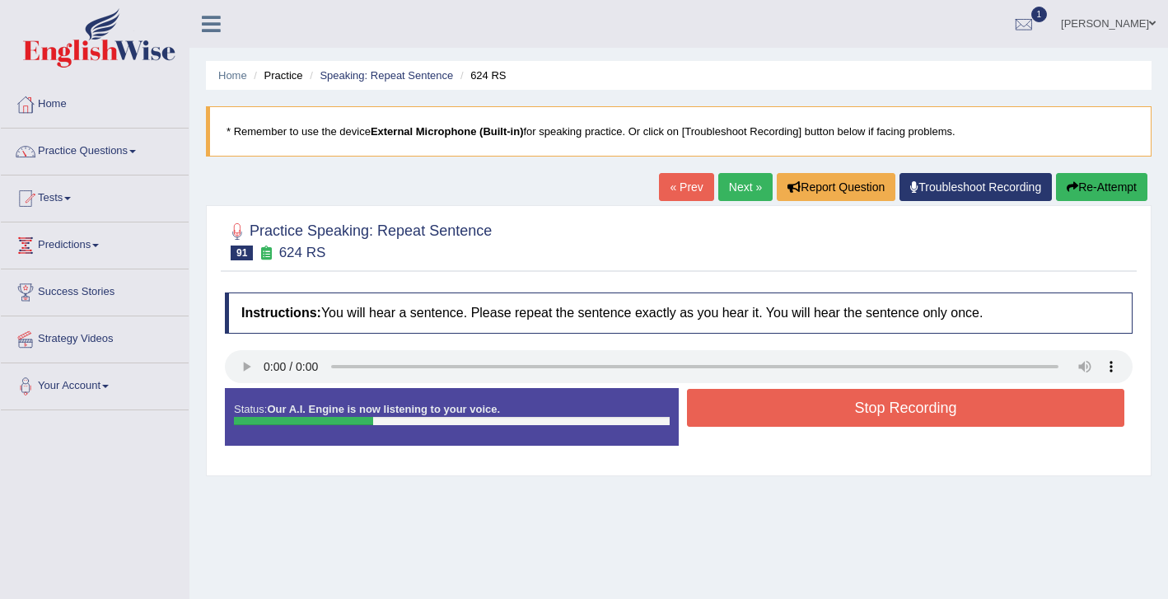
click at [862, 409] on button "Stop Recording" at bounding box center [905, 408] width 437 height 38
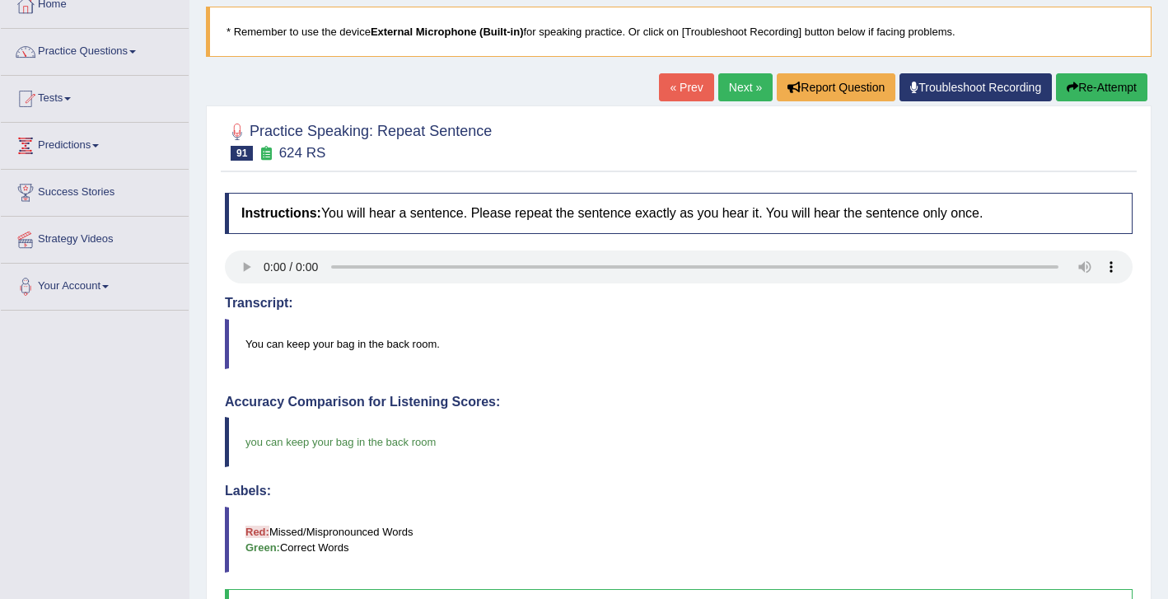
scroll to position [86, 0]
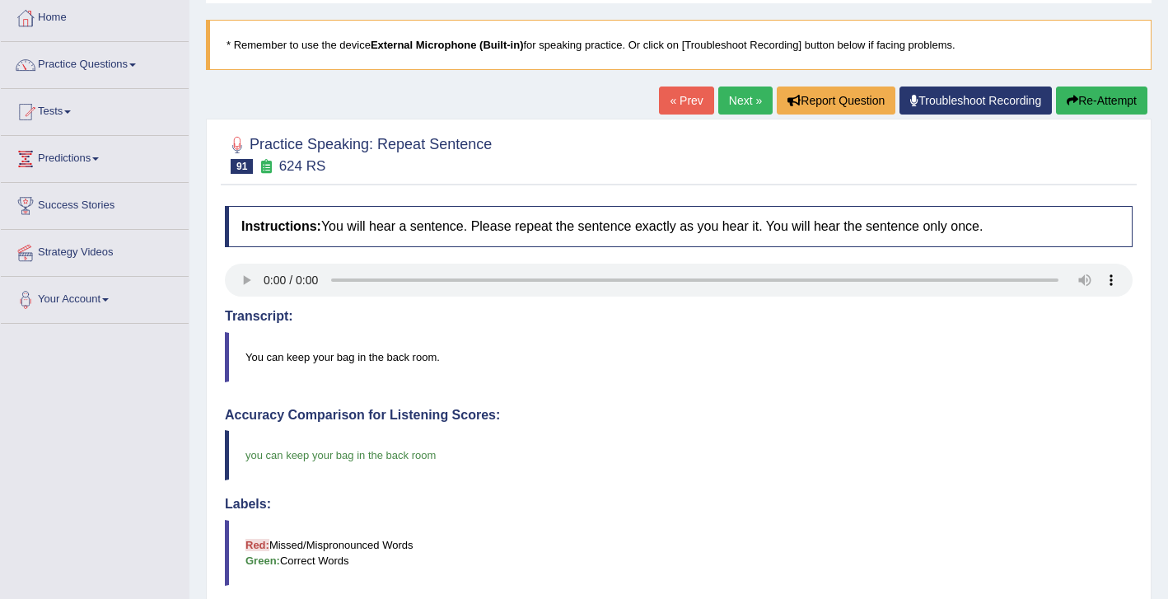
click at [739, 110] on link "Next »" at bounding box center [745, 100] width 54 height 28
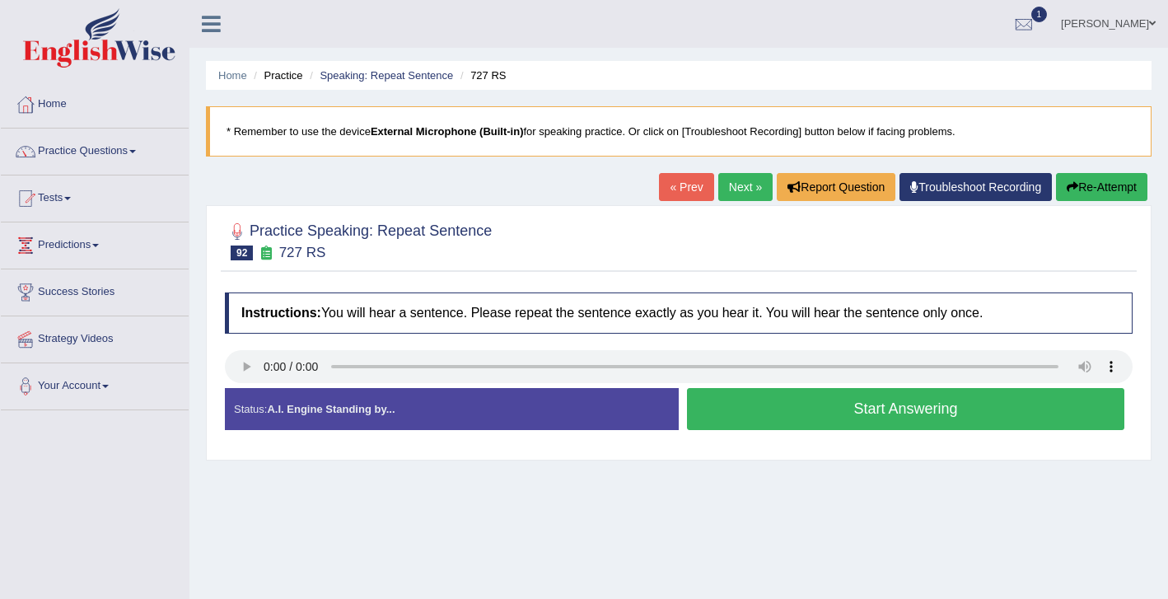
click at [774, 416] on button "Start Answering" at bounding box center [905, 409] width 437 height 42
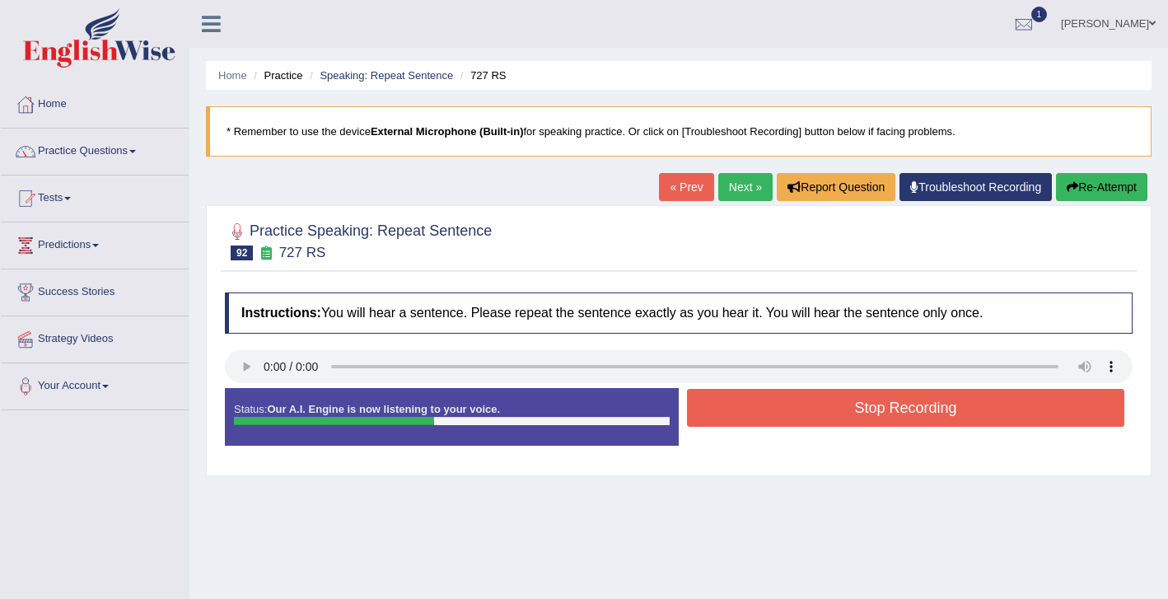
click at [842, 410] on button "Stop Recording" at bounding box center [905, 408] width 437 height 38
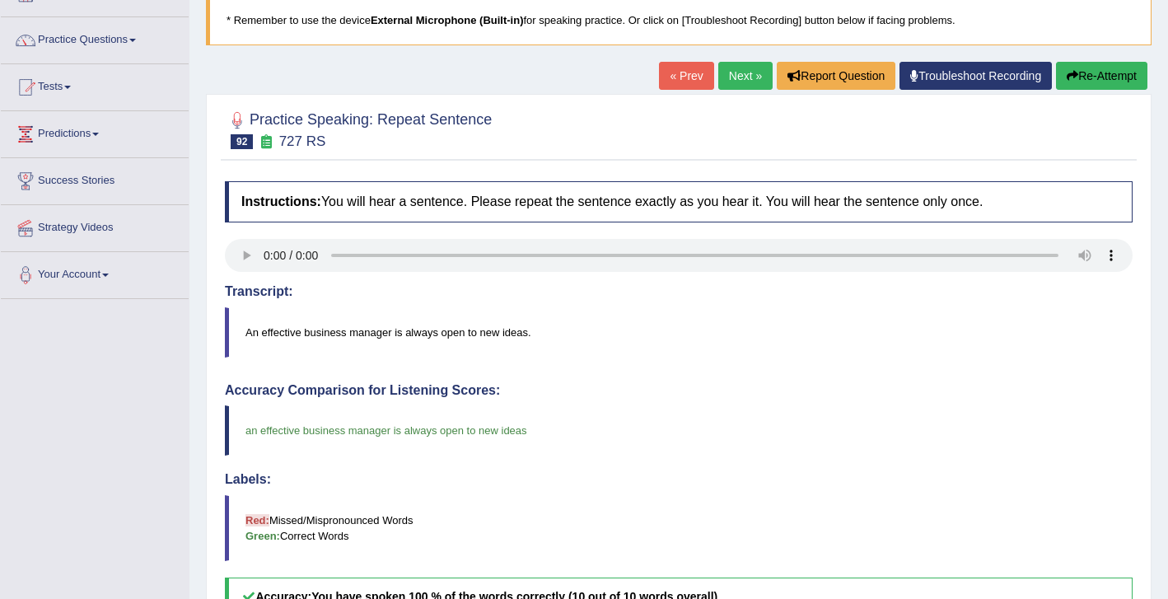
scroll to position [77, 0]
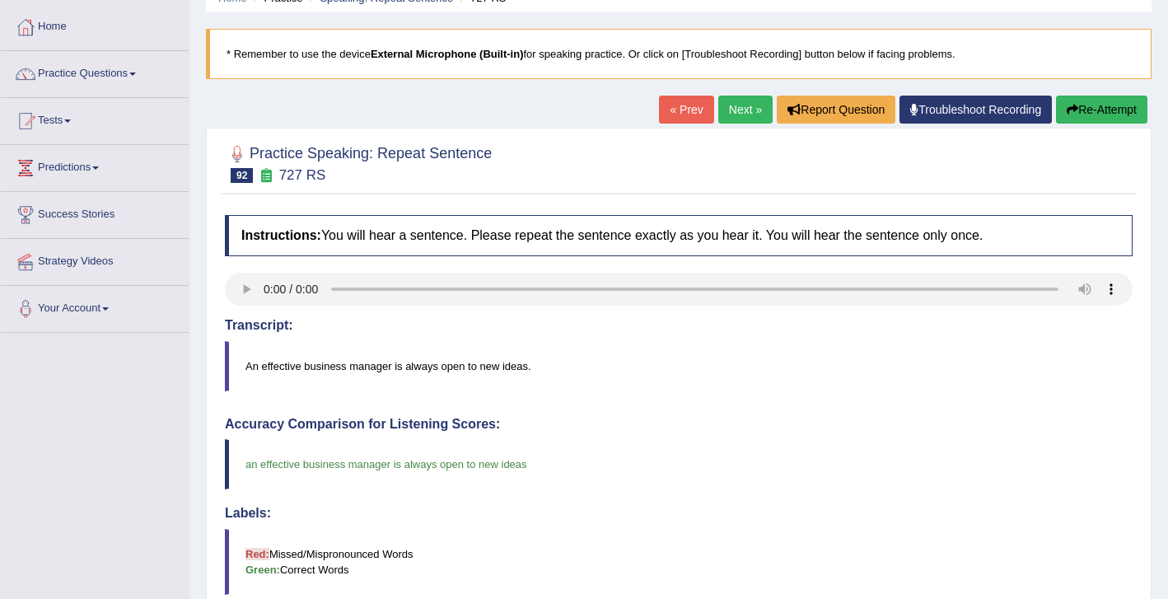
click at [731, 114] on link "Next »" at bounding box center [745, 110] width 54 height 28
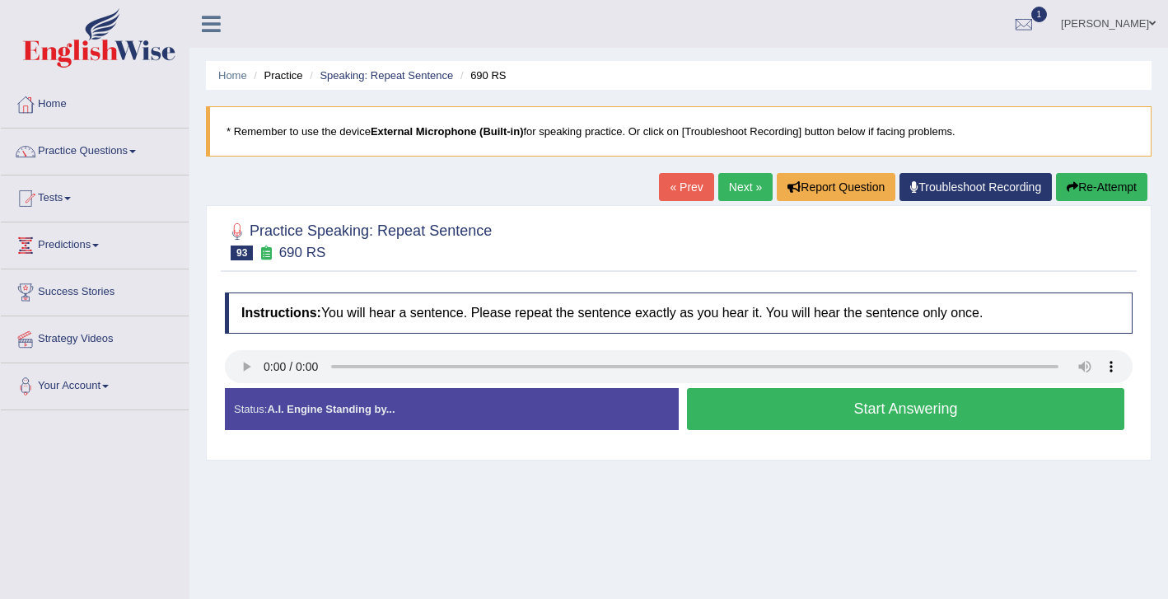
click at [809, 409] on button "Start Answering" at bounding box center [905, 409] width 437 height 42
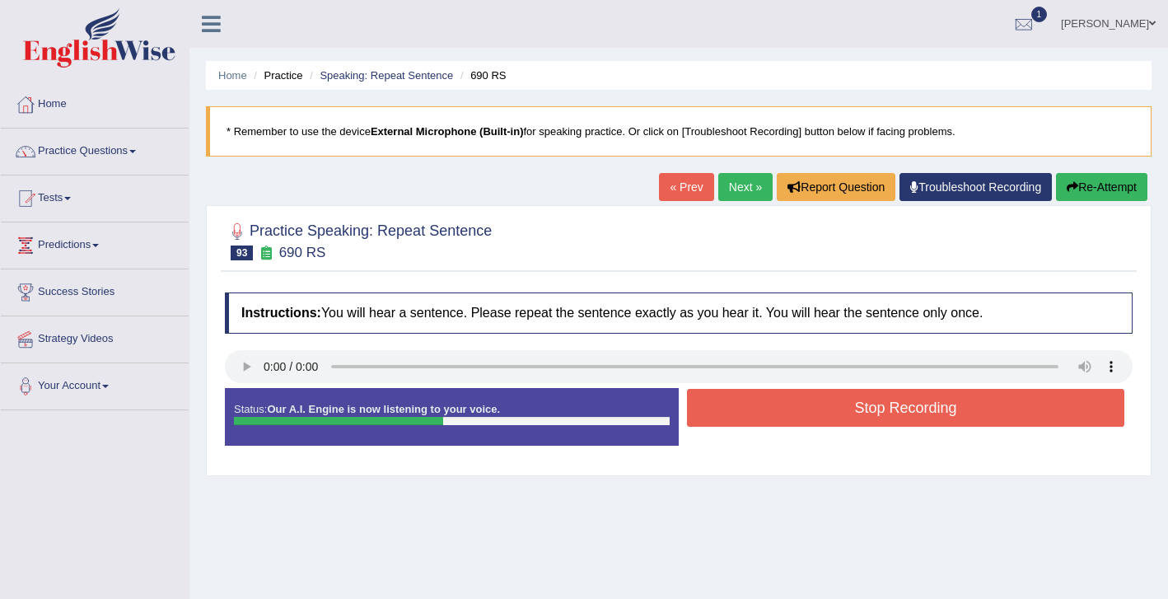
click at [851, 406] on button "Stop Recording" at bounding box center [905, 408] width 437 height 38
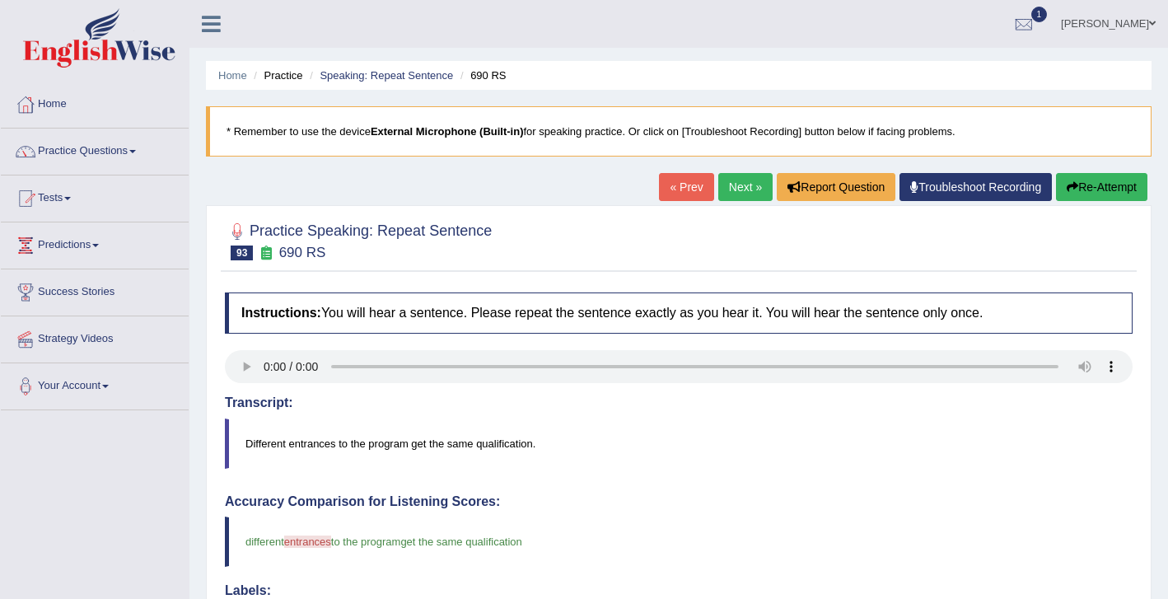
click at [736, 195] on link "Next »" at bounding box center [745, 187] width 54 height 28
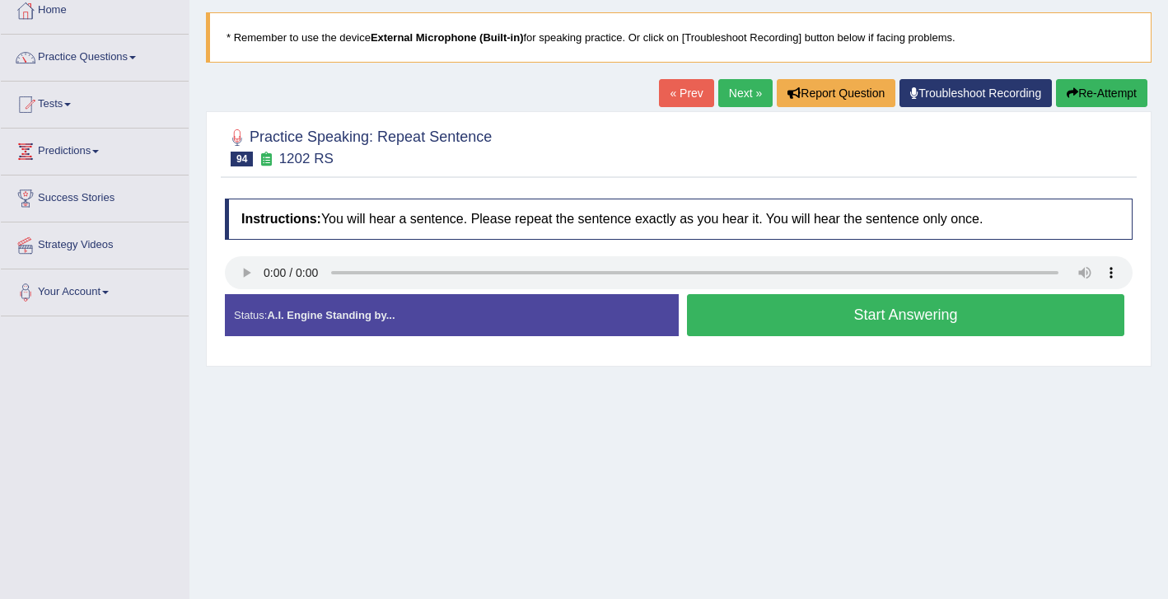
scroll to position [96, 0]
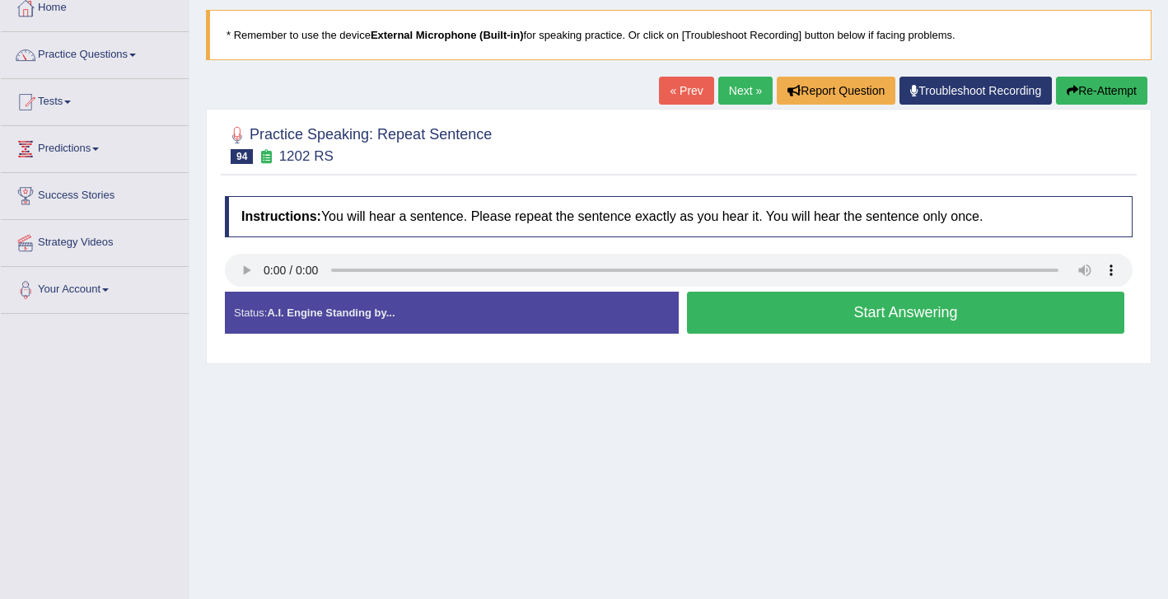
click at [799, 318] on button "Start Answering" at bounding box center [905, 313] width 437 height 42
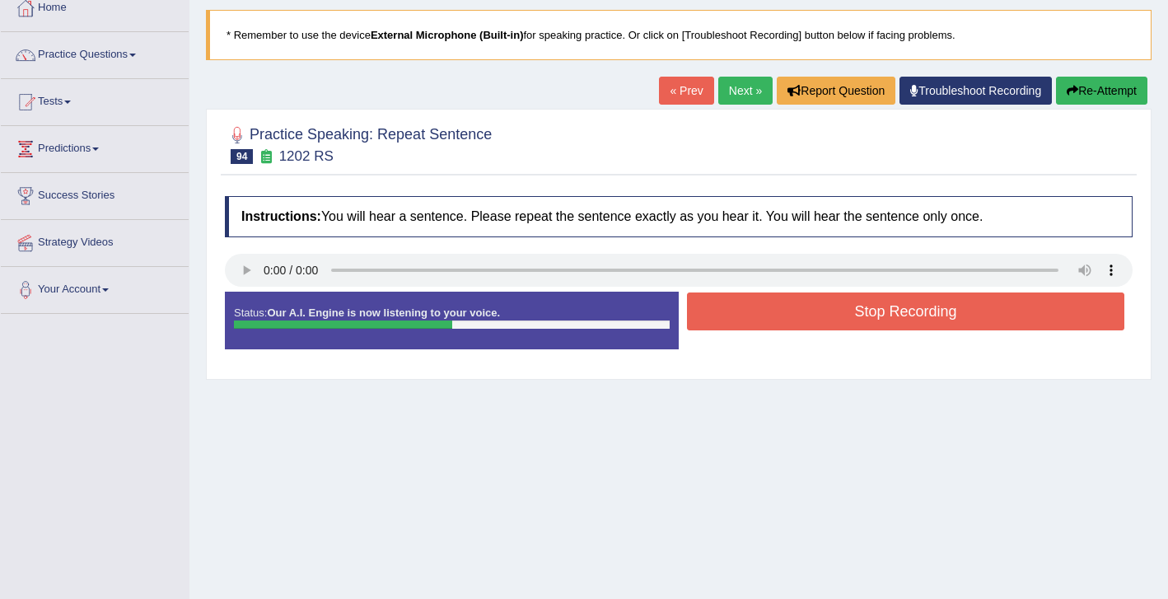
click at [799, 318] on button "Stop Recording" at bounding box center [905, 311] width 437 height 38
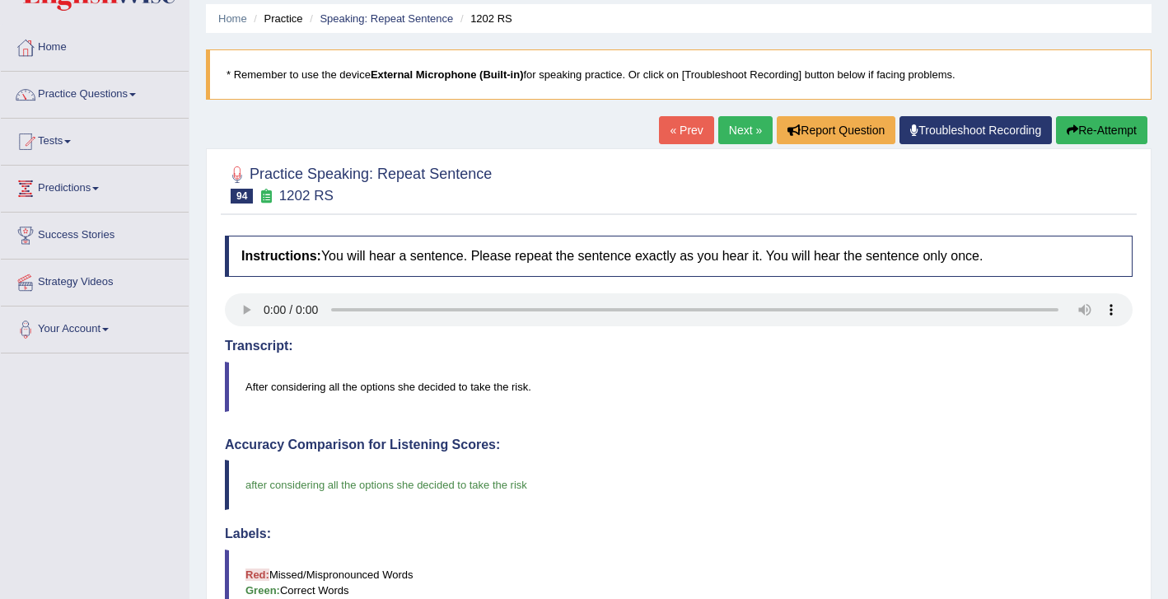
scroll to position [0, 0]
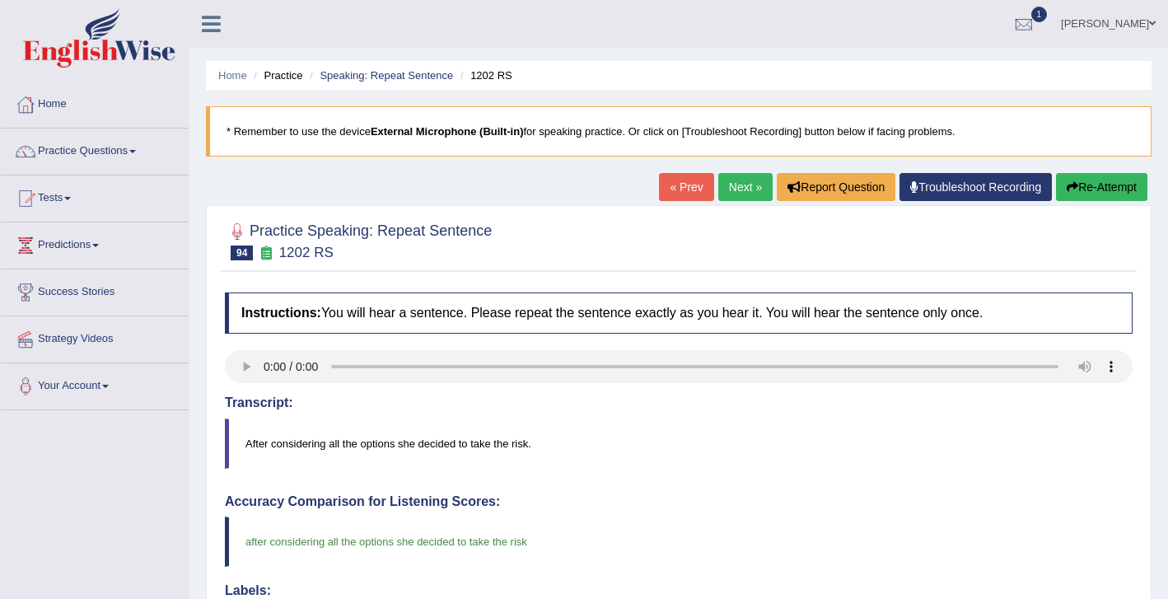
click at [734, 175] on link "Next »" at bounding box center [745, 187] width 54 height 28
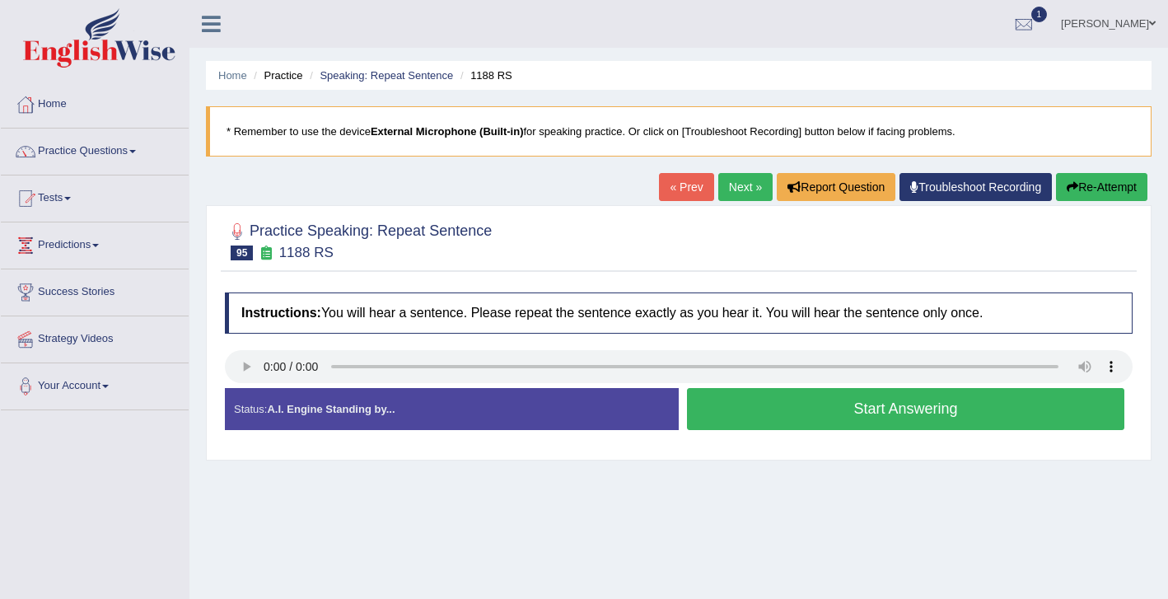
click at [791, 419] on button "Start Answering" at bounding box center [905, 409] width 437 height 42
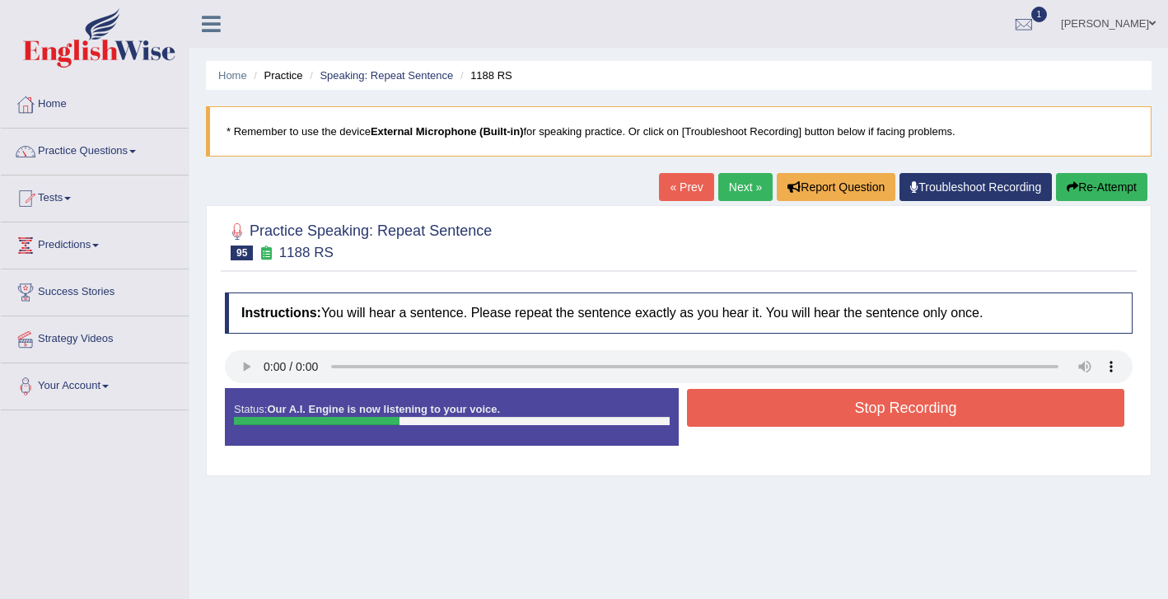
click at [839, 400] on button "Stop Recording" at bounding box center [905, 408] width 437 height 38
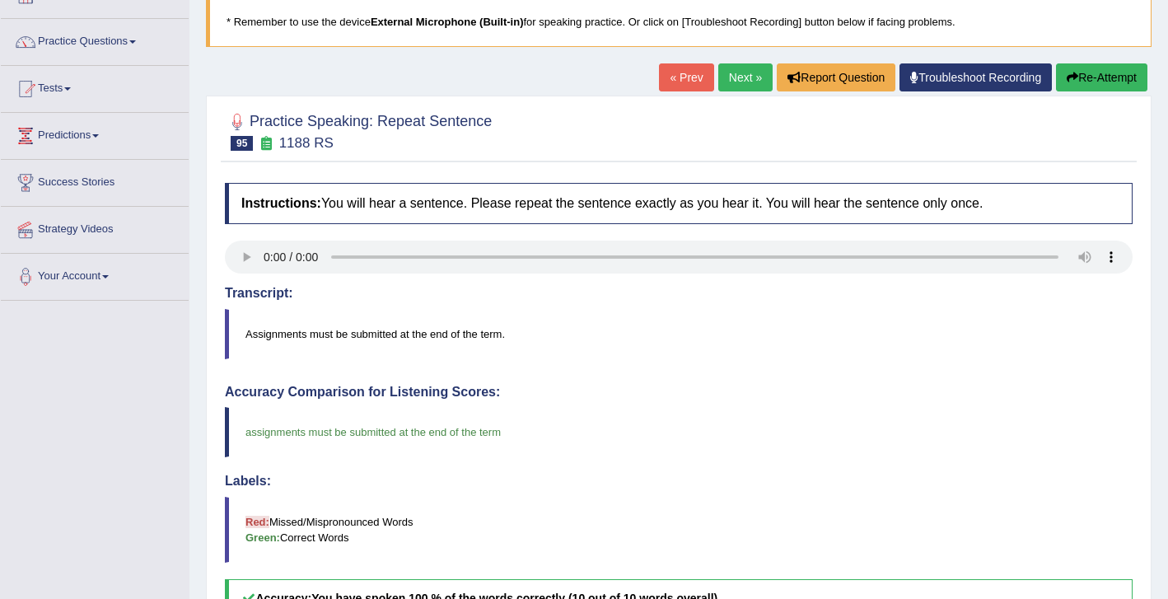
scroll to position [60, 0]
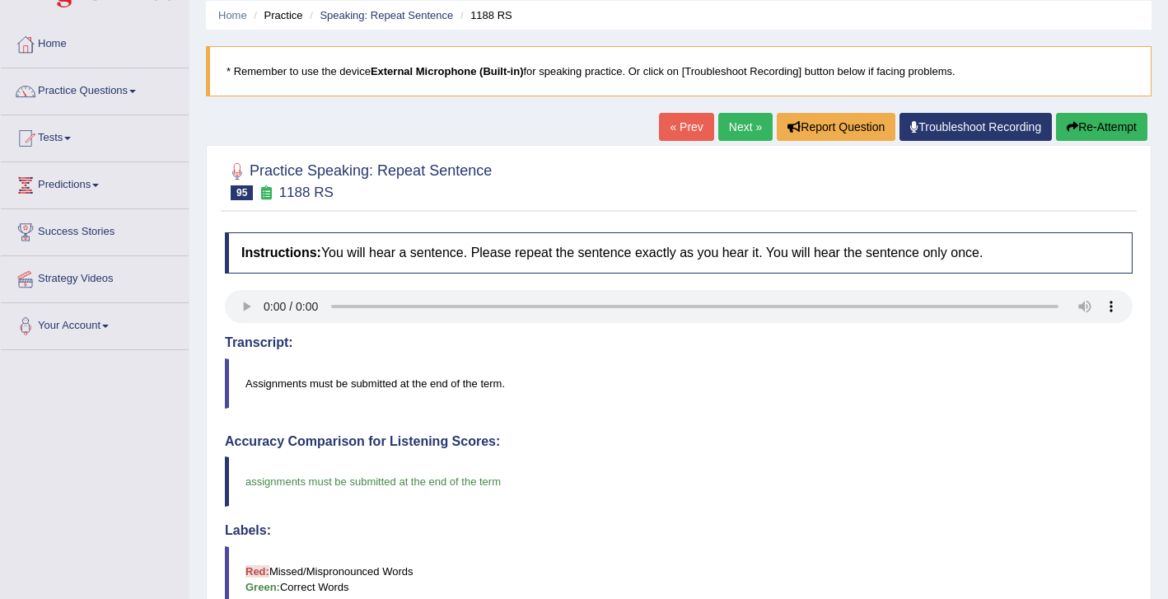
click at [745, 128] on link "Next »" at bounding box center [745, 127] width 54 height 28
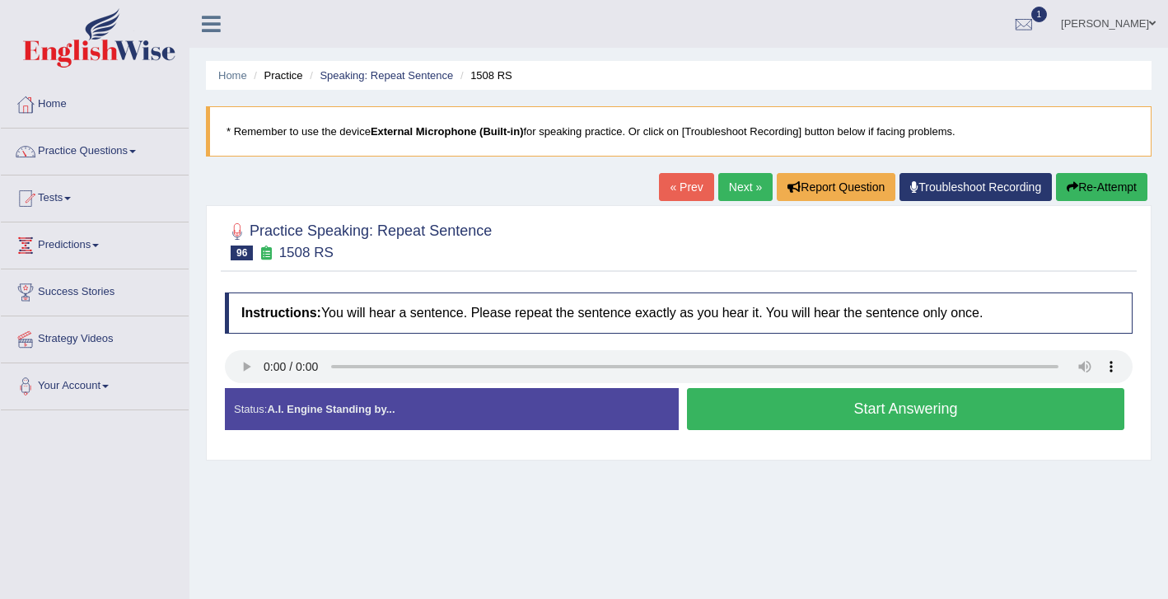
click at [789, 419] on button "Start Answering" at bounding box center [905, 409] width 437 height 42
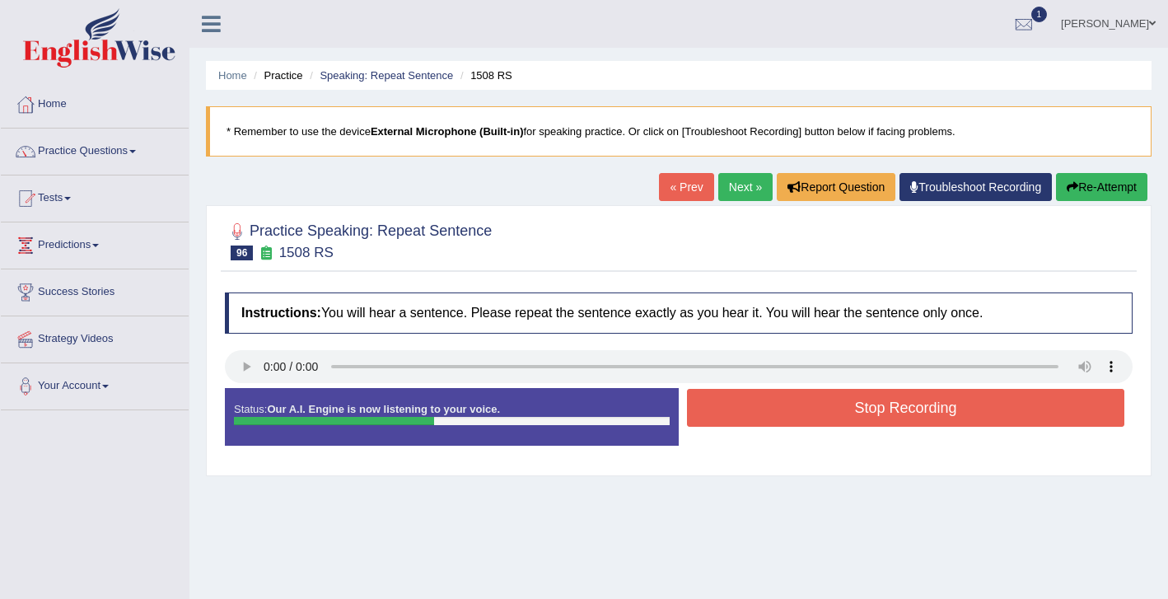
click at [815, 405] on button "Stop Recording" at bounding box center [905, 408] width 437 height 38
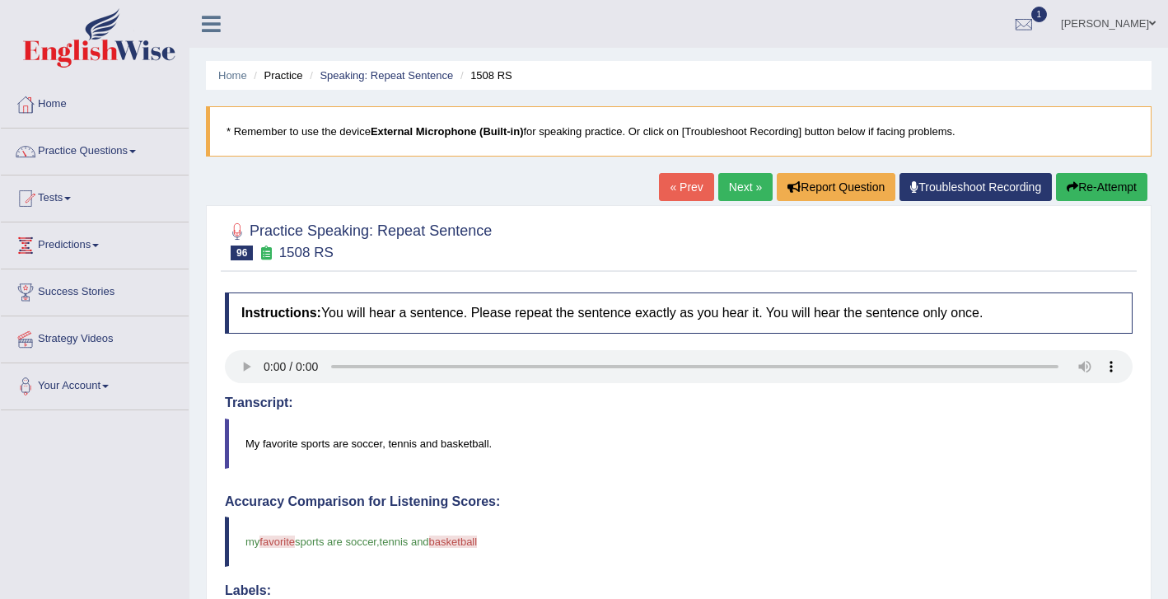
click at [733, 184] on link "Next »" at bounding box center [745, 187] width 54 height 28
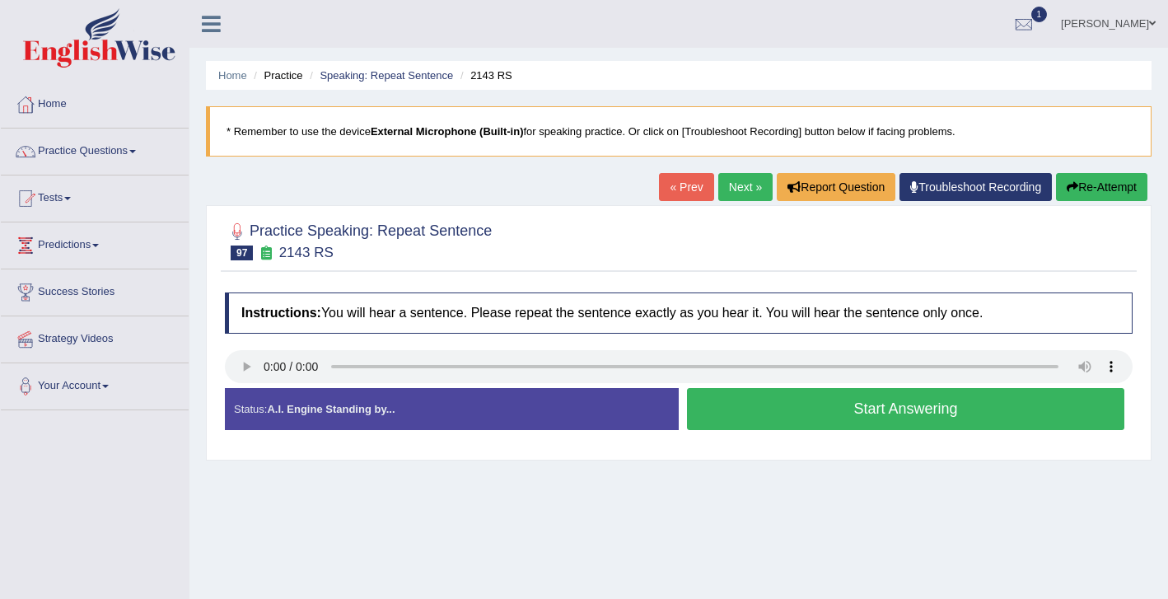
click at [828, 413] on button "Start Answering" at bounding box center [905, 409] width 437 height 42
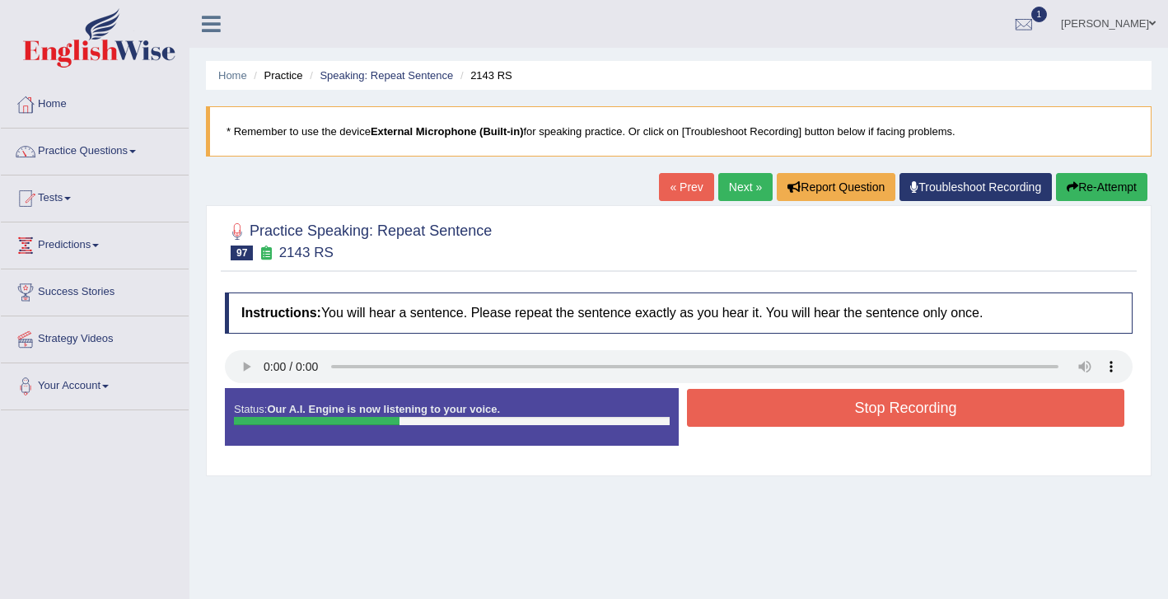
click at [838, 414] on button "Stop Recording" at bounding box center [905, 408] width 437 height 38
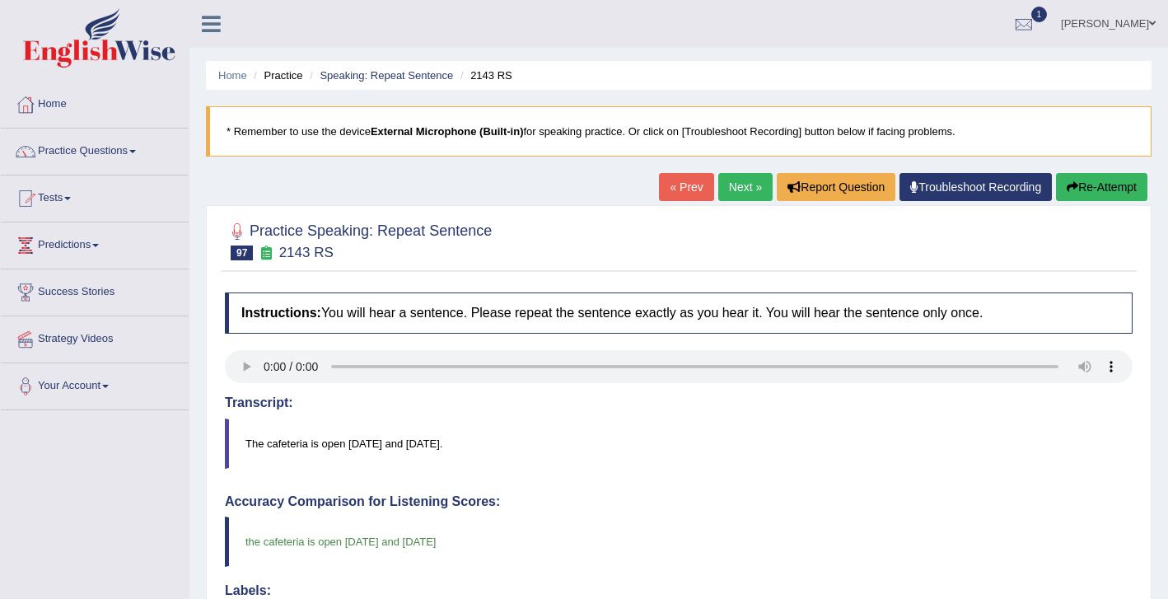
click at [736, 188] on link "Next »" at bounding box center [745, 187] width 54 height 28
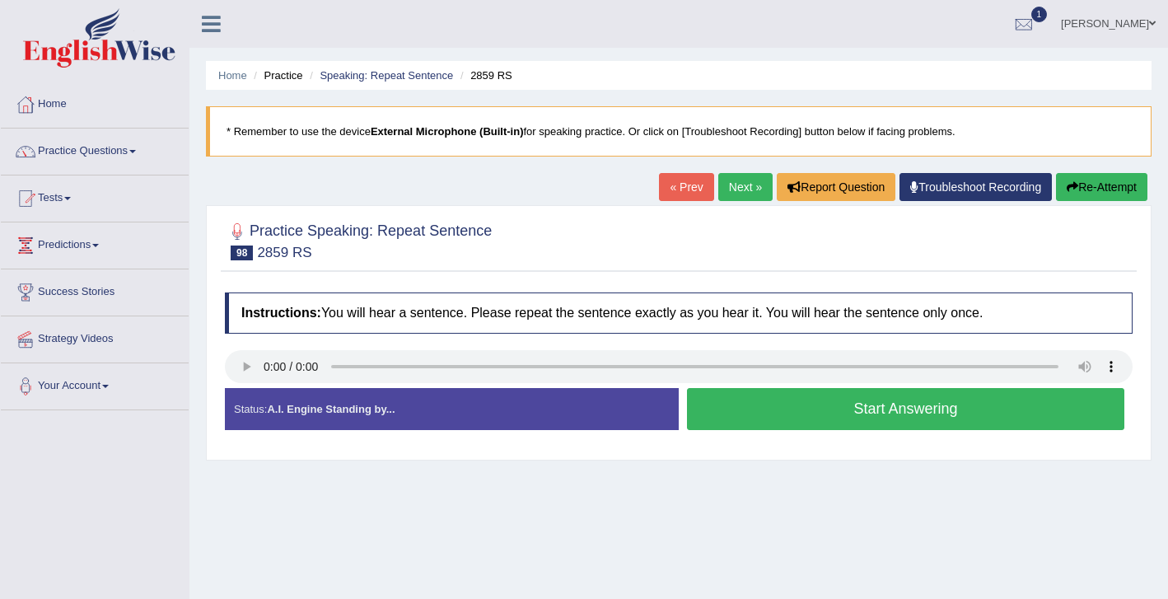
click at [818, 413] on button "Start Answering" at bounding box center [905, 409] width 437 height 42
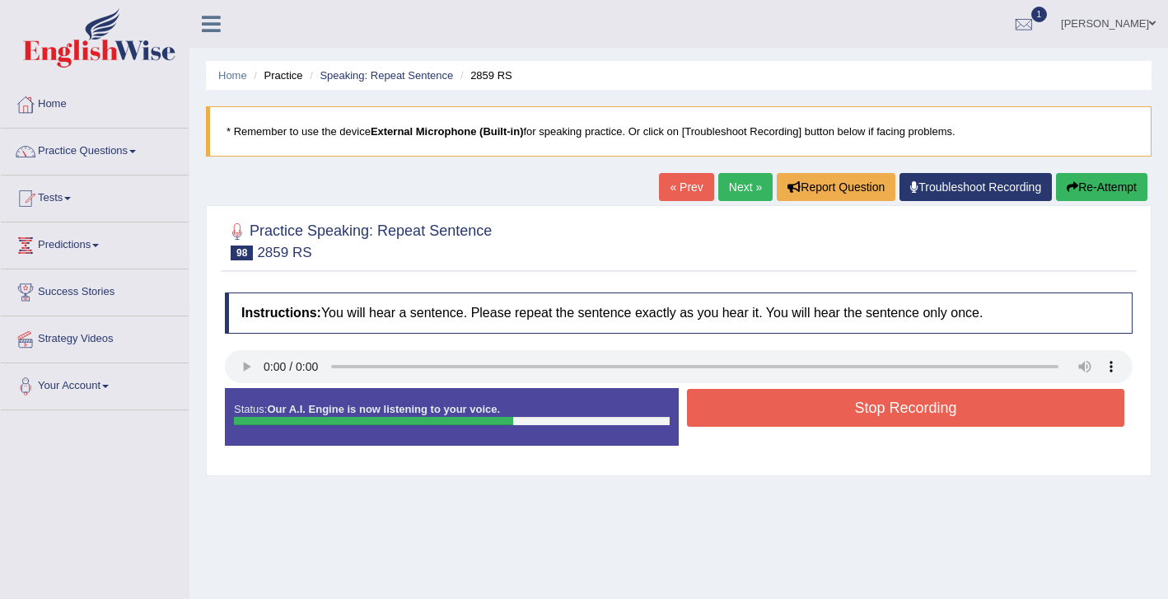
click at [856, 399] on button "Stop Recording" at bounding box center [905, 408] width 437 height 38
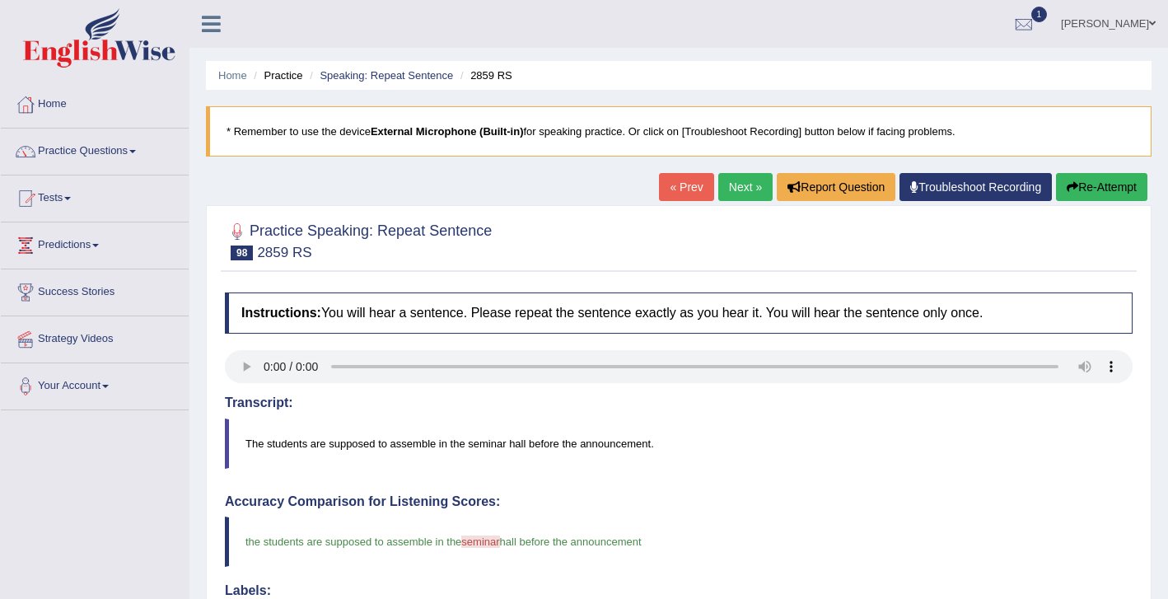
click at [728, 190] on link "Next »" at bounding box center [745, 187] width 54 height 28
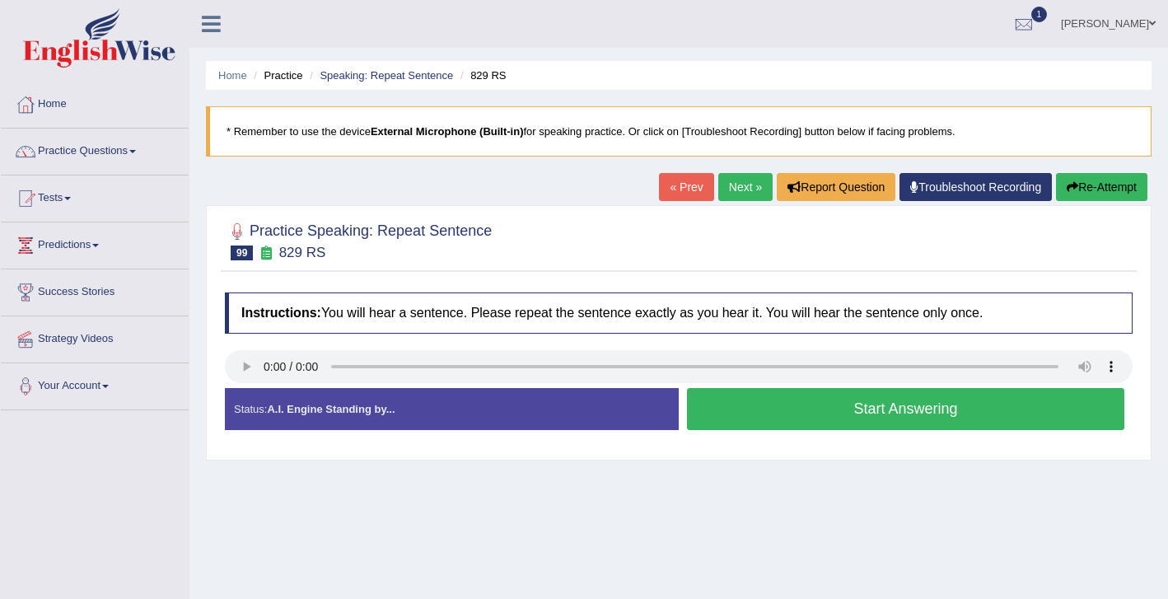
click at [795, 413] on button "Start Answering" at bounding box center [905, 409] width 437 height 42
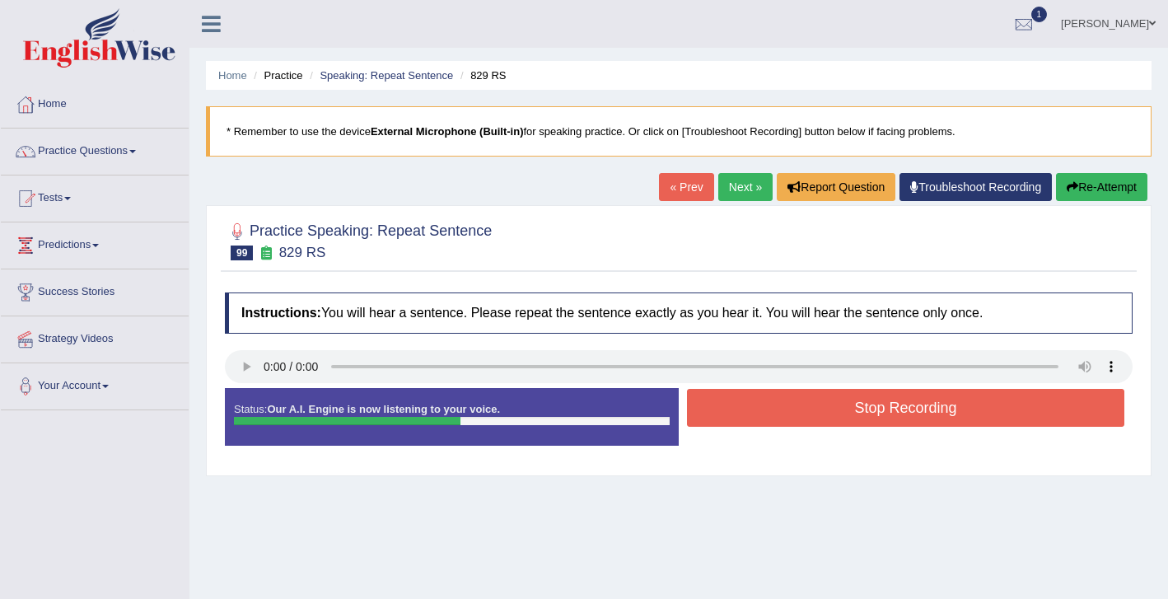
click at [847, 406] on button "Stop Recording" at bounding box center [905, 408] width 437 height 38
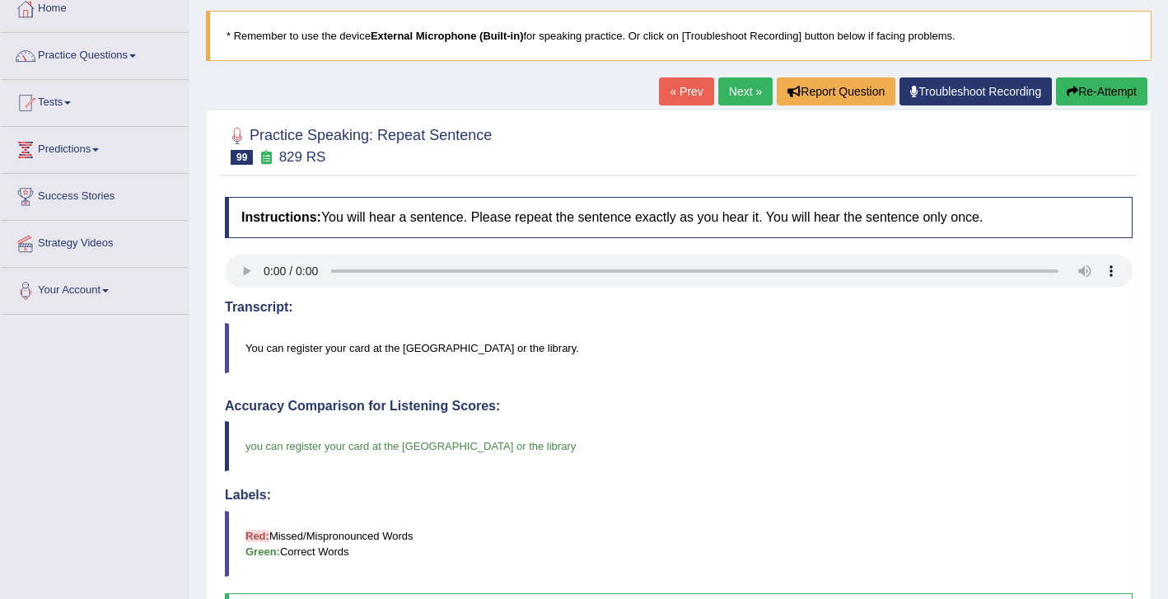
scroll to position [86, 0]
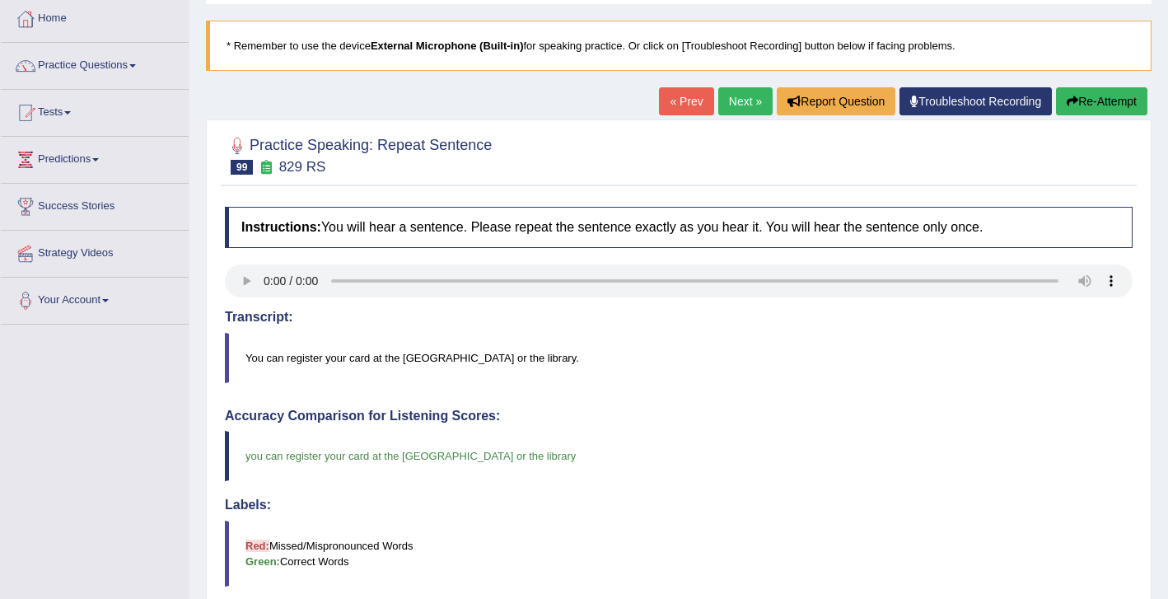
click at [732, 100] on link "Next »" at bounding box center [745, 101] width 54 height 28
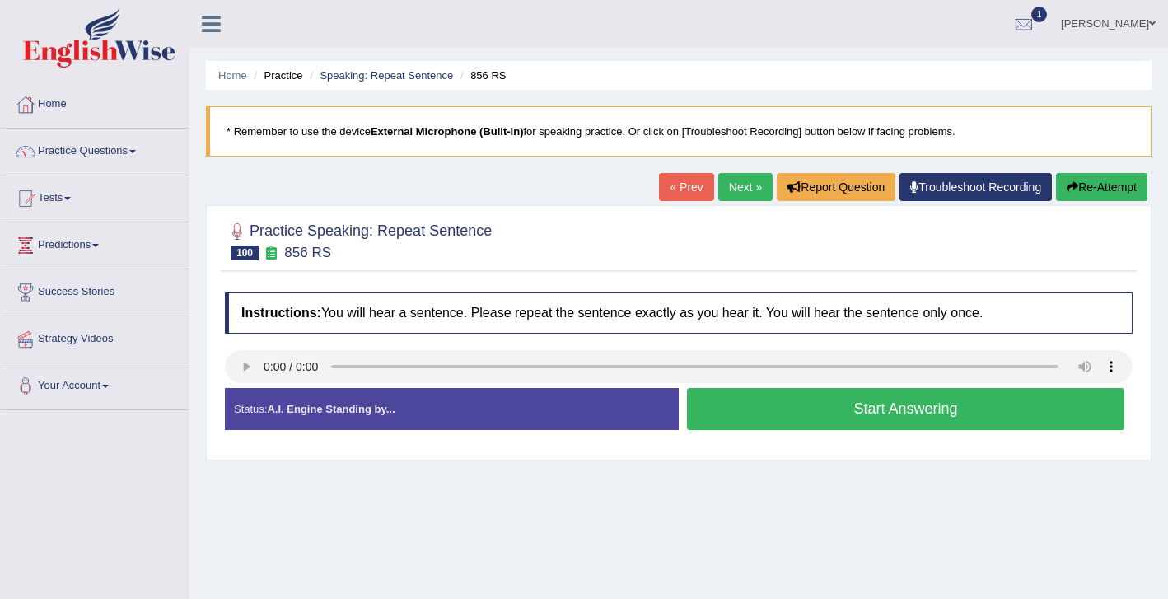
click at [801, 412] on button "Start Answering" at bounding box center [905, 409] width 437 height 42
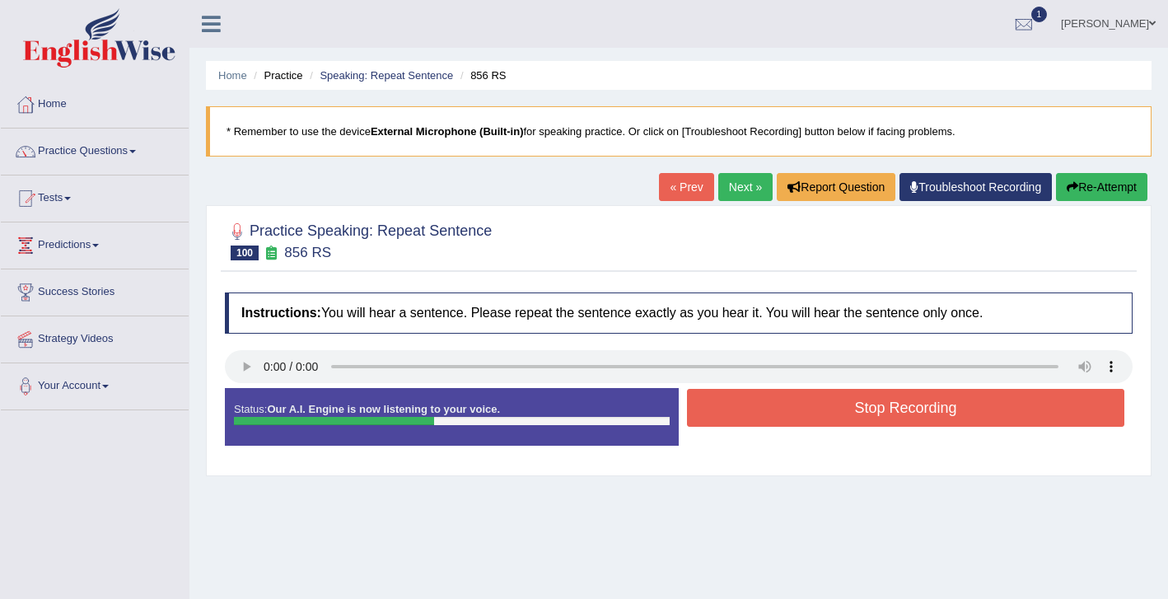
click at [852, 413] on button "Stop Recording" at bounding box center [905, 408] width 437 height 38
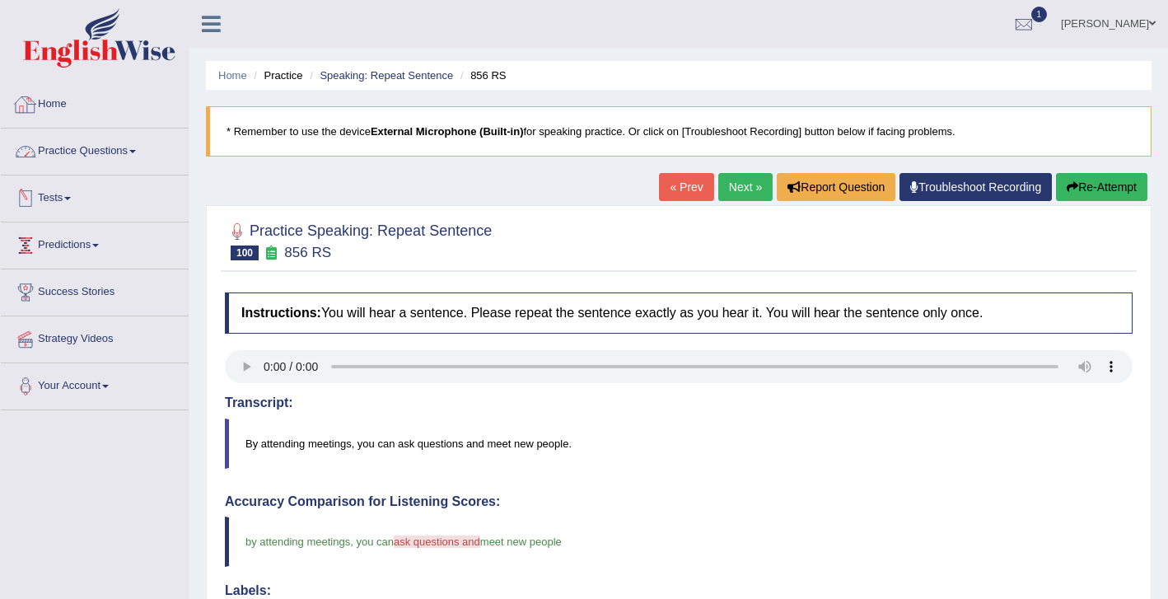
click at [57, 107] on link "Home" at bounding box center [95, 102] width 188 height 41
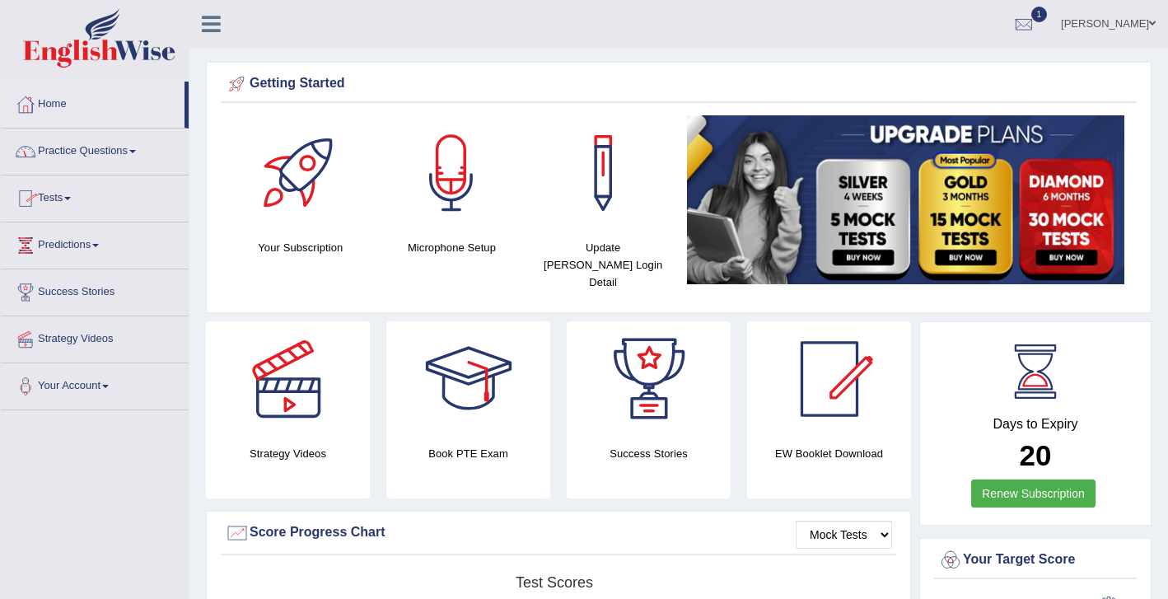
click at [109, 163] on link "Practice Questions" at bounding box center [95, 148] width 188 height 41
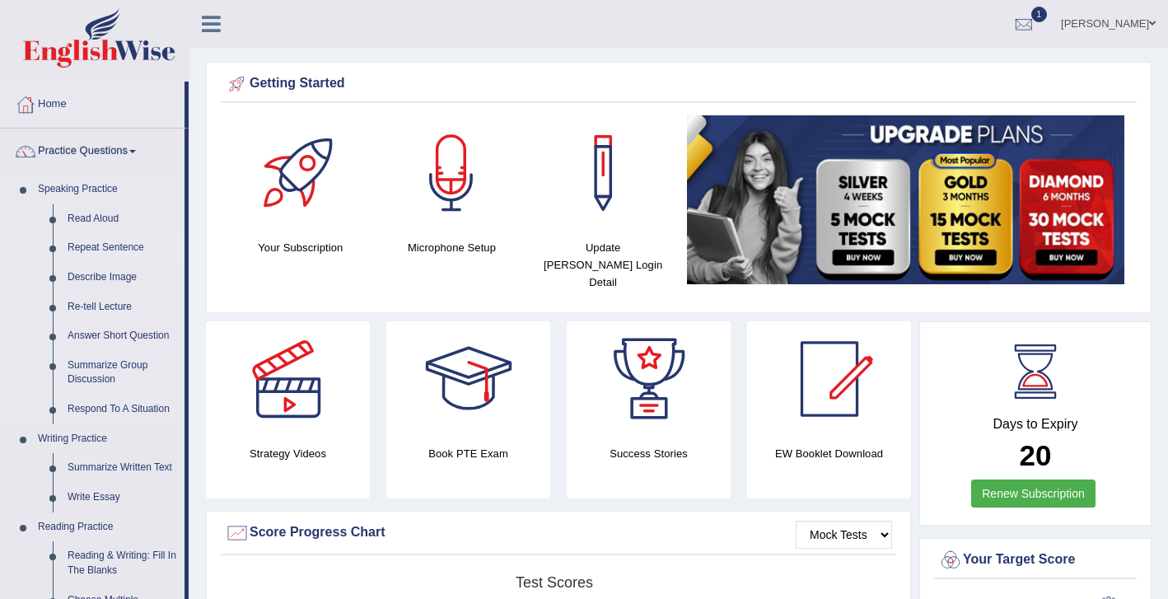
click at [119, 246] on link "Repeat Sentence" at bounding box center [122, 248] width 124 height 30
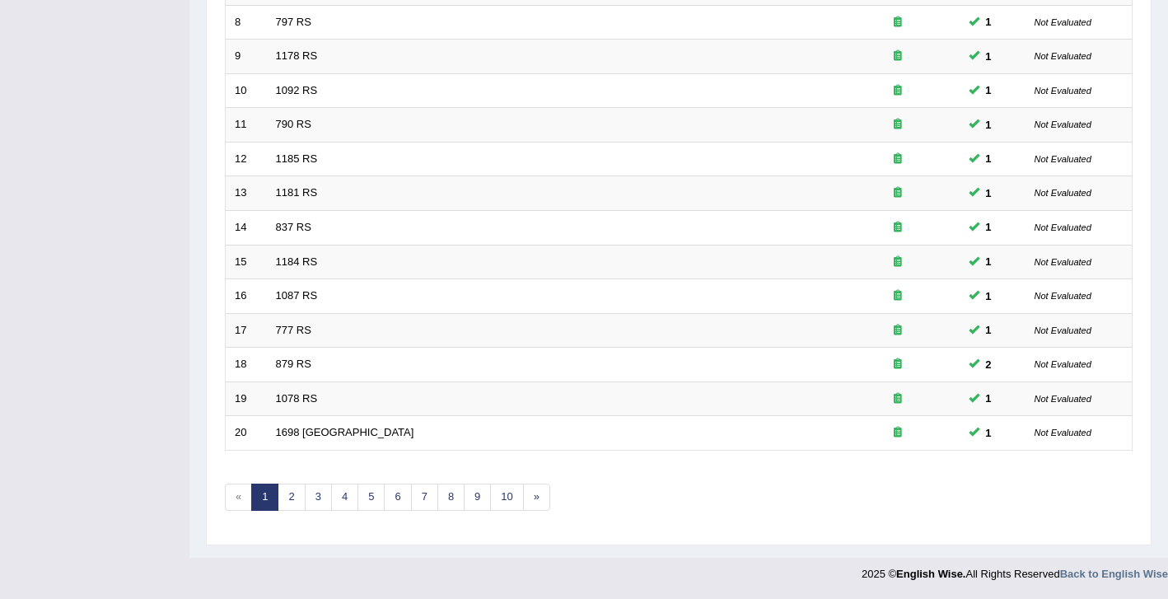
scroll to position [492, 0]
click at [339, 502] on link "4" at bounding box center [344, 496] width 27 height 27
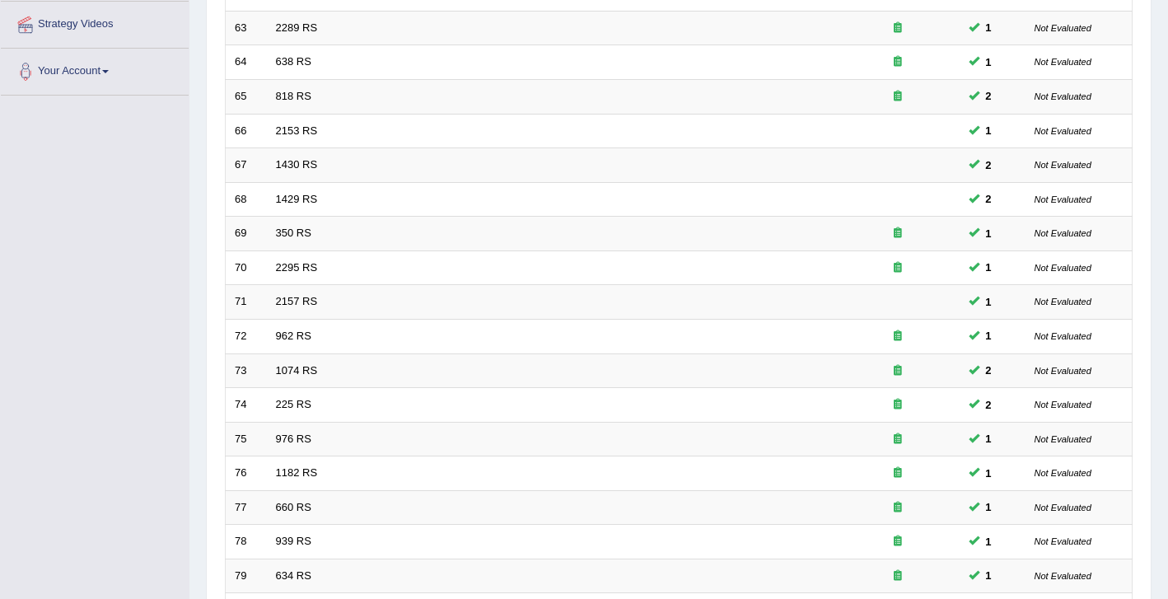
scroll to position [492, 0]
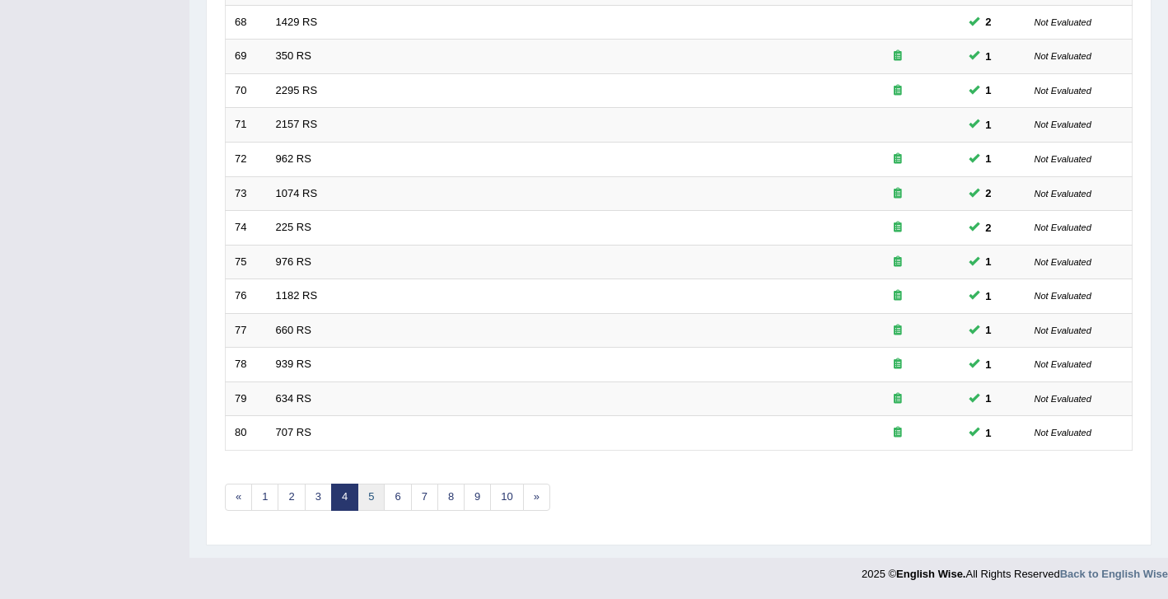
click at [367, 501] on link "5" at bounding box center [370, 496] width 27 height 27
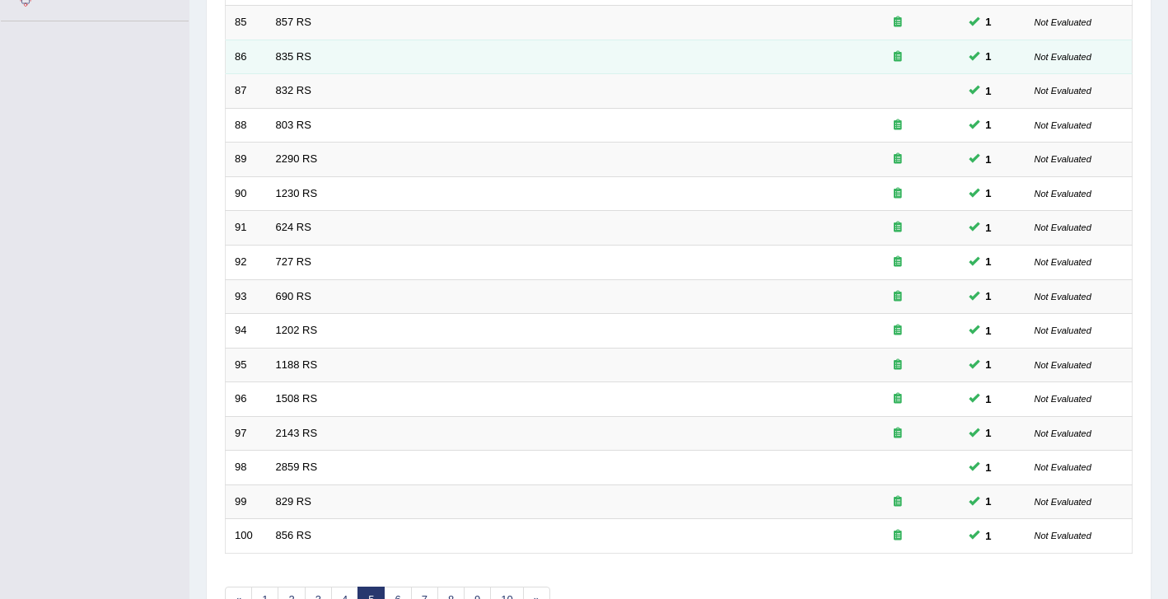
scroll to position [492, 0]
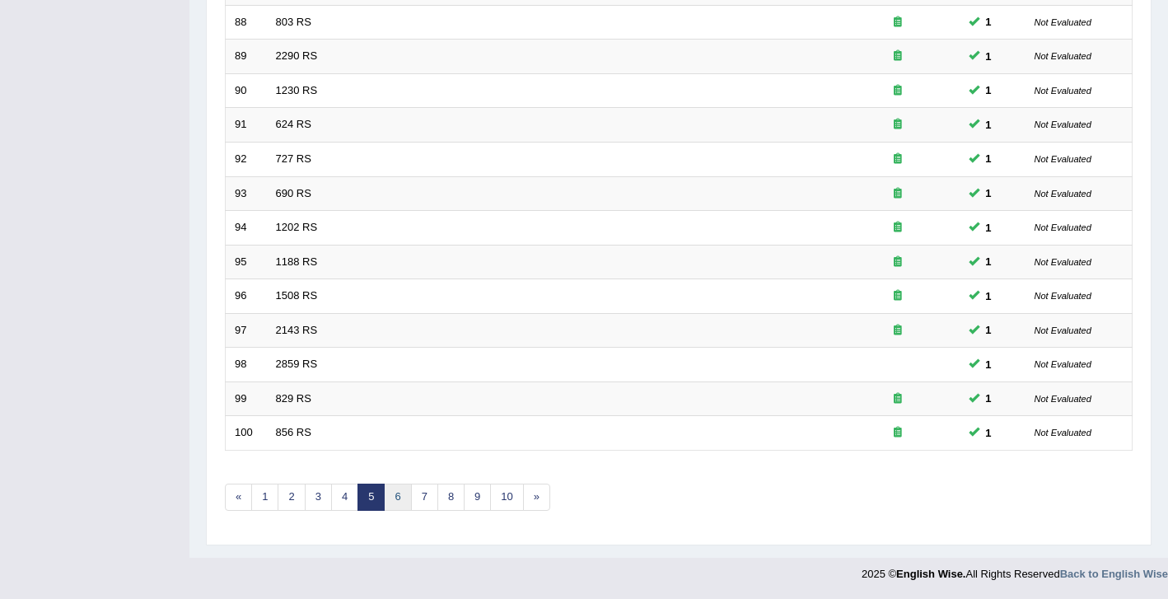
click at [395, 507] on link "6" at bounding box center [397, 496] width 27 height 27
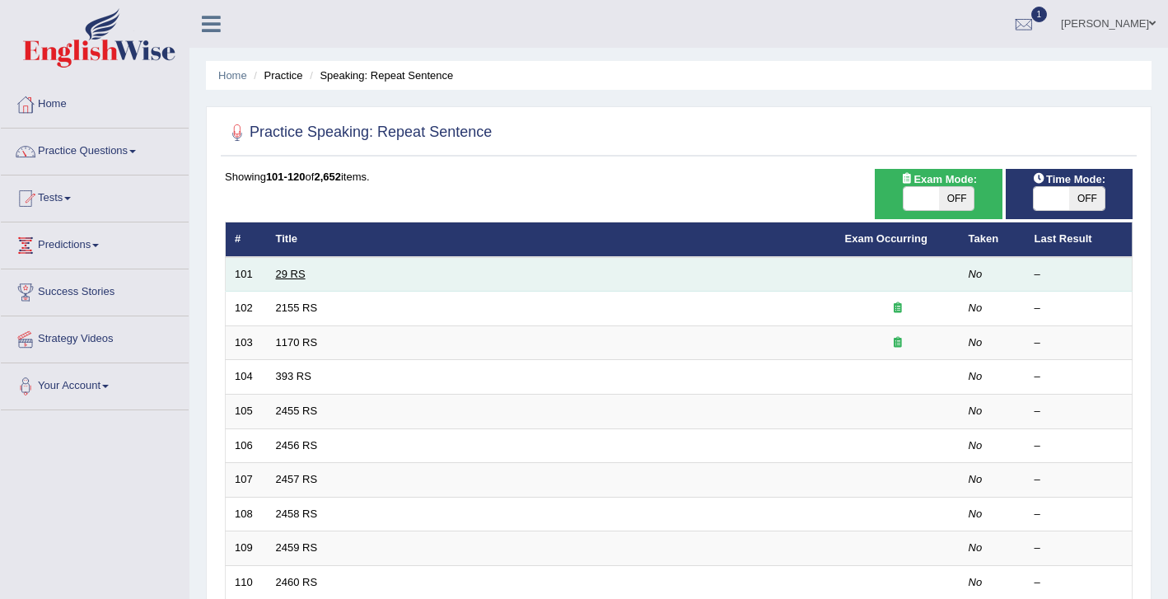
click at [300, 275] on link "29 RS" at bounding box center [291, 274] width 30 height 12
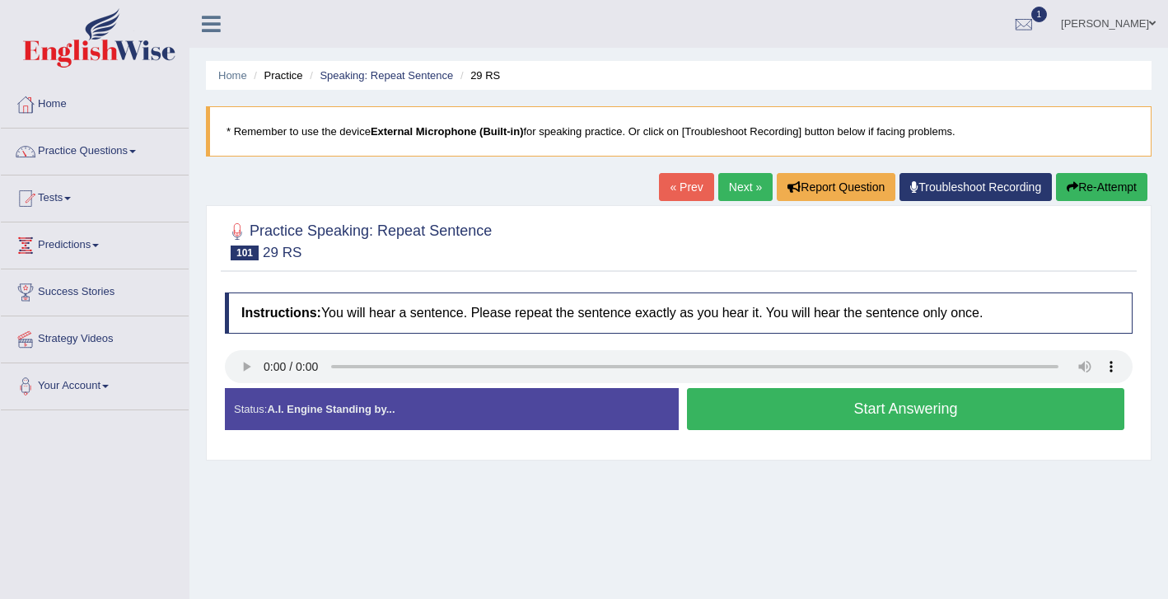
click at [777, 417] on button "Start Answering" at bounding box center [905, 409] width 437 height 42
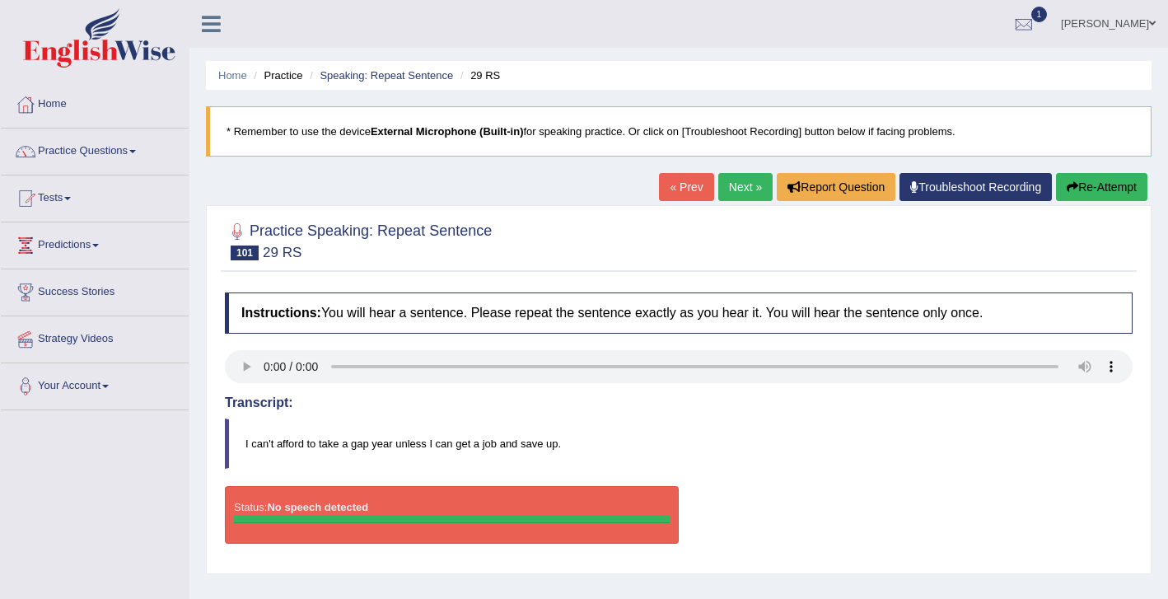
click at [1107, 184] on button "Re-Attempt" at bounding box center [1101, 187] width 91 height 28
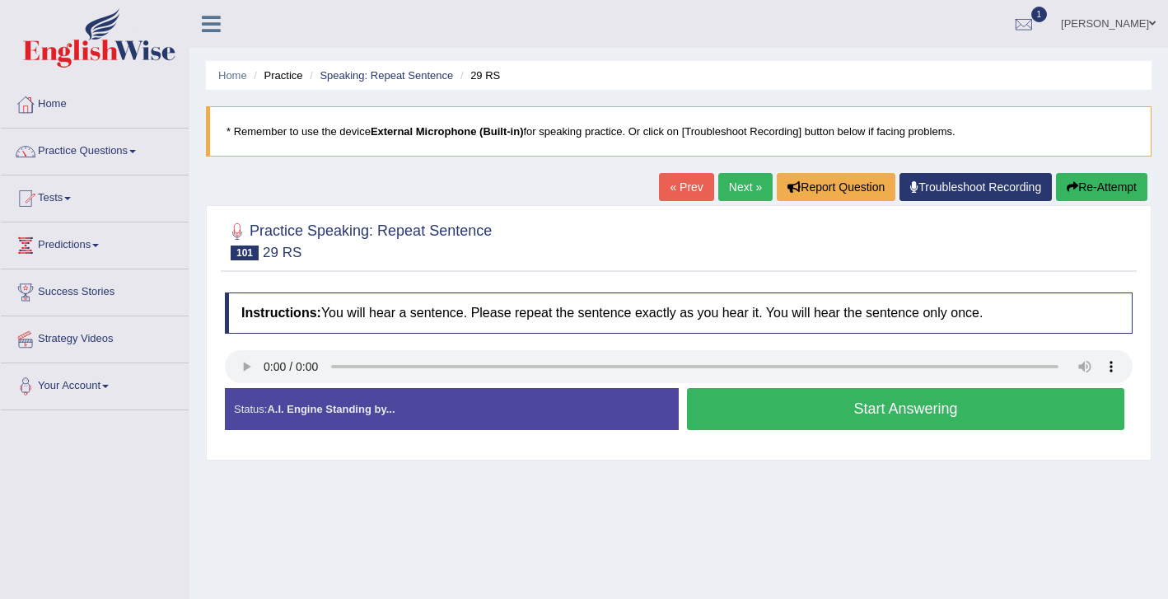
click at [749, 409] on button "Start Answering" at bounding box center [905, 409] width 437 height 42
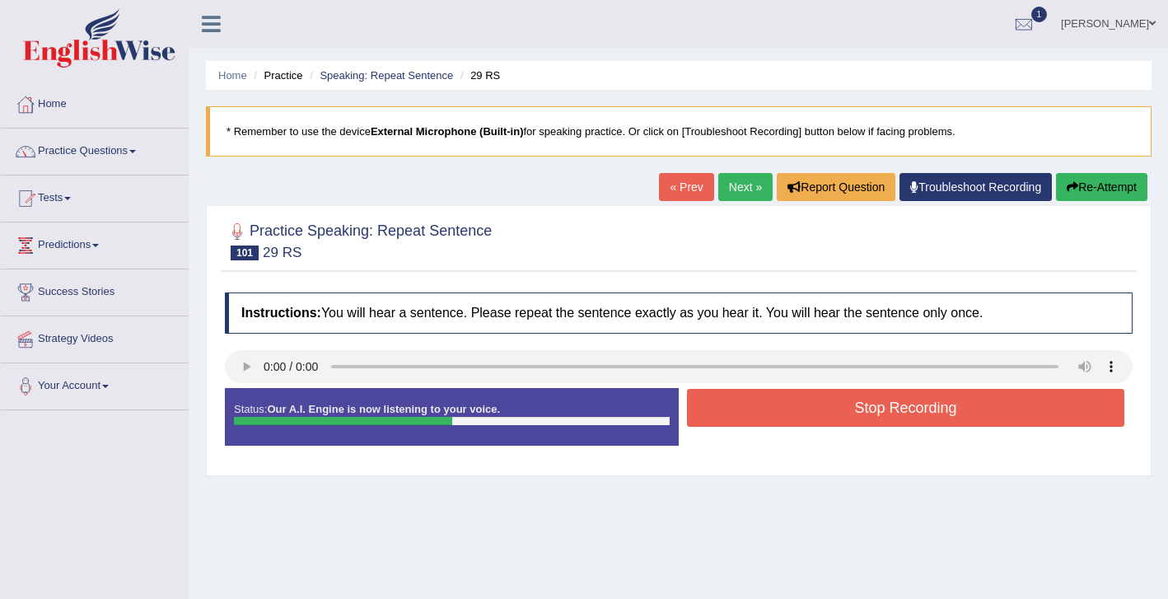
click at [840, 415] on button "Stop Recording" at bounding box center [905, 408] width 437 height 38
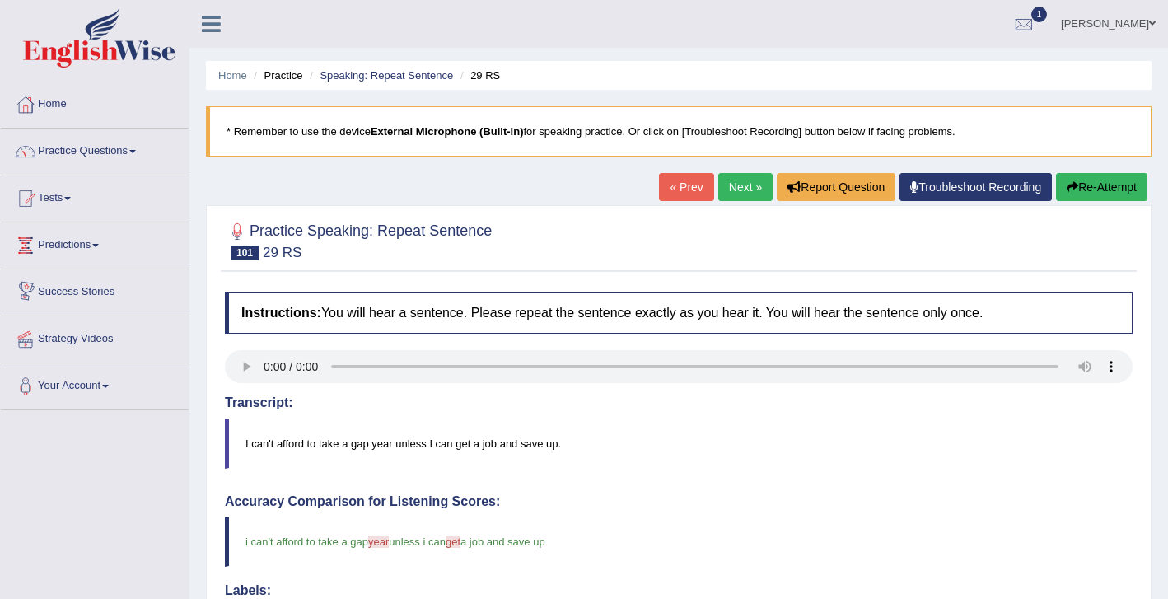
click at [740, 184] on link "Next »" at bounding box center [745, 187] width 54 height 28
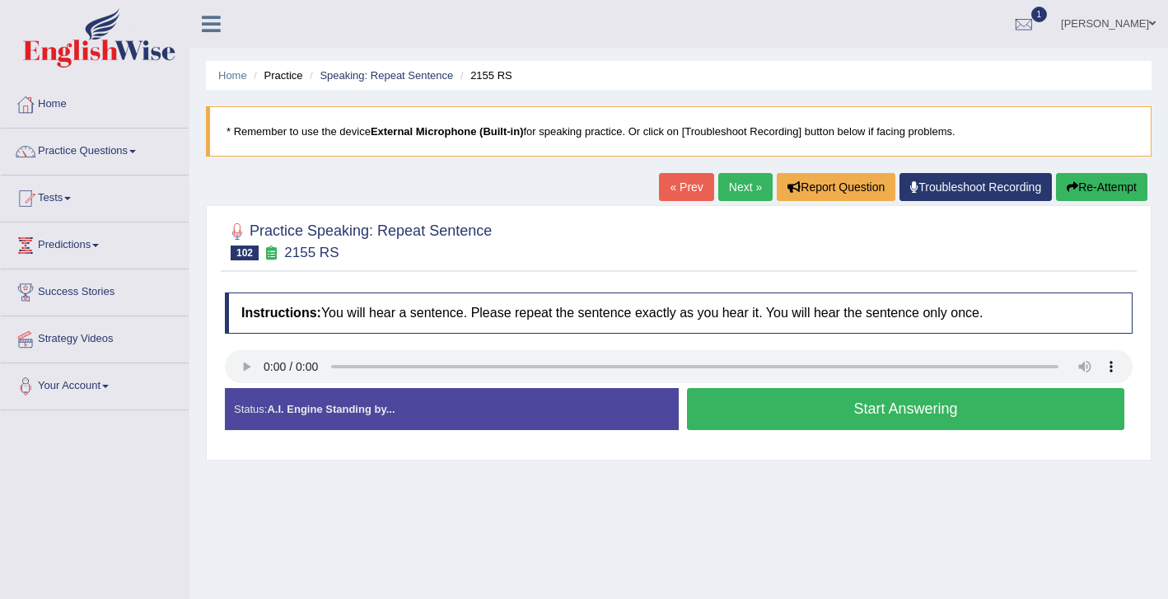
click at [778, 410] on button "Start Answering" at bounding box center [905, 409] width 437 height 42
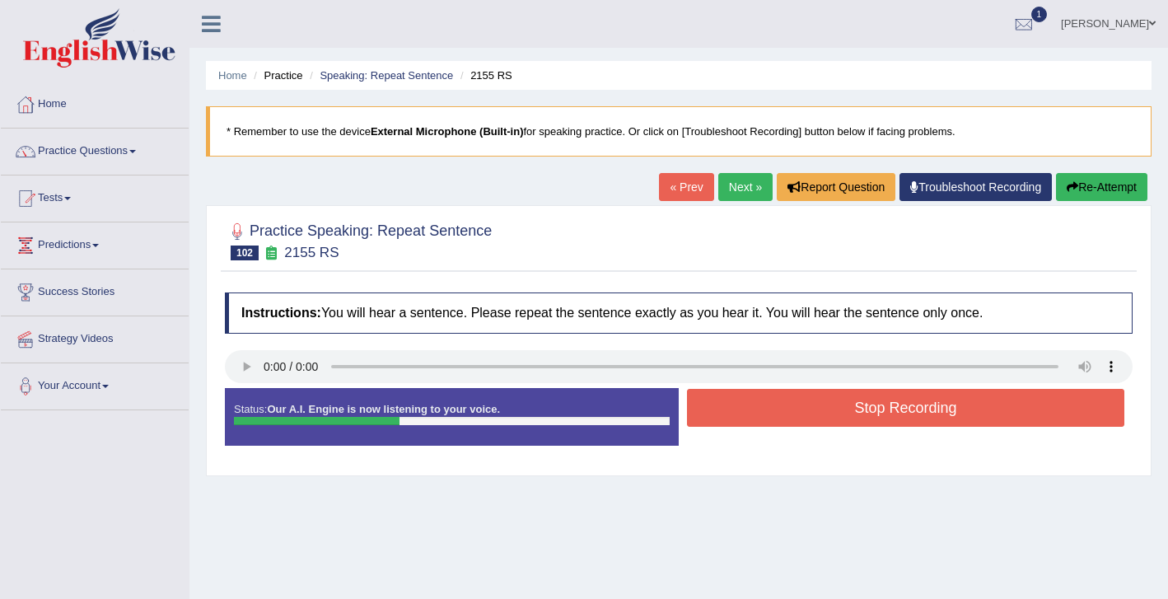
click at [880, 424] on button "Stop Recording" at bounding box center [905, 408] width 437 height 38
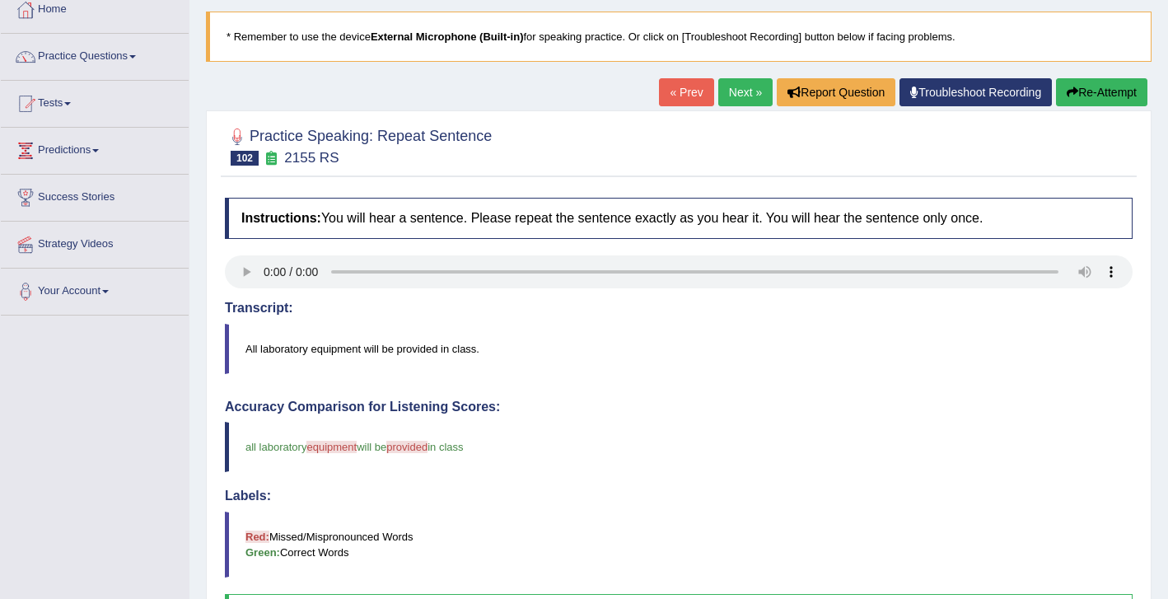
scroll to position [77, 0]
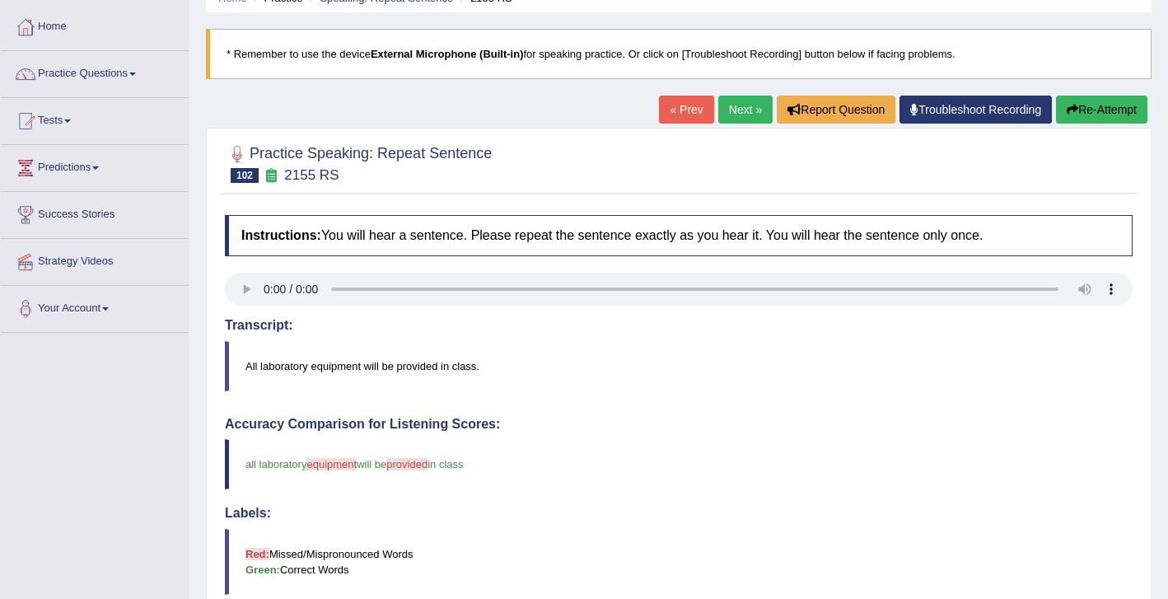
click at [734, 116] on link "Next »" at bounding box center [745, 110] width 54 height 28
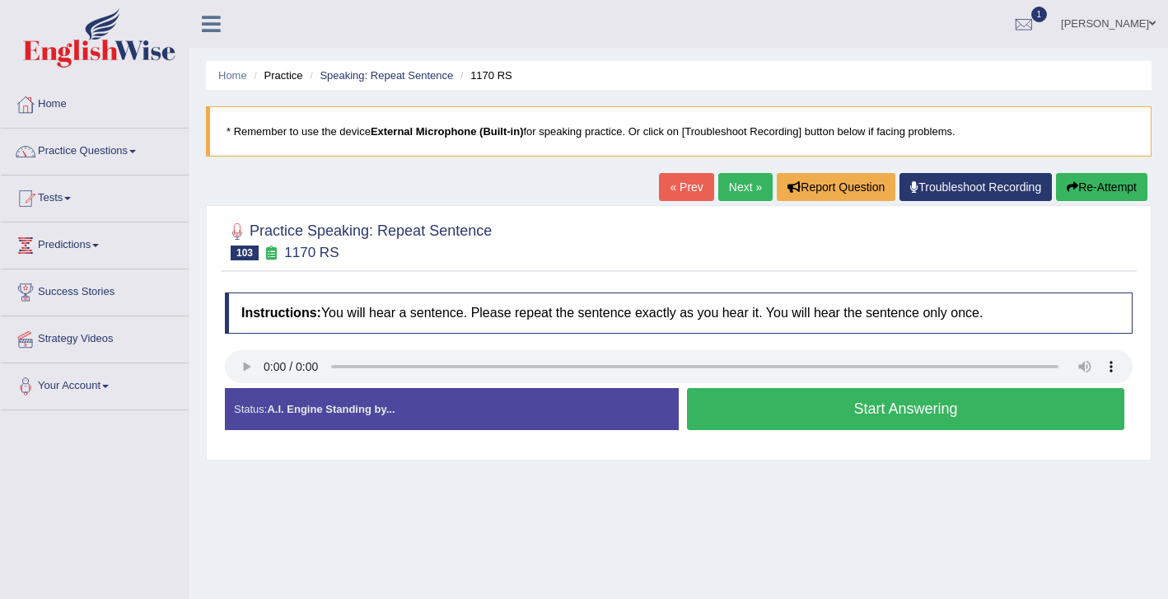
click at [777, 418] on button "Start Answering" at bounding box center [905, 409] width 437 height 42
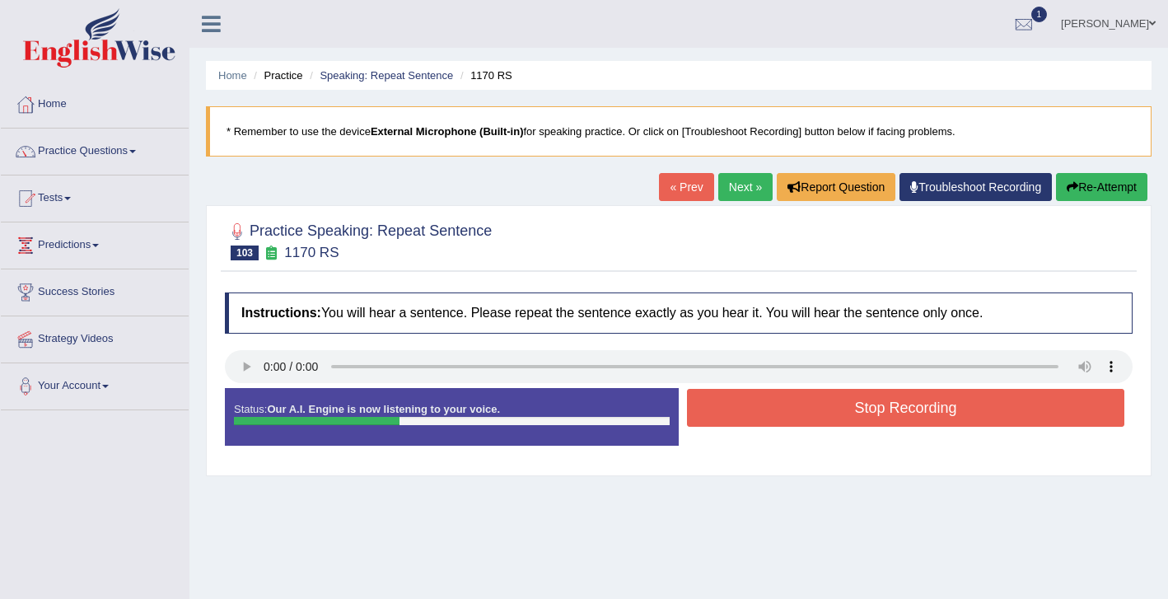
click at [864, 418] on button "Stop Recording" at bounding box center [905, 408] width 437 height 38
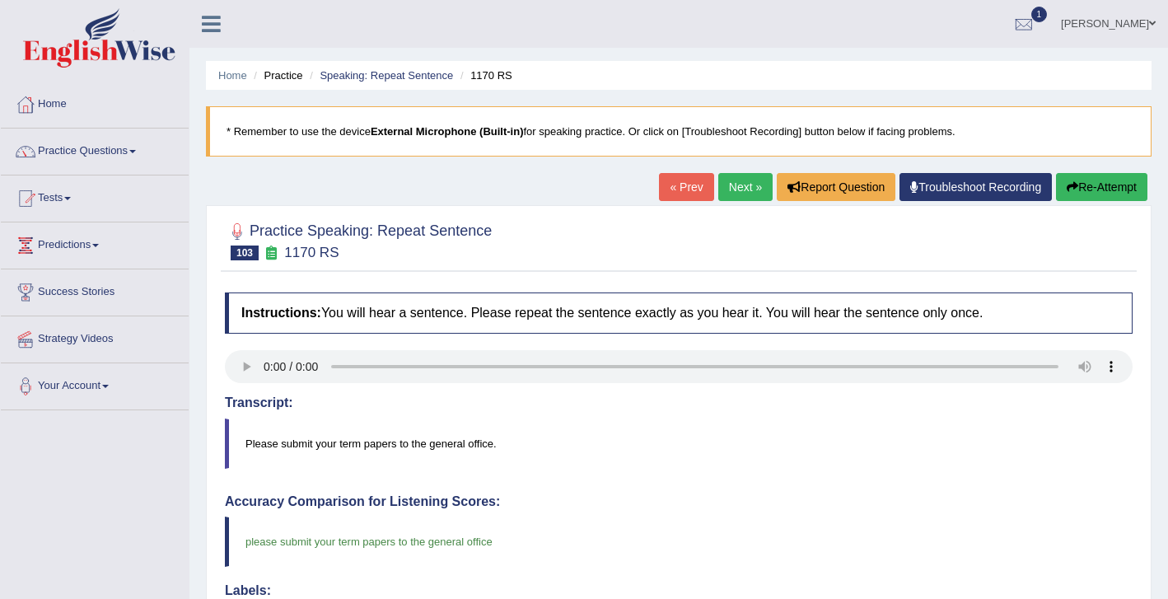
click at [726, 197] on link "Next »" at bounding box center [745, 187] width 54 height 28
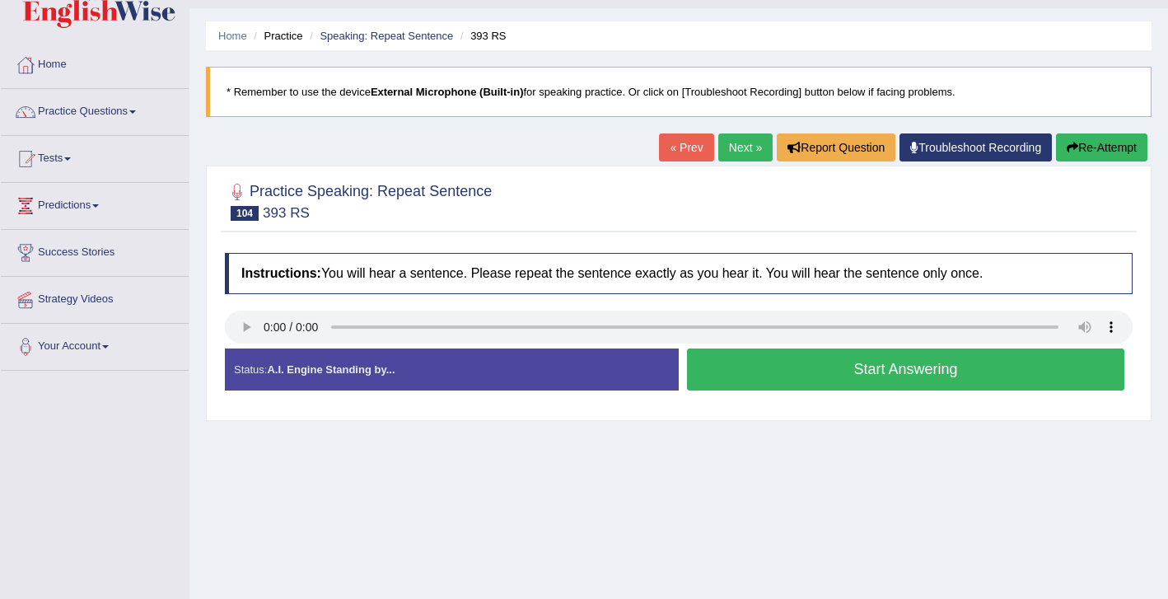
scroll to position [44, 0]
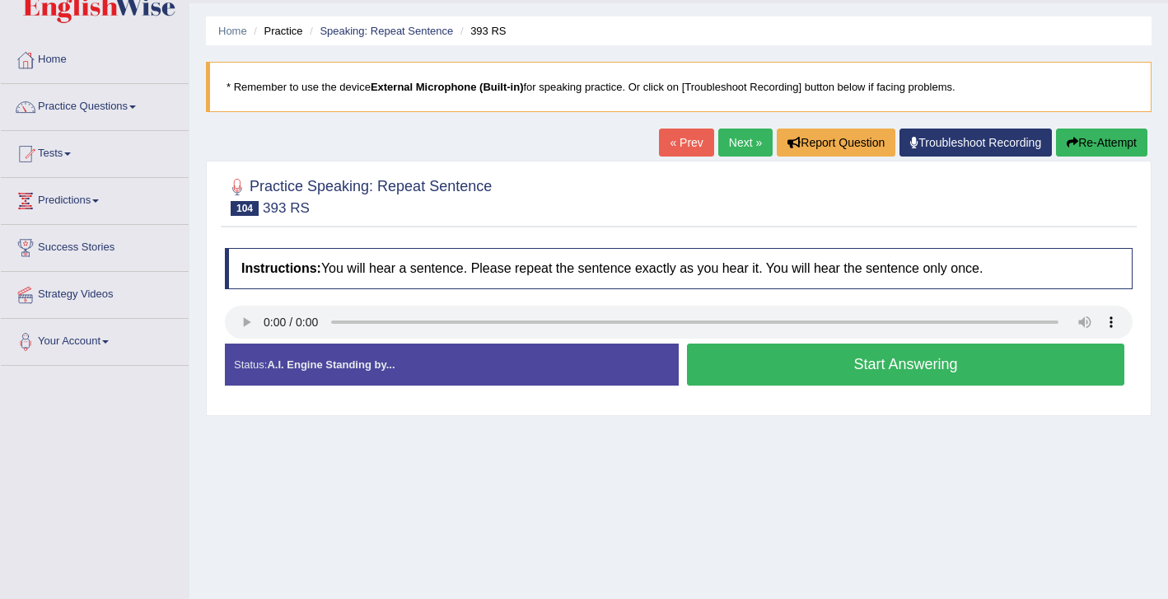
click at [796, 376] on button "Start Answering" at bounding box center [905, 364] width 437 height 42
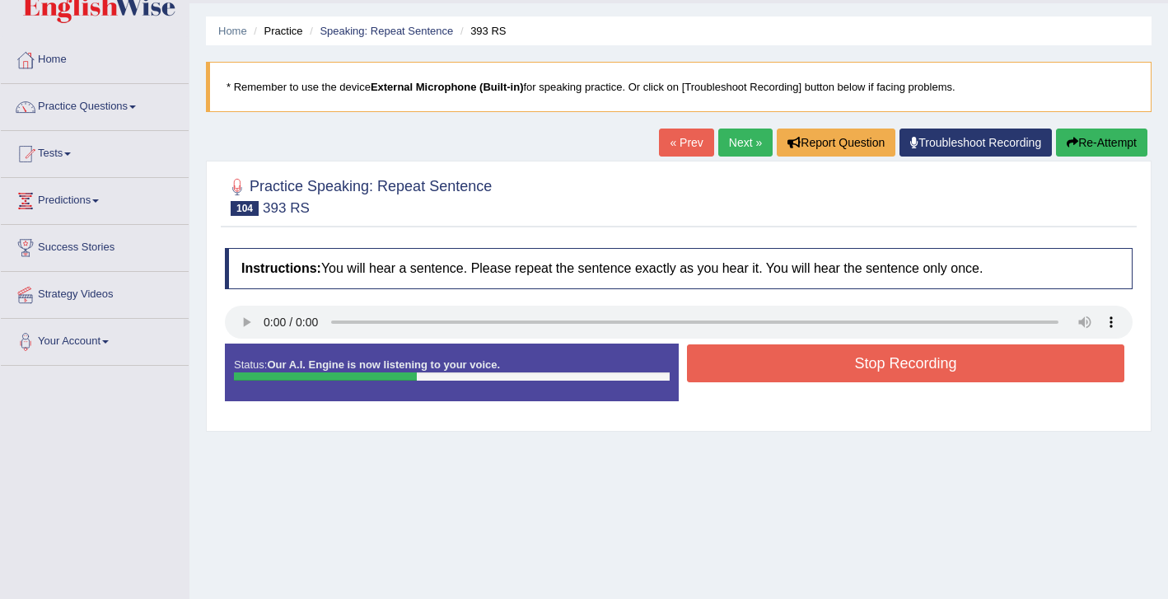
click at [823, 376] on button "Stop Recording" at bounding box center [905, 363] width 437 height 38
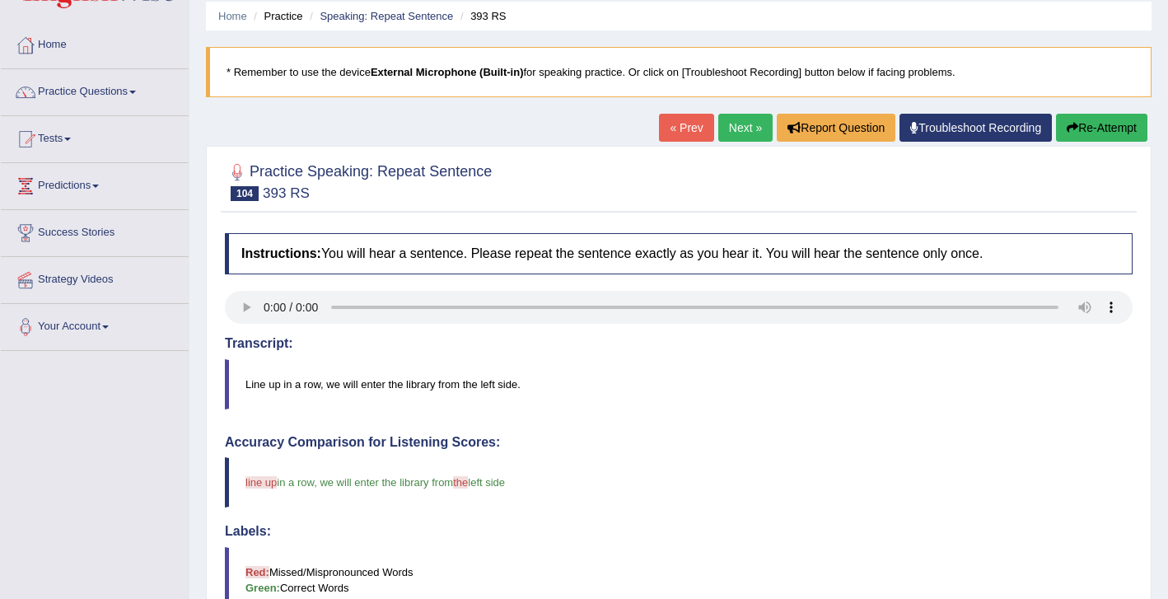
scroll to position [0, 0]
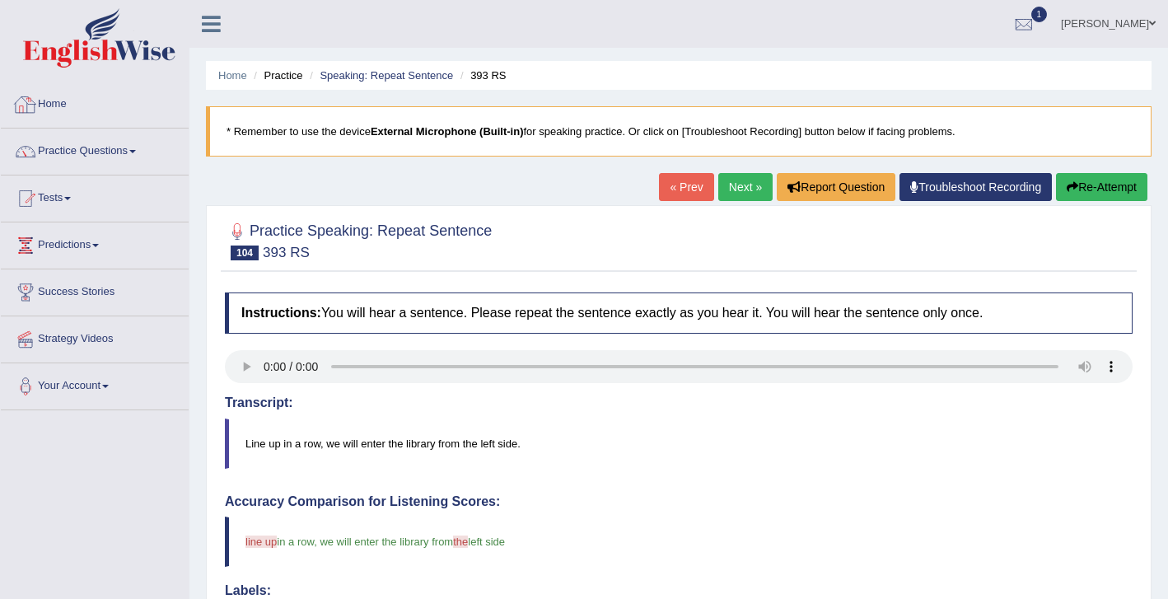
click at [66, 103] on link "Home" at bounding box center [95, 102] width 188 height 41
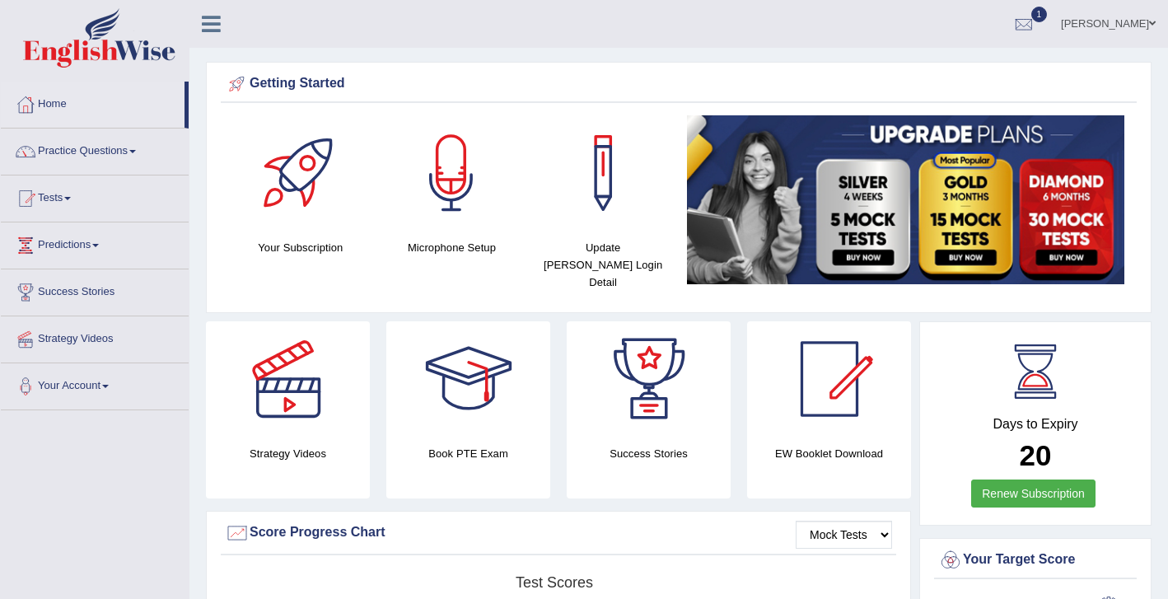
click at [129, 148] on link "Practice Questions" at bounding box center [95, 148] width 188 height 41
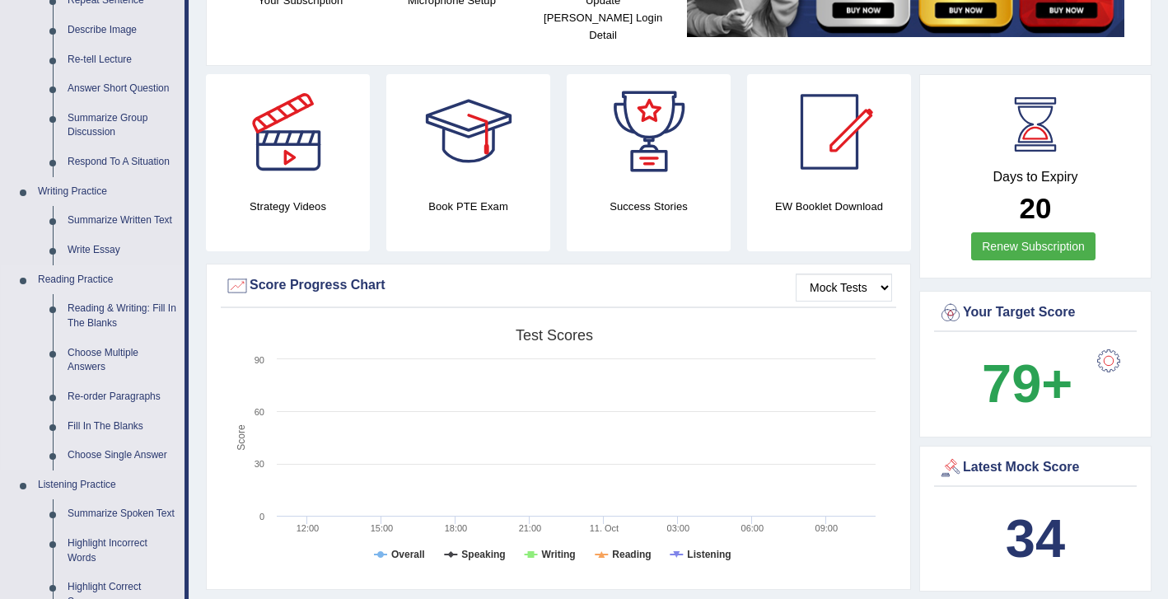
scroll to position [264, 0]
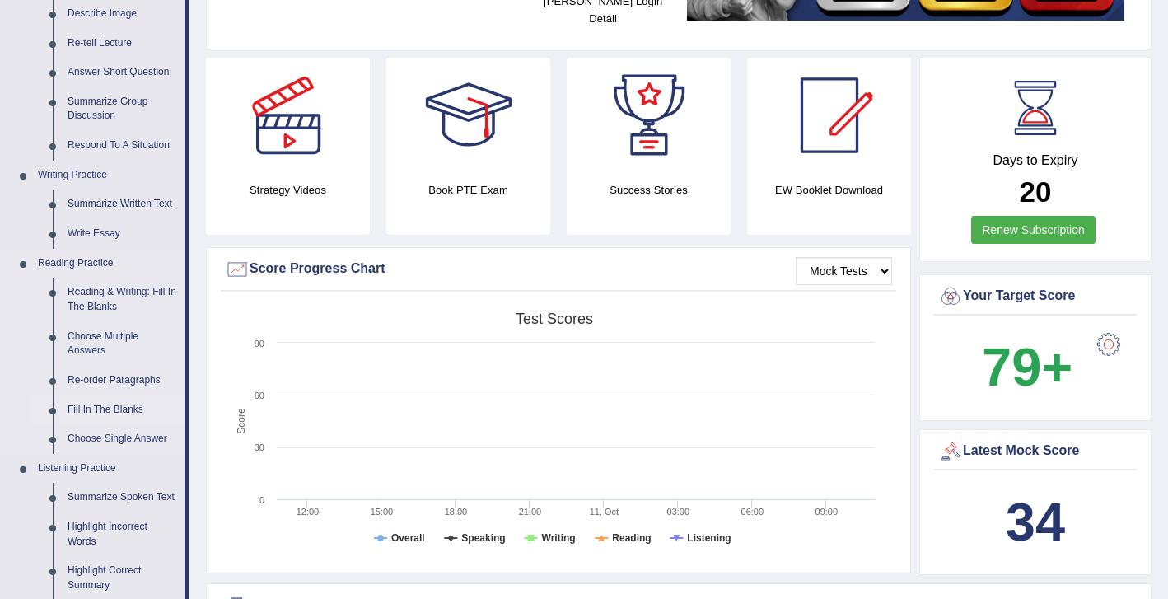
click at [93, 403] on link "Fill In The Blanks" at bounding box center [122, 410] width 124 height 30
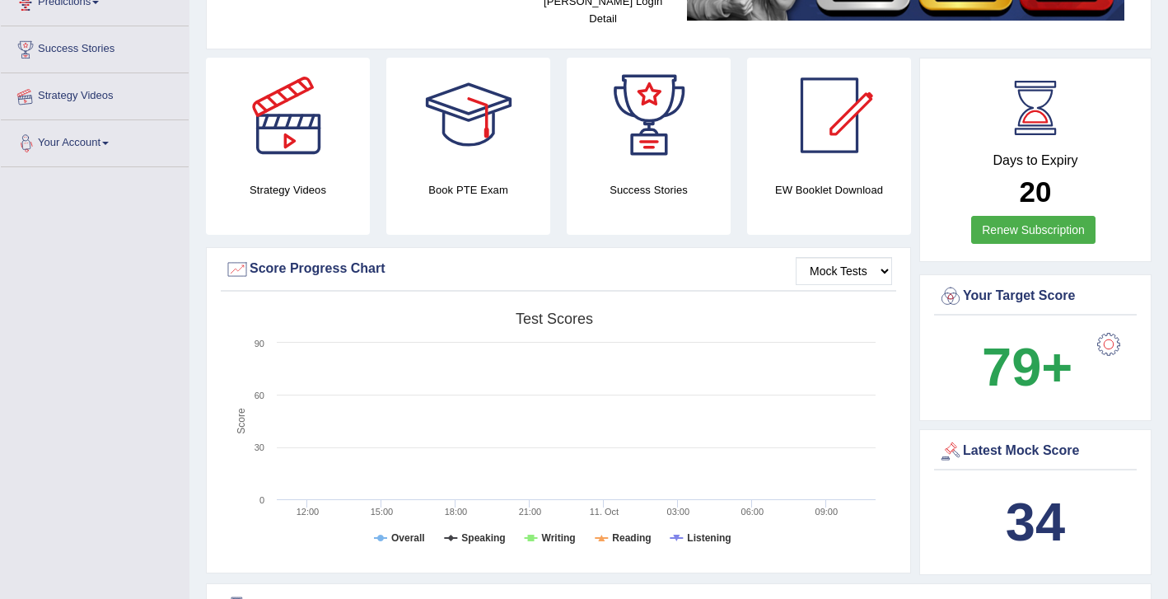
scroll to position [427, 0]
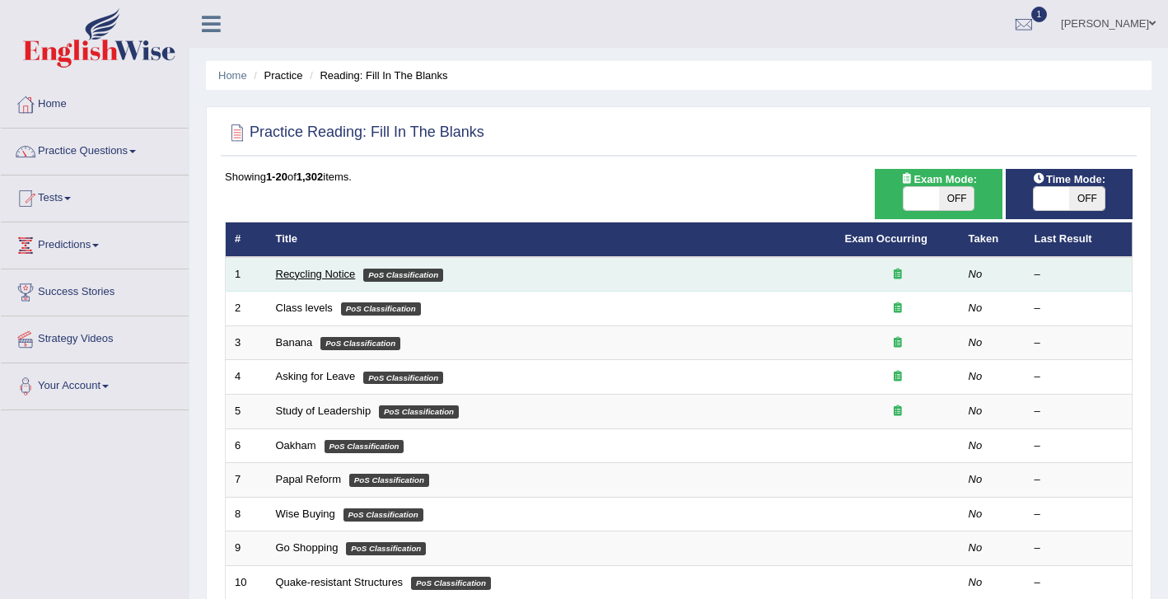
click at [318, 271] on link "Recycling Notice" at bounding box center [316, 274] width 80 height 12
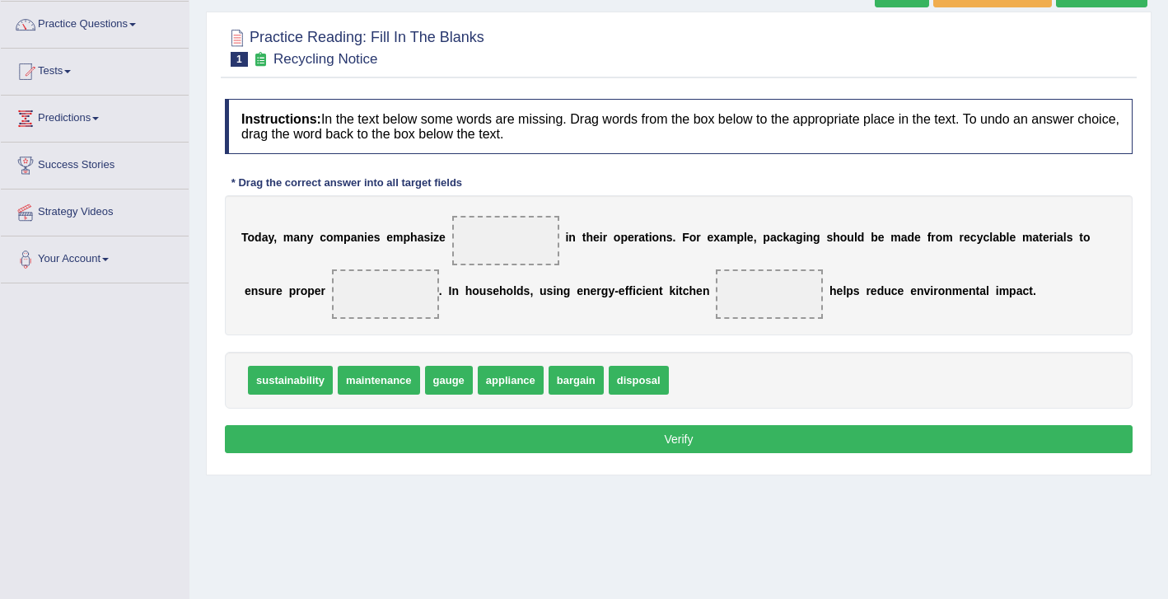
scroll to position [132, 0]
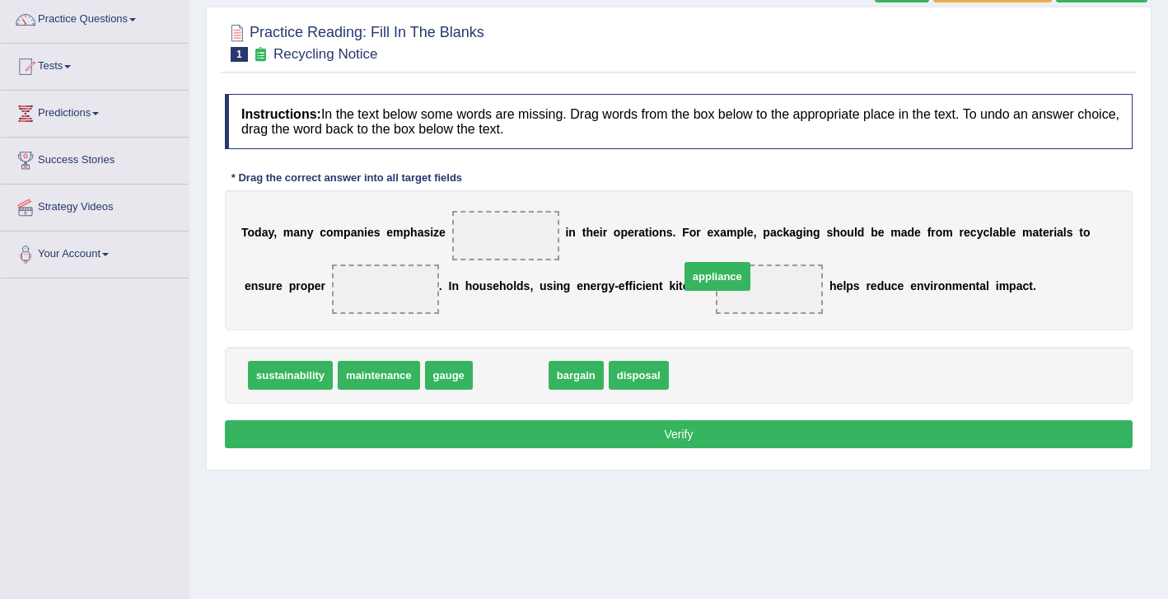
drag, startPoint x: 496, startPoint y: 375, endPoint x: 721, endPoint y: 275, distance: 246.0
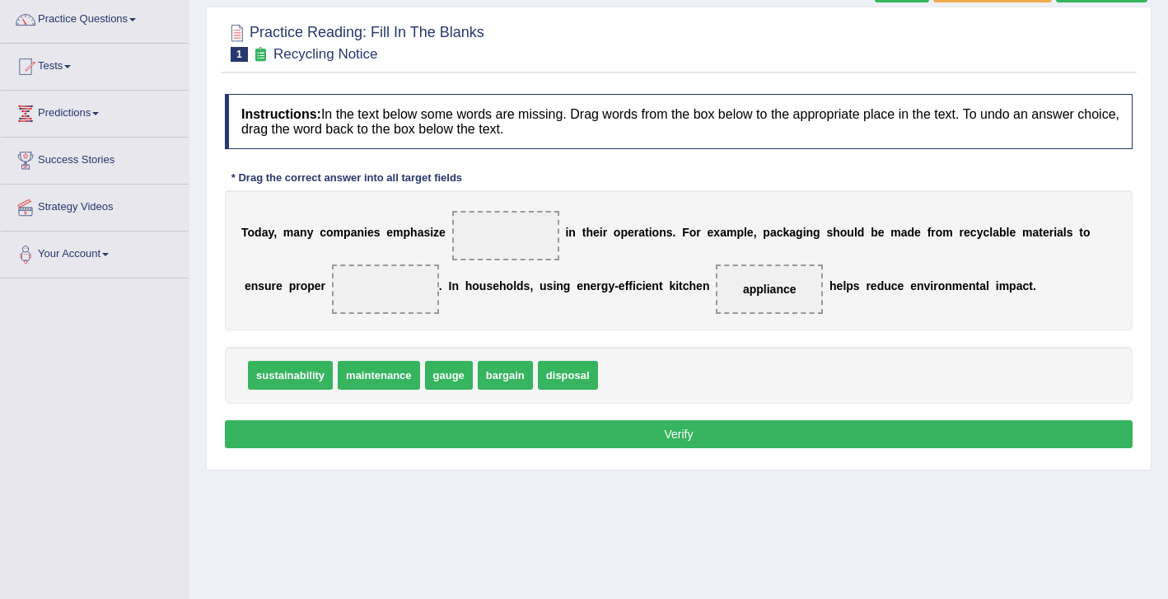
drag, startPoint x: 292, startPoint y: 356, endPoint x: 533, endPoint y: 343, distance: 241.6
click at [488, 199] on div "Instructions: In the text below some words are missing. Drag words from the box…" at bounding box center [679, 274] width 916 height 376
drag, startPoint x: 290, startPoint y: 364, endPoint x: 508, endPoint y: 235, distance: 253.7
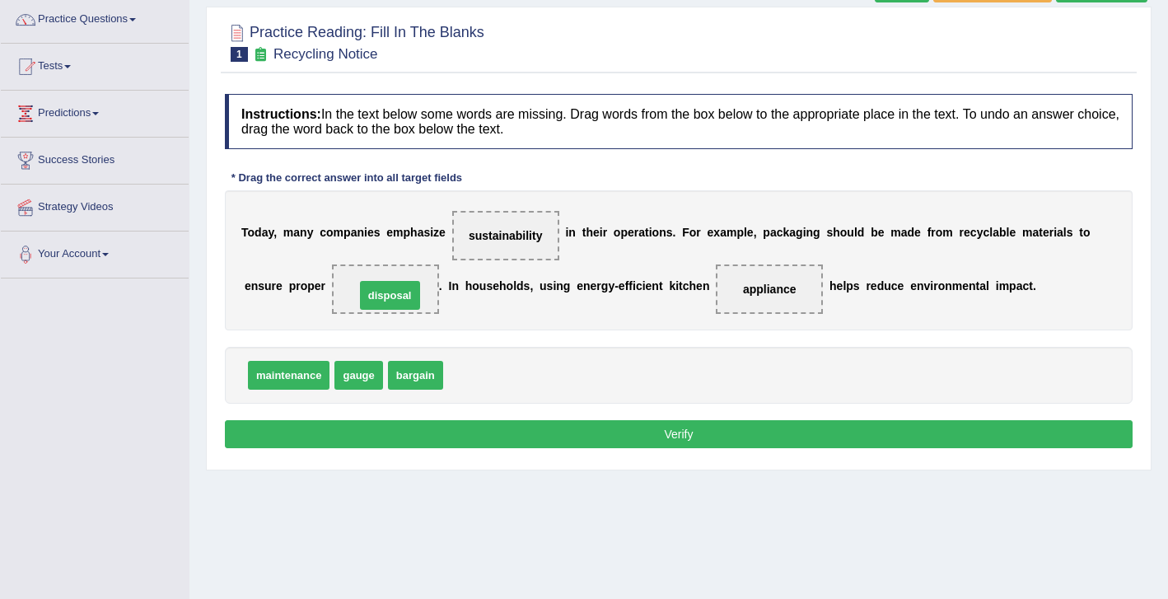
drag, startPoint x: 747, startPoint y: 400, endPoint x: 409, endPoint y: 301, distance: 352.1
drag, startPoint x: 409, startPoint y: 301, endPoint x: 656, endPoint y: 425, distance: 276.6
click at [667, 428] on button "Verify" at bounding box center [679, 434] width 908 height 28
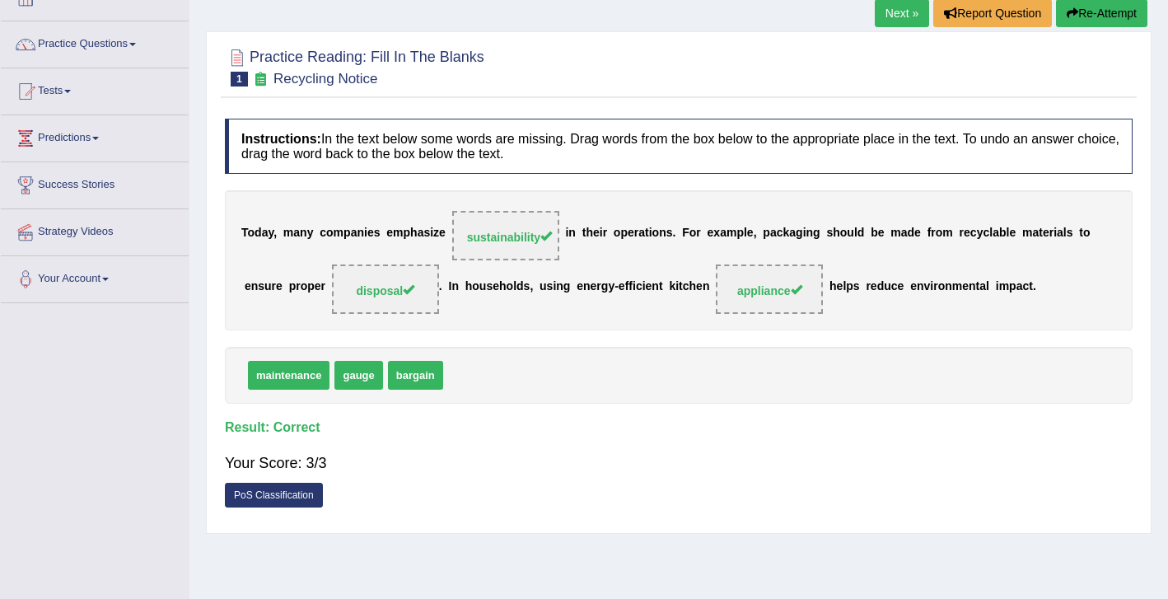
scroll to position [33, 0]
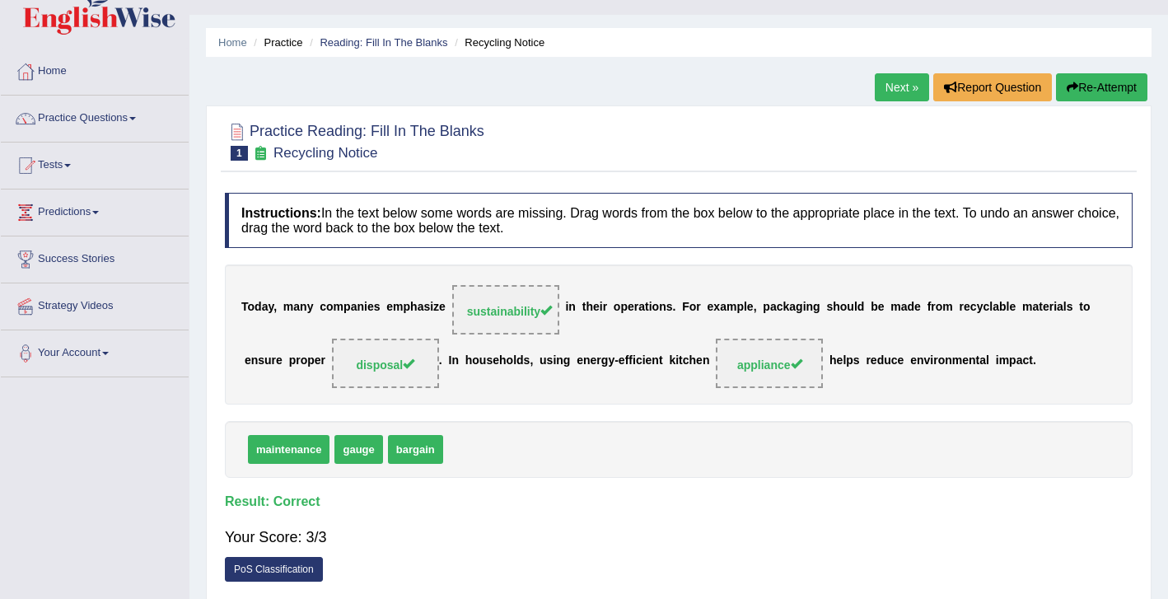
click at [887, 80] on link "Next »" at bounding box center [902, 87] width 54 height 28
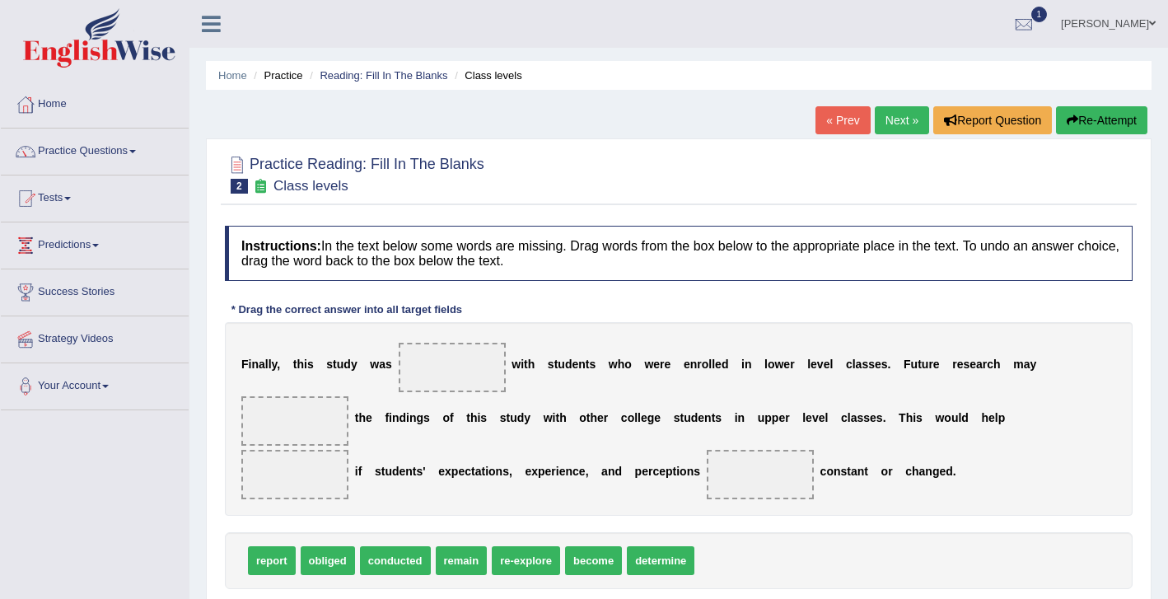
drag, startPoint x: 545, startPoint y: 315, endPoint x: 544, endPoint y: 276, distance: 39.5
click at [545, 315] on div "Instructions: In the text below some words are missing. Drag words from the box…" at bounding box center [679, 431] width 916 height 429
drag, startPoint x: 389, startPoint y: 561, endPoint x: 447, endPoint y: 367, distance: 203.0
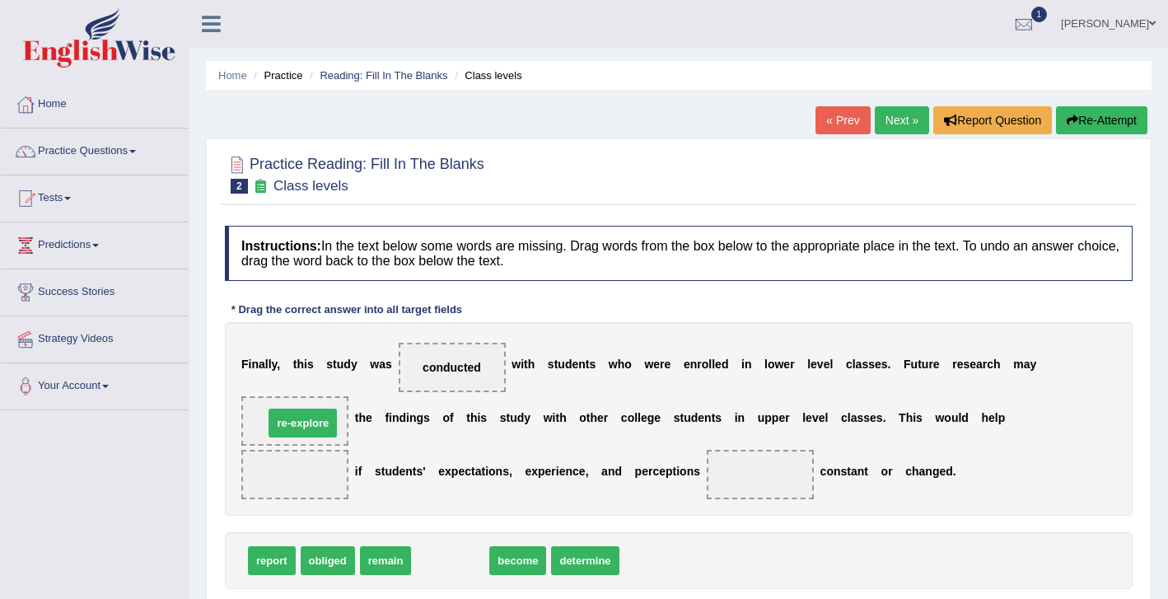
drag, startPoint x: 452, startPoint y: 565, endPoint x: 306, endPoint y: 428, distance: 200.5
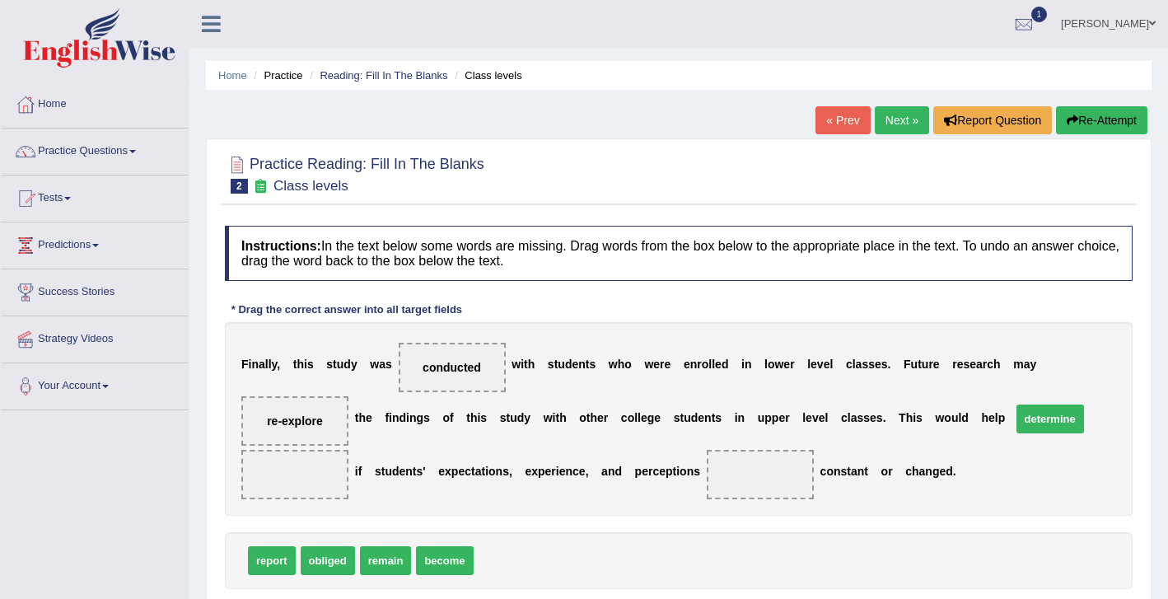
drag, startPoint x: 507, startPoint y: 558, endPoint x: 1039, endPoint y: 415, distance: 551.6
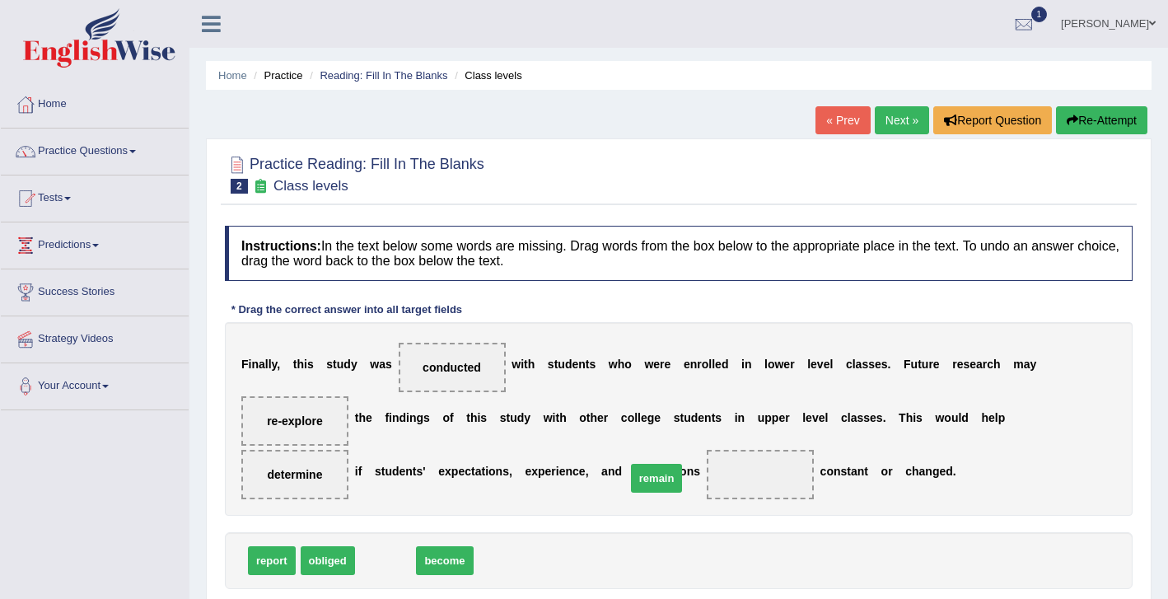
drag, startPoint x: 391, startPoint y: 566, endPoint x: 662, endPoint y: 483, distance: 283.2
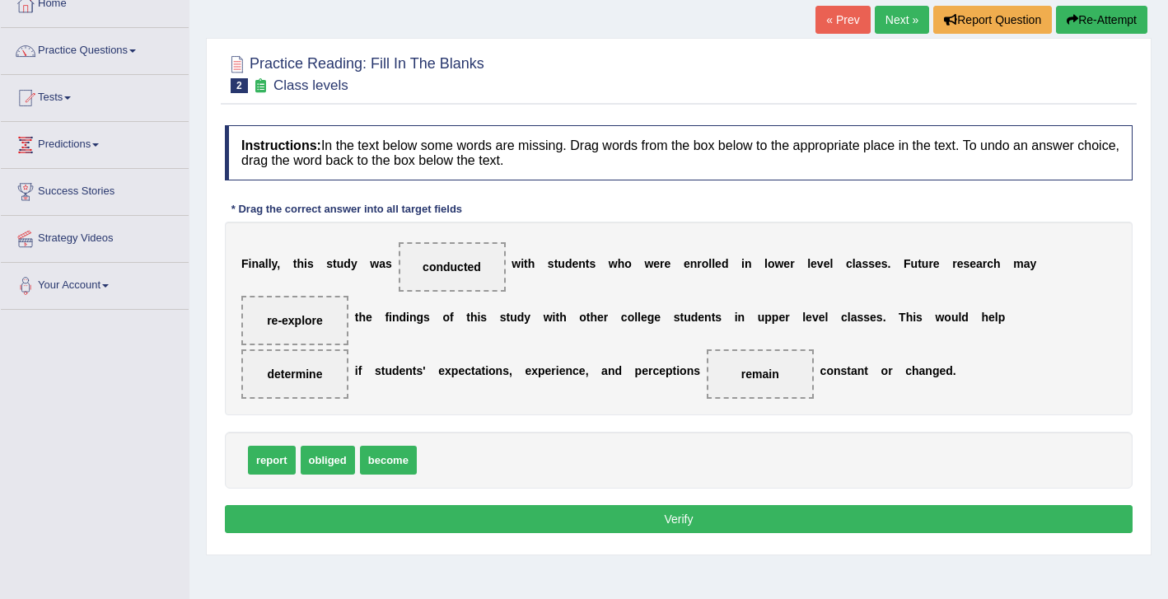
scroll to position [111, 0]
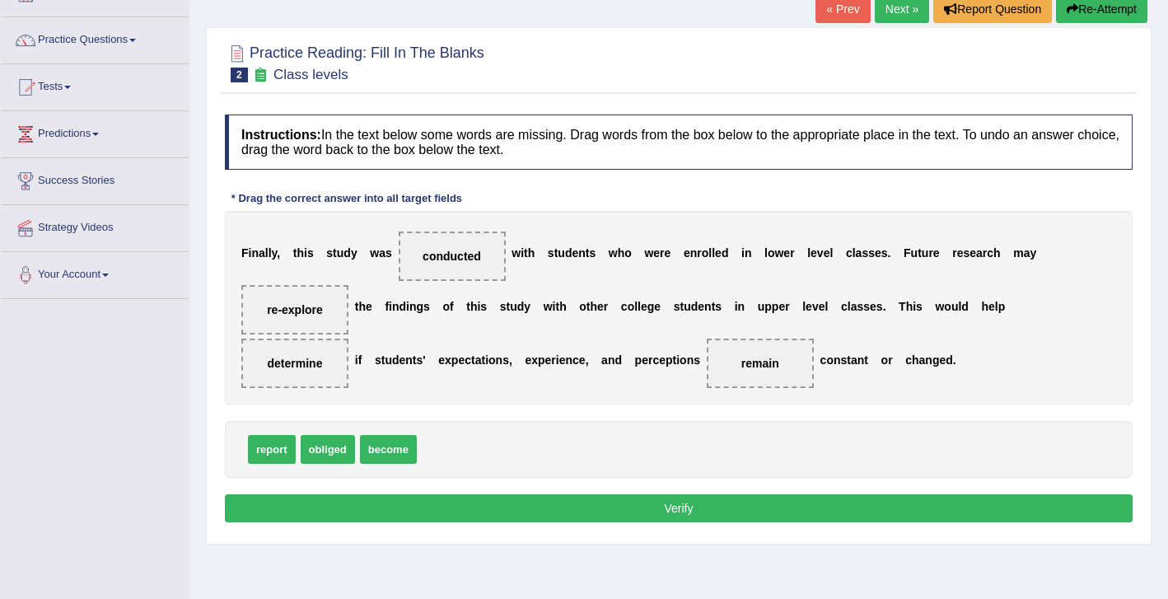
click at [760, 508] on button "Verify" at bounding box center [679, 508] width 908 height 28
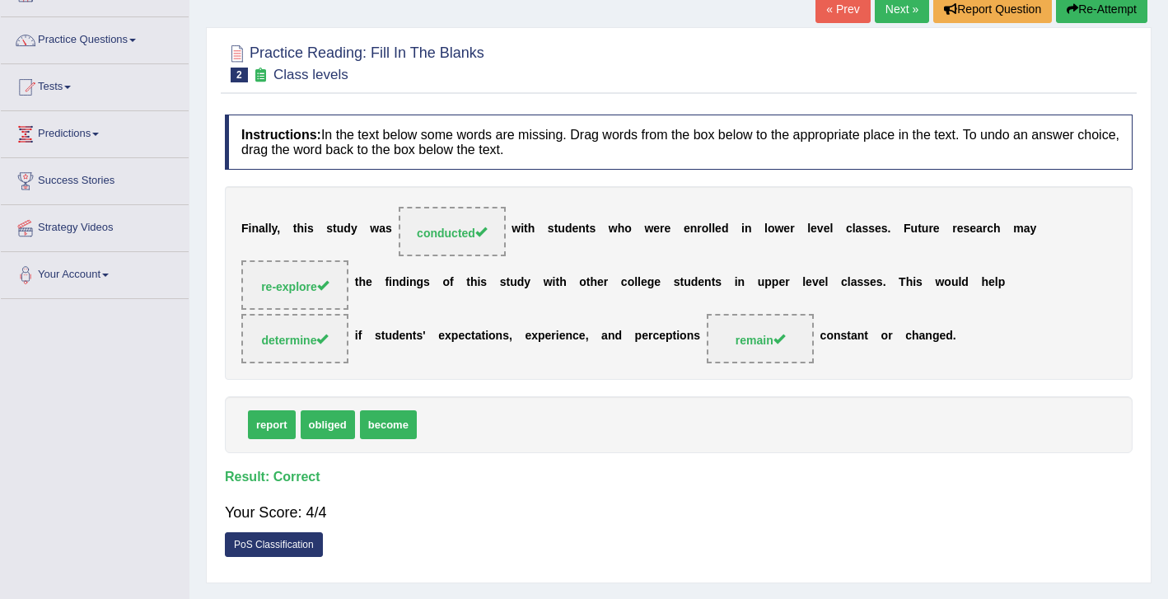
click at [901, 19] on link "Next »" at bounding box center [902, 9] width 54 height 28
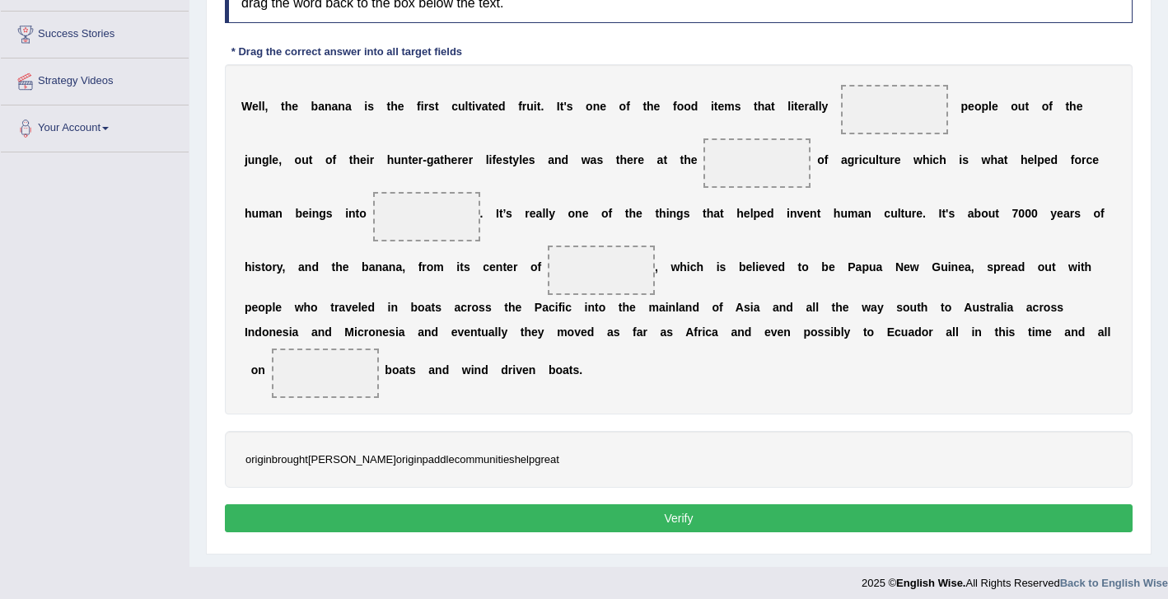
scroll to position [265, 0]
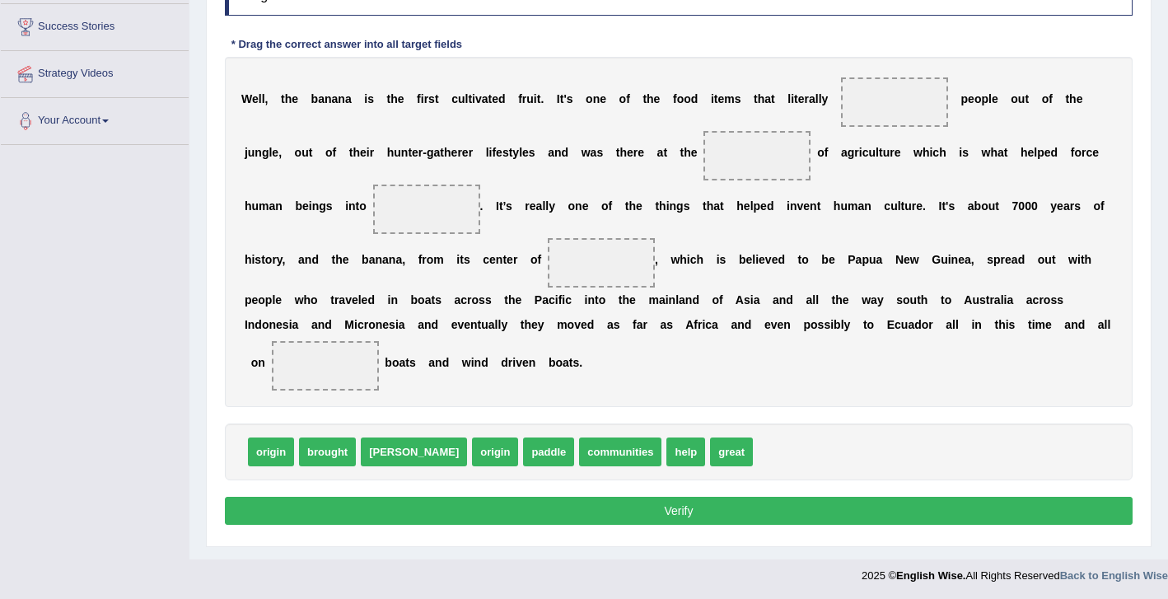
drag, startPoint x: 721, startPoint y: 422, endPoint x: 791, endPoint y: 401, distance: 73.0
click at [791, 401] on div "W e l l , t h e b a n a n a i s t h e f i r s t c u l t i v a t e d f r u i t .…" at bounding box center [679, 232] width 908 height 350
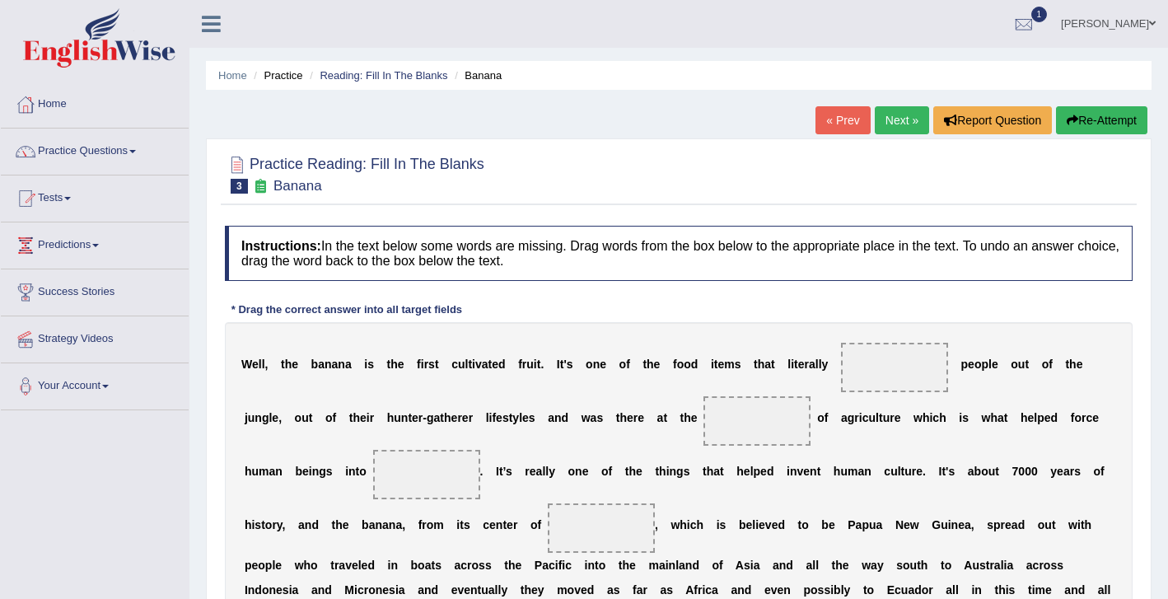
scroll to position [0, 0]
click at [901, 119] on link "Next »" at bounding box center [902, 120] width 54 height 28
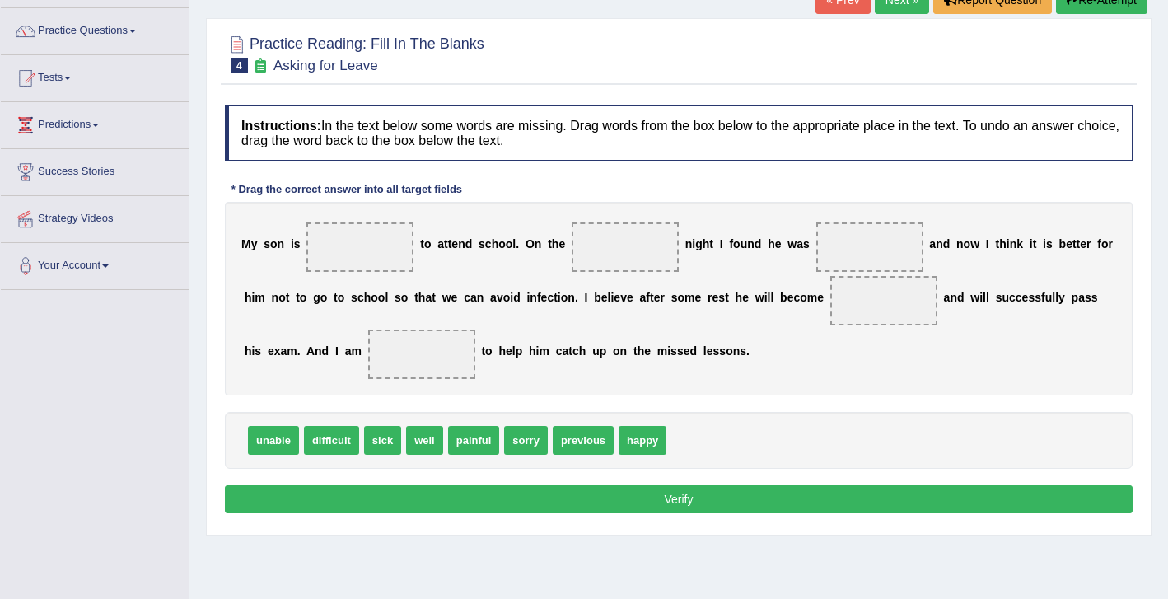
scroll to position [132, 0]
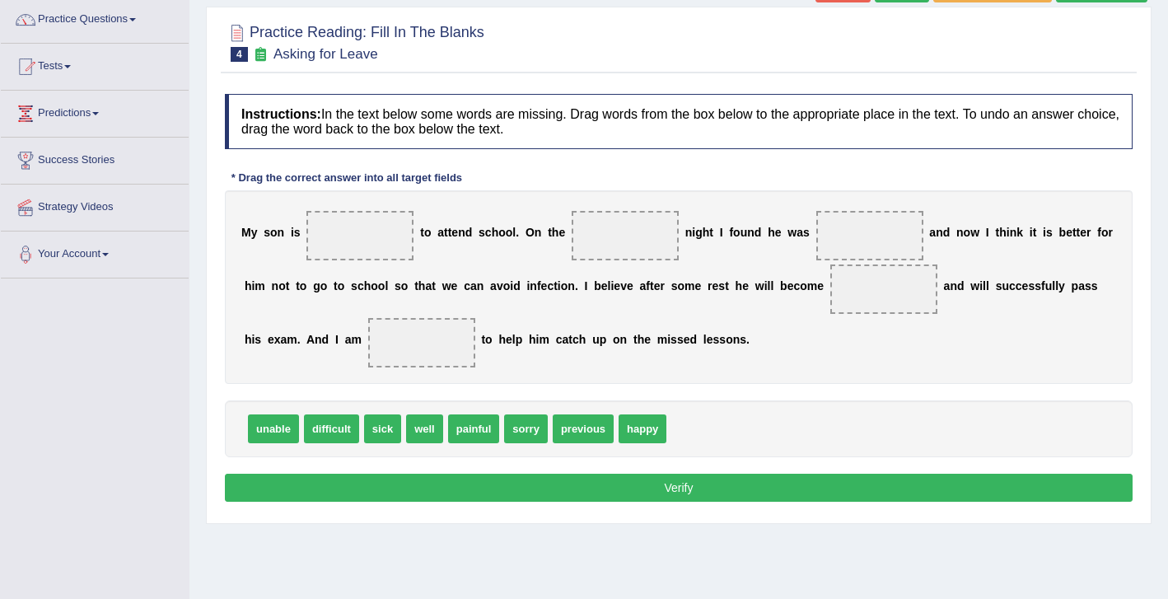
click at [647, 431] on span "happy" at bounding box center [643, 428] width 48 height 29
drag, startPoint x: 573, startPoint y: 435, endPoint x: 618, endPoint y: 230, distance: 209.9
click at [584, 427] on span "happy" at bounding box center [577, 428] width 48 height 29
drag, startPoint x: 388, startPoint y: 429, endPoint x: 876, endPoint y: 238, distance: 524.5
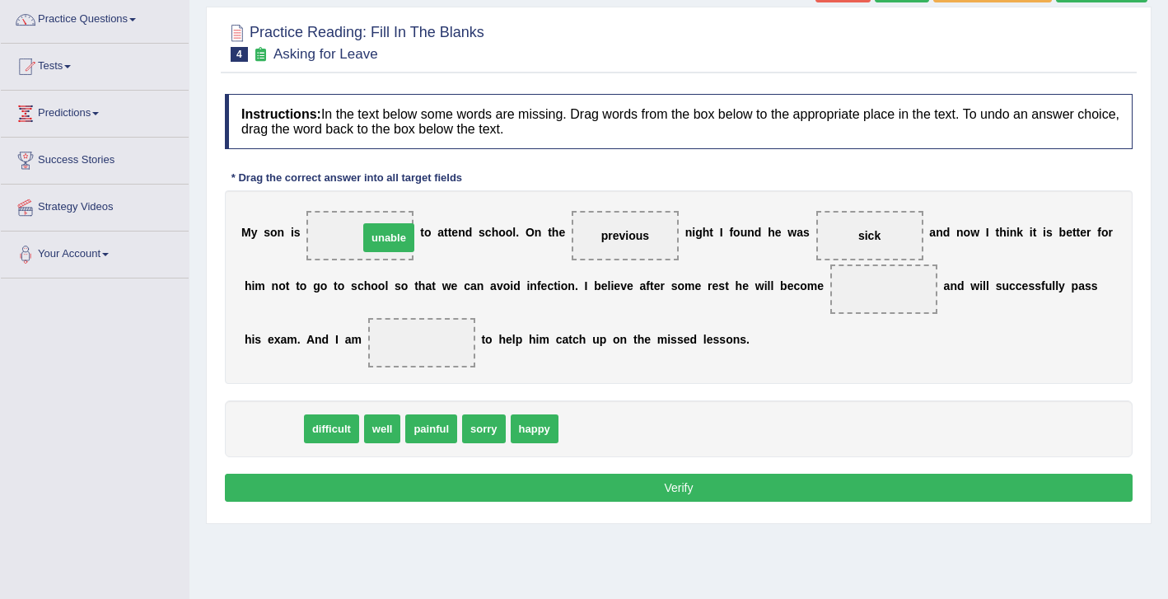
drag, startPoint x: 272, startPoint y: 428, endPoint x: 381, endPoint y: 236, distance: 221.7
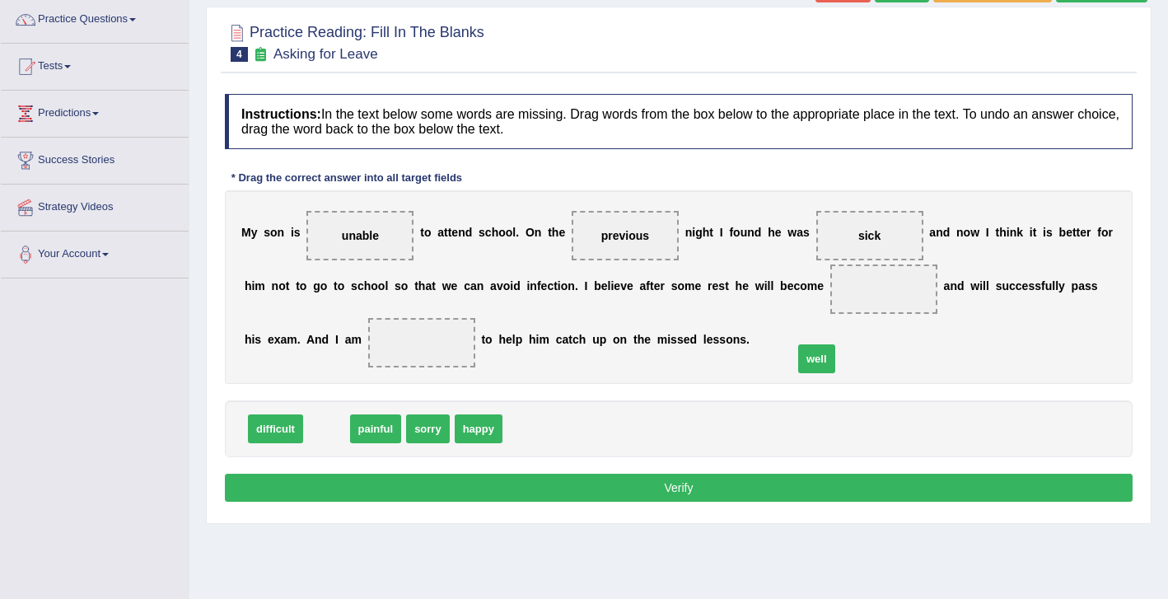
drag, startPoint x: 325, startPoint y: 432, endPoint x: 861, endPoint y: 346, distance: 542.3
click at [835, 346] on span "well" at bounding box center [816, 358] width 37 height 29
drag, startPoint x: 331, startPoint y: 435, endPoint x: 882, endPoint y: 297, distance: 567.9
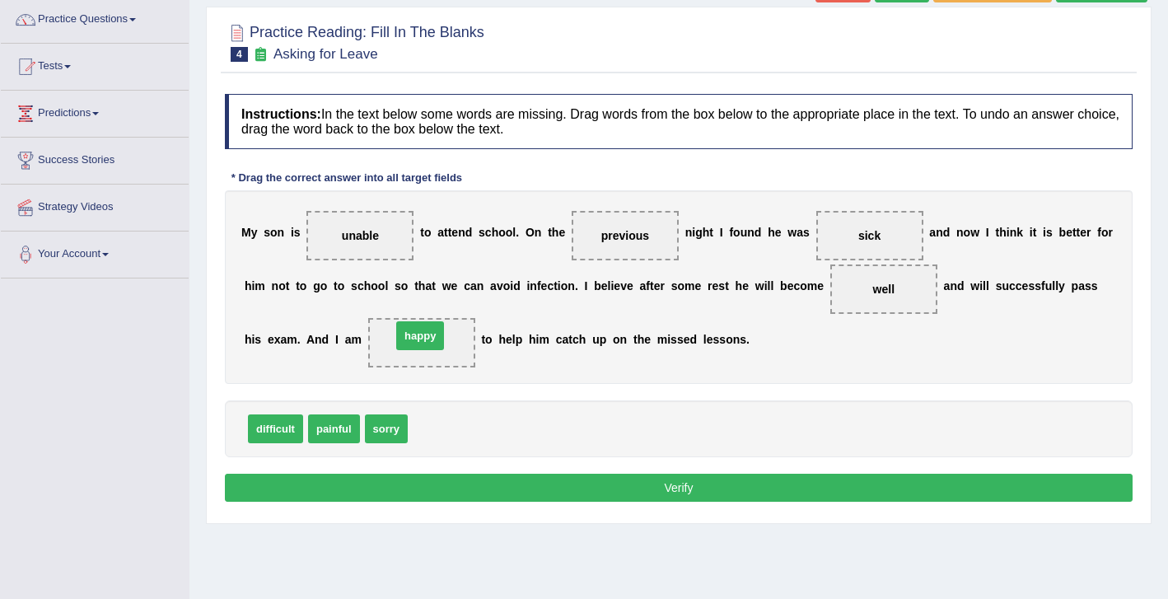
drag, startPoint x: 438, startPoint y: 429, endPoint x: 422, endPoint y: 335, distance: 95.3
click at [573, 490] on button "Verify" at bounding box center [679, 488] width 908 height 28
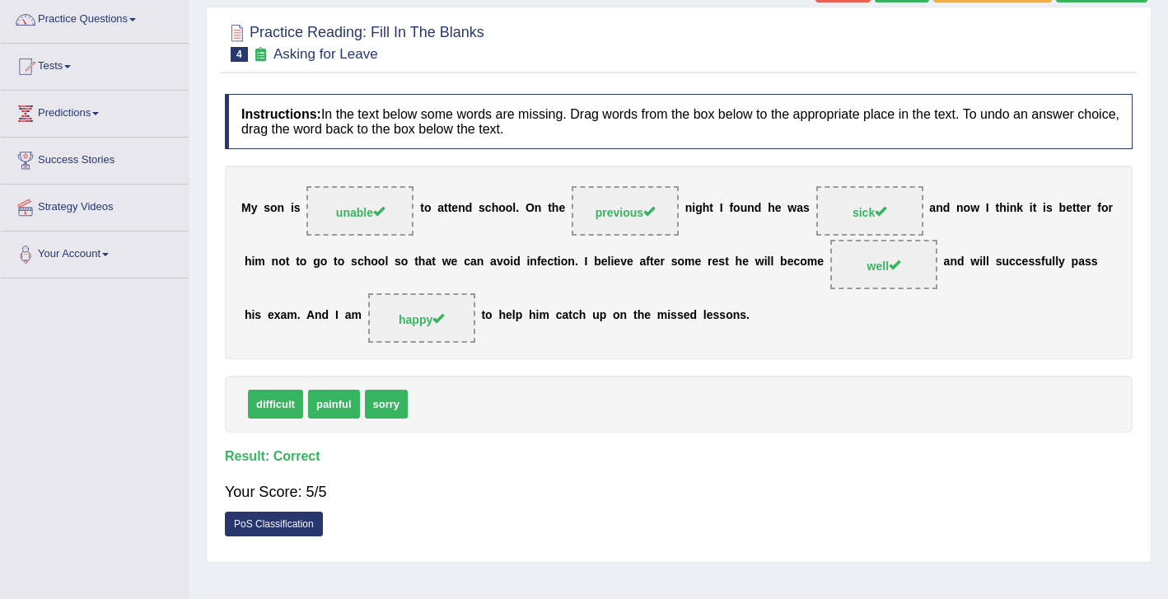
scroll to position [35, 0]
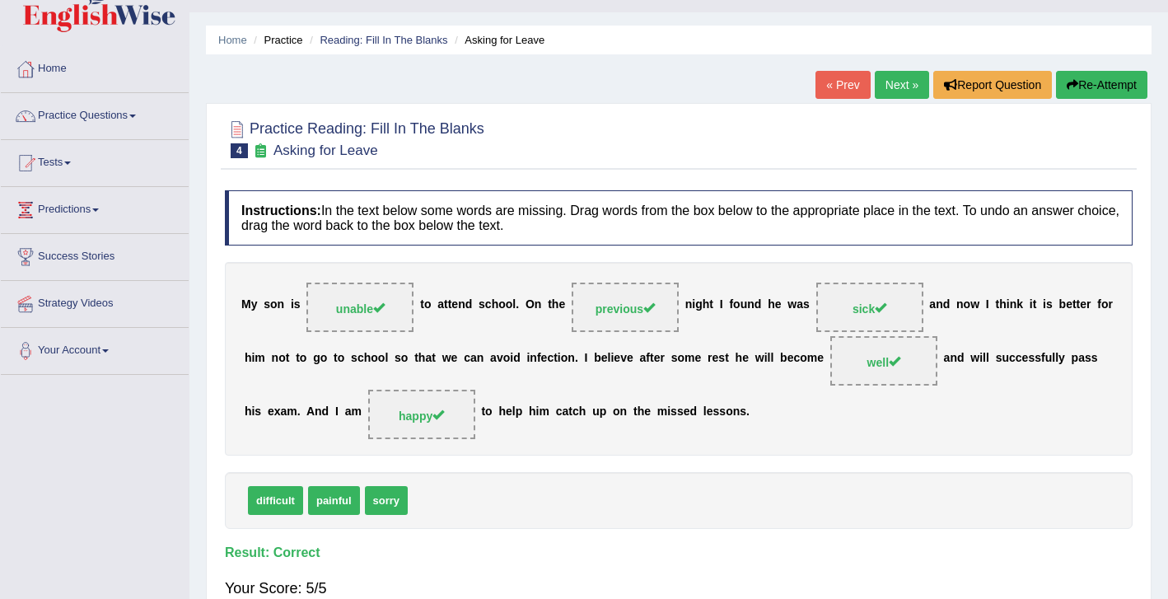
click at [888, 91] on link "Next »" at bounding box center [902, 85] width 54 height 28
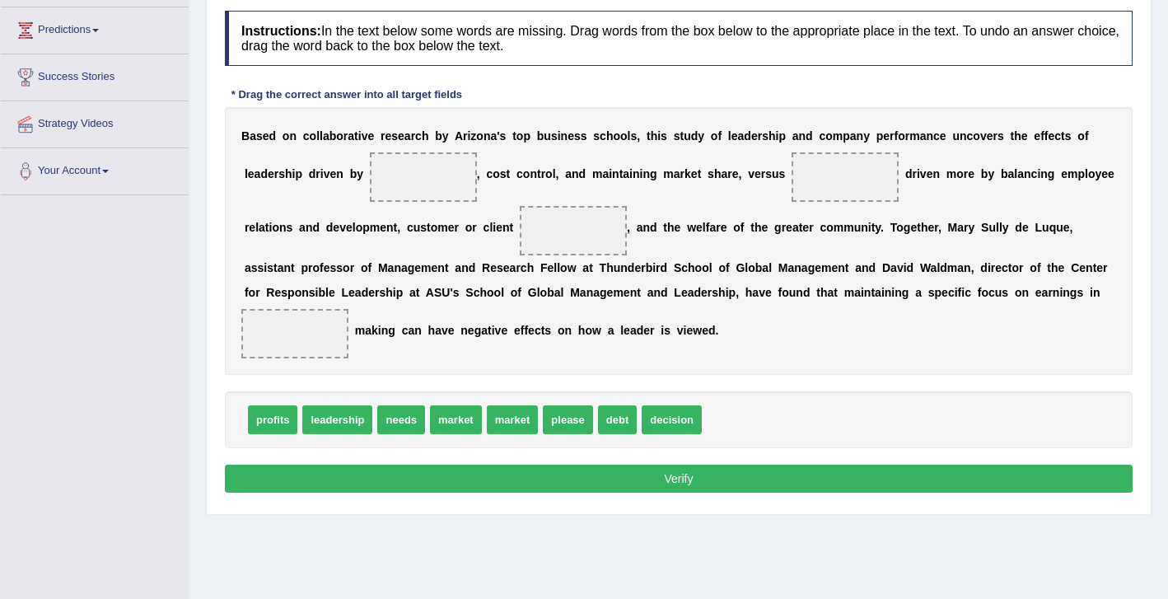
scroll to position [208, 0]
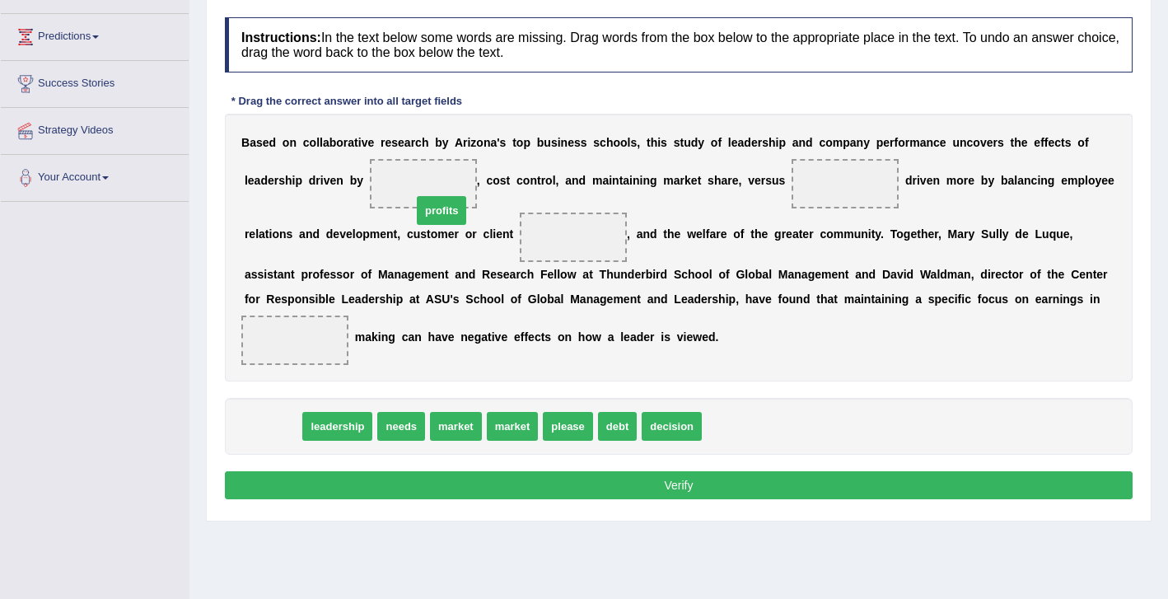
drag, startPoint x: 277, startPoint y: 432, endPoint x: 446, endPoint y: 215, distance: 275.2
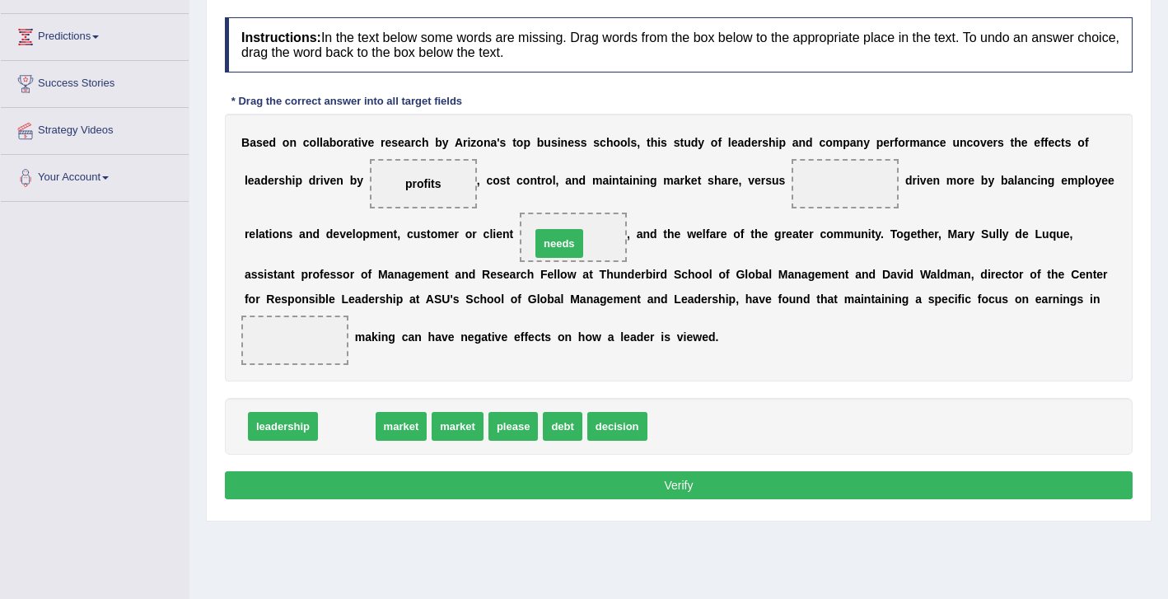
drag, startPoint x: 353, startPoint y: 431, endPoint x: 566, endPoint y: 250, distance: 279.9
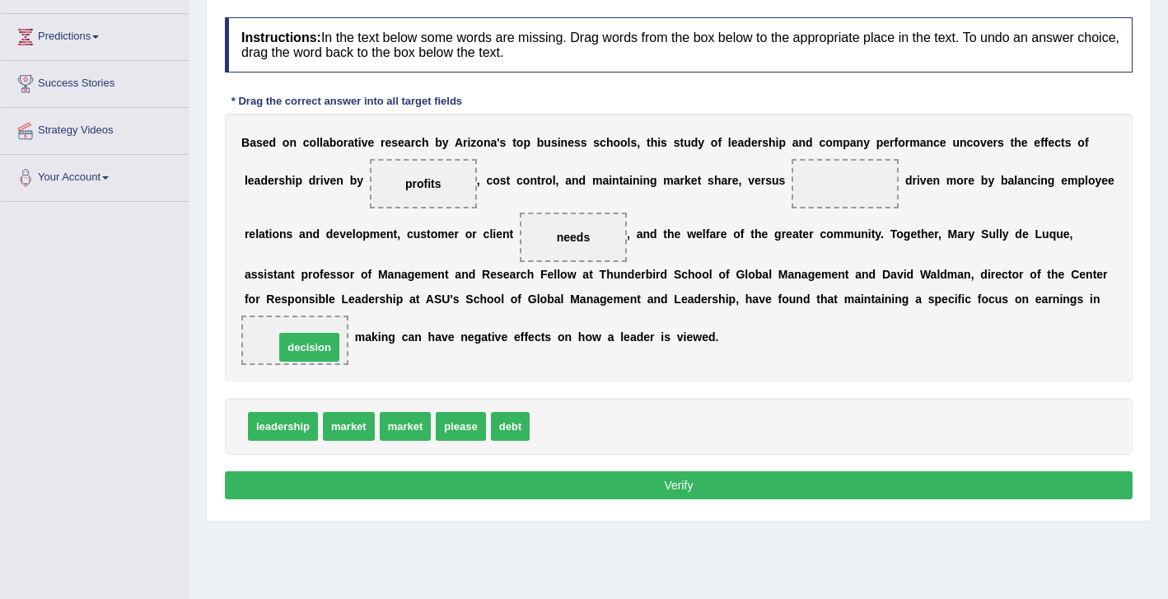
drag, startPoint x: 561, startPoint y: 423, endPoint x: 306, endPoint y: 343, distance: 267.3
drag, startPoint x: 403, startPoint y: 428, endPoint x: 848, endPoint y: 190, distance: 504.5
click at [833, 482] on button "Verify" at bounding box center [679, 485] width 908 height 28
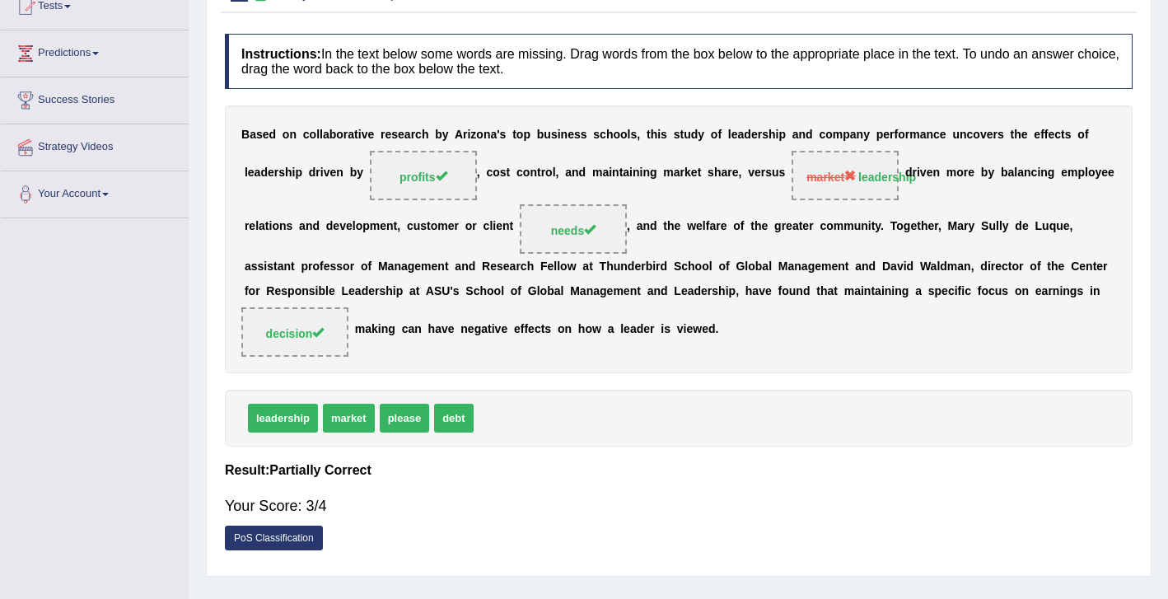
scroll to position [190, 0]
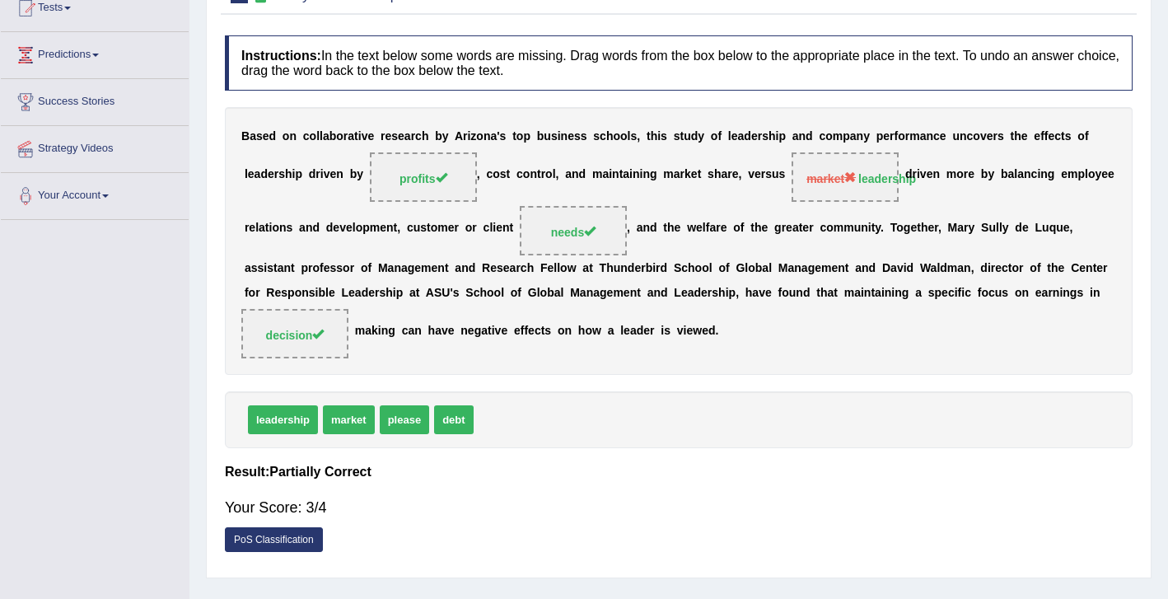
drag, startPoint x: 955, startPoint y: 243, endPoint x: 109, endPoint y: 300, distance: 847.8
click at [109, 300] on div "Toggle navigation Home Practice Questions Speaking Practice Read Aloud Repeat S…" at bounding box center [584, 238] width 1168 height 857
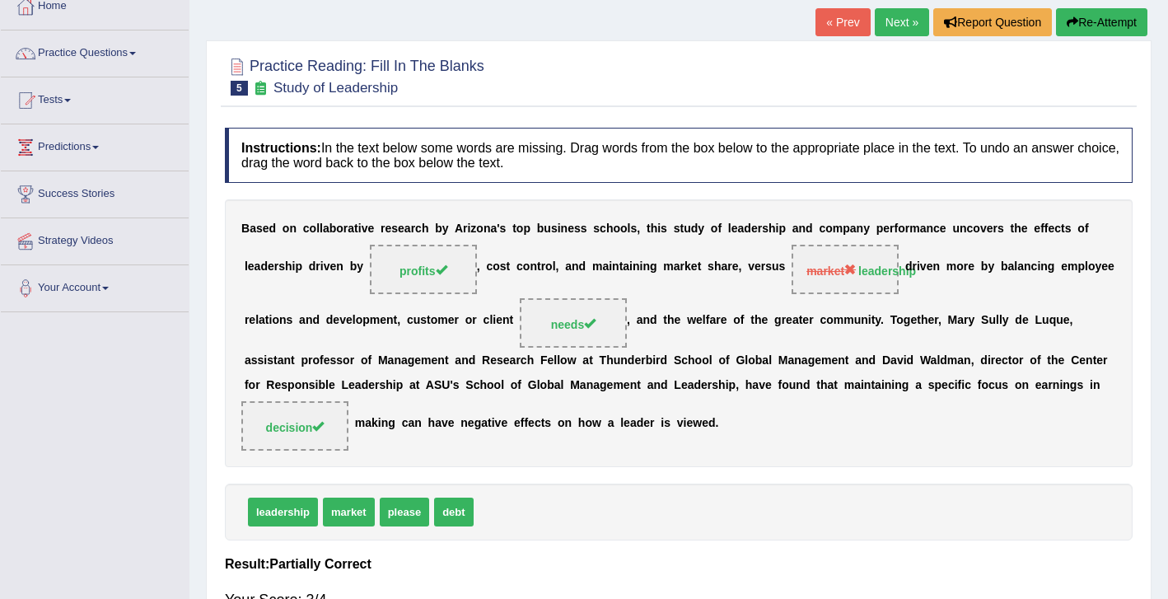
scroll to position [91, 0]
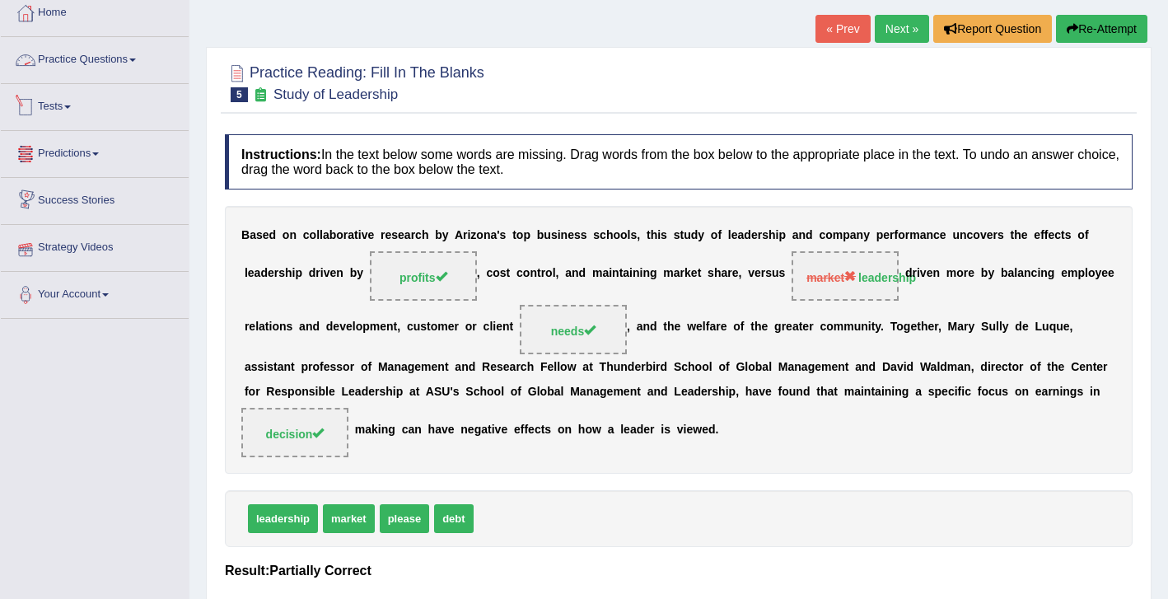
click at [86, 57] on link "Practice Questions" at bounding box center [95, 57] width 188 height 41
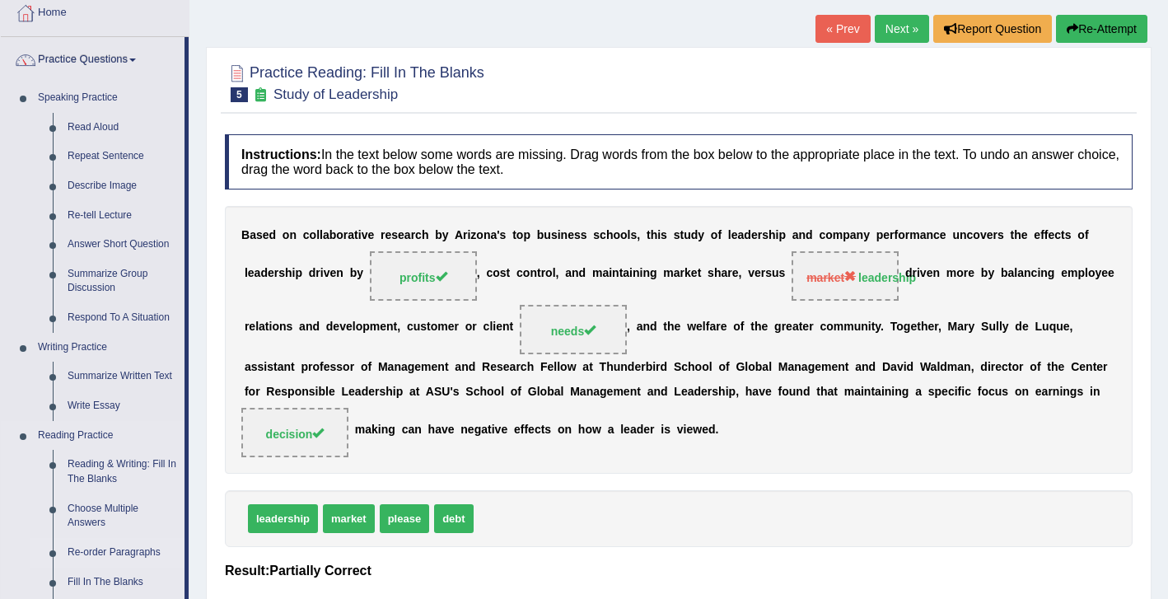
click at [118, 553] on link "Re-order Paragraphs" at bounding box center [122, 553] width 124 height 30
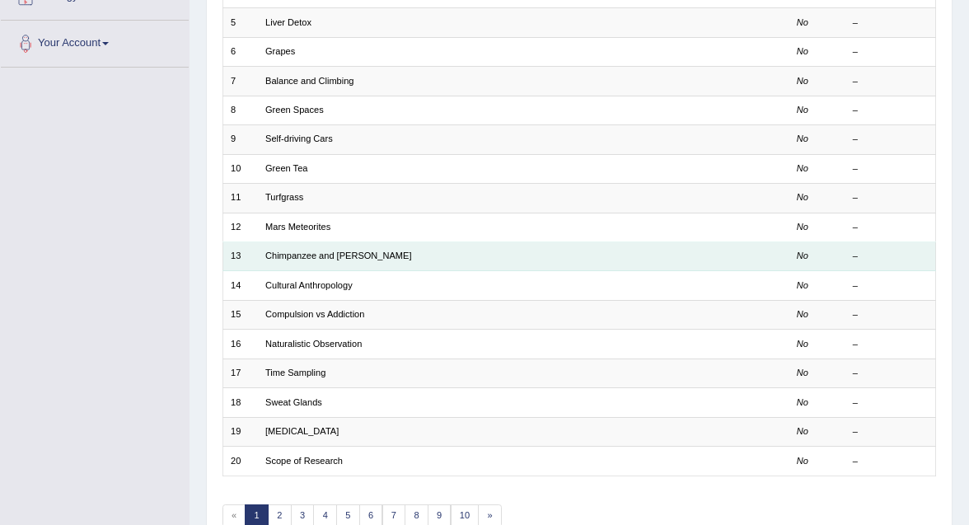
scroll to position [422, 0]
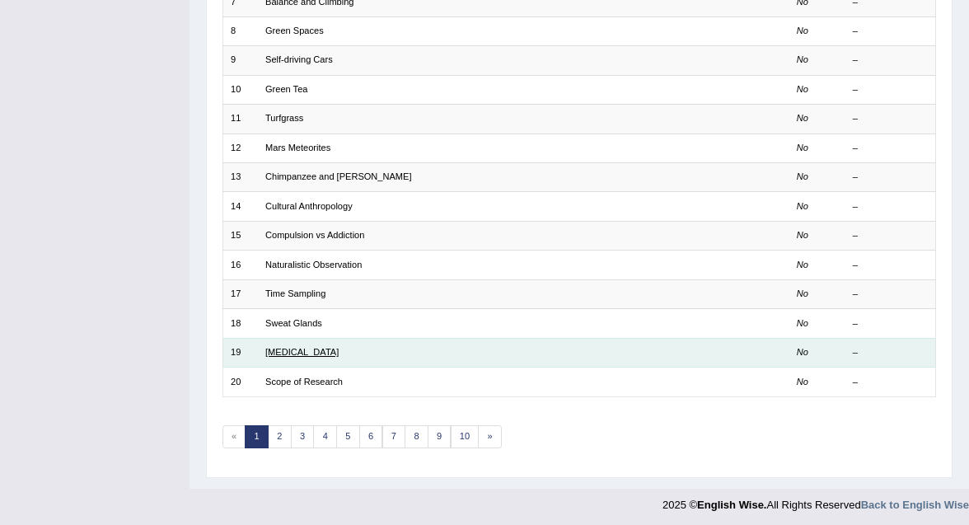
click at [296, 357] on link "[MEDICAL_DATA]" at bounding box center [301, 352] width 73 height 10
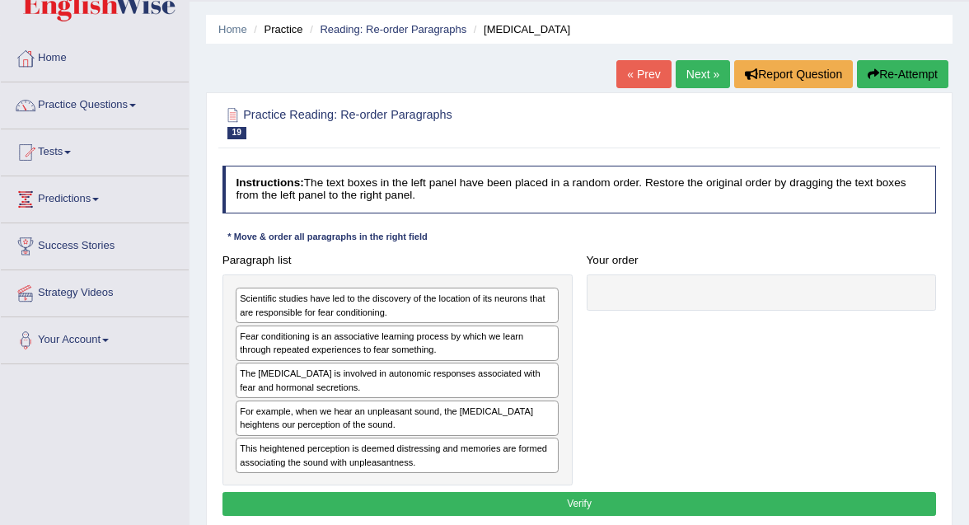
scroll to position [53, 0]
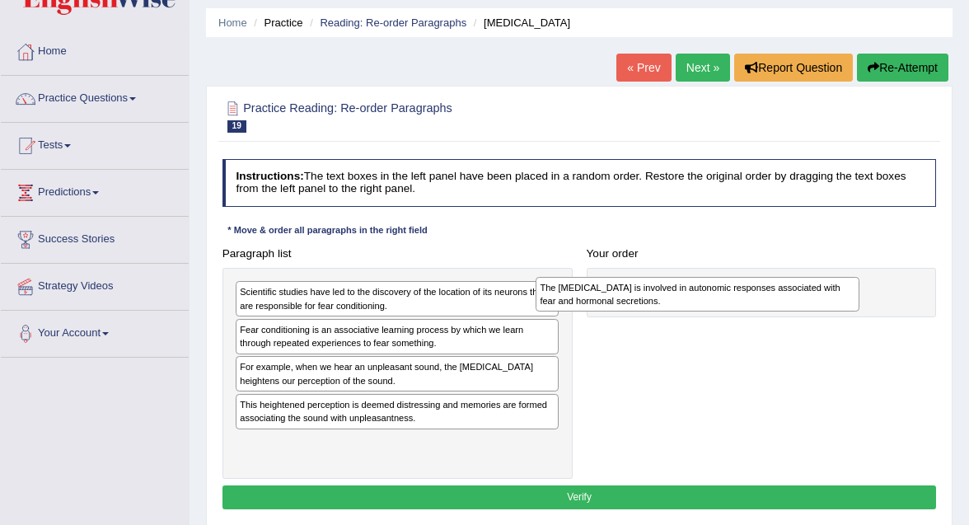
drag, startPoint x: 315, startPoint y: 379, endPoint x: 728, endPoint y: 258, distance: 430.8
click at [728, 277] on div "The [MEDICAL_DATA] is involved in autonomic responses associated with fear and …" at bounding box center [697, 294] width 324 height 35
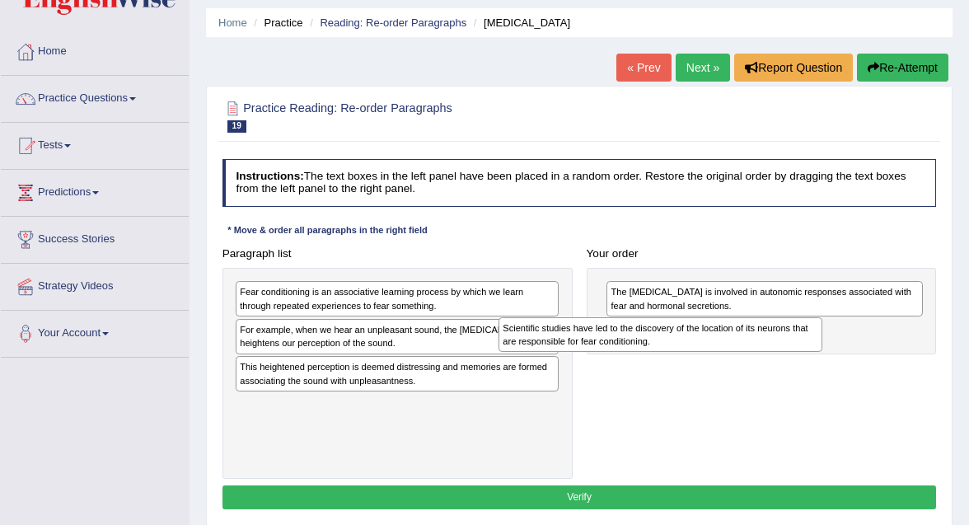
drag, startPoint x: 457, startPoint y: 292, endPoint x: 773, endPoint y: 342, distance: 319.3
click at [773, 342] on div "Scientific studies have led to the discovery of the location of its neurons tha…" at bounding box center [660, 334] width 324 height 35
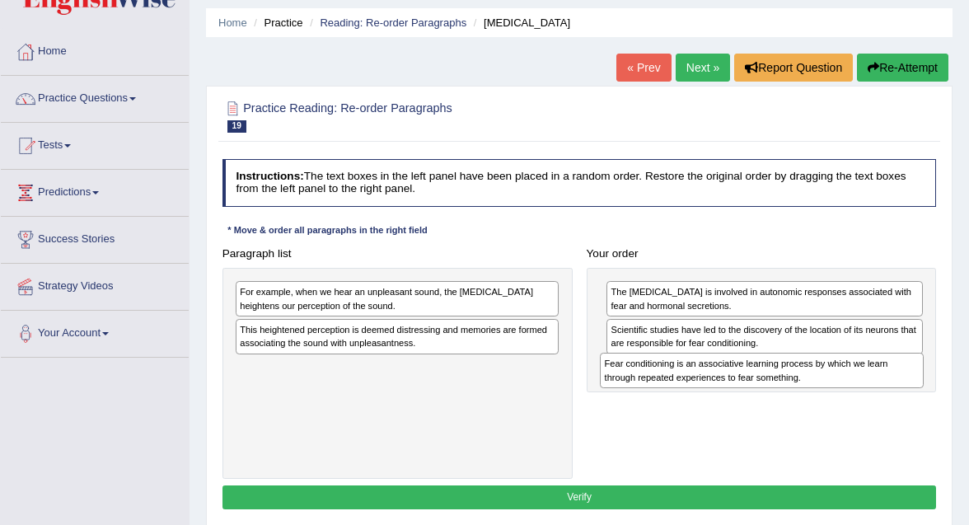
drag, startPoint x: 373, startPoint y: 281, endPoint x: 772, endPoint y: 366, distance: 407.6
click at [806, 355] on div "Fear conditioning is an associative learning process by which we learn through …" at bounding box center [762, 370] width 324 height 35
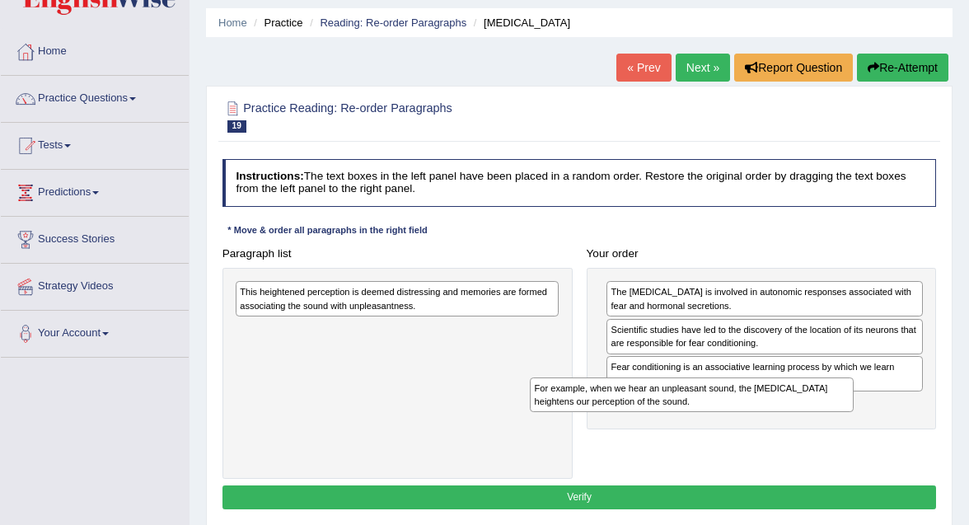
drag, startPoint x: 458, startPoint y: 297, endPoint x: 807, endPoint y: 419, distance: 370.2
click at [808, 417] on div "Paragraph list For example, when we hear an unpleasant sound, the [MEDICAL_DATA…" at bounding box center [579, 359] width 728 height 237
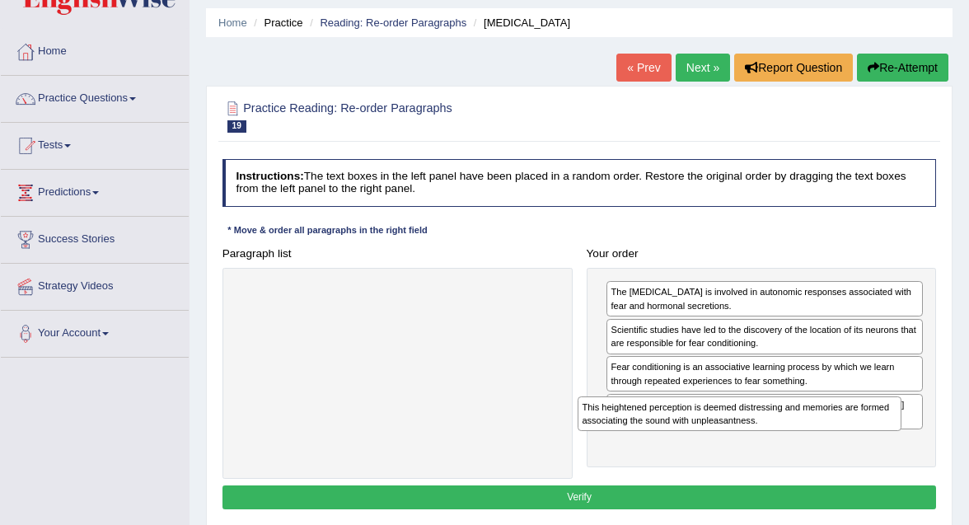
drag, startPoint x: 415, startPoint y: 325, endPoint x: 801, endPoint y: 446, distance: 403.8
click at [801, 446] on div "Paragraph list This heightened perception is deemed distressing and memories ar…" at bounding box center [579, 359] width 728 height 237
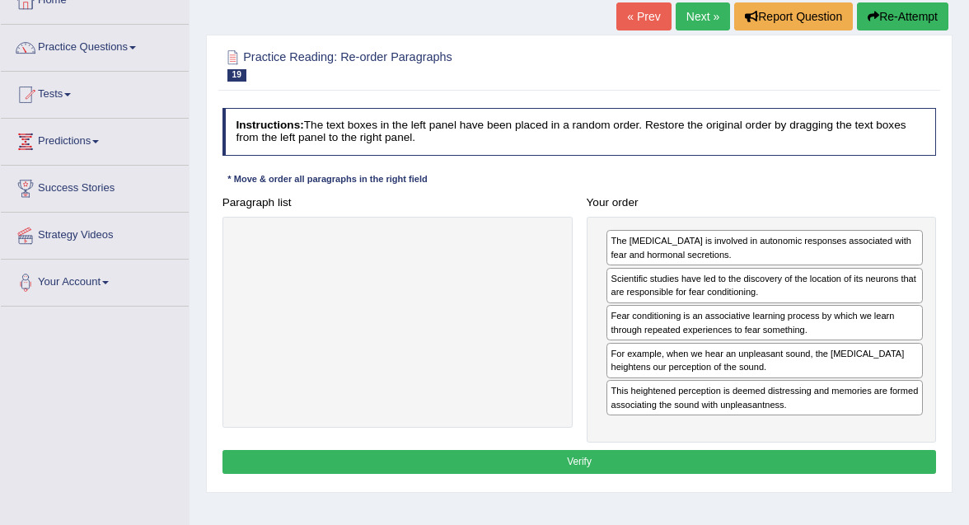
scroll to position [105, 0]
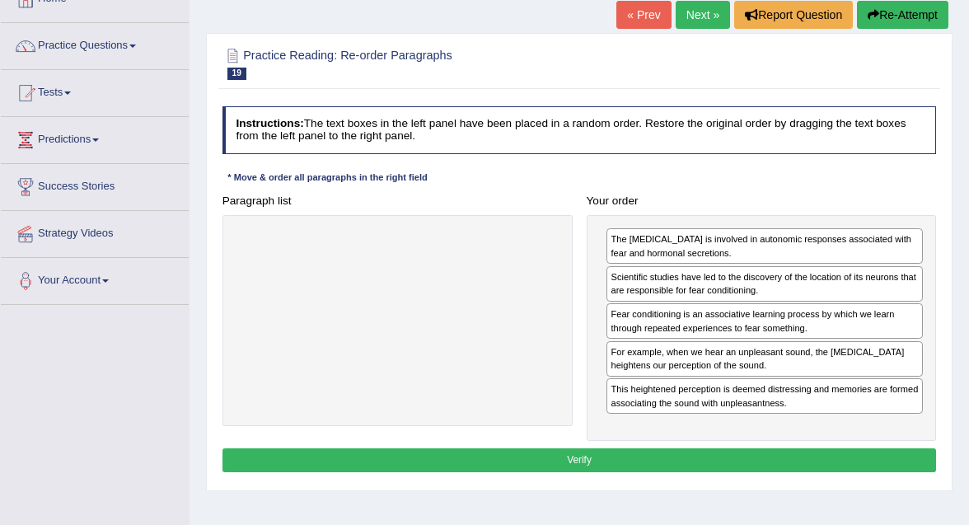
click at [647, 460] on button "Verify" at bounding box center [579, 460] width 714 height 24
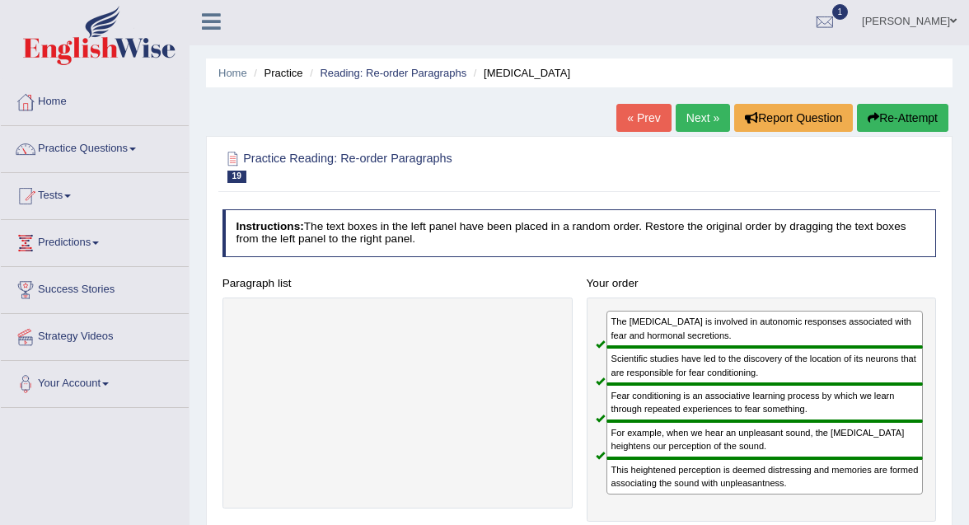
scroll to position [0, 0]
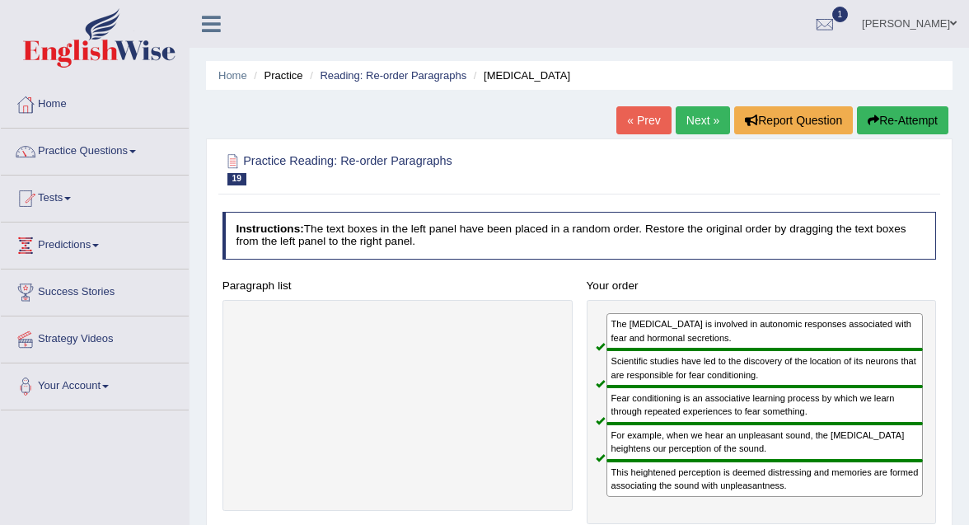
click at [701, 110] on link "Next »" at bounding box center [702, 120] width 54 height 28
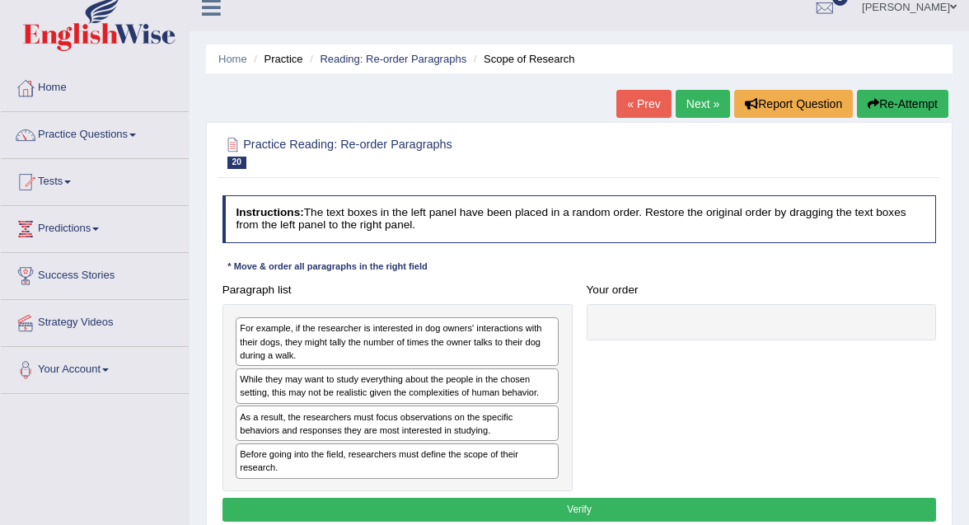
scroll to position [53, 0]
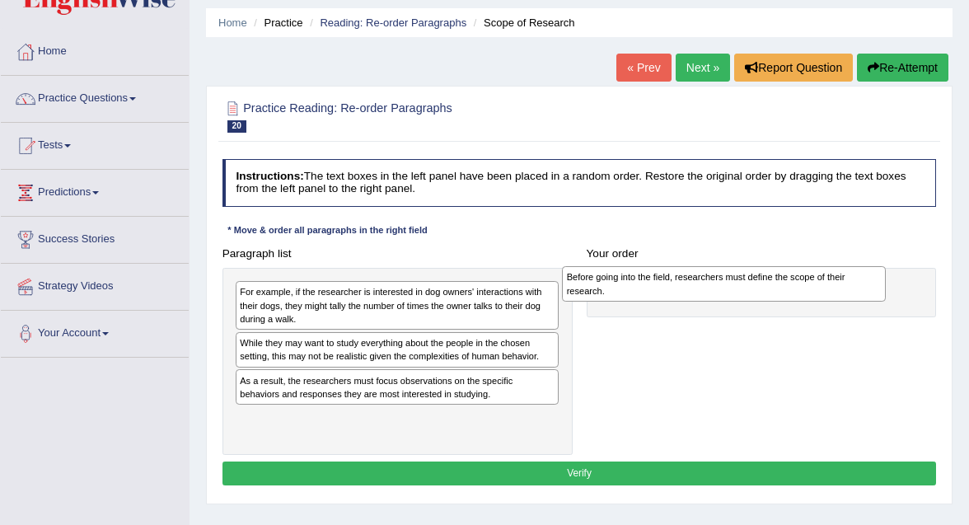
drag, startPoint x: 688, startPoint y: 282, endPoint x: 860, endPoint y: 284, distance: 172.2
click at [471, 419] on div "For example, if the researcher is interested in dog owners' interactions with t…" at bounding box center [397, 361] width 350 height 187
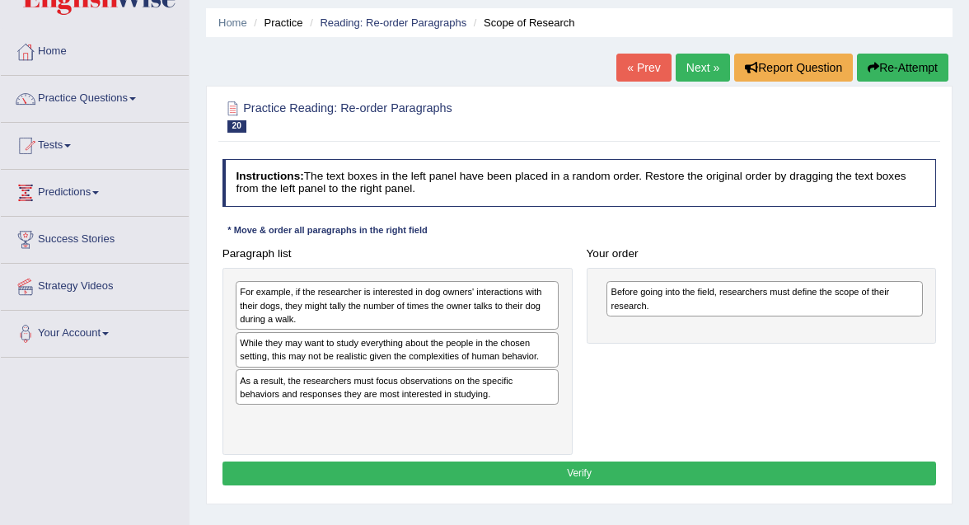
drag, startPoint x: 313, startPoint y: 427, endPoint x: 692, endPoint y: 66, distance: 523.7
click at [692, 66] on link "Next »" at bounding box center [702, 68] width 54 height 28
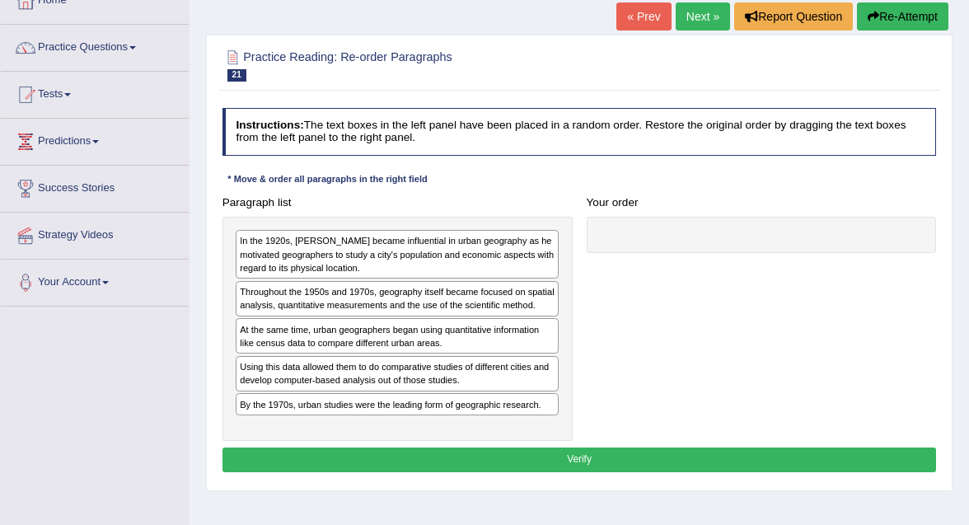
scroll to position [112, 0]
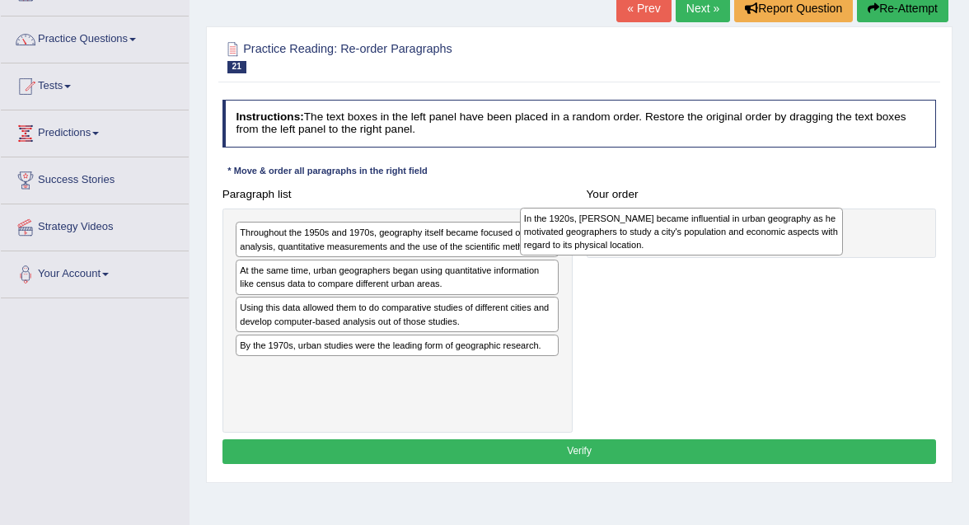
drag, startPoint x: 691, startPoint y: 490, endPoint x: 782, endPoint y: 235, distance: 271.2
click at [445, 245] on div "In the 1920s, [PERSON_NAME] became influential in urban geography as he motivat…" at bounding box center [397, 320] width 350 height 224
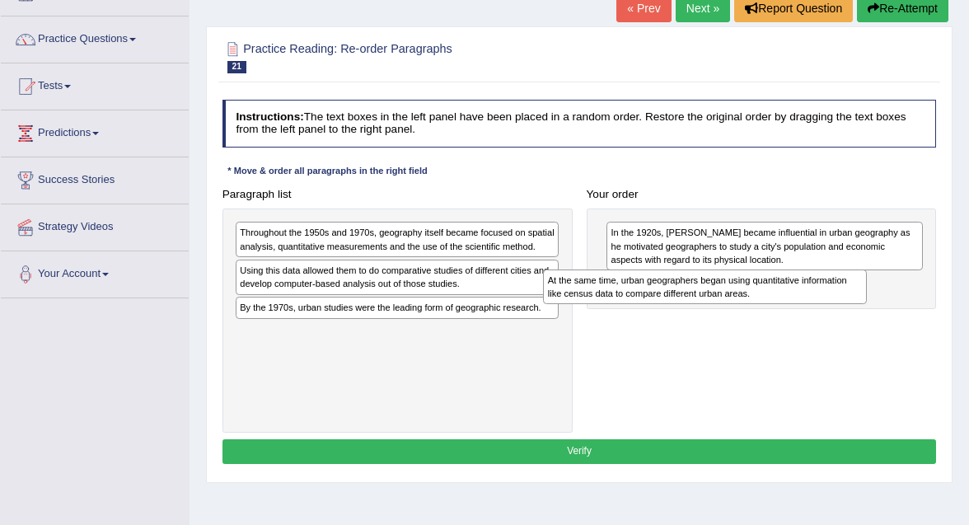
drag, startPoint x: 480, startPoint y: 292, endPoint x: 846, endPoint y: 303, distance: 365.9
click at [846, 304] on div "Paragraph list Throughout the 1950s and 1970s, geography itself became focused …" at bounding box center [579, 307] width 728 height 250
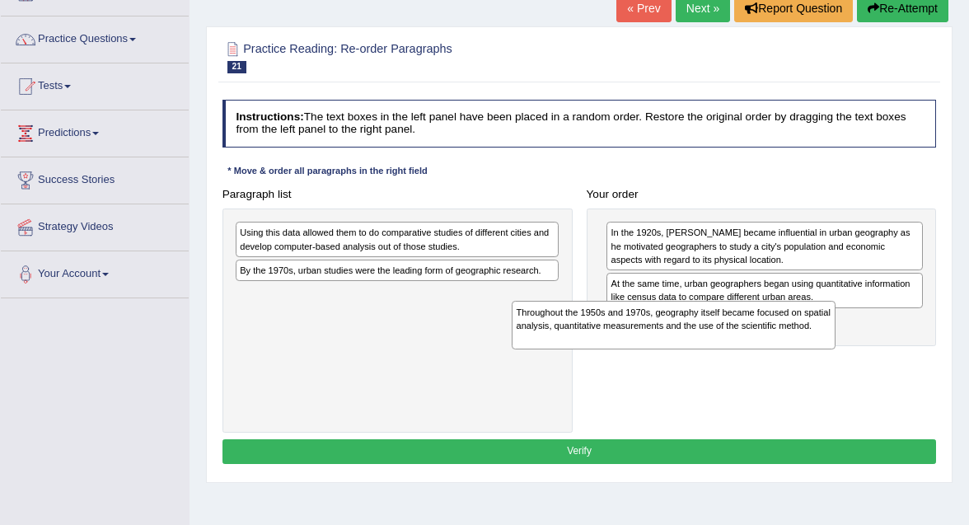
drag, startPoint x: 511, startPoint y: 249, endPoint x: 839, endPoint y: 345, distance: 342.5
click at [839, 348] on div "Paragraph list Throughout the 1950s and 1970s, geography itself became focused …" at bounding box center [579, 307] width 728 height 250
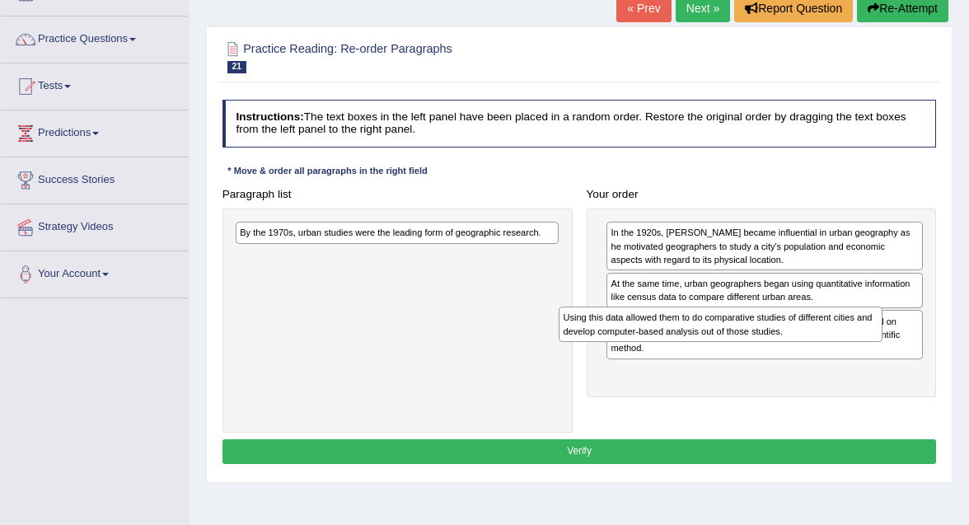
drag, startPoint x: 474, startPoint y: 241, endPoint x: 860, endPoint y: 342, distance: 399.4
click at [860, 343] on div "Paragraph list Using this data allowed them to do comparative studies of differ…" at bounding box center [579, 307] width 728 height 250
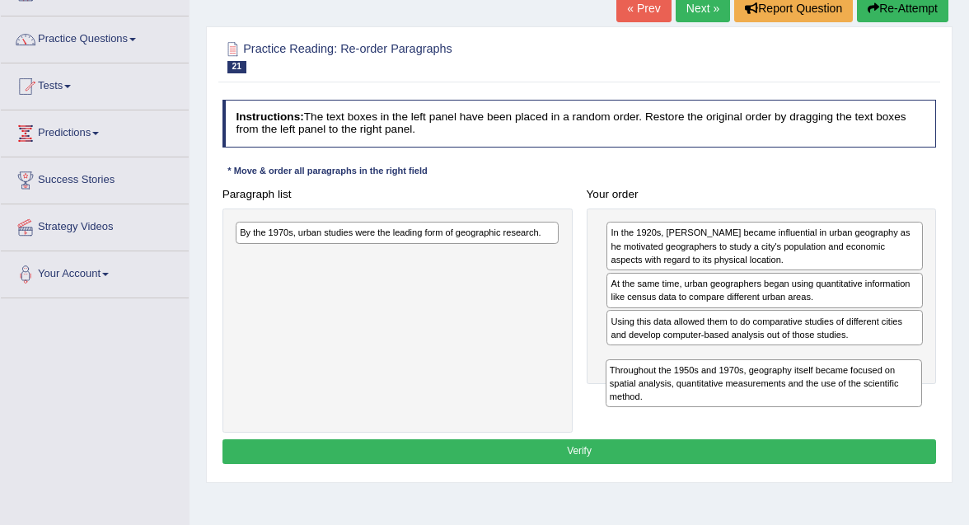
drag, startPoint x: 750, startPoint y: 338, endPoint x: 753, endPoint y: 421, distance: 83.3
click at [753, 421] on div "Paragraph list By the 1970s, urban studies were the leading form of geographic …" at bounding box center [579, 307] width 728 height 250
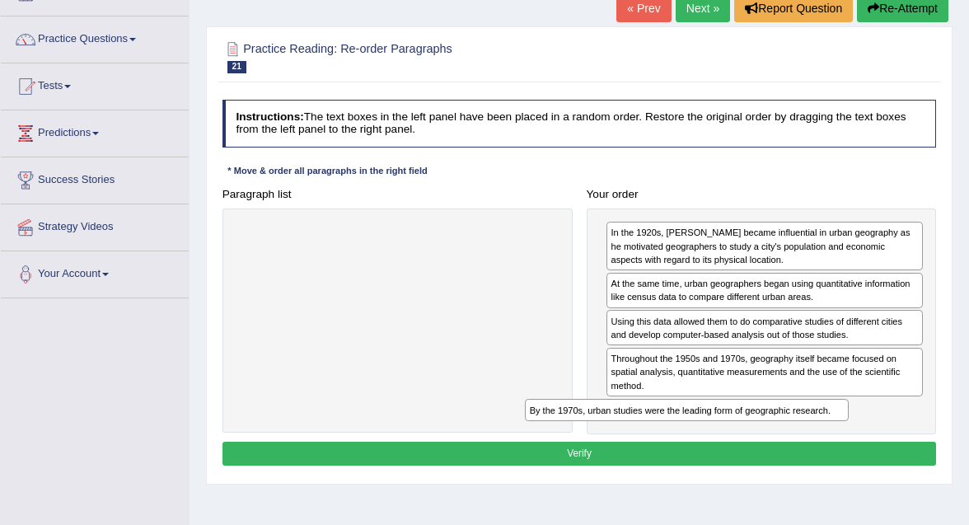
drag, startPoint x: 411, startPoint y: 236, endPoint x: 760, endPoint y: 446, distance: 407.5
click at [759, 450] on div "Instructions: The text boxes in the left panel have been placed in a random ord…" at bounding box center [578, 285] width 721 height 384
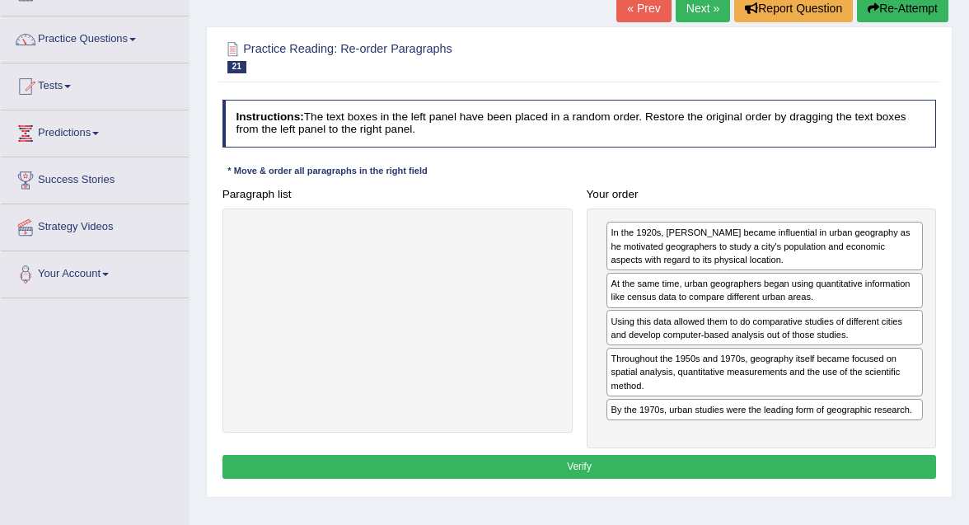
click at [802, 412] on div "By the 1970s, urban studies were the leading form of geographic research." at bounding box center [764, 410] width 316 height 22
click at [725, 464] on button "Verify" at bounding box center [579, 467] width 714 height 24
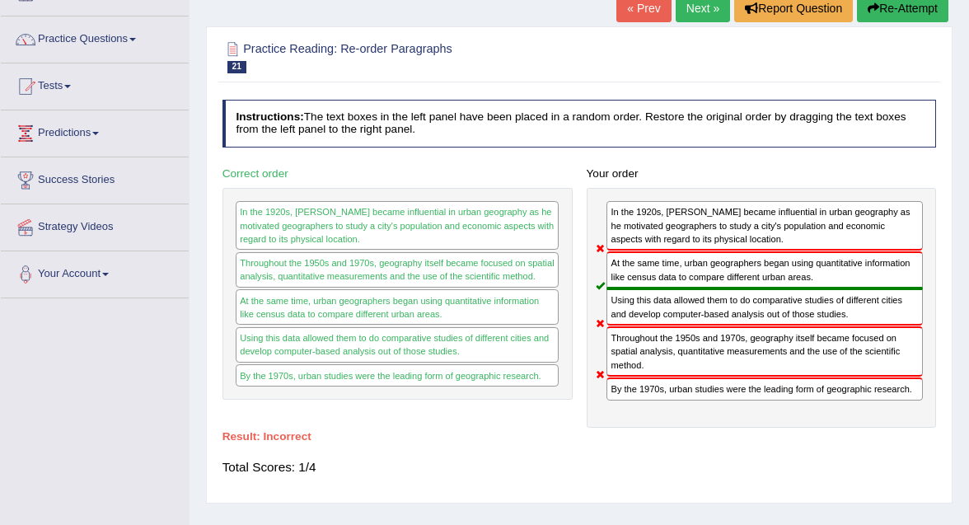
click at [656, 240] on div "In the 1920s, Carl Sauer became influential in urban geography as he motivated …" at bounding box center [764, 225] width 316 height 49
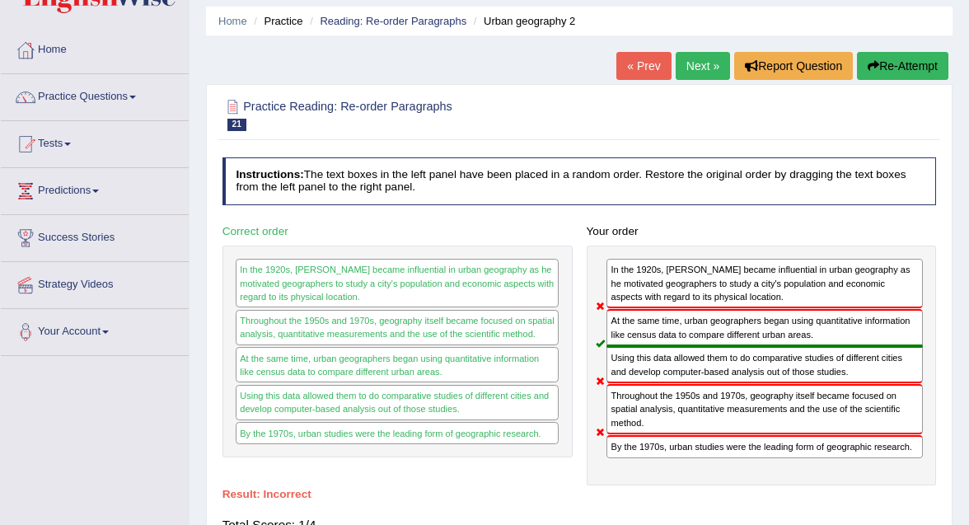
scroll to position [54, 0]
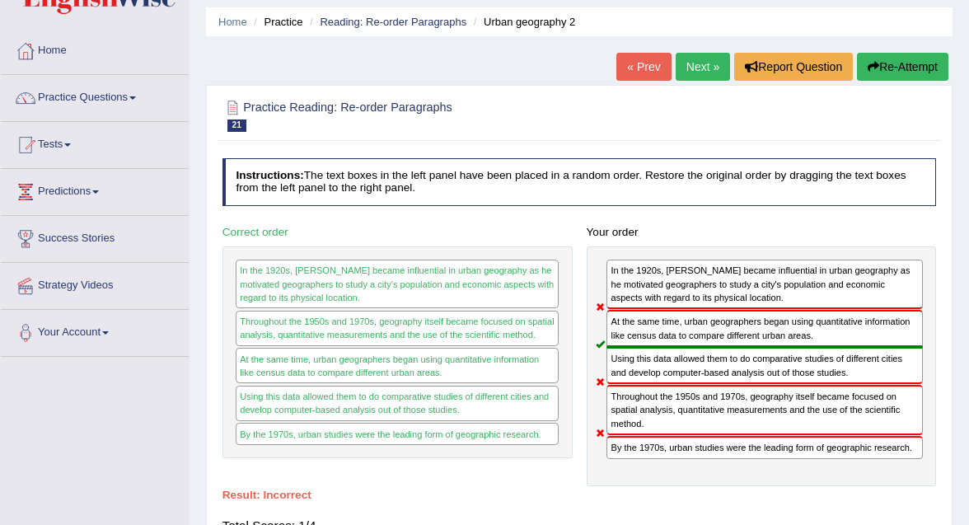
click at [701, 72] on link "Next »" at bounding box center [702, 67] width 54 height 28
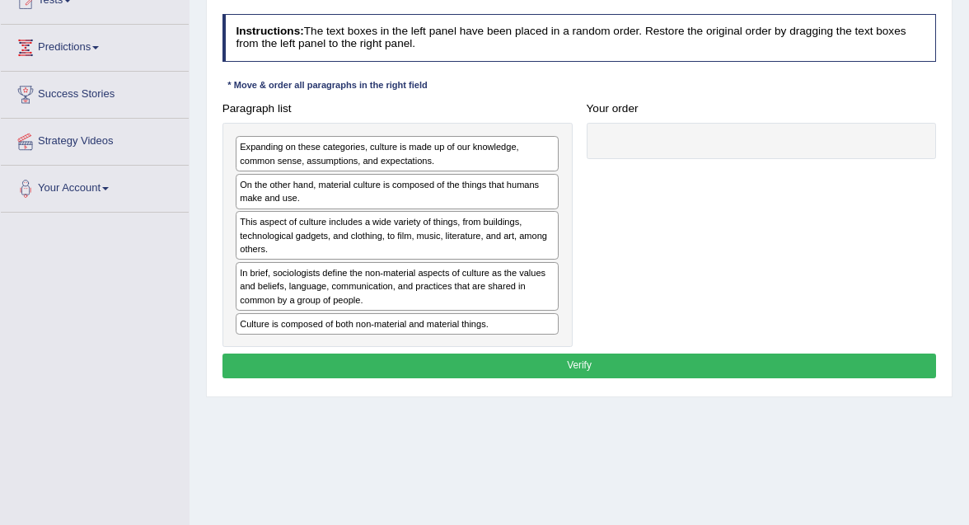
scroll to position [200, 0]
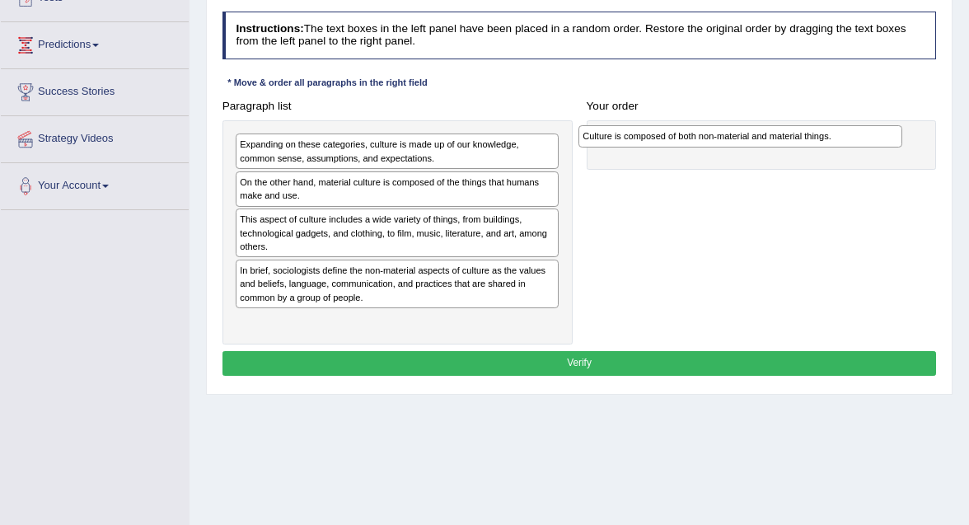
drag, startPoint x: 477, startPoint y: 323, endPoint x: 886, endPoint y: 142, distance: 447.3
click at [886, 143] on div "Culture is composed of both non-material and material things." at bounding box center [740, 135] width 324 height 21
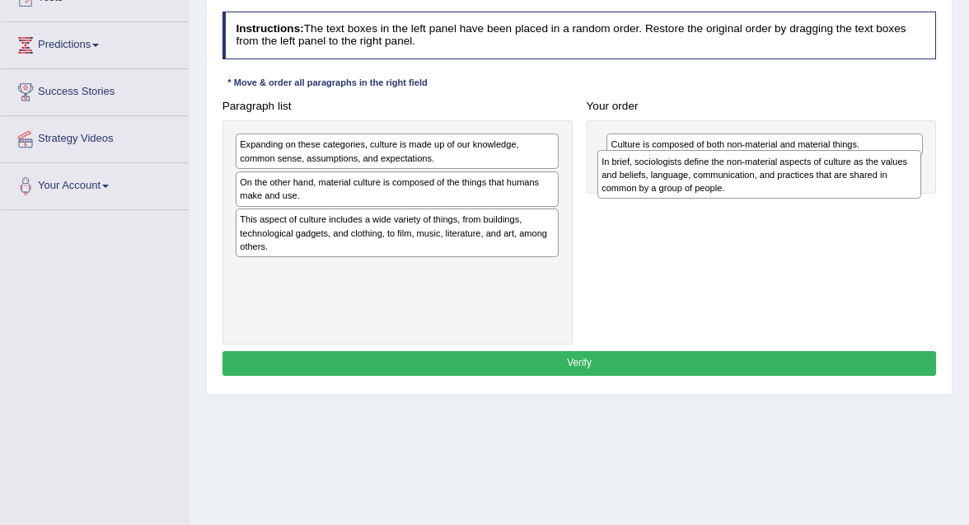
drag, startPoint x: 512, startPoint y: 292, endPoint x: 941, endPoint y: 194, distance: 440.2
click at [941, 194] on div "Paragraph list Expanding on these categories, culture is made up of our knowled…" at bounding box center [579, 219] width 728 height 250
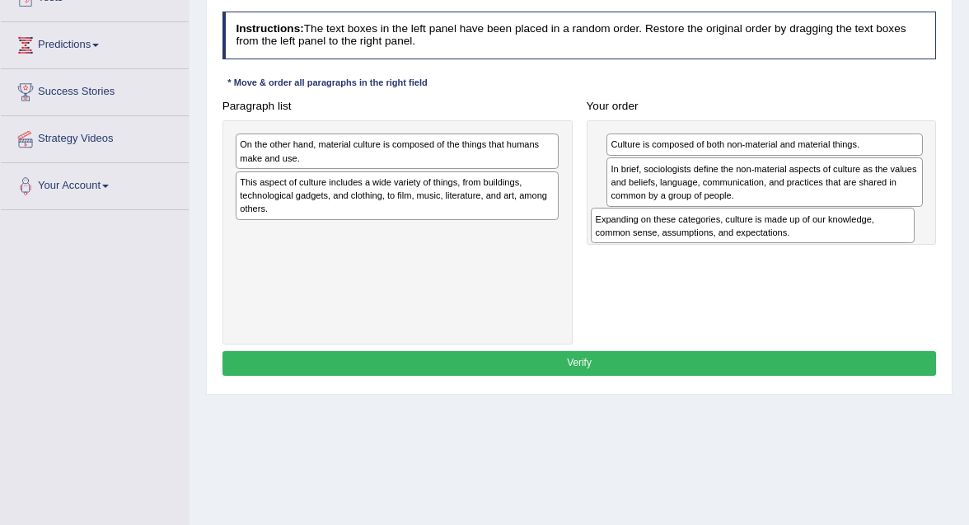
drag, startPoint x: 481, startPoint y: 158, endPoint x: 902, endPoint y: 254, distance: 431.6
click at [903, 254] on div "Paragraph list Expanding on these categories, culture is made up of our knowled…" at bounding box center [579, 219] width 728 height 250
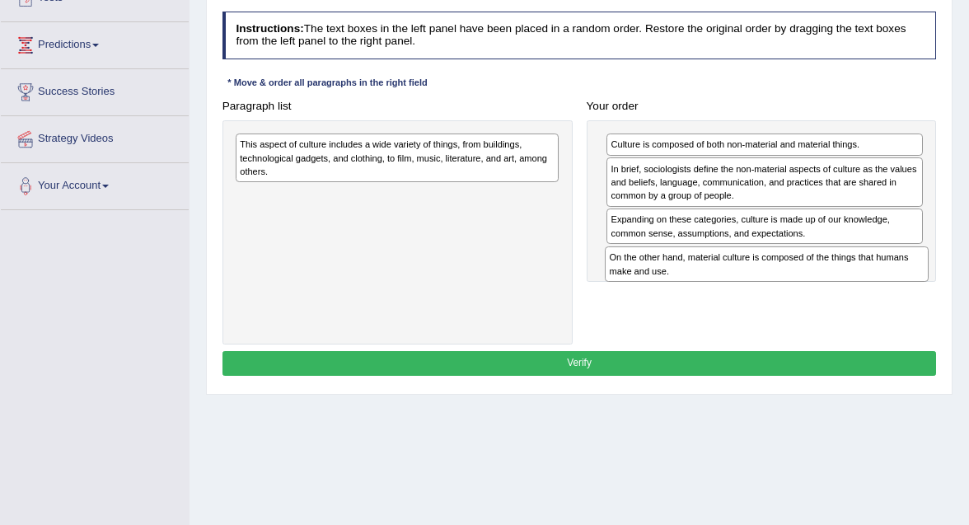
drag, startPoint x: 417, startPoint y: 152, endPoint x: 857, endPoint y: 290, distance: 461.9
click at [857, 290] on div "Paragraph list On the other hand, material culture is composed of the things th…" at bounding box center [579, 219] width 728 height 250
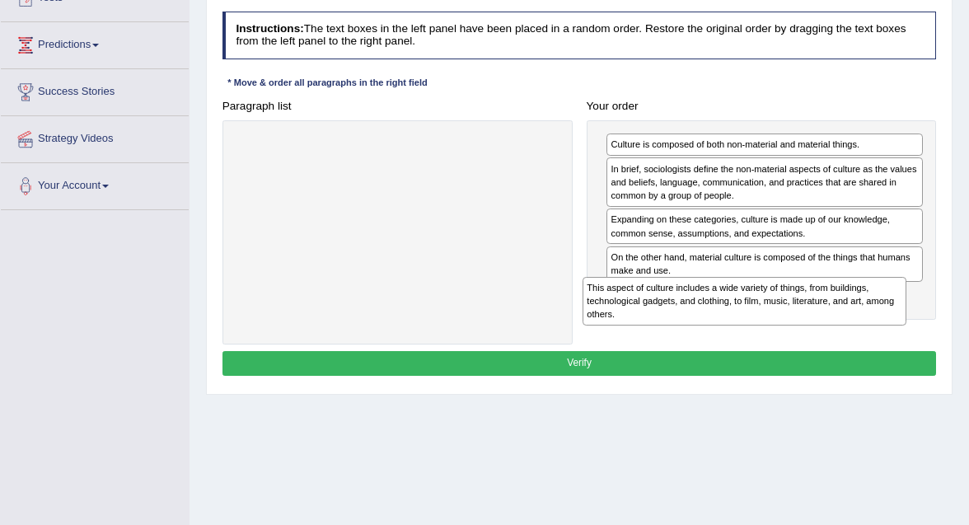
drag, startPoint x: 421, startPoint y: 144, endPoint x: 833, endPoint y: 317, distance: 446.7
click at [833, 318] on div "This aspect of culture includes a wide variety of things, from buildings, techn…" at bounding box center [744, 301] width 324 height 49
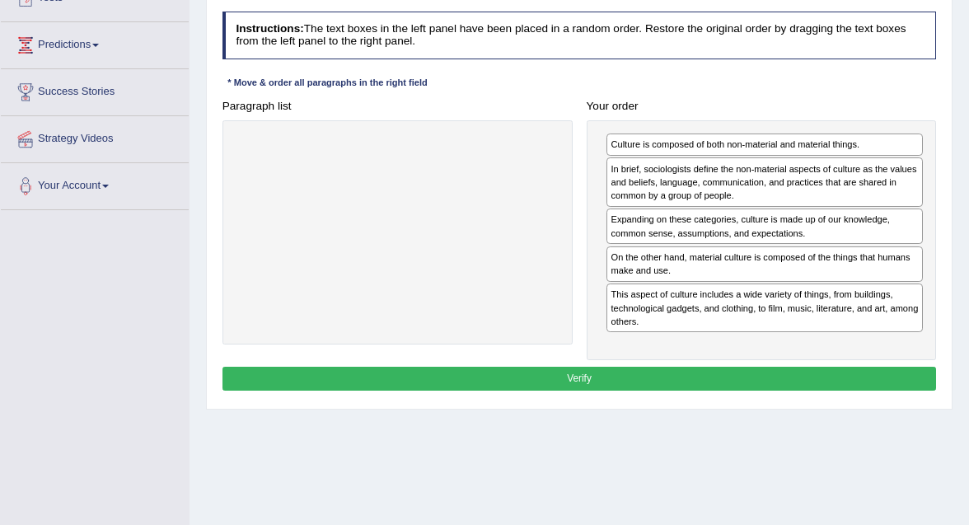
click at [798, 228] on div "Expanding on these categories, culture is made up of our knowledge, common sens…" at bounding box center [764, 225] width 316 height 35
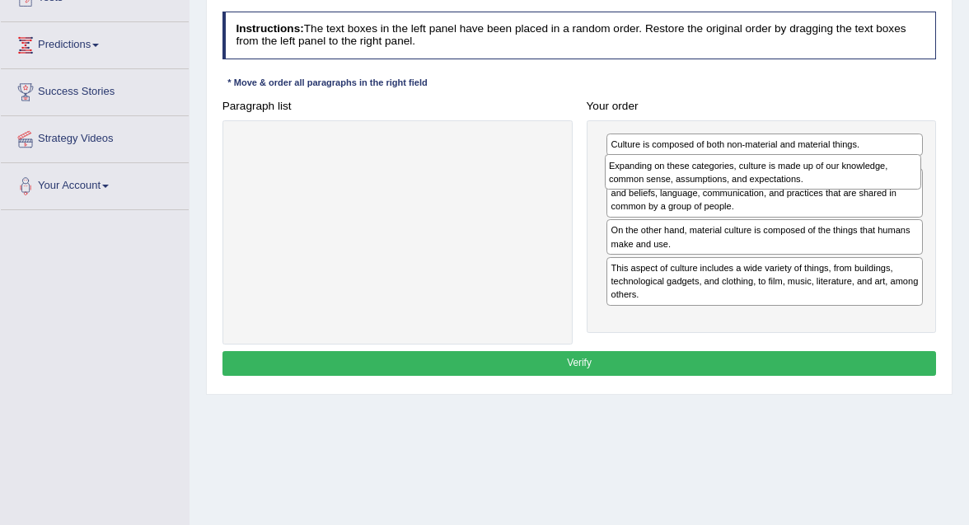
drag, startPoint x: 736, startPoint y: 227, endPoint x: 739, endPoint y: 183, distance: 43.7
click at [739, 183] on div "Expanding on these categories, culture is made up of our knowledge, common sens…" at bounding box center [763, 171] width 316 height 35
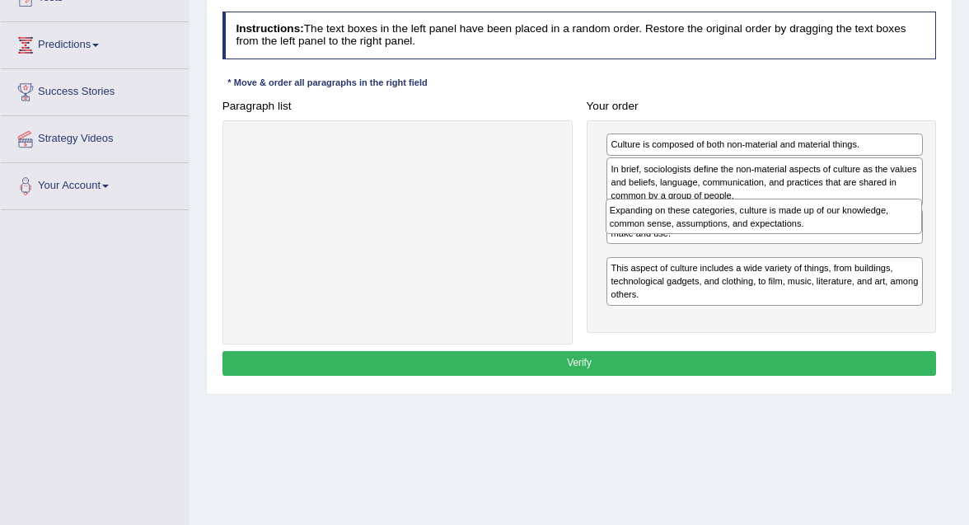
drag, startPoint x: 718, startPoint y: 179, endPoint x: 722, endPoint y: 236, distance: 57.7
click at [722, 236] on div "Culture is composed of both non-material and material things. Expanding on thes…" at bounding box center [761, 226] width 350 height 212
drag, startPoint x: 703, startPoint y: 264, endPoint x: 704, endPoint y: 233, distance: 30.5
click at [704, 233] on div "Culture is composed of both non-material and material things. In brief, sociolo…" at bounding box center [761, 226] width 350 height 212
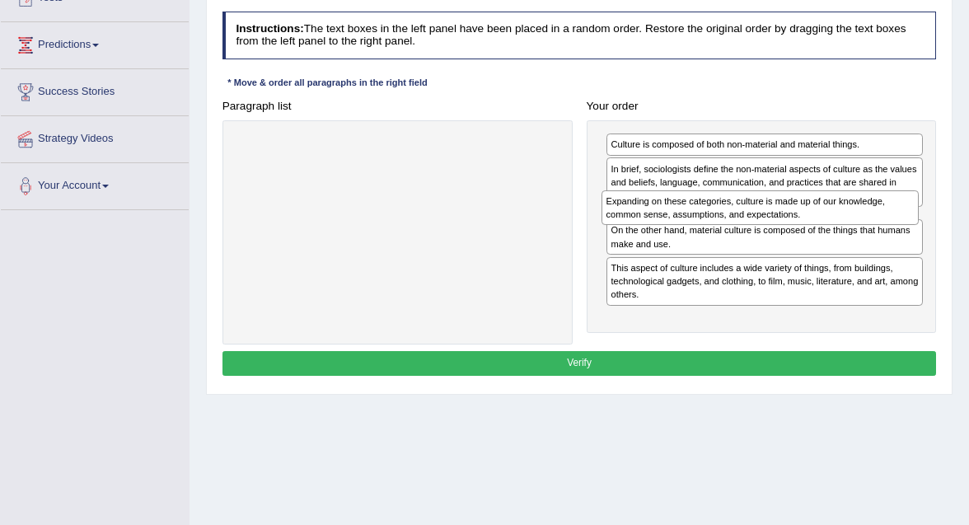
drag, startPoint x: 685, startPoint y: 263, endPoint x: 684, endPoint y: 225, distance: 37.9
click at [684, 225] on div "Culture is composed of both non-material and material things. In brief, sociolo…" at bounding box center [761, 226] width 350 height 212
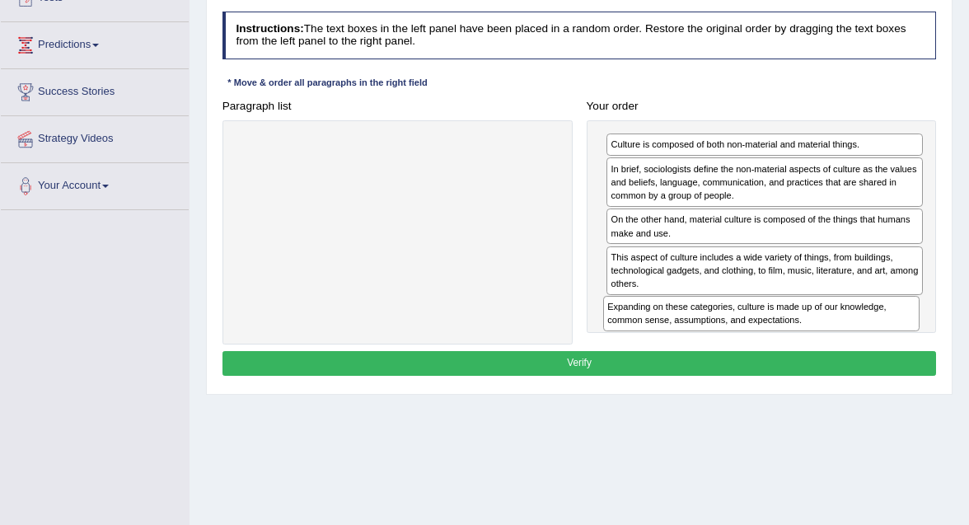
drag, startPoint x: 687, startPoint y: 221, endPoint x: 688, endPoint y: 343, distance: 121.9
click at [688, 343] on div "Instructions: The text boxes in the left panel have been placed in a random ord…" at bounding box center [578, 195] width 721 height 381
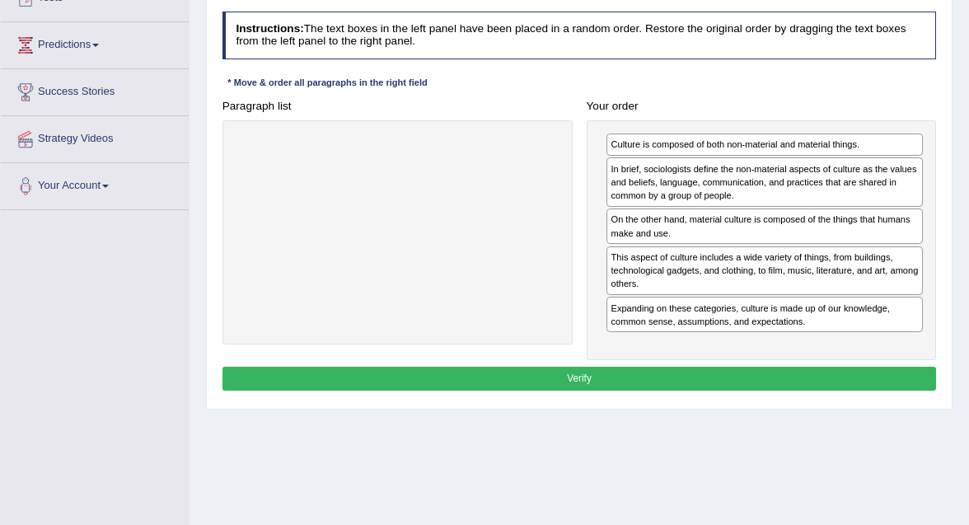
click at [635, 371] on button "Verify" at bounding box center [579, 379] width 714 height 24
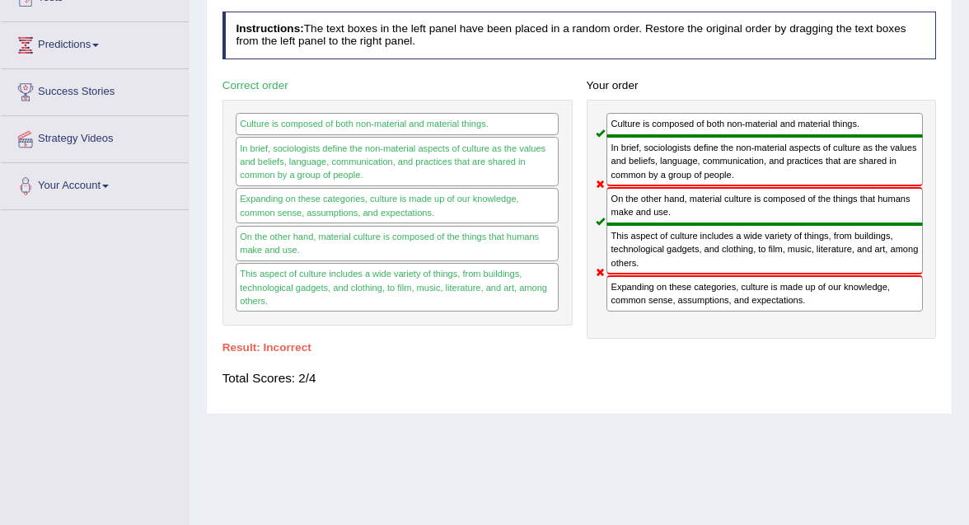
drag, startPoint x: 712, startPoint y: 169, endPoint x: 474, endPoint y: 364, distance: 307.8
click at [474, 364] on div "Total Scores: 2/4" at bounding box center [579, 379] width 714 height 34
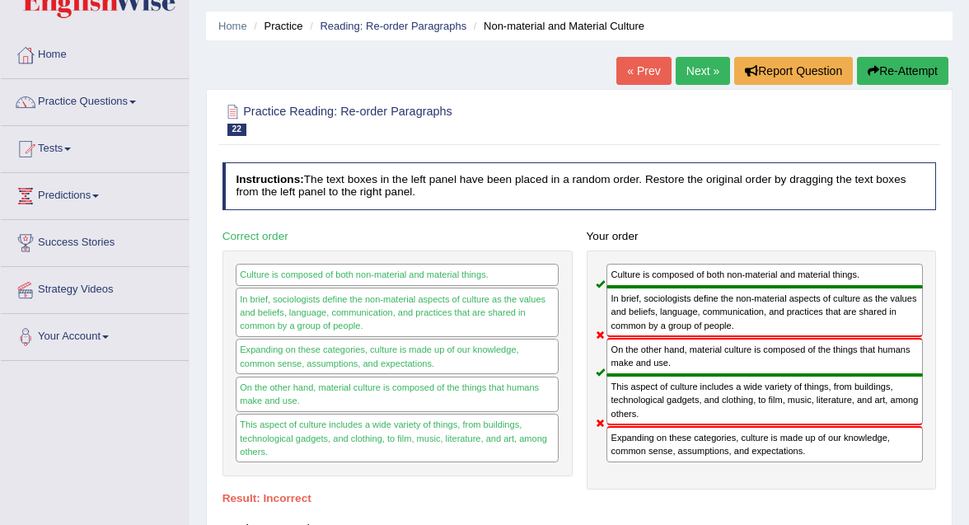
scroll to position [0, 0]
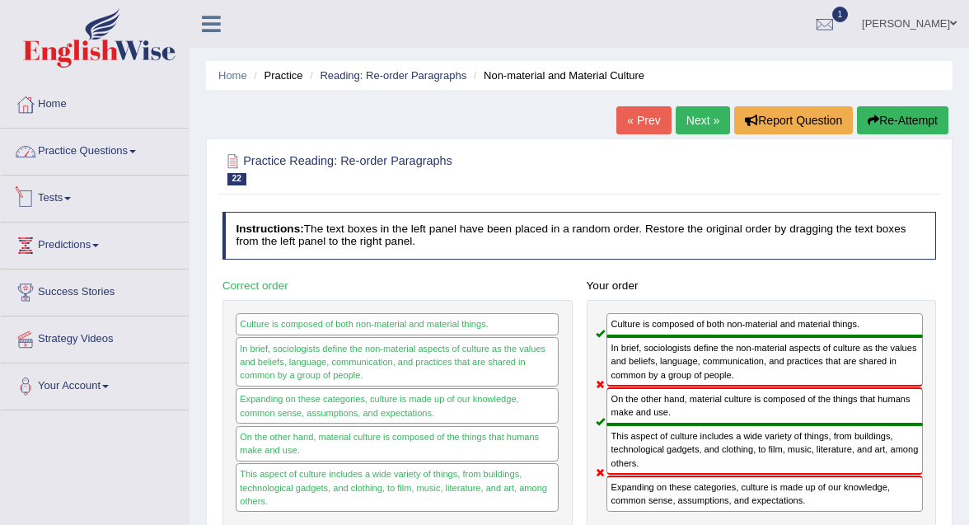
click at [109, 147] on link "Practice Questions" at bounding box center [95, 148] width 188 height 41
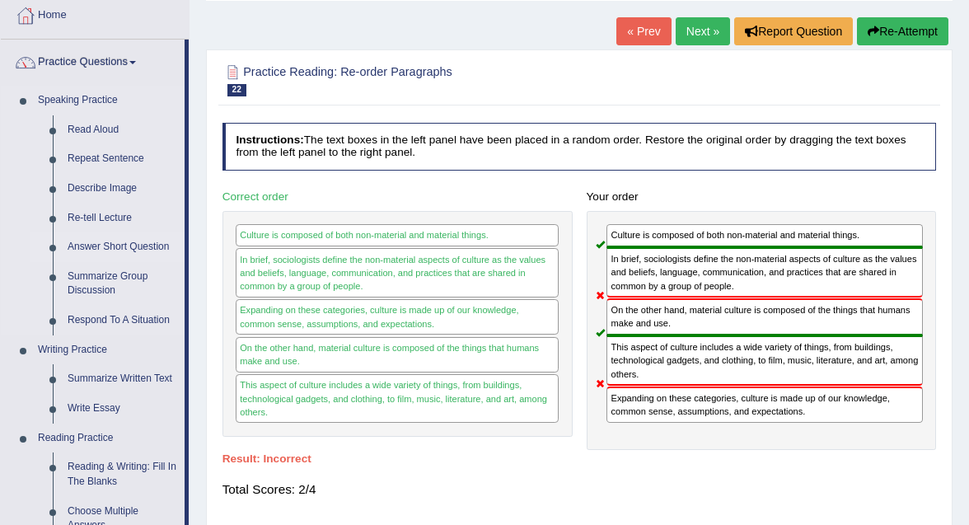
scroll to position [105, 0]
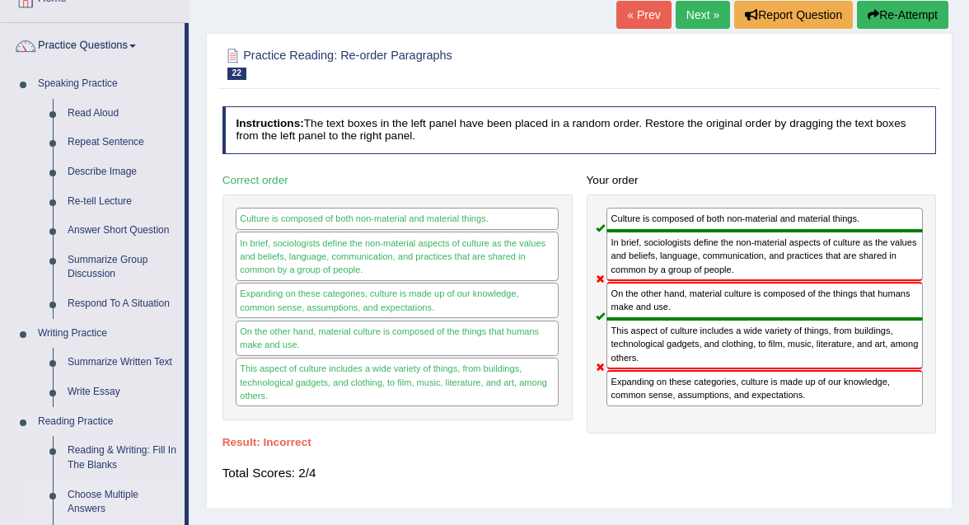
click at [114, 489] on link "Choose Multiple Answers" at bounding box center [122, 502] width 124 height 44
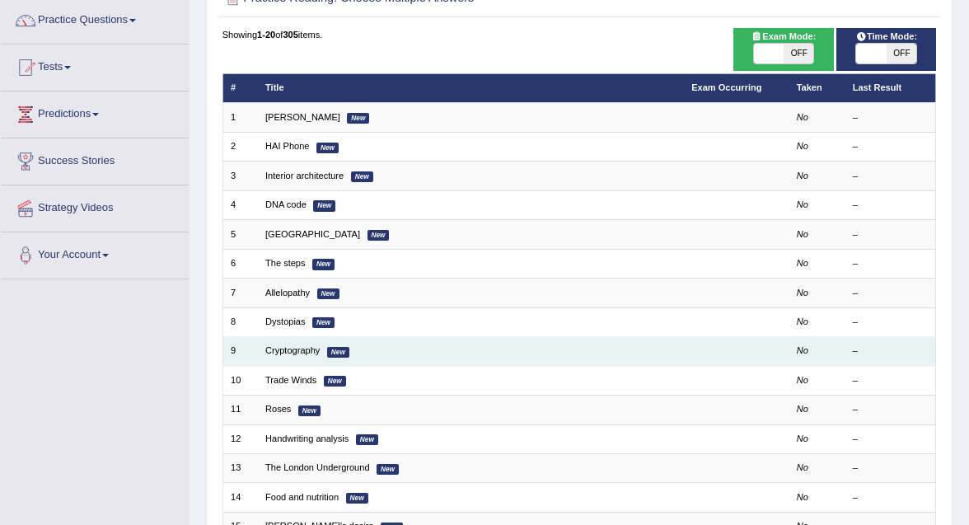
scroll to position [132, 0]
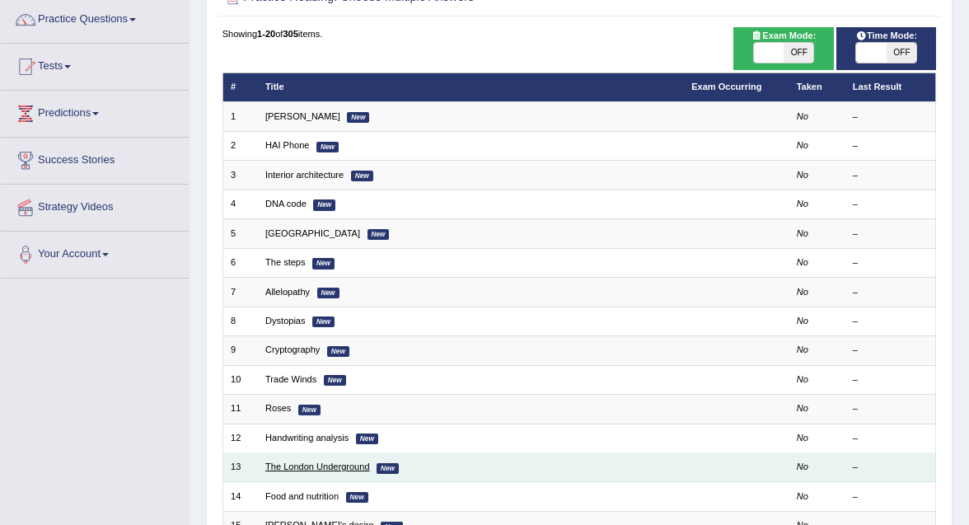
click at [315, 461] on link "The London Underground" at bounding box center [317, 466] width 105 height 10
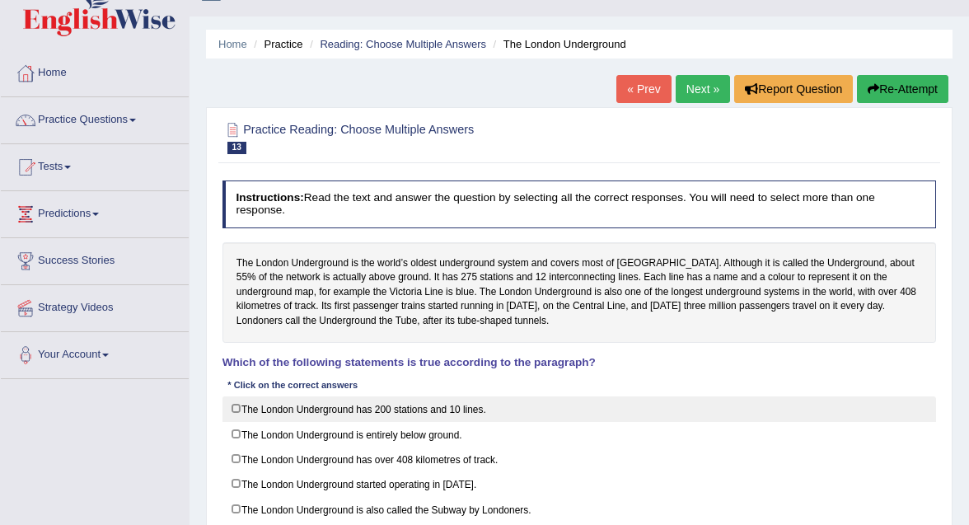
scroll to position [53, 0]
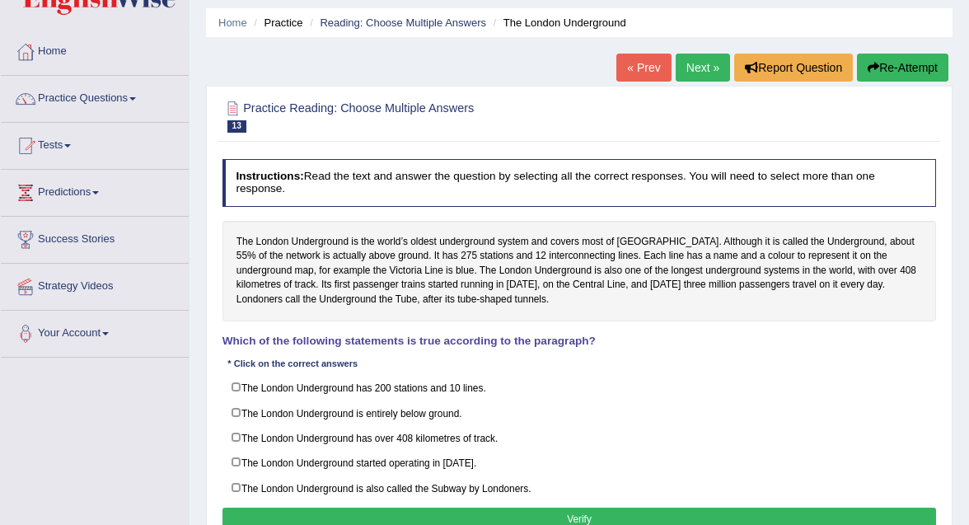
click at [676, 66] on link "Next »" at bounding box center [702, 68] width 54 height 28
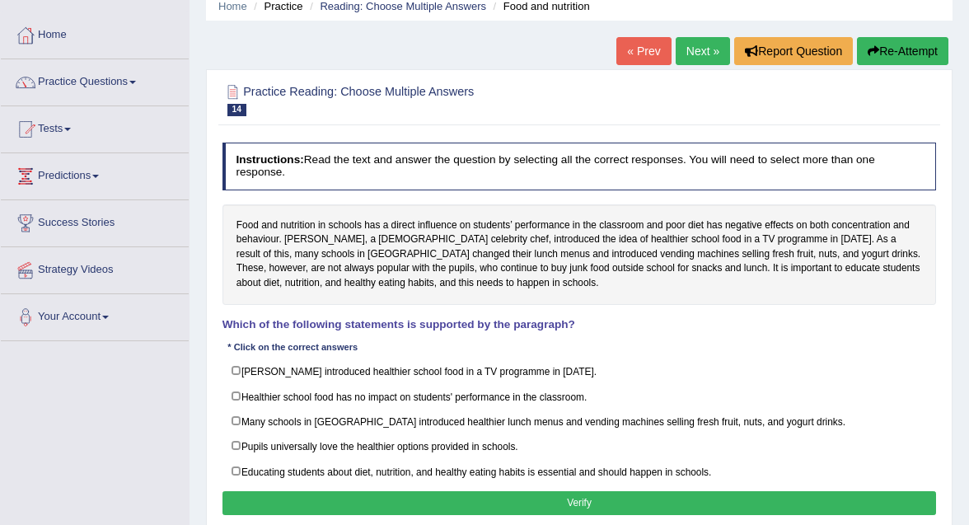
scroll to position [79, 0]
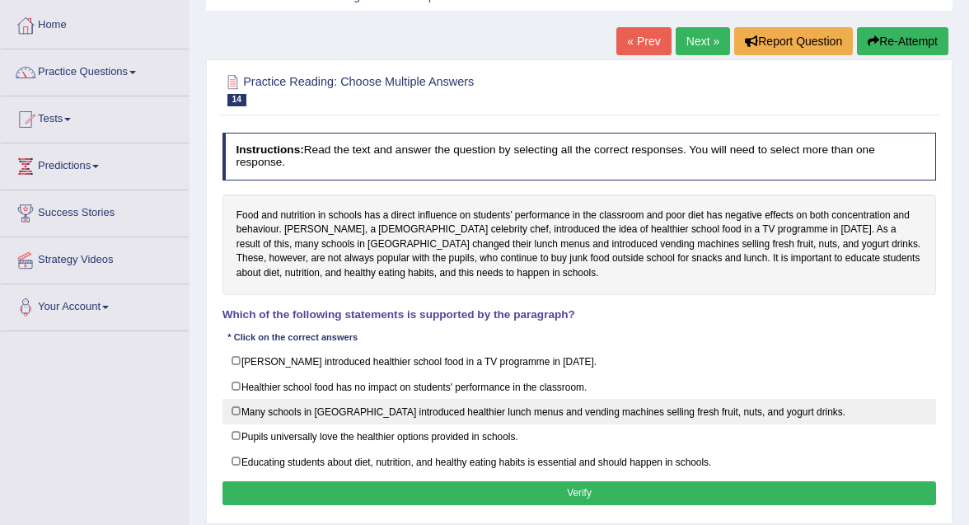
click at [624, 407] on label "Many schools in England introduced healthier lunch menus and vending machines s…" at bounding box center [579, 412] width 714 height 26
checkbox input "true"
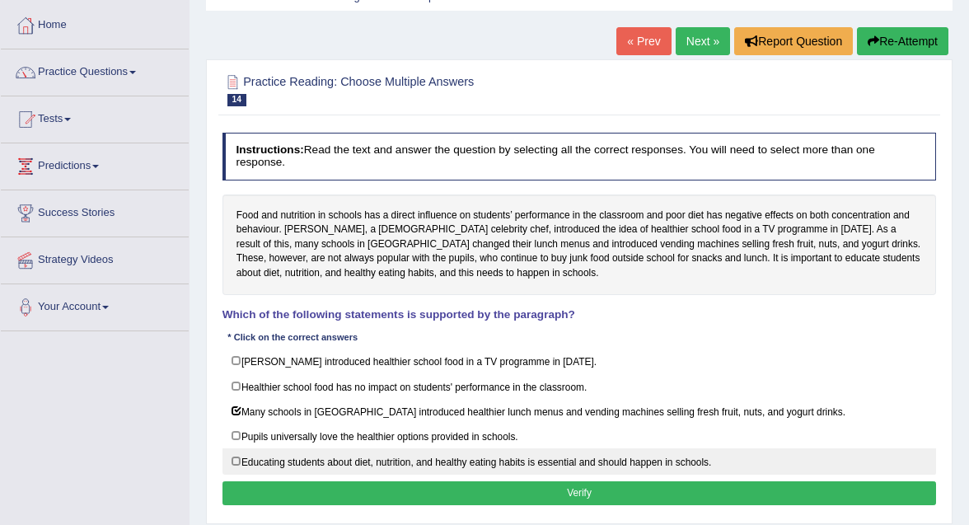
click at [342, 453] on label "Educating students about diet, nutrition, and healthy eating habits is essentia…" at bounding box center [579, 461] width 714 height 26
checkbox input "true"
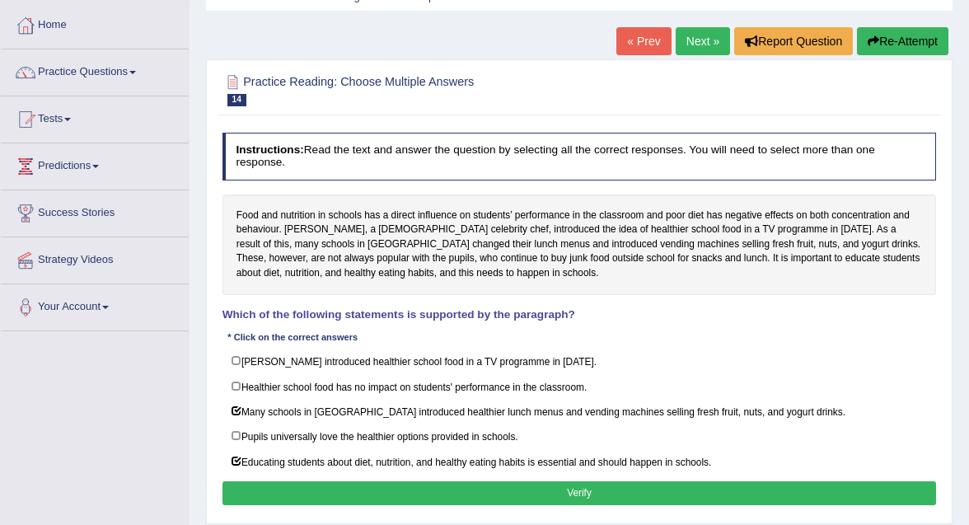
click at [365, 481] on button "Verify" at bounding box center [579, 493] width 714 height 24
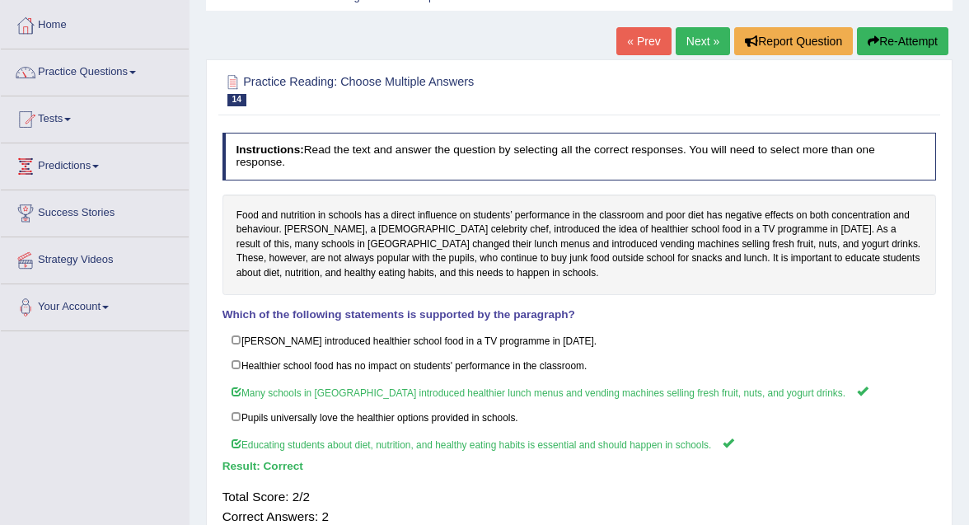
click at [696, 36] on link "Next »" at bounding box center [702, 41] width 54 height 28
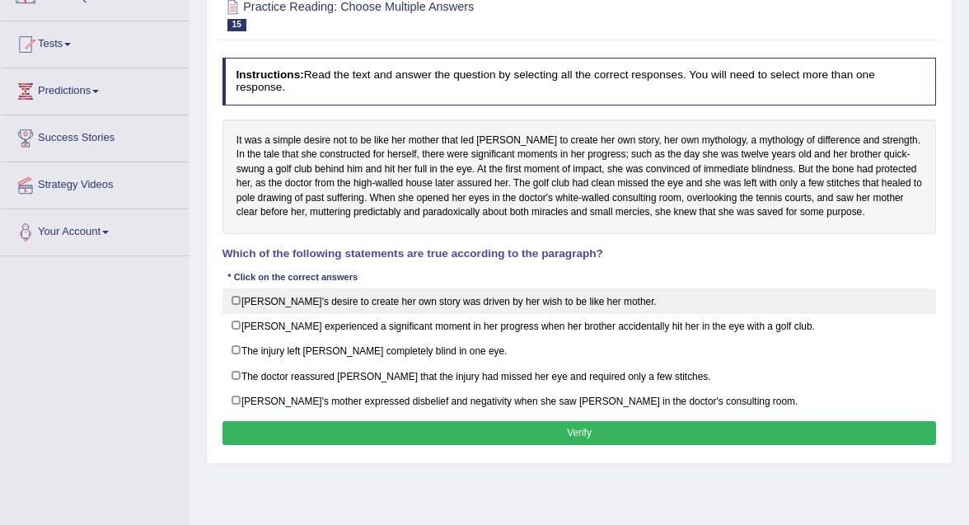
scroll to position [156, 0]
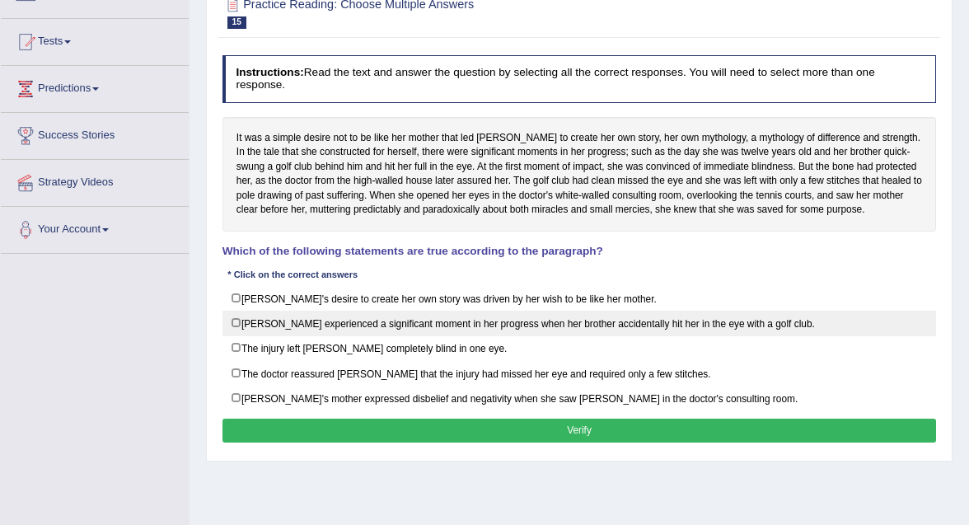
click at [451, 325] on label "[PERSON_NAME] experienced a significant moment in her progress when her brother…" at bounding box center [579, 324] width 714 height 26
checkbox input "true"
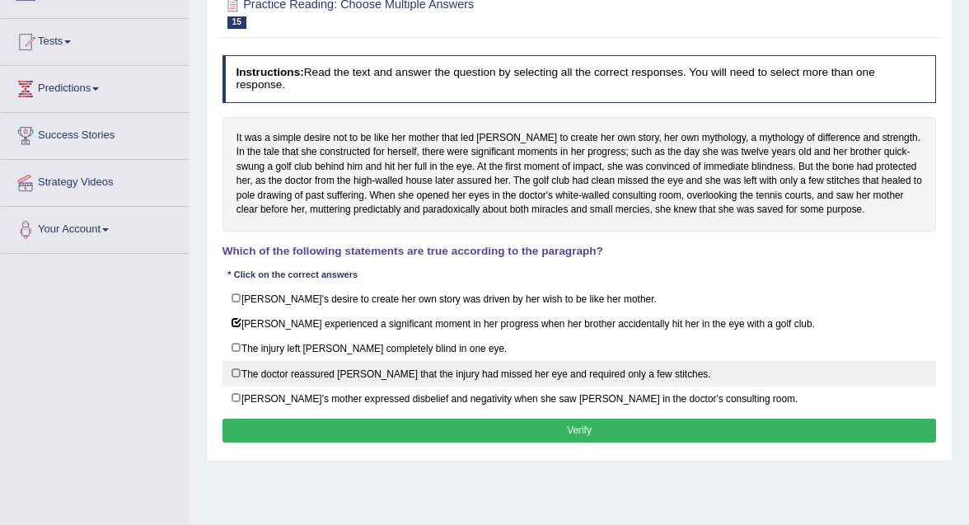
click at [503, 370] on label "The doctor reassured [PERSON_NAME] that the injury had missed her eye and requi…" at bounding box center [579, 374] width 714 height 26
checkbox input "true"
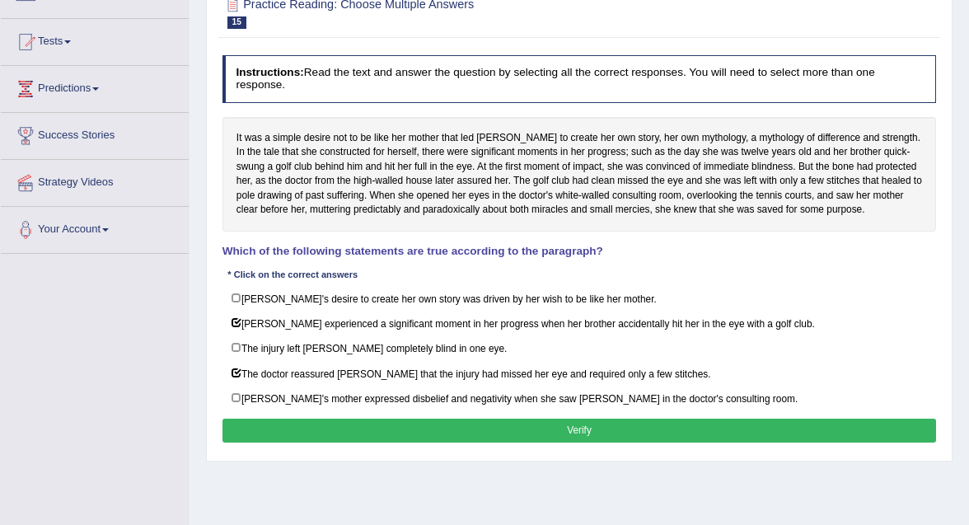
click at [745, 423] on button "Verify" at bounding box center [579, 430] width 714 height 24
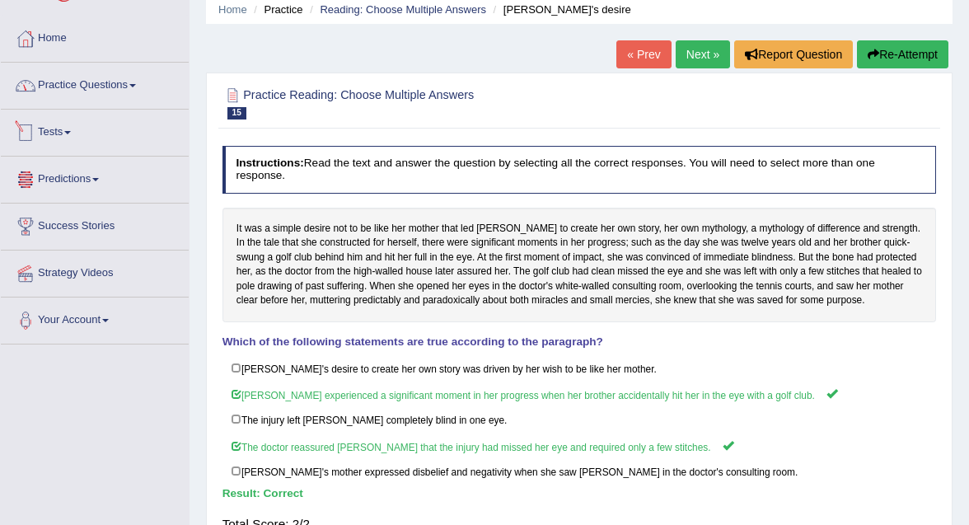
scroll to position [22, 0]
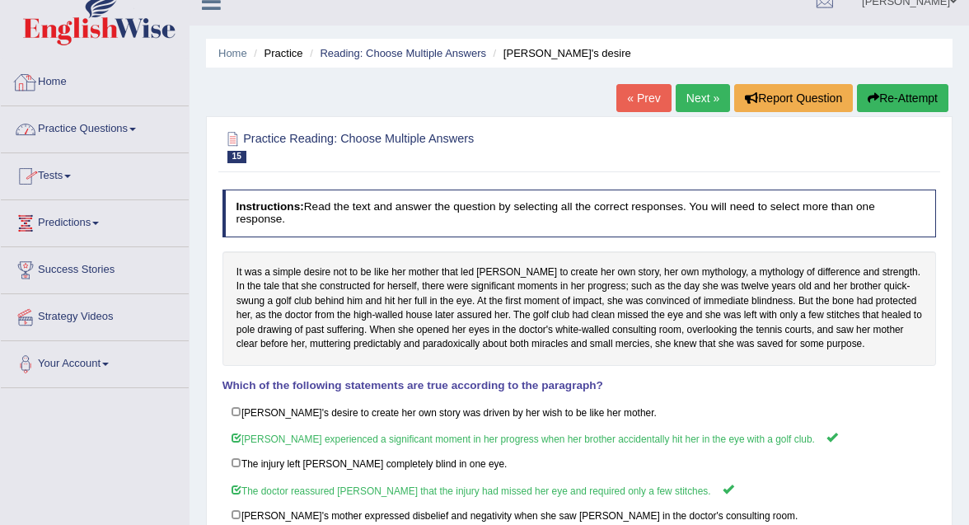
click at [78, 122] on link "Practice Questions" at bounding box center [95, 126] width 188 height 41
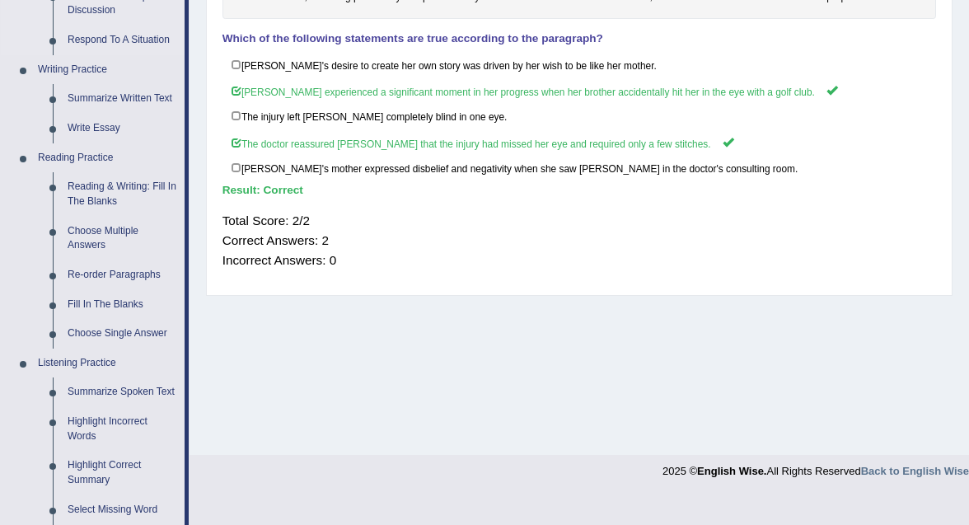
scroll to position [372, 0]
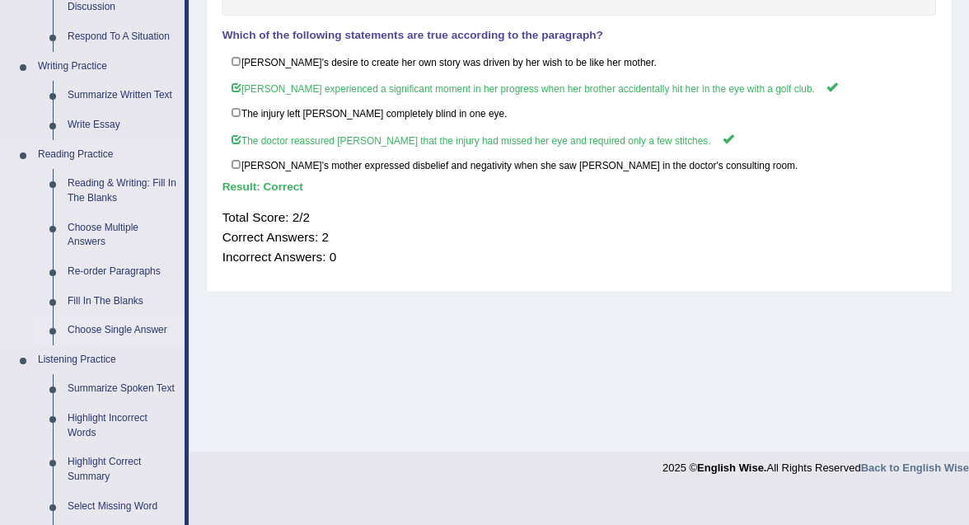
click at [138, 330] on link "Choose Single Answer" at bounding box center [122, 330] width 124 height 30
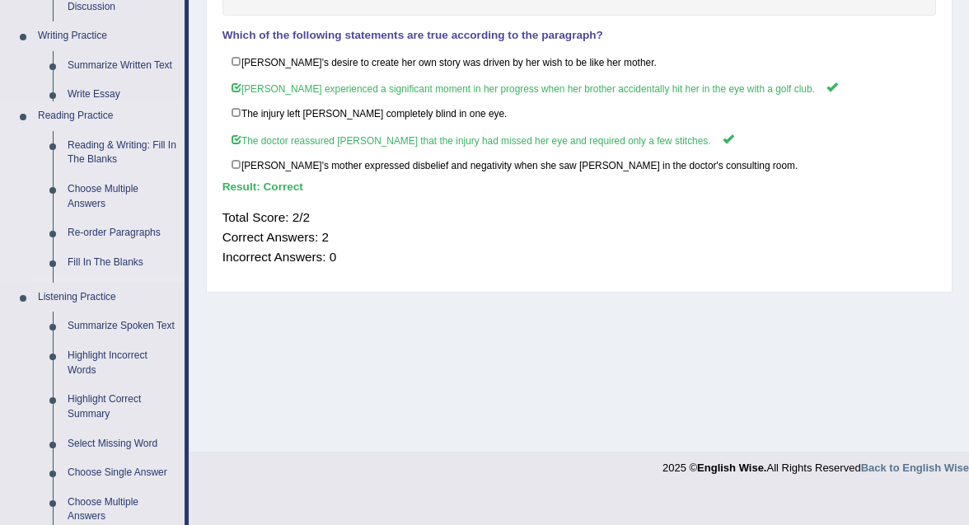
scroll to position [301, 0]
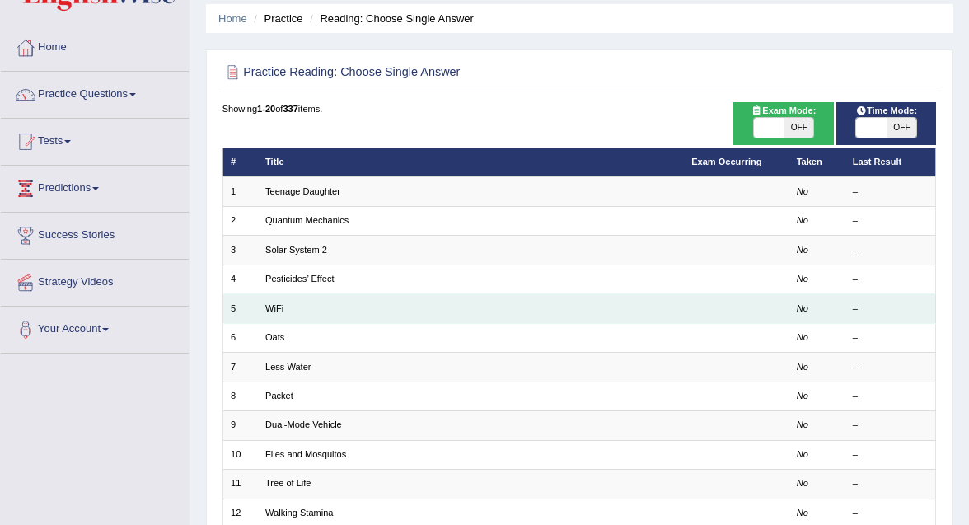
scroll to position [59, 0]
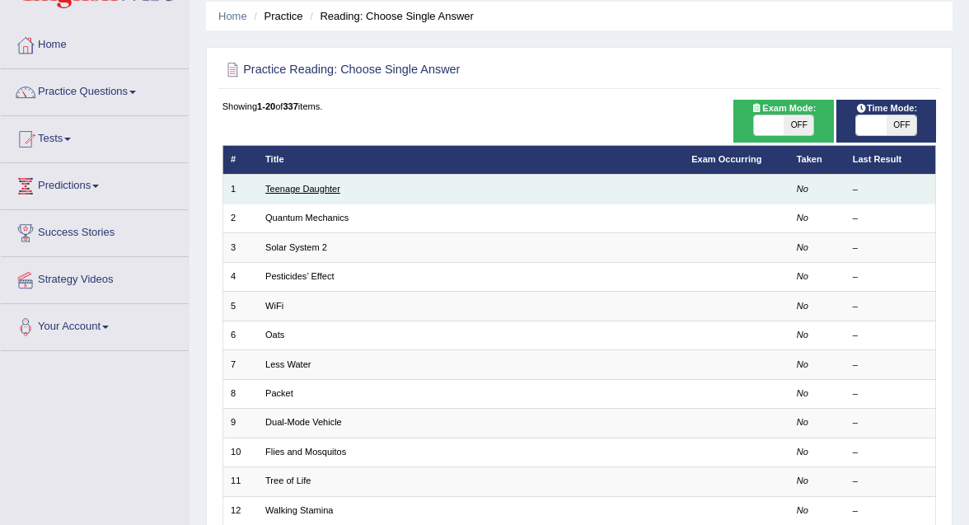
click at [292, 188] on link "Teenage Daughter" at bounding box center [302, 189] width 75 height 10
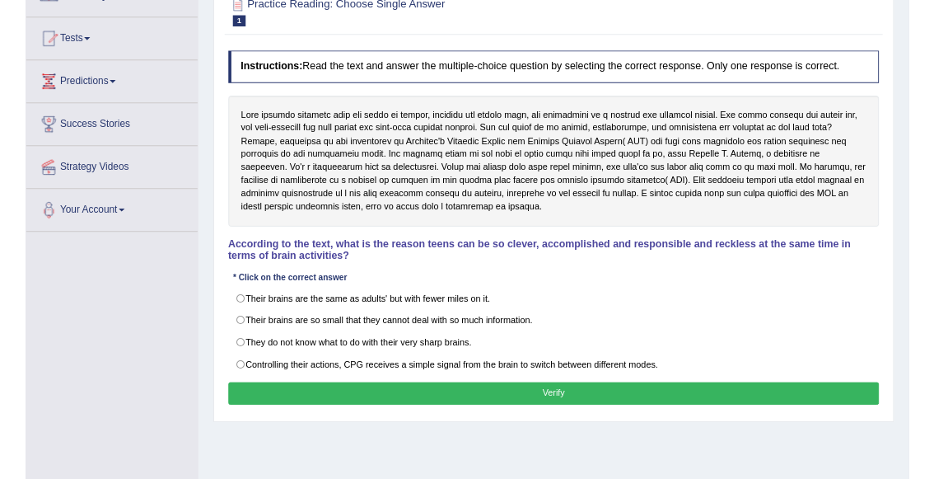
scroll to position [158, 0]
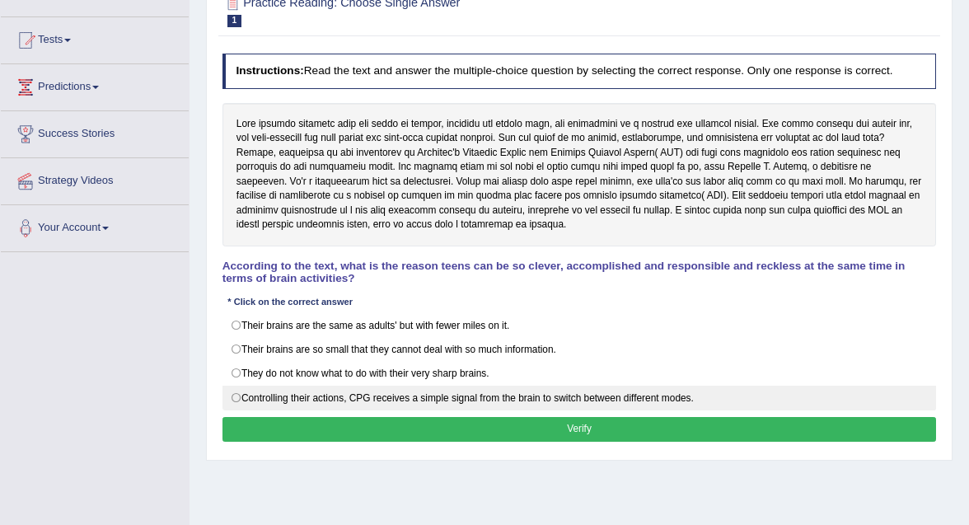
click at [525, 397] on label "Controlling their actions, CPG receives a simple signal from the brain to switc…" at bounding box center [579, 397] width 714 height 25
radio input "true"
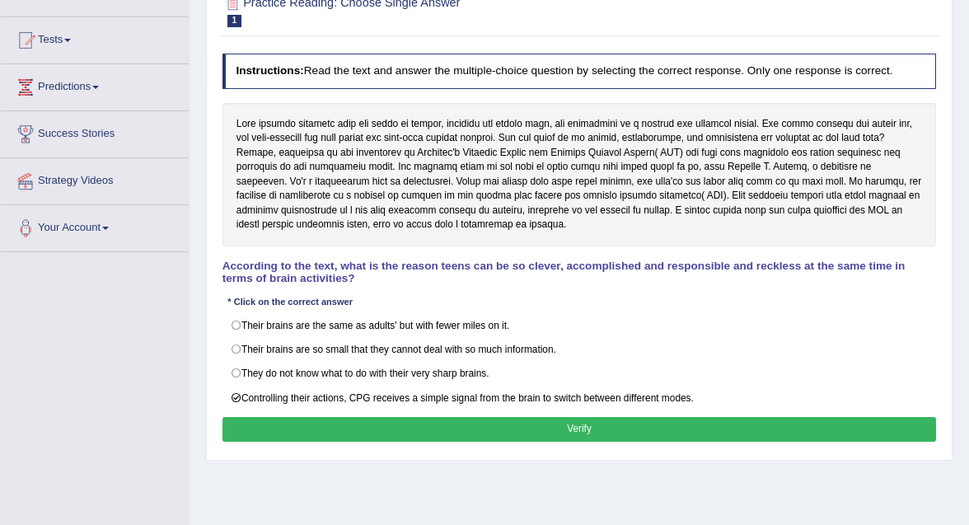
click at [600, 421] on button "Verify" at bounding box center [579, 429] width 714 height 24
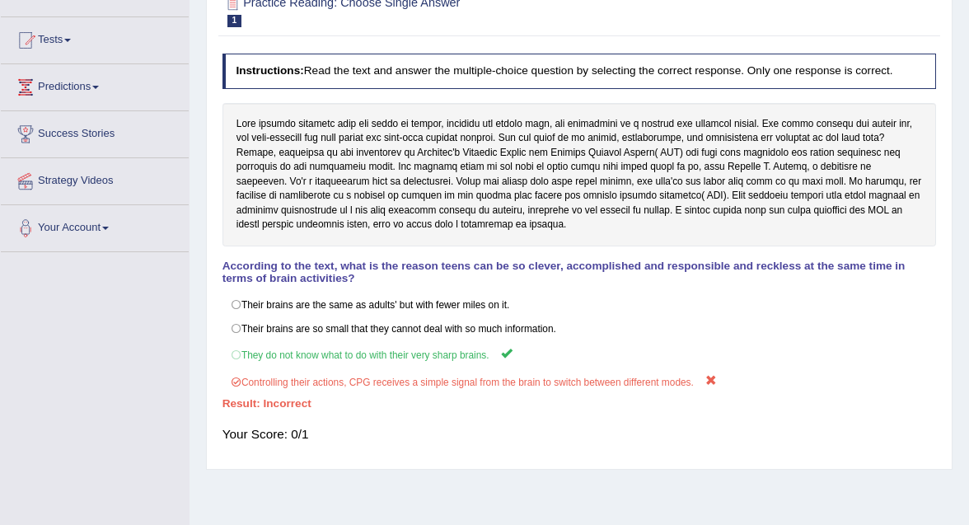
click at [801, 510] on div "Home Practice Reading: Choose Single Answer Teenage Daughter Next » Report Ques…" at bounding box center [578, 254] width 779 height 824
